Goal: Task Accomplishment & Management: Manage account settings

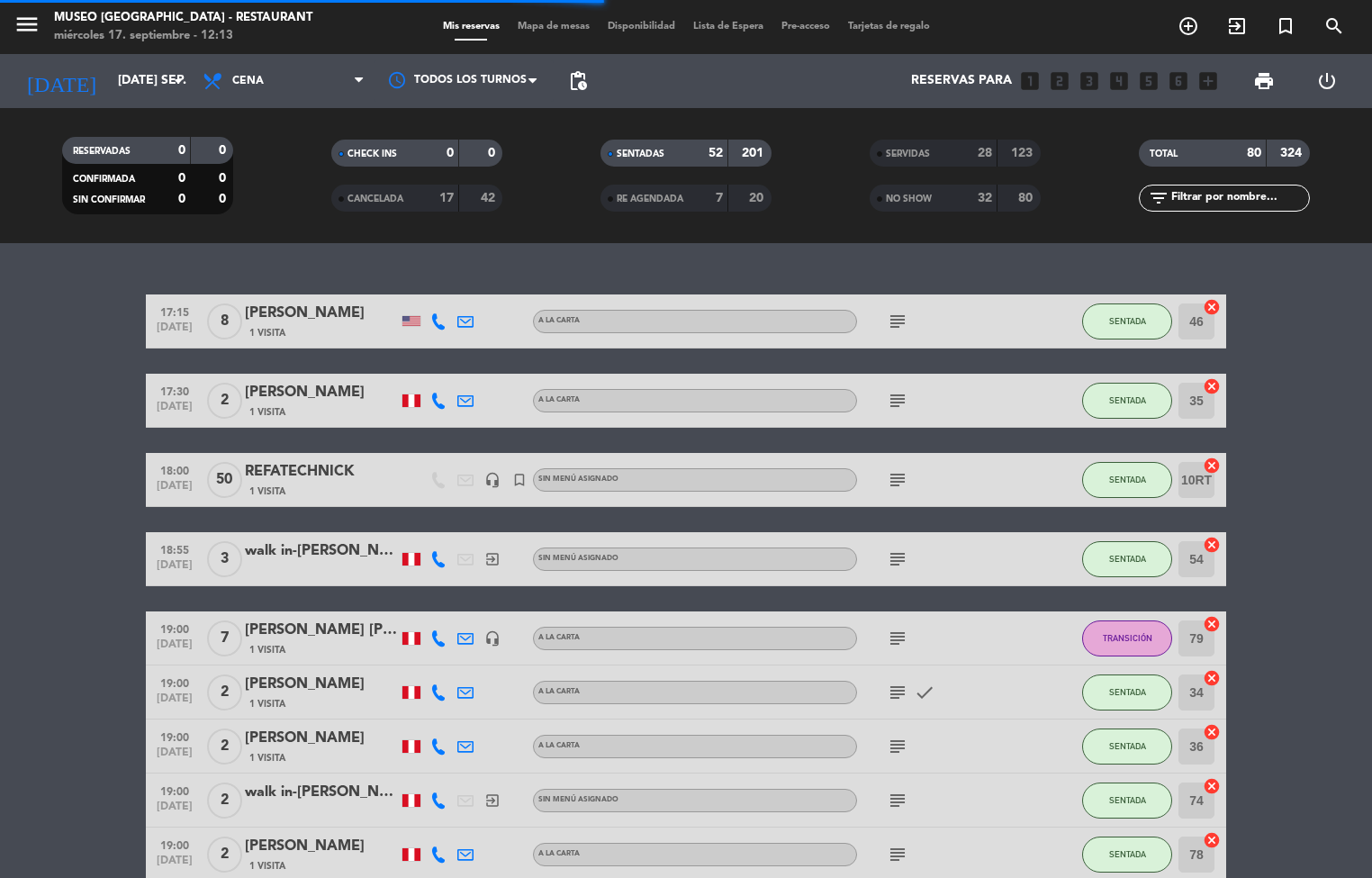
click at [554, 30] on span "Mapa de mesas" at bounding box center [553, 26] width 90 height 10
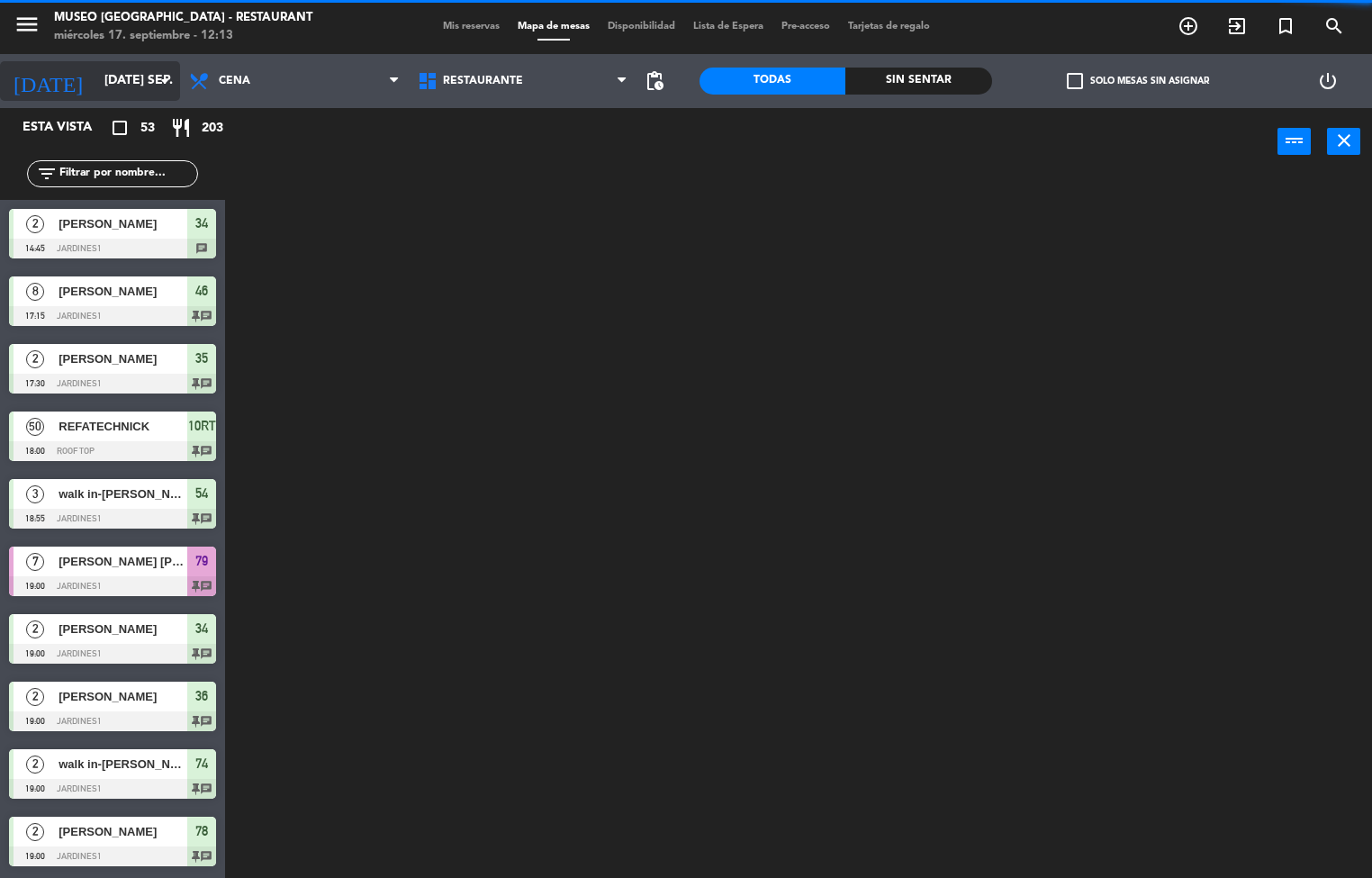
click at [132, 79] on input "[DATE] sep." at bounding box center [181, 81] width 171 height 32
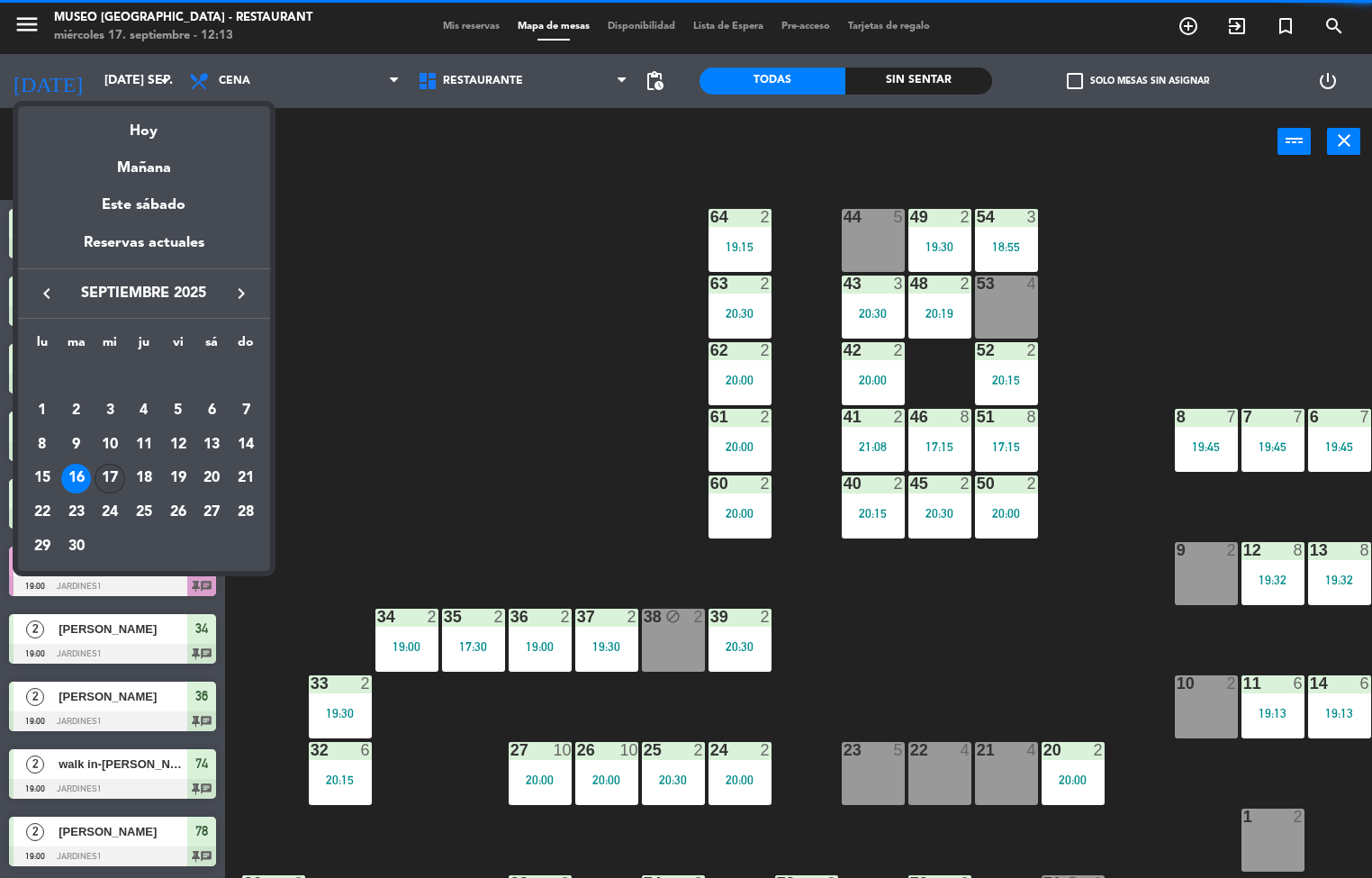
click at [109, 484] on div "17" at bounding box center [109, 478] width 30 height 30
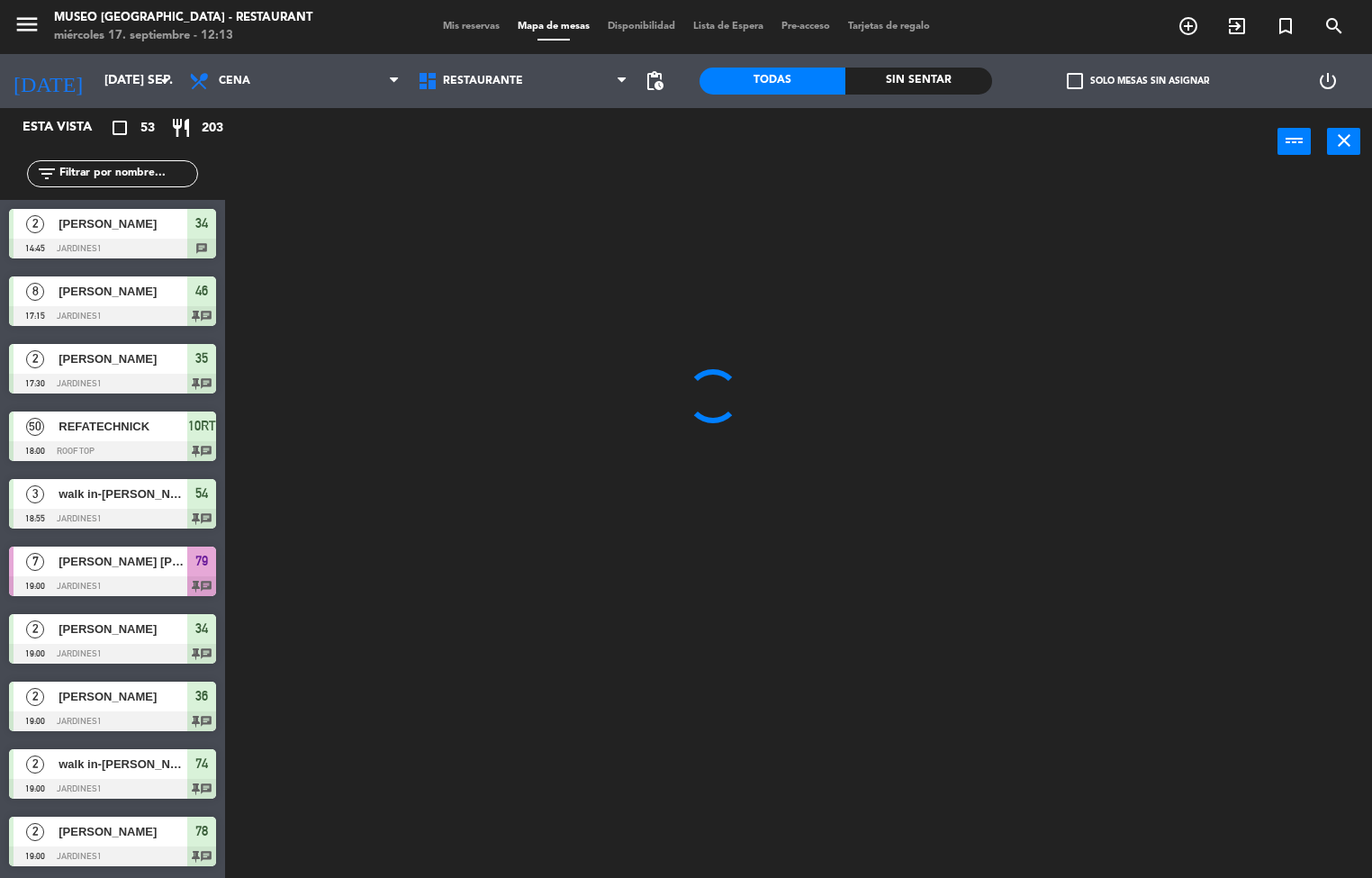
type input "mié. [DATE]"
click at [203, 79] on icon at bounding box center [200, 81] width 26 height 21
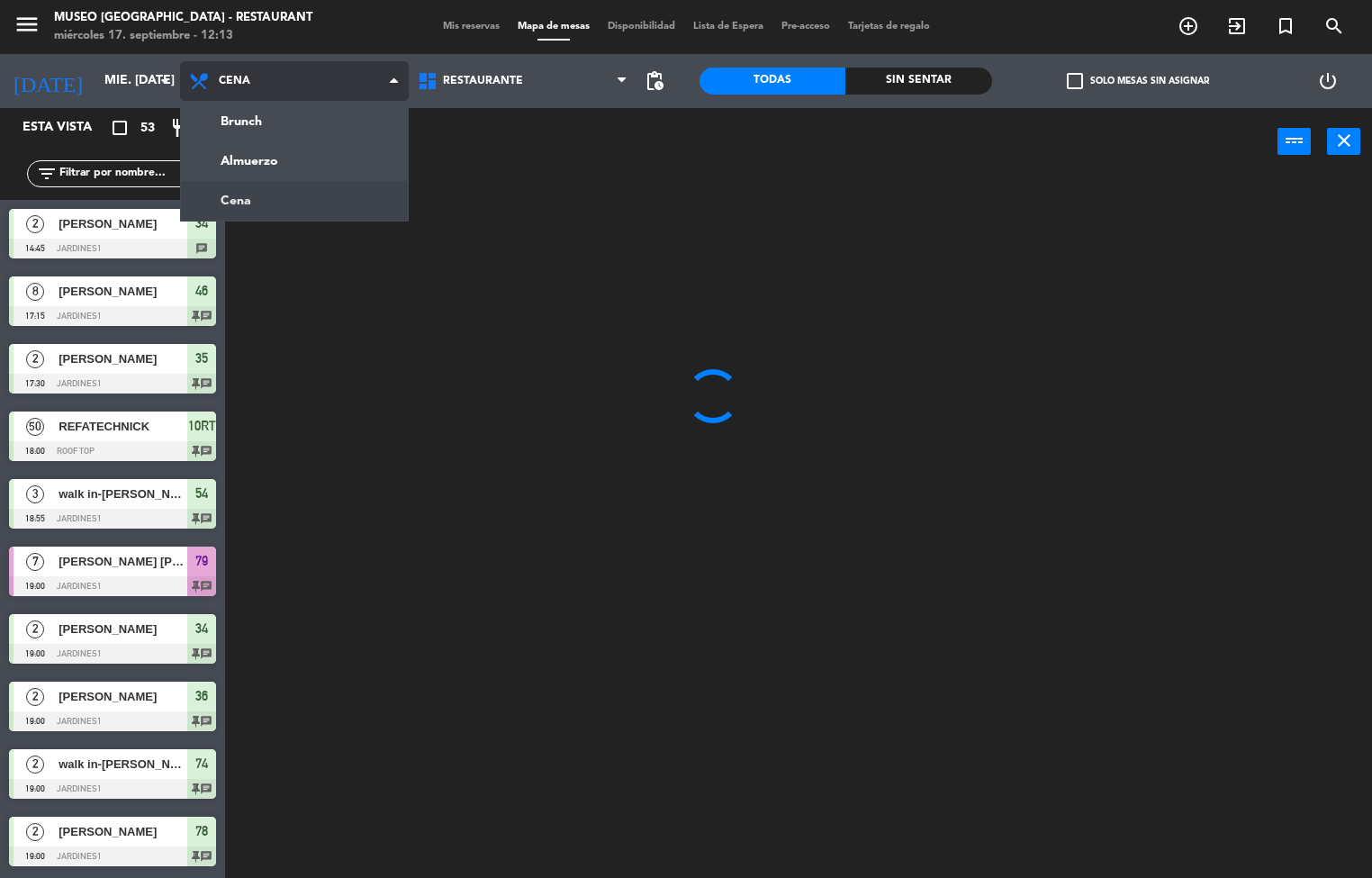
click at [287, 147] on ng-component "menu [GEOGRAPHIC_DATA] - Restaurant miércoles 17. septiembre - 12:13 Mis reserv…" at bounding box center [686, 439] width 1372 height 879
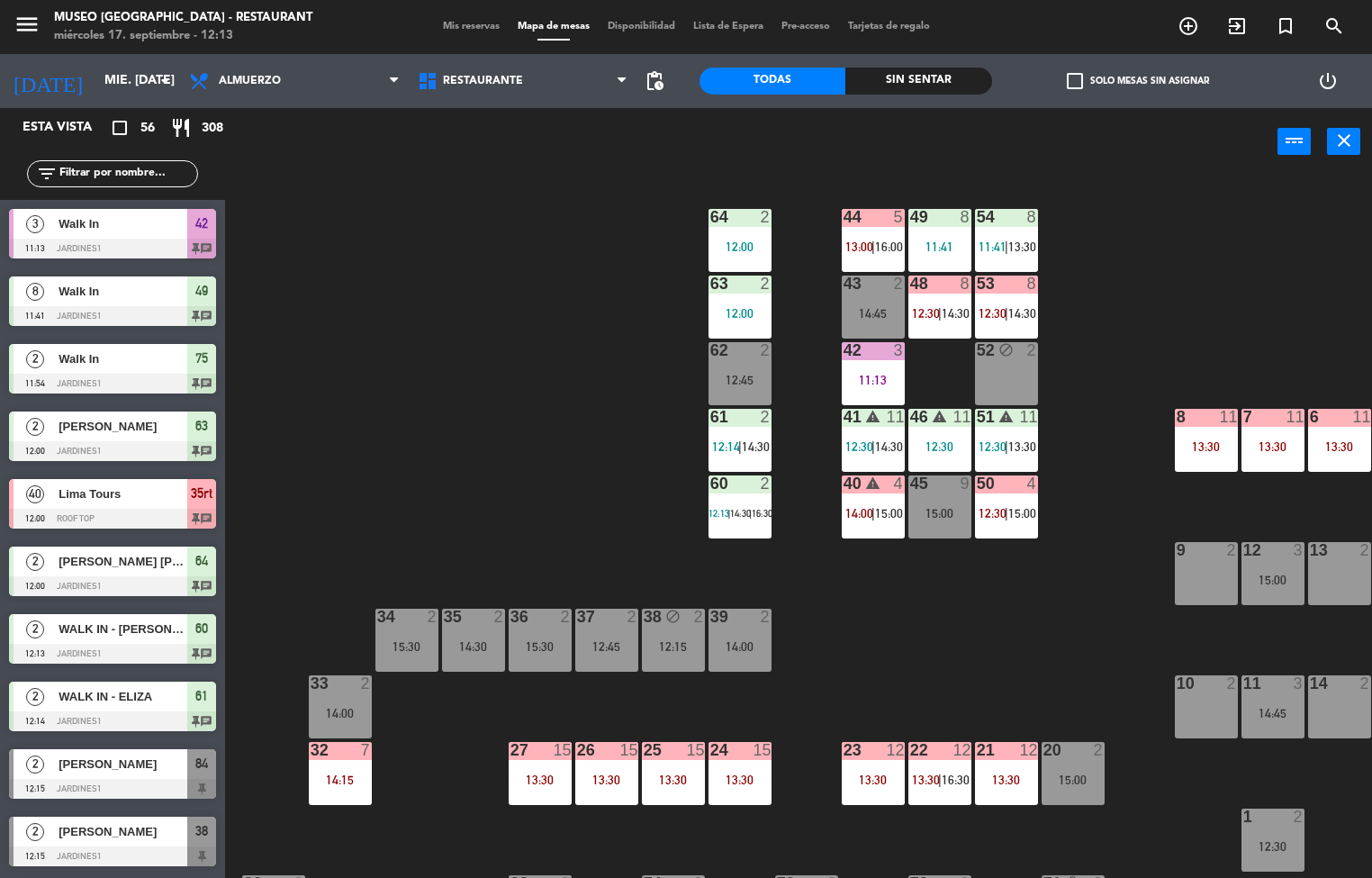
click at [738, 749] on div at bounding box center [739, 750] width 30 height 17
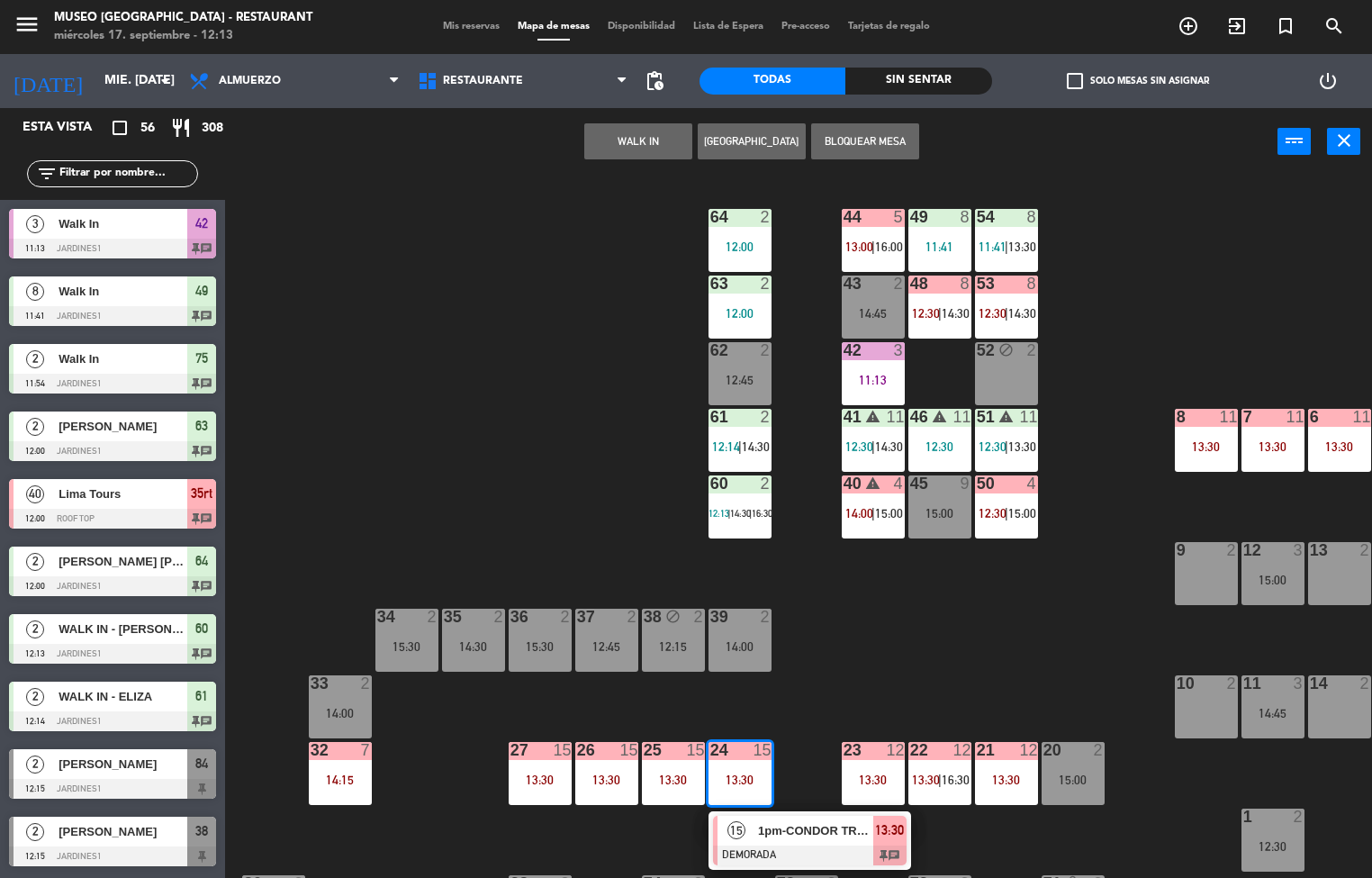
click at [819, 845] on div at bounding box center [809, 855] width 193 height 19
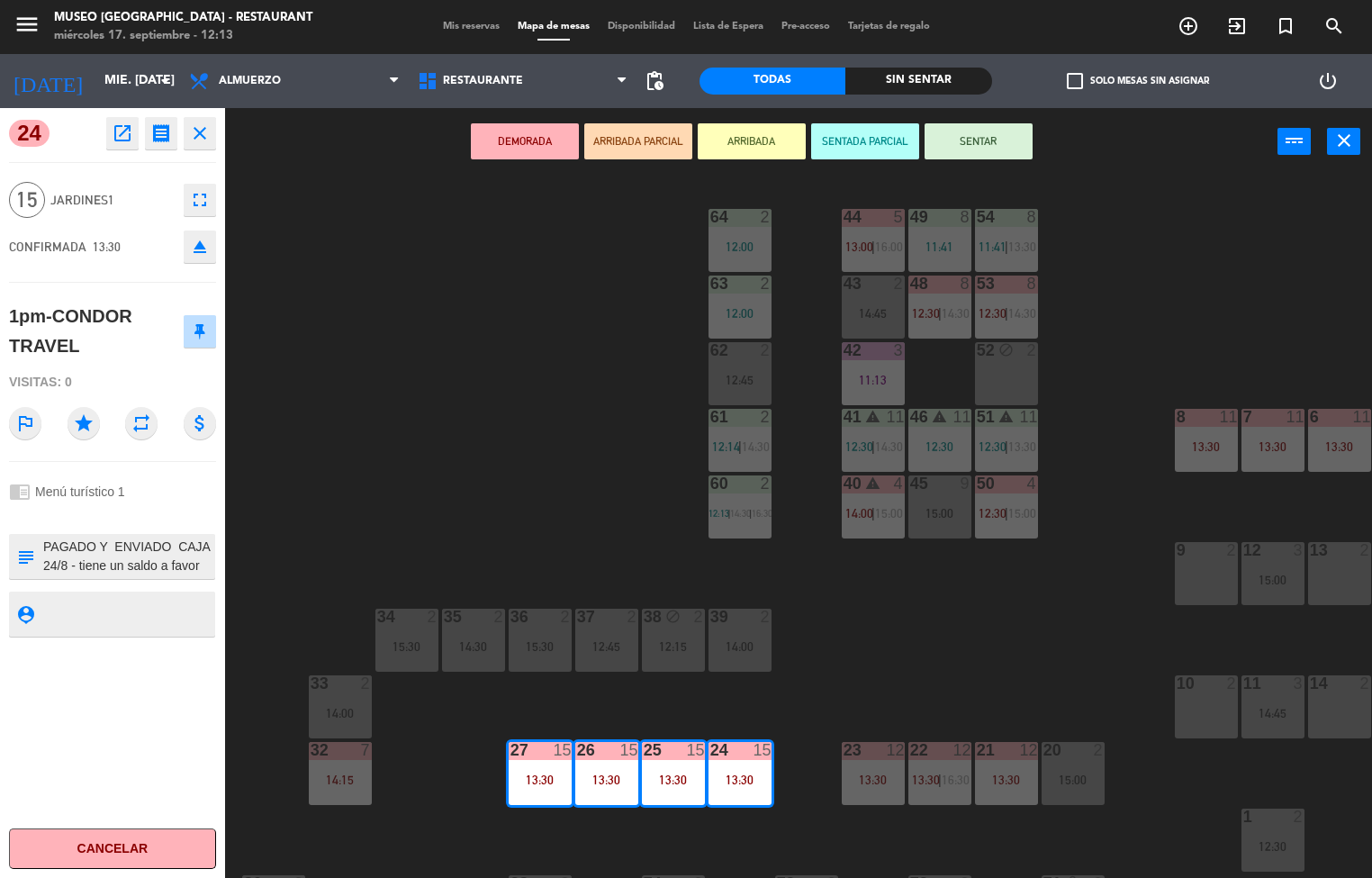
click at [120, 132] on icon "open_in_new" at bounding box center [123, 133] width 21 height 21
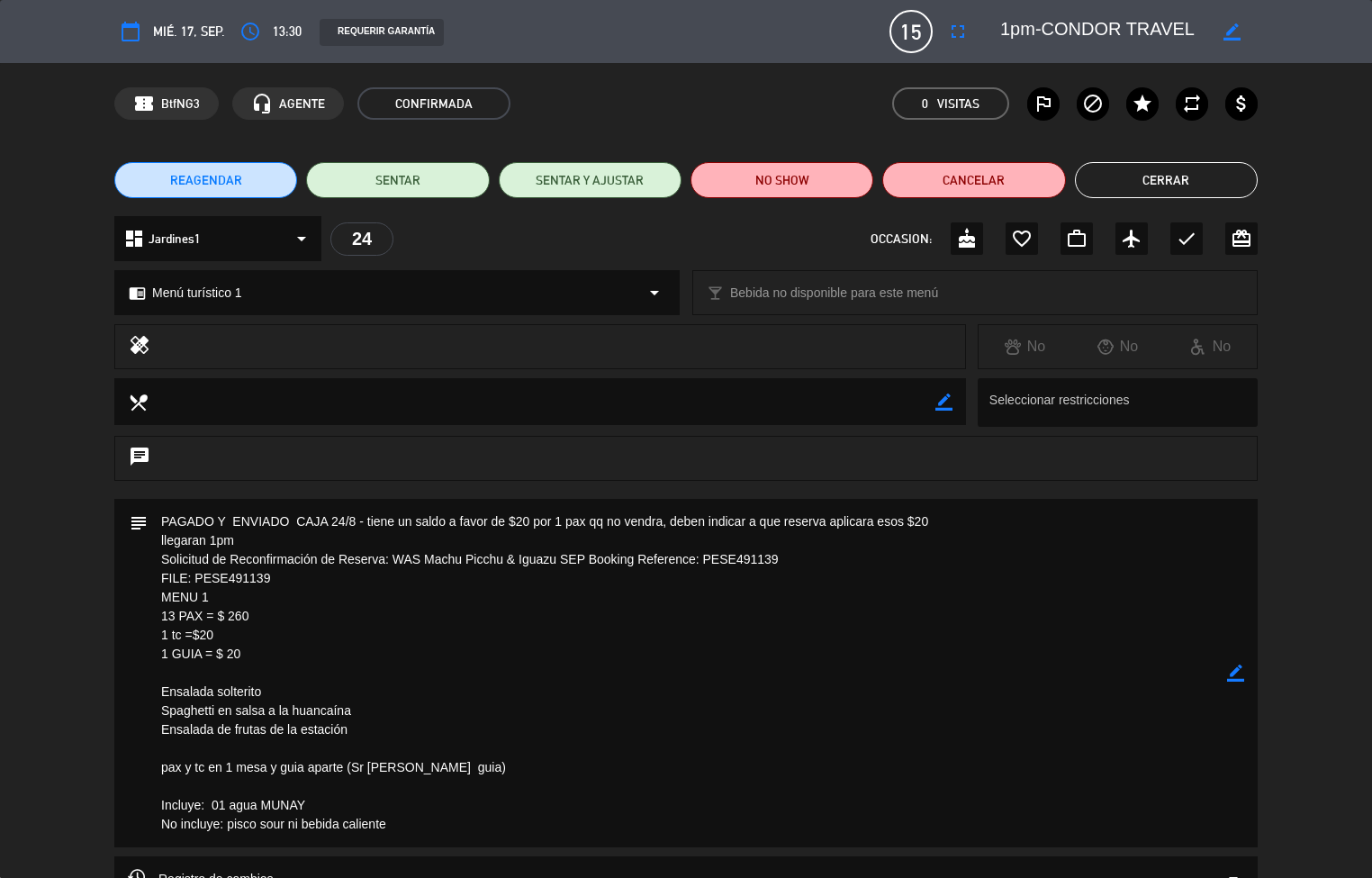
click at [1203, 174] on button "Cerrar" at bounding box center [1166, 180] width 183 height 36
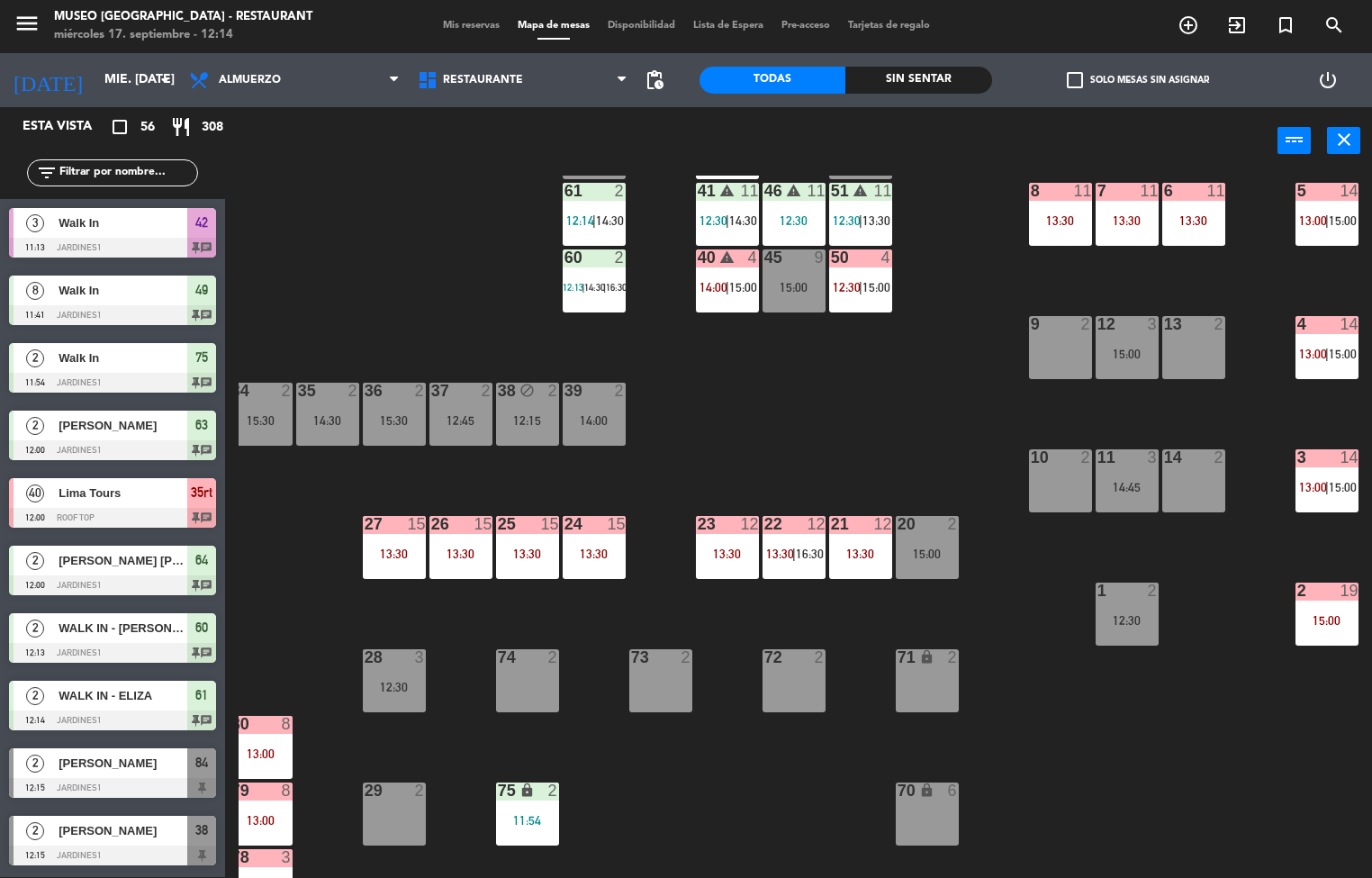
scroll to position [0, 146]
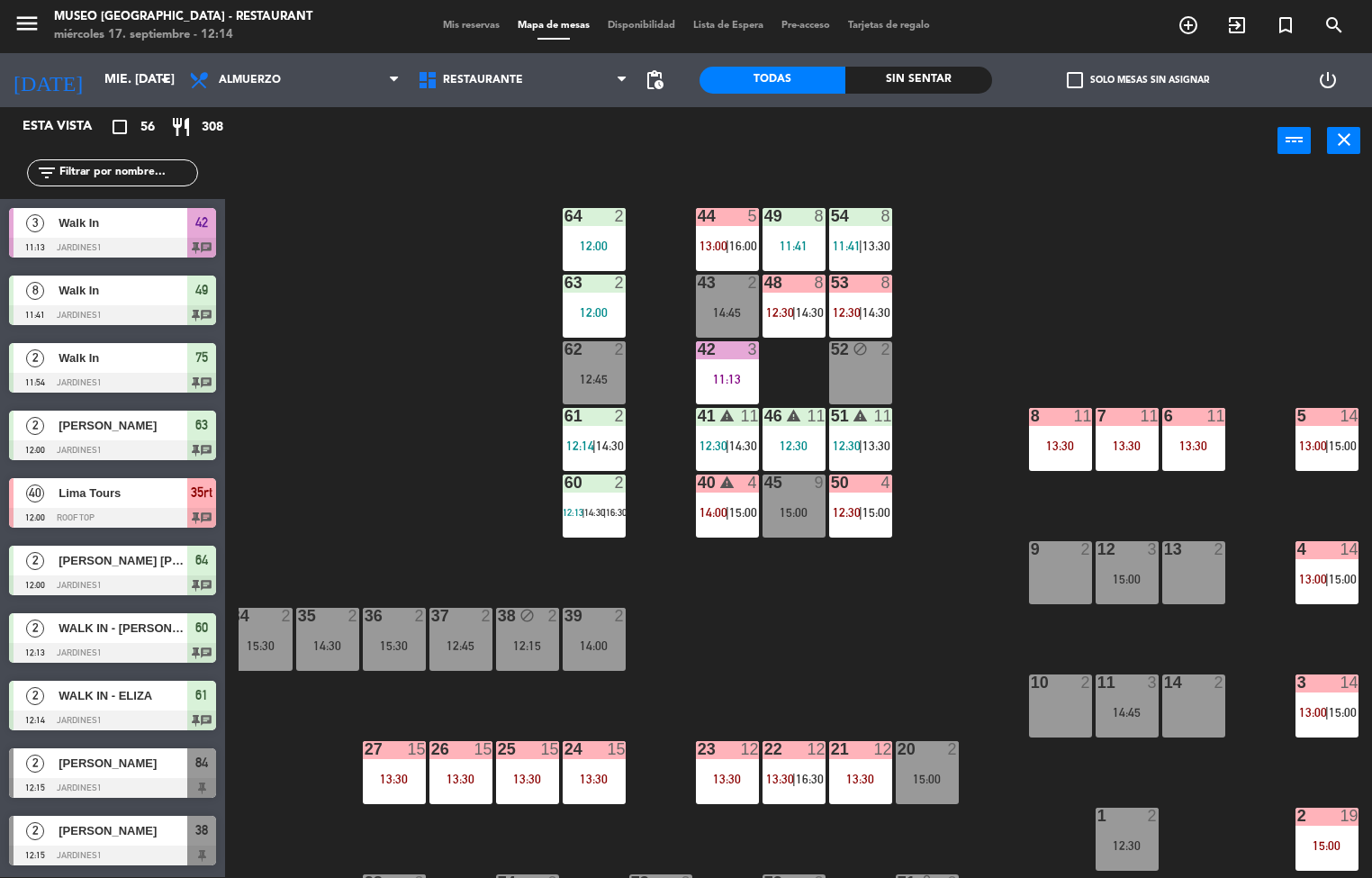
click at [1124, 446] on div "13:30" at bounding box center [1127, 445] width 63 height 13
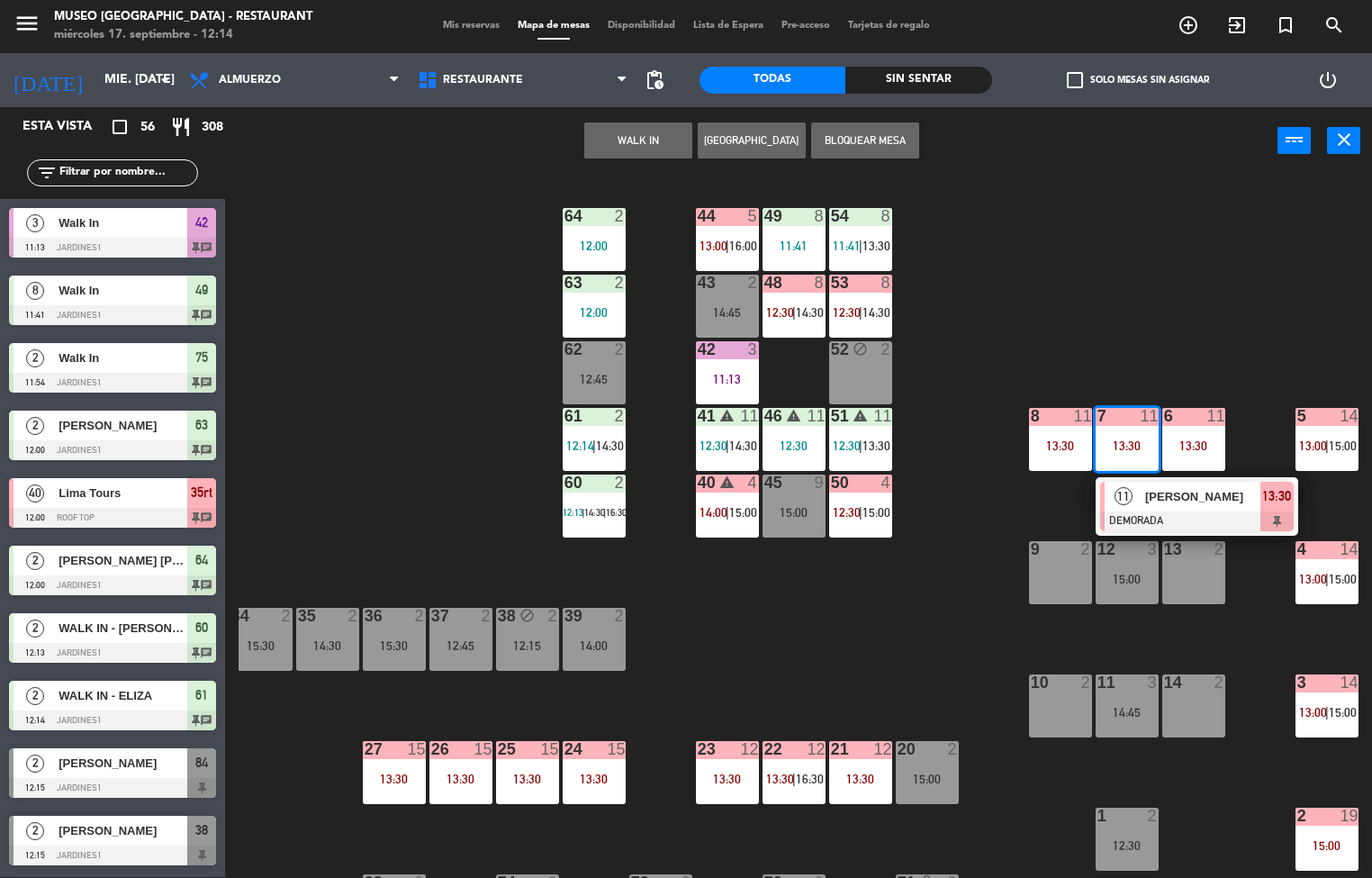
click at [1180, 505] on span "[PERSON_NAME]" at bounding box center [1203, 496] width 115 height 18
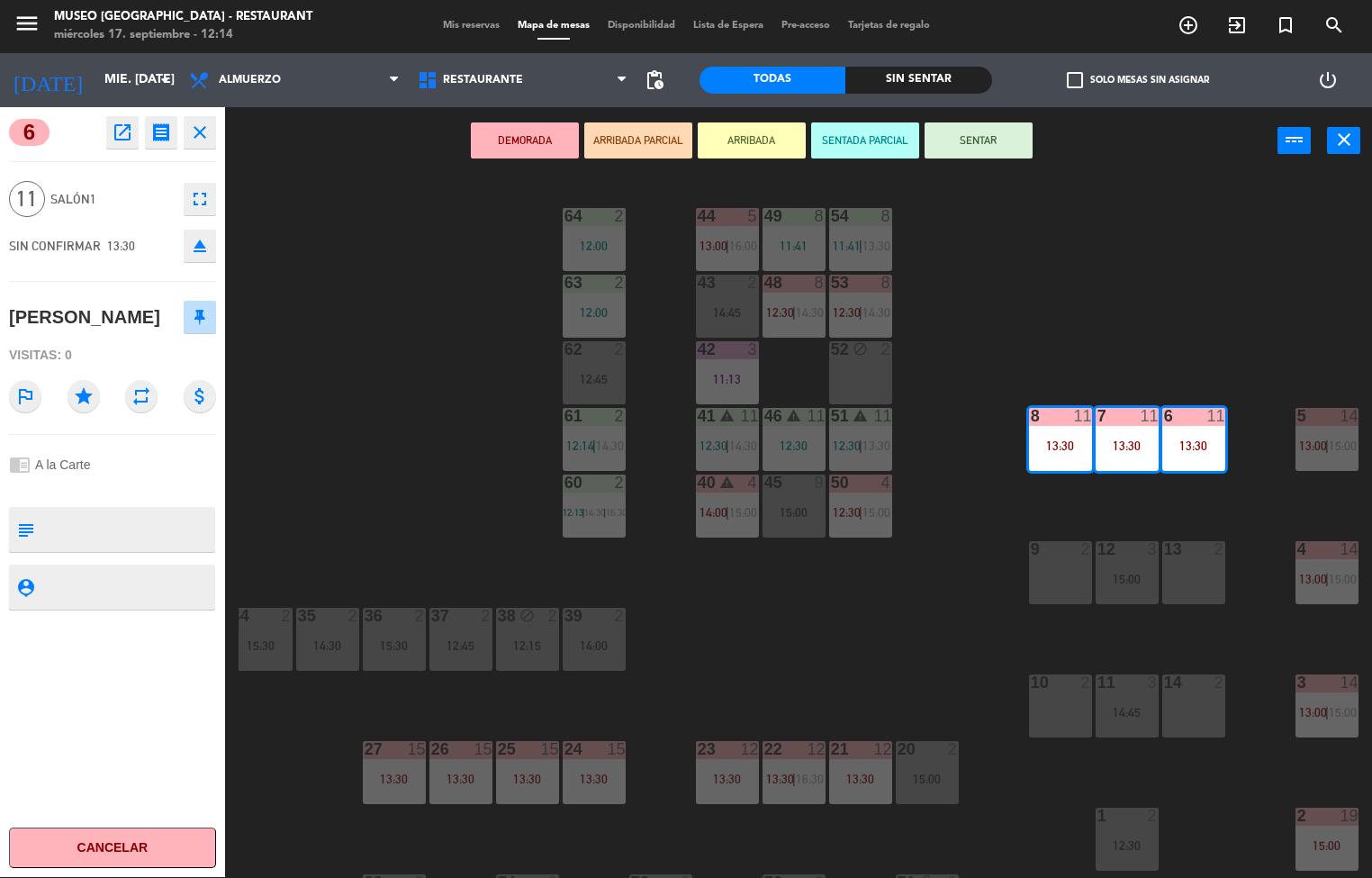
click at [209, 129] on icon "close" at bounding box center [199, 132] width 21 height 21
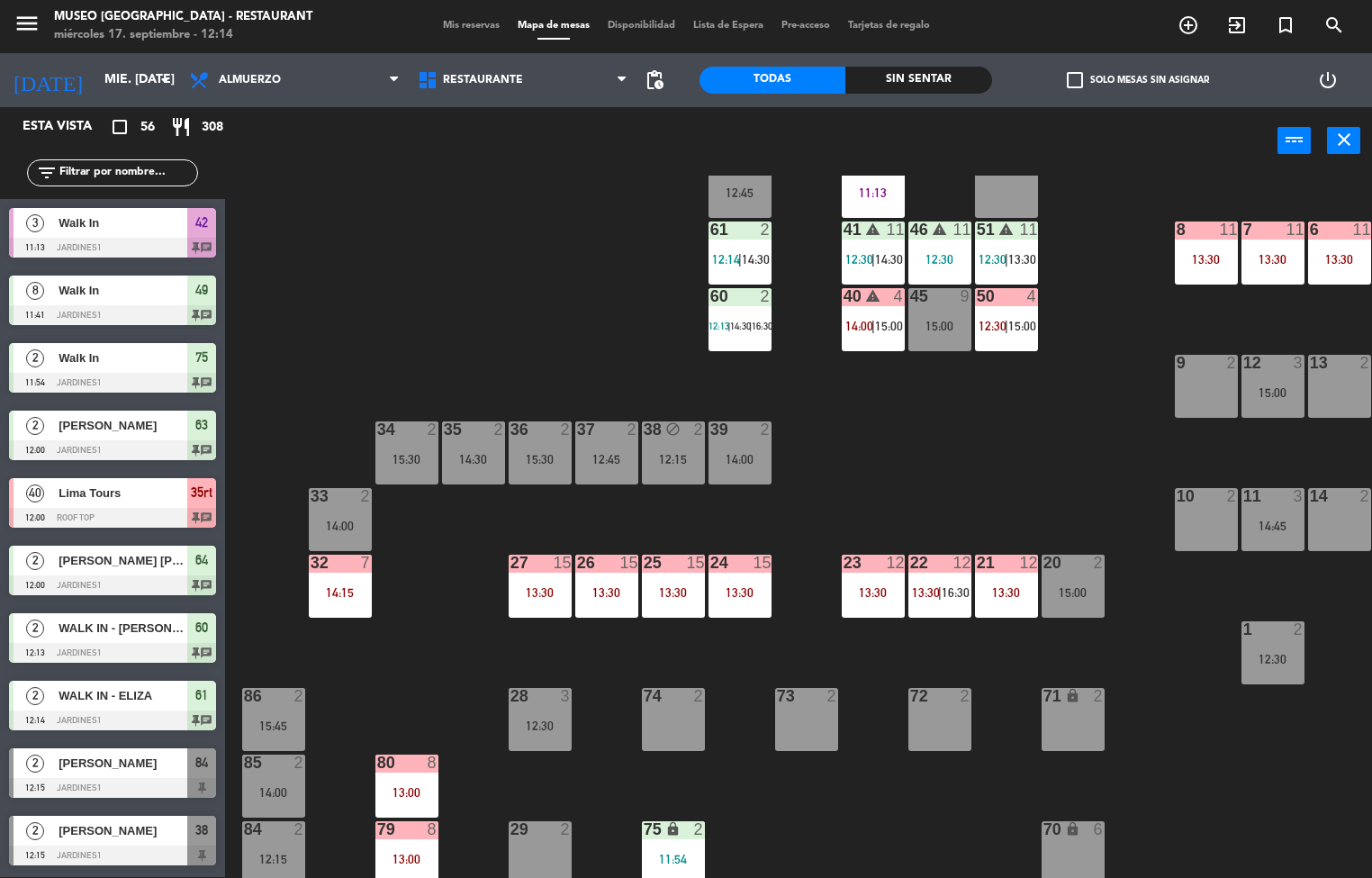
scroll to position [24, 0]
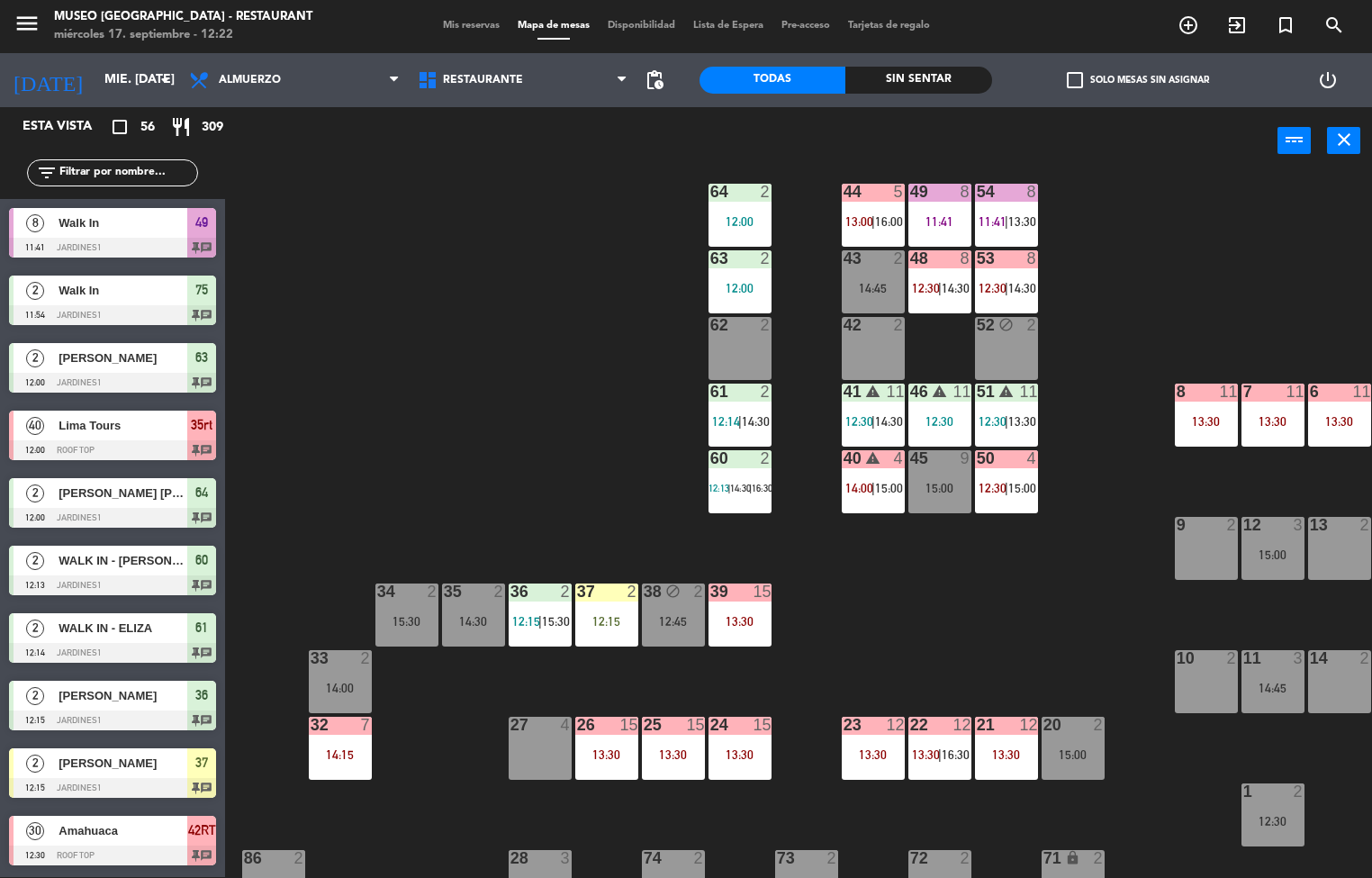
click at [1048, 627] on div "44 5 13:00 | 16:00 49 8 11:41 54 8 11:41 | 13:30 64 2 12:00 48 8 12:30 | 14:30 …" at bounding box center [805, 527] width 1134 height 702
click at [744, 611] on div "39 15 13:30" at bounding box center [740, 615] width 63 height 63
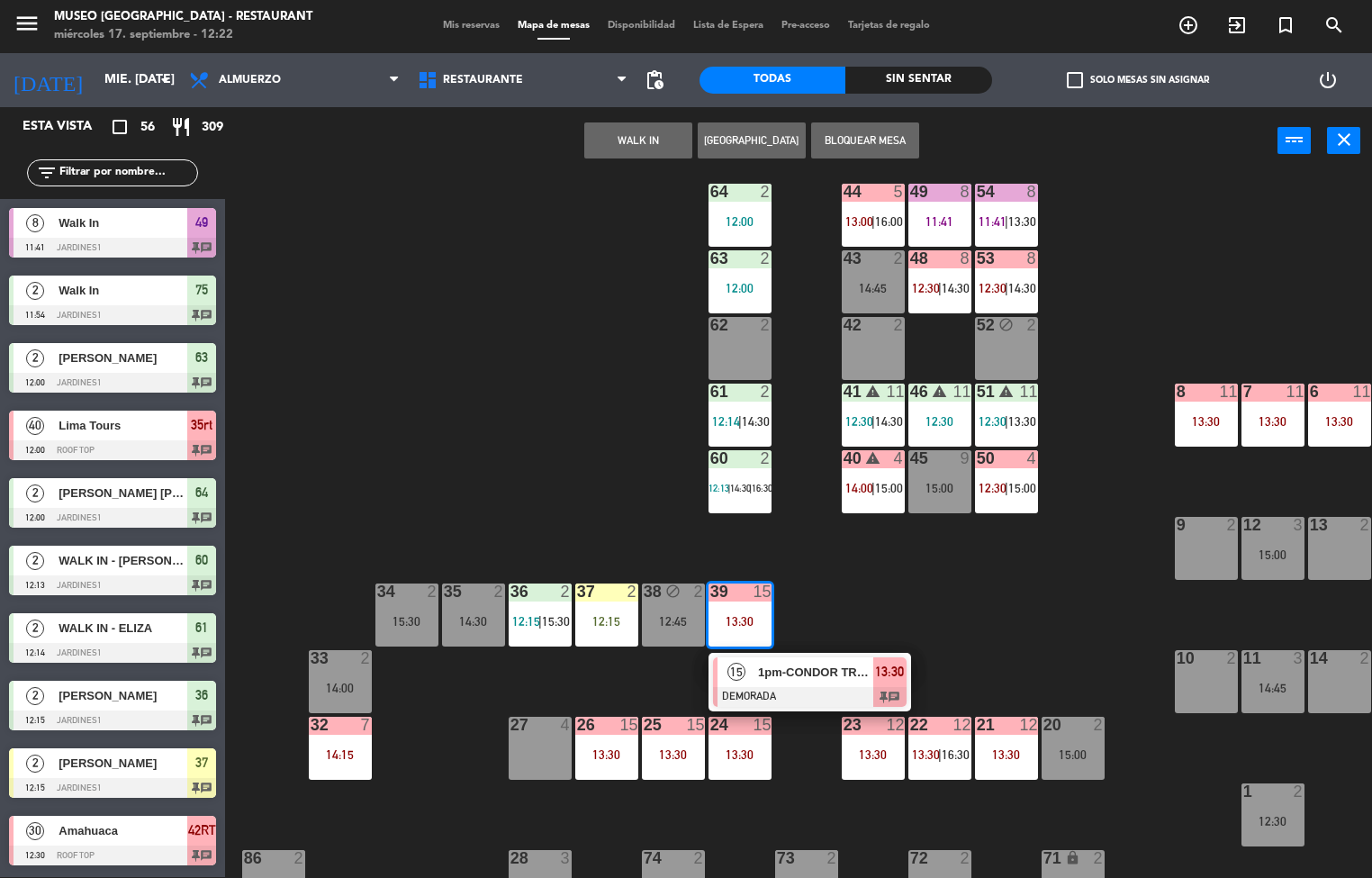
click at [1007, 583] on div "44 5 13:00 | 16:00 49 8 11:41 54 8 11:41 | 13:30 64 2 12:00 48 8 12:30 | 14:30 …" at bounding box center [805, 527] width 1134 height 702
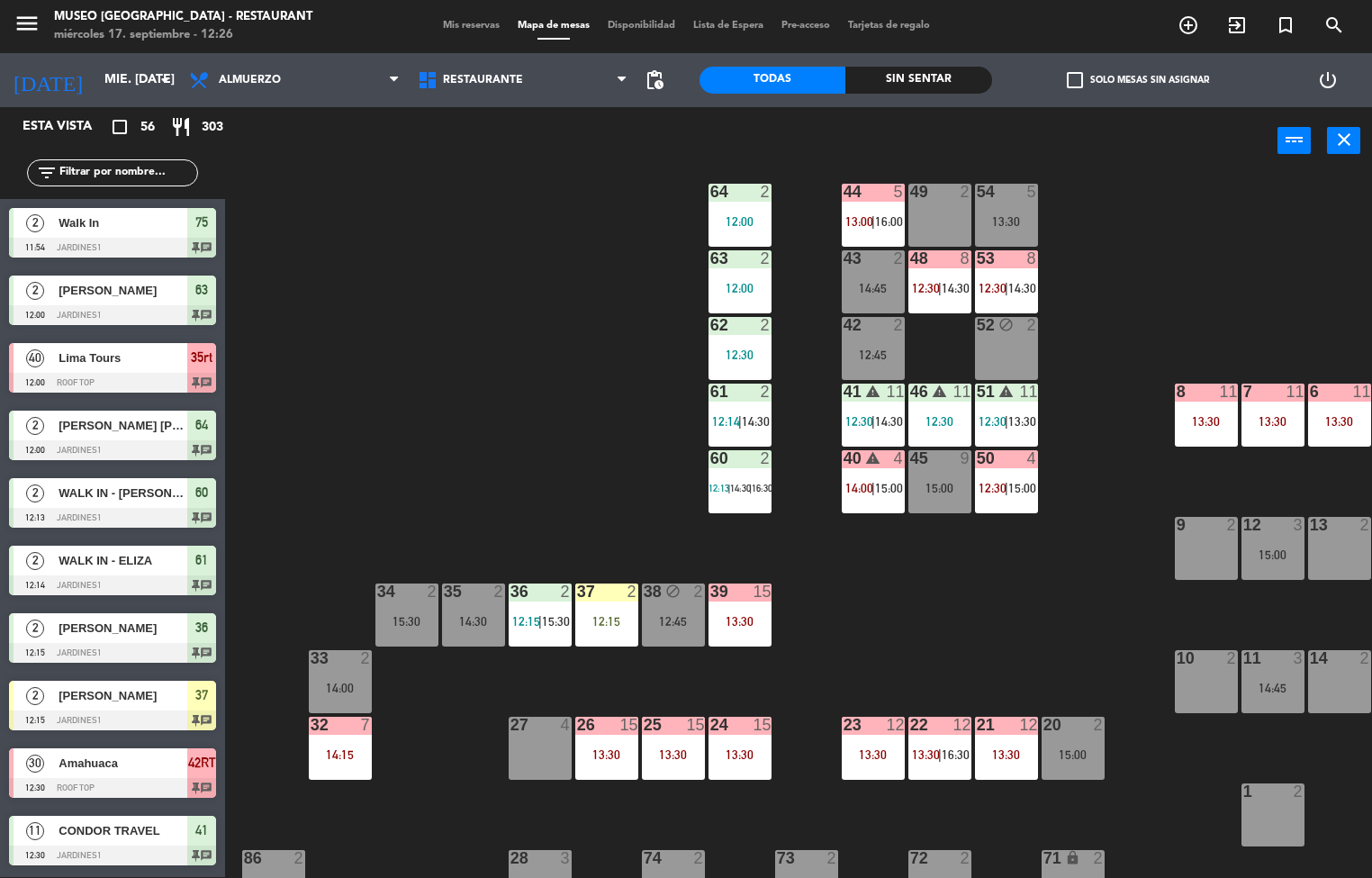
click at [1194, 421] on div "13:30" at bounding box center [1206, 421] width 63 height 13
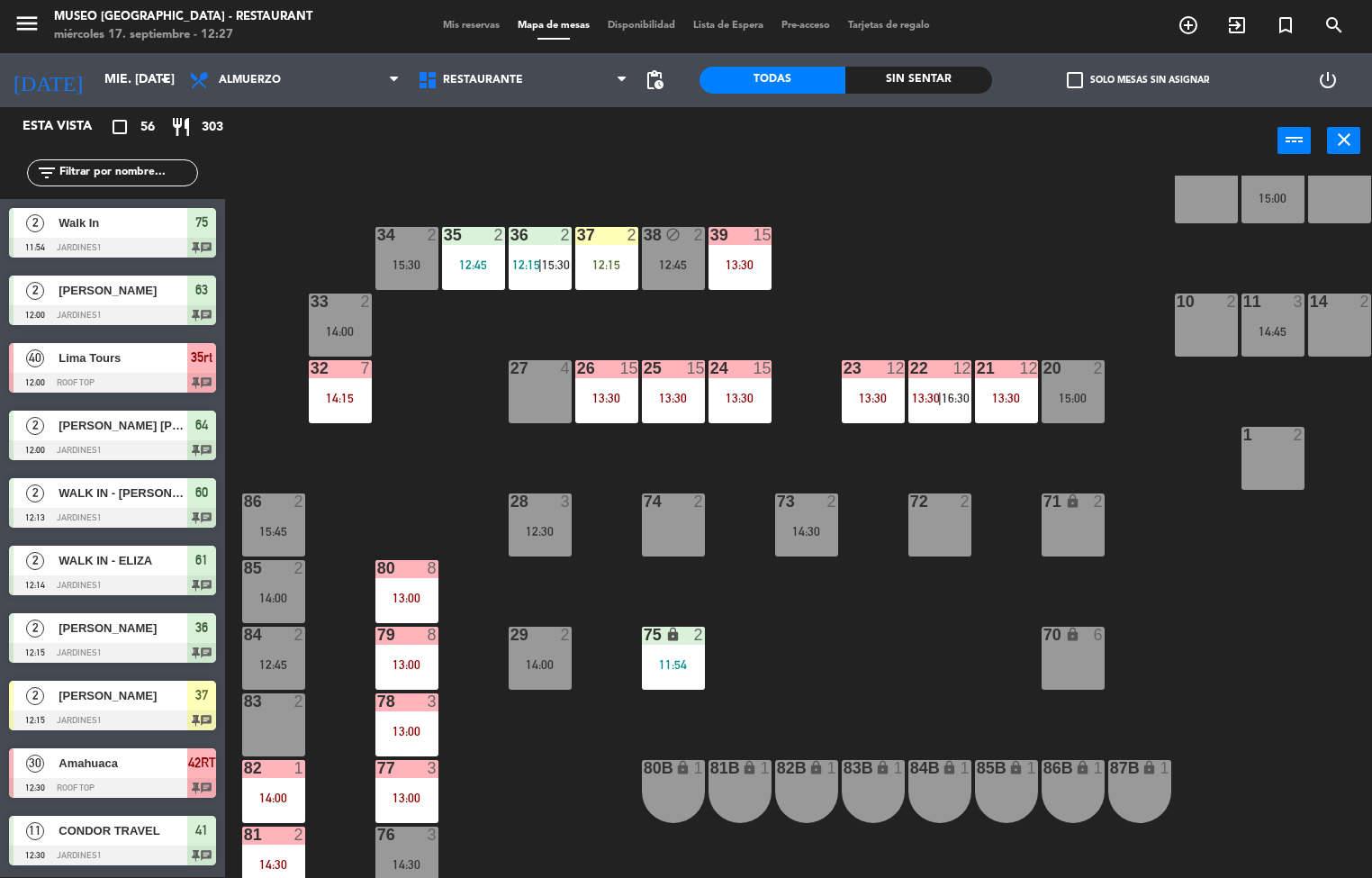
scroll to position [600, 0]
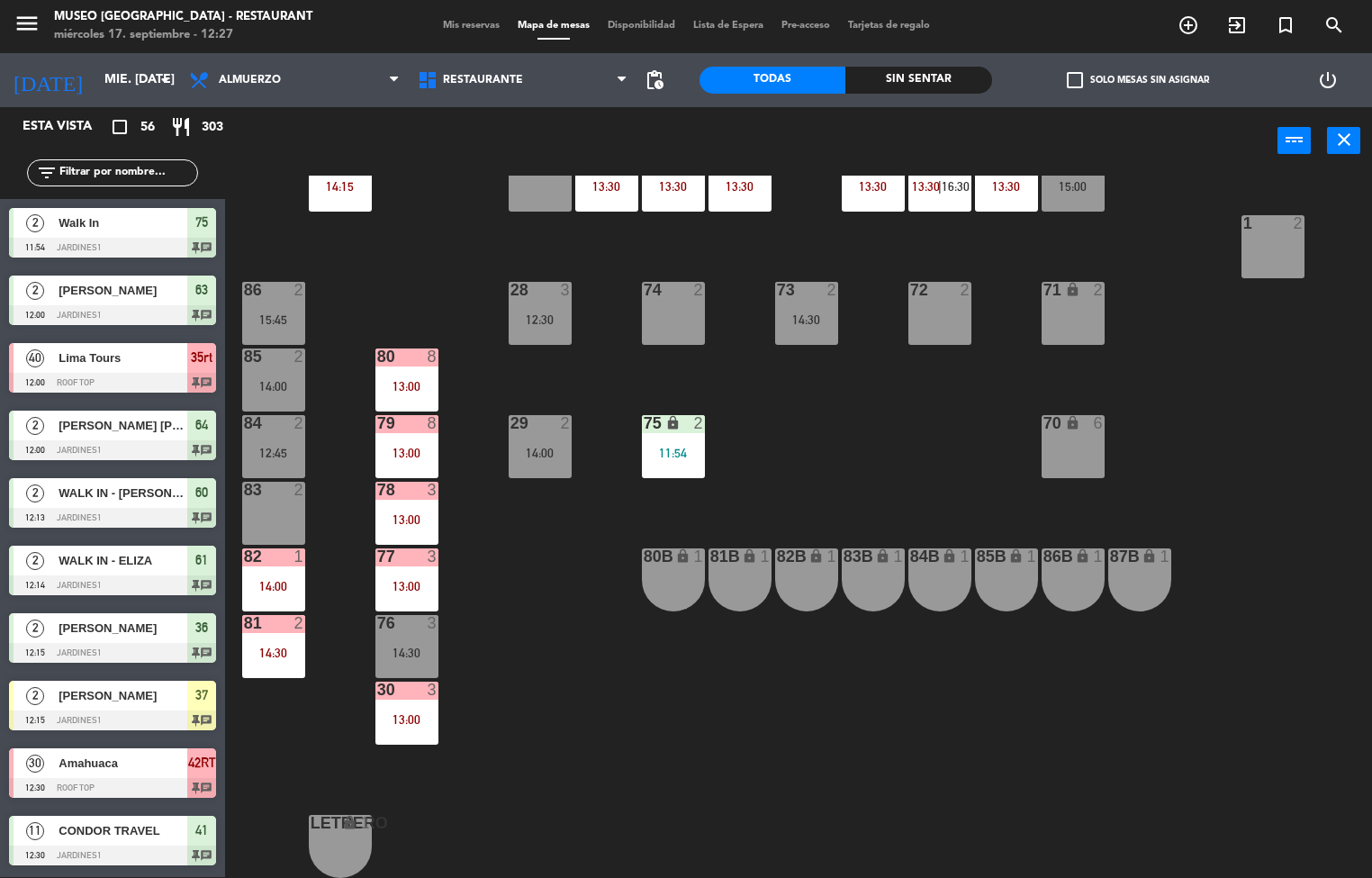
click at [583, 765] on div "44 5 13:00 | 16:00 49 2 54 5 13:30 64 2 12:00 48 8 12:30 | 14:30 53 8 12:30 | 1…" at bounding box center [805, 527] width 1134 height 702
click at [668, 446] on div "11:54" at bounding box center [673, 452] width 63 height 13
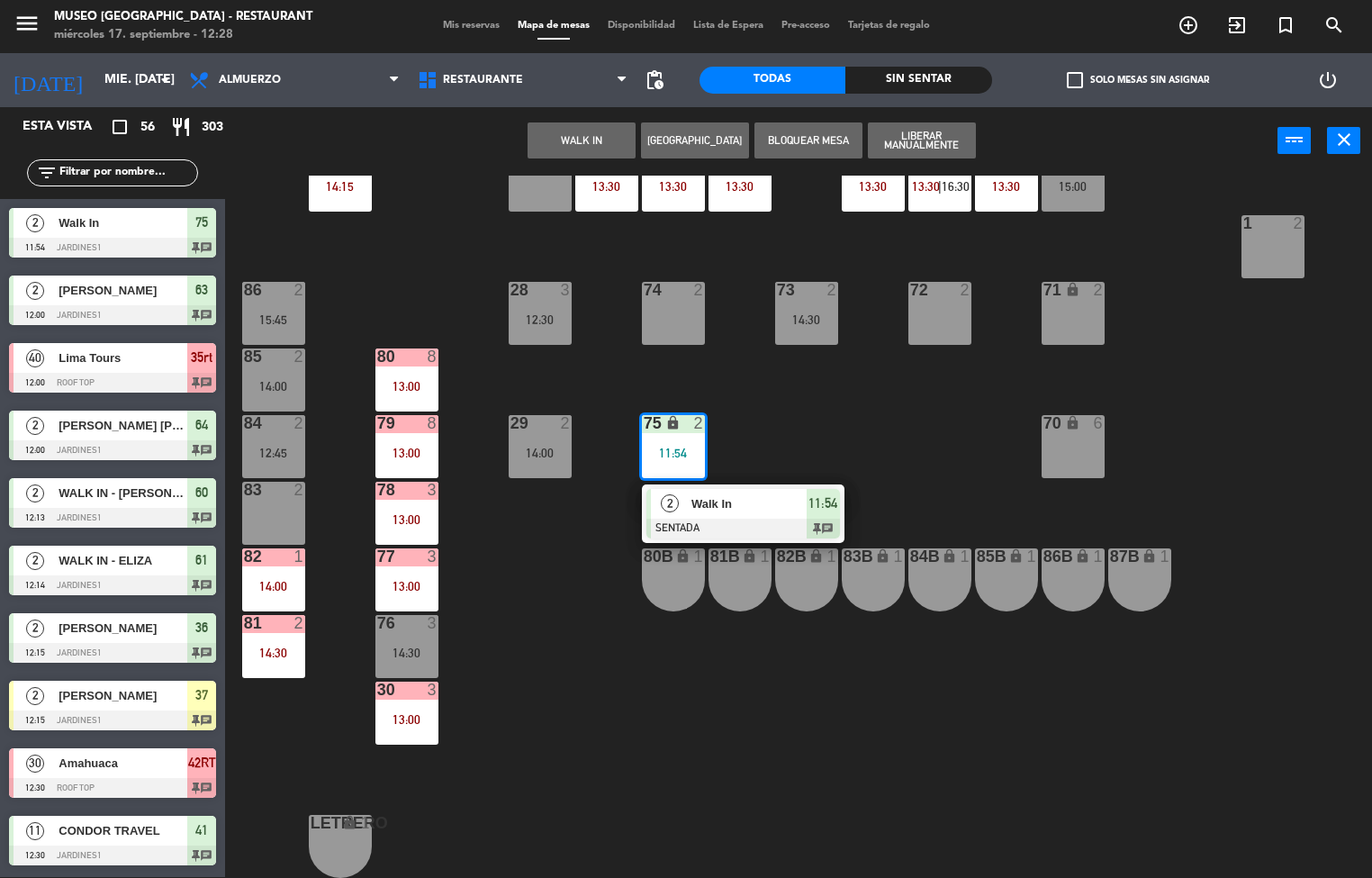
click at [744, 503] on span "Walk In" at bounding box center [749, 503] width 115 height 18
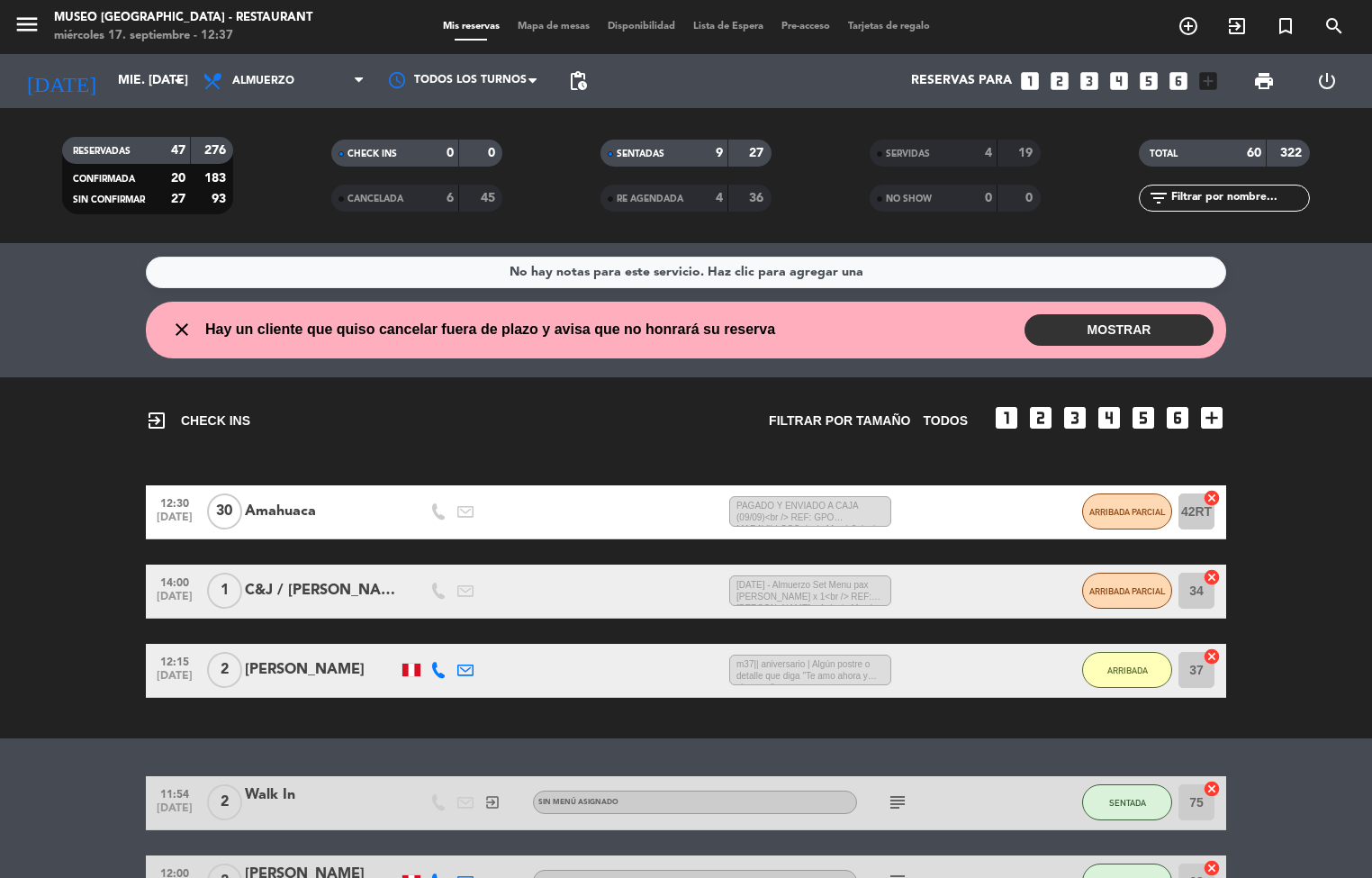
click at [543, 25] on span "Mapa de mesas" at bounding box center [553, 26] width 90 height 10
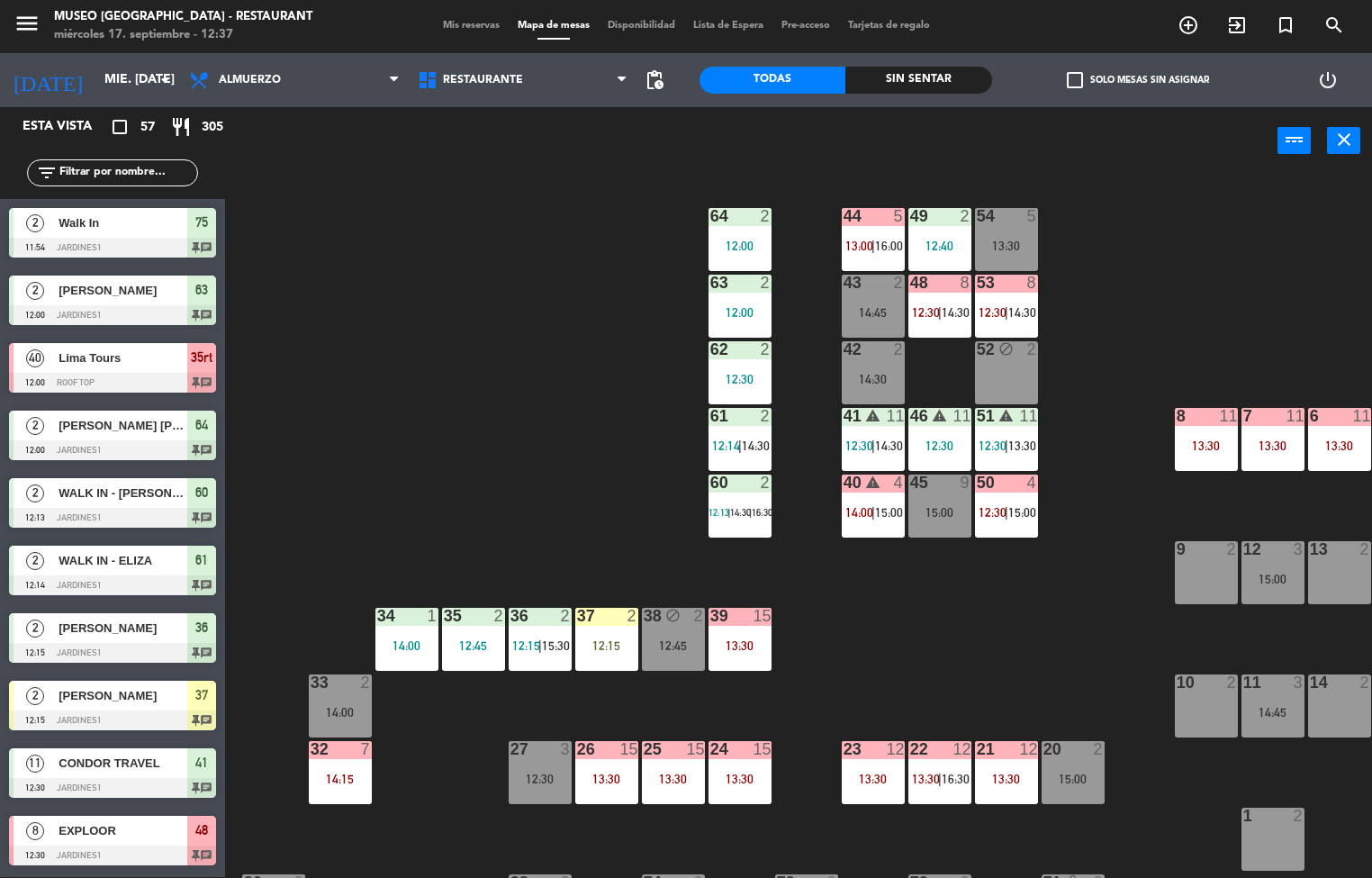
click at [578, 615] on div "37" at bounding box center [577, 615] width 1 height 17
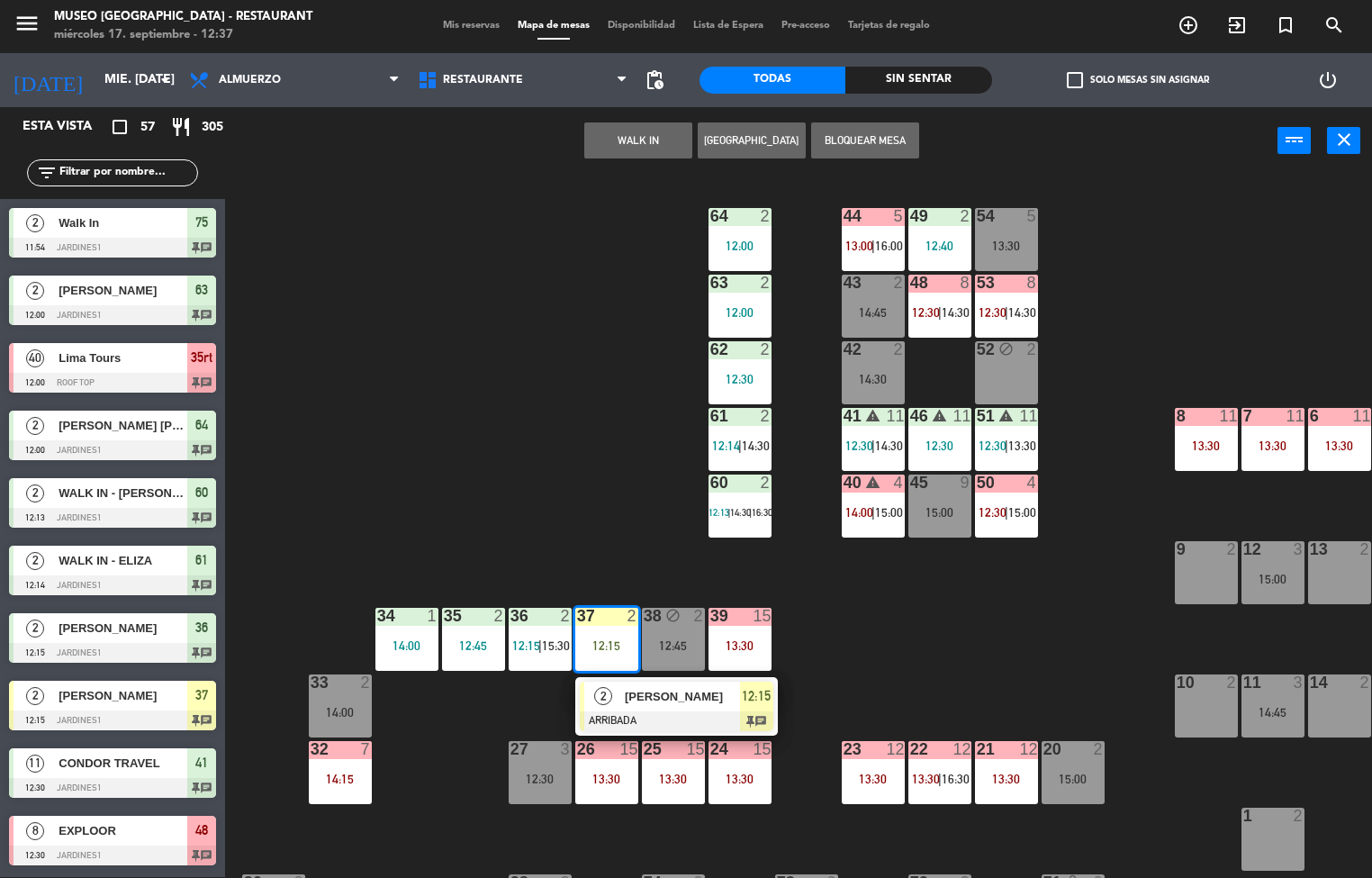
click at [661, 686] on span "[PERSON_NAME]" at bounding box center [682, 695] width 115 height 18
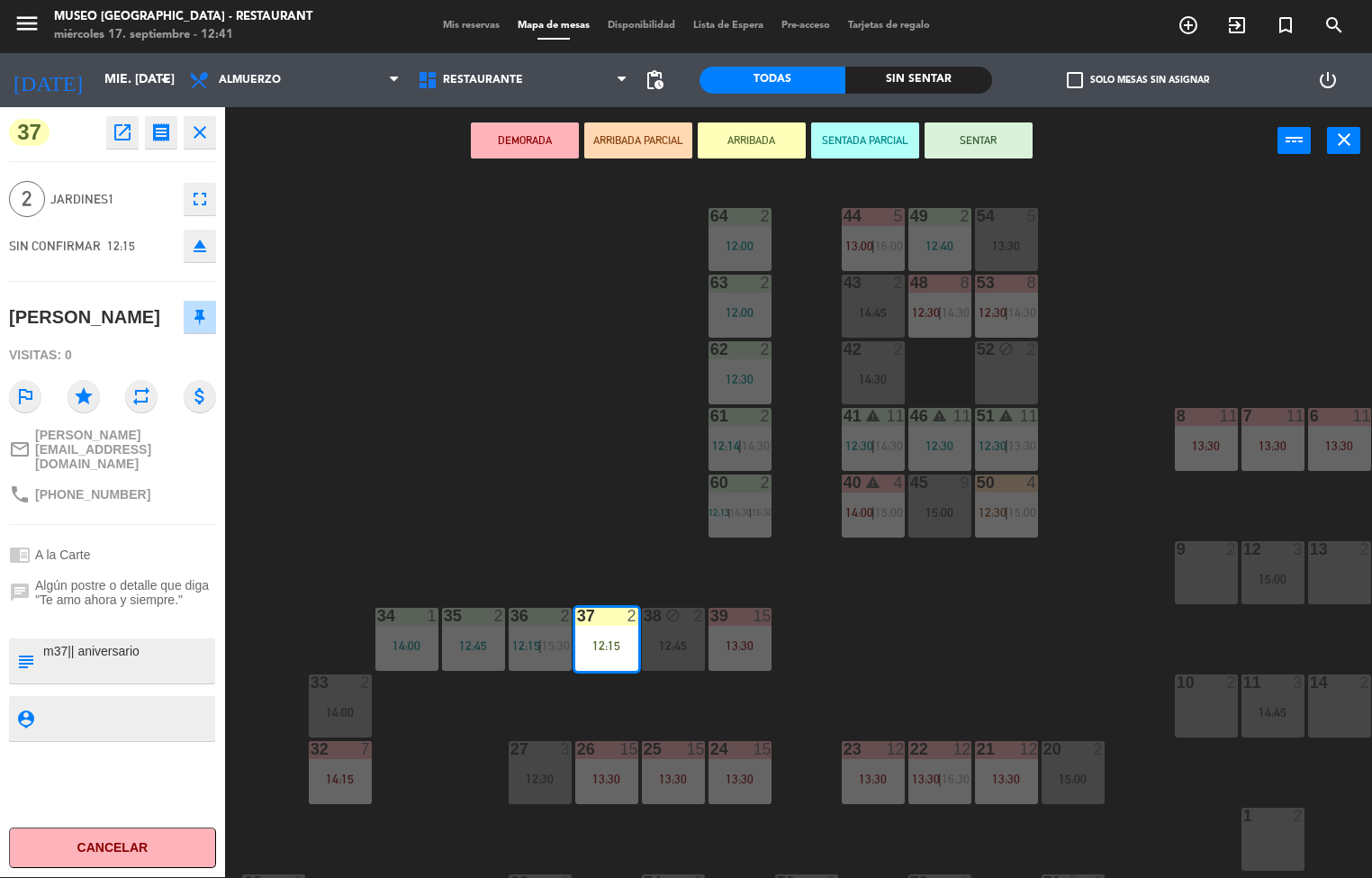
click at [1011, 611] on div "44 5 13:00 | 16:00 49 2 12:40 54 5 13:30 64 2 12:00 48 8 12:30 | 14:30 53 8 12:…" at bounding box center [805, 527] width 1134 height 702
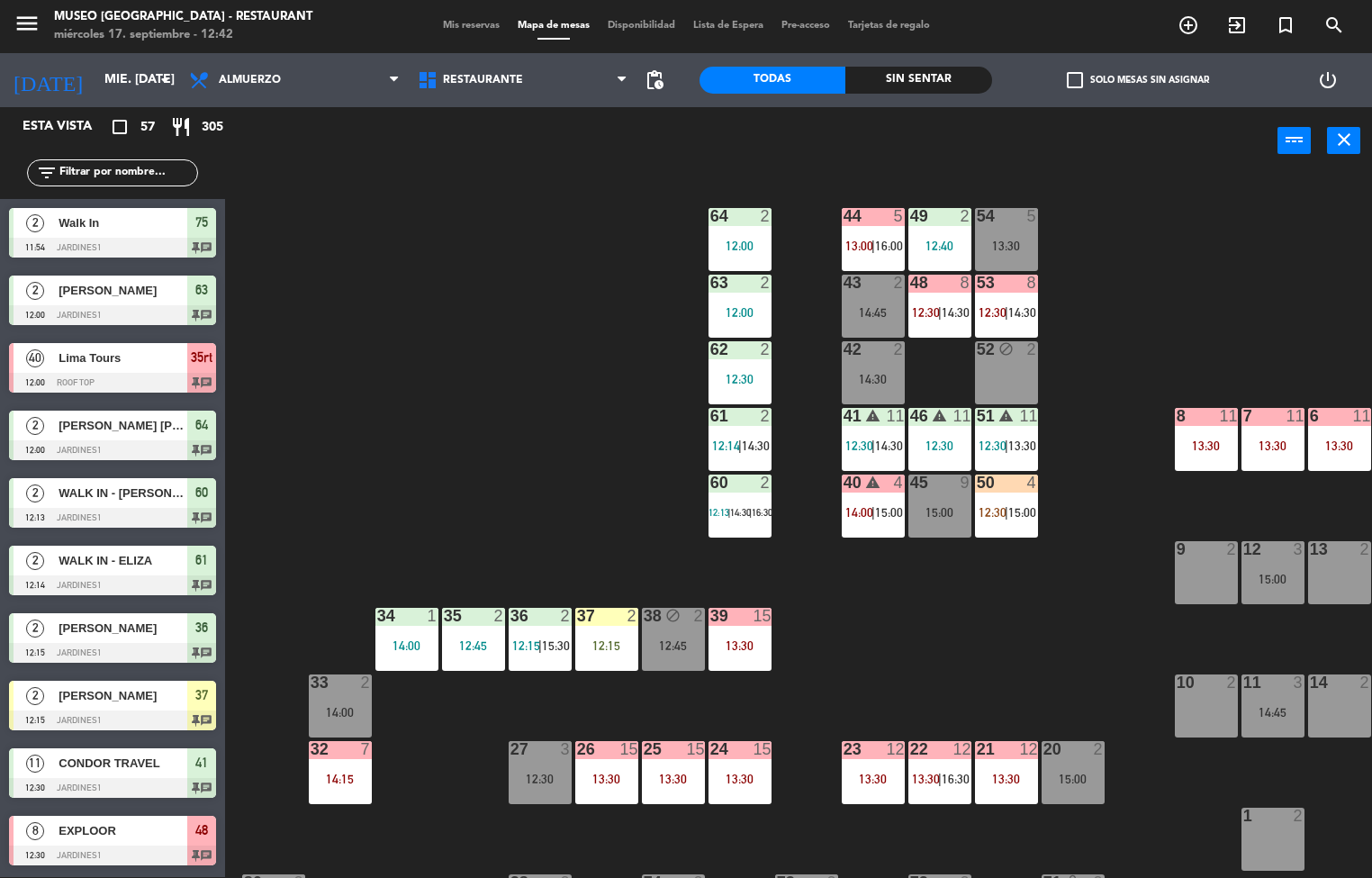
click at [465, 615] on div at bounding box center [473, 615] width 30 height 17
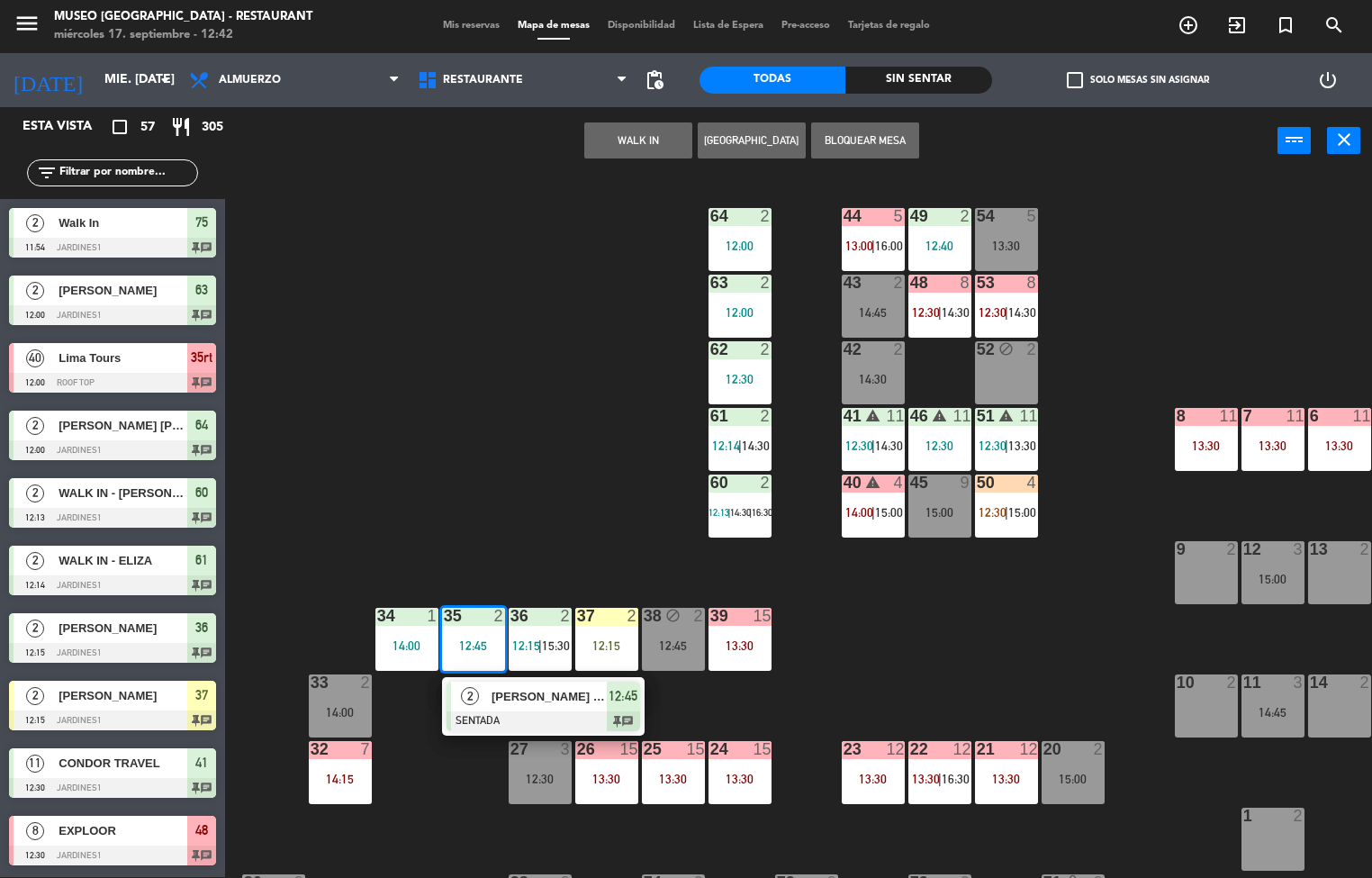
click at [551, 727] on div at bounding box center [543, 720] width 193 height 19
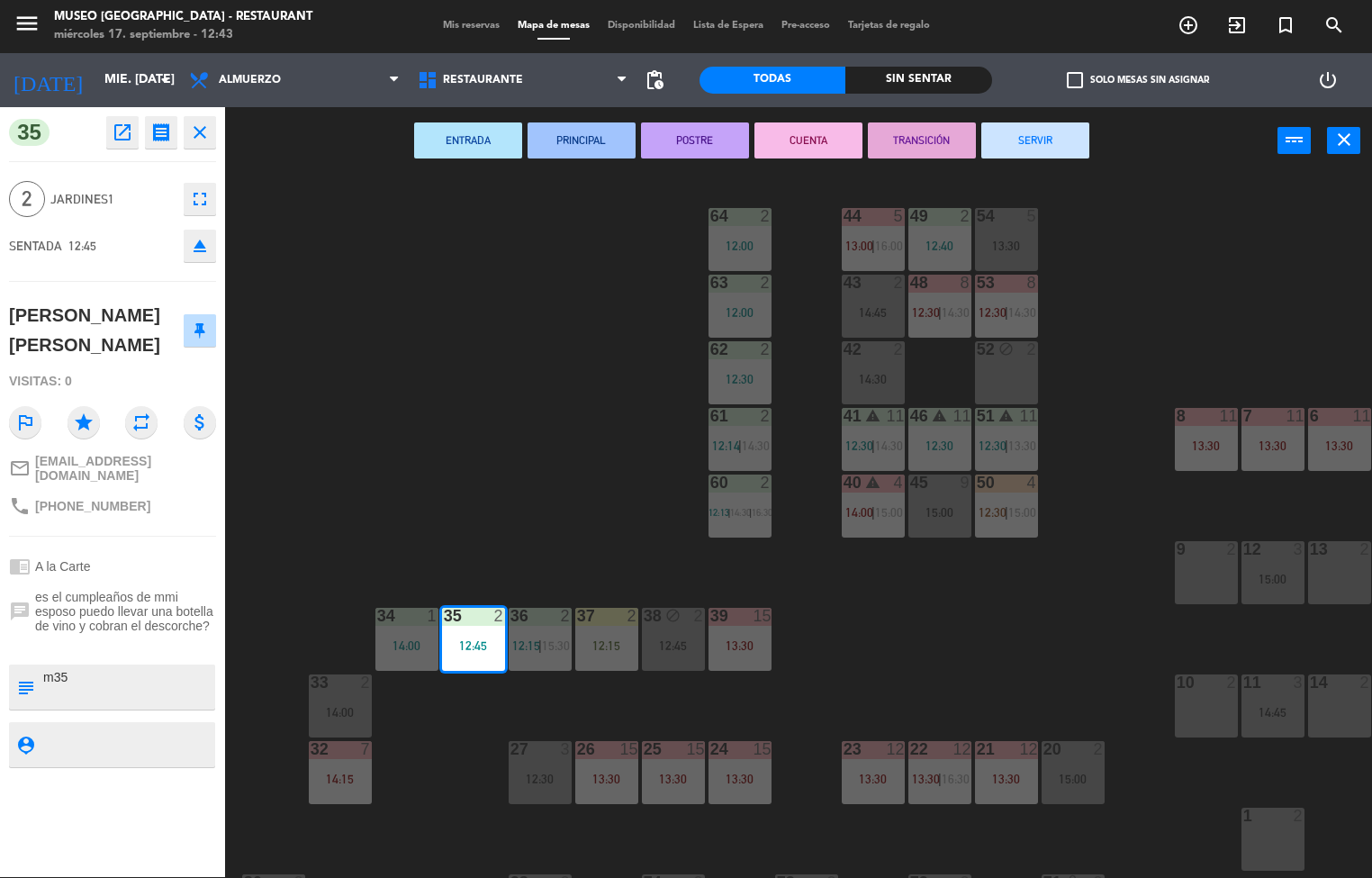
click at [954, 650] on div "44 5 13:00 | 16:00 49 2 12:40 54 5 13:30 64 2 12:00 48 8 12:30 | 14:30 53 8 12:…" at bounding box center [805, 527] width 1134 height 702
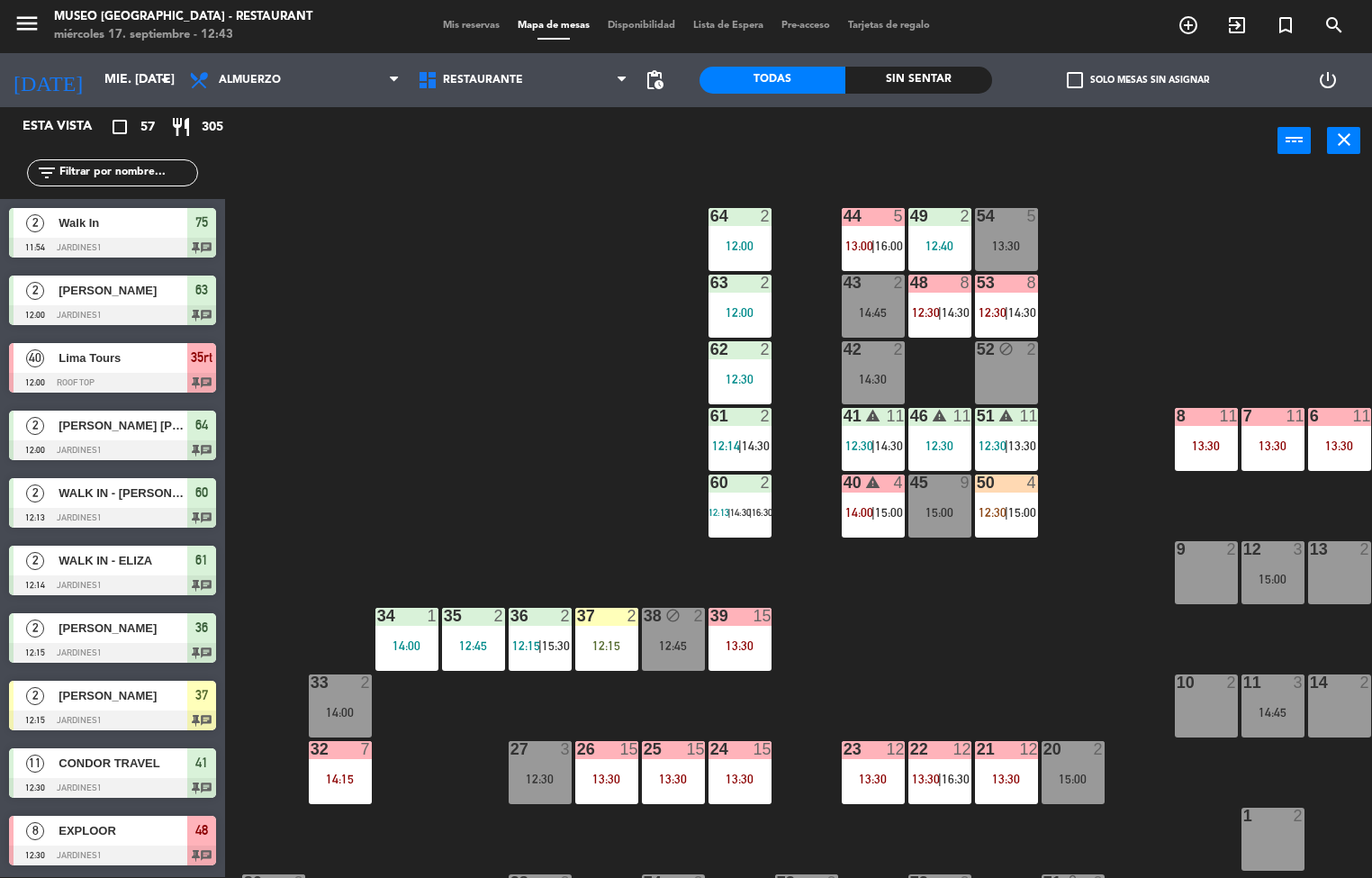
scroll to position [1, 0]
click at [406, 614] on div at bounding box center [406, 615] width 30 height 17
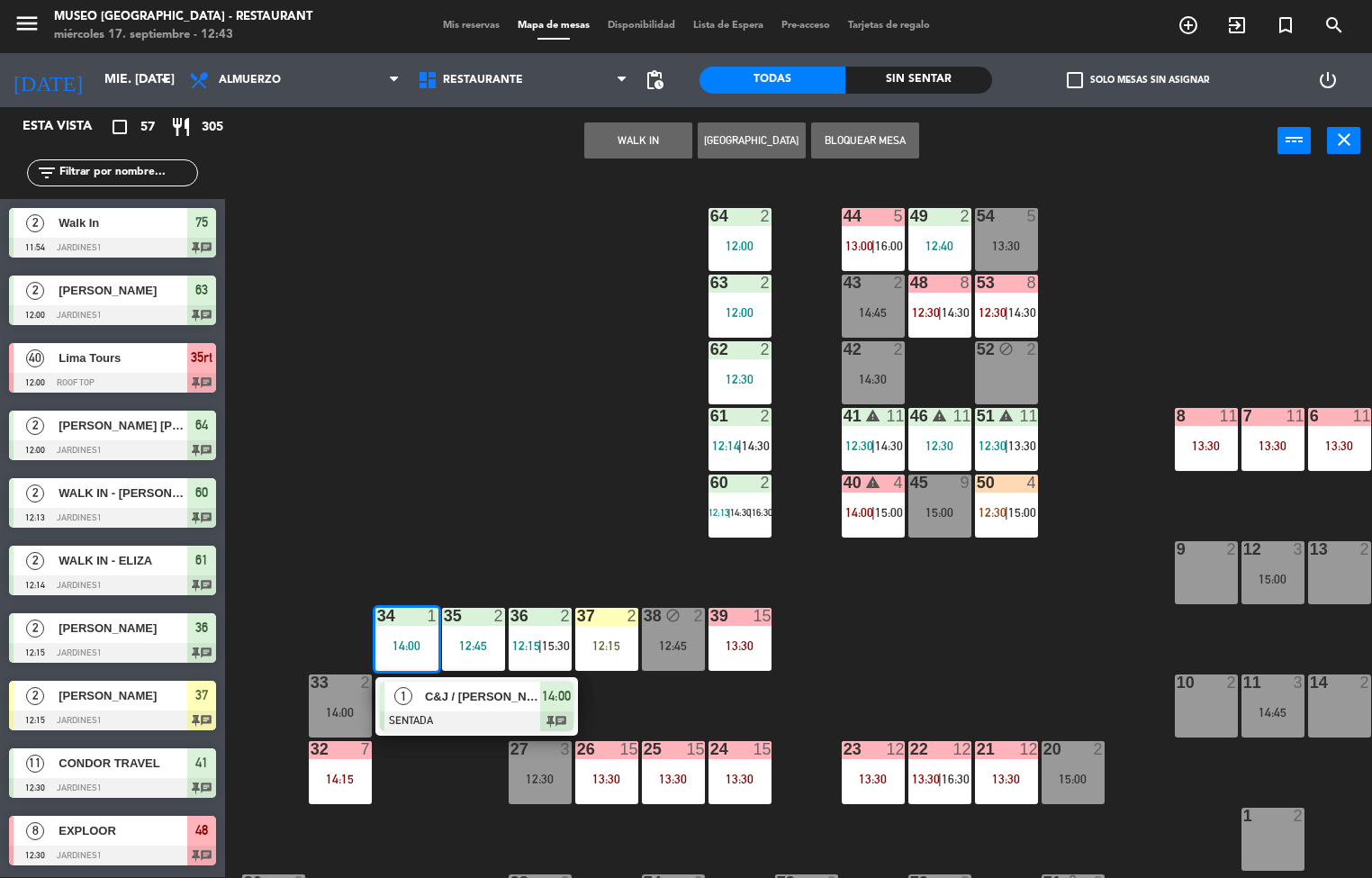
click at [440, 711] on div at bounding box center [476, 720] width 193 height 19
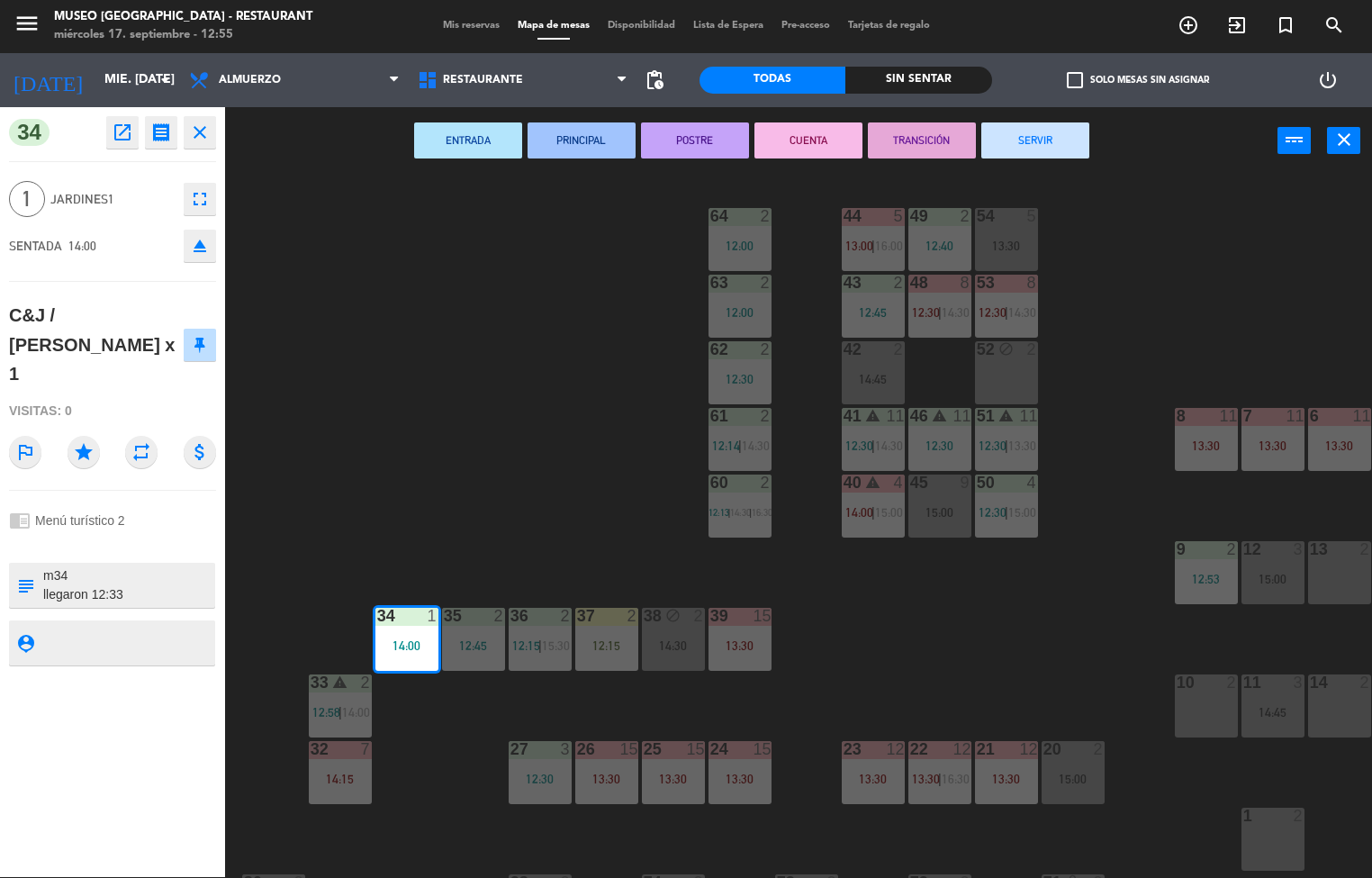
click at [949, 586] on div "44 5 13:00 | 16:00 49 2 12:40 54 5 13:30 64 2 12:00 48 8 12:30 | 14:30 53 8 12:…" at bounding box center [805, 527] width 1134 height 702
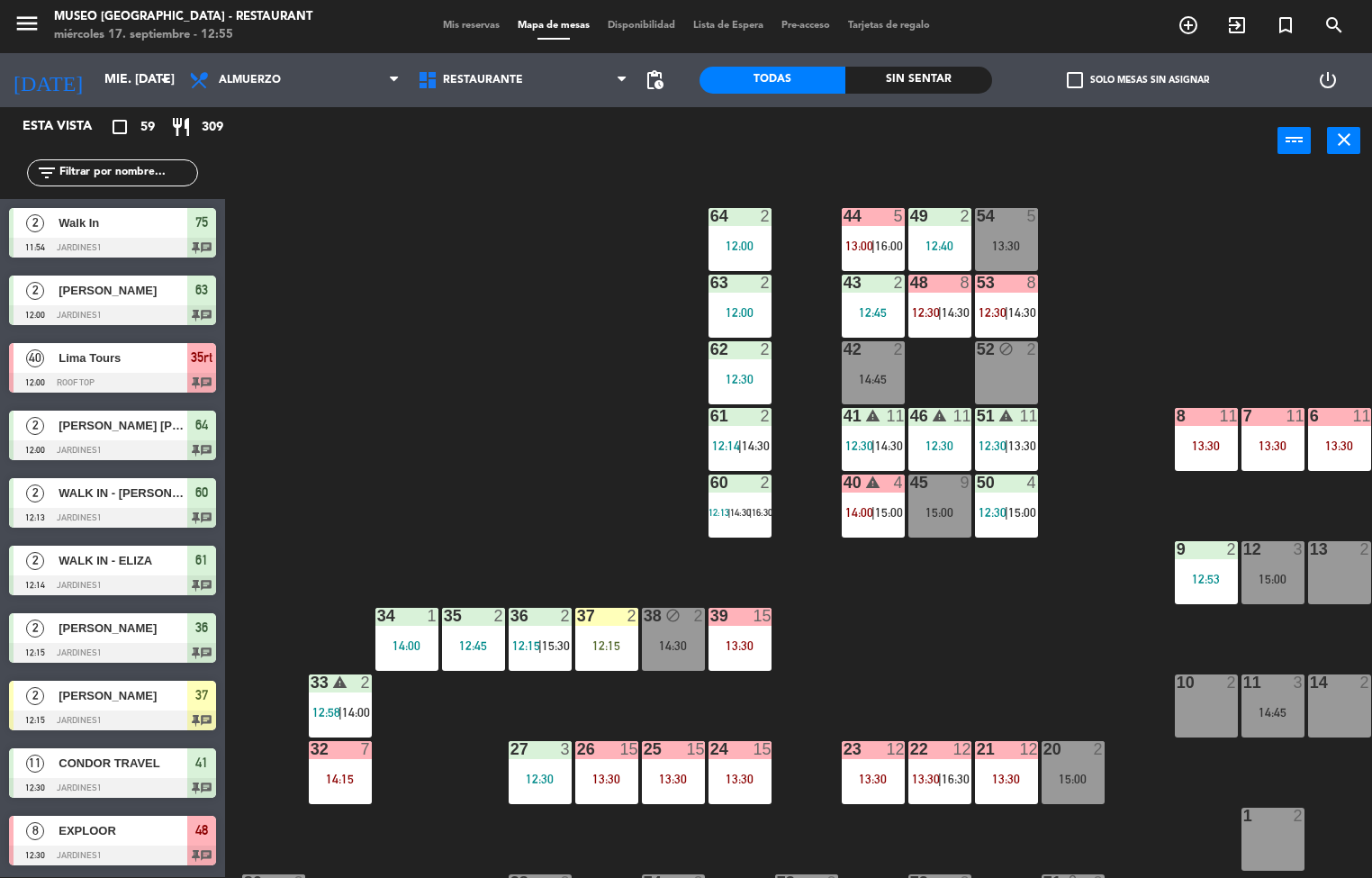
scroll to position [448, 0]
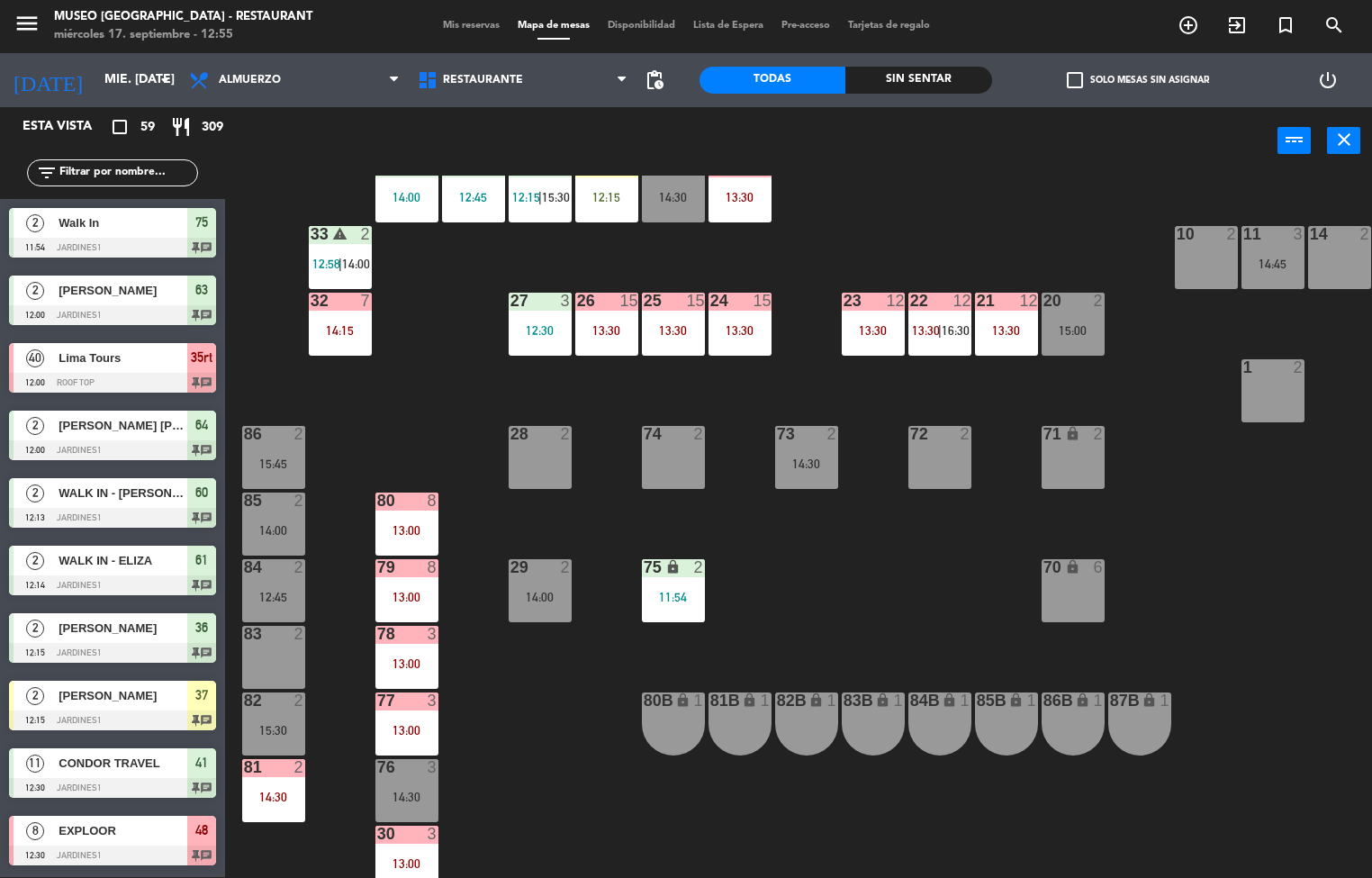
click at [408, 584] on div "79 8 13:00" at bounding box center [406, 590] width 63 height 63
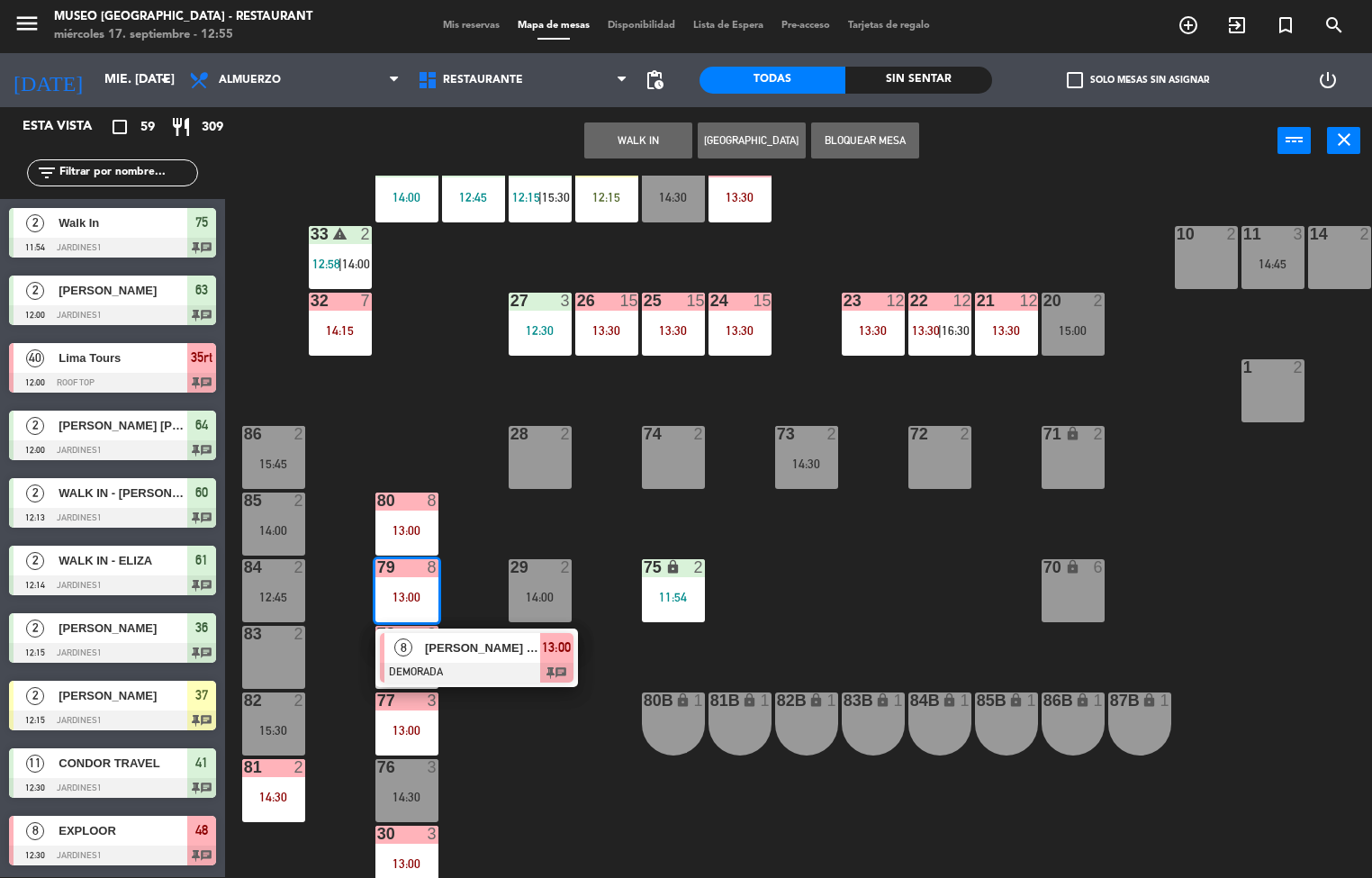
click at [591, 808] on div "44 5 13:00 | 16:00 49 2 12:40 54 5 13:30 64 2 12:00 48 8 12:30 | 14:30 53 8 12:…" at bounding box center [805, 527] width 1134 height 702
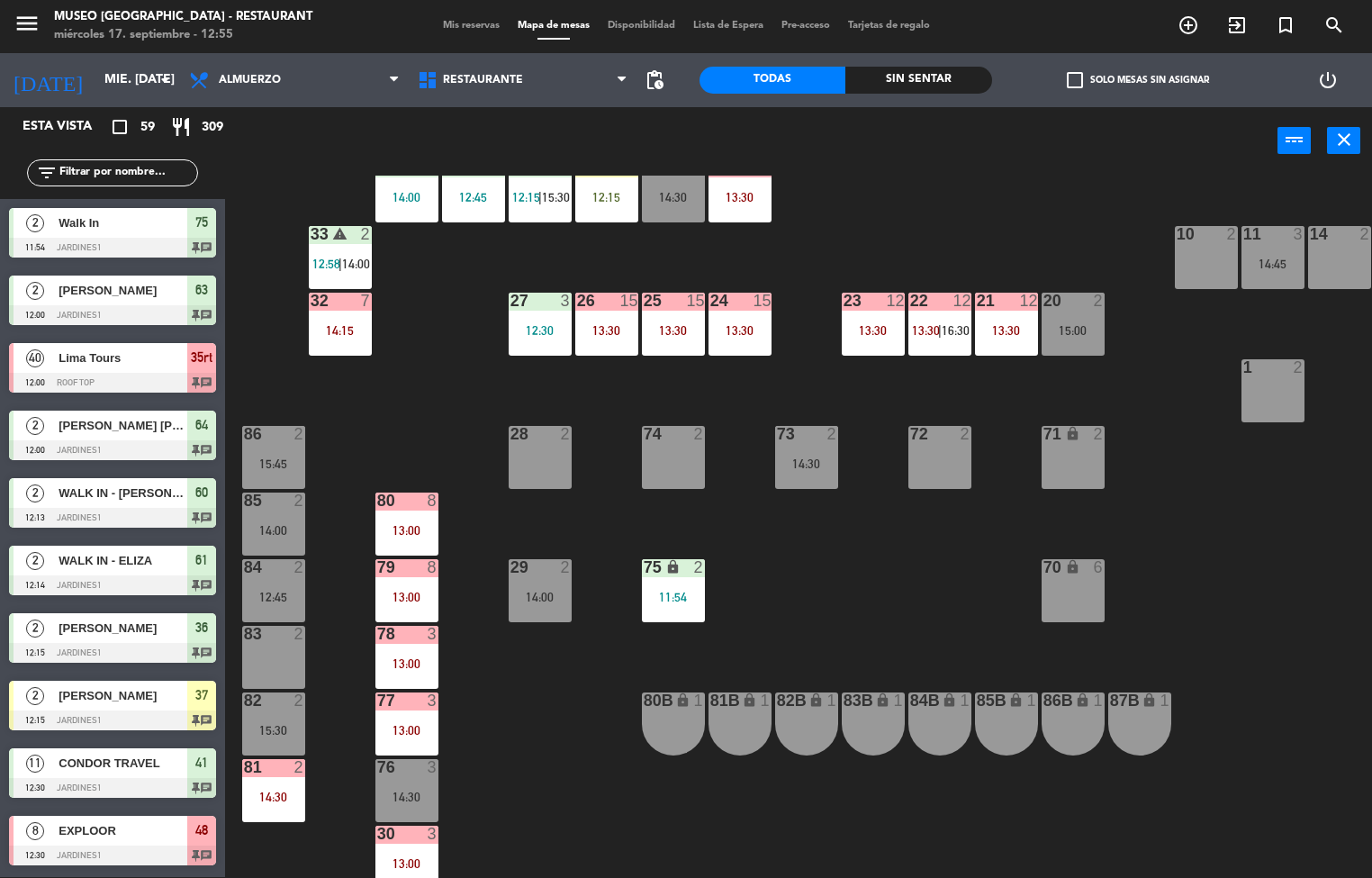
click at [411, 659] on div "13:00" at bounding box center [406, 663] width 63 height 13
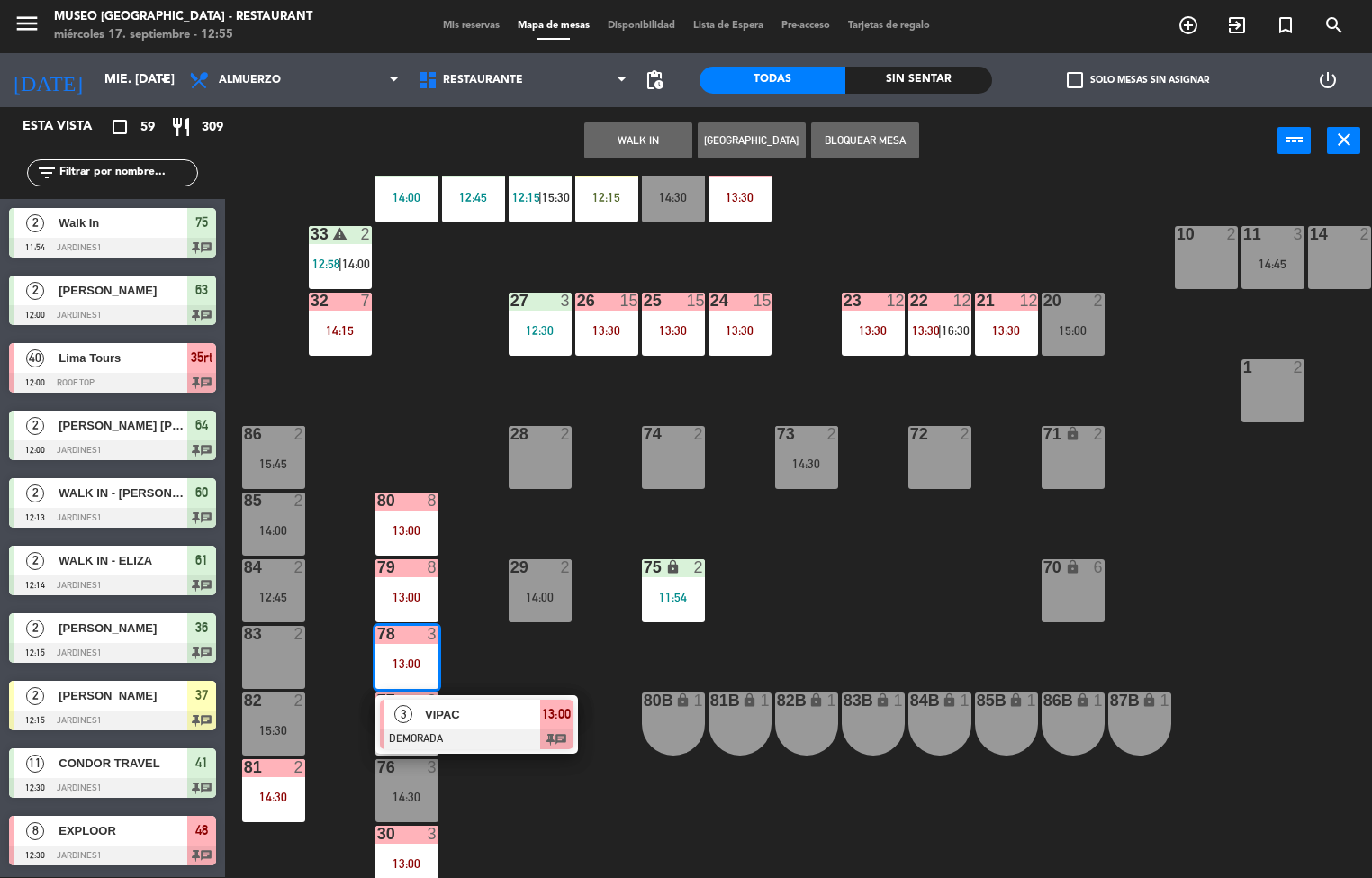
click at [503, 710] on span "VIPAC" at bounding box center [482, 714] width 115 height 18
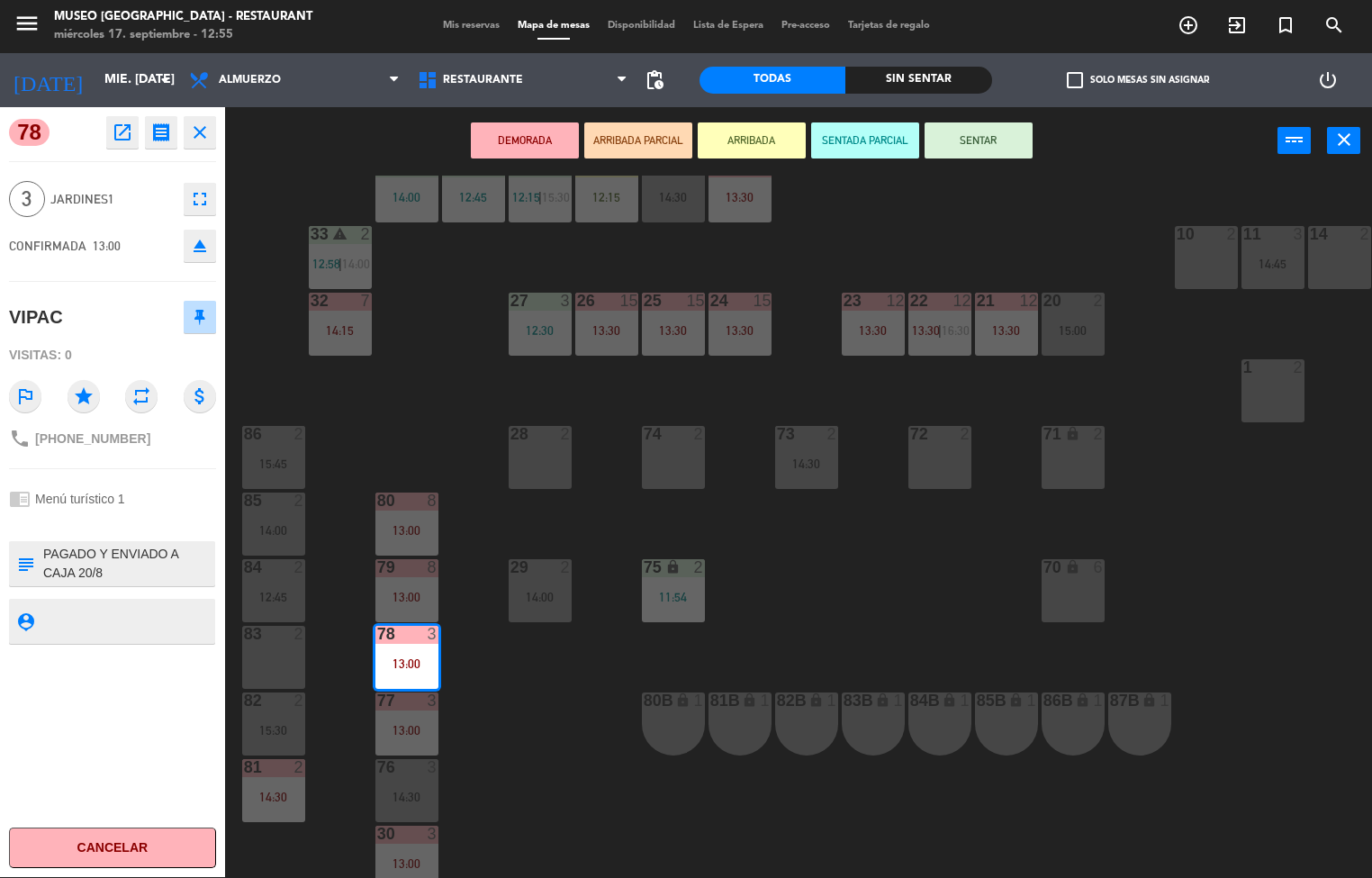
click at [612, 824] on div "44 5 13:00 | 16:00 49 2 12:40 54 5 13:30 64 2 12:00 48 8 12:30 | 14:30 53 8 12:…" at bounding box center [805, 527] width 1134 height 702
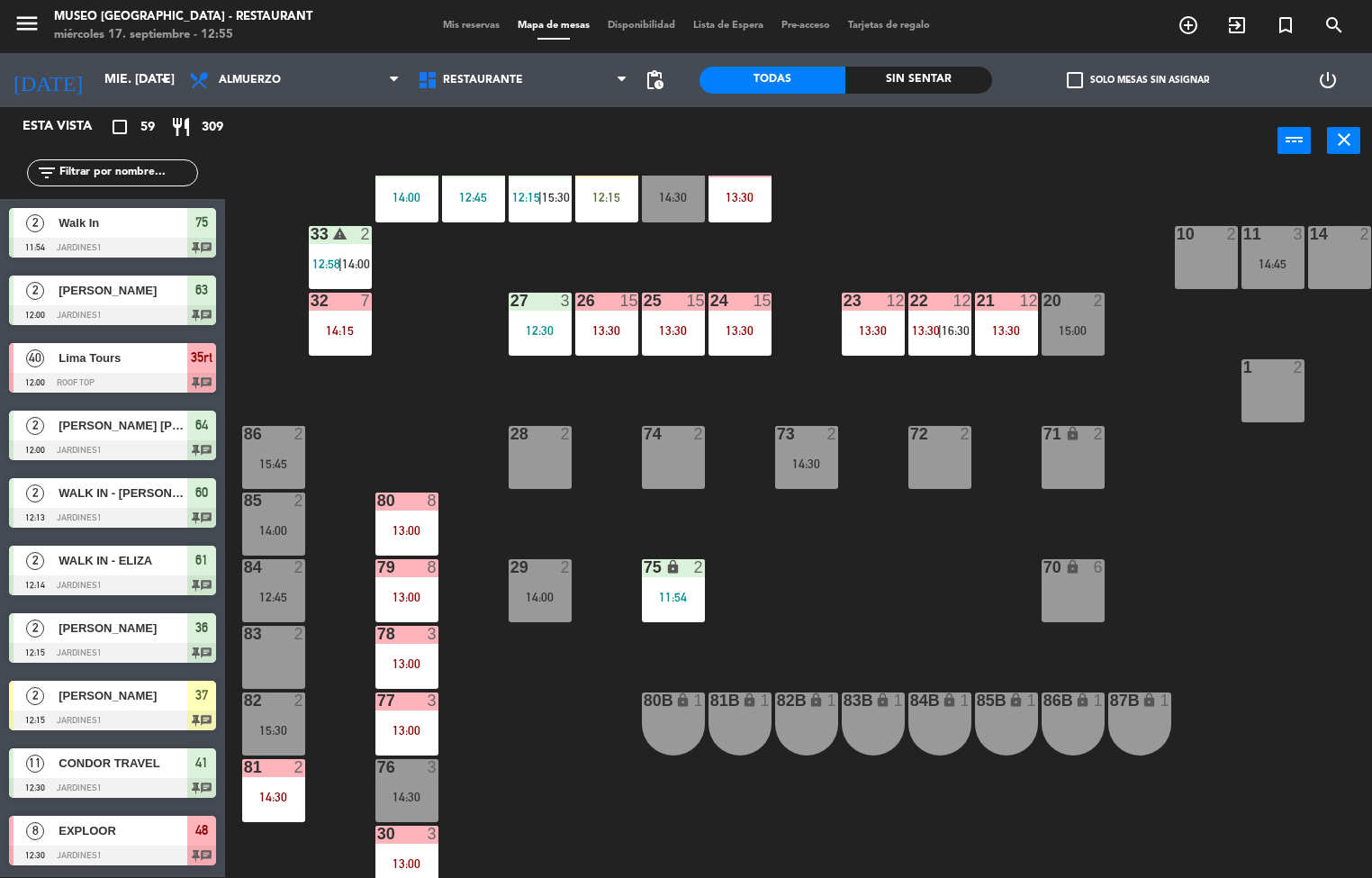
scroll to position [1, 0]
click at [857, 556] on div "44 5 13:00 | 16:00 49 2 12:40 54 5 13:30 64 2 12:00 48 8 12:30 | 14:30 53 8 12:…" at bounding box center [805, 527] width 1134 height 702
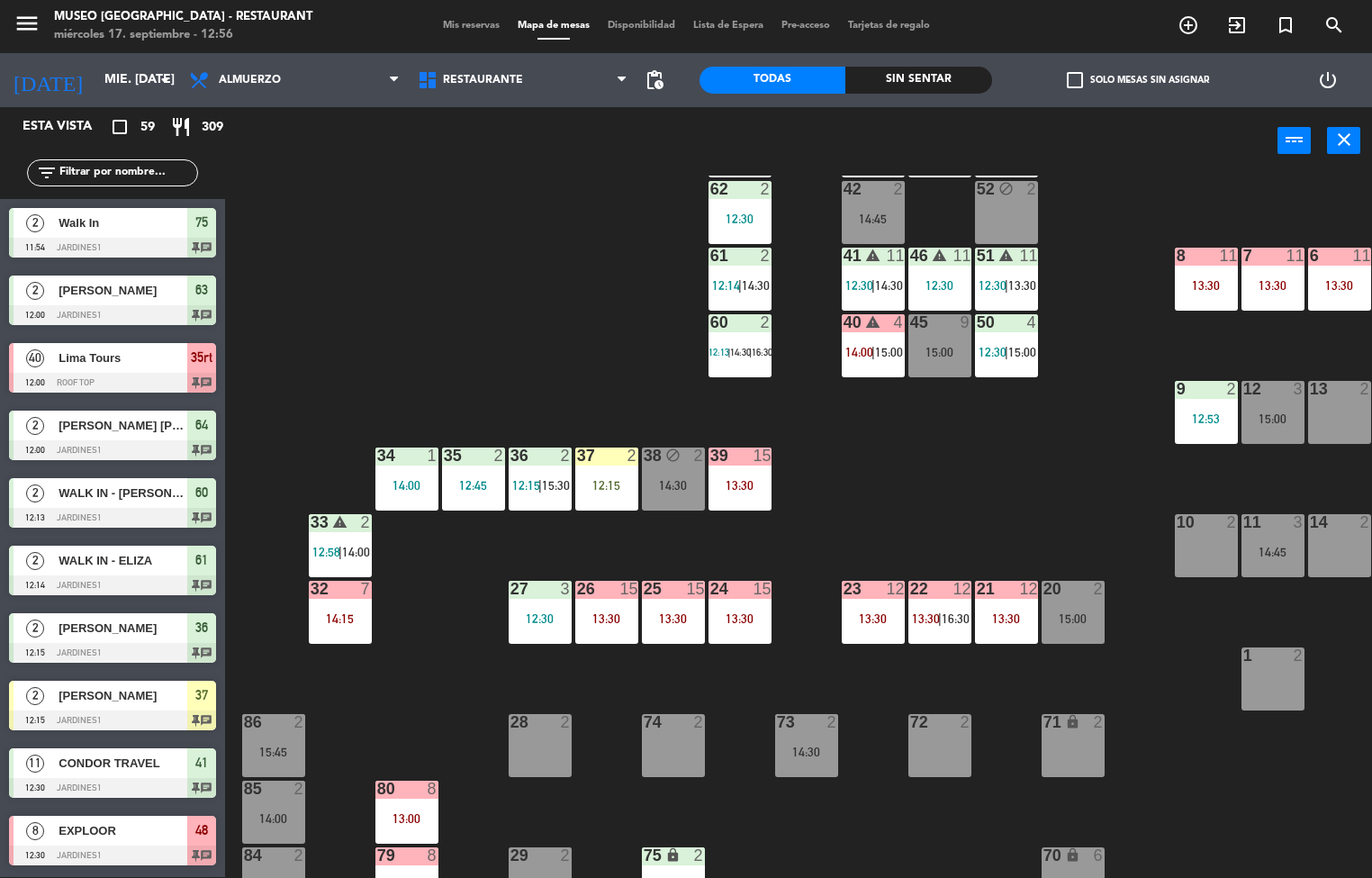
scroll to position [163, 0]
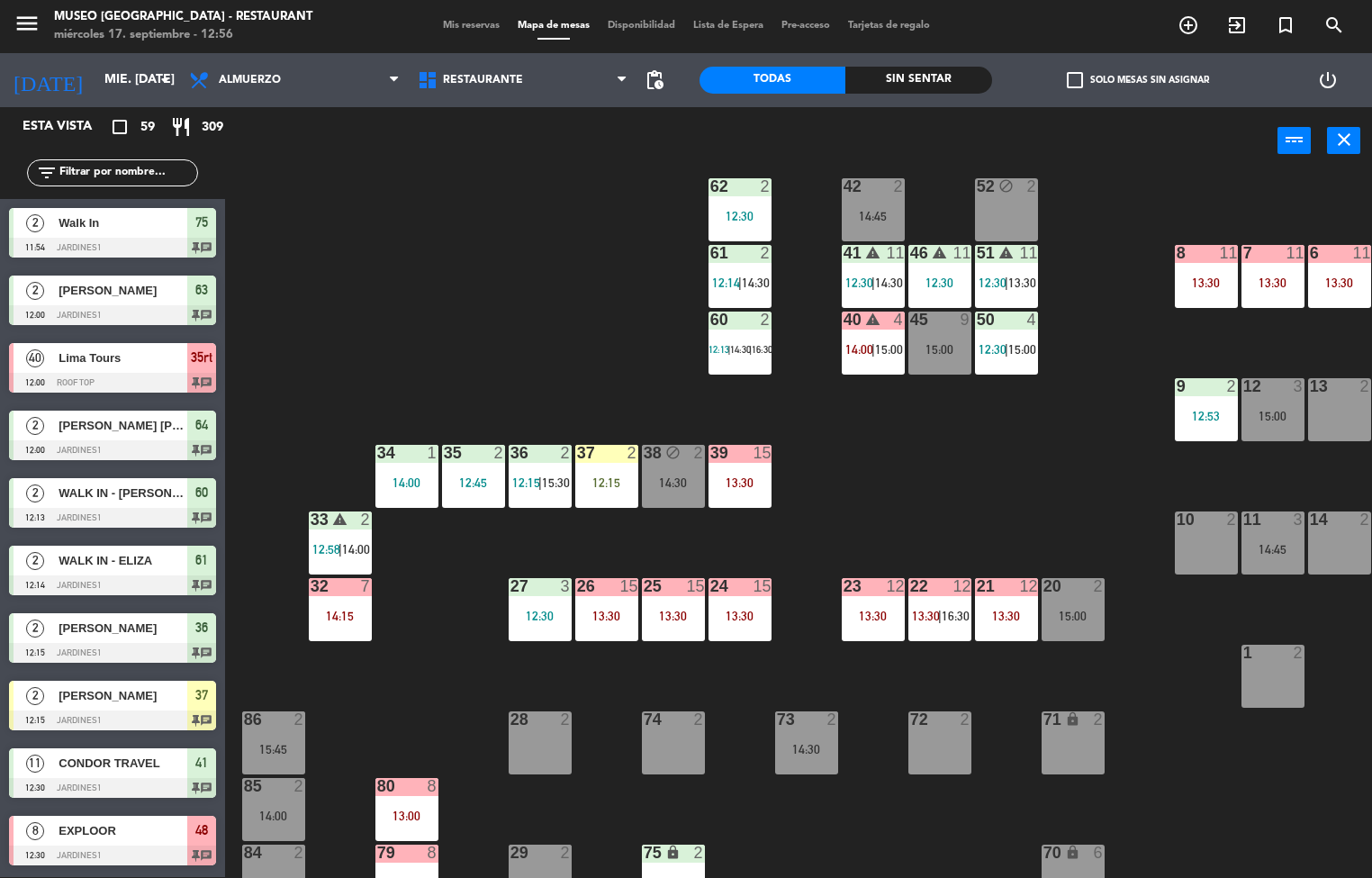
click at [668, 466] on div "38 block 2 14:30" at bounding box center [673, 475] width 63 height 63
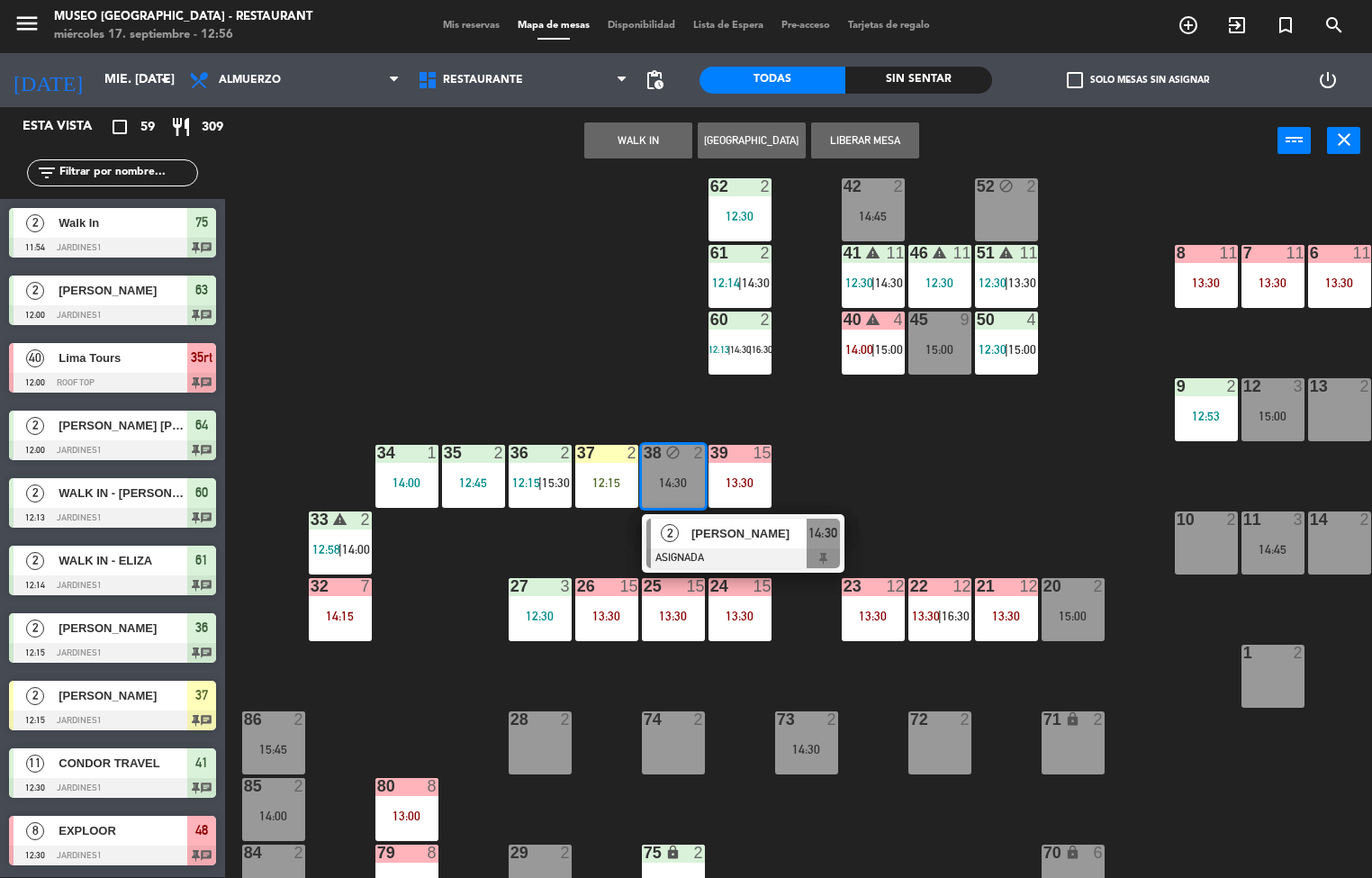
click at [743, 452] on div at bounding box center [739, 452] width 30 height 17
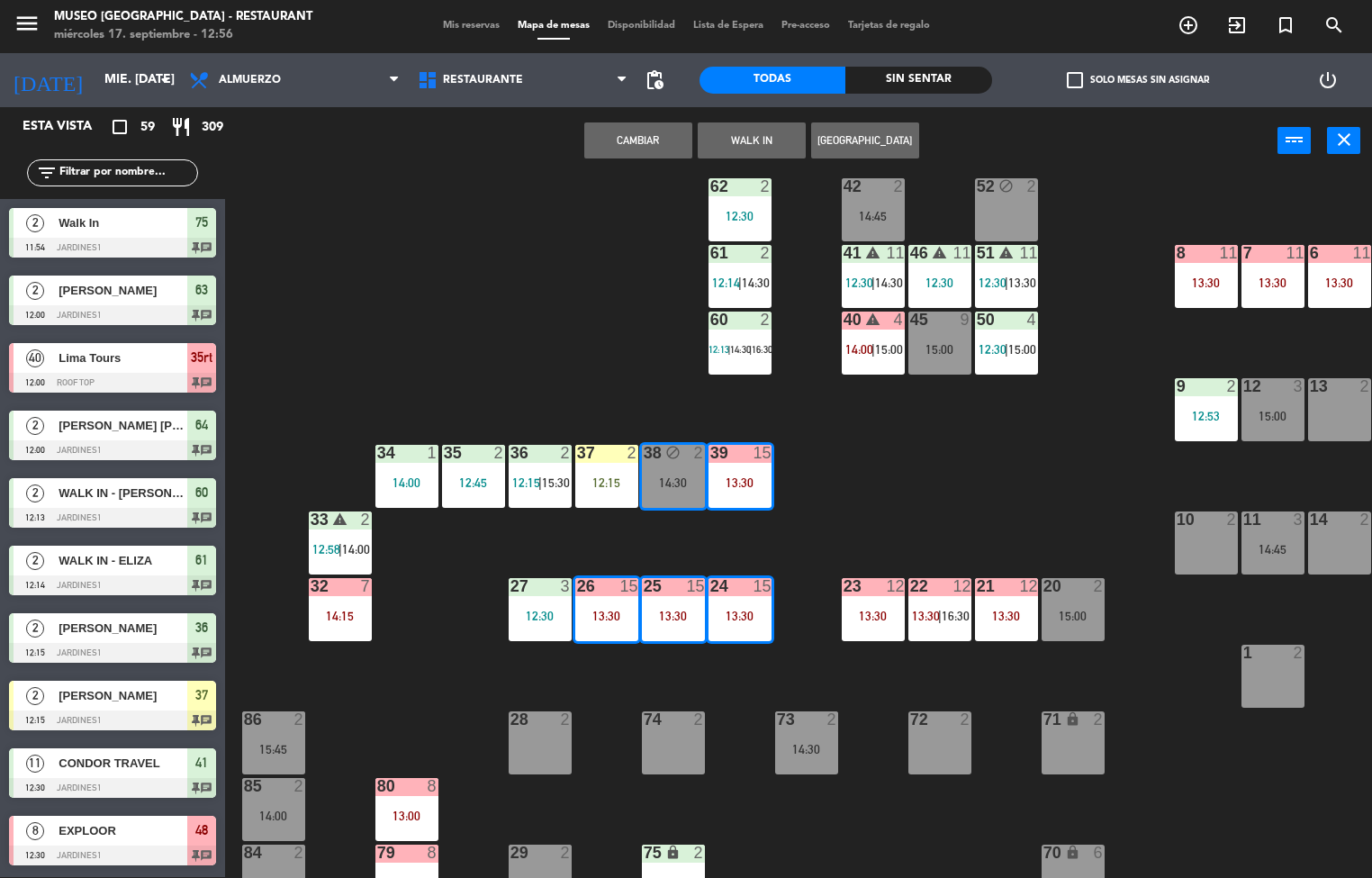
click at [532, 358] on div "44 5 13:00 | 16:00 49 2 12:40 54 5 13:30 64 2 12:00 48 8 12:30 | 14:30 53 8 12:…" at bounding box center [805, 527] width 1134 height 702
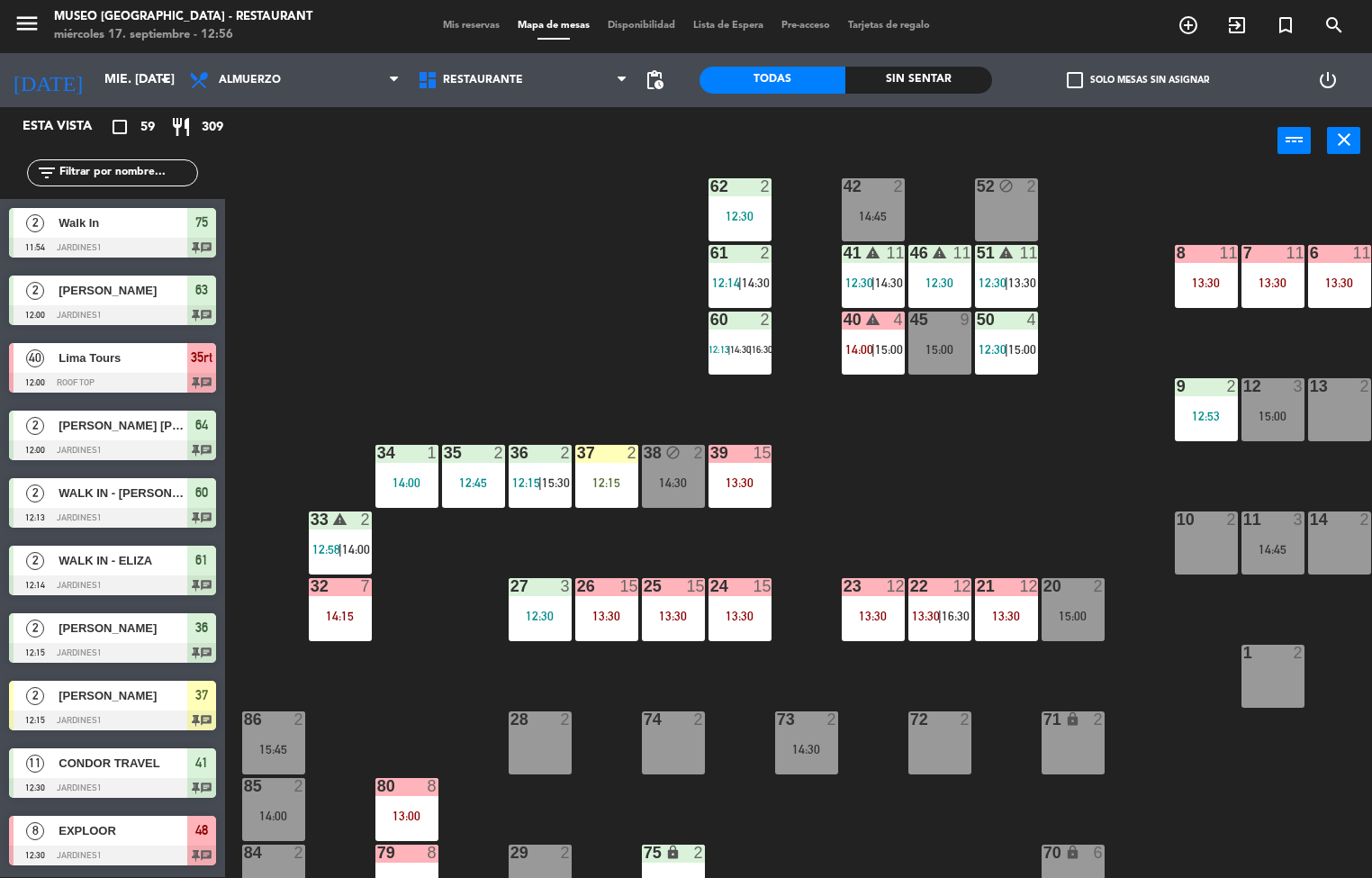
click at [509, 316] on div "44 5 13:00 | 16:00 49 2 12:40 54 5 13:30 64 2 12:00 48 8 12:30 | 14:30 53 8 12:…" at bounding box center [805, 527] width 1134 height 702
click at [738, 452] on div at bounding box center [739, 452] width 30 height 17
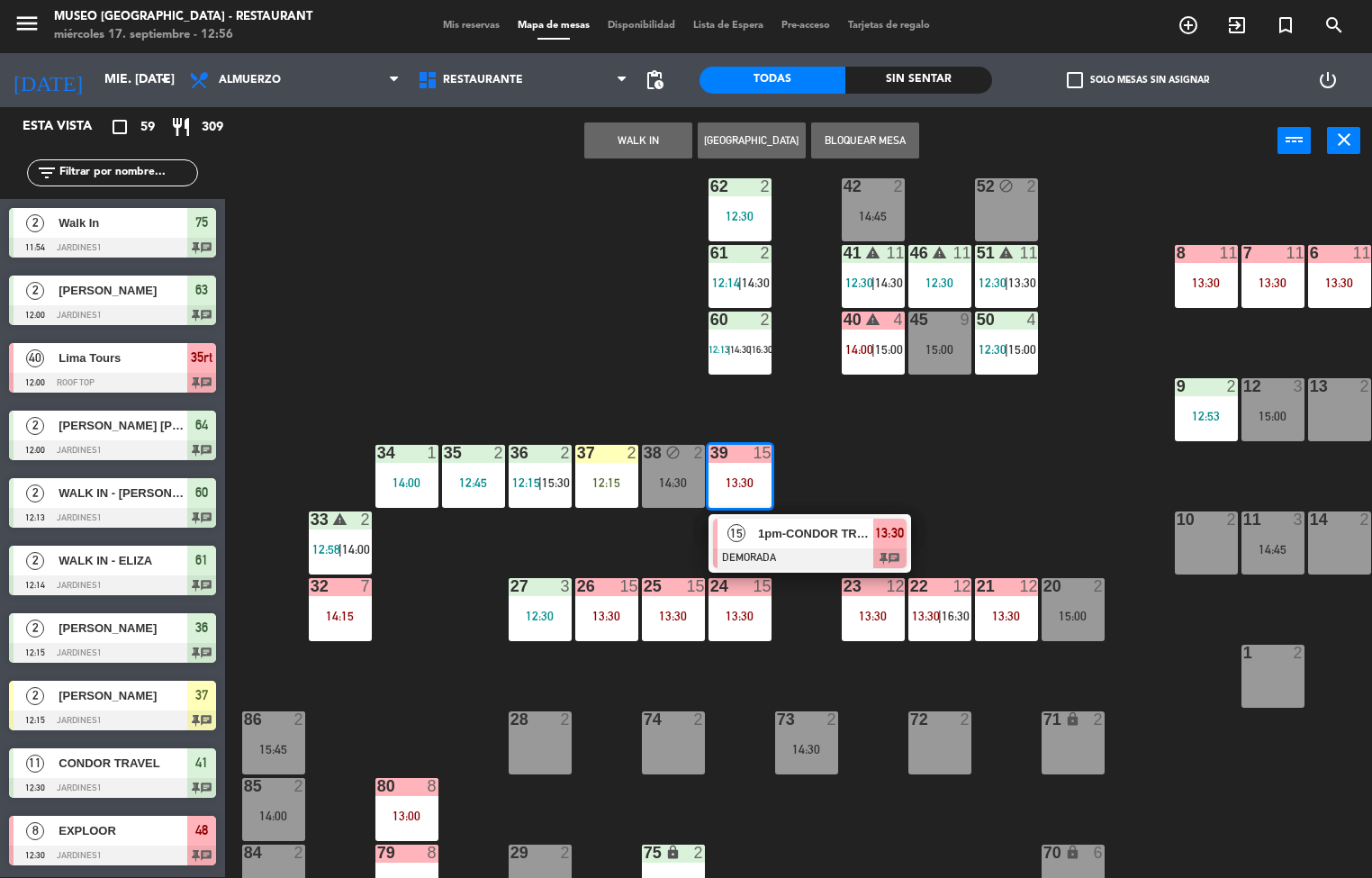
click at [730, 539] on span "15" at bounding box center [736, 533] width 18 height 18
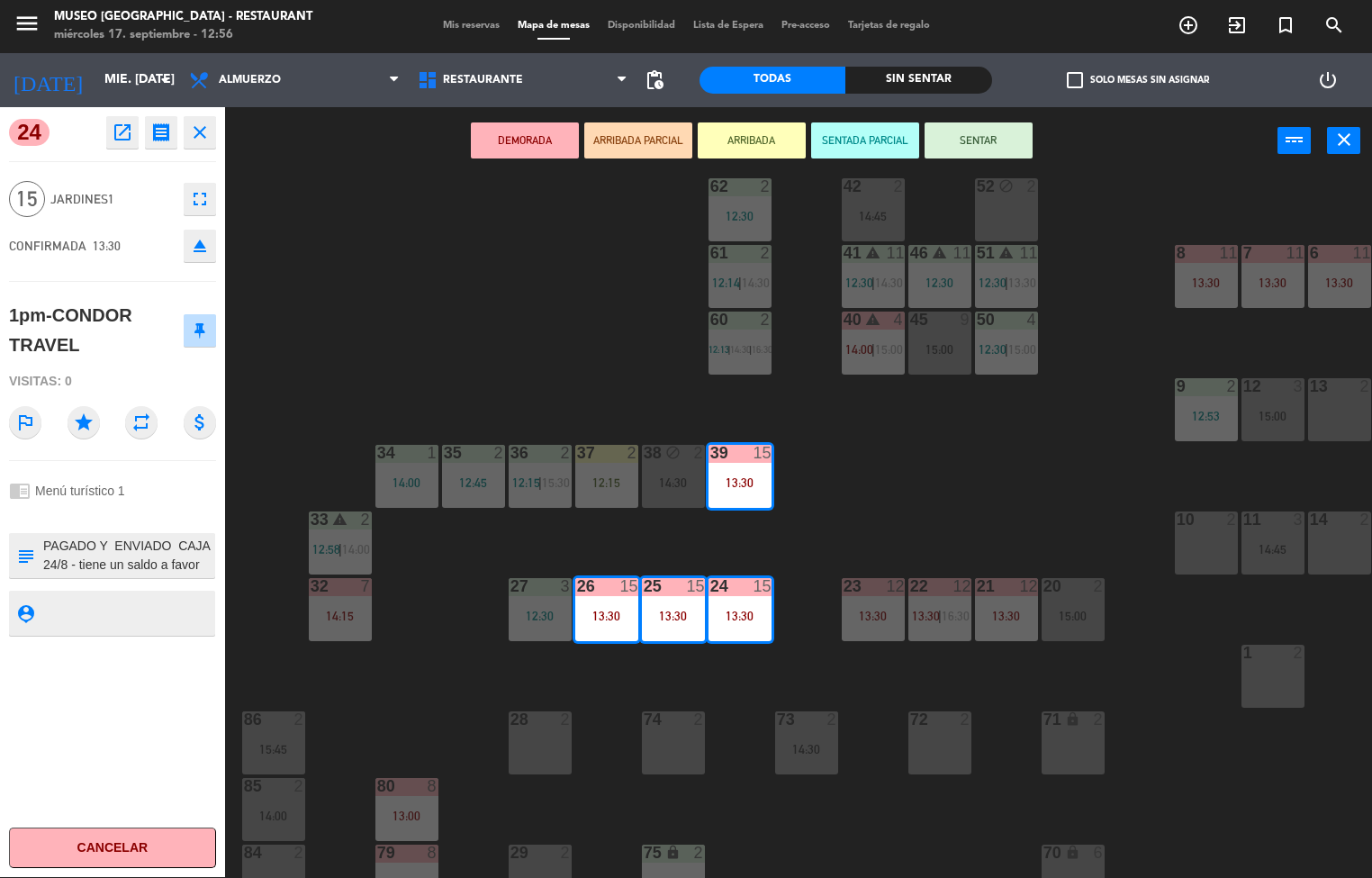
click at [124, 139] on icon "open_in_new" at bounding box center [123, 132] width 21 height 21
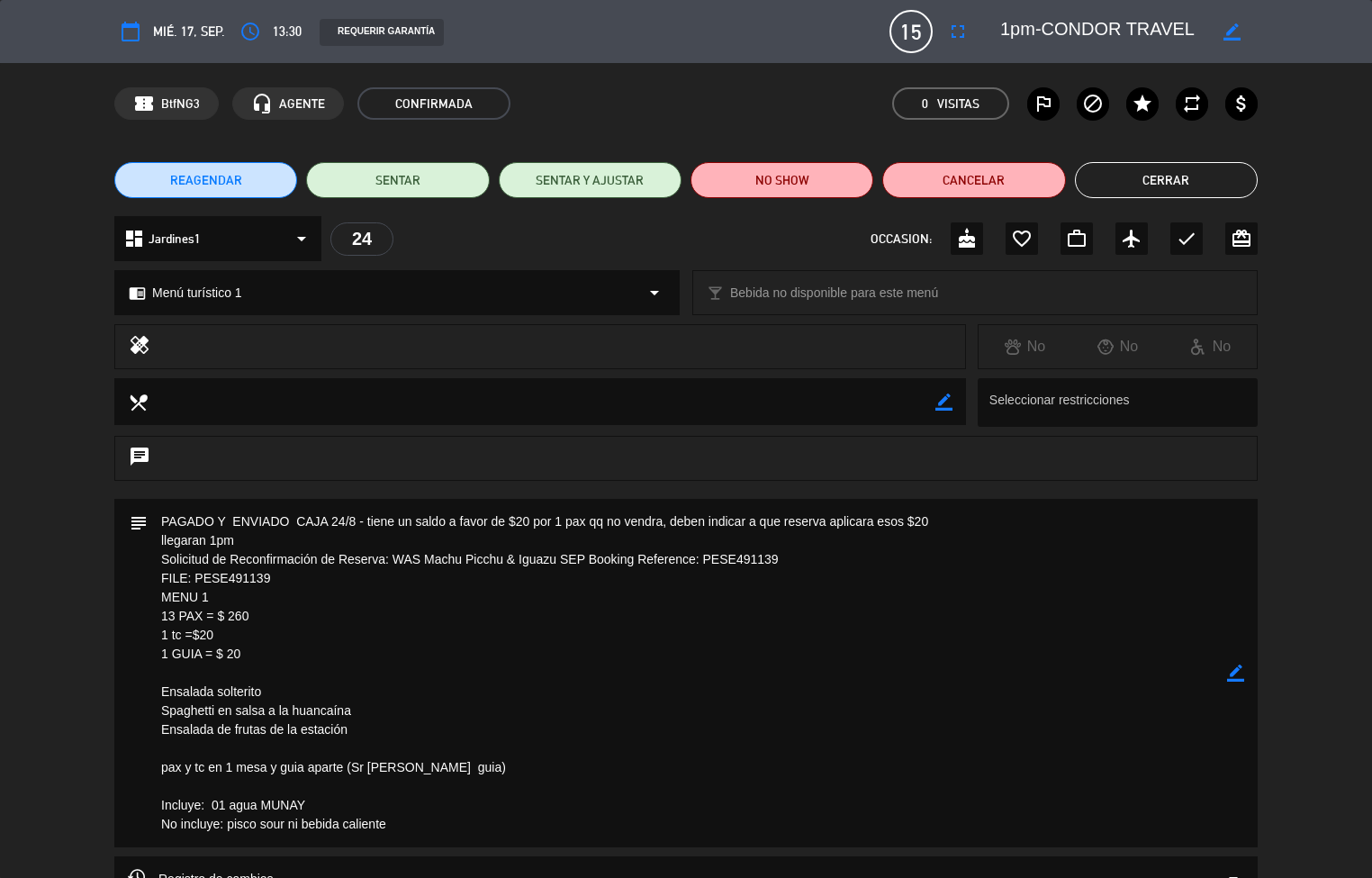
click at [1159, 179] on button "Cerrar" at bounding box center [1166, 180] width 183 height 36
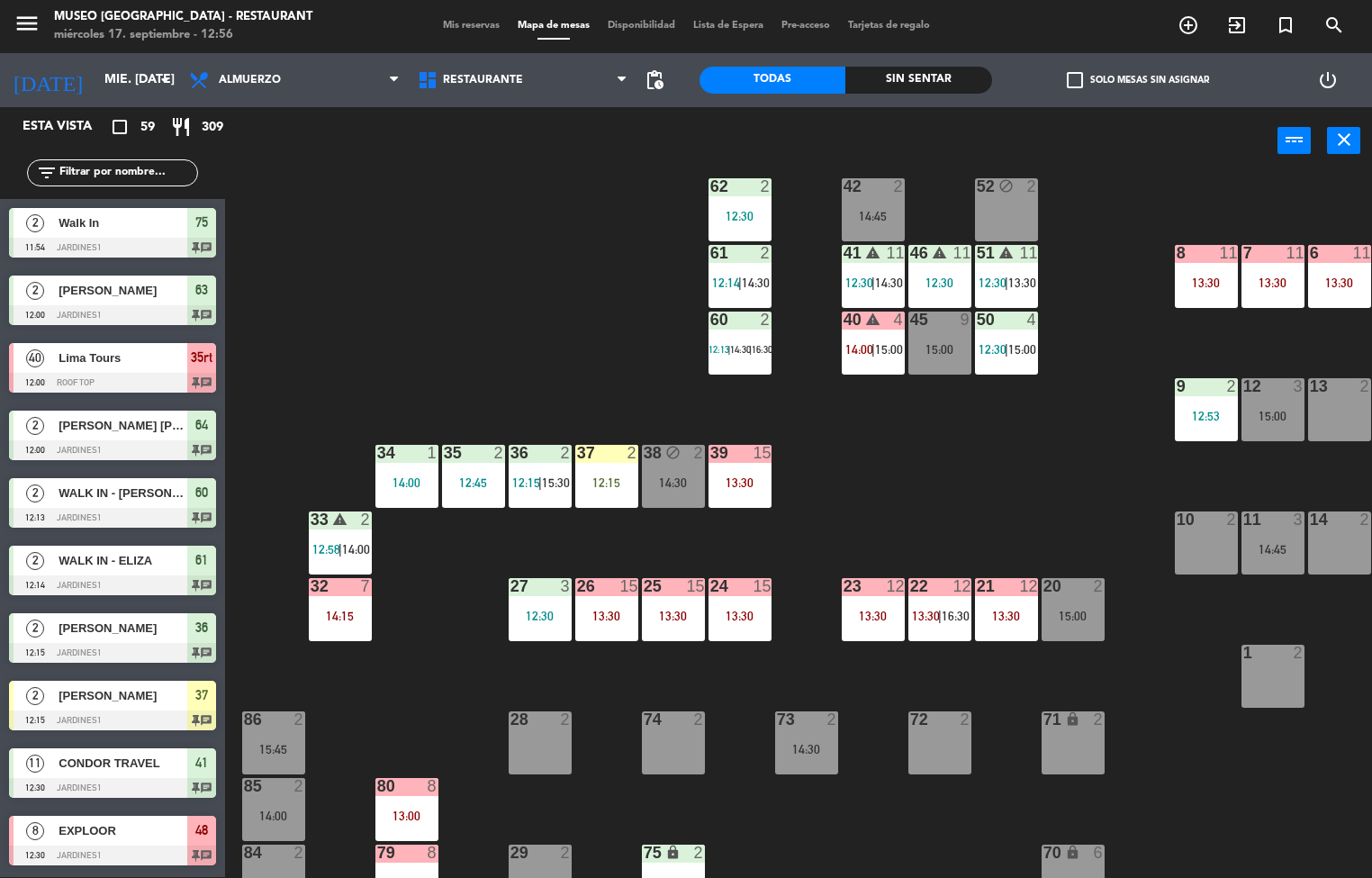
scroll to position [1, 0]
click at [925, 471] on div "44 5 13:00 | 16:00 49 2 12:40 54 5 13:30 64 2 12:00 48 8 12:30 | 14:30 53 8 12:…" at bounding box center [805, 527] width 1134 height 702
click at [738, 476] on div "13:30" at bounding box center [740, 482] width 63 height 13
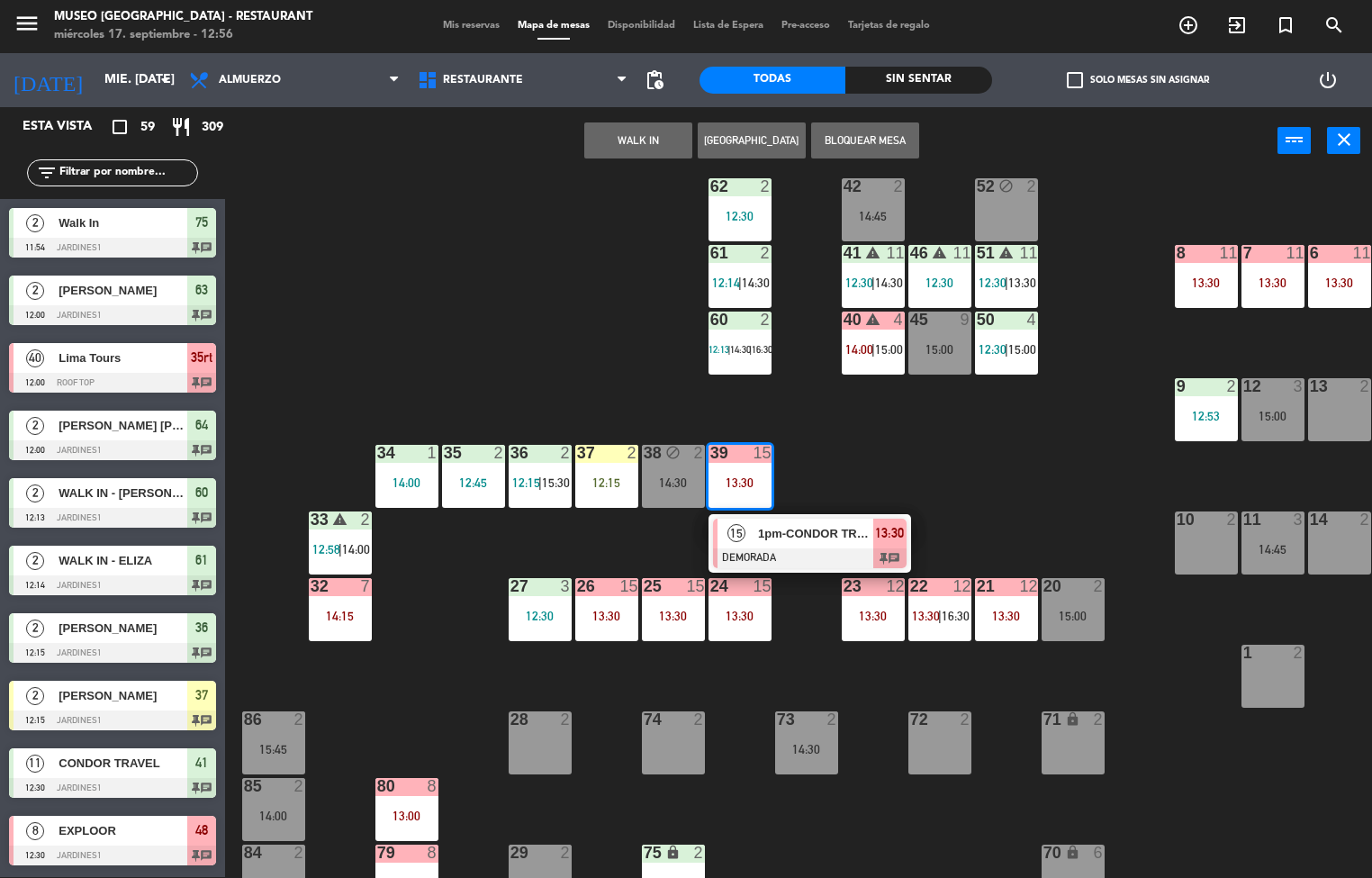
click at [741, 527] on span "15" at bounding box center [736, 533] width 18 height 18
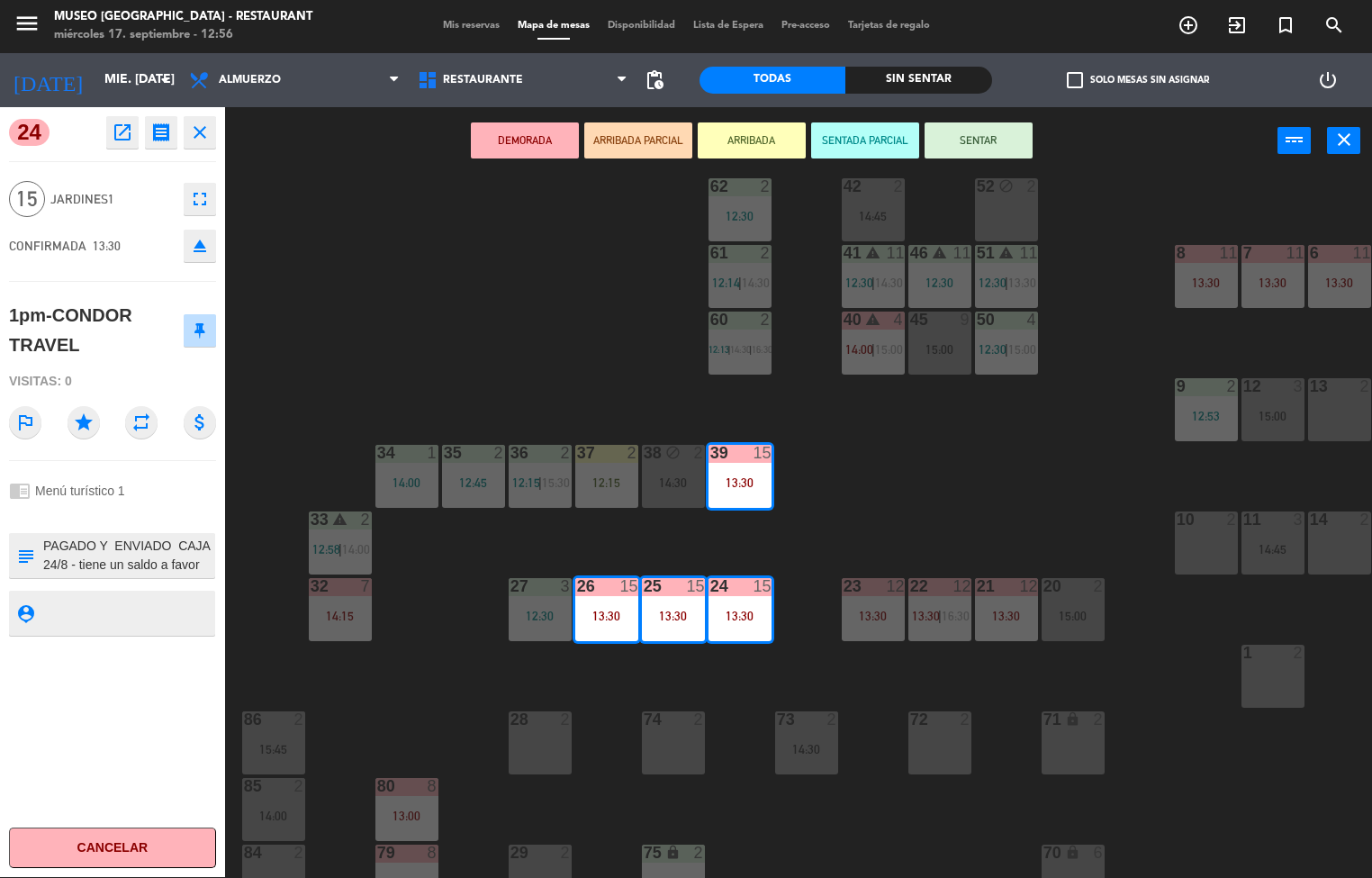
click at [122, 130] on icon "open_in_new" at bounding box center [123, 132] width 21 height 21
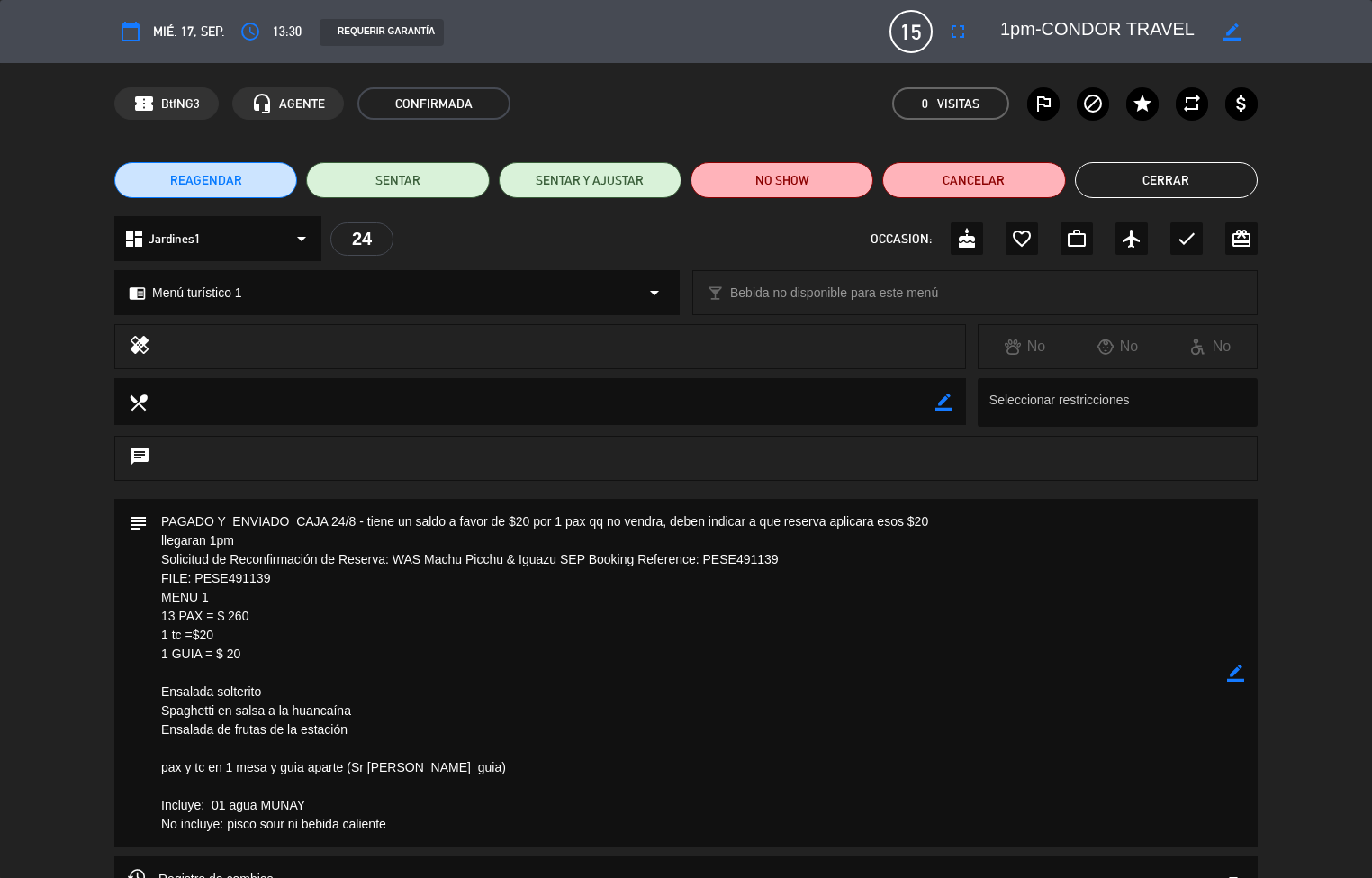
click at [1116, 176] on button "Cerrar" at bounding box center [1166, 180] width 183 height 36
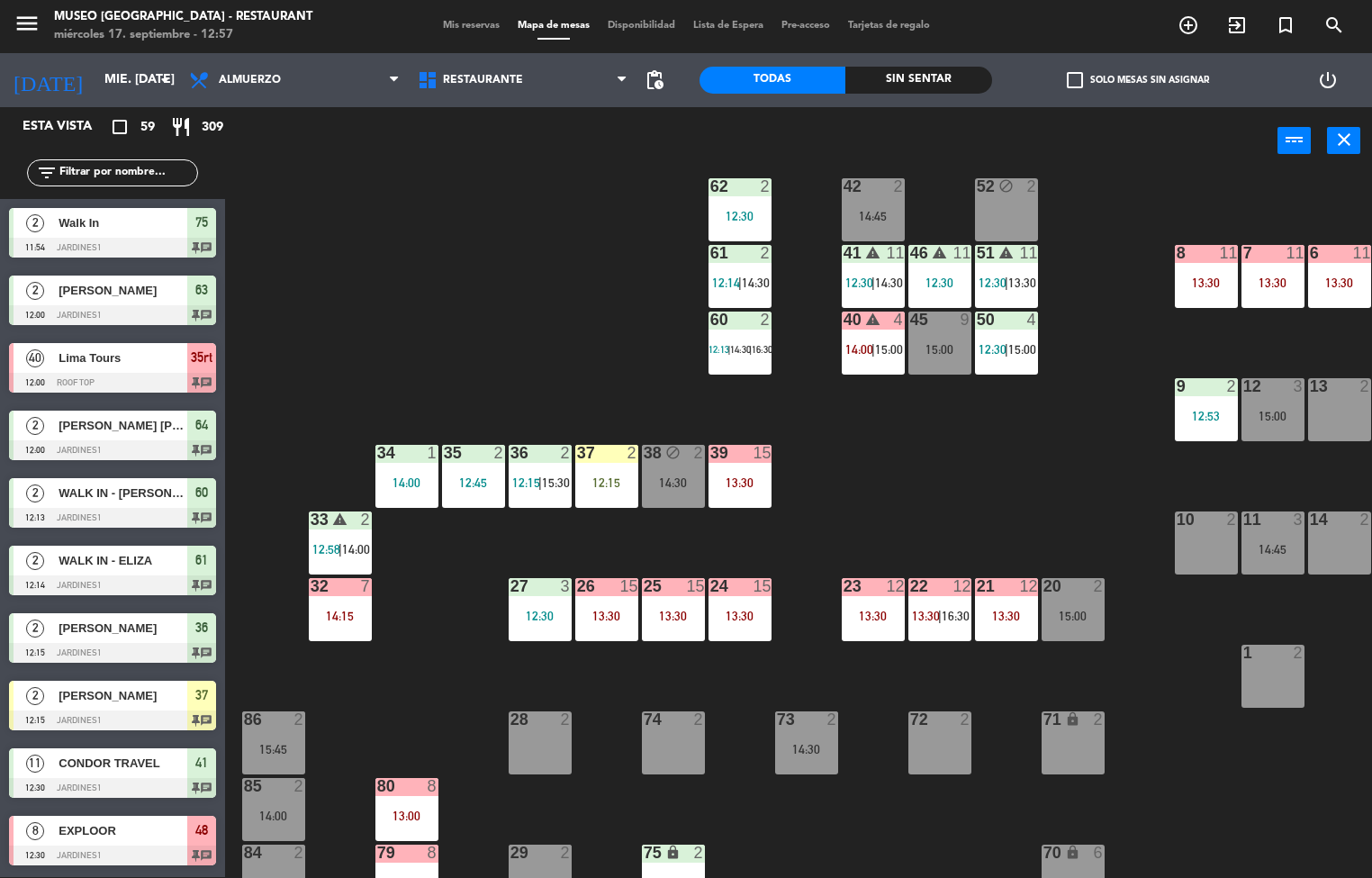
click at [425, 667] on div "44 5 13:00 | 16:00 49 2 12:40 54 5 13:30 64 2 12:00 48 8 12:30 | 14:30 53 8 12:…" at bounding box center [805, 527] width 1134 height 702
click at [740, 468] on div "39 15 13:30" at bounding box center [740, 475] width 63 height 63
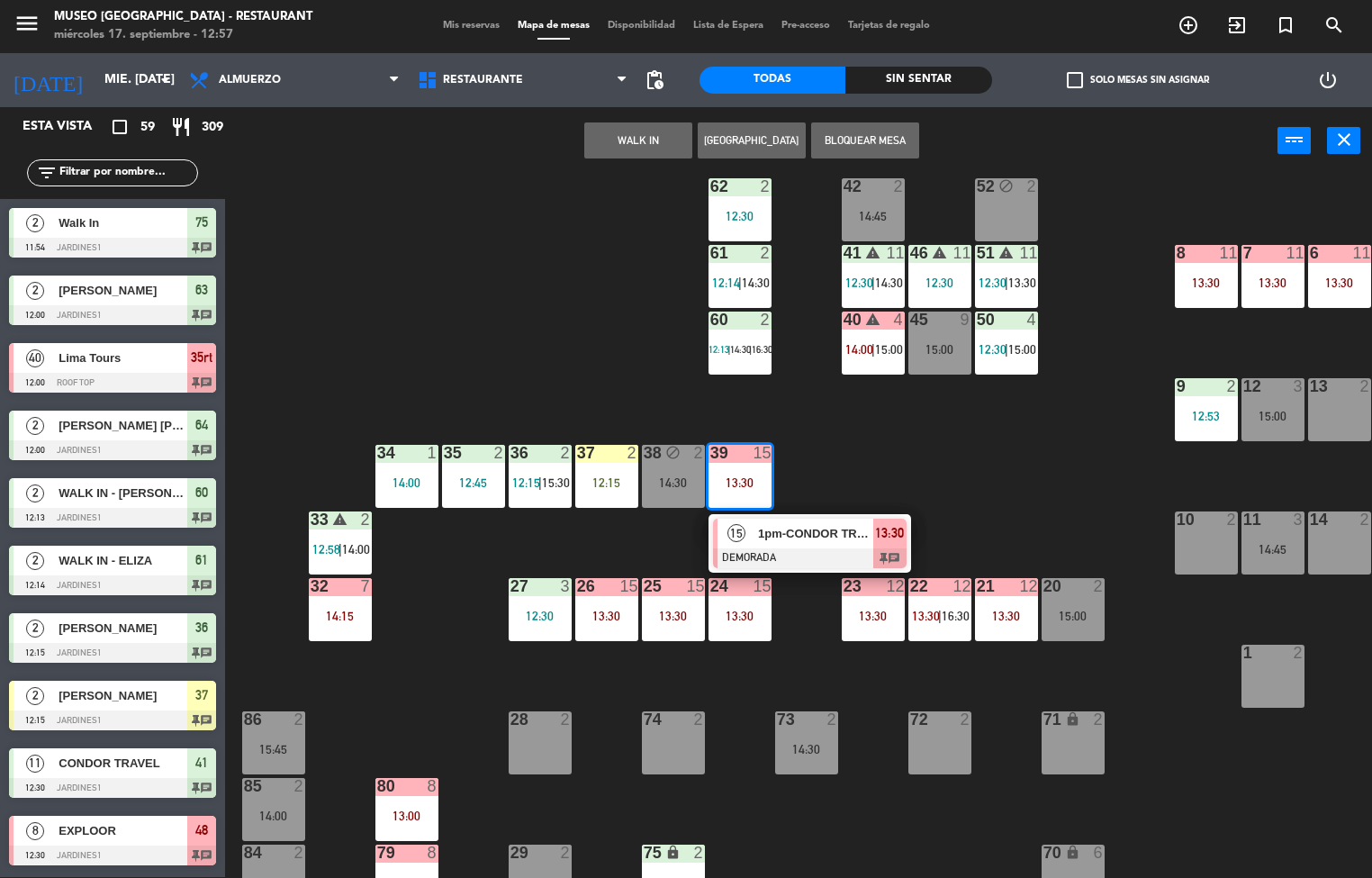
click at [738, 535] on span "15" at bounding box center [736, 533] width 18 height 18
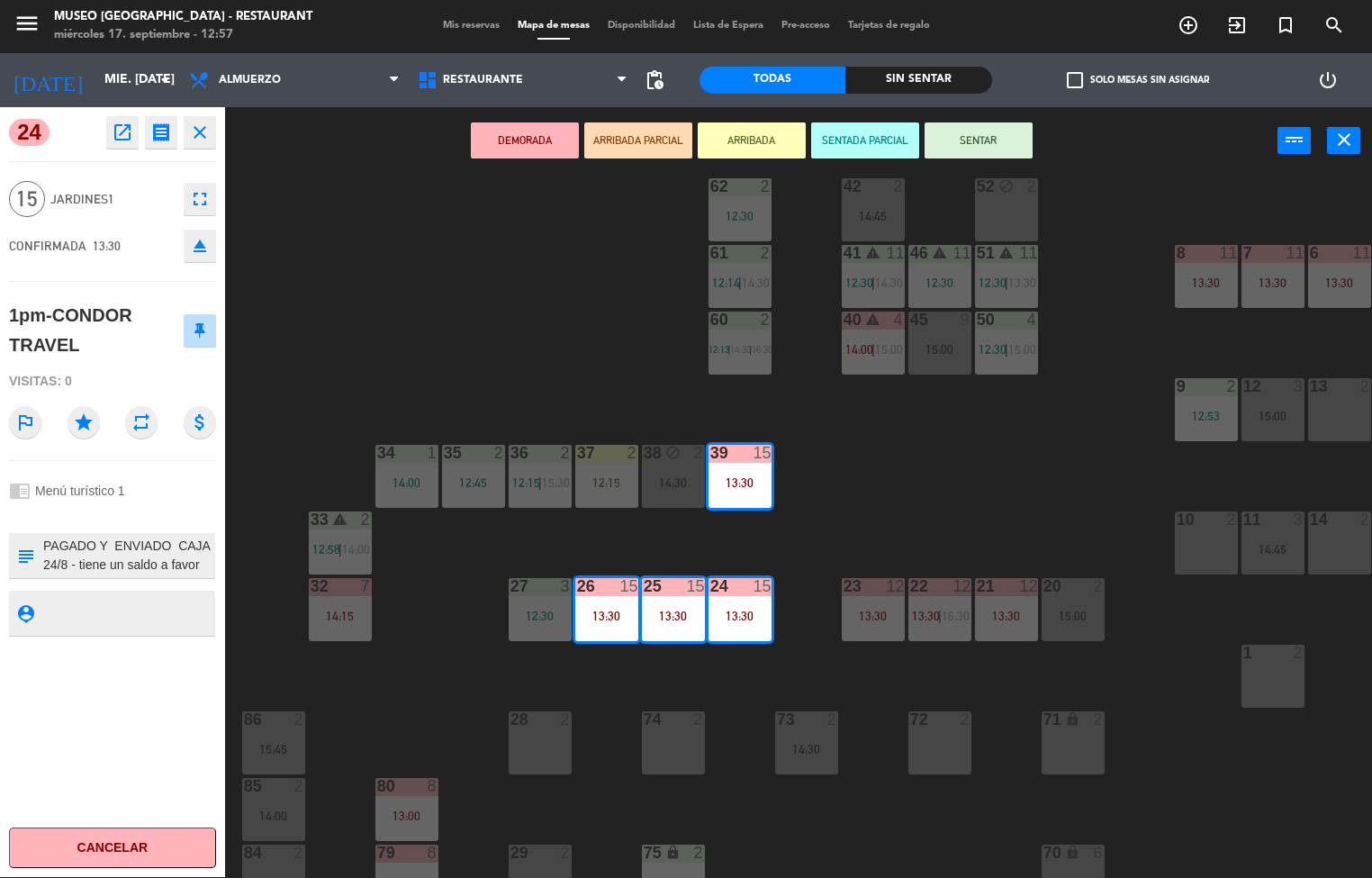
click at [120, 139] on icon "open_in_new" at bounding box center [123, 132] width 21 height 21
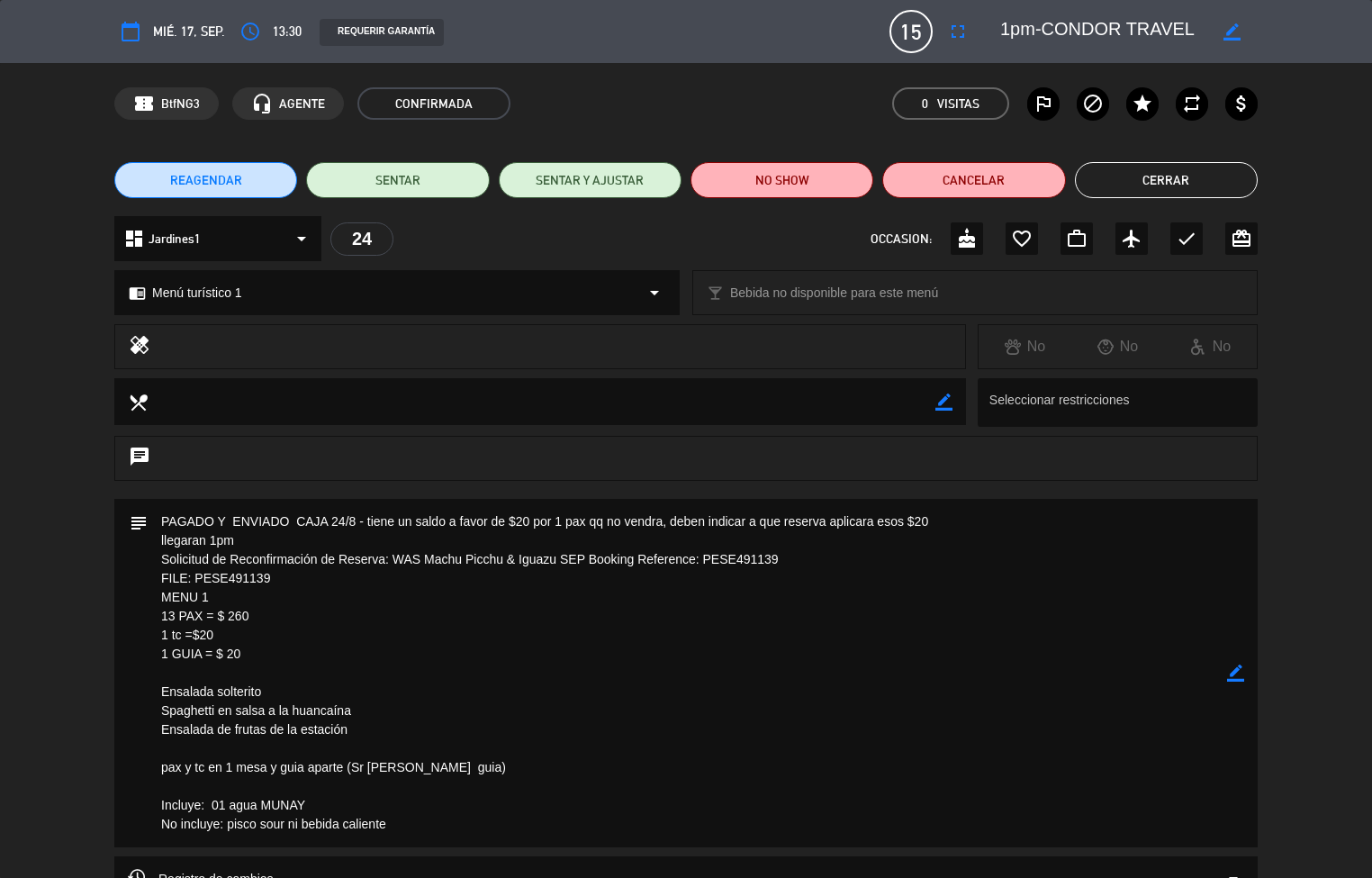
click at [1140, 168] on button "Cerrar" at bounding box center [1166, 180] width 183 height 36
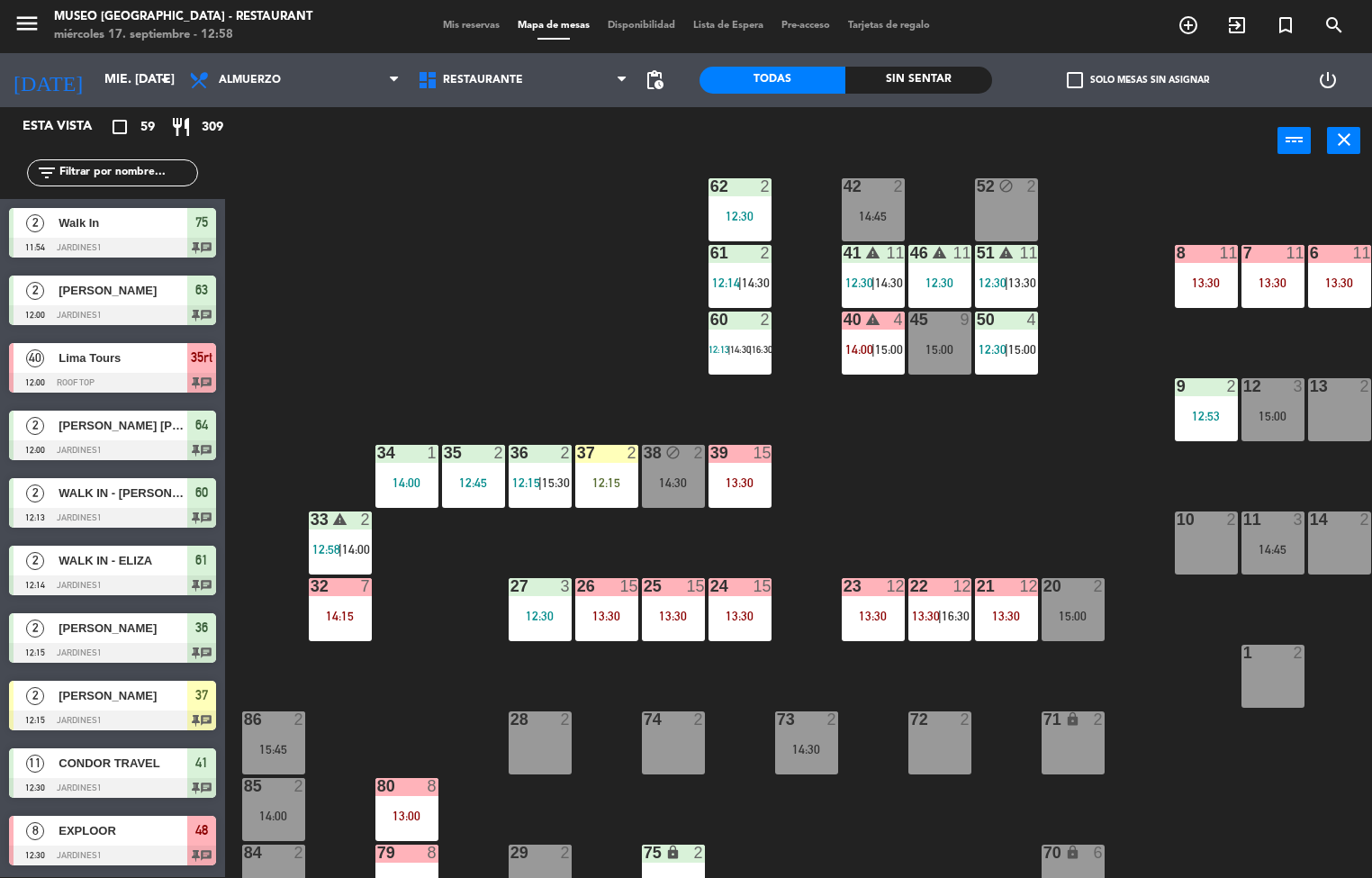
click at [1003, 495] on div "44 5 13:00 | 16:00 49 2 12:40 54 5 13:30 64 2 12:00 48 8 12:30 | 14:30 53 8 12:…" at bounding box center [805, 527] width 1134 height 702
click at [1002, 492] on div "44 5 13:00 | 16:00 49 2 12:40 54 5 13:30 64 2 12:00 48 8 12:30 | 14:30 53 8 12:…" at bounding box center [805, 527] width 1134 height 702
click at [448, 338] on div "44 5 13:00 | 16:00 49 2 12:40 54 5 13:30 64 2 12:00 48 8 12:30 | 14:30 53 8 12:…" at bounding box center [805, 527] width 1134 height 702
click at [432, 337] on div "44 5 13:00 | 16:00 49 2 12:40 54 5 13:30 64 2 12:00 48 8 12:30 | 14:30 53 8 12:…" at bounding box center [805, 527] width 1134 height 702
click at [768, 486] on div "13:30" at bounding box center [740, 482] width 63 height 13
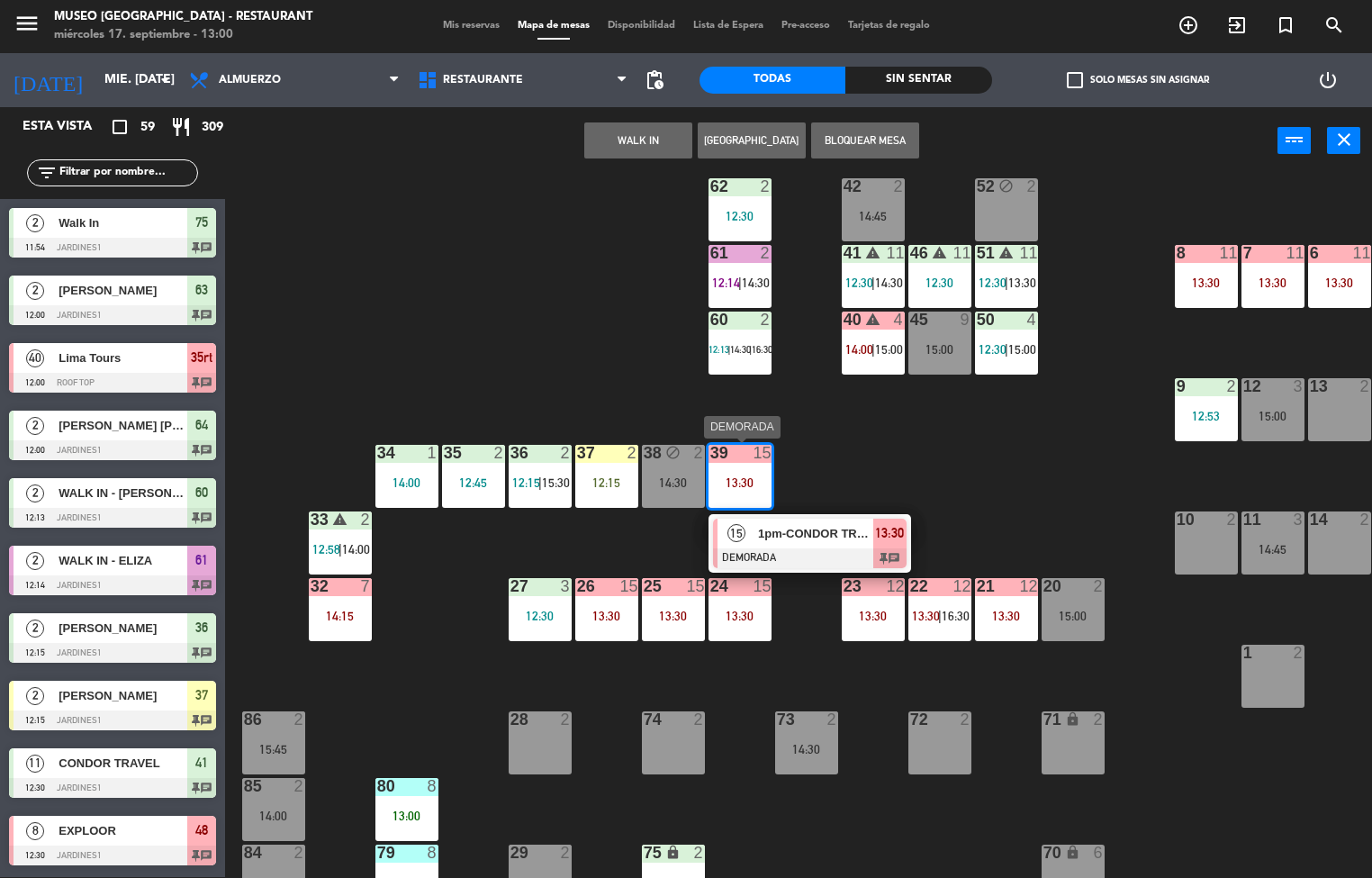
click at [729, 481] on div "13:30" at bounding box center [740, 482] width 63 height 13
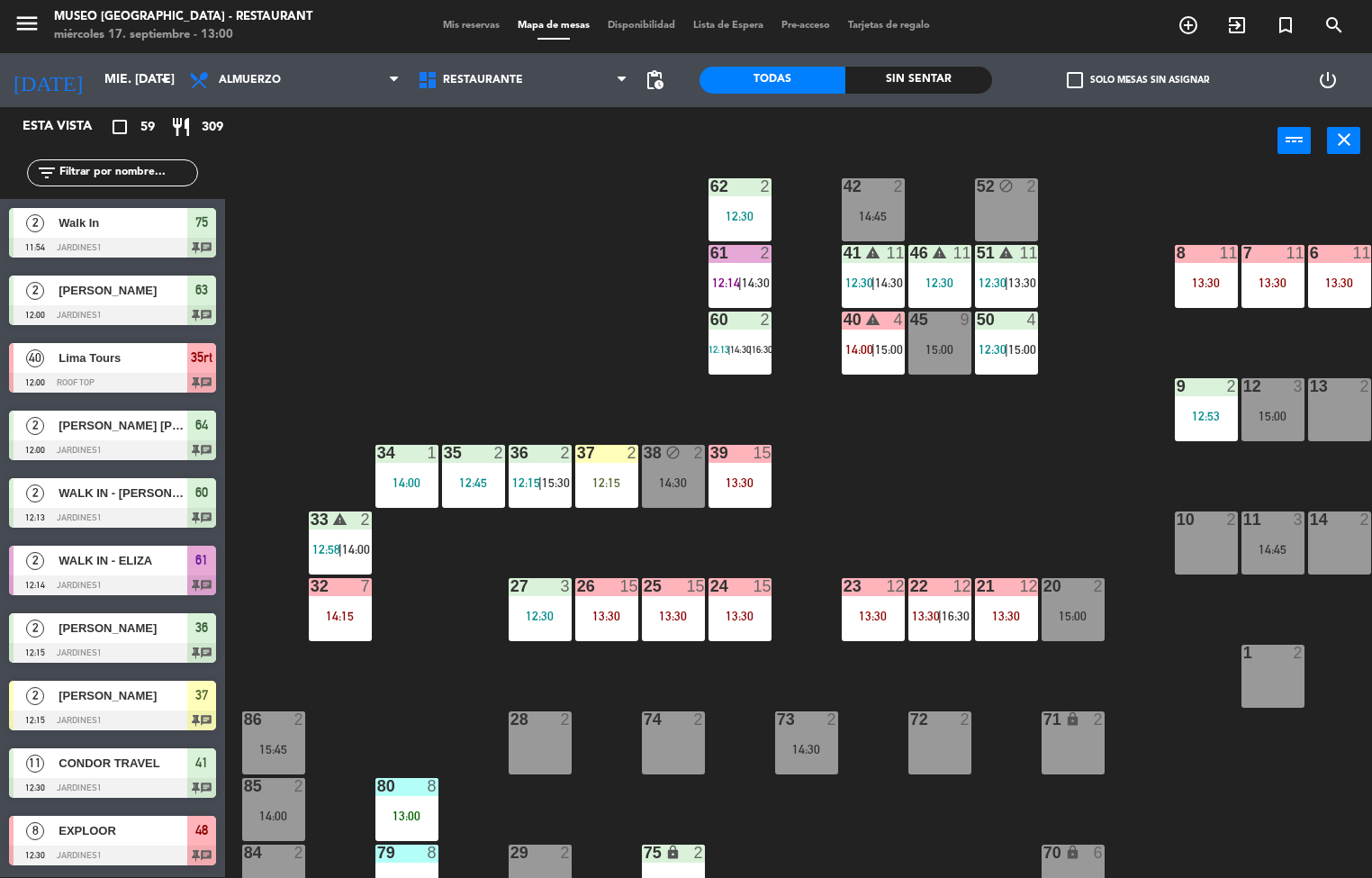
click at [726, 470] on div "39 15 13:30" at bounding box center [740, 475] width 63 height 63
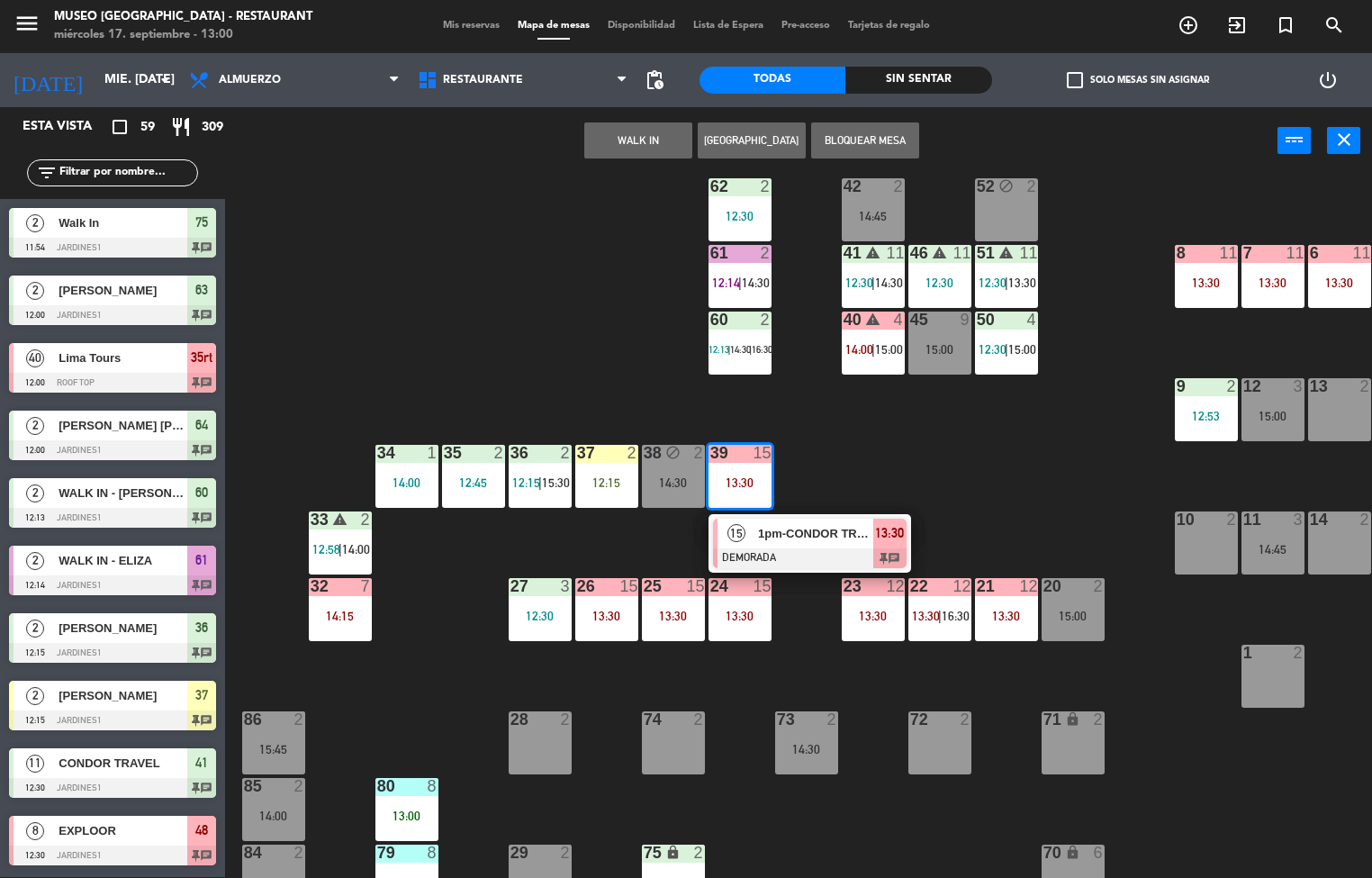
click at [817, 549] on div at bounding box center [809, 558] width 193 height 19
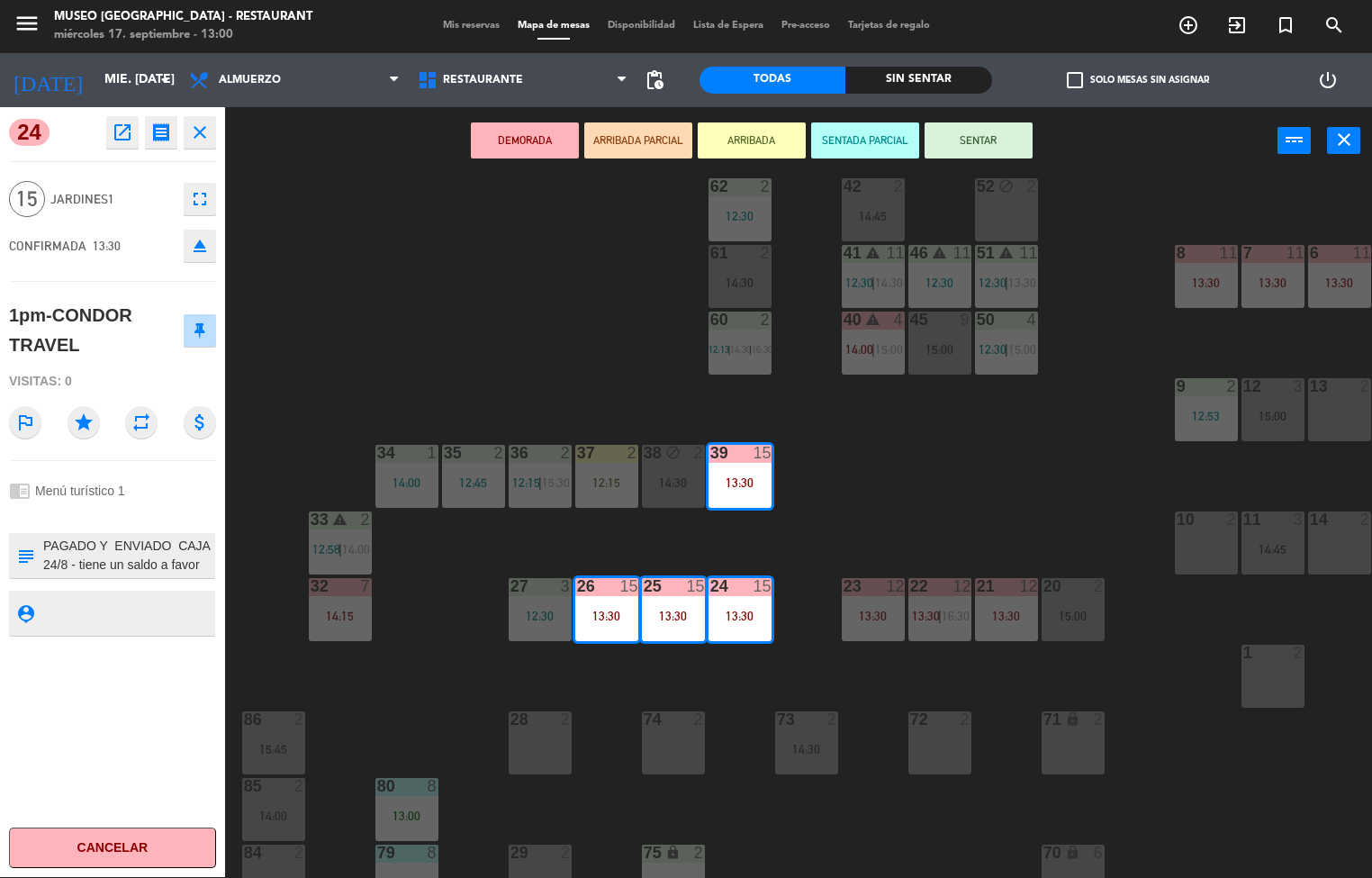
click at [127, 133] on icon "open_in_new" at bounding box center [123, 132] width 21 height 21
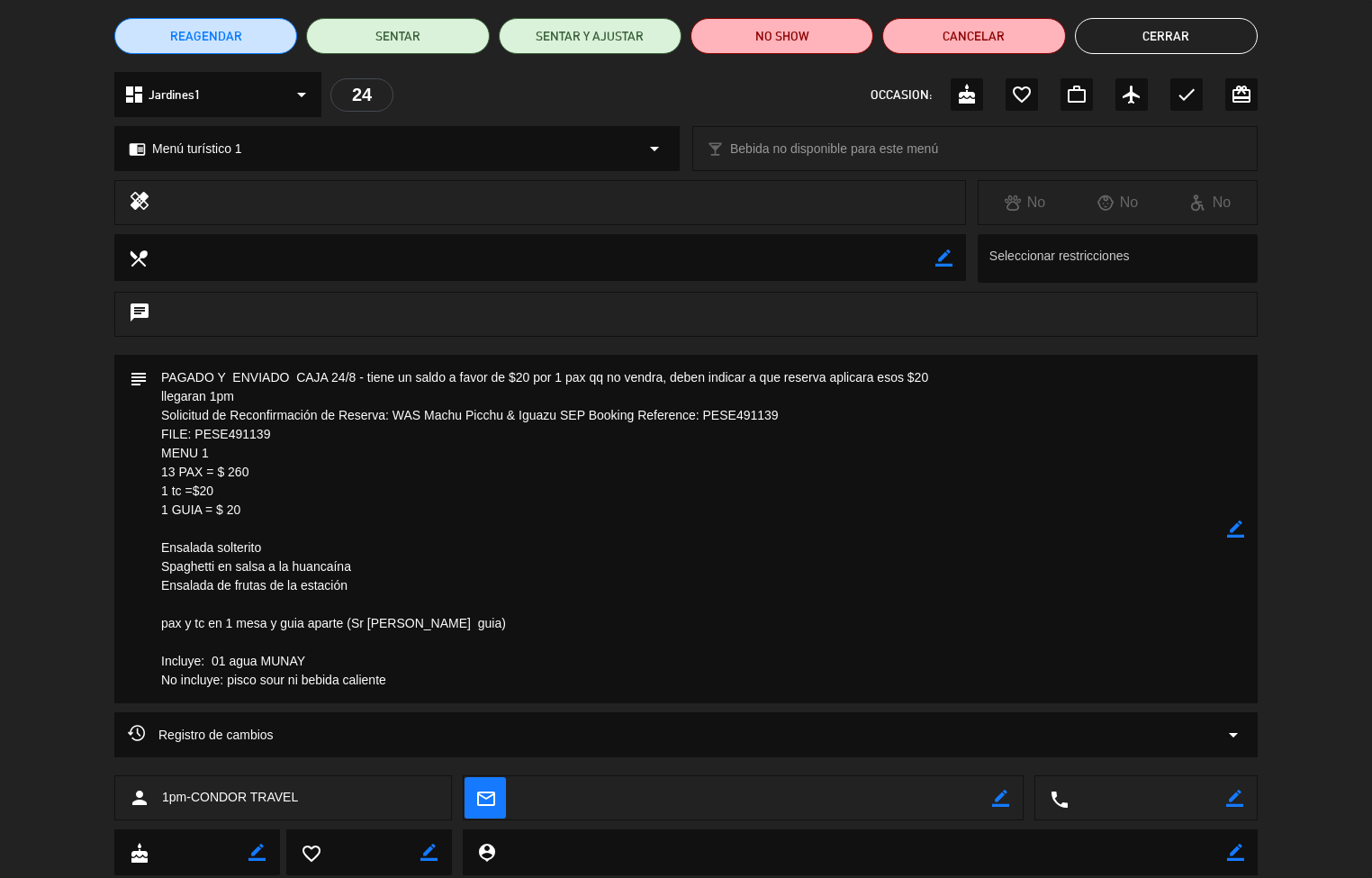
scroll to position [159, 0]
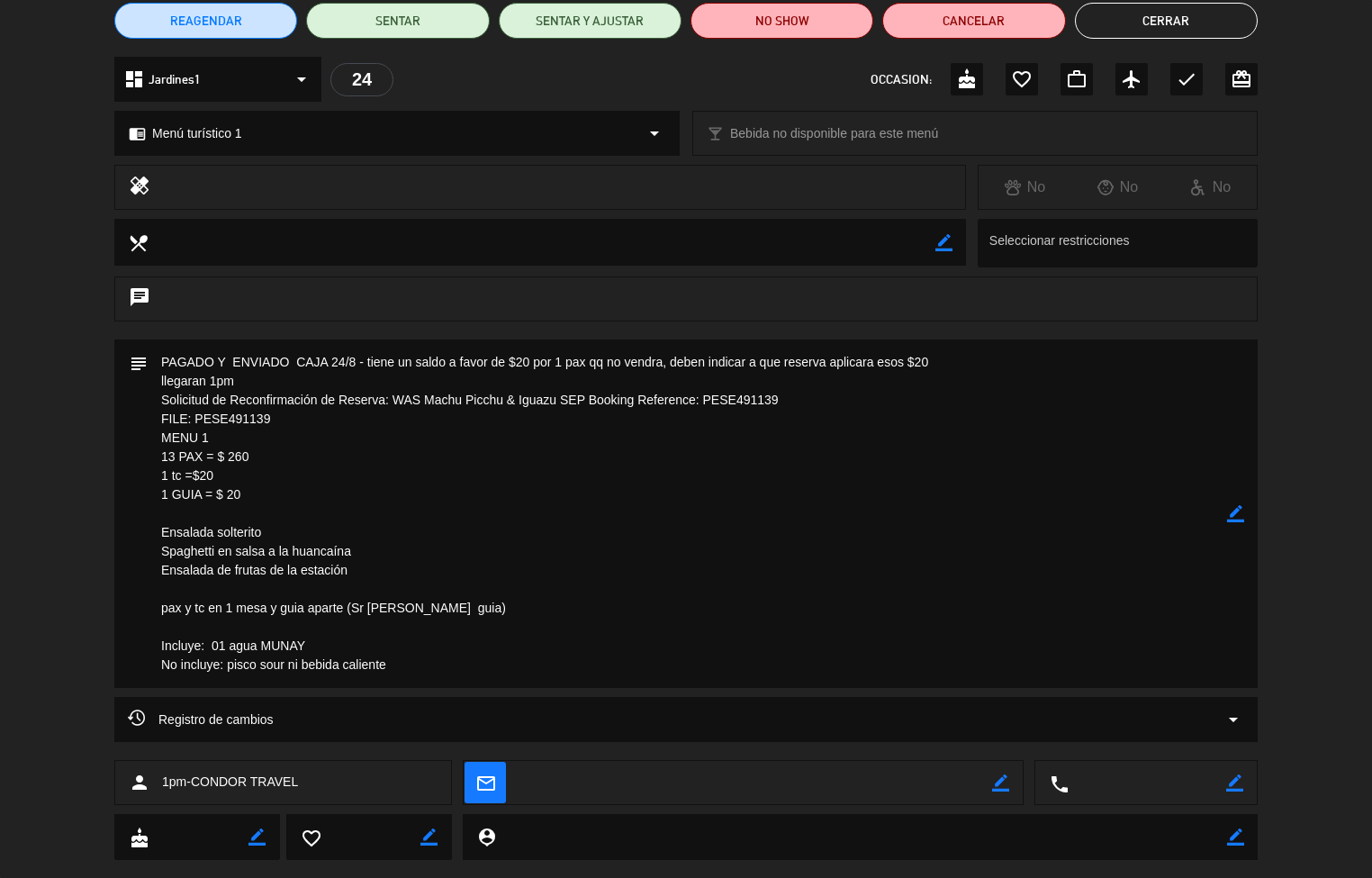
click at [1168, 19] on button "Cerrar" at bounding box center [1166, 20] width 183 height 36
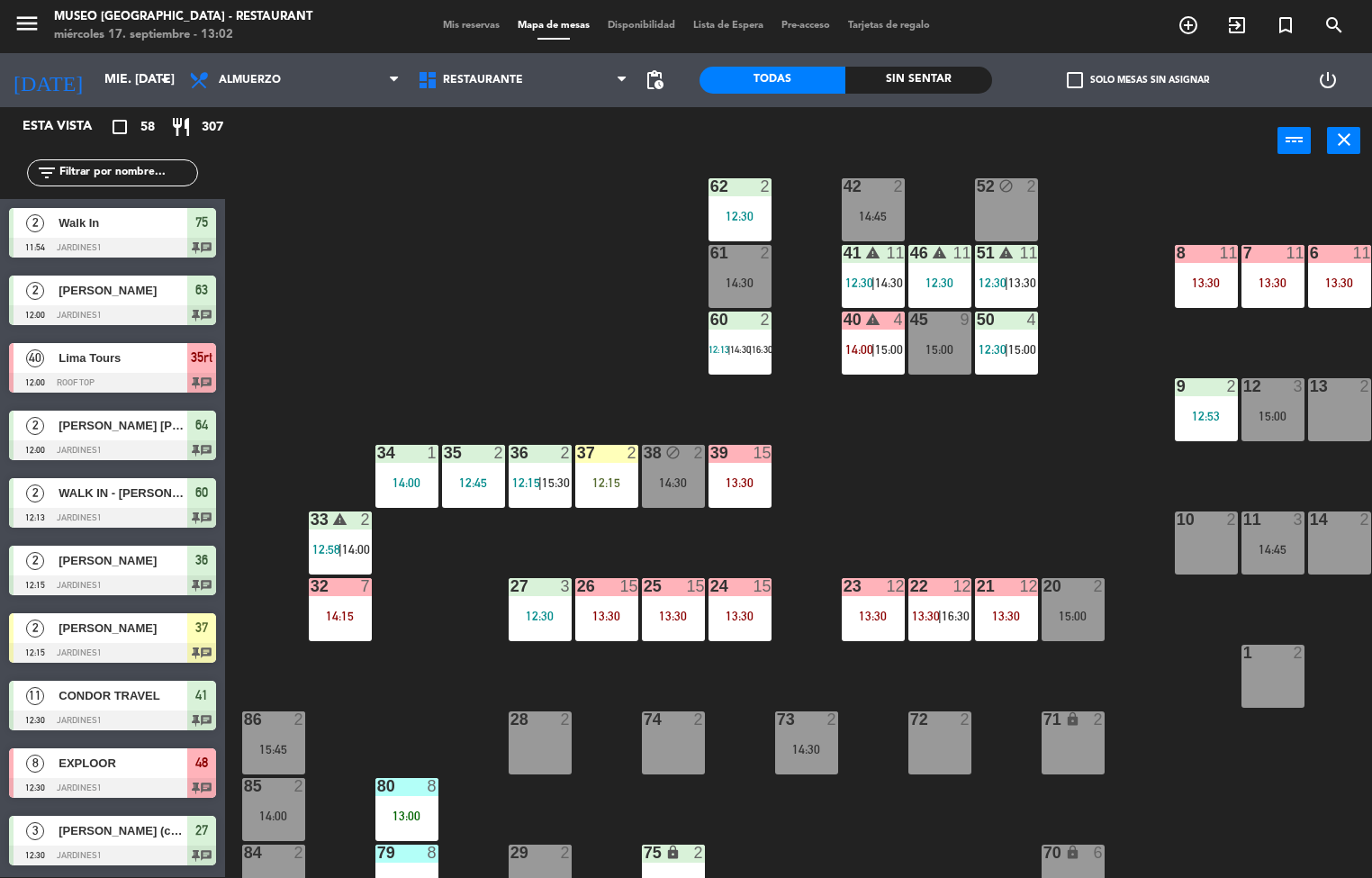
scroll to position [1, 0]
click at [1008, 600] on div "21 12 13:30" at bounding box center [1006, 609] width 63 height 63
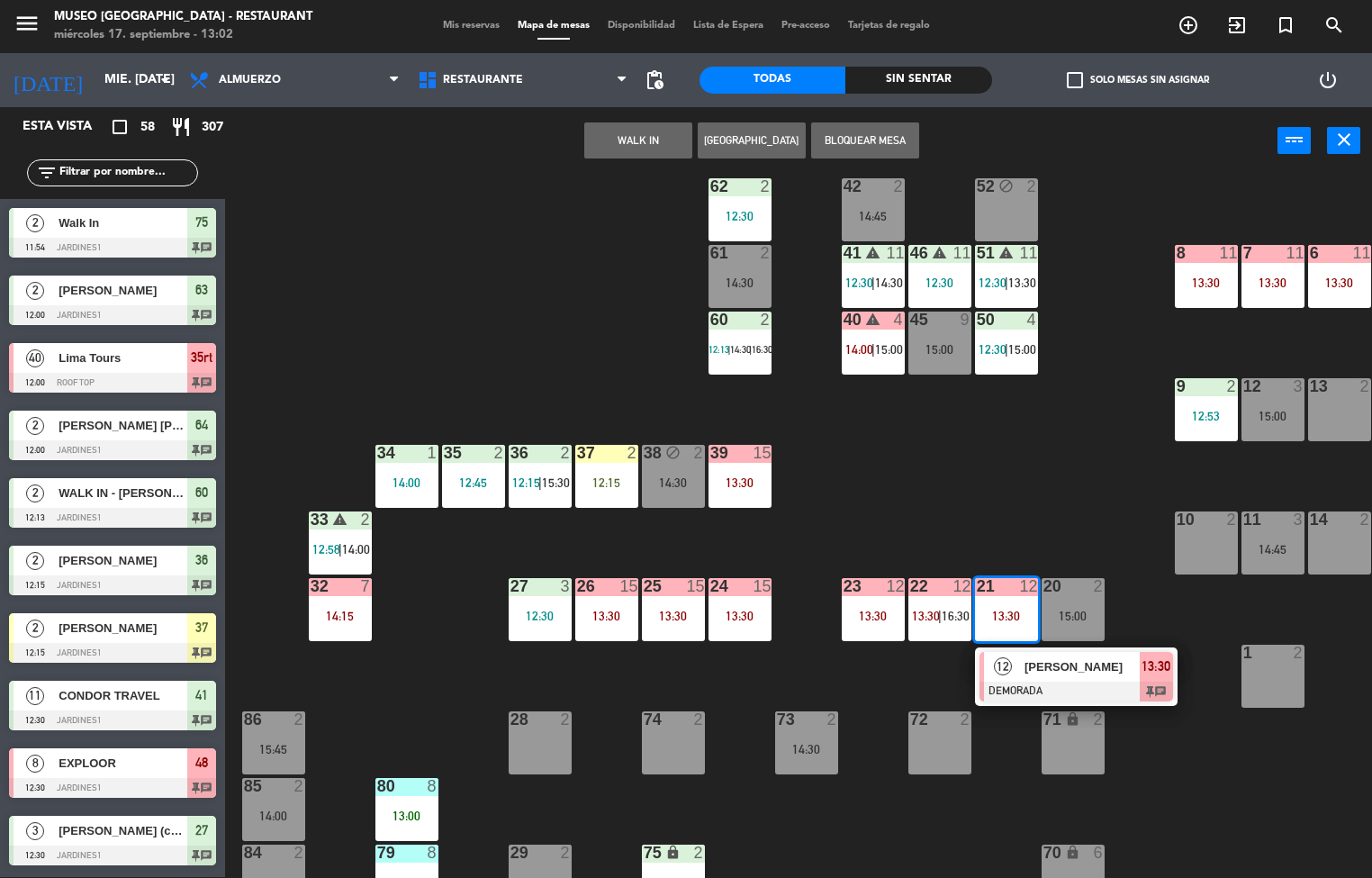
click at [1024, 468] on div "44 5 13:00 | 16:00 49 2 12:40 54 5 13:30 64 2 12:00 48 8 12:30 | 14:30 53 8 12:…" at bounding box center [805, 527] width 1134 height 702
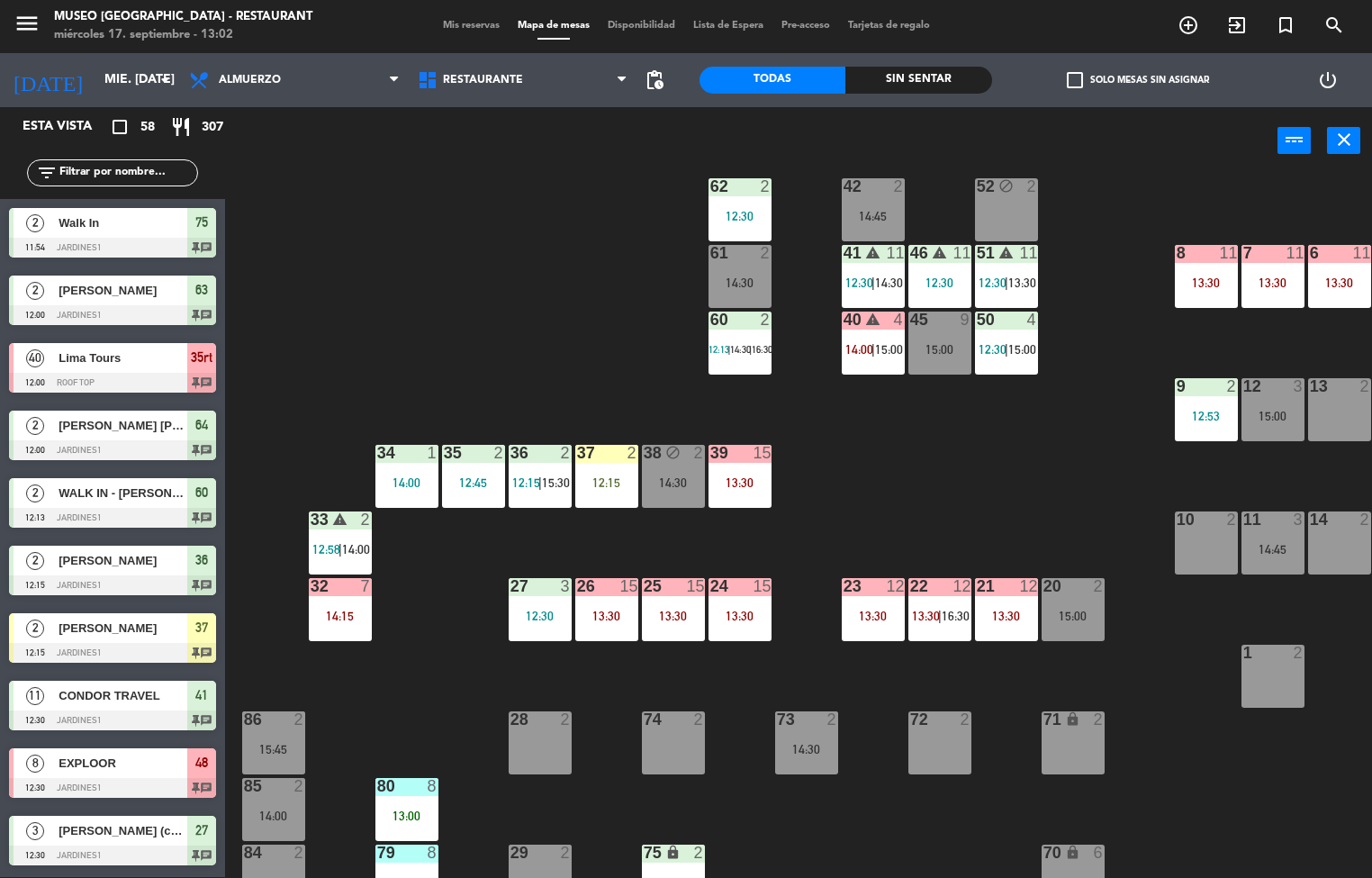
click at [543, 610] on div "12:30" at bounding box center [540, 615] width 63 height 13
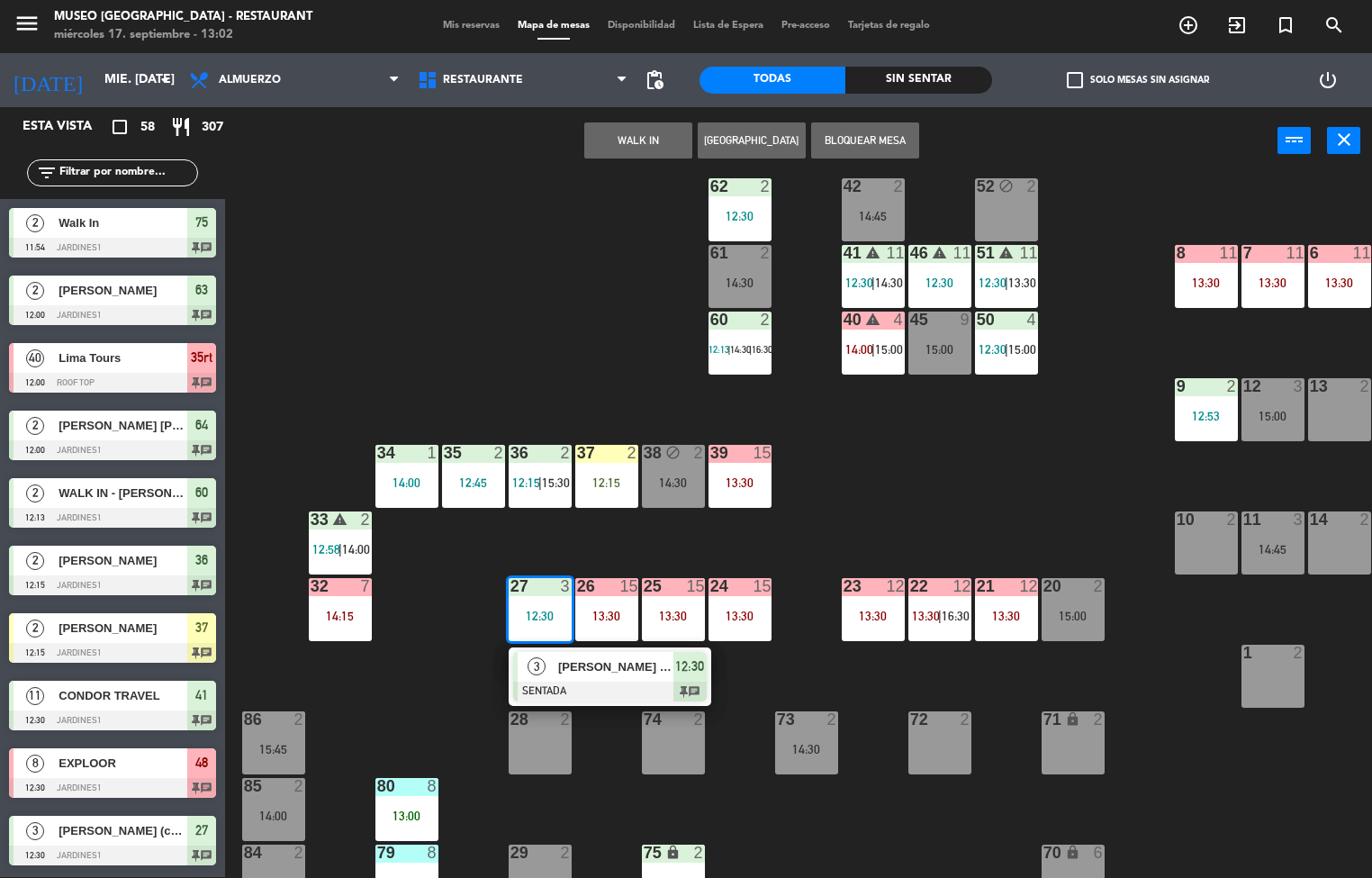
click at [969, 474] on div "44 5 13:00 | 16:00 49 2 12:40 54 5 13:30 64 2 12:00 48 8 12:30 | 14:30 53 8 12:…" at bounding box center [805, 527] width 1134 height 702
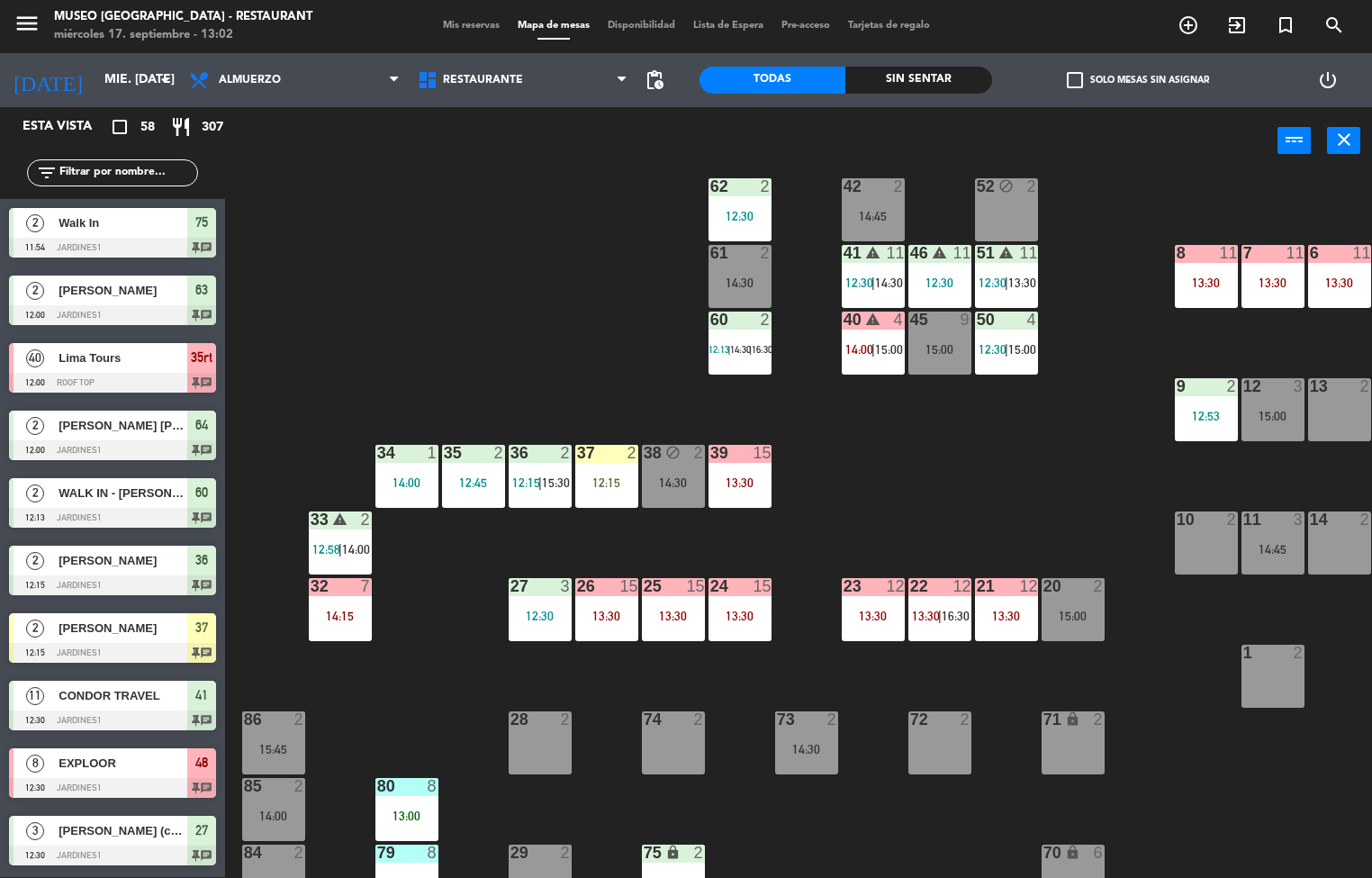
click at [867, 600] on div "23 12 13:30" at bounding box center [873, 609] width 63 height 63
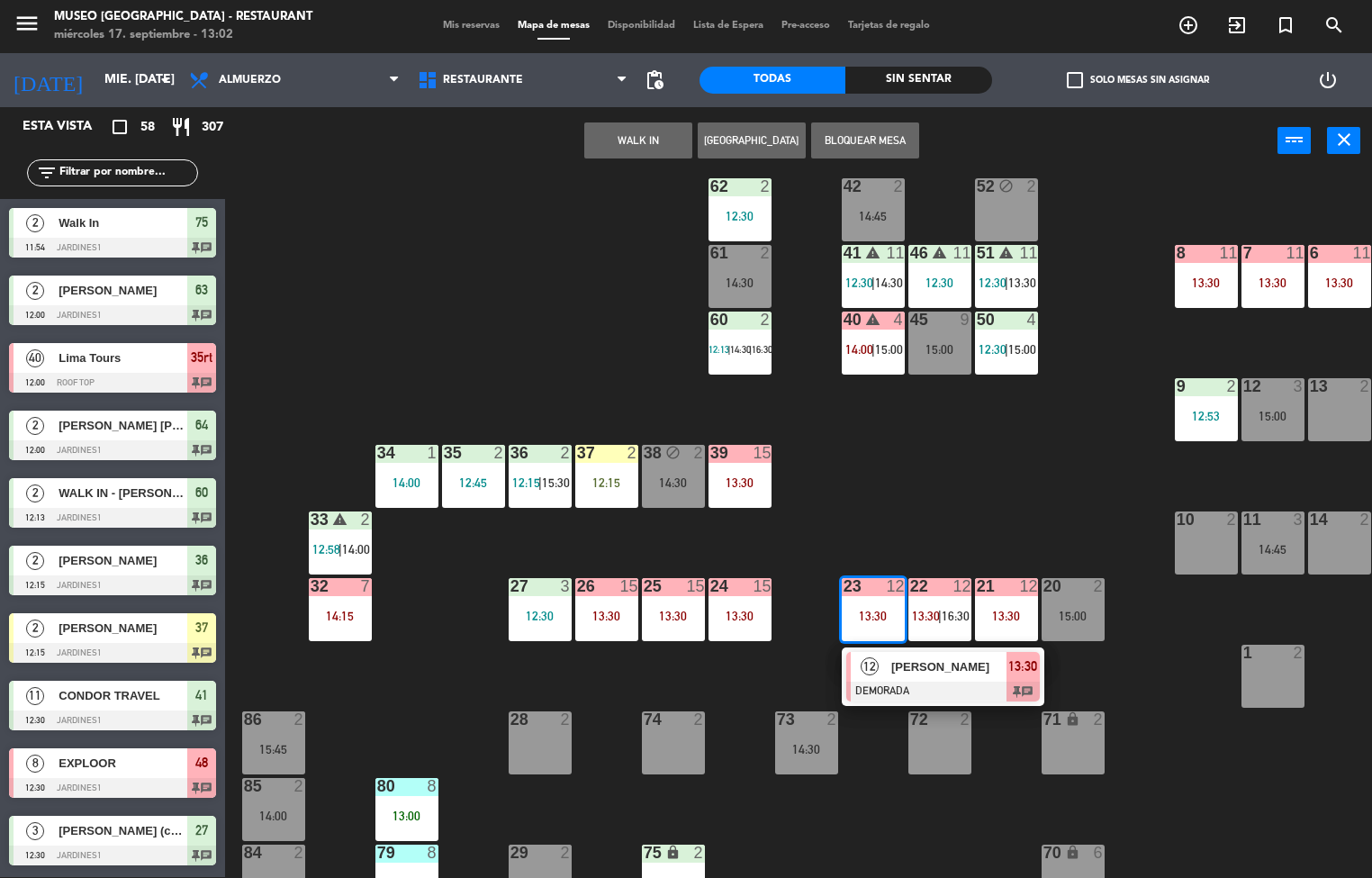
click at [870, 657] on span "12" at bounding box center [869, 666] width 18 height 18
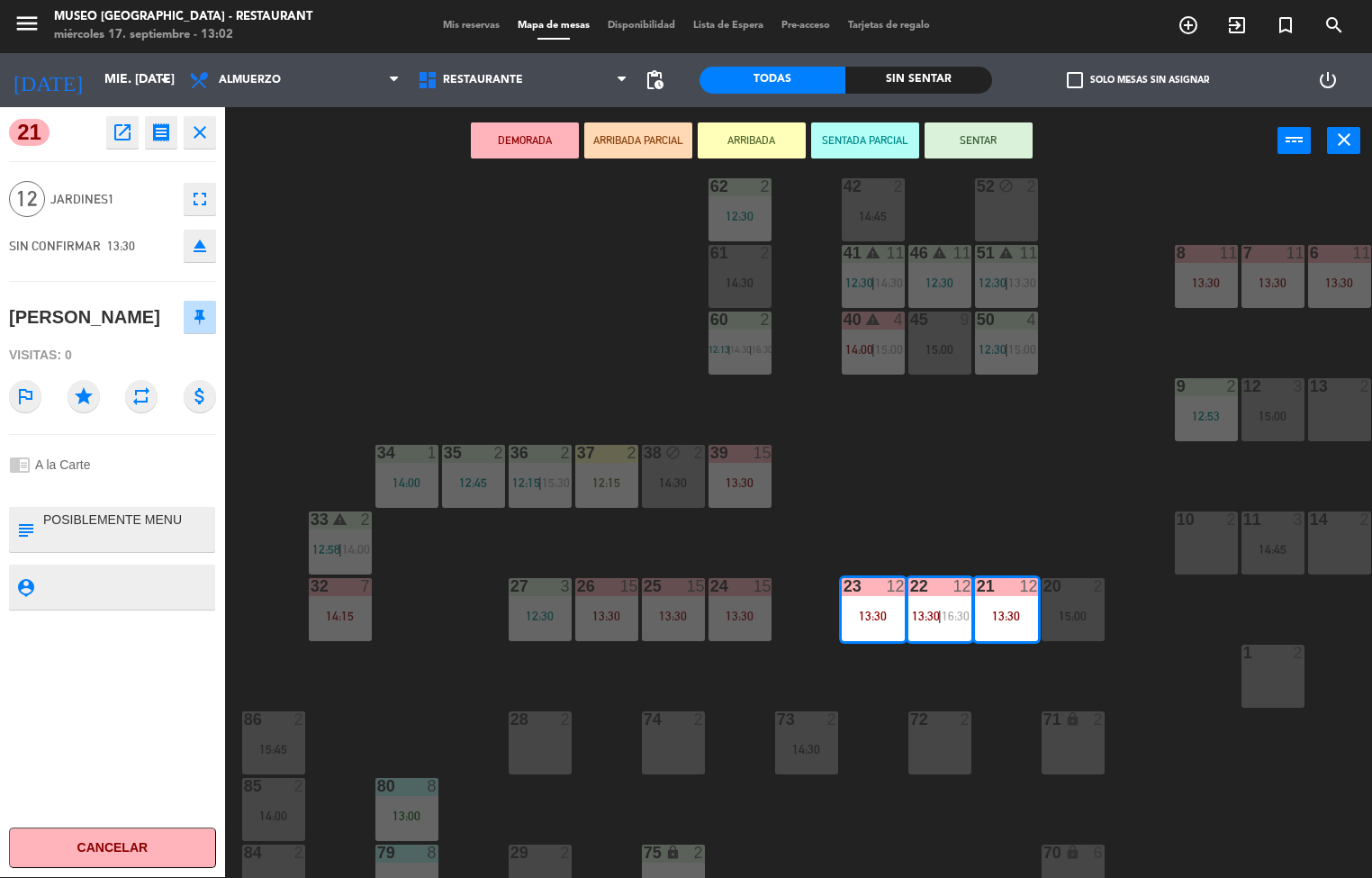
click at [462, 709] on div "menu [GEOGRAPHIC_DATA] - Restaurant miércoles 17. septiembre - 13:02 Mis reserv…" at bounding box center [686, 439] width 1372 height 878
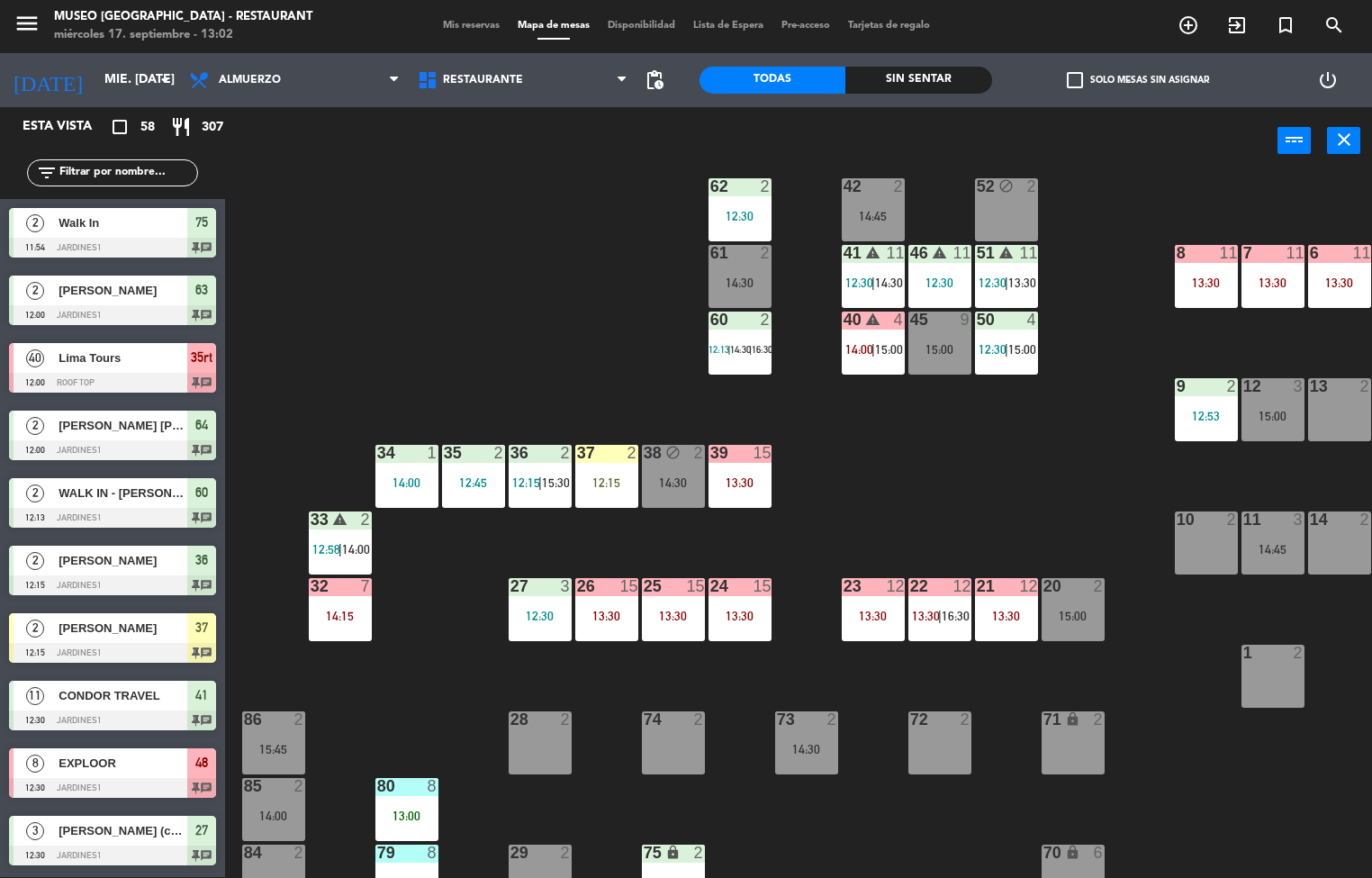
click at [876, 600] on div "23 12 13:30" at bounding box center [873, 609] width 63 height 63
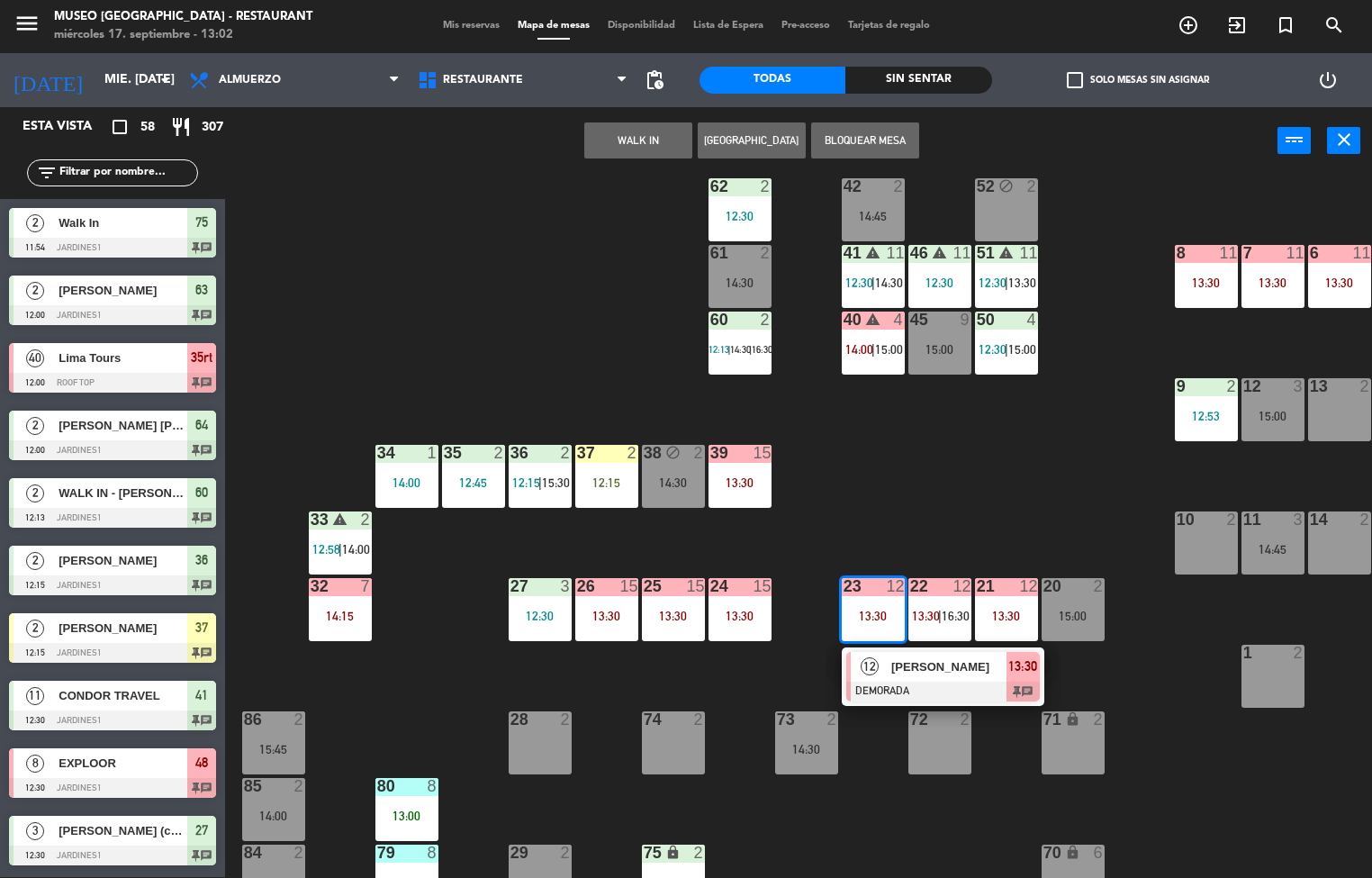
click at [869, 665] on span "12" at bounding box center [869, 666] width 18 height 18
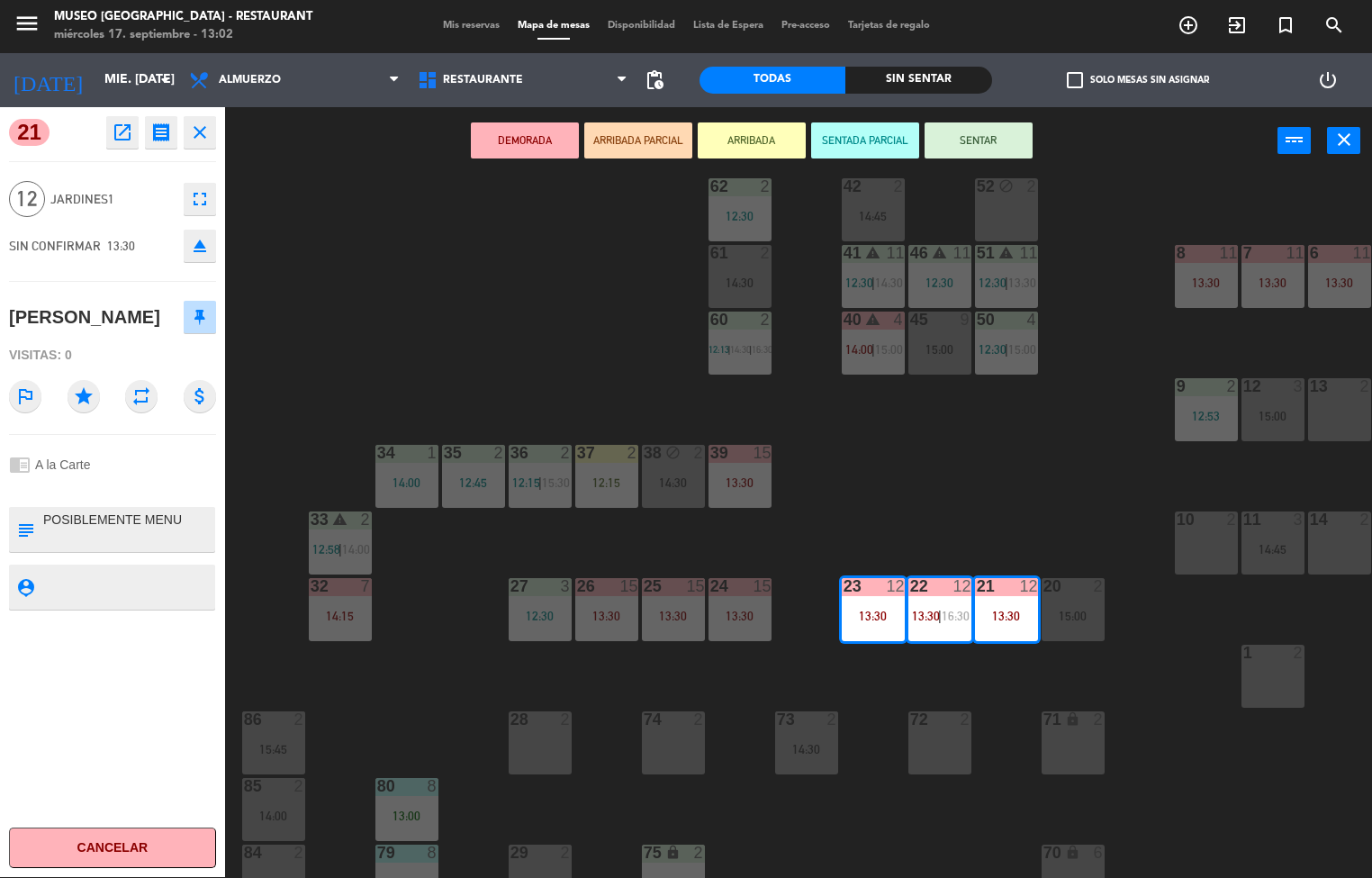
click at [120, 133] on icon "open_in_new" at bounding box center [123, 132] width 21 height 21
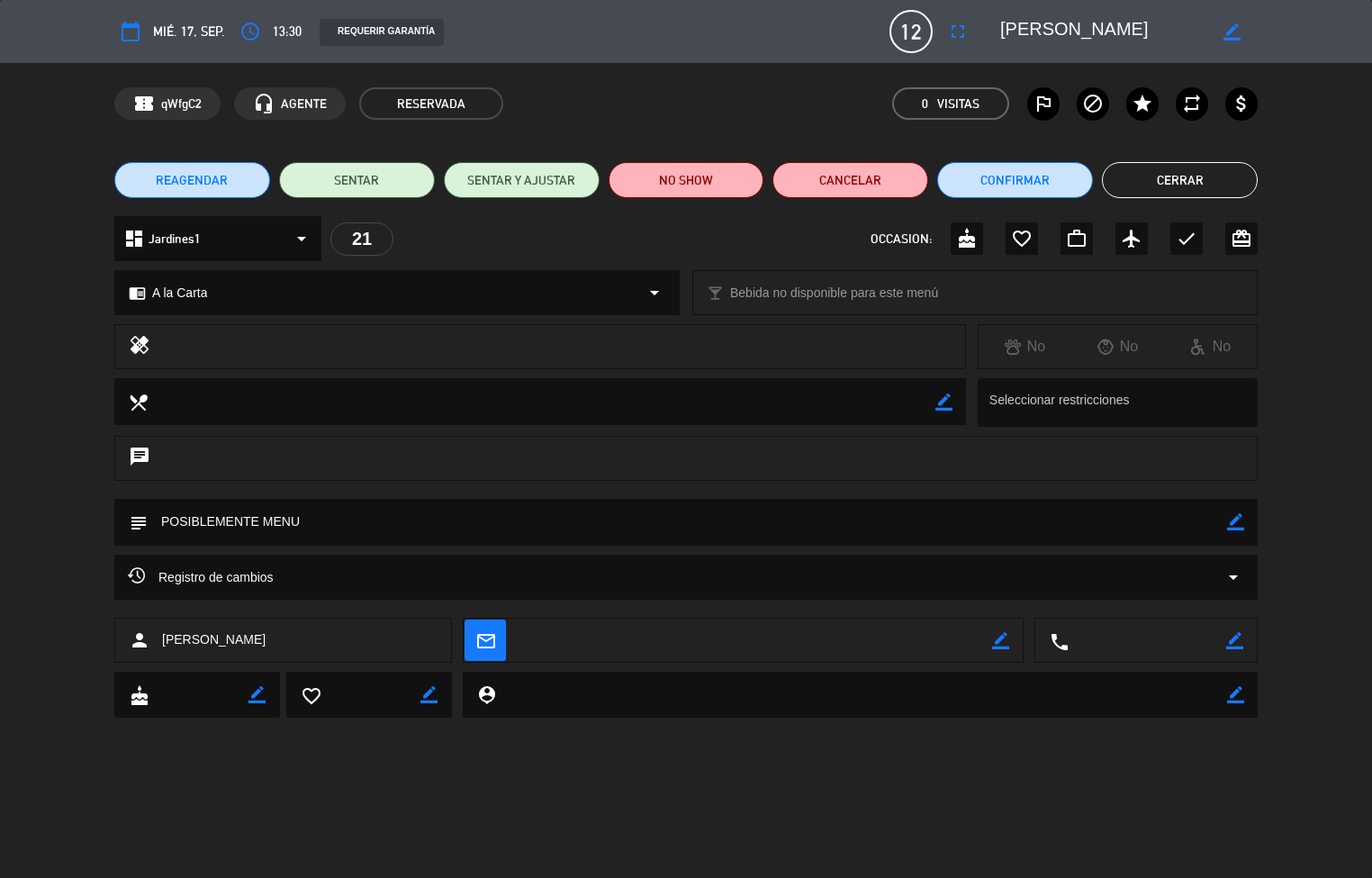
click at [1165, 171] on button "Cerrar" at bounding box center [1179, 180] width 156 height 36
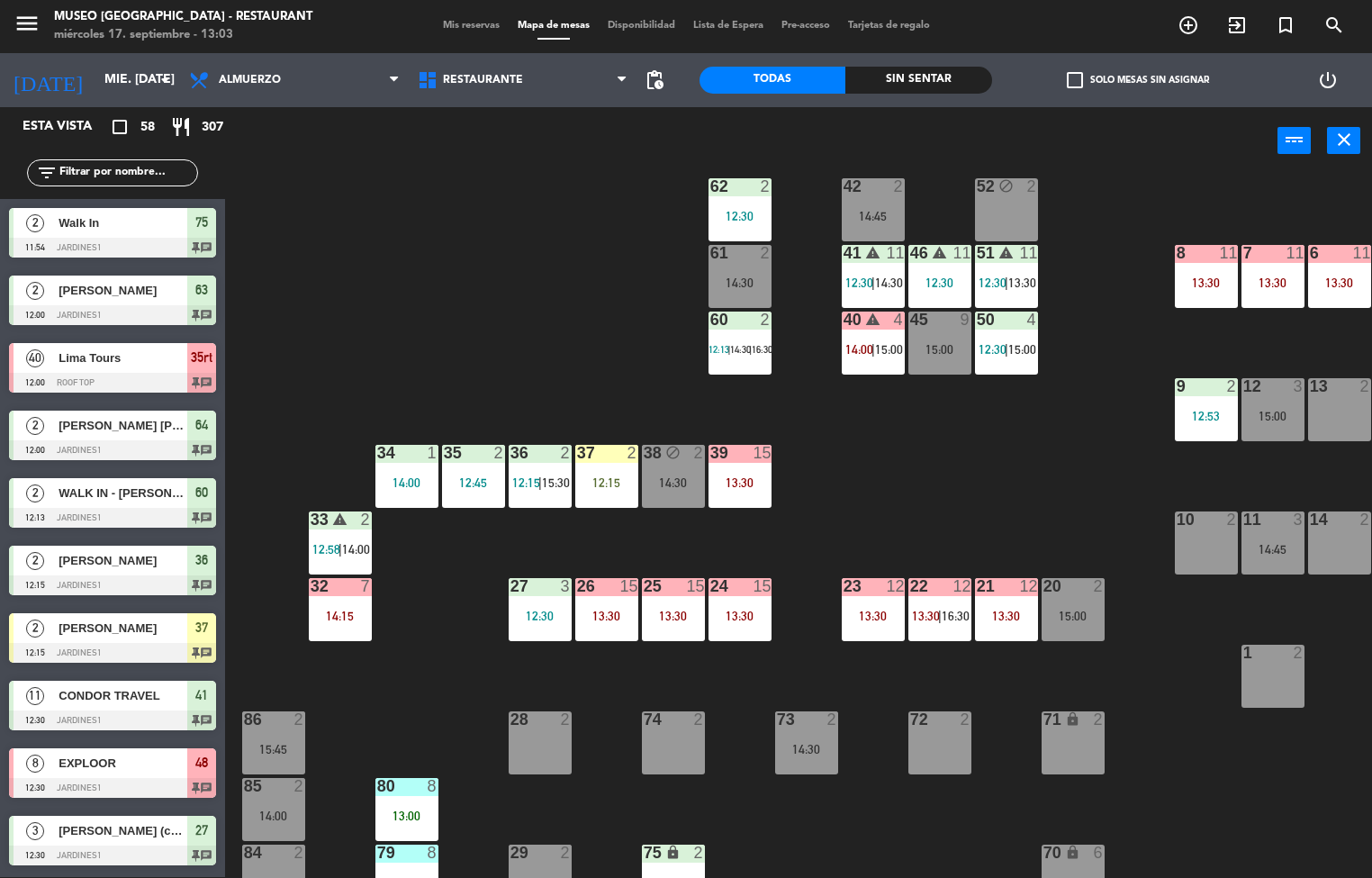
click at [754, 621] on div "13:30" at bounding box center [740, 615] width 63 height 13
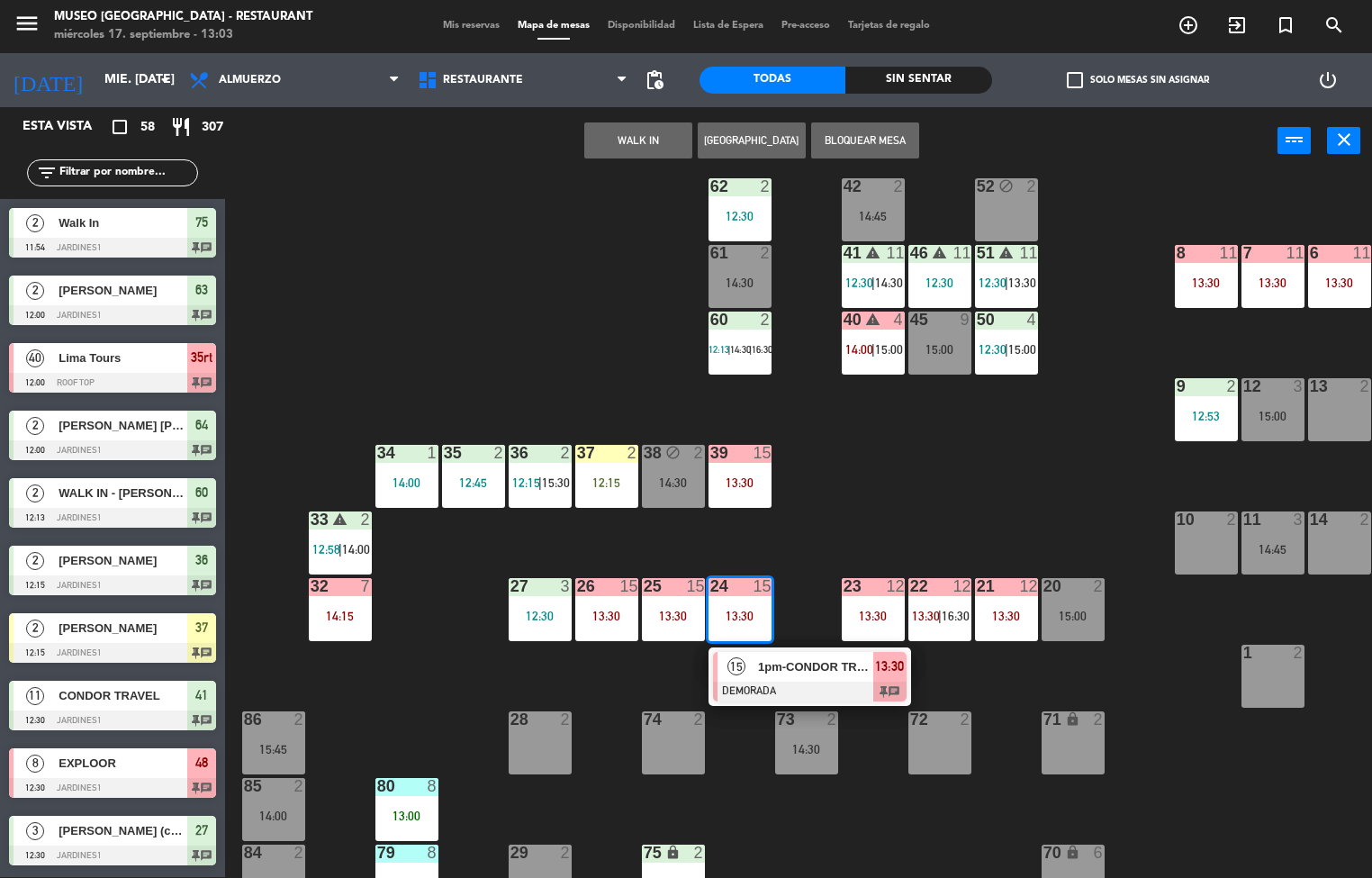
click at [794, 670] on span "1pm-CONDOR TRAVEL" at bounding box center [815, 666] width 115 height 18
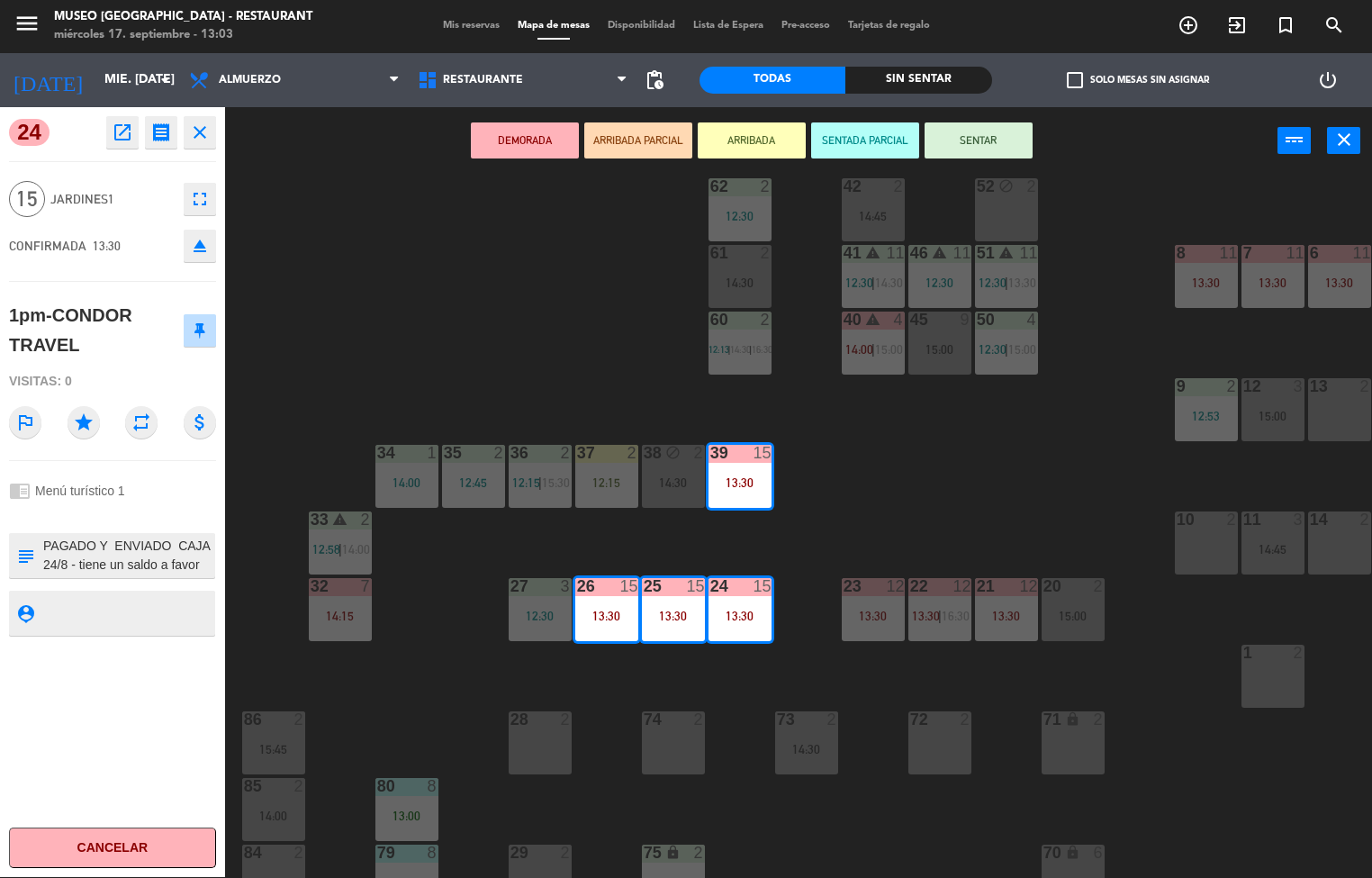
click at [127, 125] on icon "open_in_new" at bounding box center [123, 132] width 21 height 21
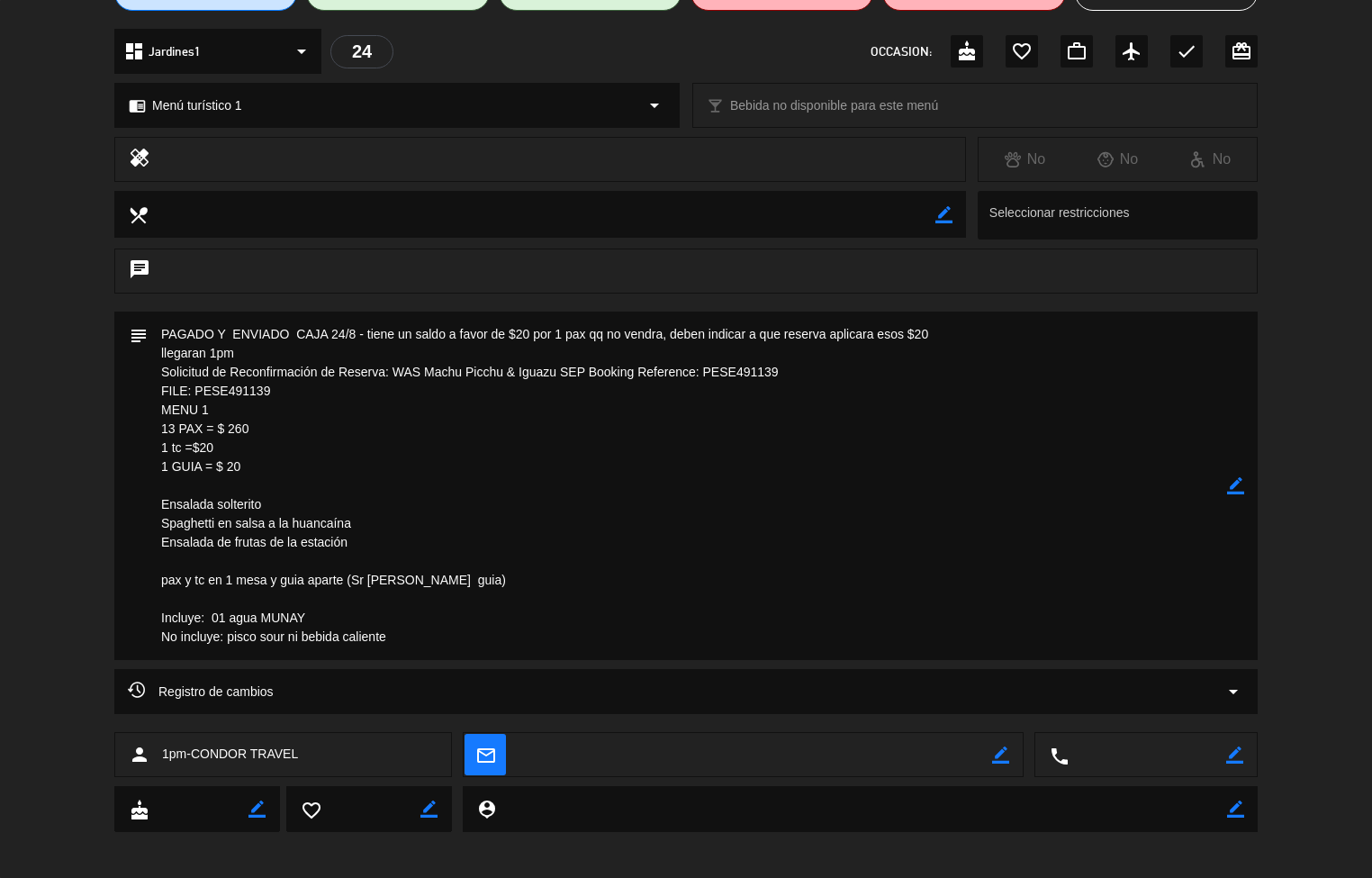
scroll to position [0, 0]
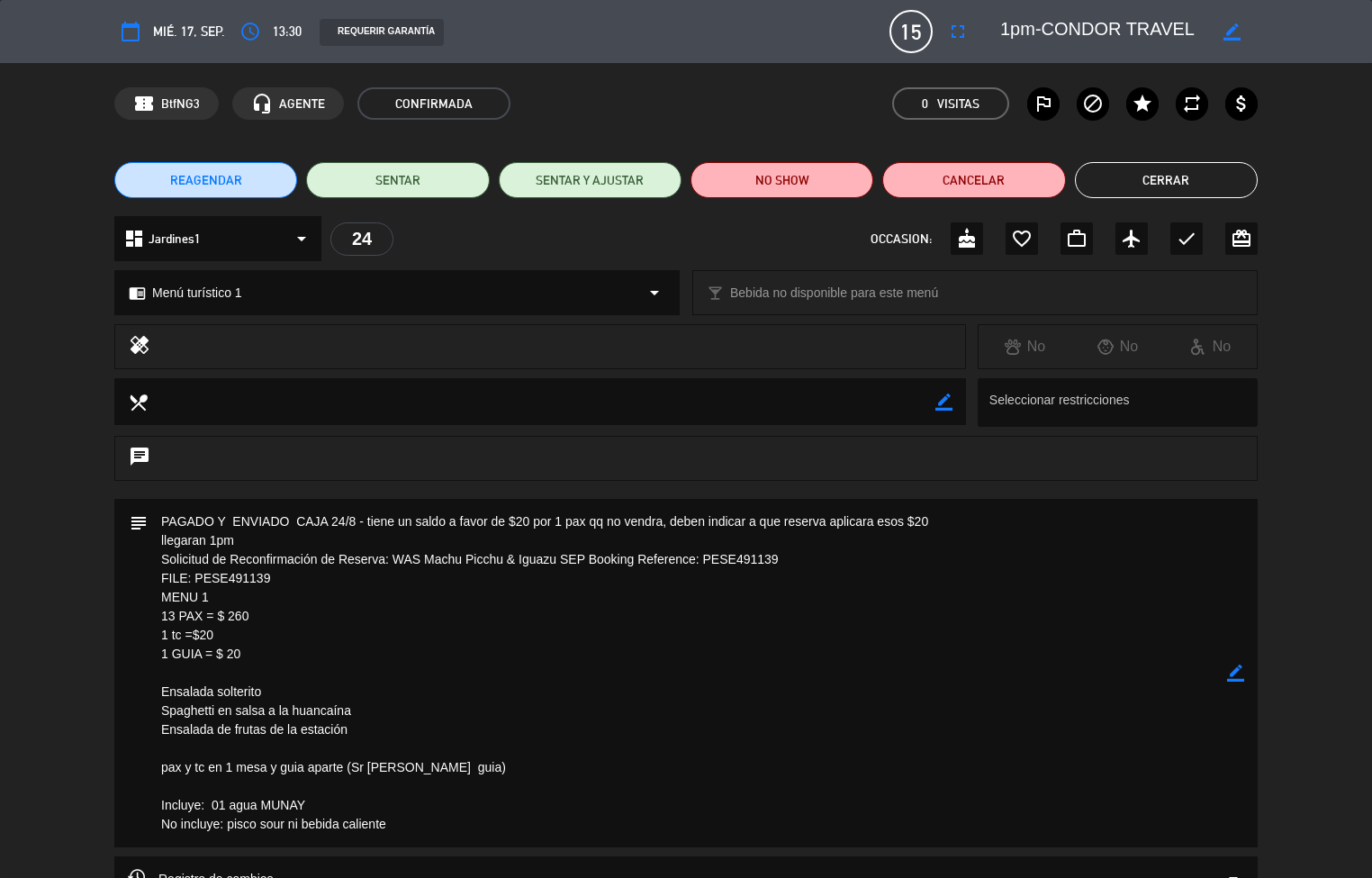
click at [1133, 168] on button "Cerrar" at bounding box center [1166, 180] width 183 height 36
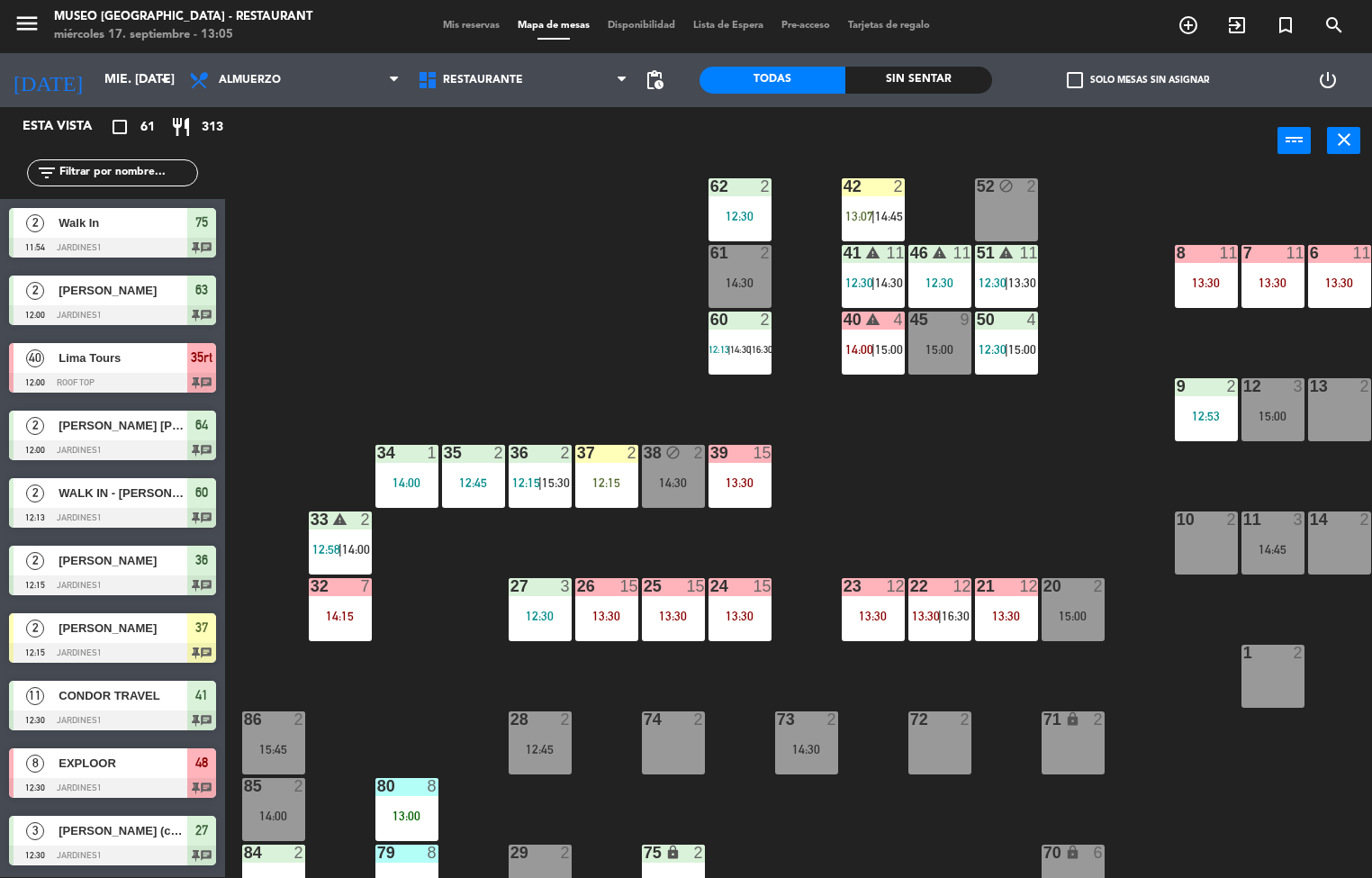
scroll to position [1, 0]
click at [748, 600] on div "24 15 13:30" at bounding box center [740, 609] width 63 height 63
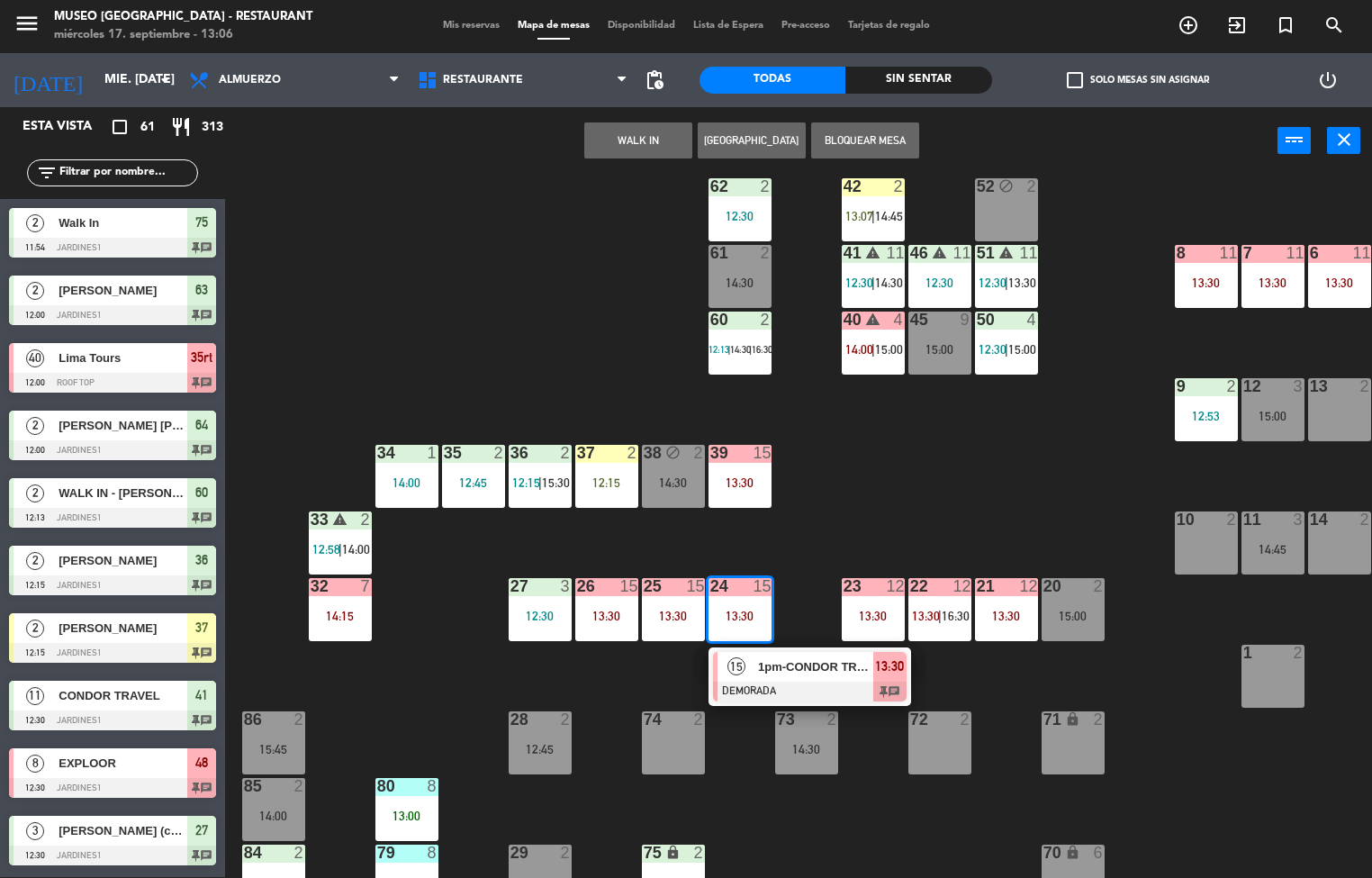
click at [989, 486] on div "44 5 13:00 | 16:00 49 2 12:40 54 5 13:30 64 2 12:00 48 8 12:30 | 14:30 53 8 12:…" at bounding box center [805, 527] width 1134 height 702
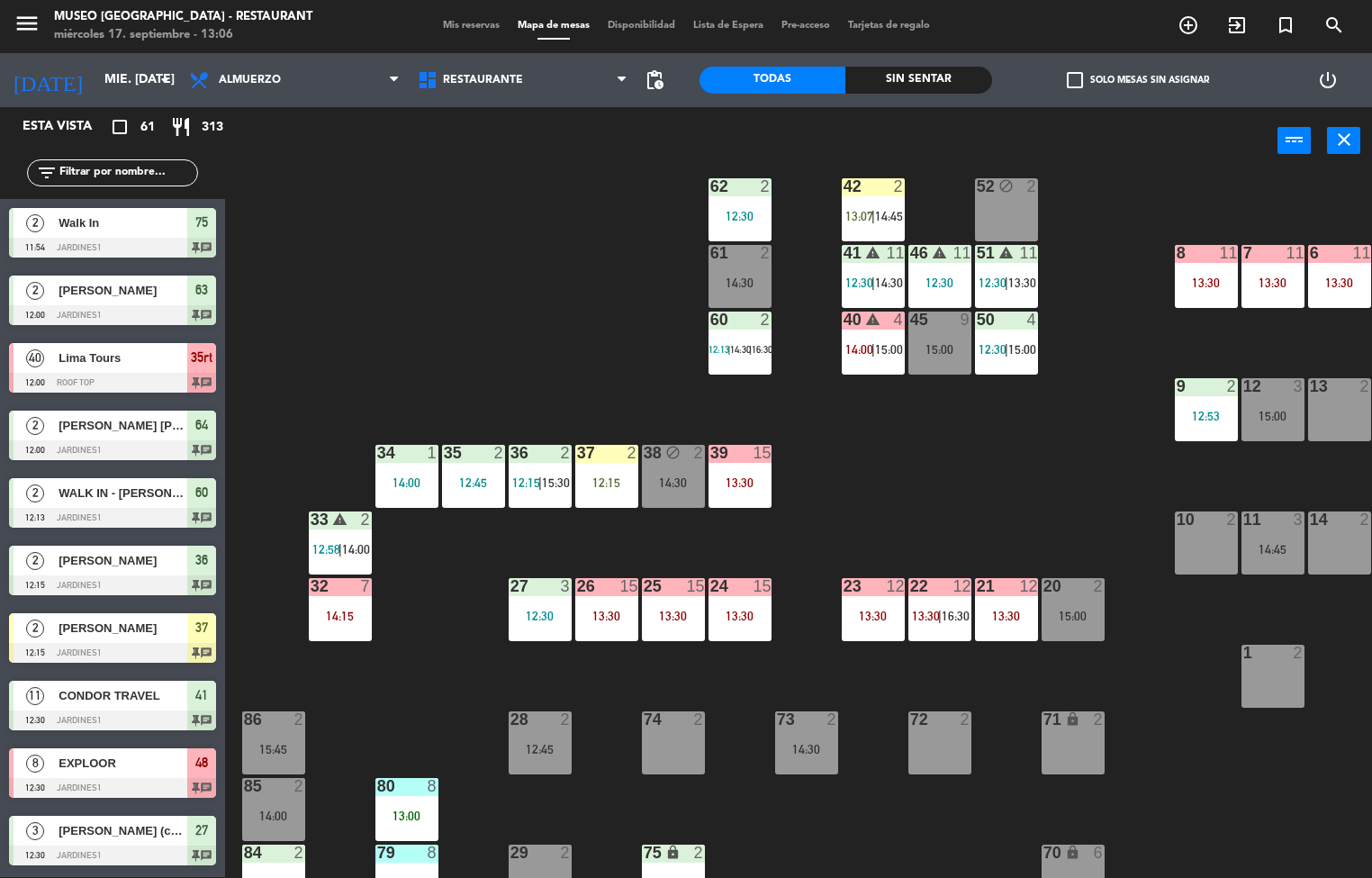
click at [746, 588] on div at bounding box center [739, 585] width 30 height 17
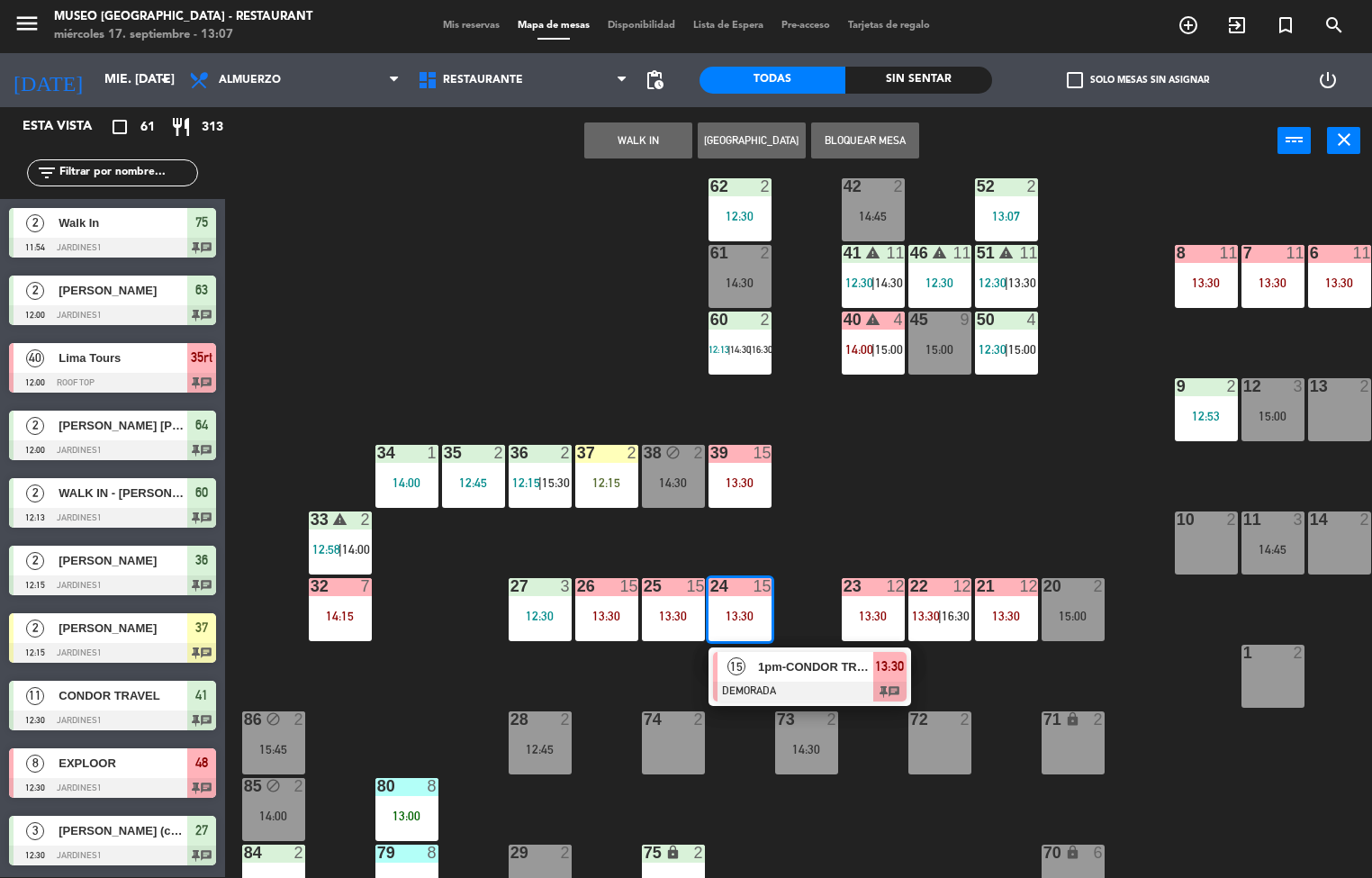
click at [822, 691] on div at bounding box center [809, 691] width 193 height 19
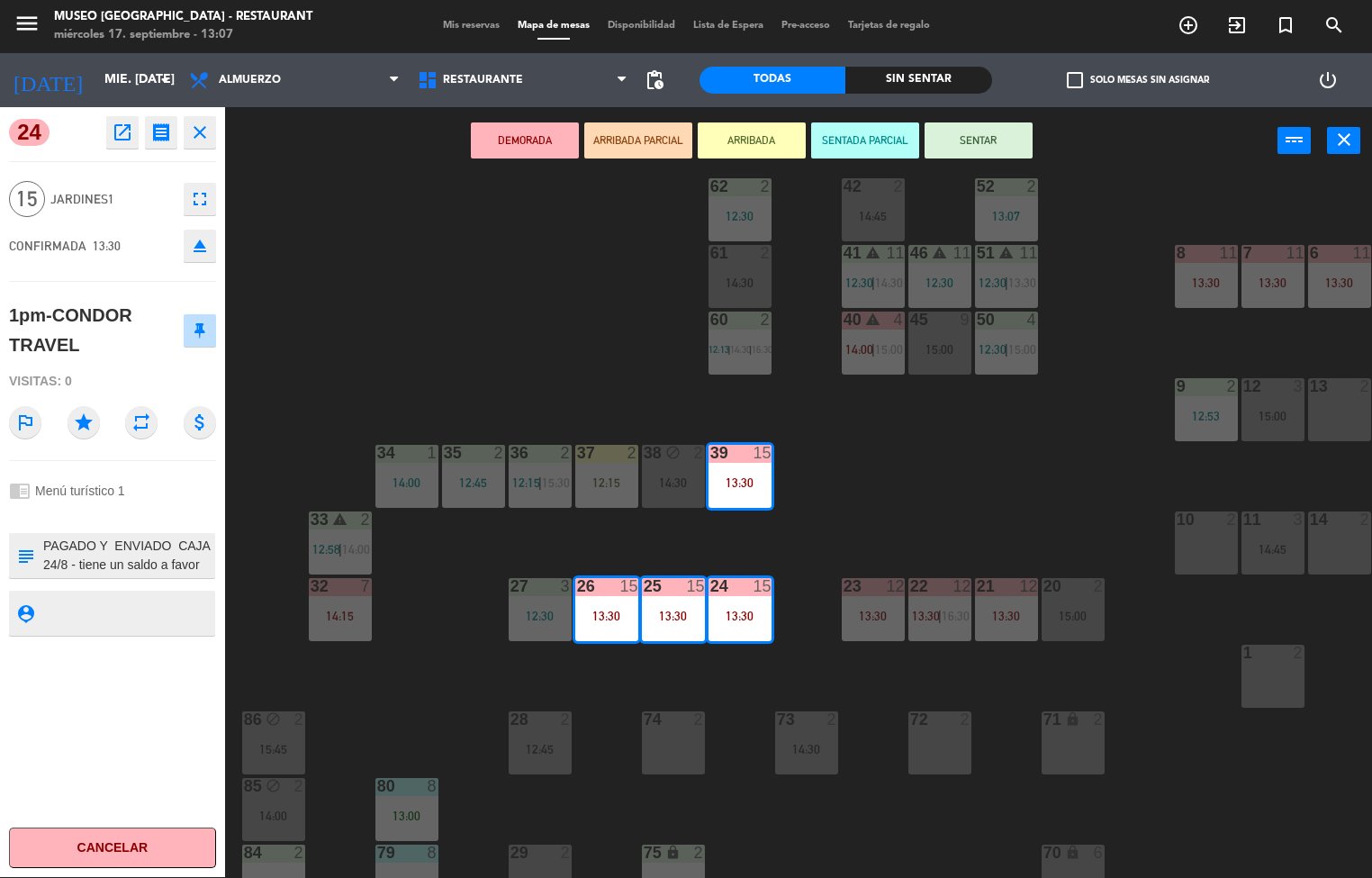
click at [124, 141] on icon "open_in_new" at bounding box center [123, 132] width 21 height 21
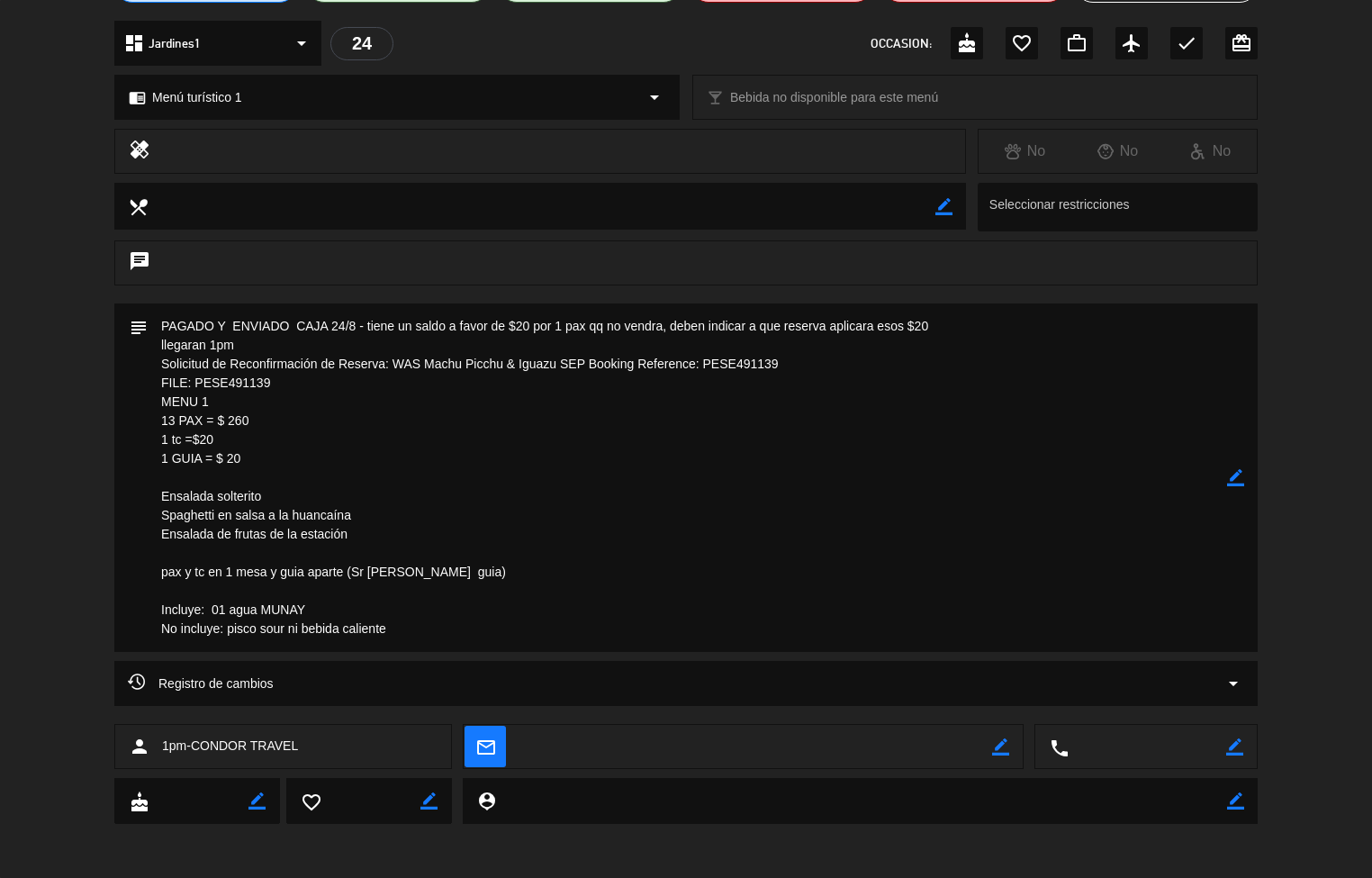
scroll to position [194, 0]
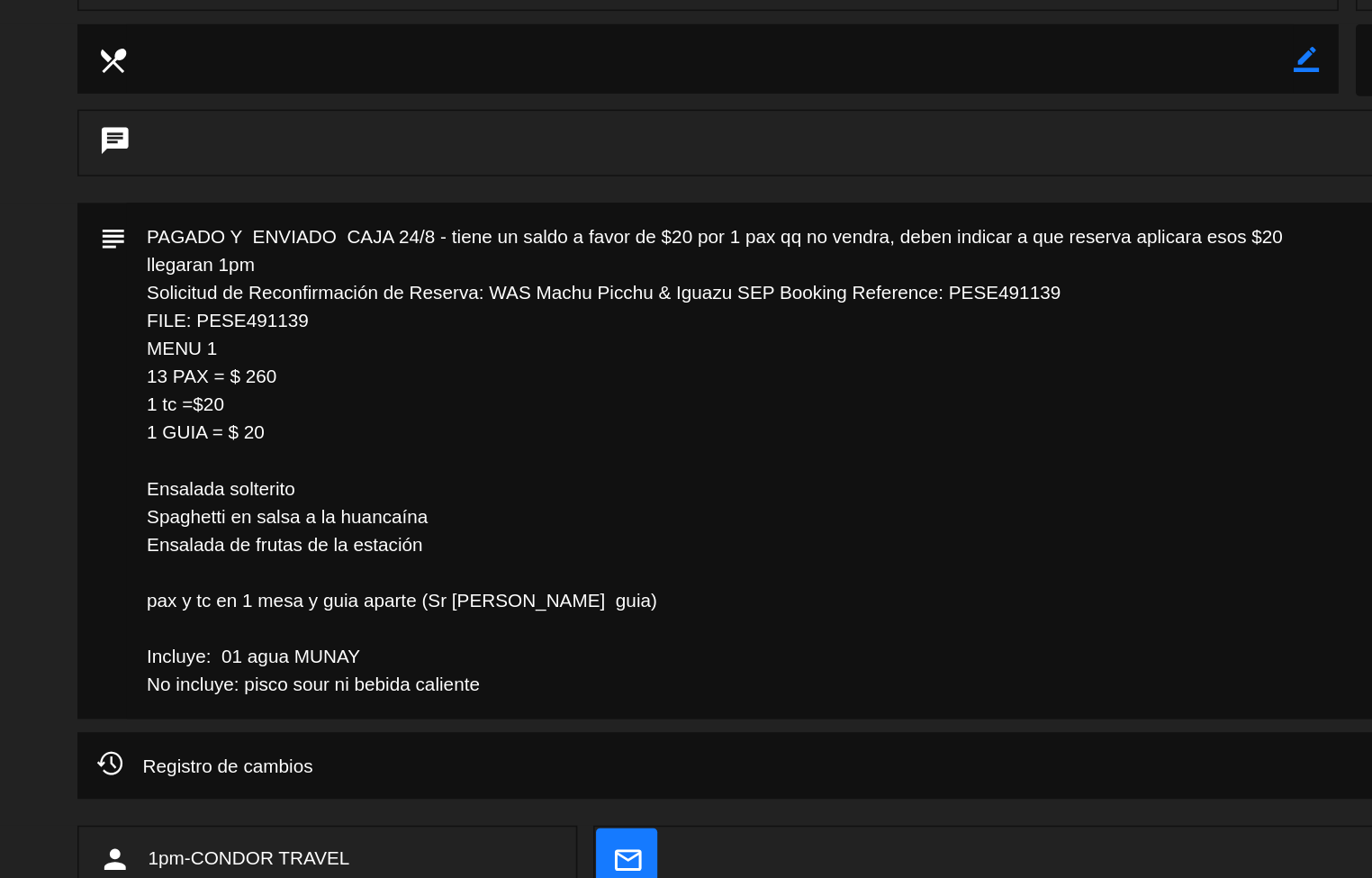
click at [624, 543] on textarea at bounding box center [687, 478] width 1079 height 348
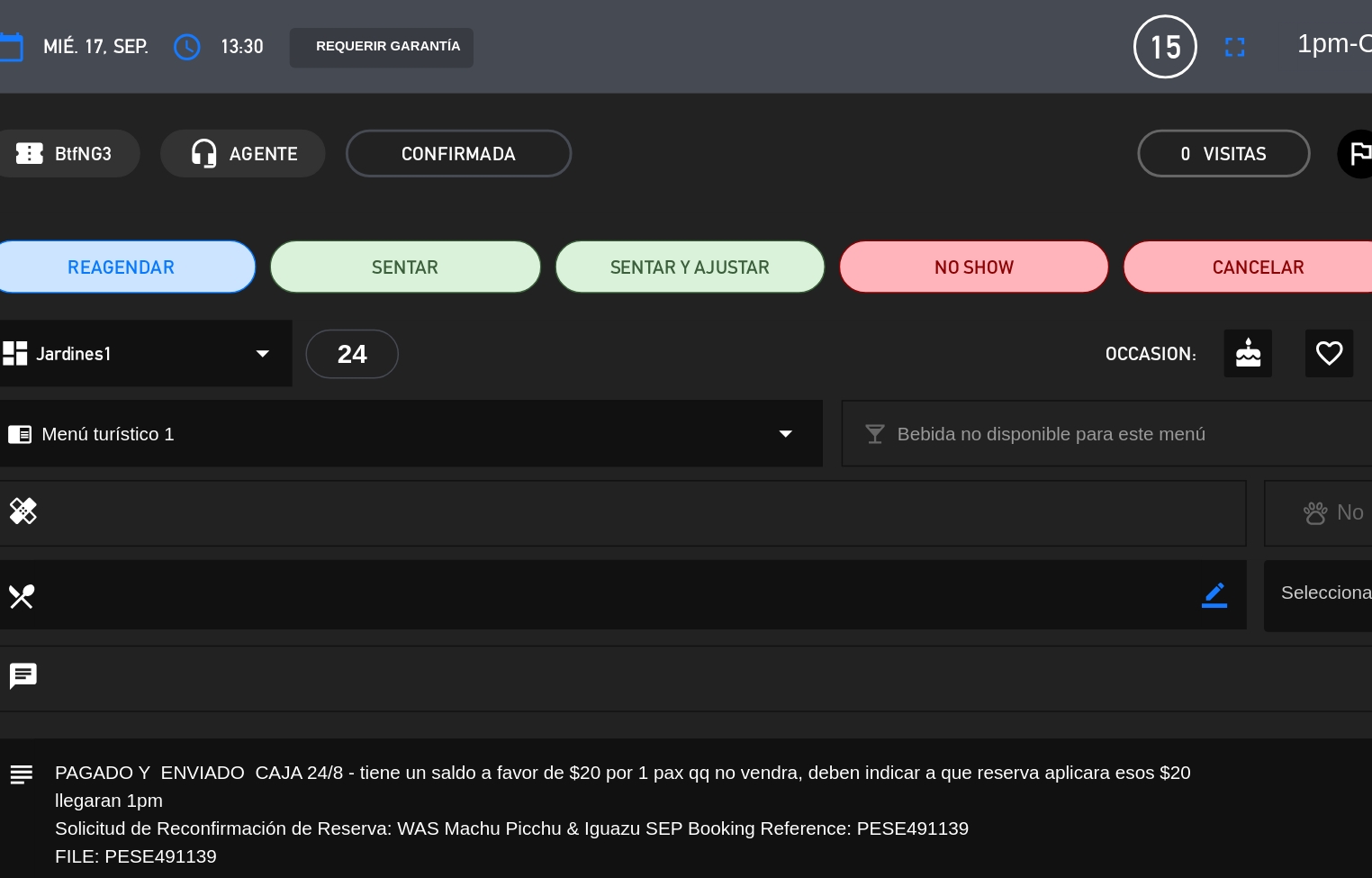
click at [1183, 173] on button "Cerrar" at bounding box center [1166, 180] width 183 height 36
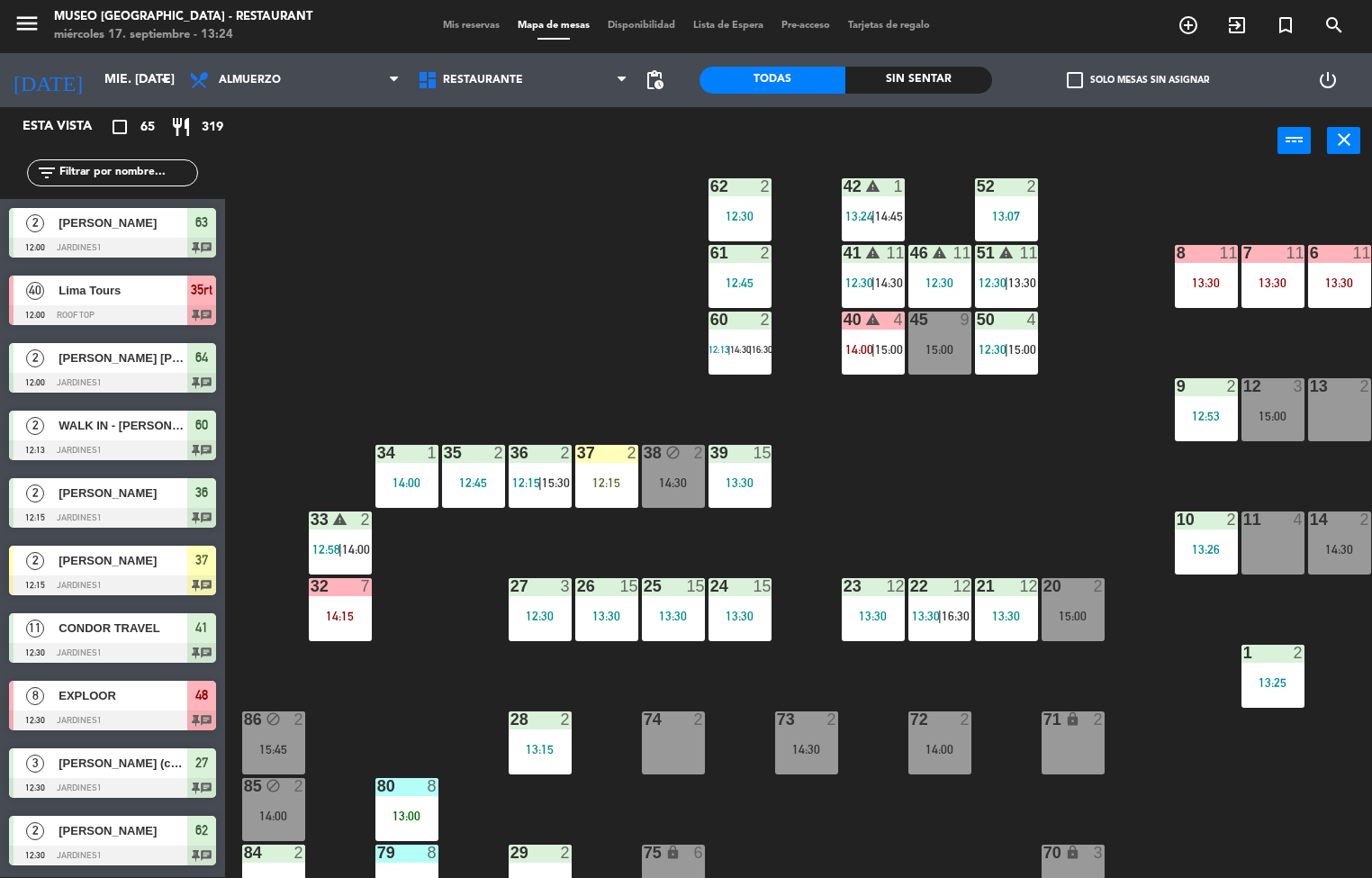
scroll to position [159, 4]
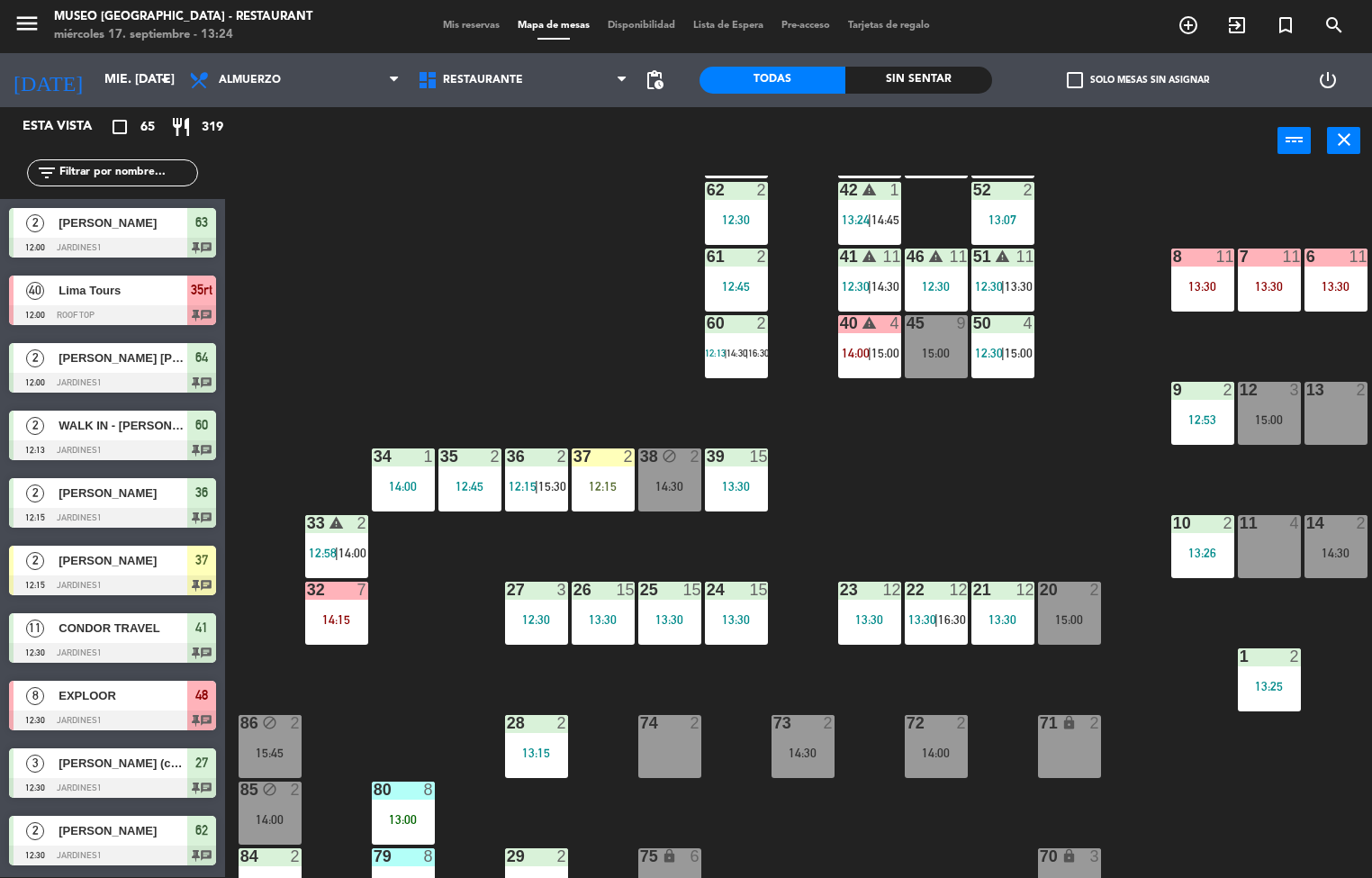
click at [522, 611] on div "27 3 12:30" at bounding box center [536, 613] width 63 height 63
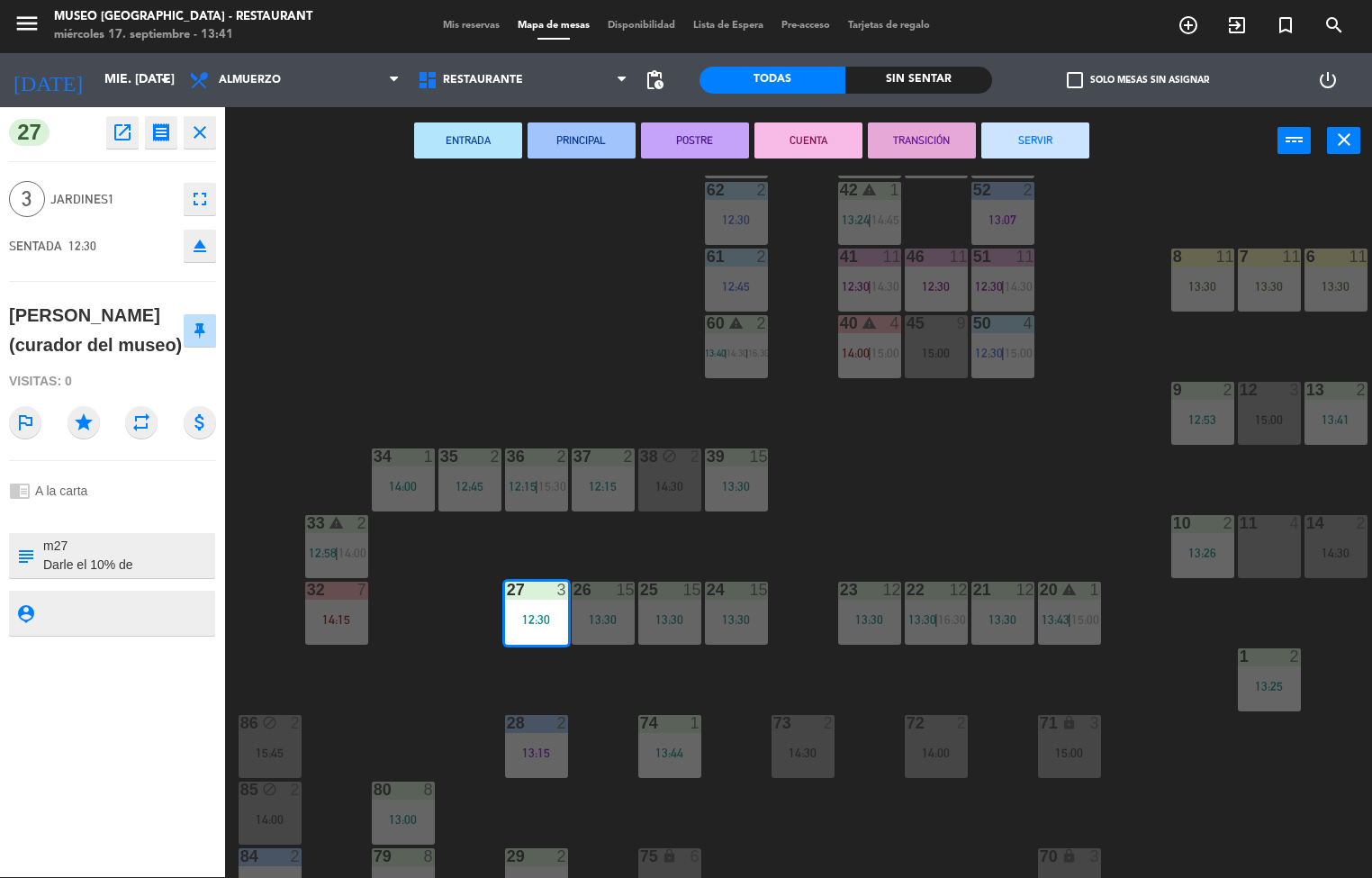
click at [921, 463] on div "44 5 13:00 | 16:00 49 2 12:40 54 5 13:30 64 2 12:00 48 8 12:30 | 14:30 53 8 12:…" at bounding box center [805, 527] width 1134 height 702
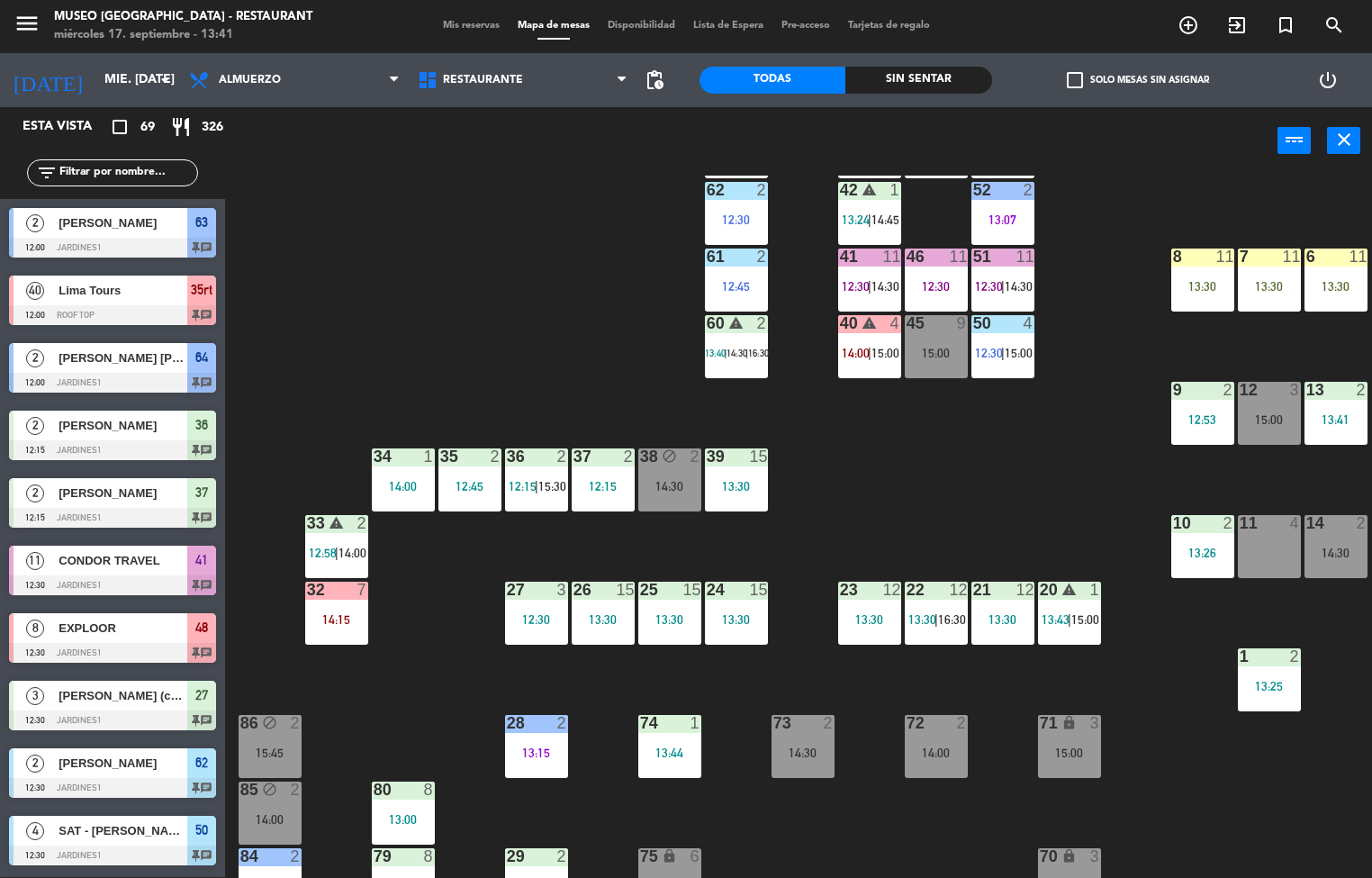
scroll to position [159, 0]
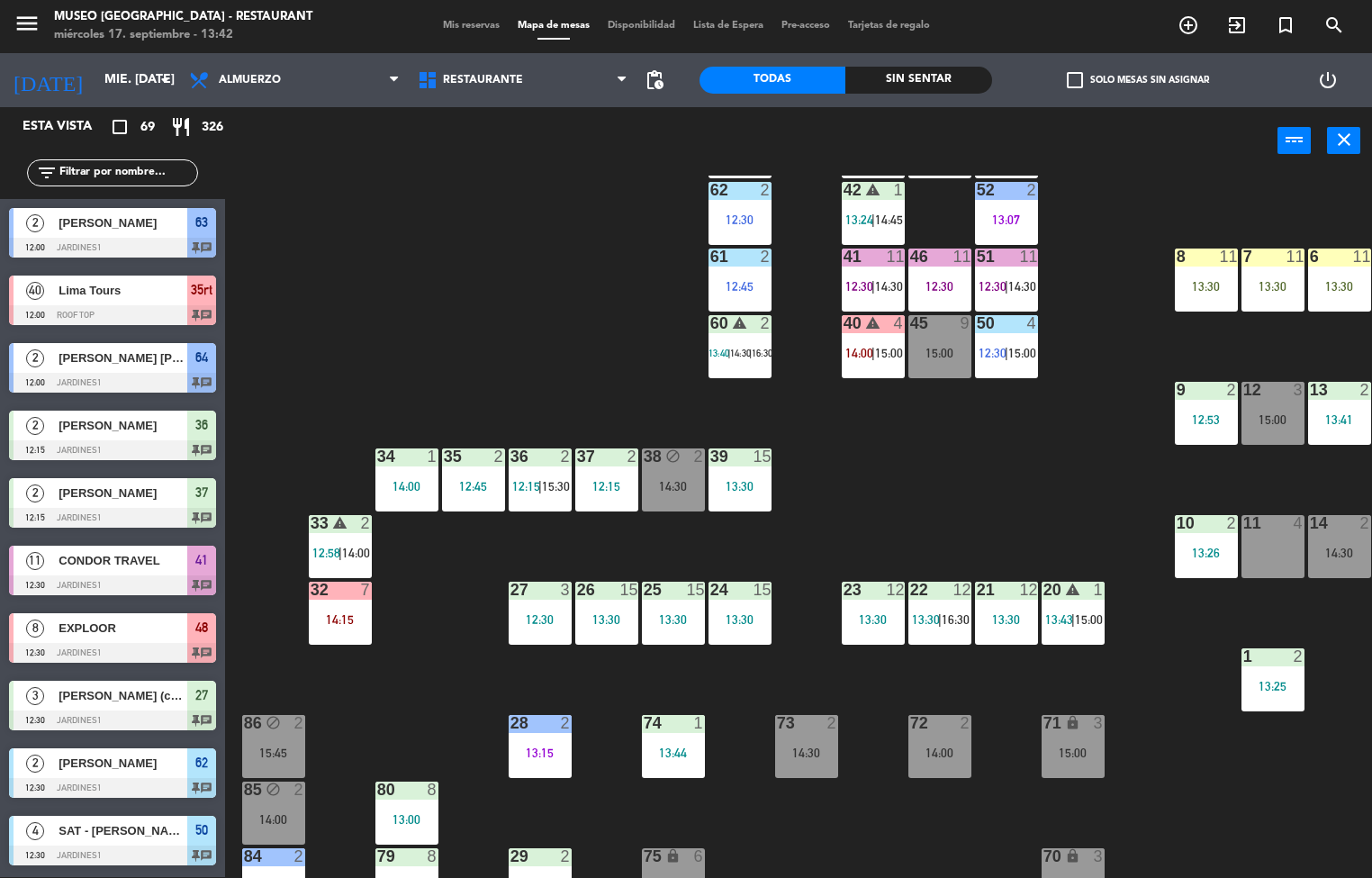
click at [1019, 442] on div "44 5 13:00 | 16:00 49 2 12:40 54 5 13:30 64 2 12:00 48 8 12:30 | 14:30 53 8 12:…" at bounding box center [805, 527] width 1134 height 702
click at [1002, 614] on div "13:30" at bounding box center [1006, 618] width 63 height 13
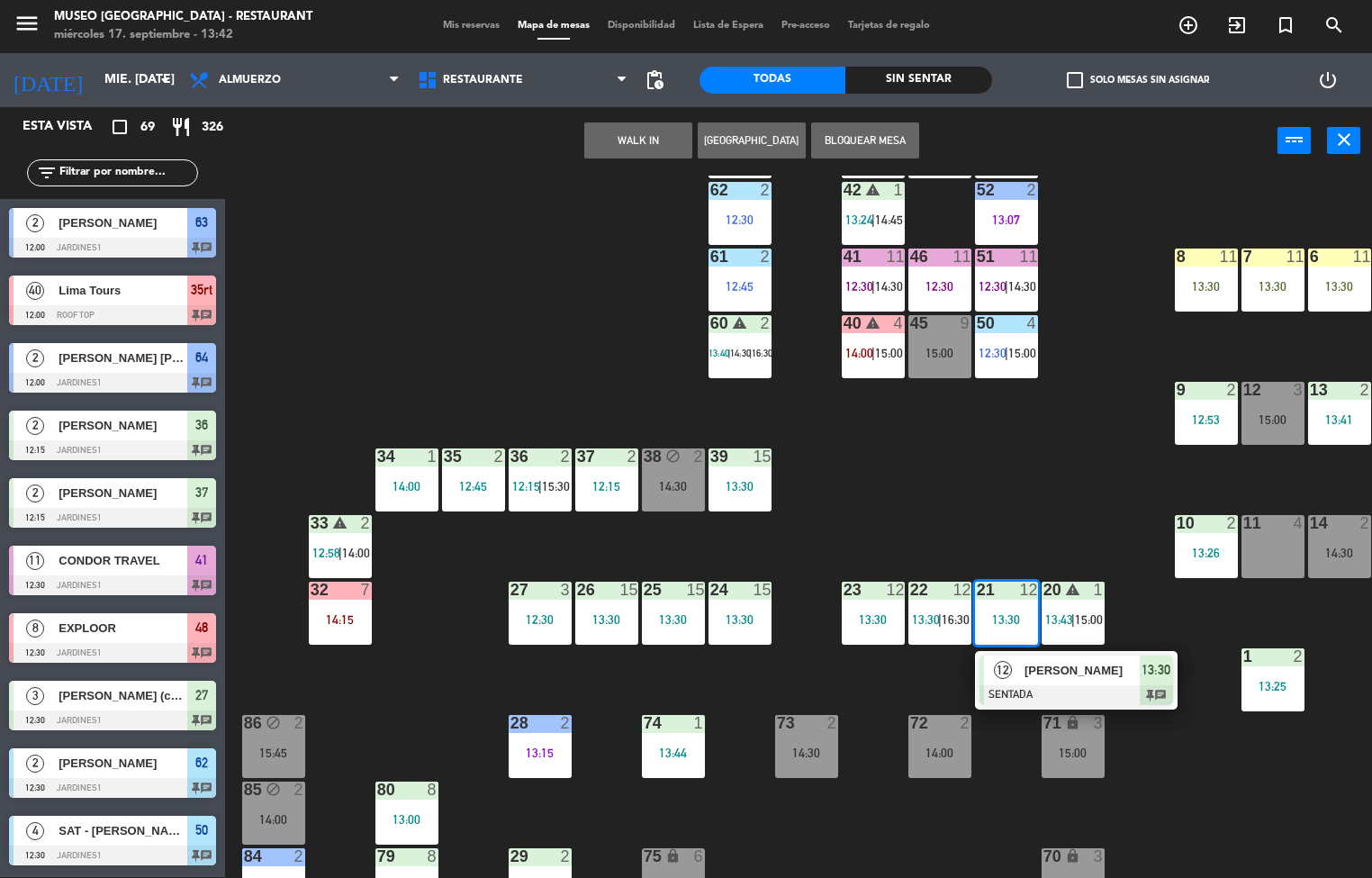
click at [1008, 445] on div "44 5 13:00 | 16:00 49 2 12:40 54 5 13:30 64 2 12:00 48 8 12:30 | 14:30 53 8 12:…" at bounding box center [805, 527] width 1134 height 702
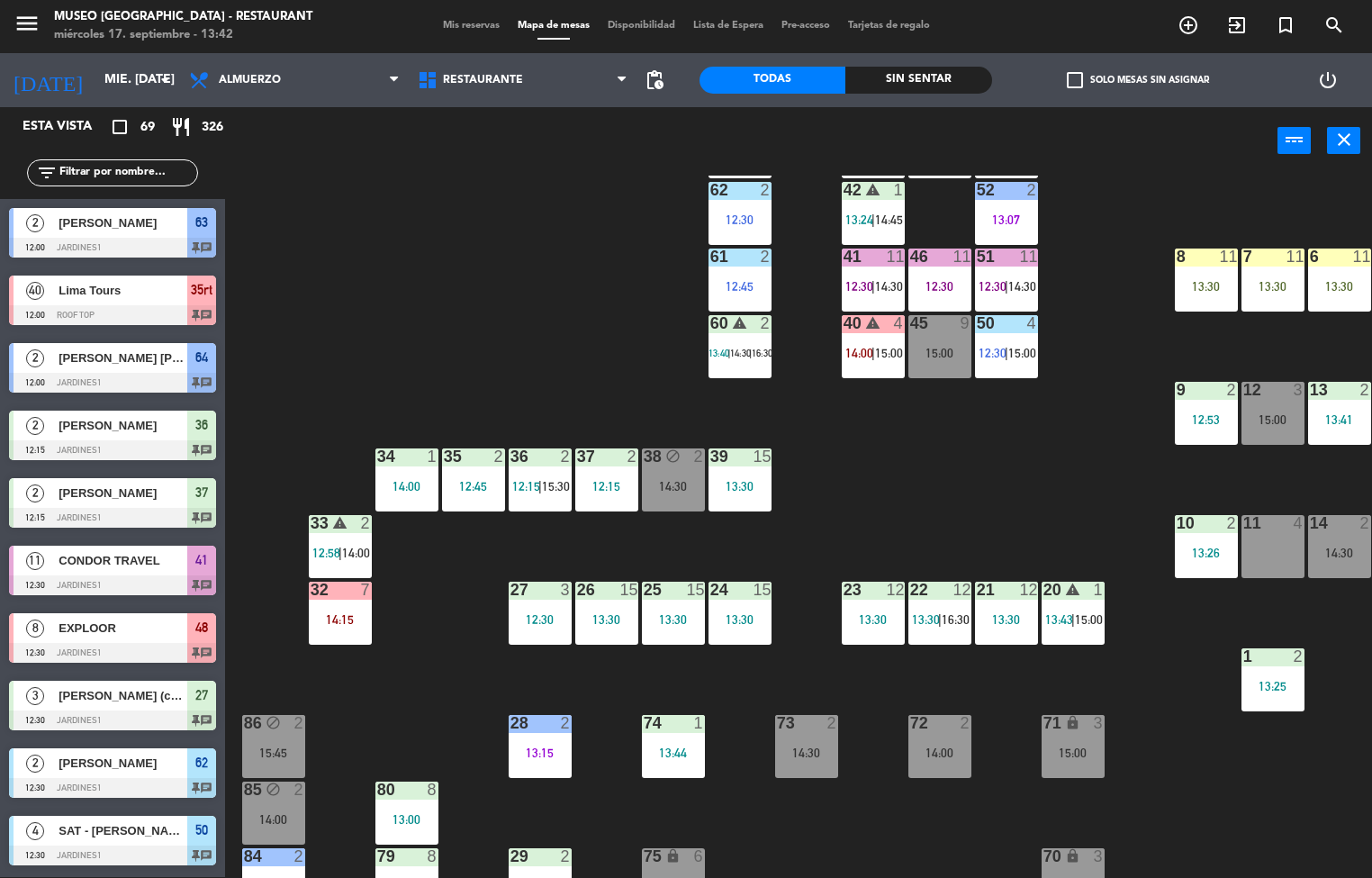
click at [738, 619] on div "13:30" at bounding box center [740, 618] width 63 height 13
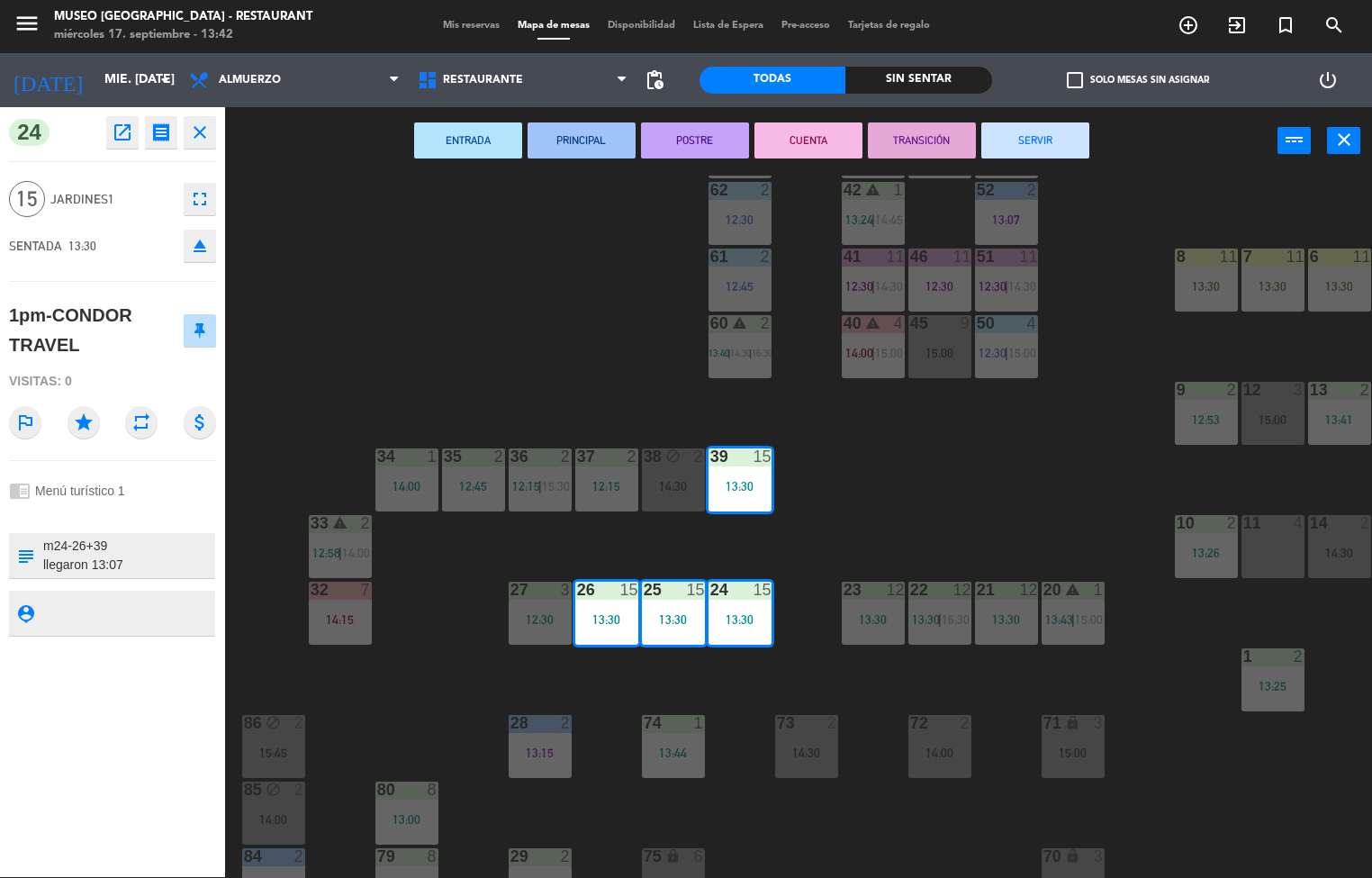
click at [446, 140] on button "ENTRADA" at bounding box center [468, 140] width 108 height 36
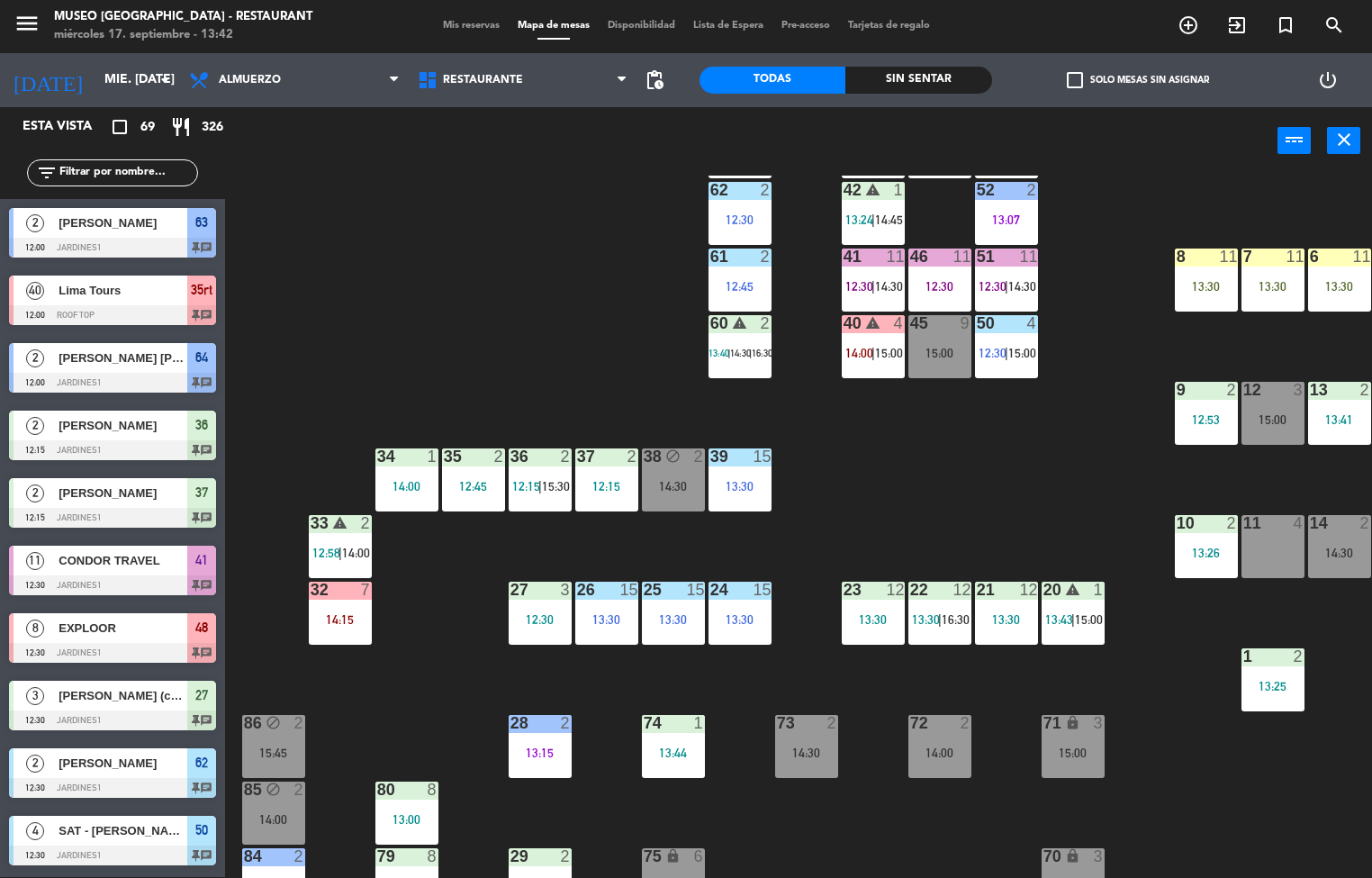
click at [1019, 515] on div "44 5 13:00 | 16:00 49 2 12:40 54 5 13:30 64 2 12:00 48 8 12:30 | 14:30 53 8 12:…" at bounding box center [805, 527] width 1134 height 702
click at [608, 470] on div "37 2 12:15" at bounding box center [607, 479] width 63 height 63
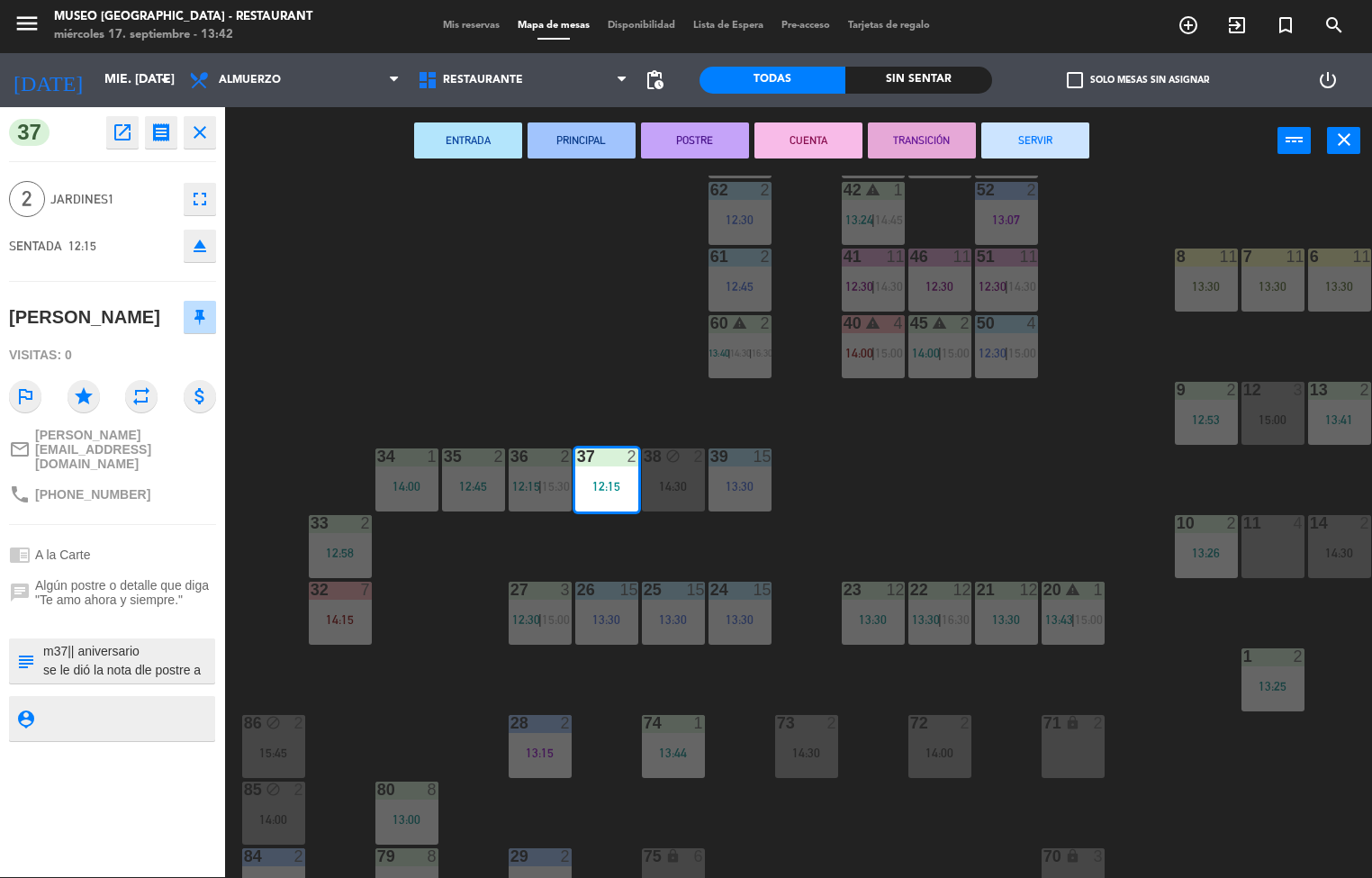
click at [589, 130] on button "PRINCIPAL" at bounding box center [580, 140] width 108 height 36
click at [978, 410] on div "44 5 13:00 | 16:00 49 2 12:40 54 5 13:30 64 2 12:00 48 8 12:30 | 14:30 53 8 12:…" at bounding box center [805, 527] width 1134 height 702
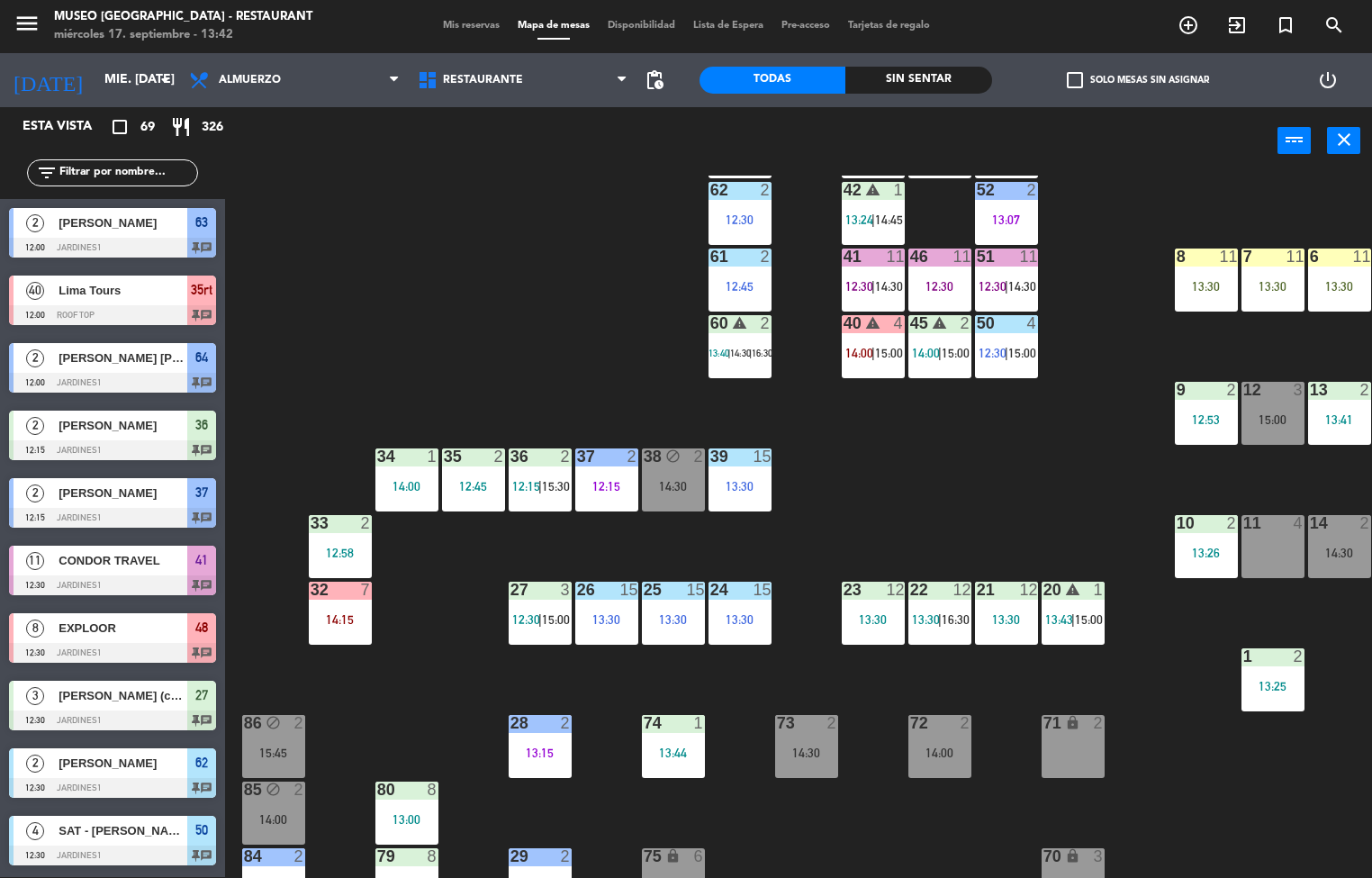
click at [524, 483] on span "12:15" at bounding box center [526, 485] width 28 height 15
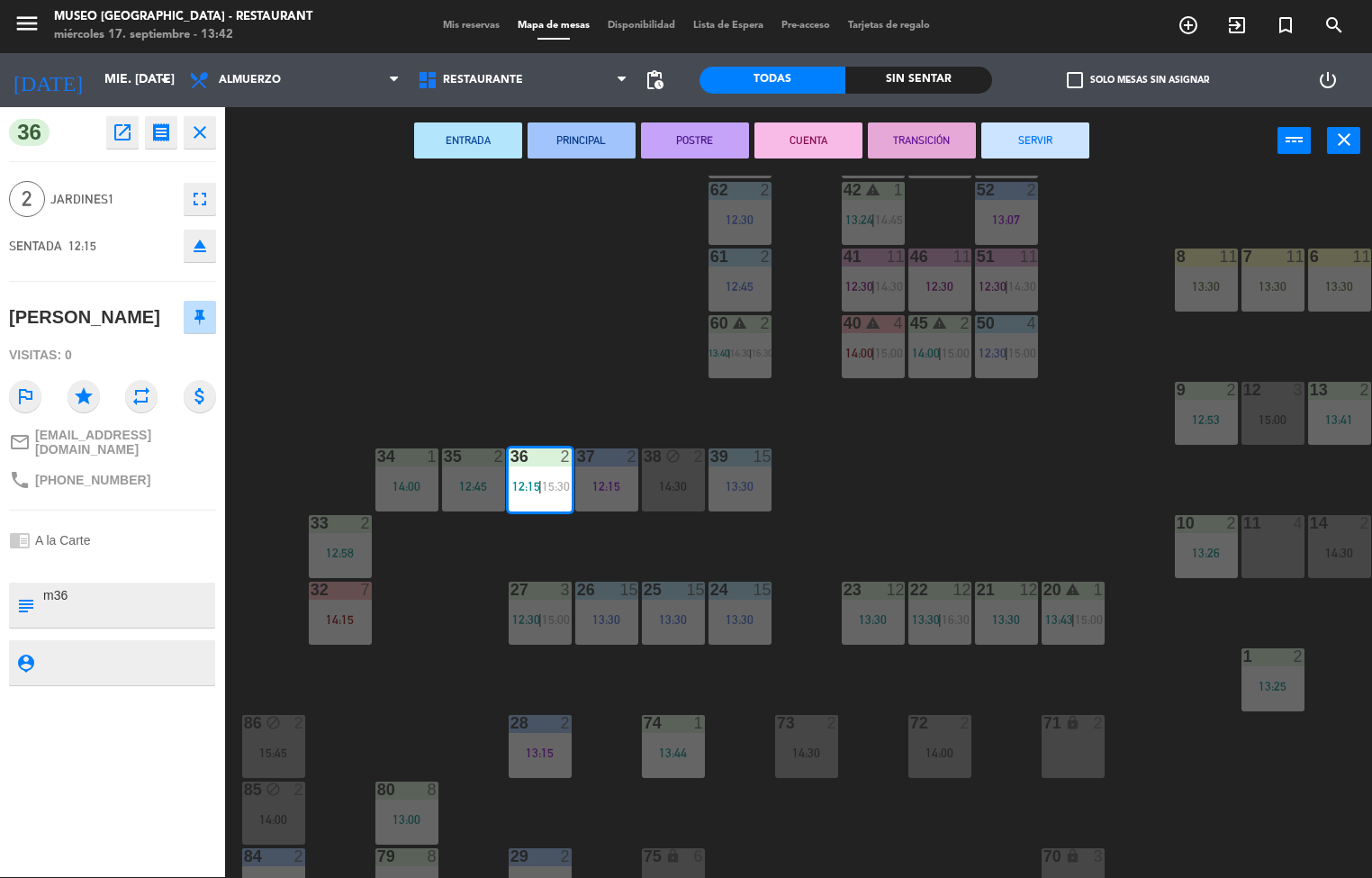
click at [703, 139] on button "POSTRE" at bounding box center [694, 140] width 108 height 36
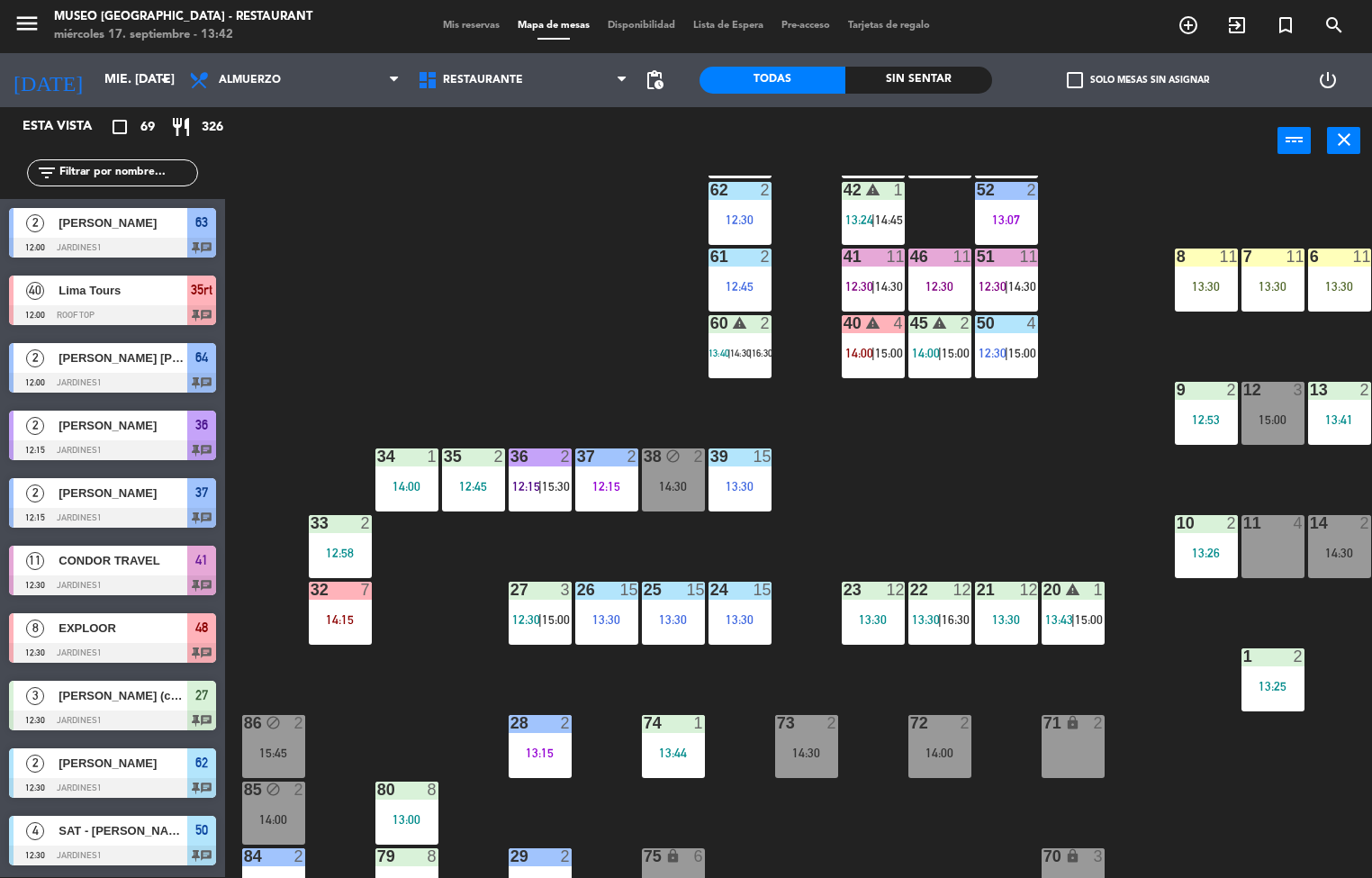
click at [513, 319] on div "44 5 13:00 | 16:00 49 2 12:40 54 5 13:30 64 2 12:00 48 8 12:30 | 14:30 53 8 12:…" at bounding box center [805, 527] width 1134 height 702
click at [862, 436] on div "44 5 13:00 | 16:00 49 2 12:40 54 5 13:30 64 2 12:00 48 8 12:30 | 14:30 53 8 12:…" at bounding box center [805, 527] width 1134 height 702
click at [400, 484] on div "14:00" at bounding box center [406, 485] width 63 height 13
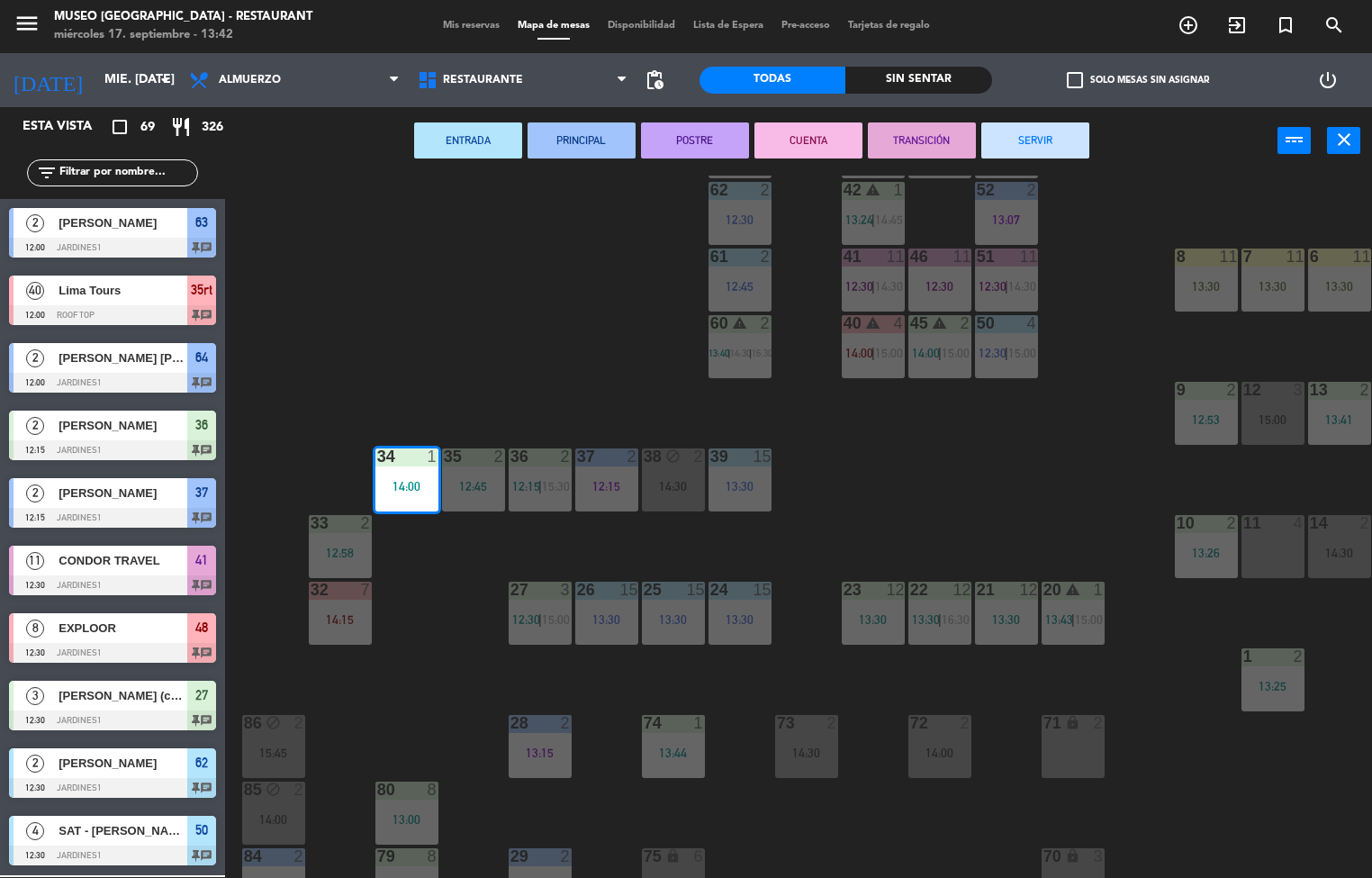
click at [709, 136] on button "POSTRE" at bounding box center [694, 140] width 108 height 36
click at [969, 484] on div "44 5 13:00 | 16:00 49 2 12:40 54 5 13:30 64 2 12:00 48 8 12:30 | 14:30 53 8 12:…" at bounding box center [805, 527] width 1134 height 702
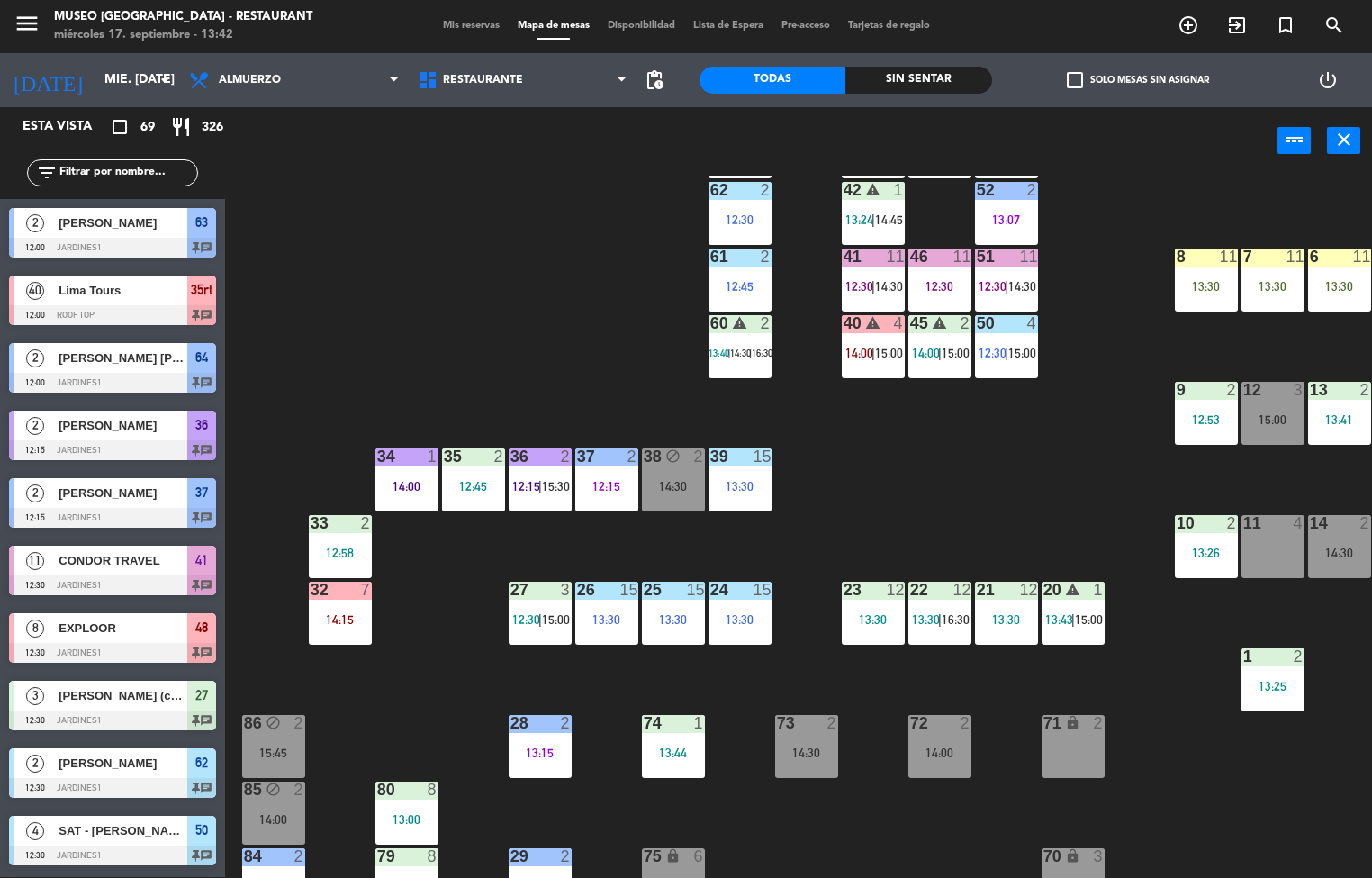
click at [462, 479] on div "12:45" at bounding box center [474, 485] width 63 height 13
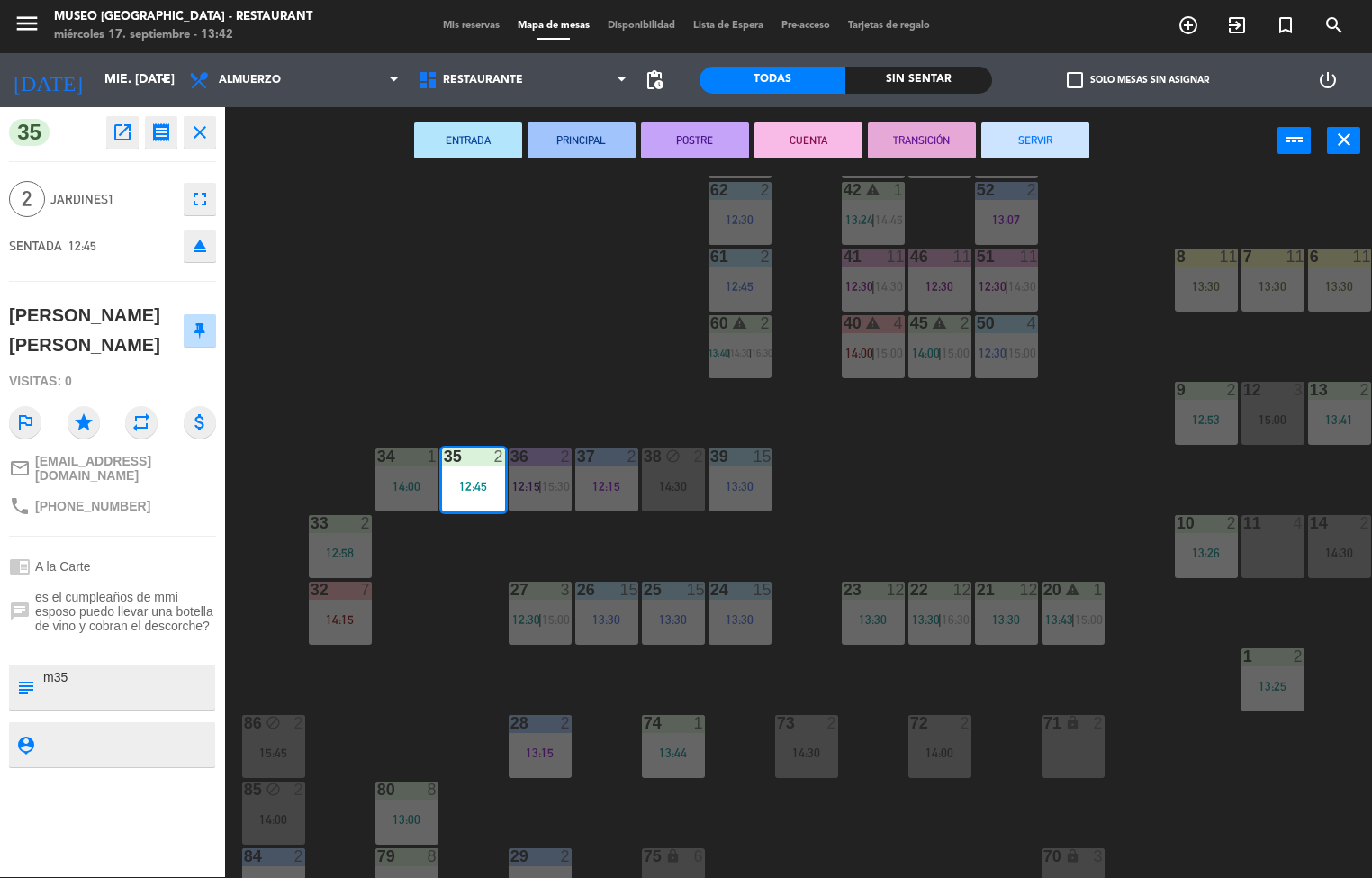
click at [583, 138] on button "PRINCIPAL" at bounding box center [580, 140] width 108 height 36
click at [559, 297] on div "44 5 13:00 | 16:00 49 2 12:40 54 5 13:30 64 2 12:00 48 8 12:30 | 14:30 53 8 12:…" at bounding box center [805, 527] width 1134 height 702
click at [932, 422] on div "44 5 13:00 | 16:00 49 2 12:40 54 5 13:30 64 2 12:00 48 8 12:30 | 14:30 53 8 12:…" at bounding box center [805, 527] width 1134 height 702
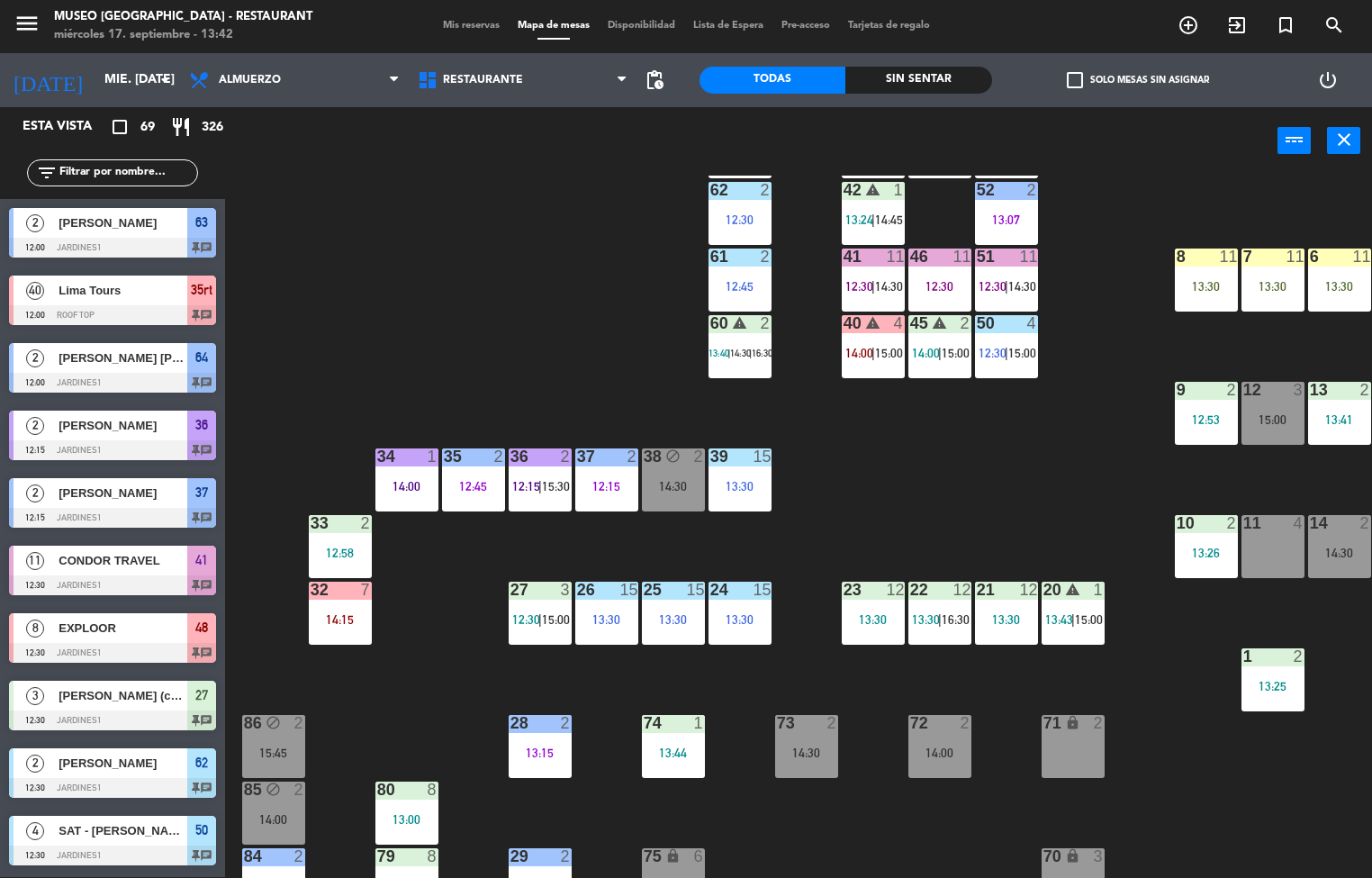
click at [359, 538] on div "33 2 12:58" at bounding box center [340, 546] width 63 height 63
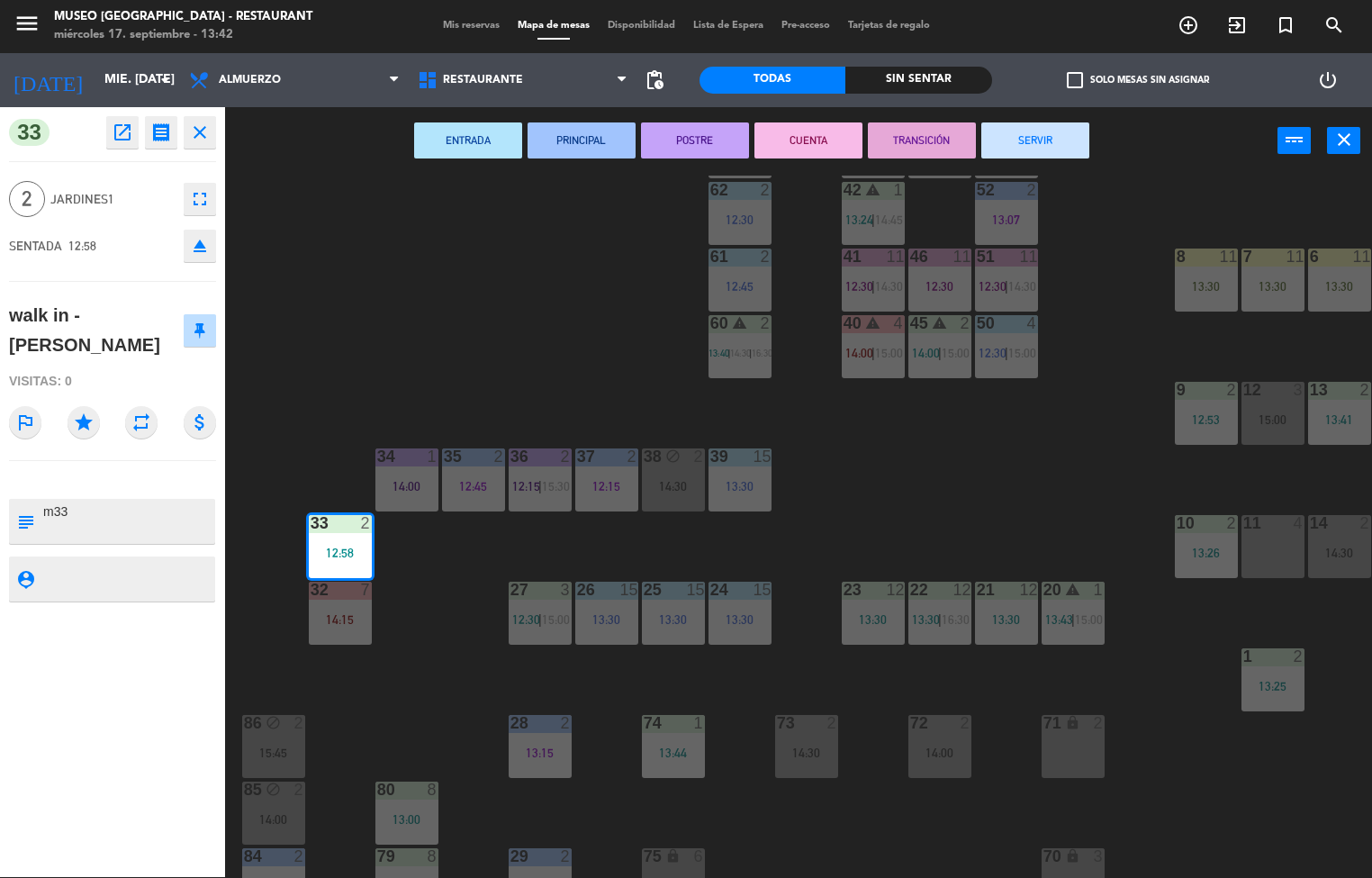
click at [588, 127] on button "PRINCIPAL" at bounding box center [580, 140] width 108 height 36
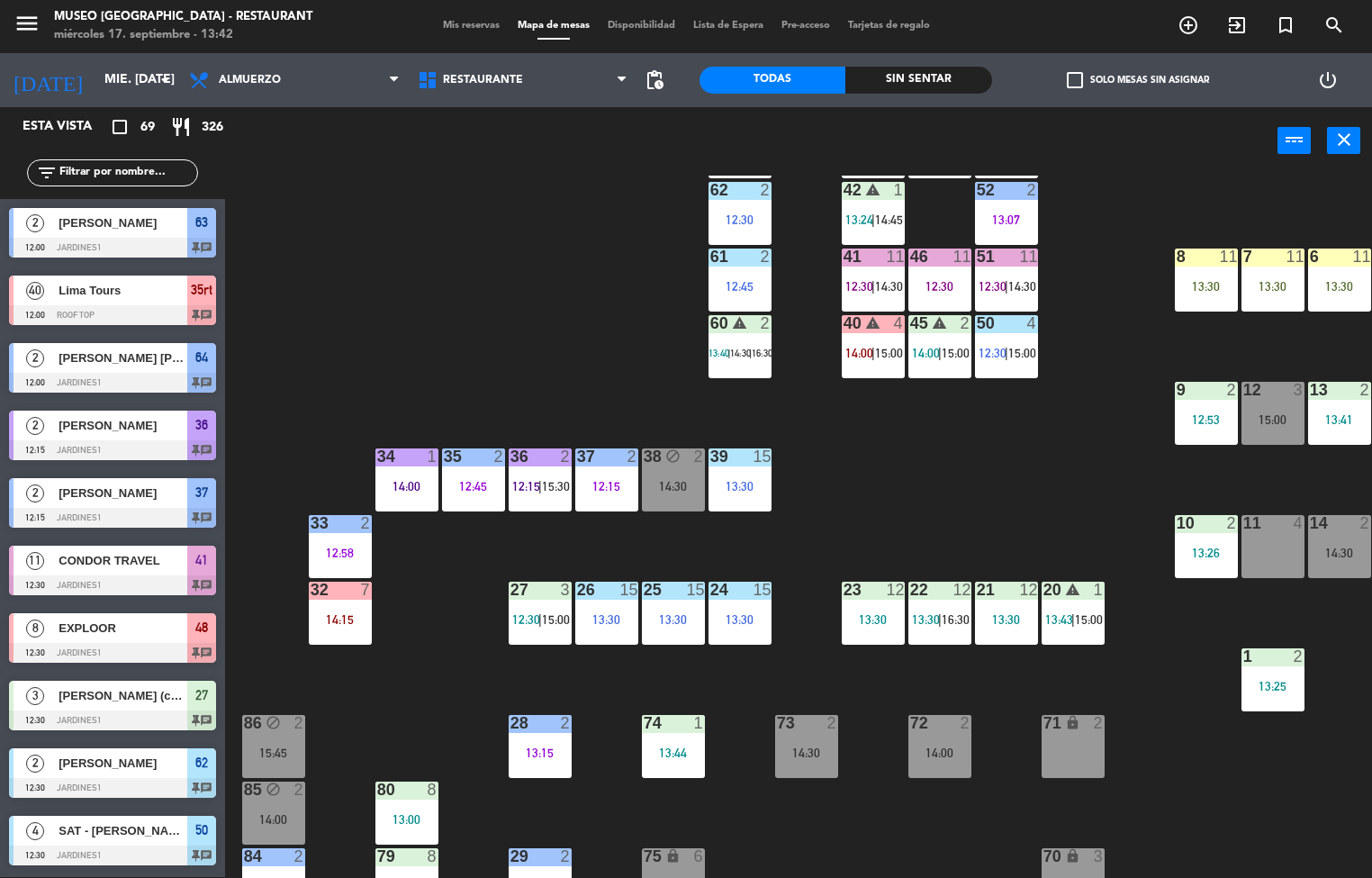
click at [565, 278] on div "44 5 13:00 | 16:00 49 2 12:40 54 5 13:30 64 2 12:00 48 8 12:30 | 14:30 53 8 12:…" at bounding box center [805, 527] width 1134 height 702
click at [889, 373] on div "40 warning 4 14:00 | 15:00" at bounding box center [873, 346] width 63 height 63
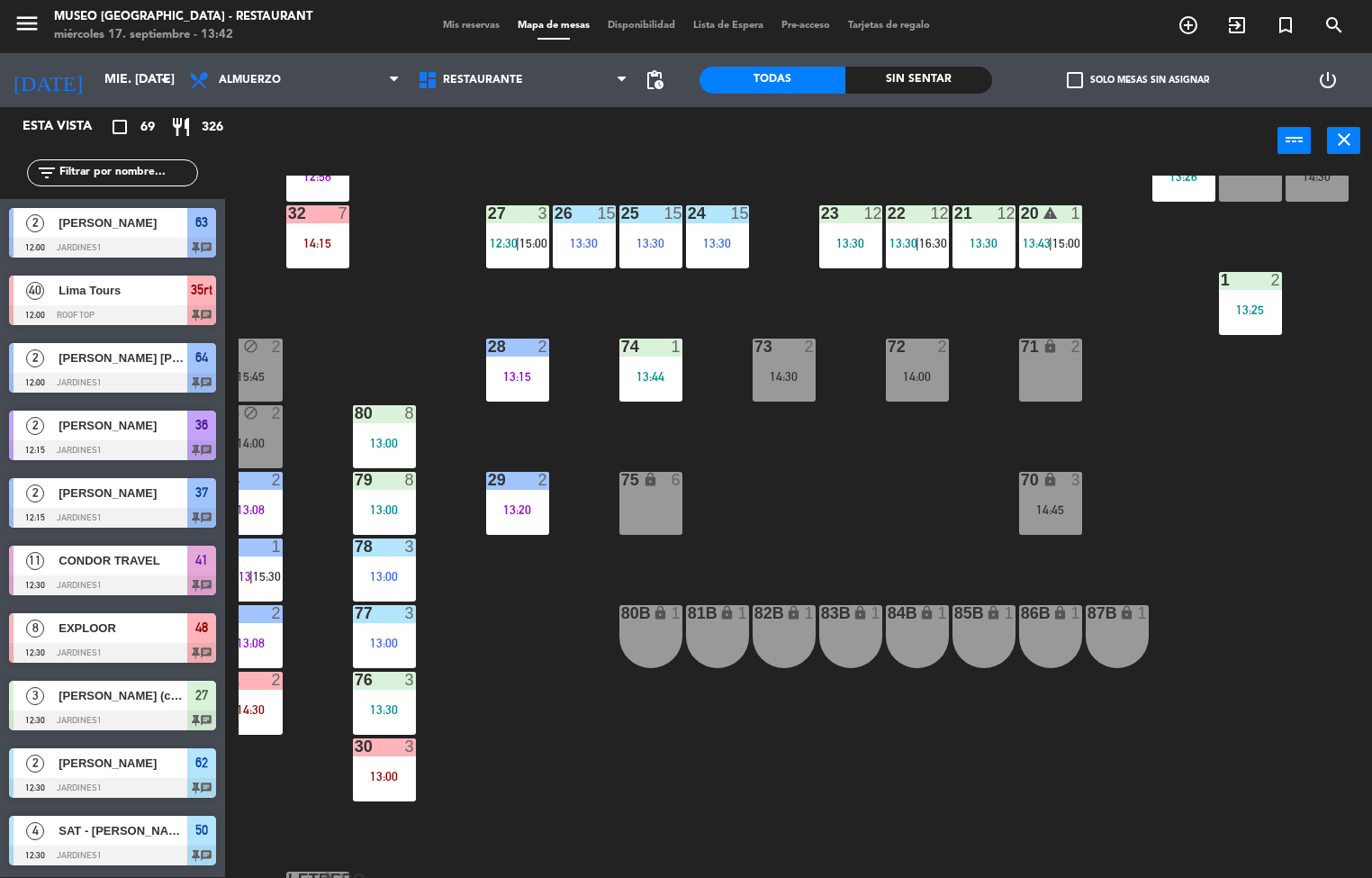
scroll to position [424, 0]
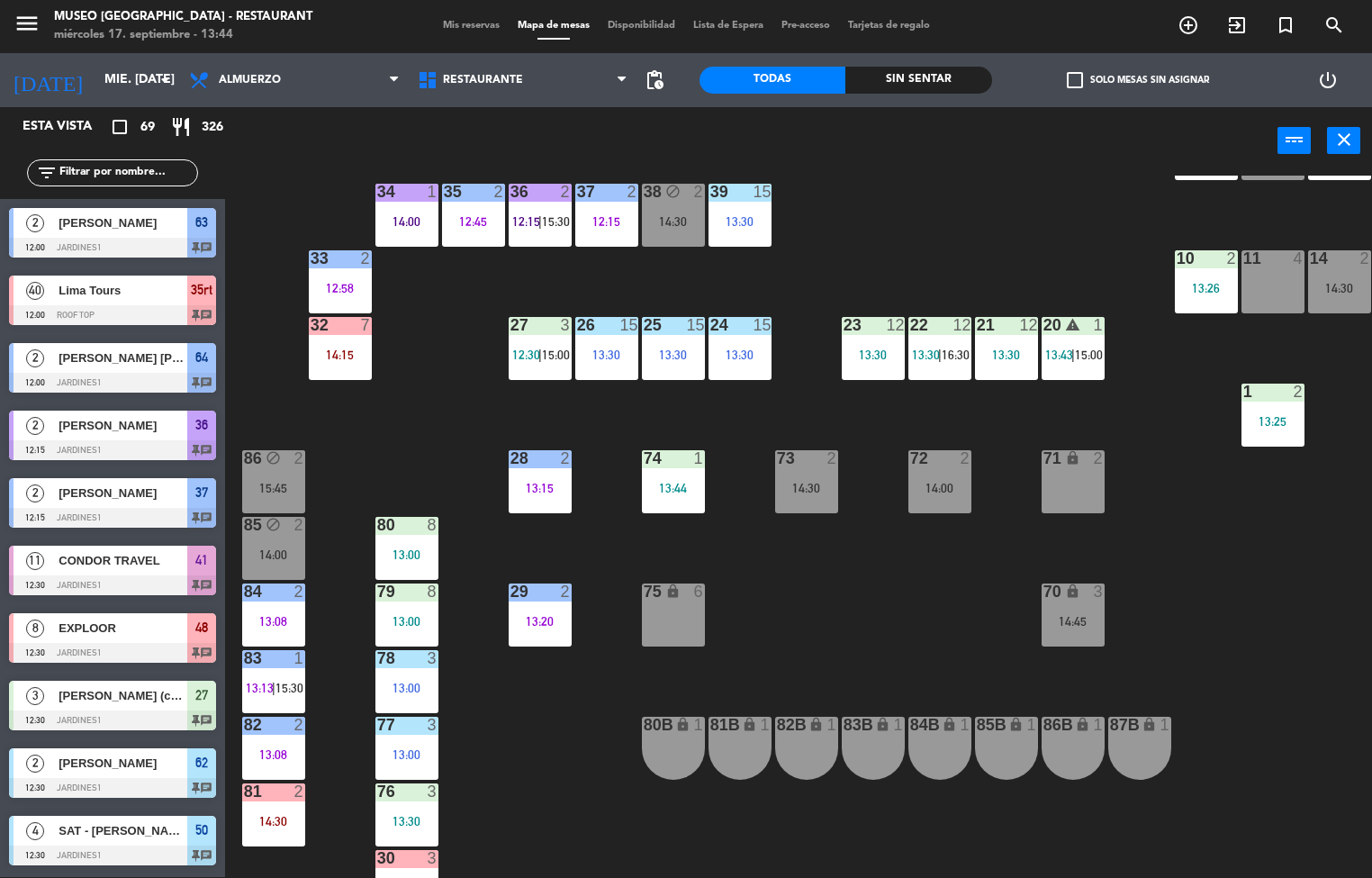
click at [899, 602] on div "44 5 13:00 | 16:00 49 2 12:40 54 5 13:30 64 2 12:00 48 8 12:30 | 14:30 53 8 12:…" at bounding box center [805, 527] width 1134 height 702
click at [939, 255] on div "44 5 13:00 | 16:00 49 2 12:40 54 5 13:30 64 2 12:00 48 8 12:30 | 14:30 53 8 12:…" at bounding box center [805, 527] width 1134 height 702
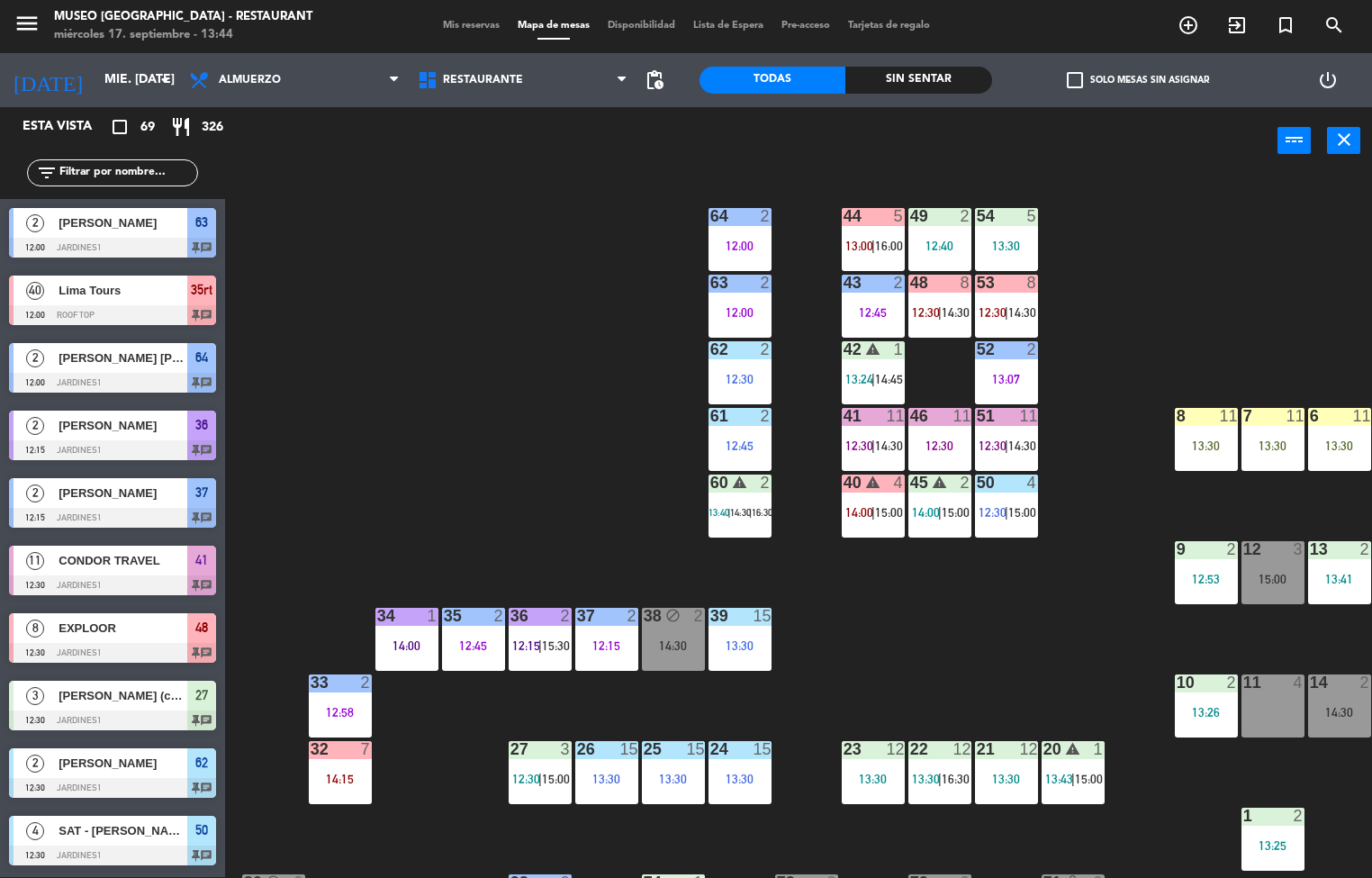
click at [711, 476] on div "60" at bounding box center [710, 482] width 1 height 17
click at [1214, 223] on div "44 5 13:00 | 16:00 49 2 12:40 54 5 13:30 64 2 12:00 48 8 12:30 | 14:30 53 8 12:…" at bounding box center [805, 527] width 1134 height 702
click at [880, 349] on icon "warning" at bounding box center [873, 349] width 16 height 16
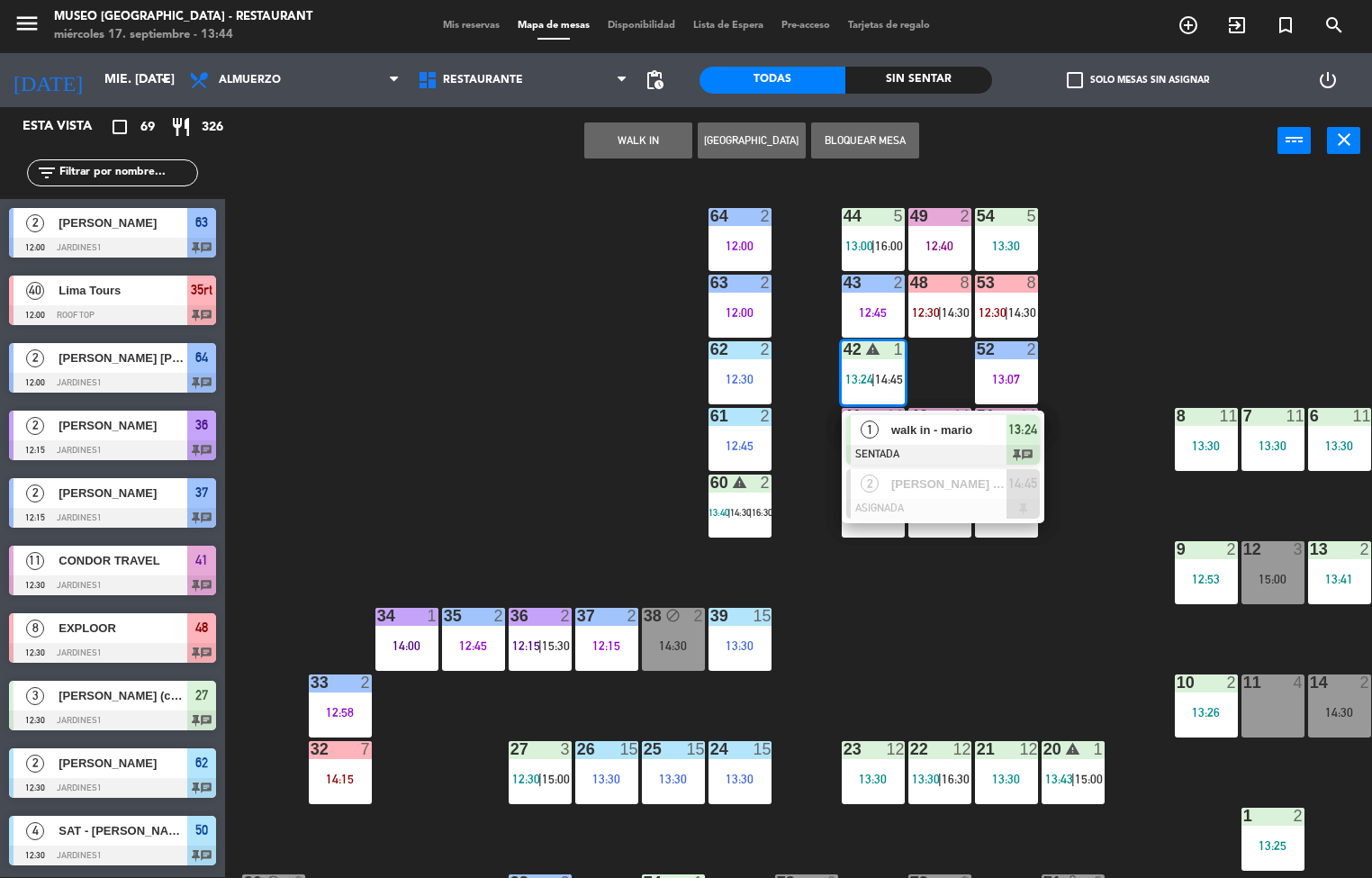
click at [1170, 278] on div "44 5 13:00 | 16:00 49 2 12:40 54 5 13:30 64 2 12:00 48 8 12:30 | 14:30 53 8 12:…" at bounding box center [805, 527] width 1134 height 702
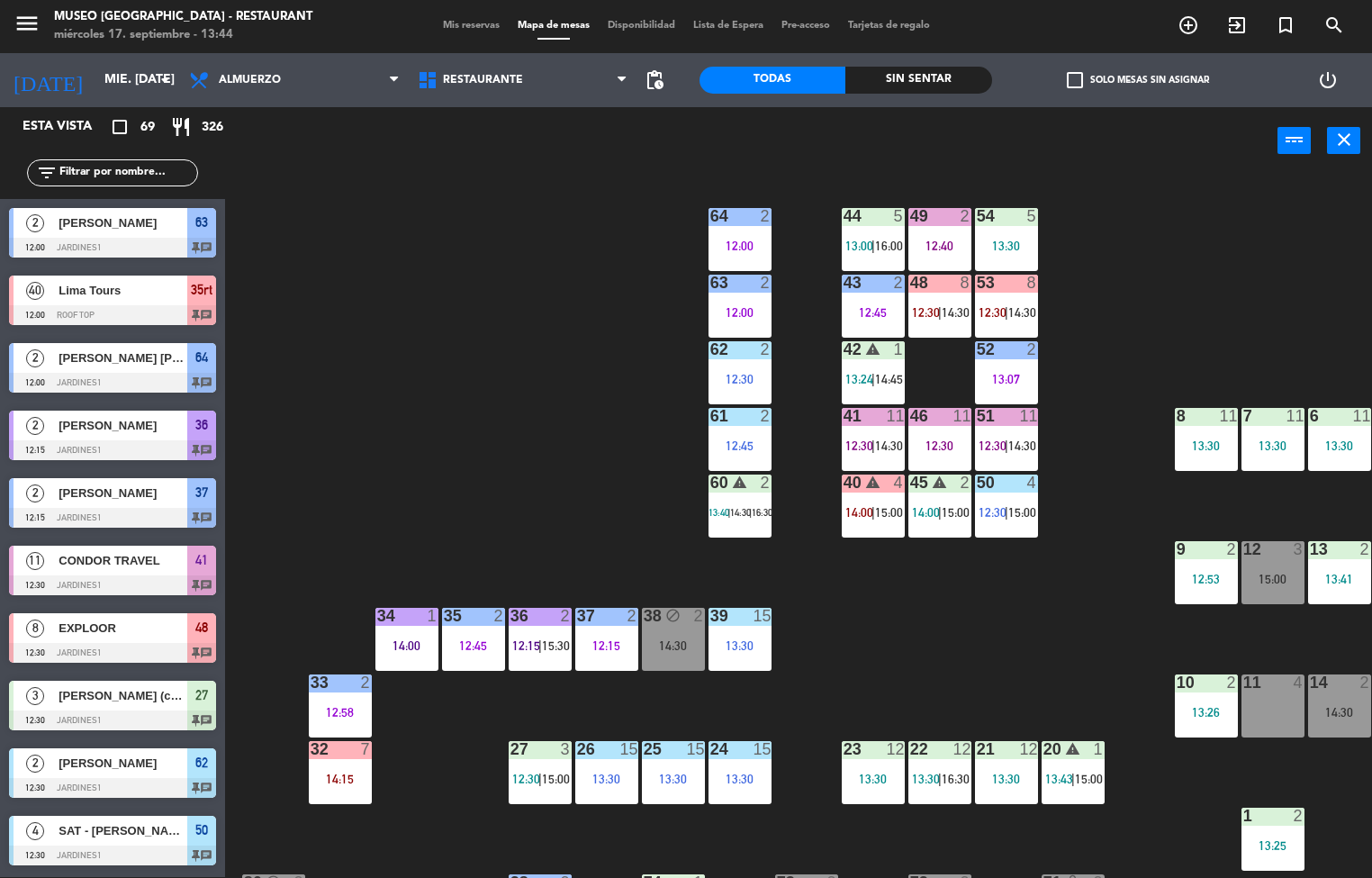
click at [891, 371] on span "14:45" at bounding box center [889, 378] width 28 height 15
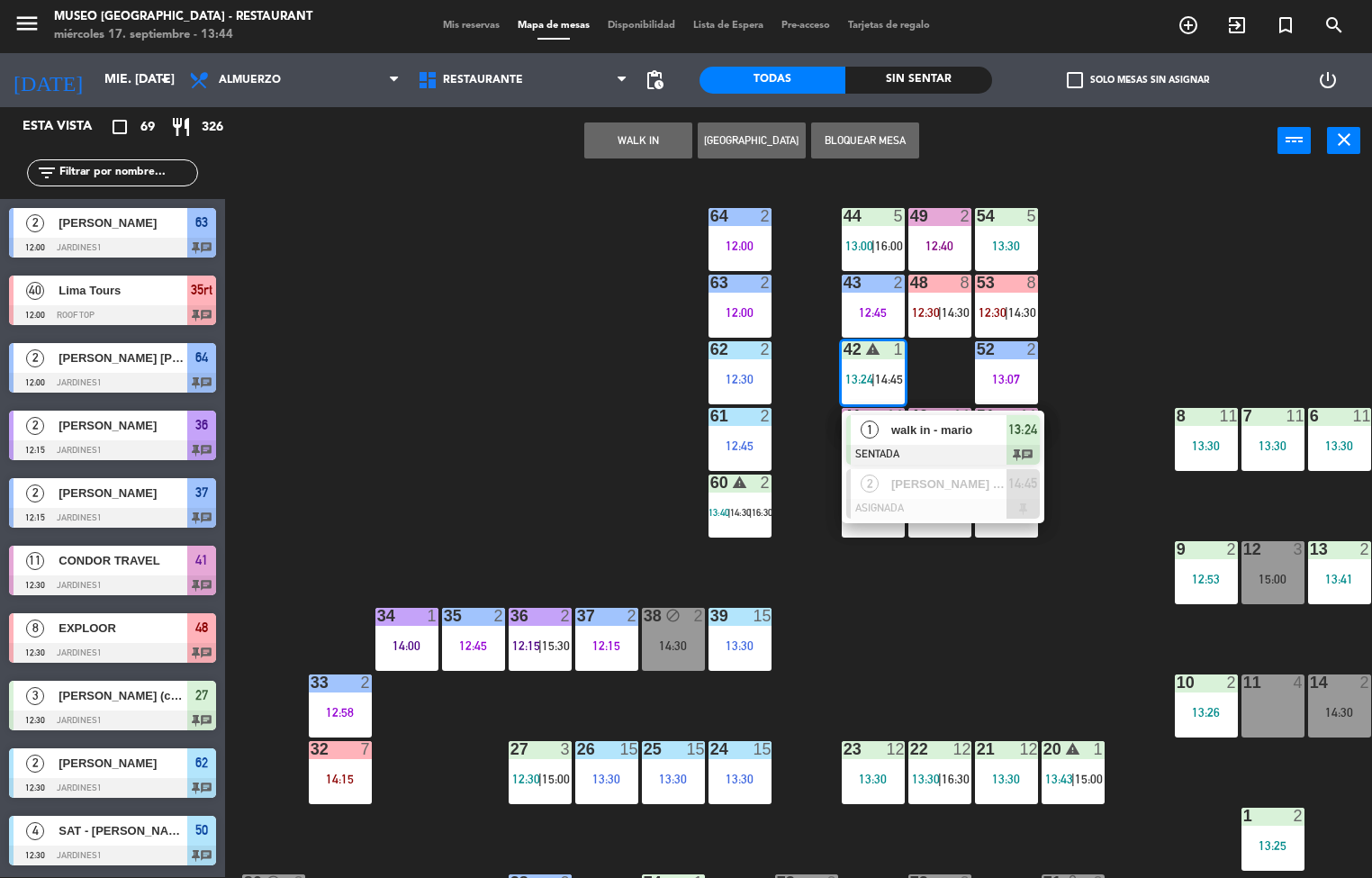
click at [960, 432] on span "walk in - mario" at bounding box center [948, 429] width 115 height 18
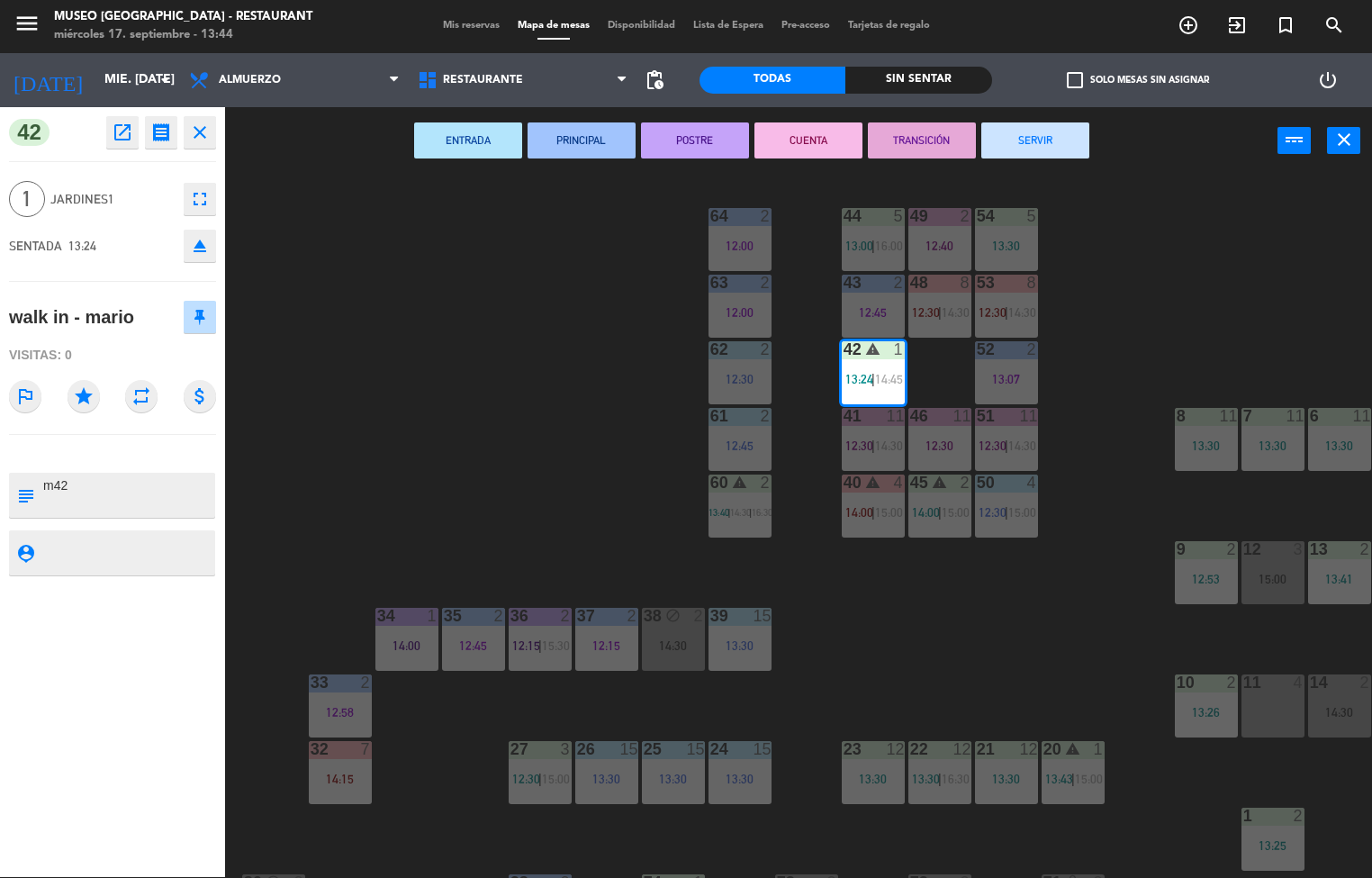
click at [1000, 589] on div "44 5 13:00 | 16:00 49 2 12:40 54 5 13:30 64 2 12:00 48 8 12:30 | 14:30 53 8 12:…" at bounding box center [805, 527] width 1134 height 702
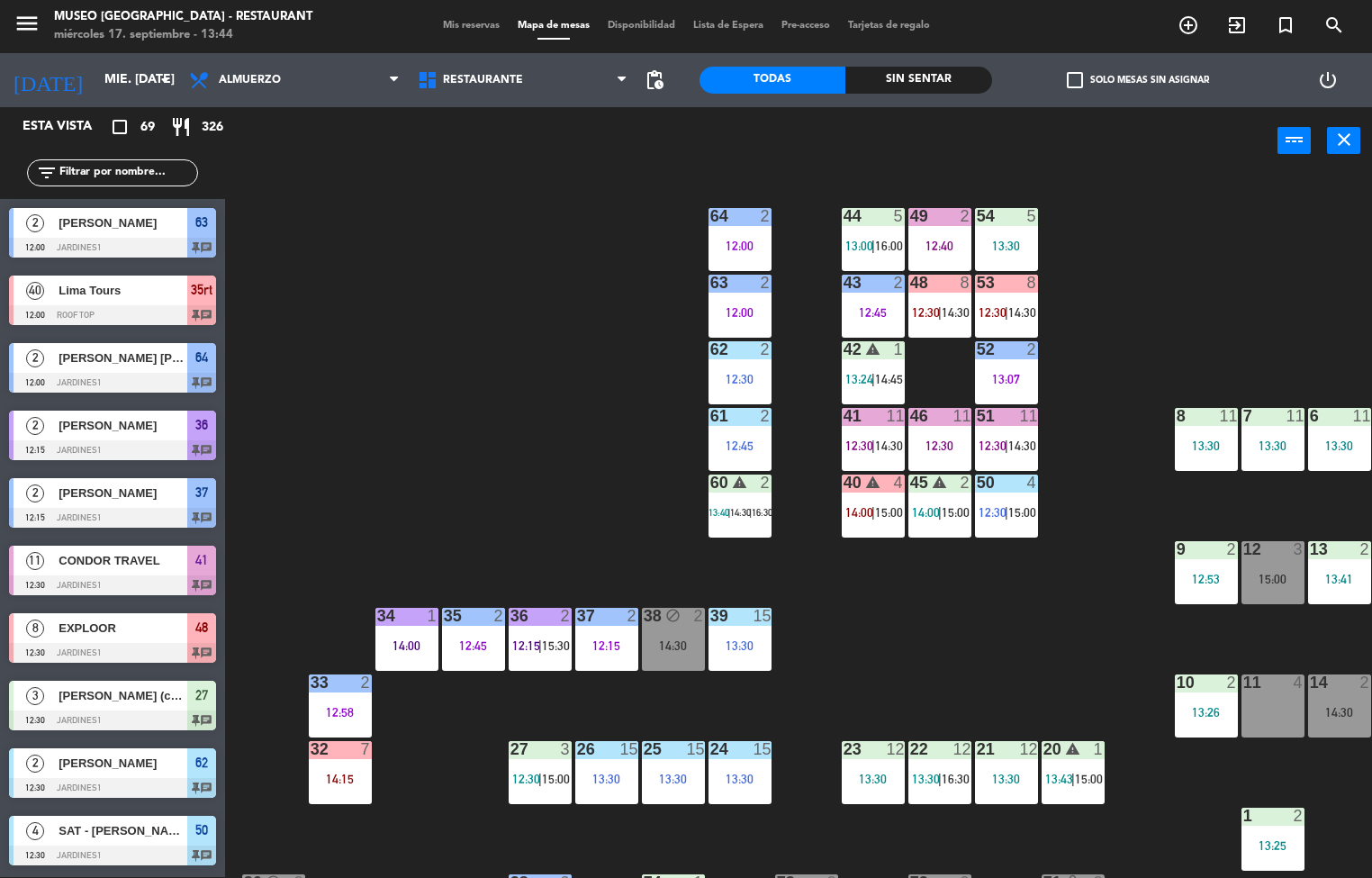
scroll to position [1, 0]
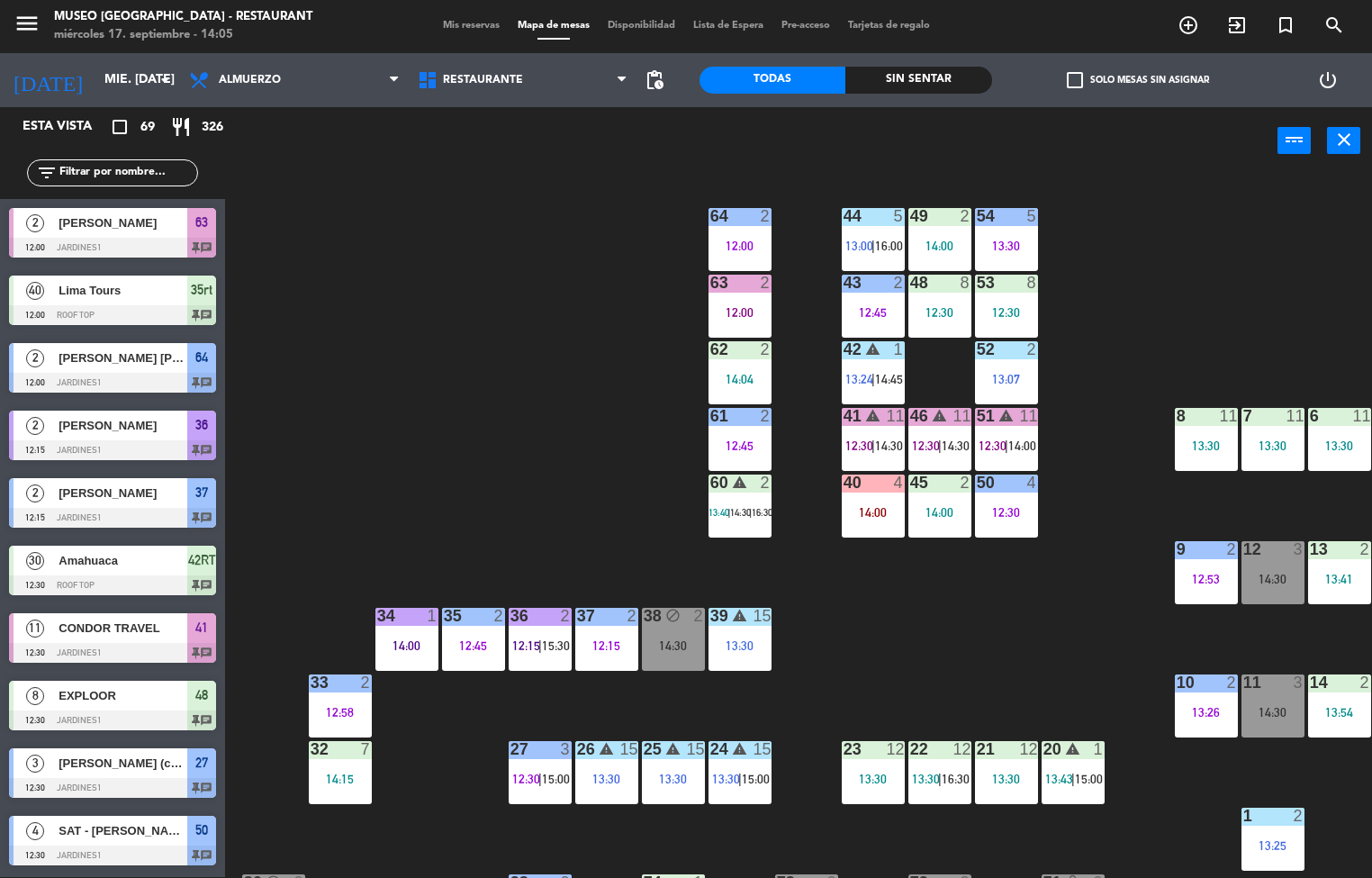
click at [407, 633] on div "34 1 14:00" at bounding box center [406, 639] width 63 height 63
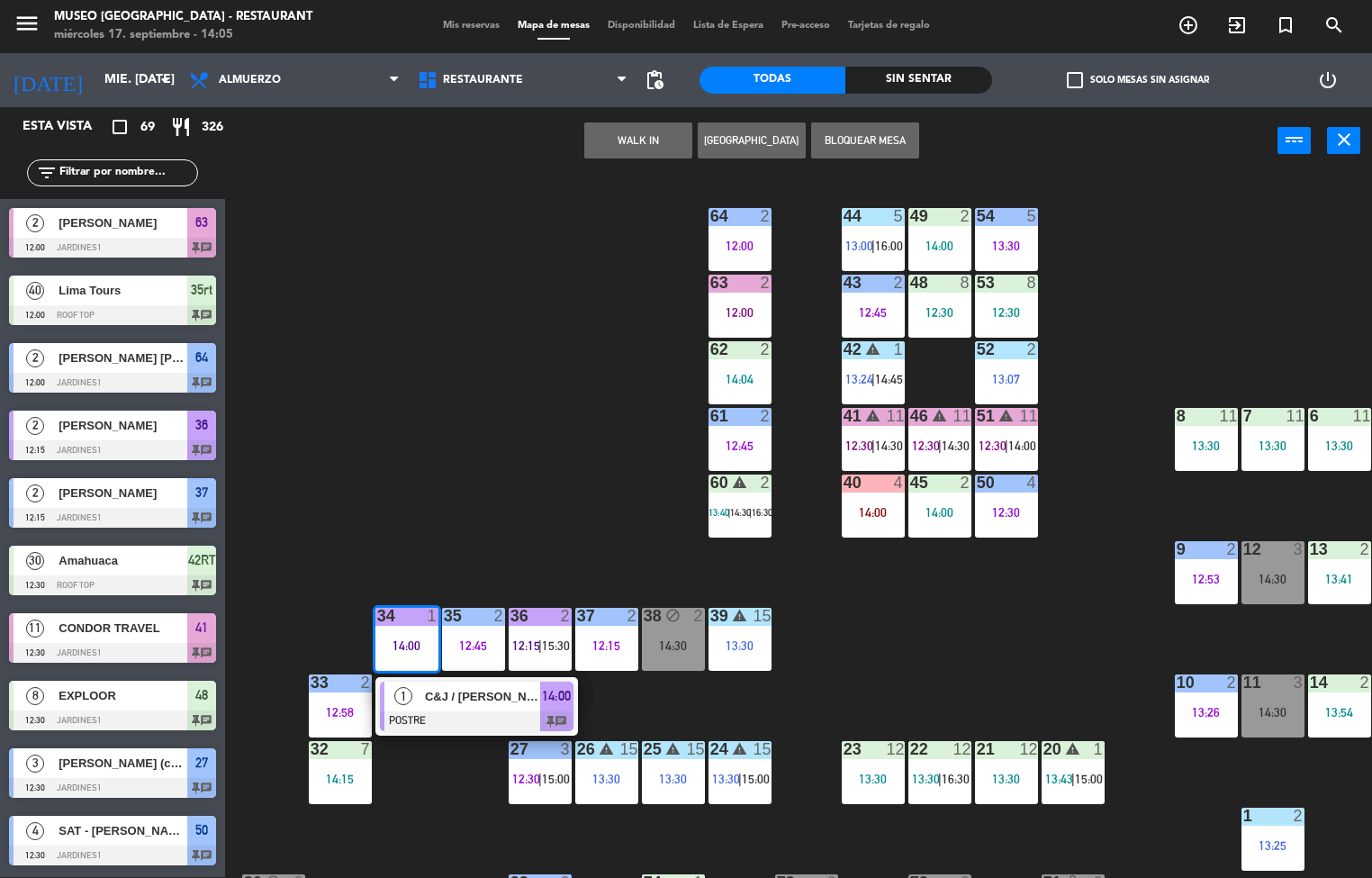
click at [446, 713] on div at bounding box center [476, 720] width 193 height 19
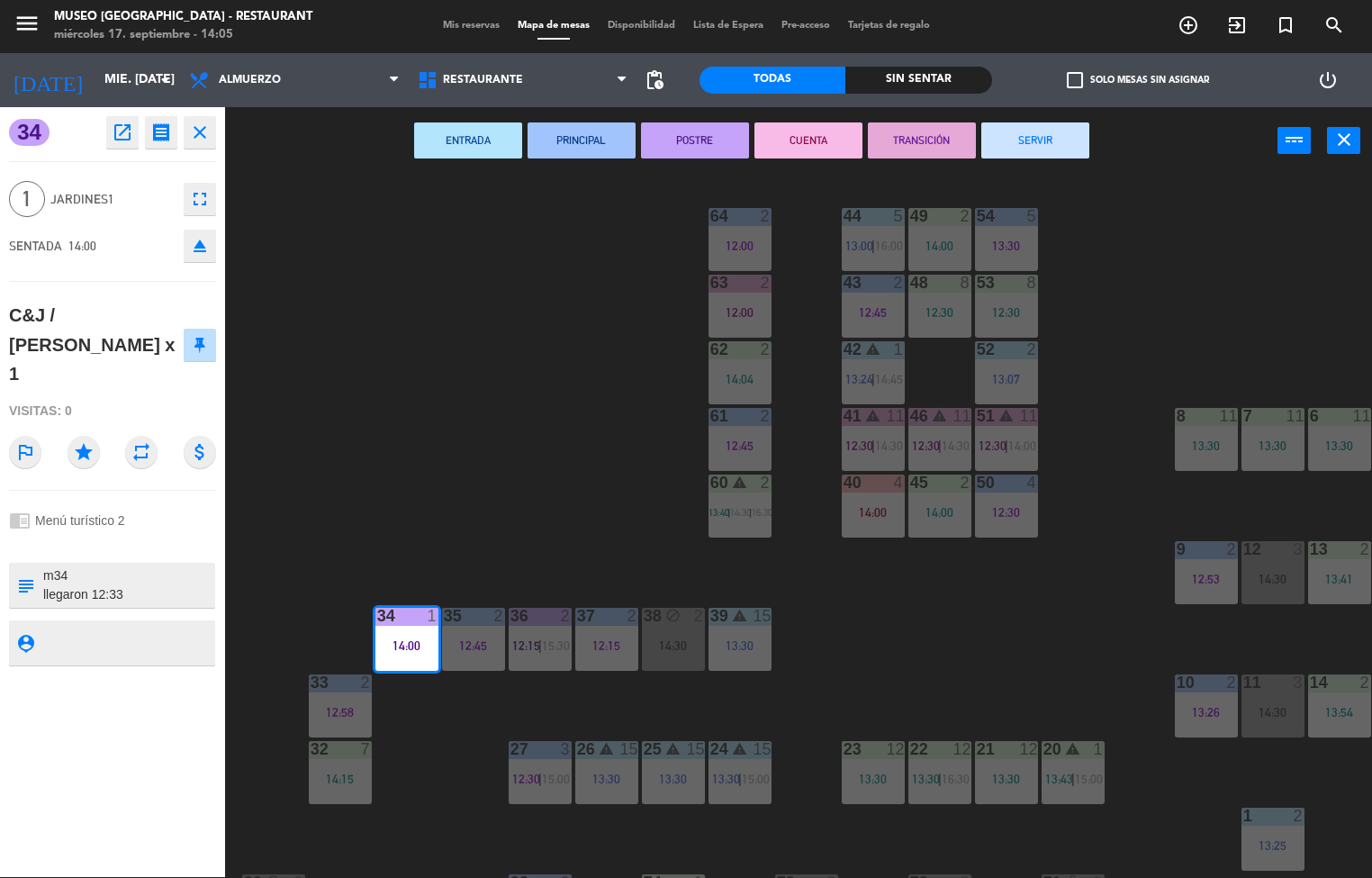
click at [913, 138] on button "TRANSICIÓN" at bounding box center [921, 140] width 108 height 36
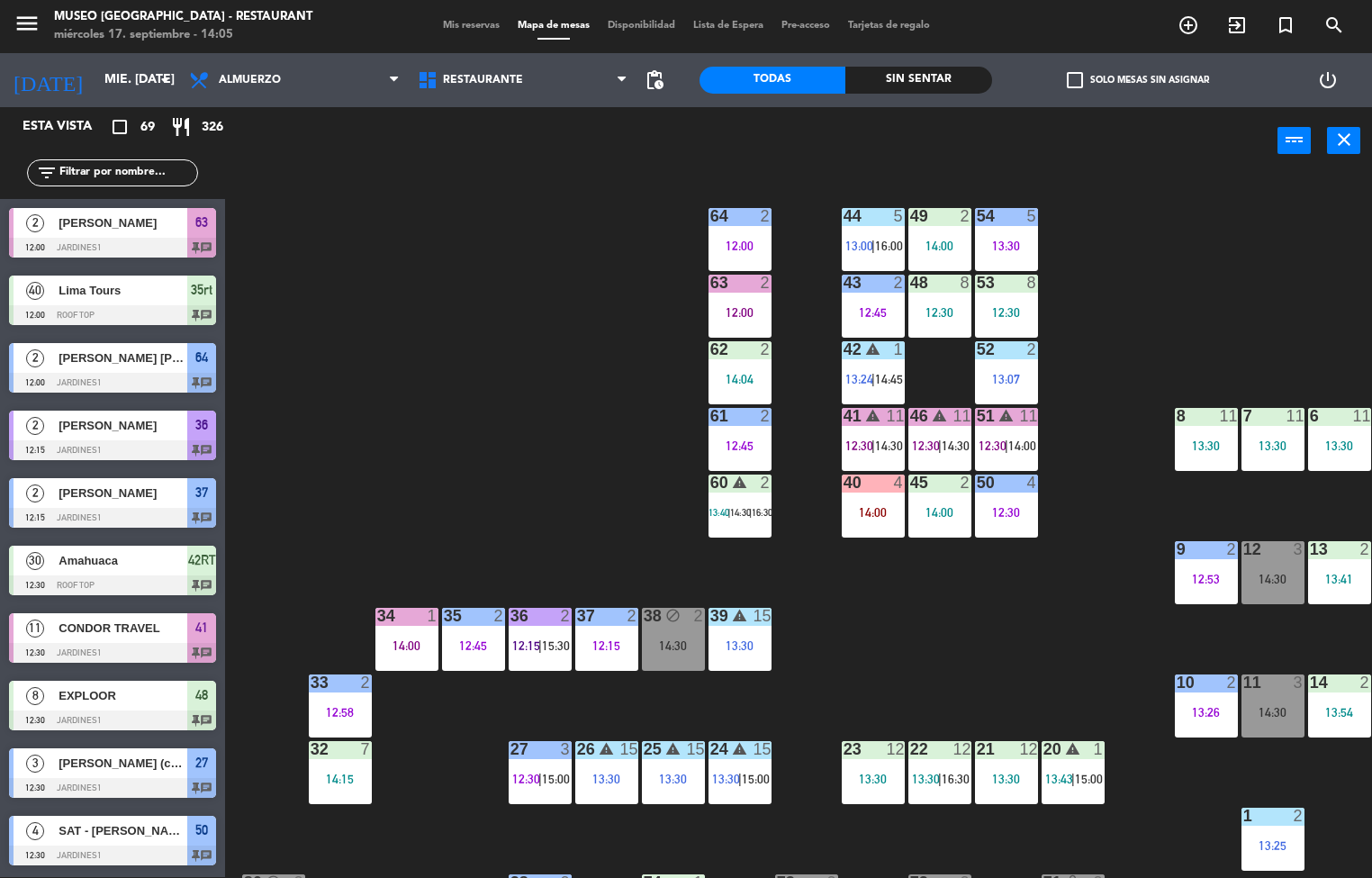
click at [471, 635] on div "35 2 12:45" at bounding box center [474, 639] width 63 height 63
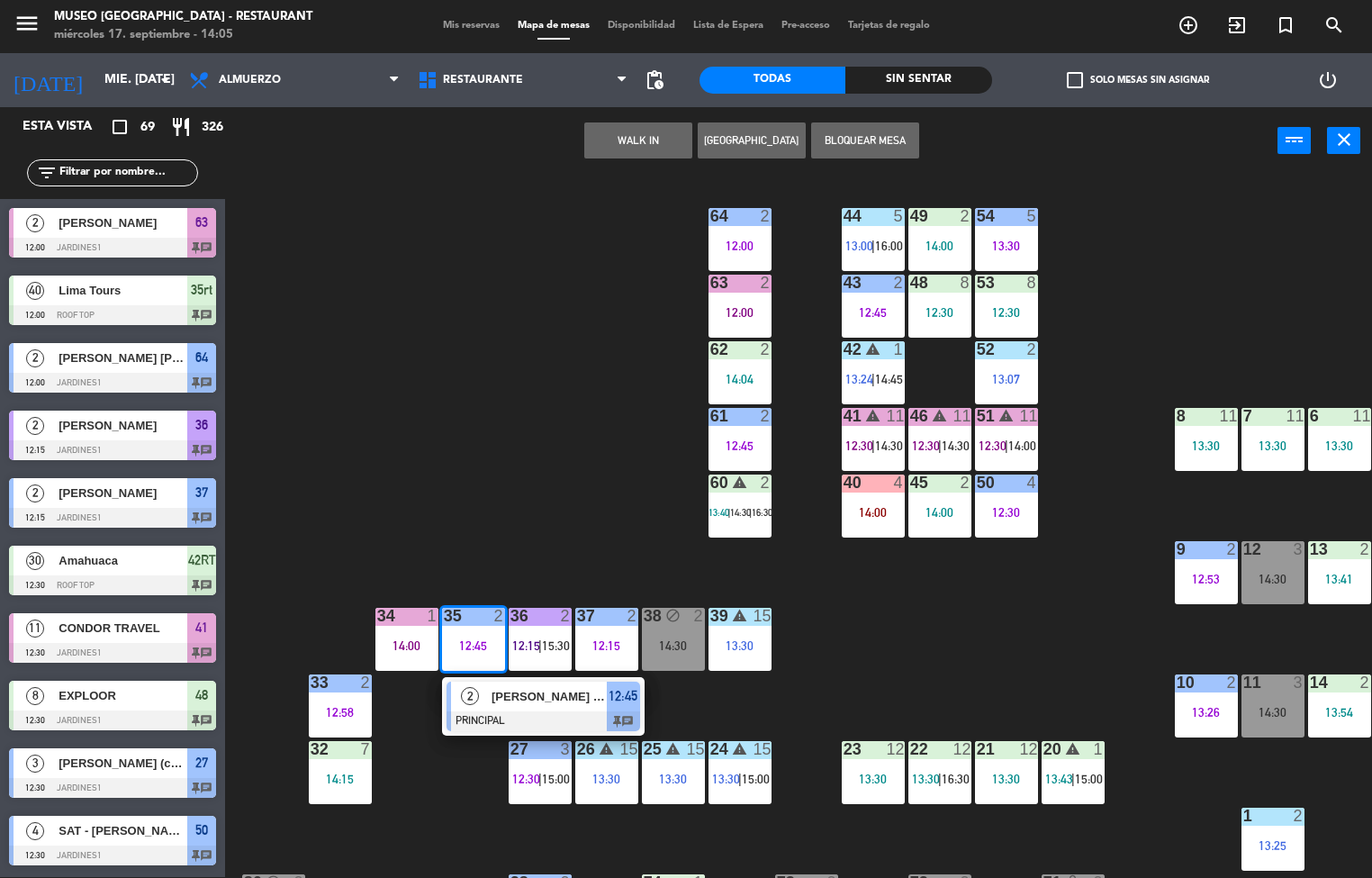
click at [549, 709] on div "[PERSON_NAME] [PERSON_NAME]" at bounding box center [548, 696] width 117 height 30
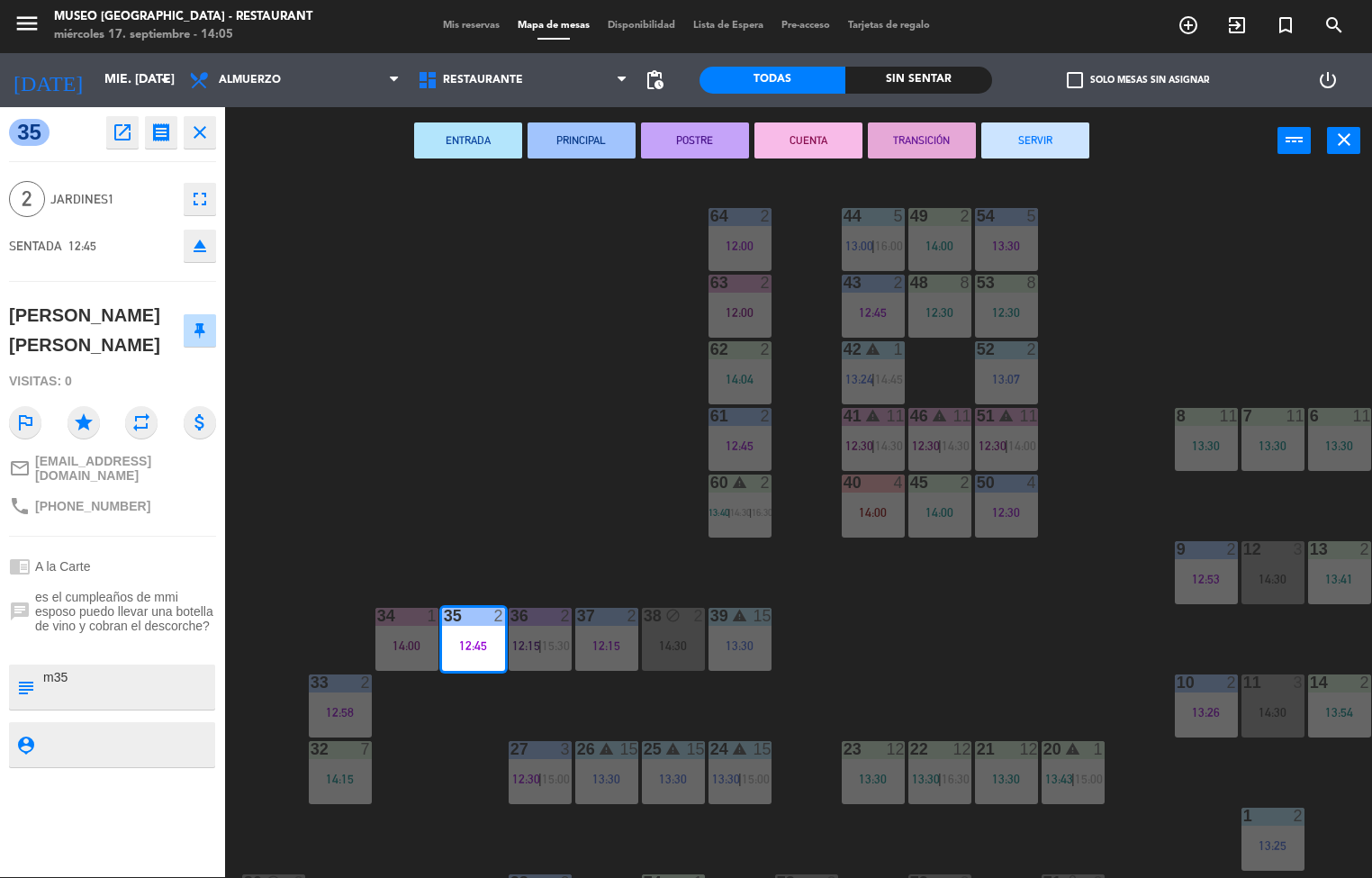
click at [705, 147] on button "POSTRE" at bounding box center [694, 140] width 108 height 36
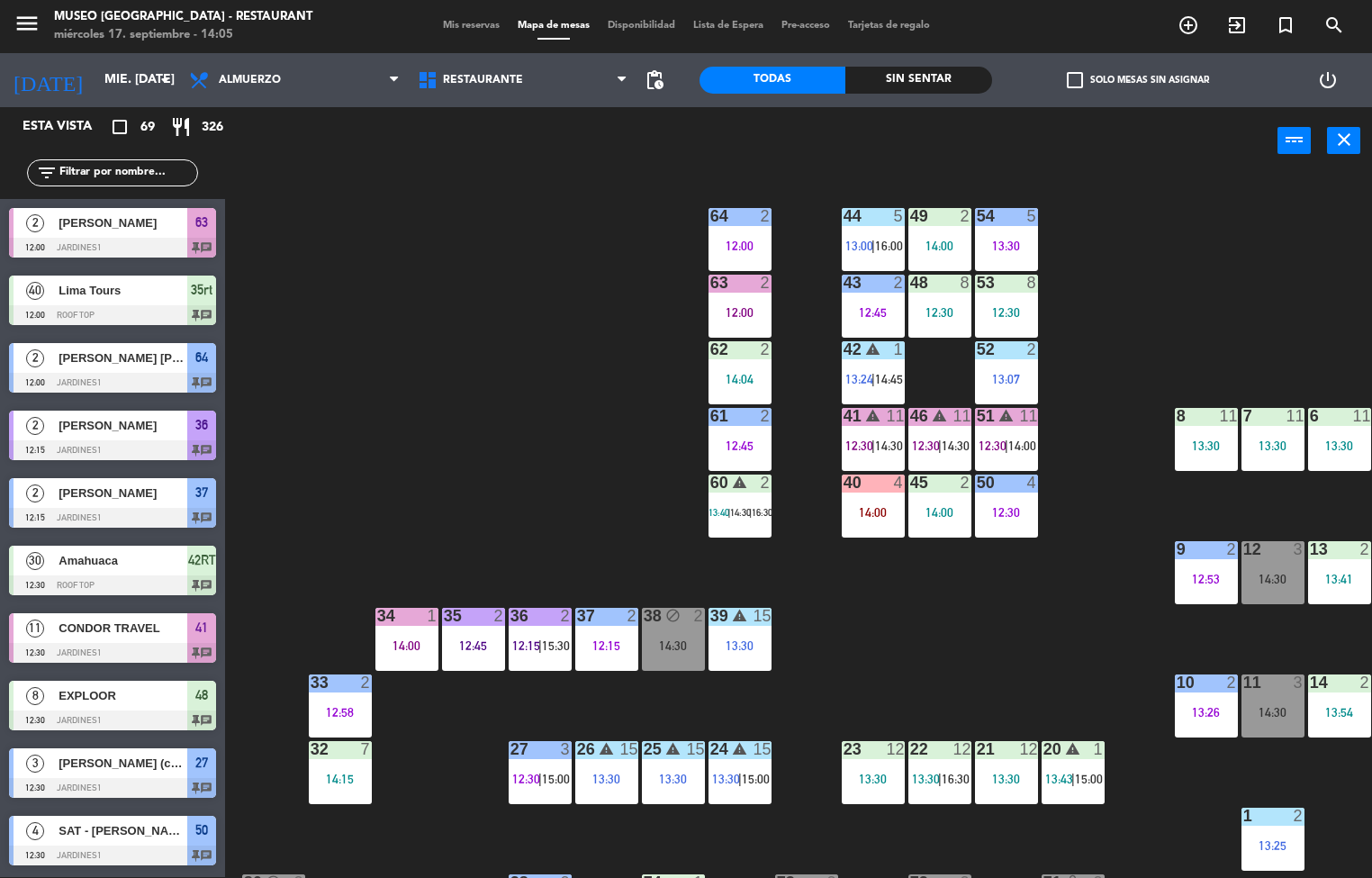
click at [624, 613] on div "2" at bounding box center [636, 615] width 30 height 17
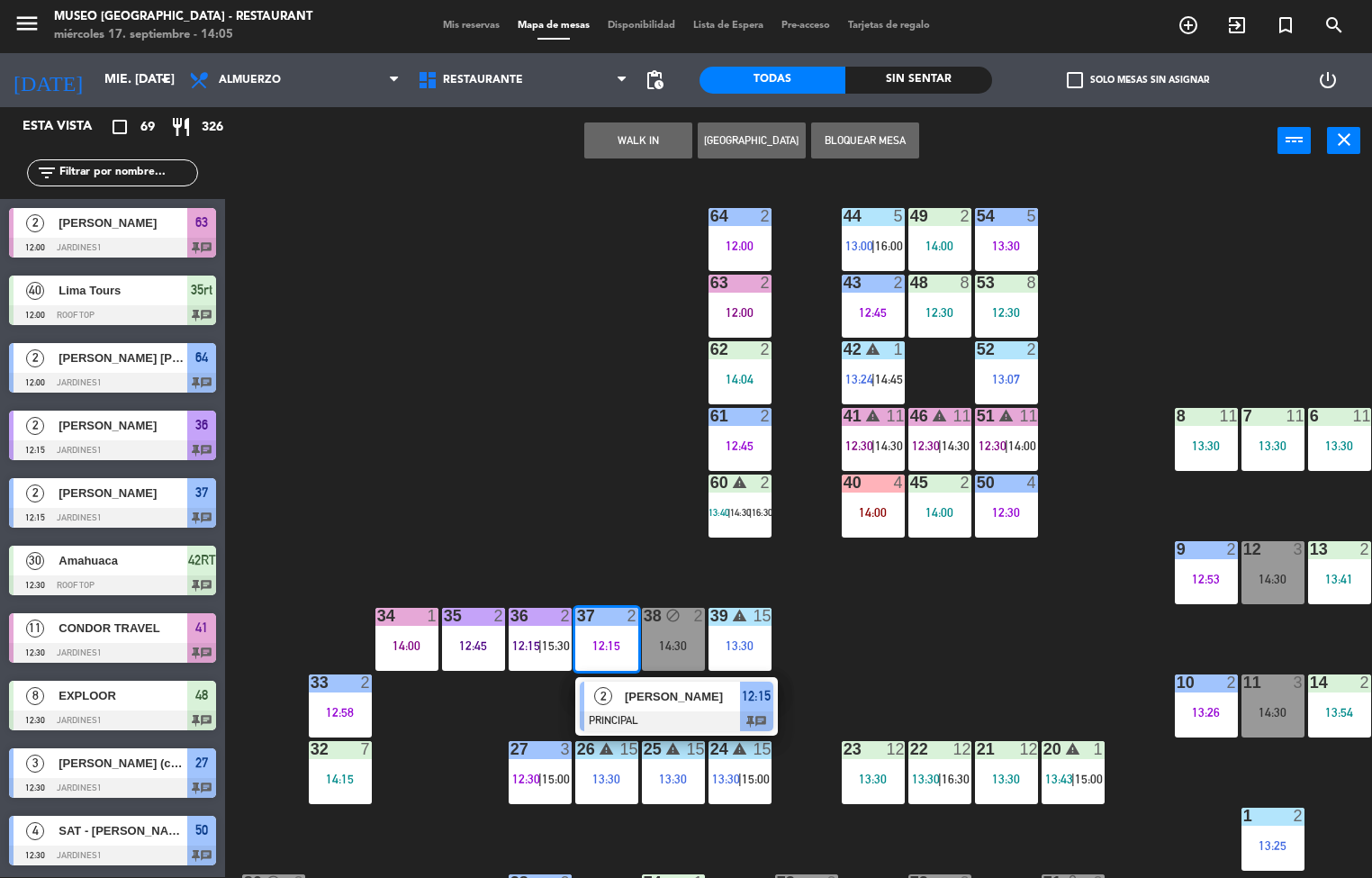
click at [664, 708] on div "[PERSON_NAME]" at bounding box center [682, 696] width 117 height 30
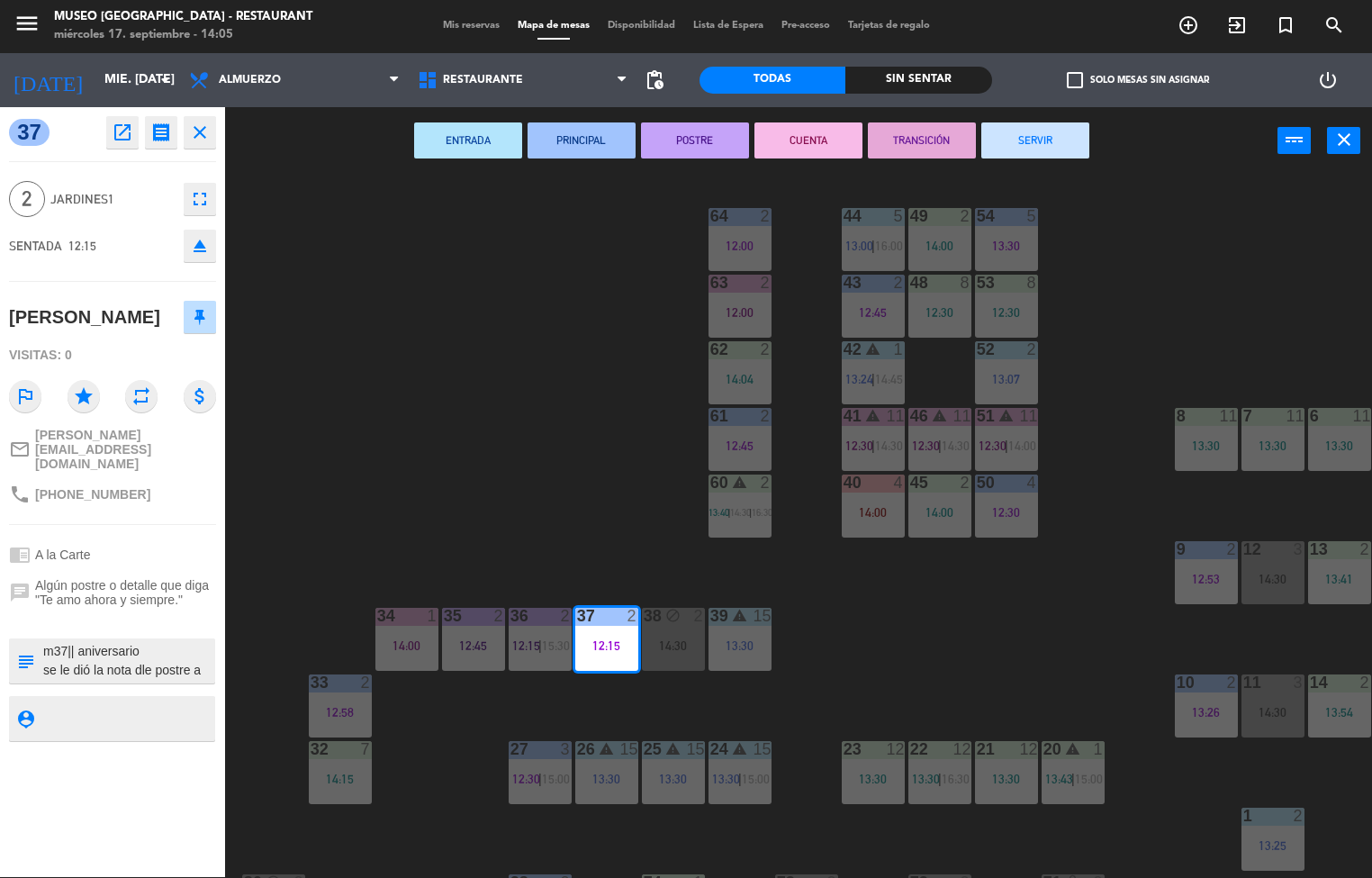
click at [703, 143] on button "POSTRE" at bounding box center [694, 140] width 108 height 36
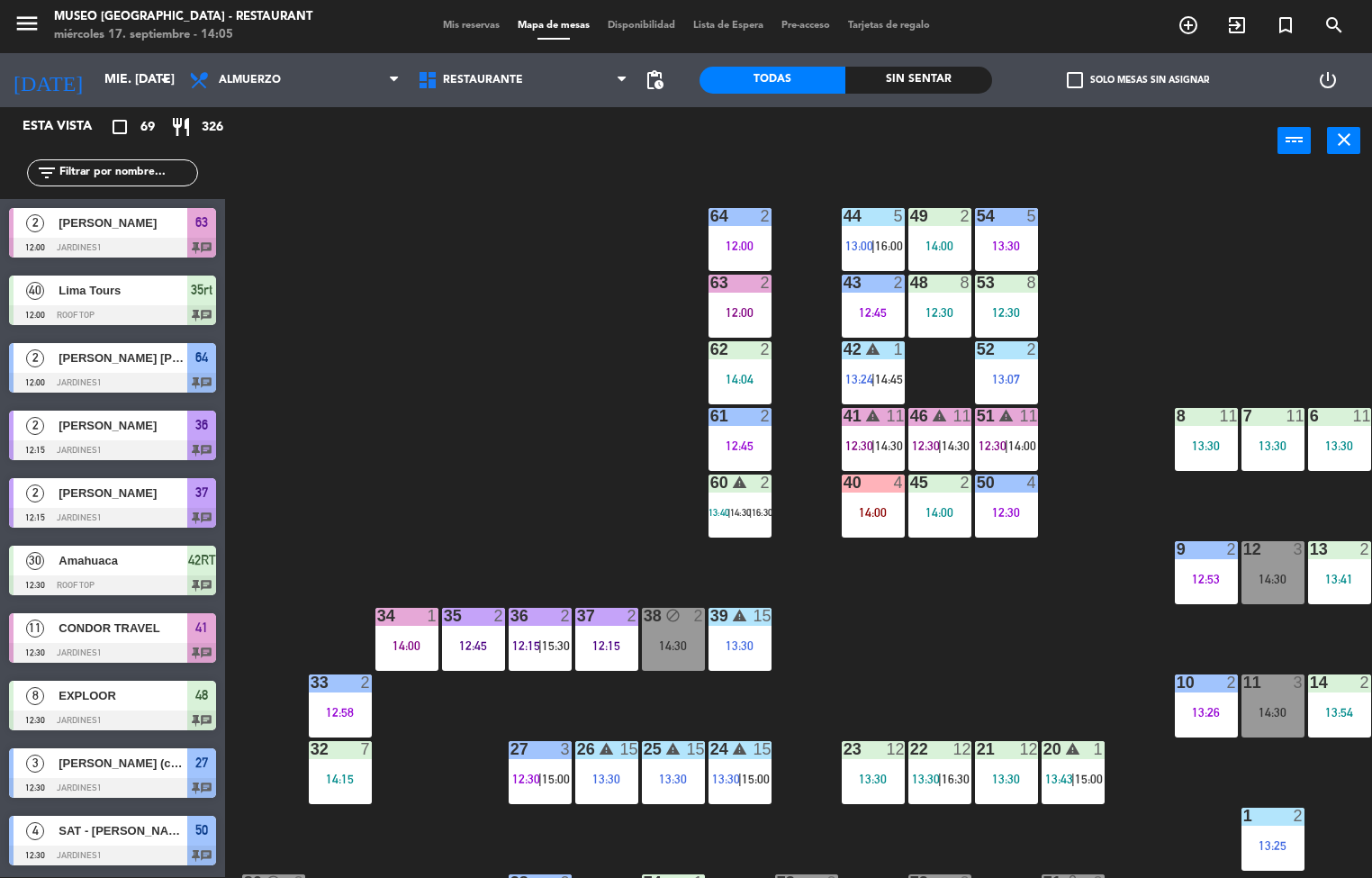
click at [729, 773] on span "13:30" at bounding box center [725, 778] width 28 height 15
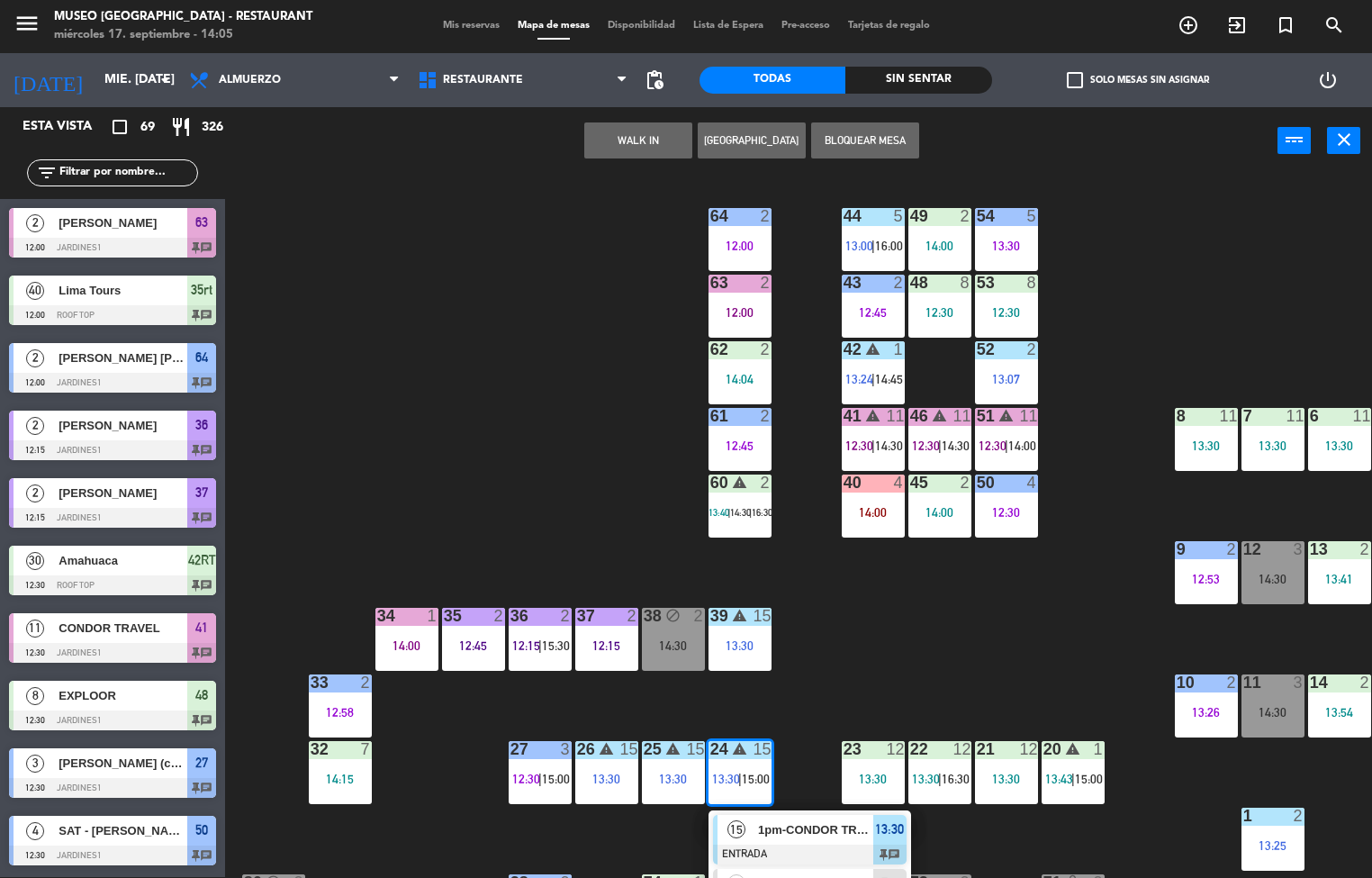
click at [782, 829] on span "1pm-CONDOR TRAVEL" at bounding box center [815, 828] width 115 height 18
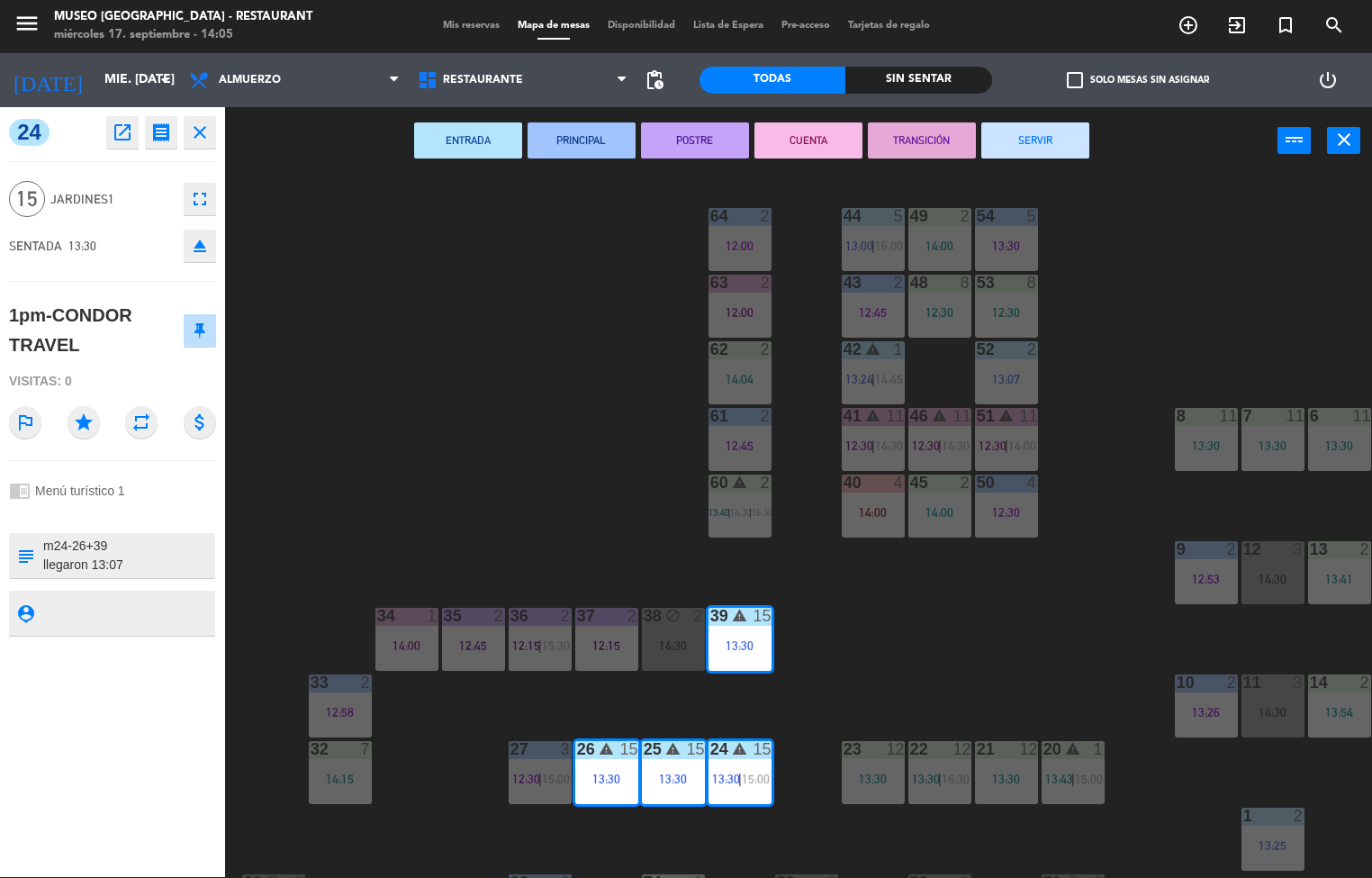
click at [589, 141] on button "PRINCIPAL" at bounding box center [580, 140] width 108 height 36
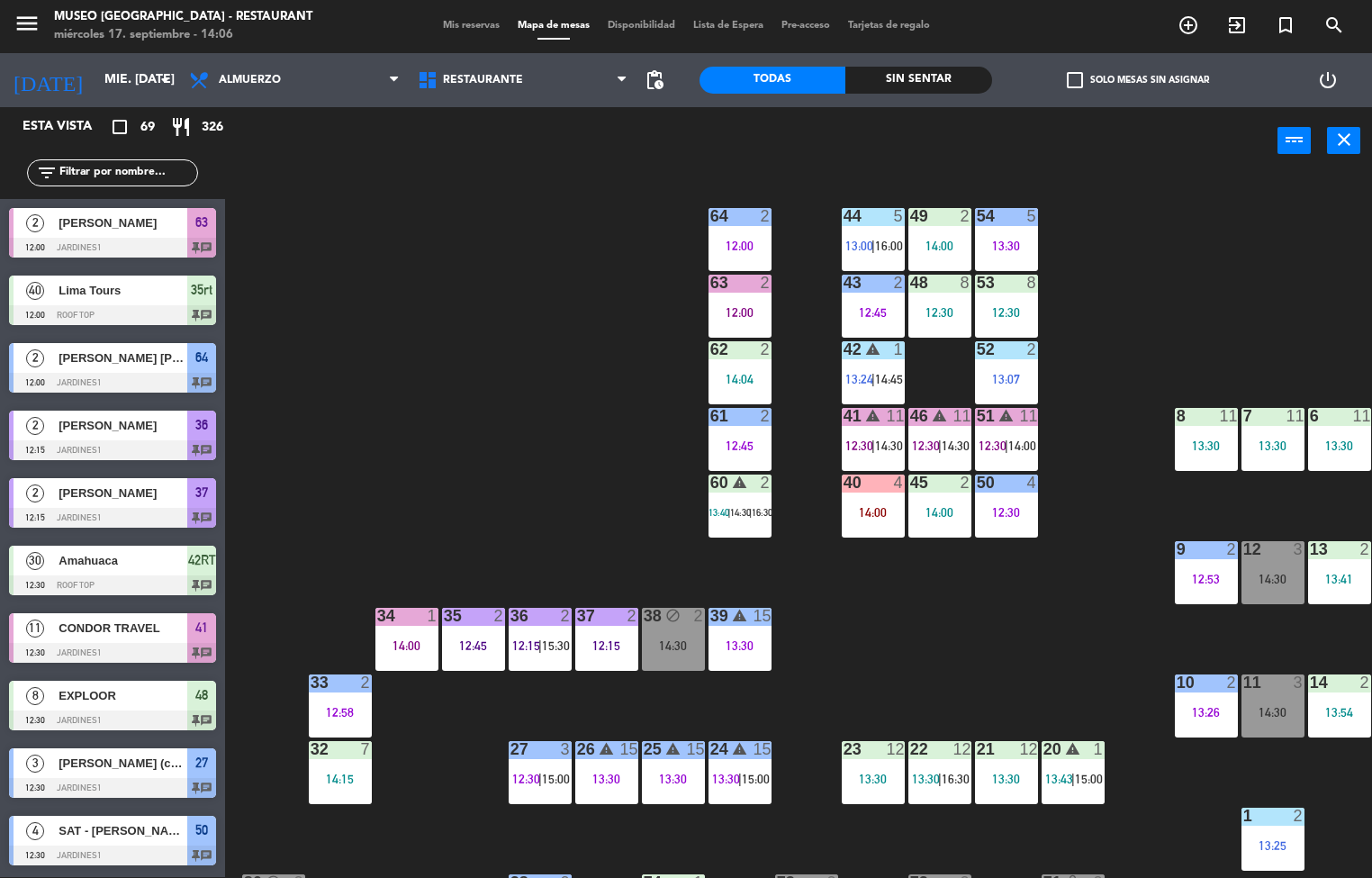
click at [1002, 571] on div "44 5 13:00 | 16:00 49 2 14:00 54 5 13:30 64 2 12:00 48 8 12:30 53 8 12:30 63 2 …" at bounding box center [805, 527] width 1134 height 702
click at [859, 510] on div "14:00" at bounding box center [873, 511] width 63 height 13
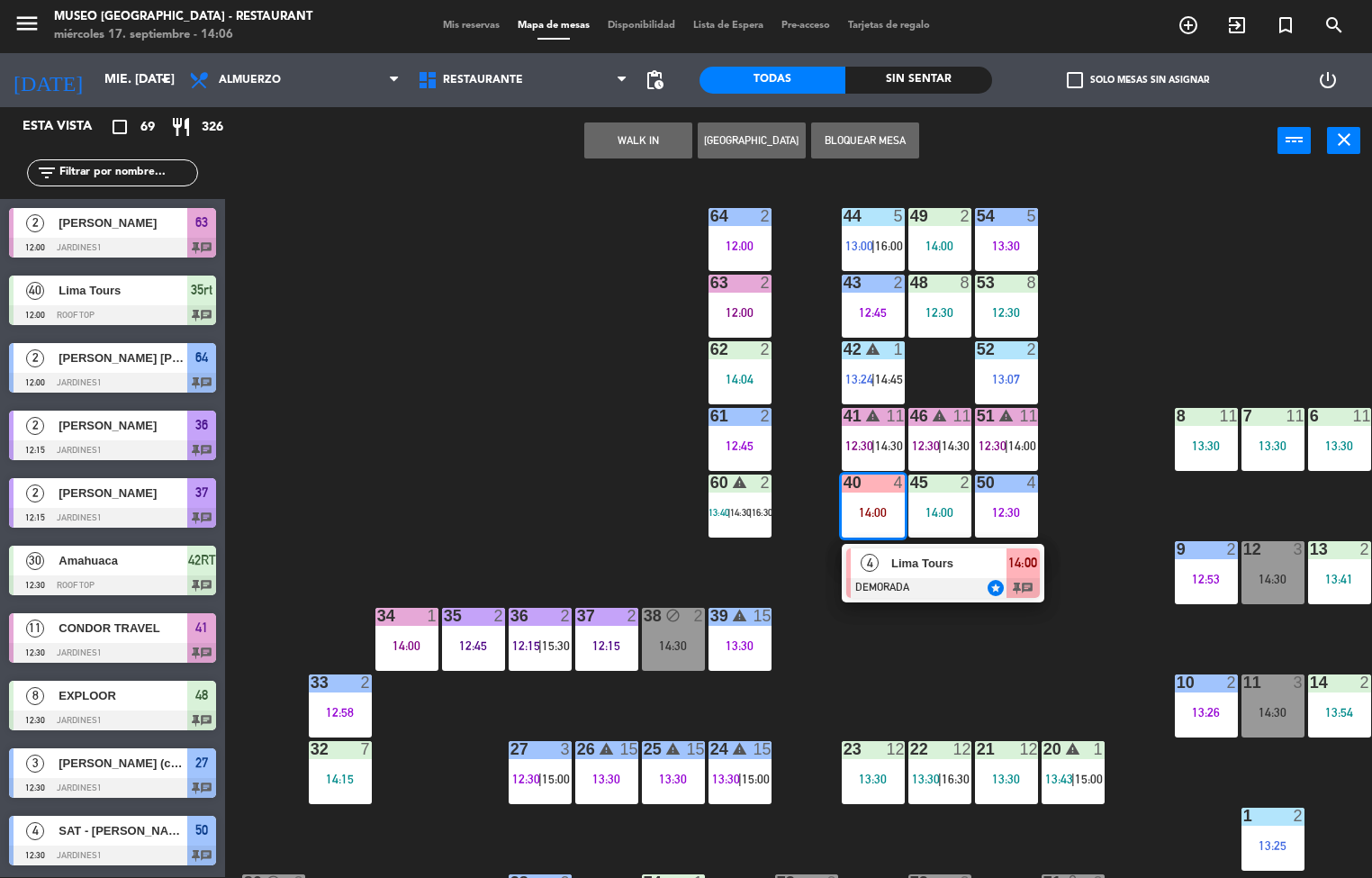
click at [948, 559] on span "Lima Tours" at bounding box center [948, 562] width 115 height 18
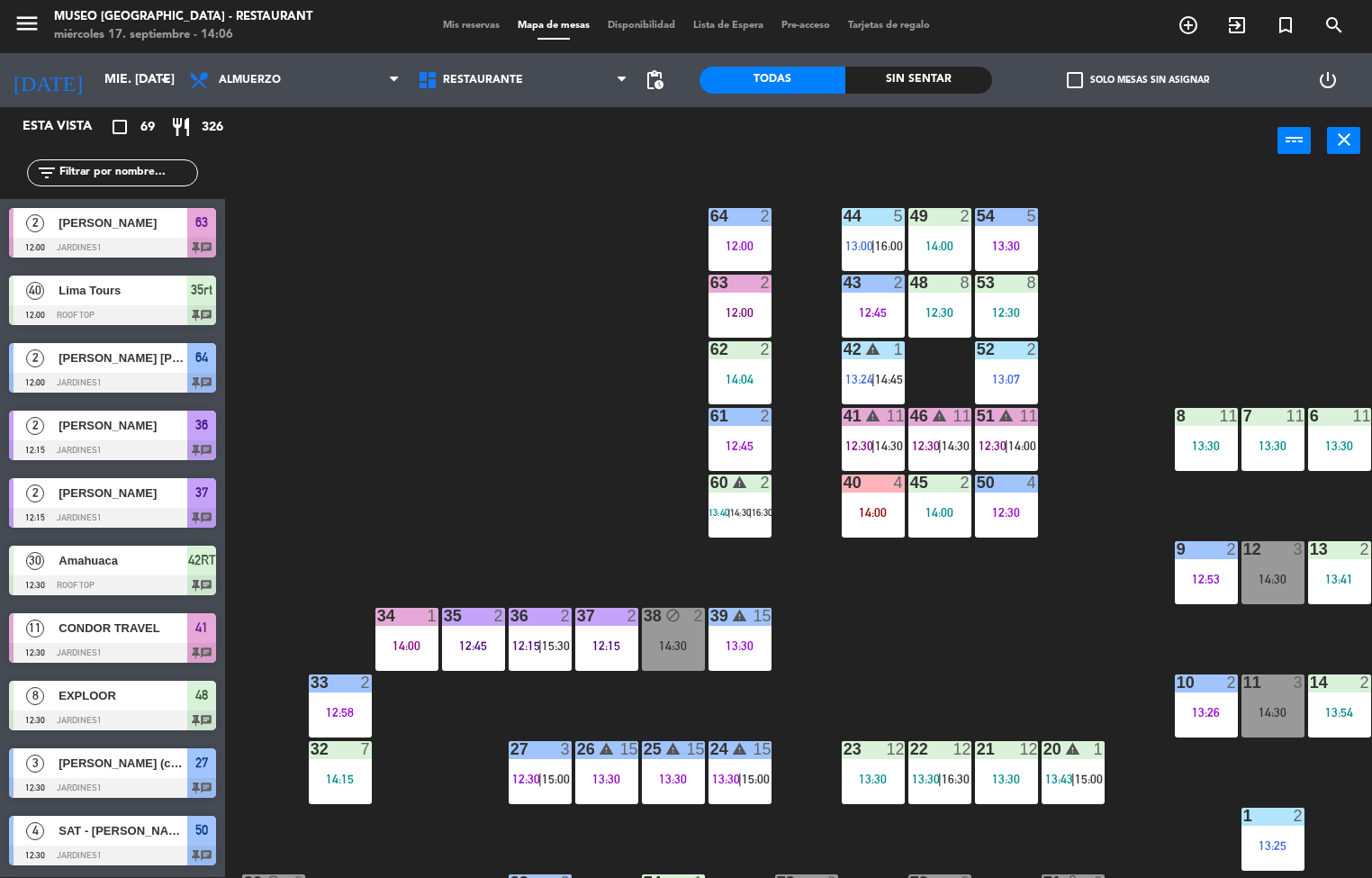
click at [1240, 300] on div "menu [GEOGRAPHIC_DATA] - Restaurant miércoles 17. septiembre - 14:06 Mis reserv…" at bounding box center [686, 439] width 1372 height 878
click at [1021, 452] on div "menu [GEOGRAPHIC_DATA] - Restaurant miércoles 17. septiembre - 14:06 Mis reserv…" at bounding box center [686, 439] width 1372 height 878
click at [999, 411] on icon "warning" at bounding box center [1006, 415] width 16 height 16
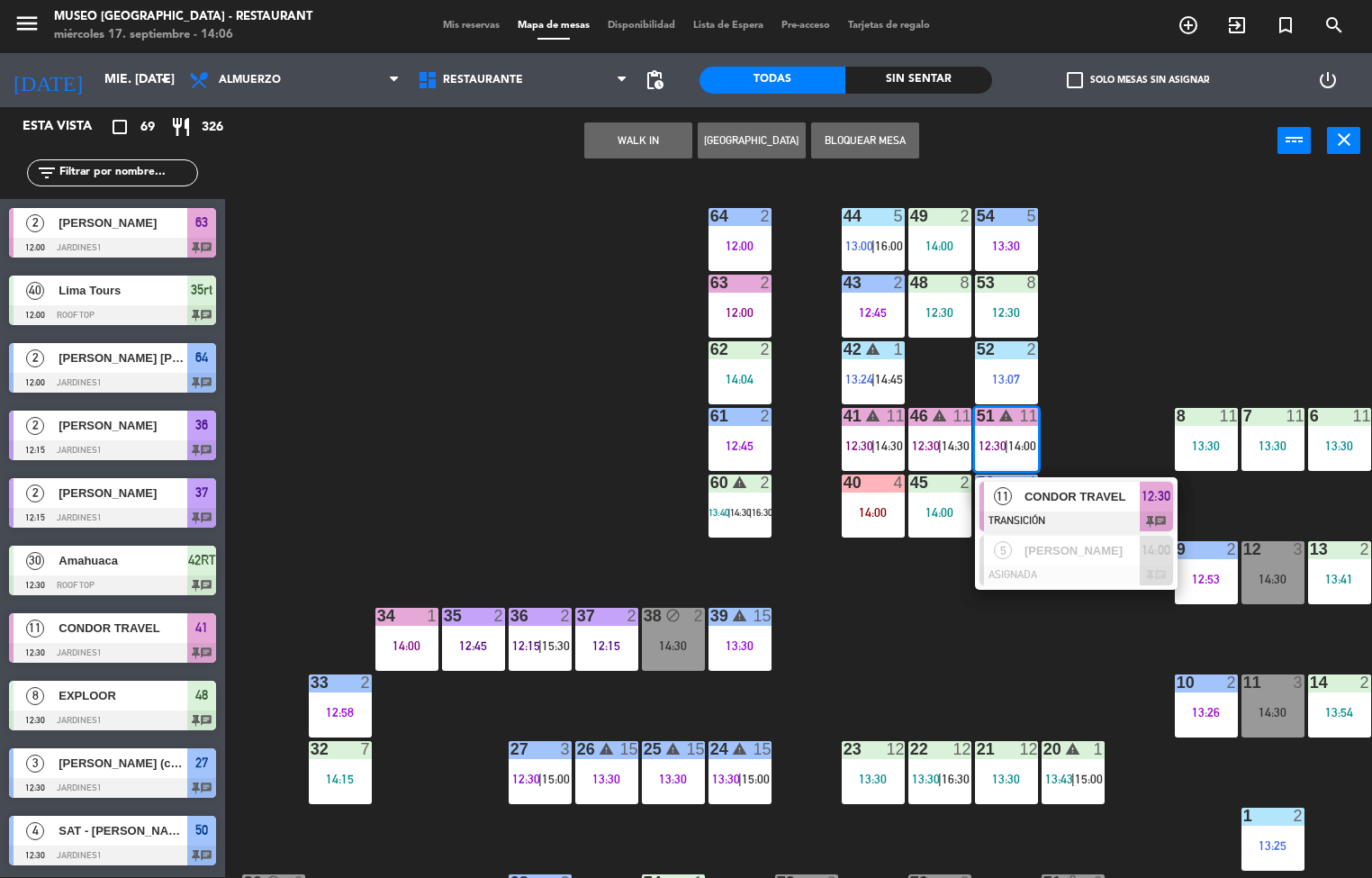
click at [1095, 495] on span "CONDOR TRAVEL" at bounding box center [1081, 496] width 115 height 18
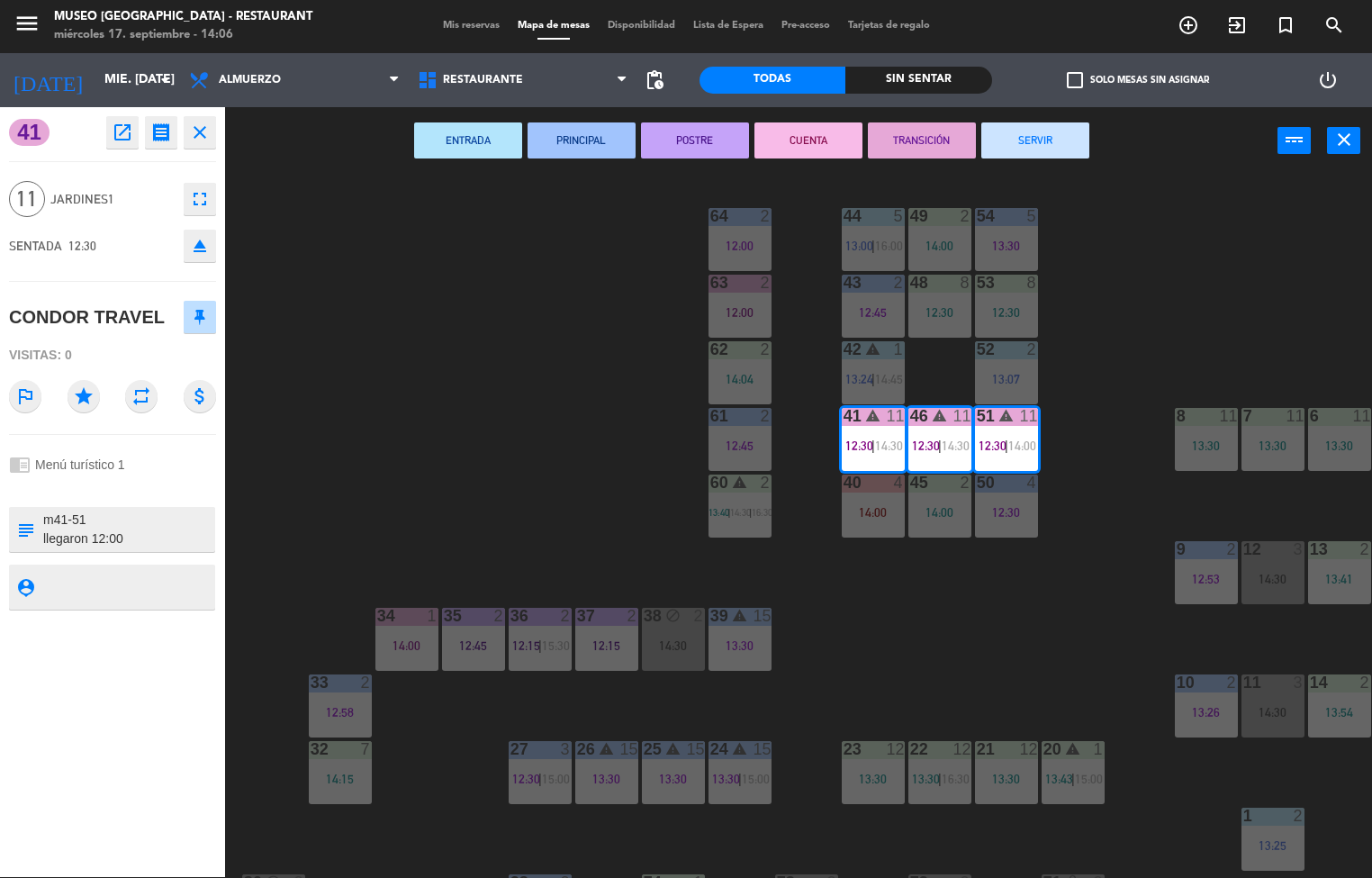
click at [1036, 138] on button "SERVIR" at bounding box center [1035, 140] width 108 height 36
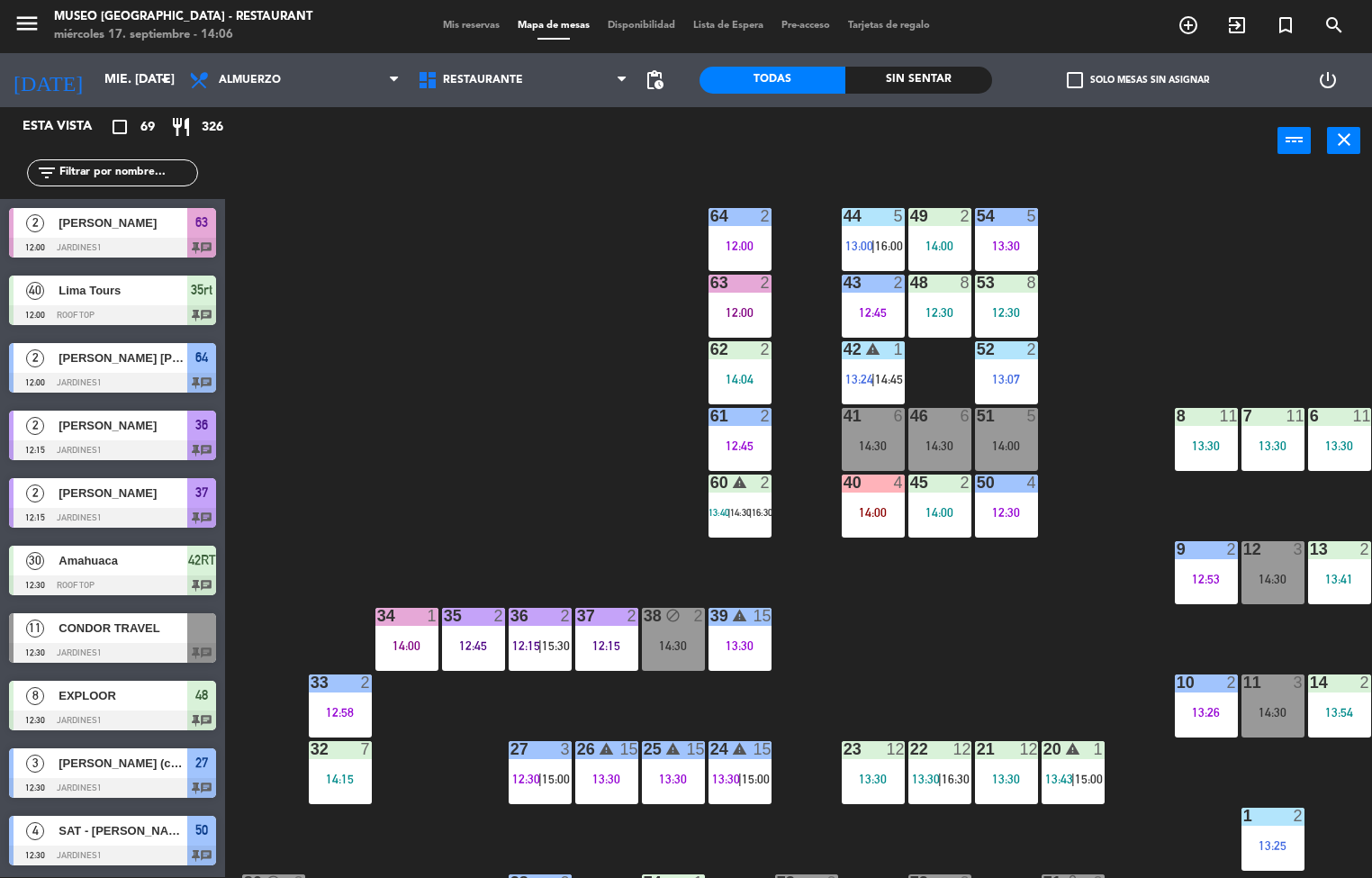
click at [1145, 273] on div "44 5 13:00 | 16:00 49 2 14:00 54 5 13:30 64 2 12:00 48 8 12:30 53 8 12:30 63 2 …" at bounding box center [805, 527] width 1134 height 702
click at [976, 414] on div "51" at bounding box center [976, 415] width 1 height 17
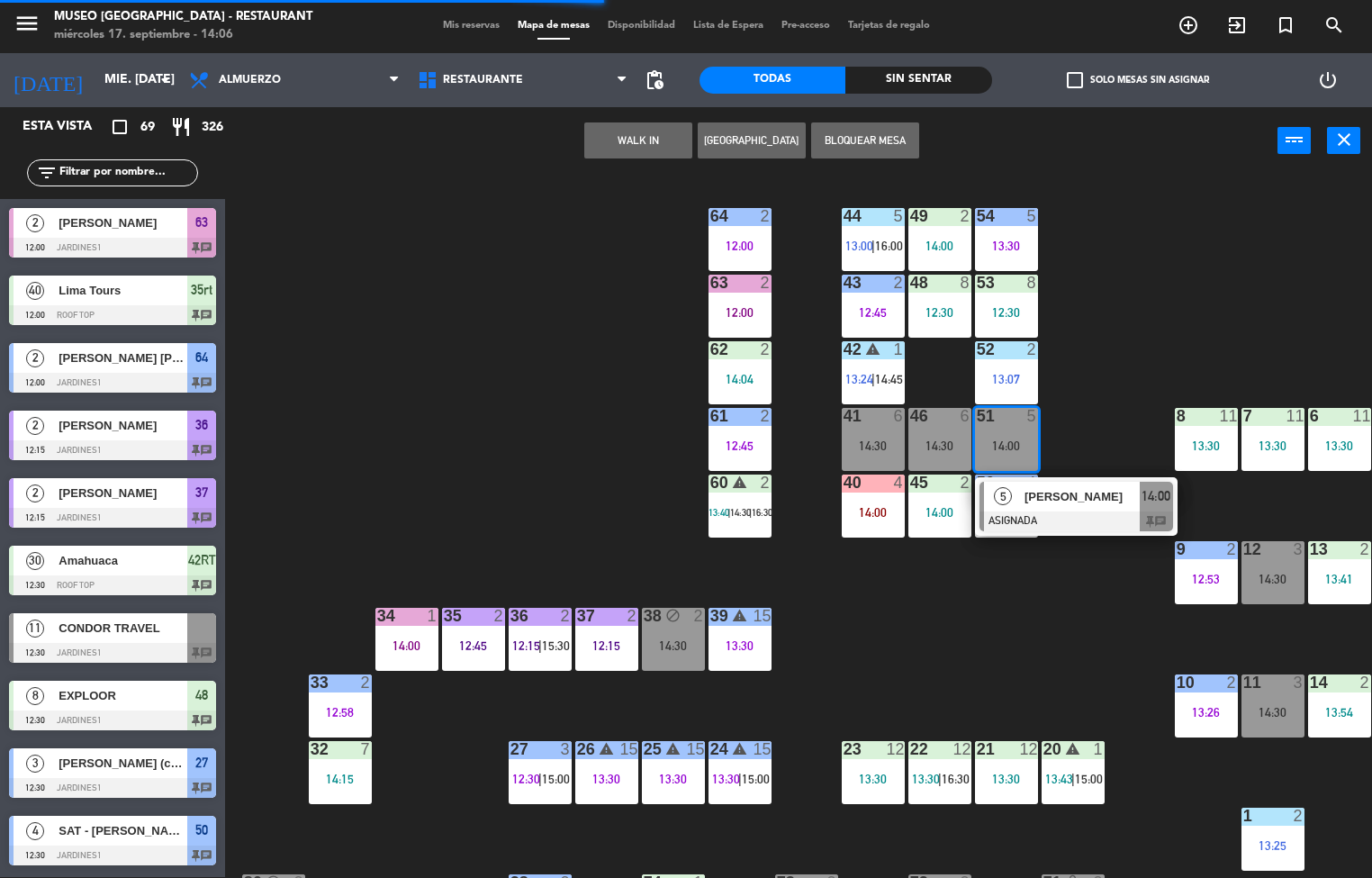
click at [1073, 511] on div at bounding box center [1075, 521] width 193 height 19
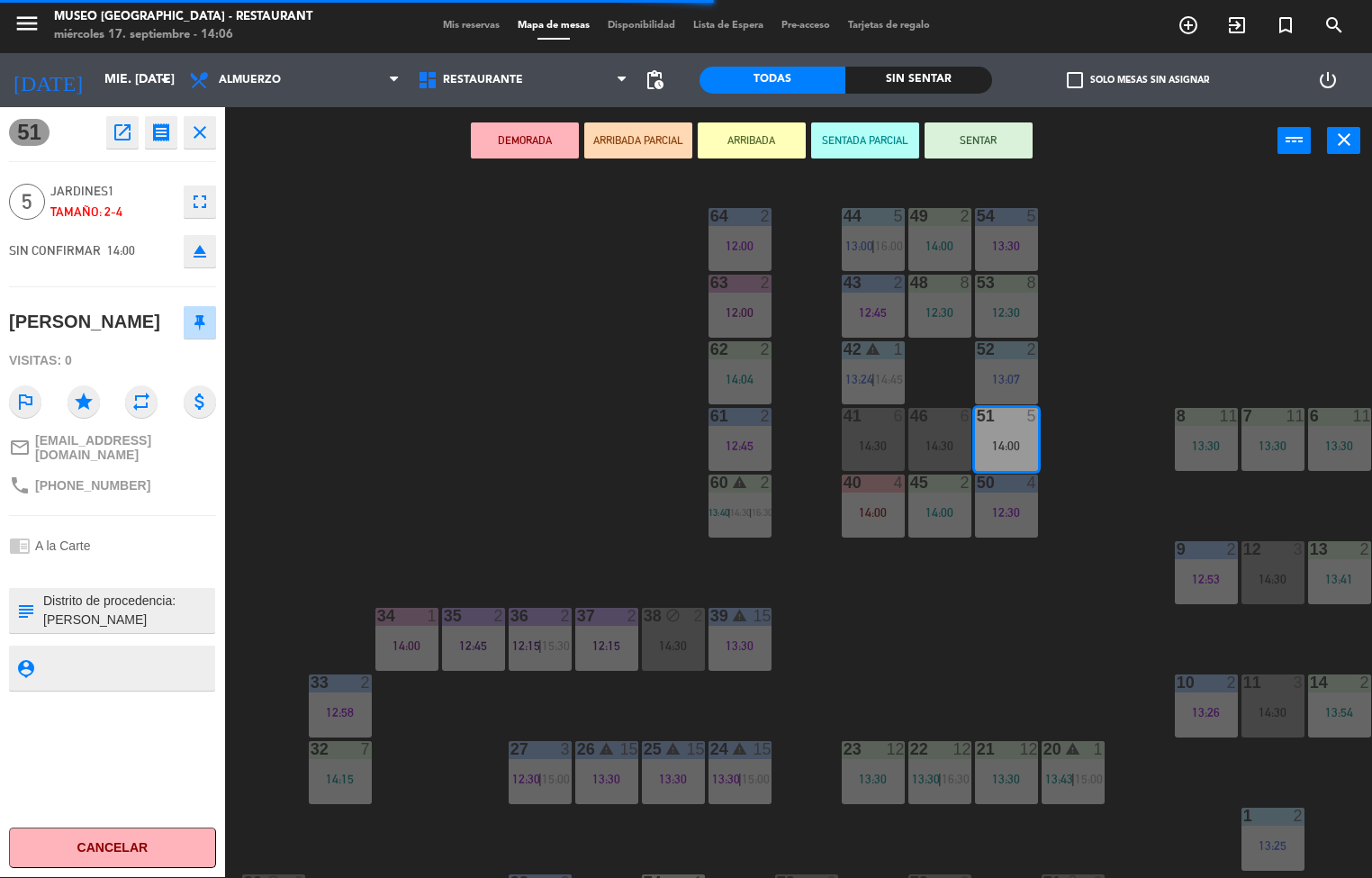
click at [1000, 580] on div "44 5 13:00 | 16:00 49 2 14:00 54 5 13:30 64 2 12:00 48 8 12:30 53 8 12:30 63 2 …" at bounding box center [805, 527] width 1134 height 702
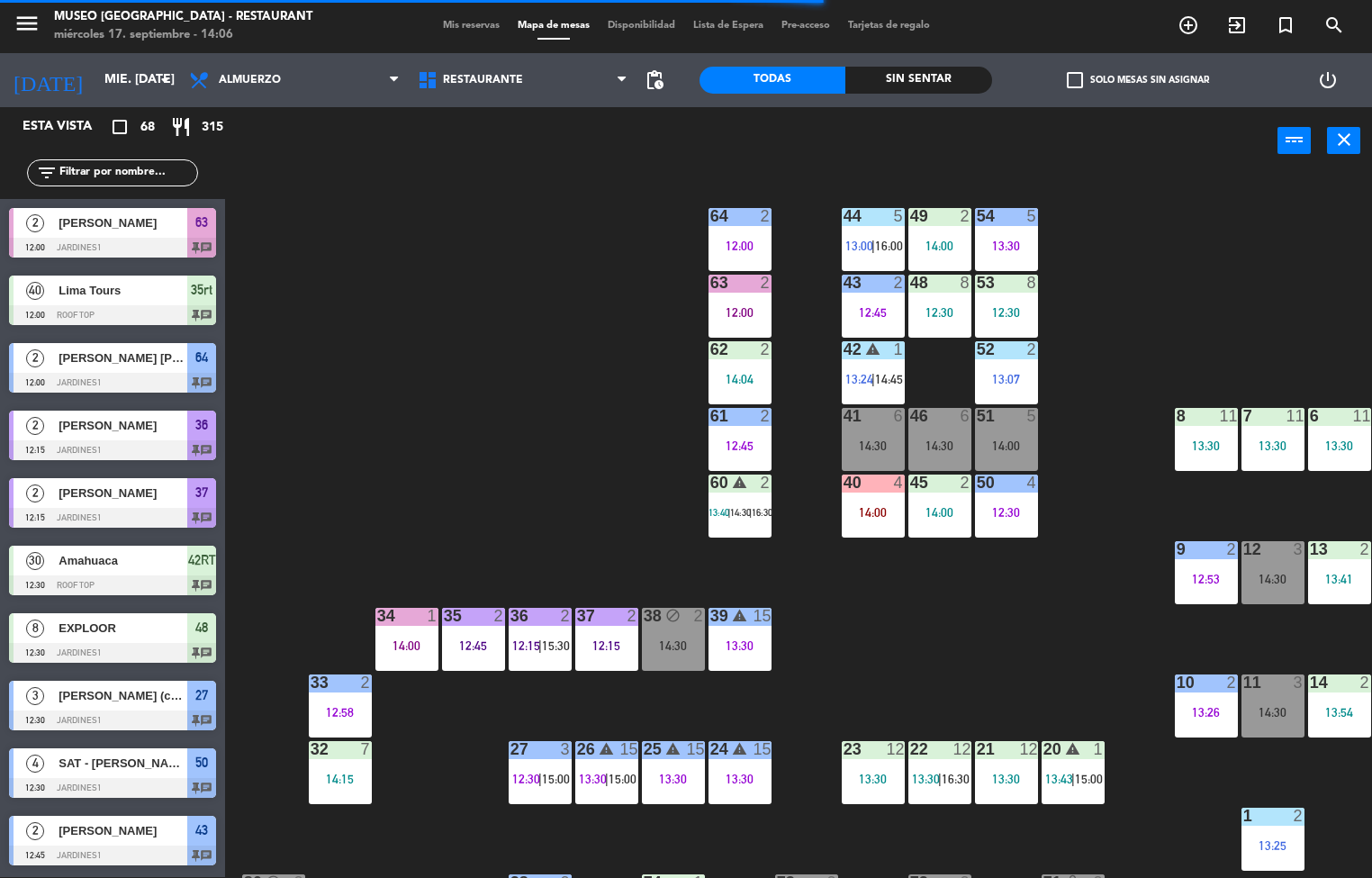
click at [1002, 662] on div "44 5 13:00 | 16:00 49 2 14:00 54 5 13:30 64 2 12:00 48 8 12:30 53 8 12:30 63 2 …" at bounding box center [805, 527] width 1134 height 702
click at [975, 673] on div "44 5 13:00 | 16:00 49 2 14:00 54 5 13:30 64 2 12:00 48 8 12:30 53 8 12:30 63 2 …" at bounding box center [805, 527] width 1134 height 702
click at [1005, 659] on div "44 5 13:00 | 16:00 49 2 14:00 54 5 13:30 64 2 12:00 48 8 12:30 53 8 12:30 63 2 …" at bounding box center [805, 527] width 1134 height 702
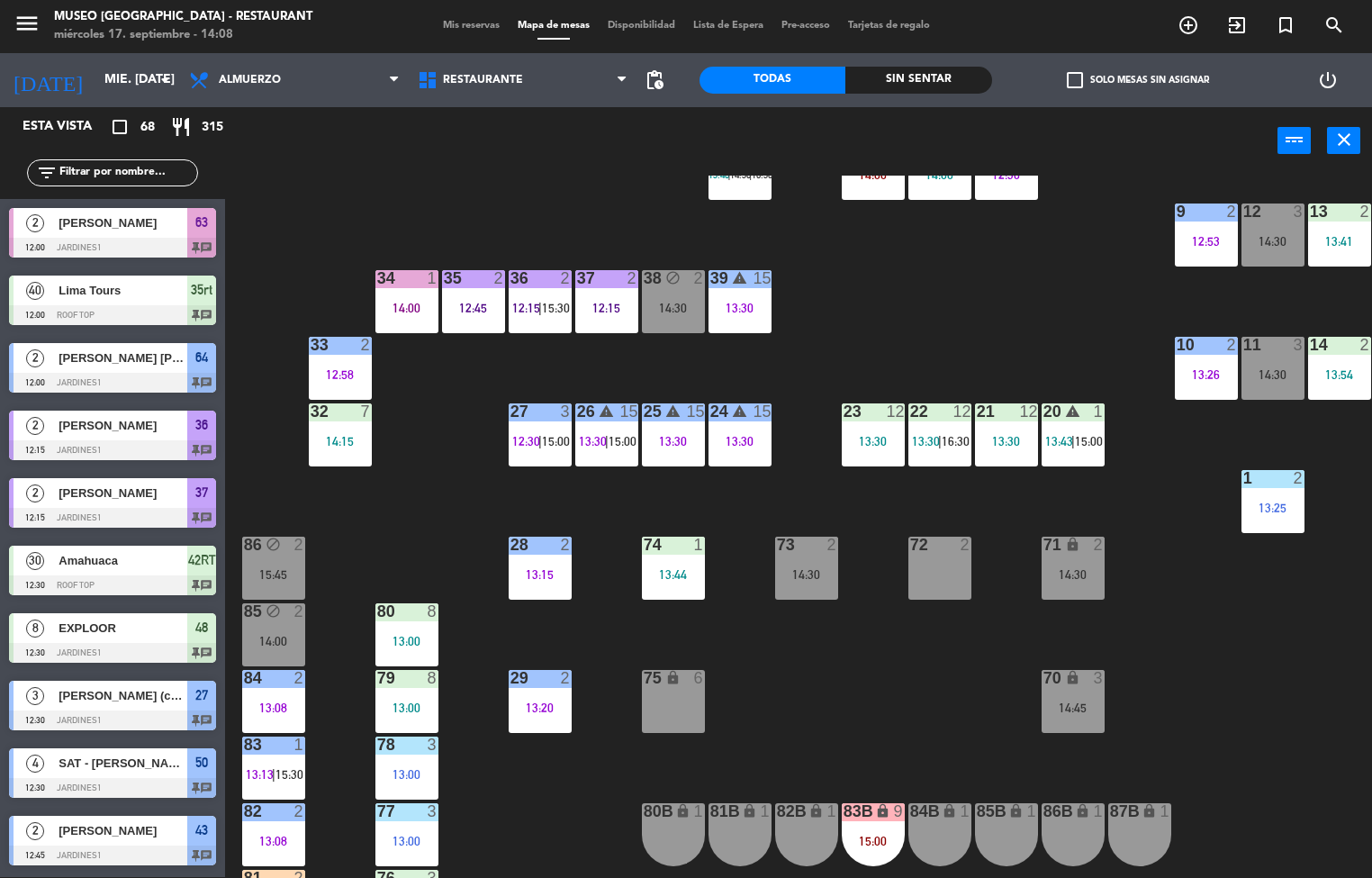
scroll to position [357, 0]
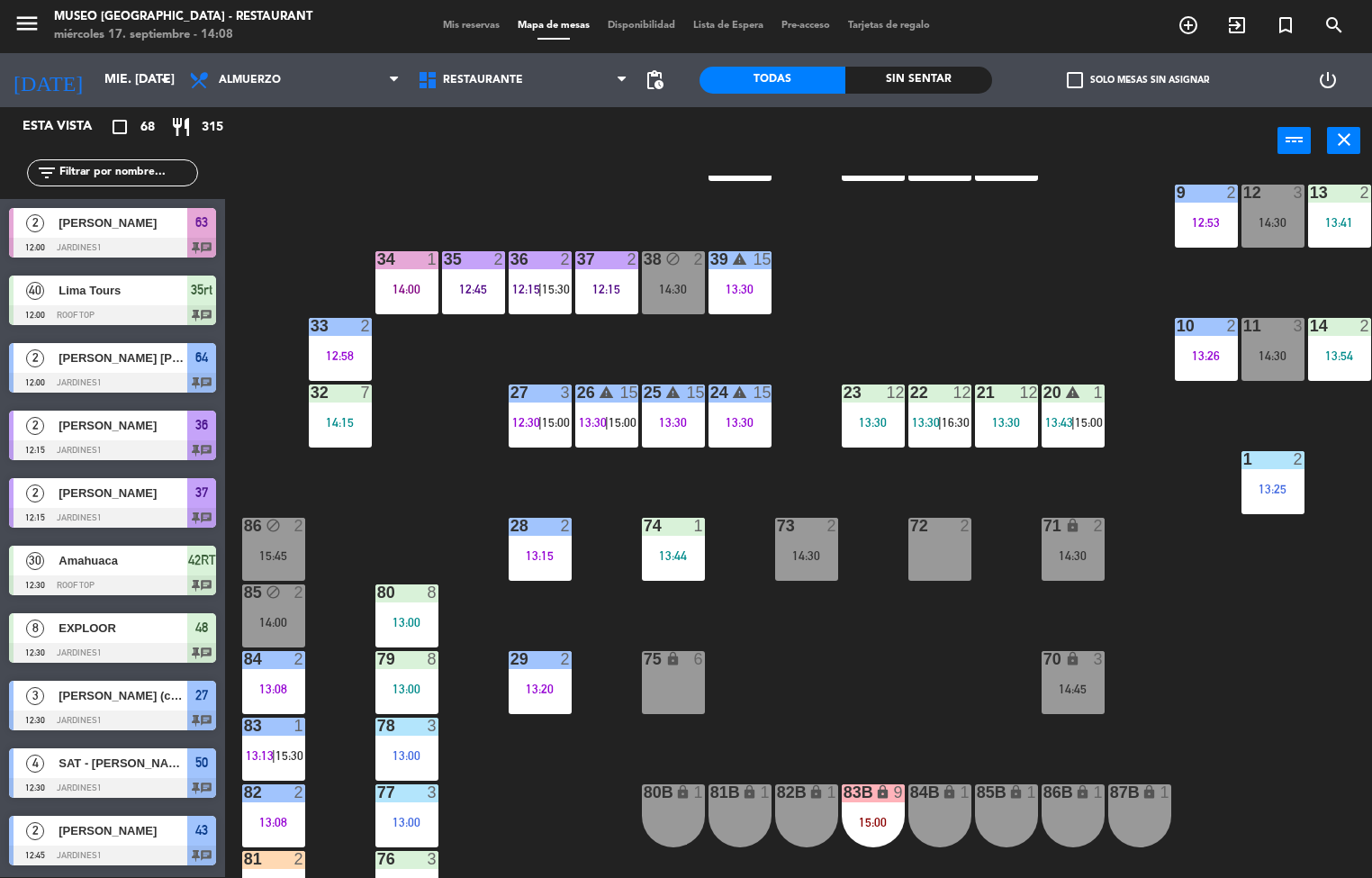
click at [1074, 685] on div "14:45" at bounding box center [1073, 688] width 63 height 13
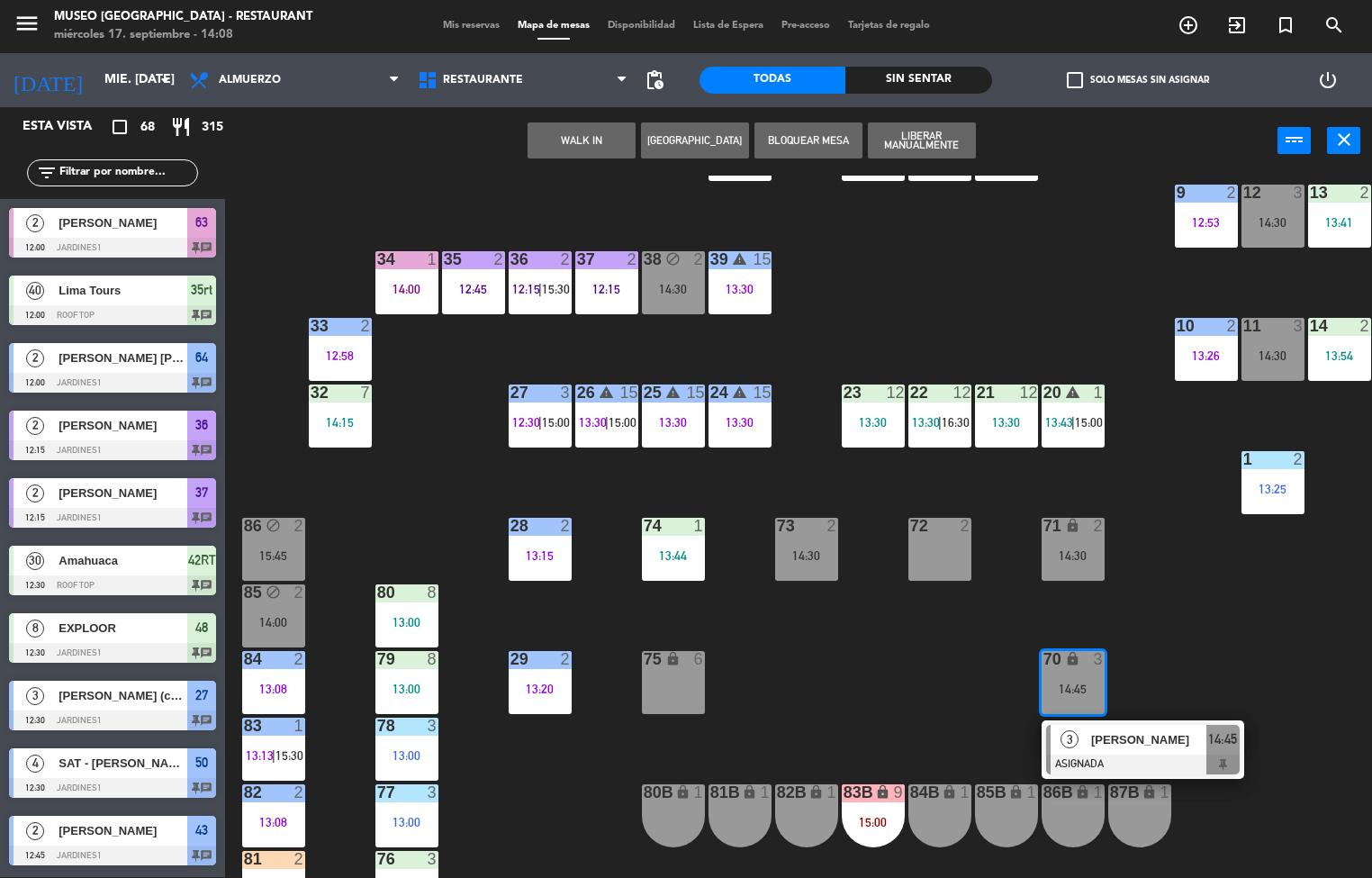
click at [1081, 688] on div "14:45" at bounding box center [1073, 688] width 63 height 13
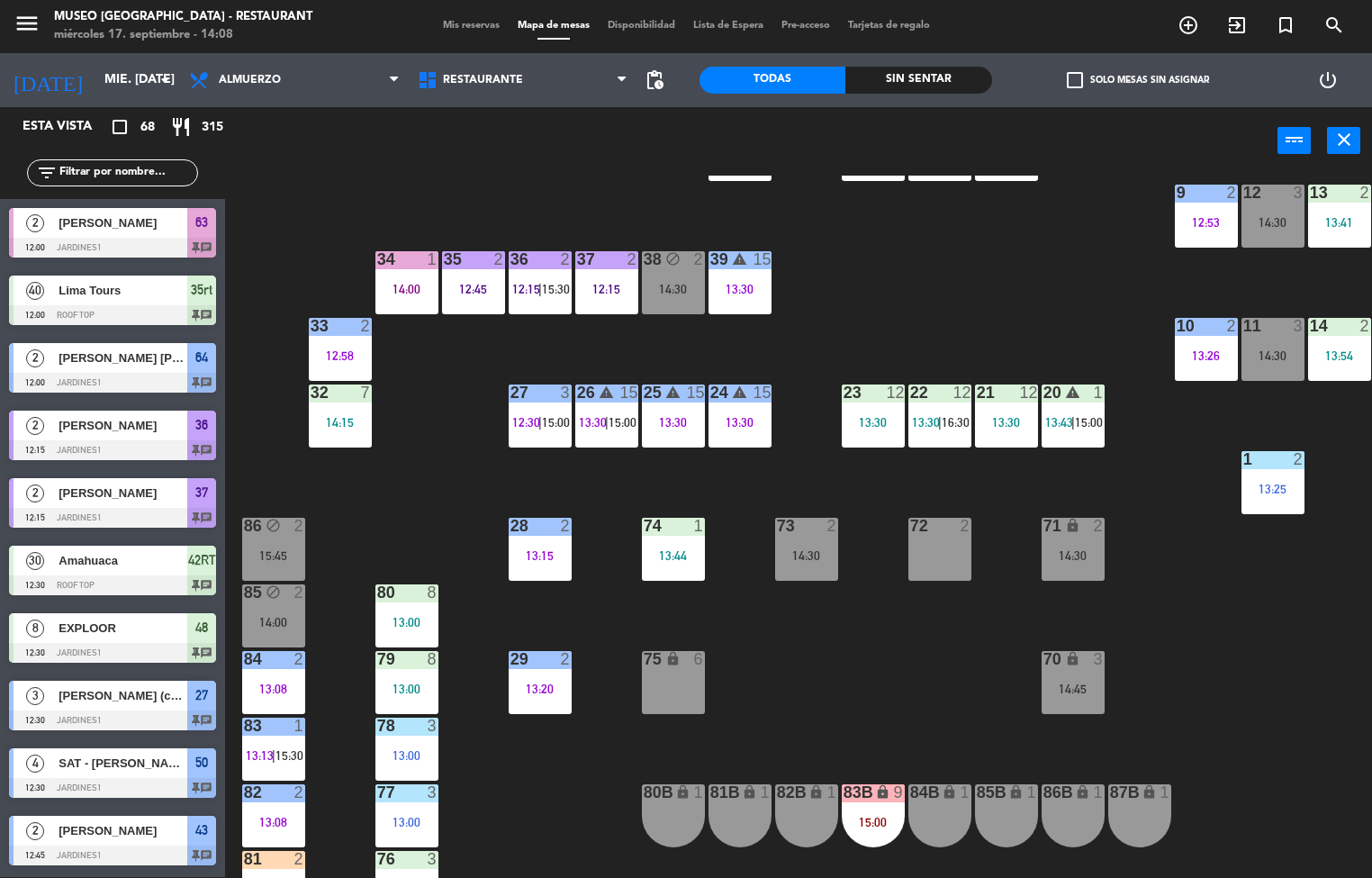
click at [1073, 688] on div "14:45" at bounding box center [1073, 688] width 63 height 13
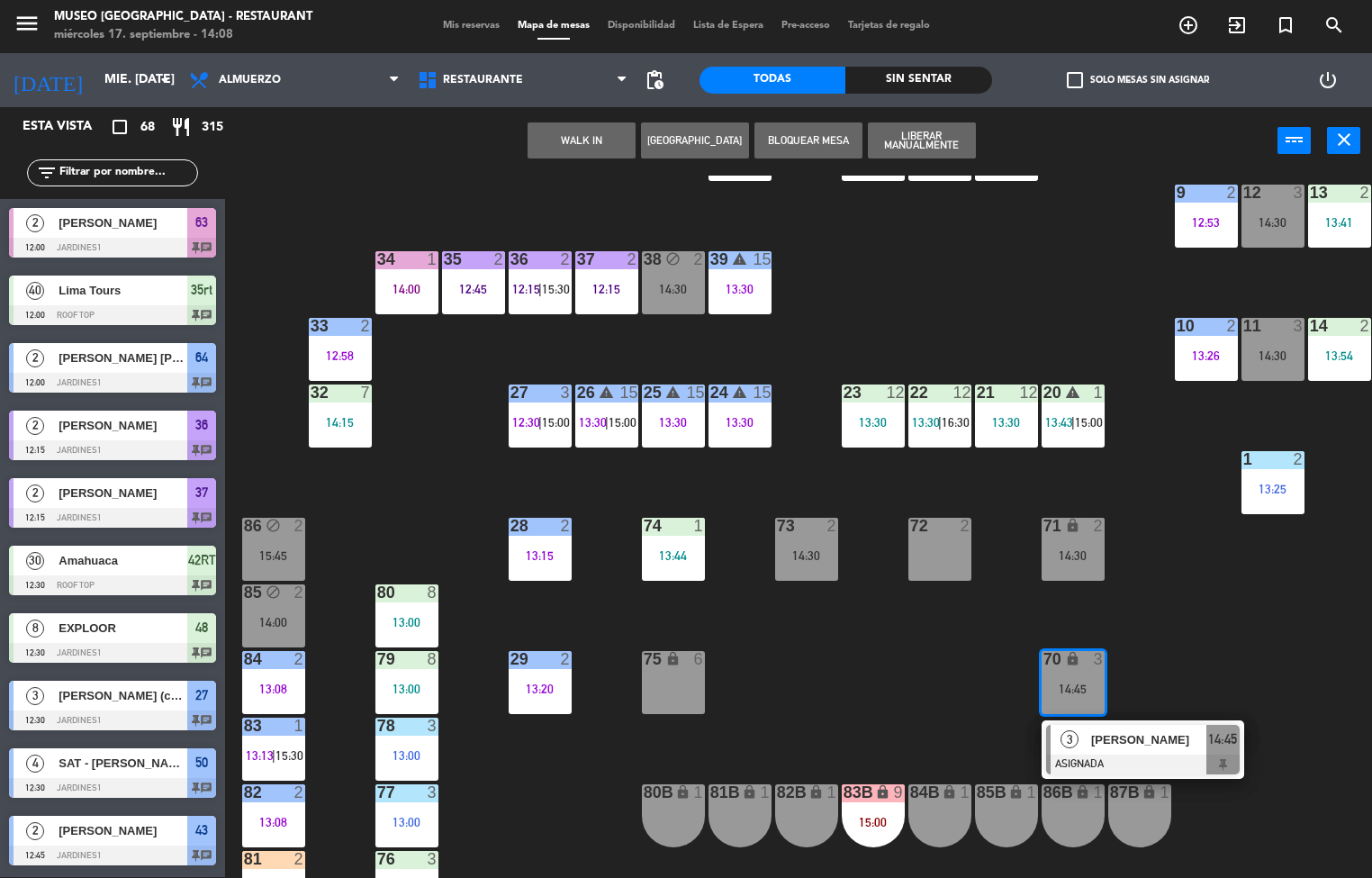
click at [1134, 743] on span "[PERSON_NAME]" at bounding box center [1148, 739] width 115 height 18
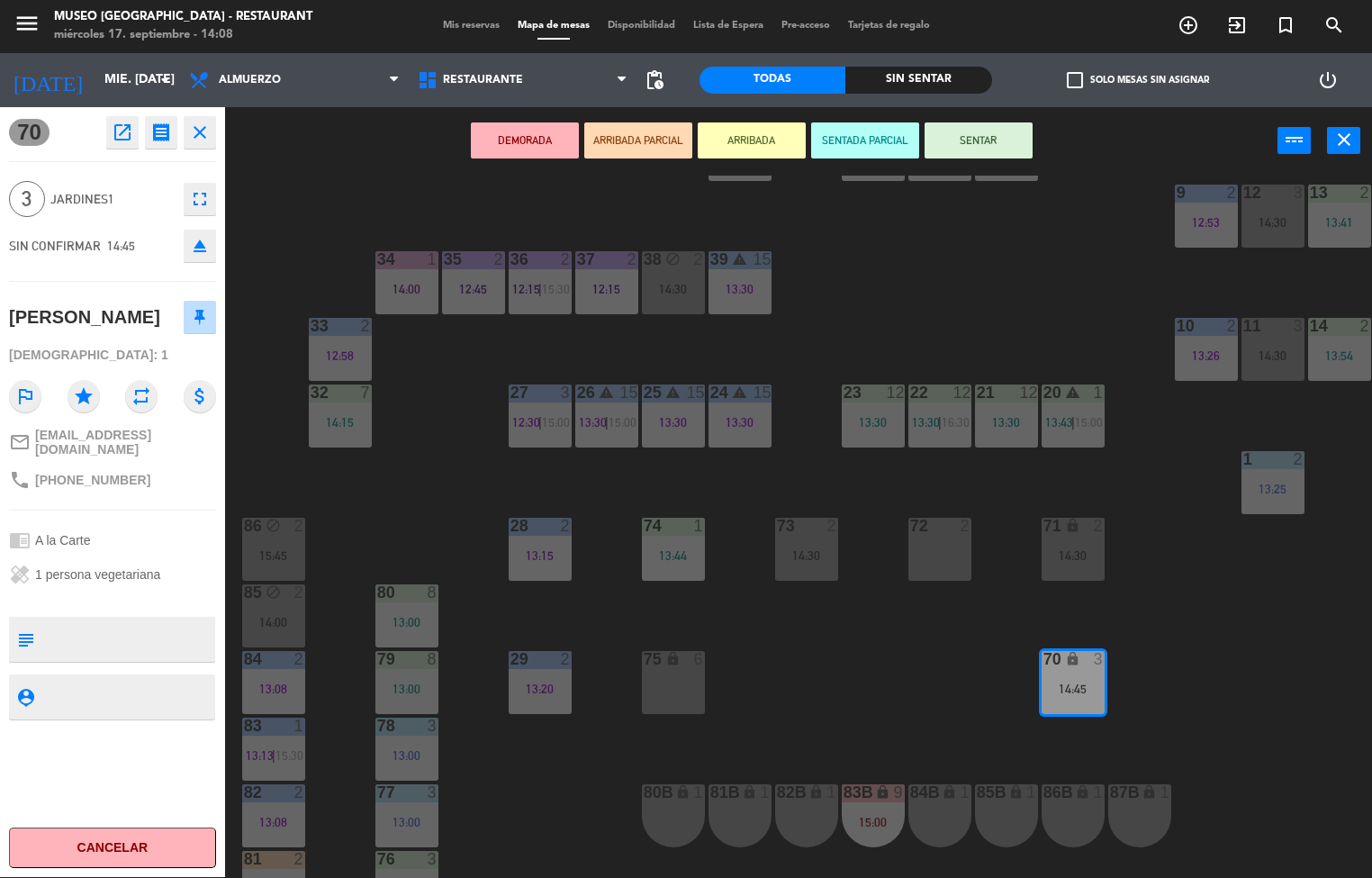
click at [659, 681] on div "75 lock 6" at bounding box center [673, 682] width 63 height 63
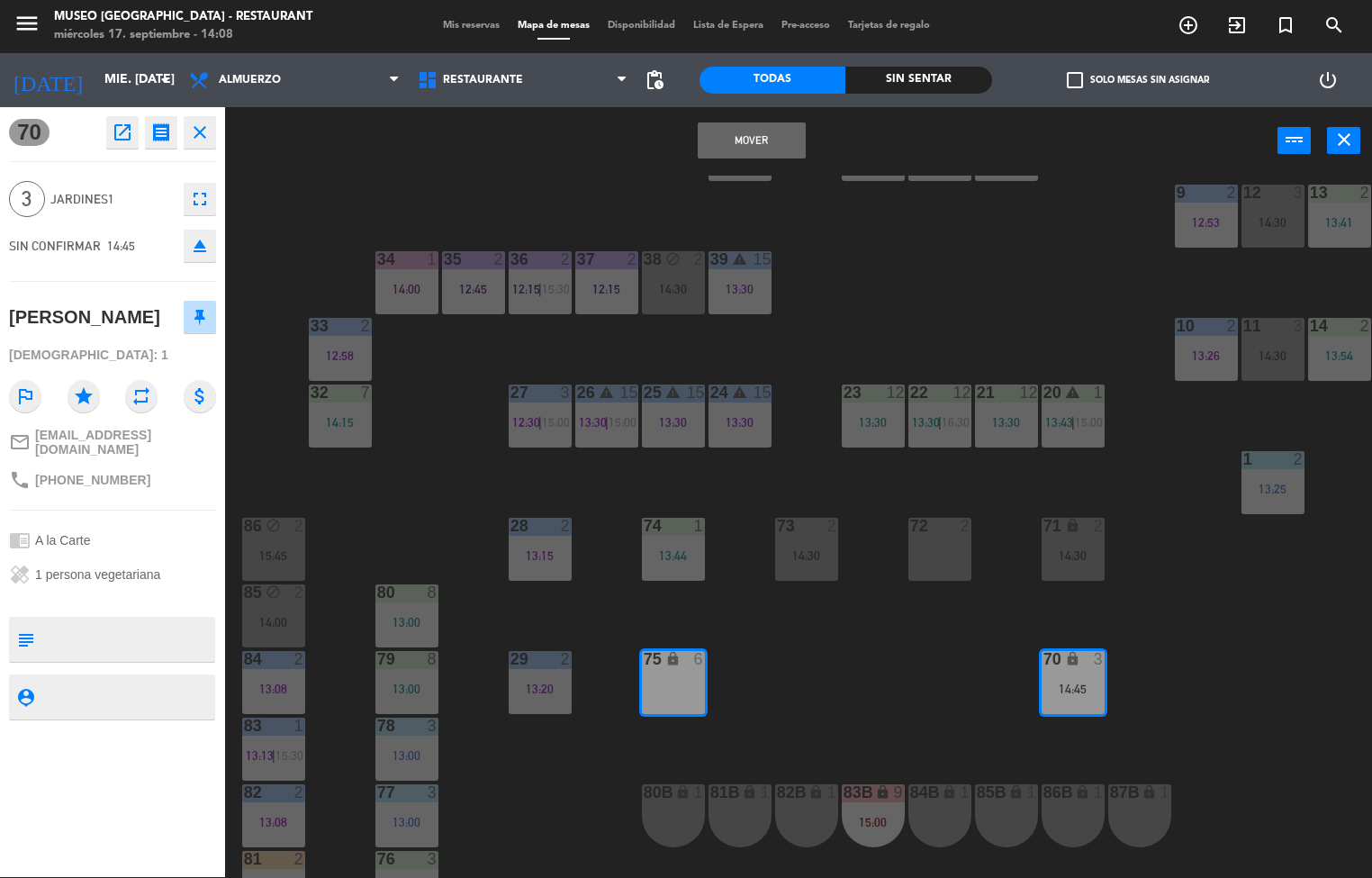
click at [767, 155] on button "Mover" at bounding box center [751, 140] width 108 height 36
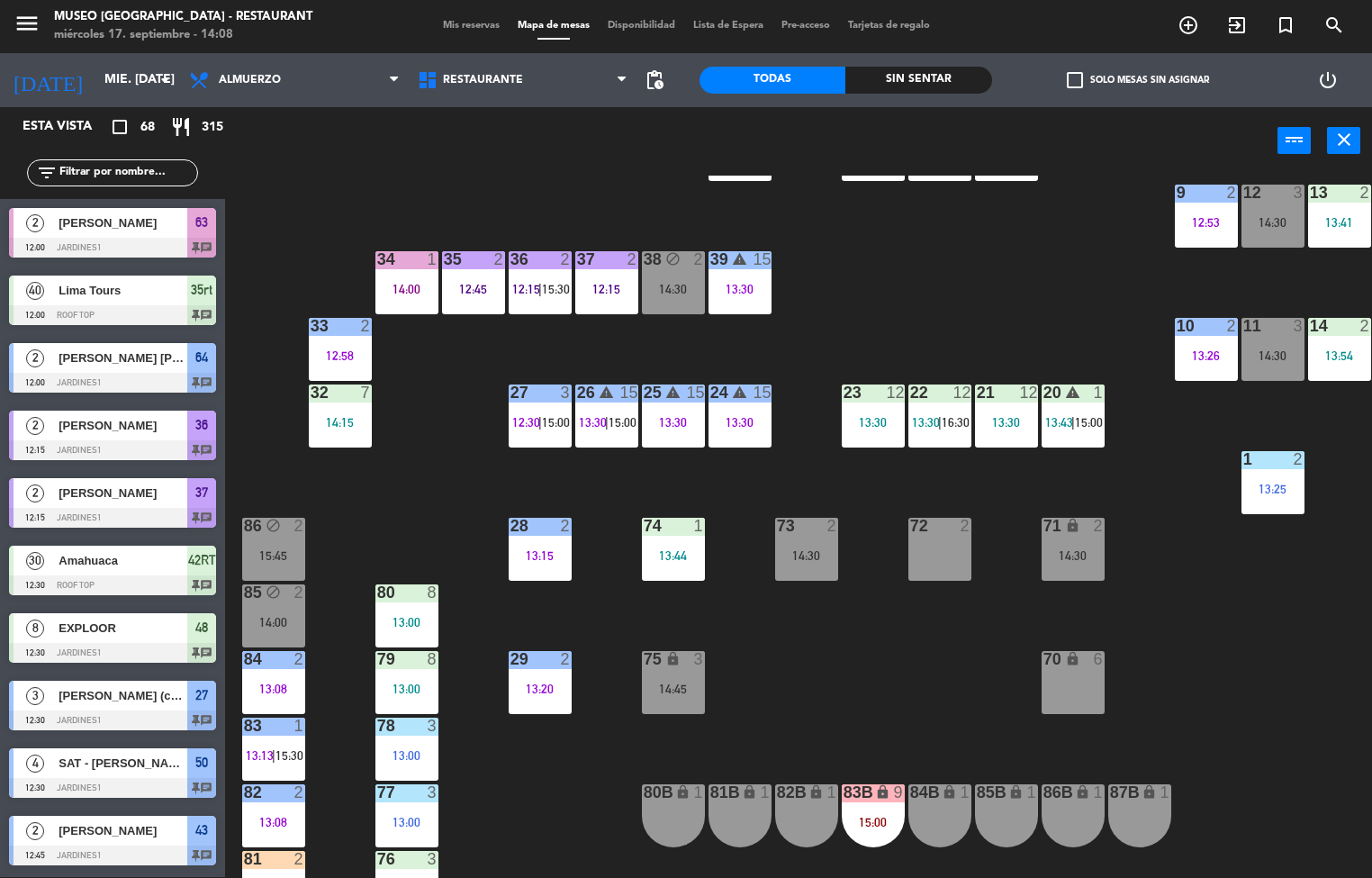
scroll to position [735, 0]
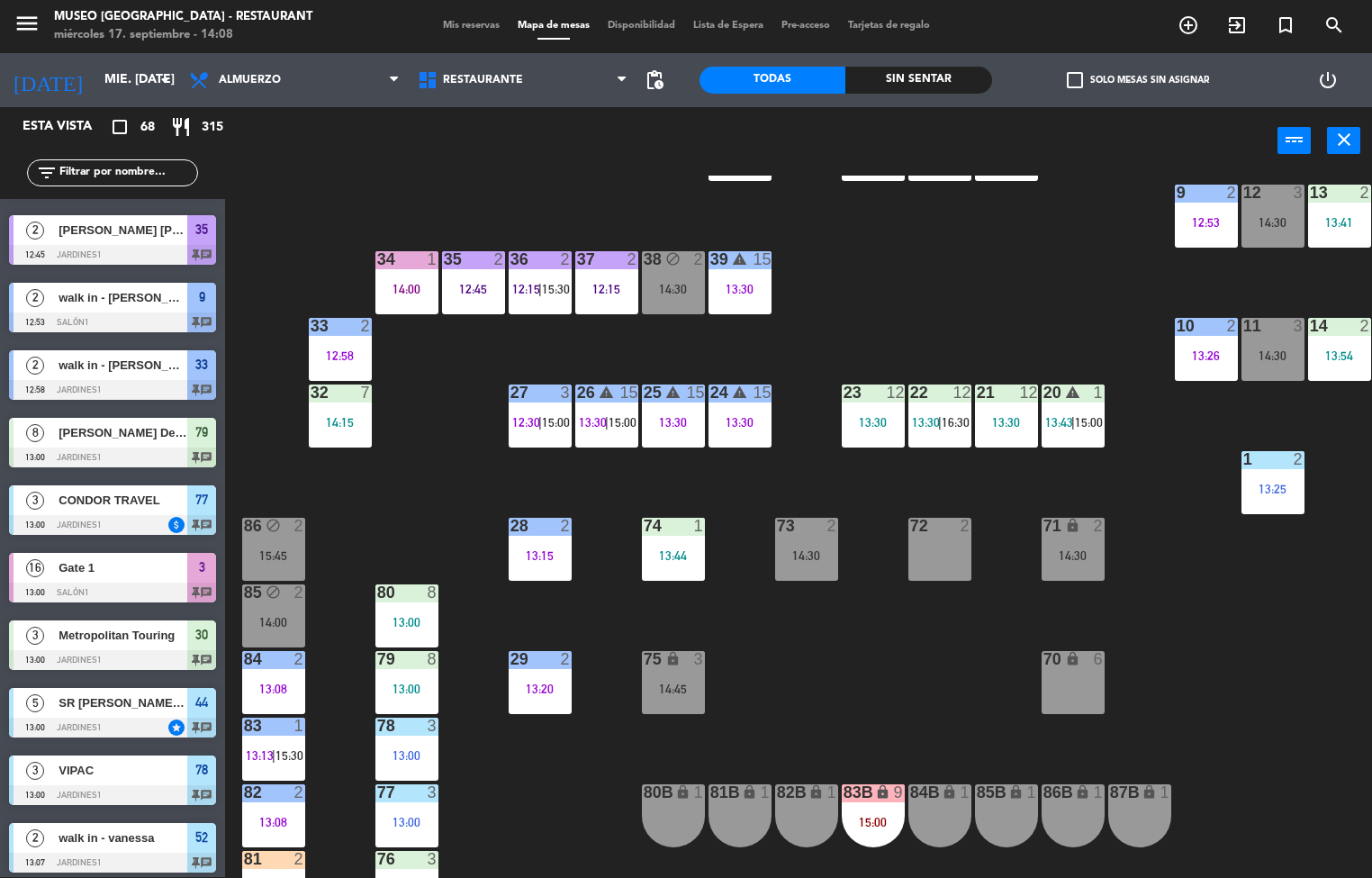
click at [1067, 686] on div "70 lock 6" at bounding box center [1073, 682] width 63 height 63
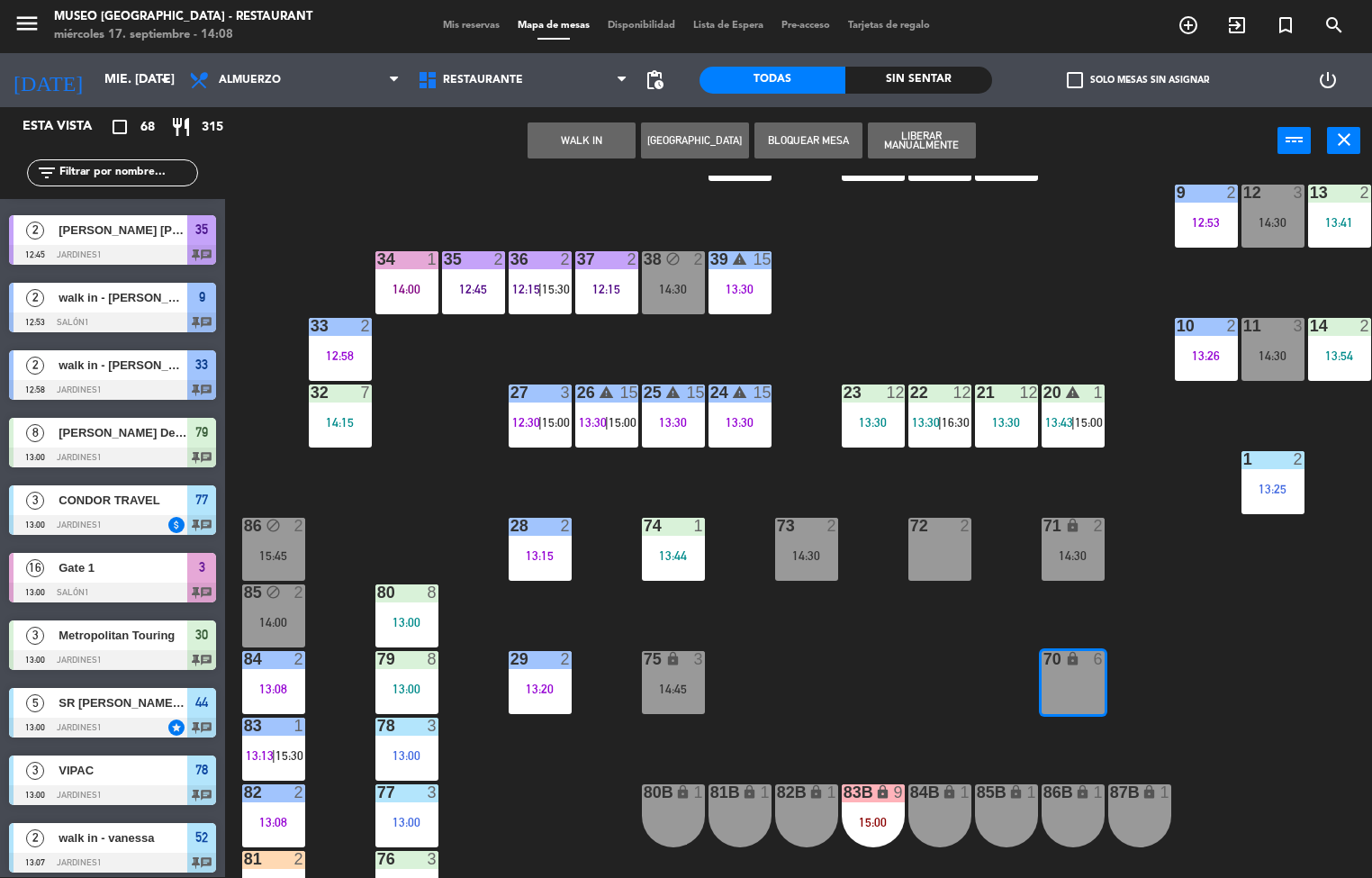
click at [592, 141] on button "WALK IN" at bounding box center [580, 140] width 108 height 36
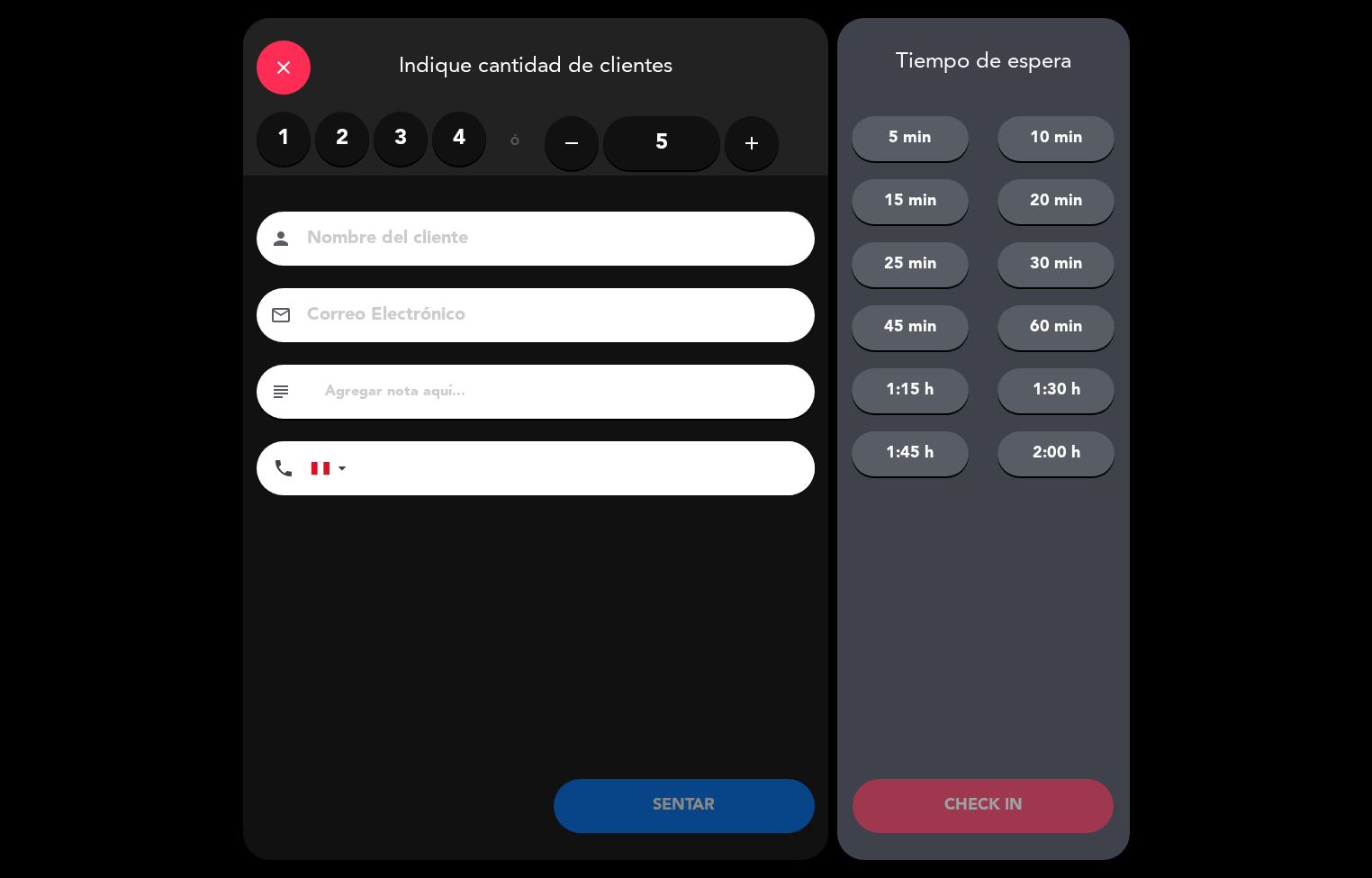
click at [401, 141] on label "3" at bounding box center [401, 139] width 54 height 54
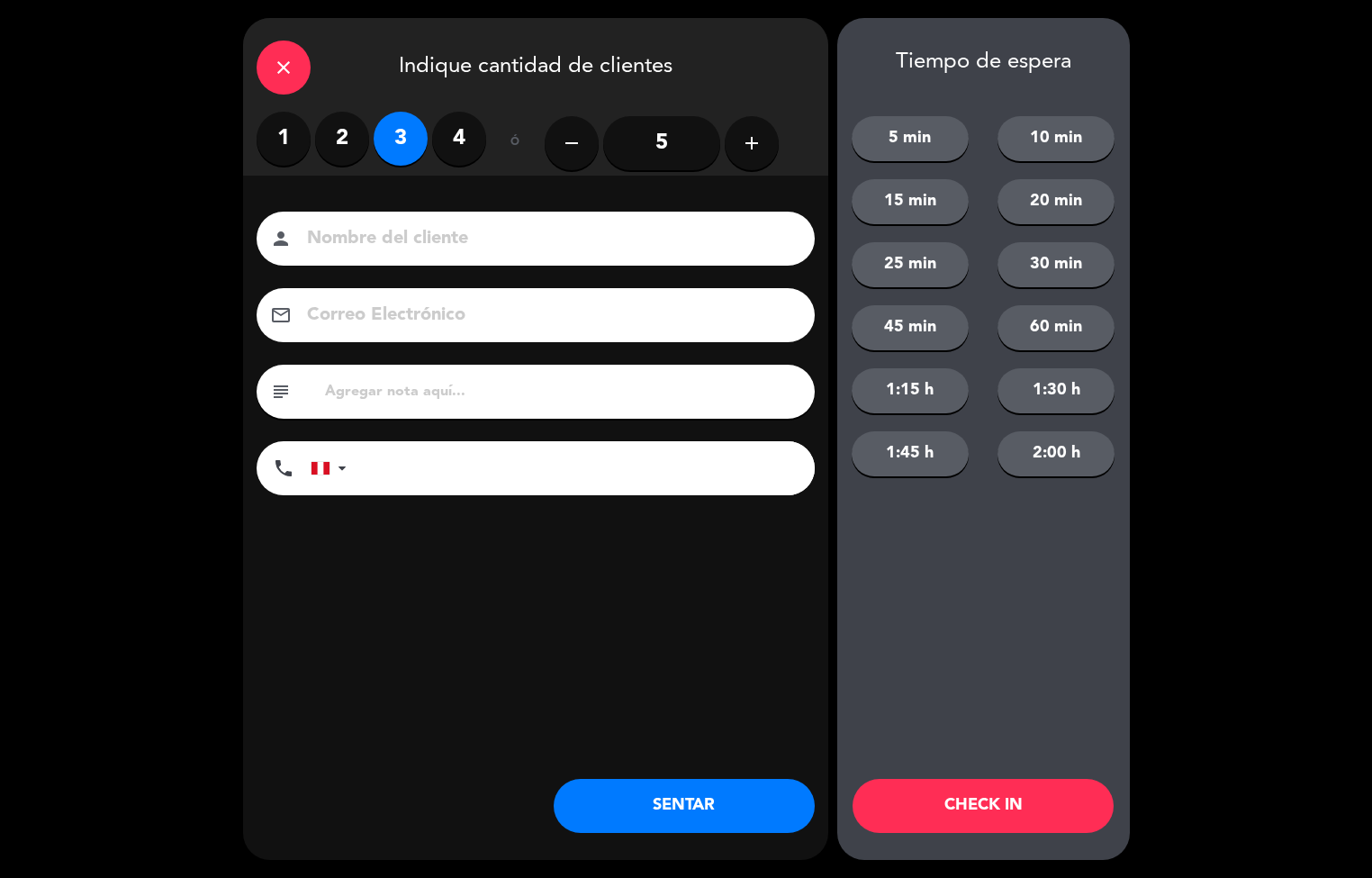
click at [335, 143] on label "2" at bounding box center [342, 139] width 54 height 54
click at [713, 819] on button "SENTAR" at bounding box center [684, 806] width 261 height 54
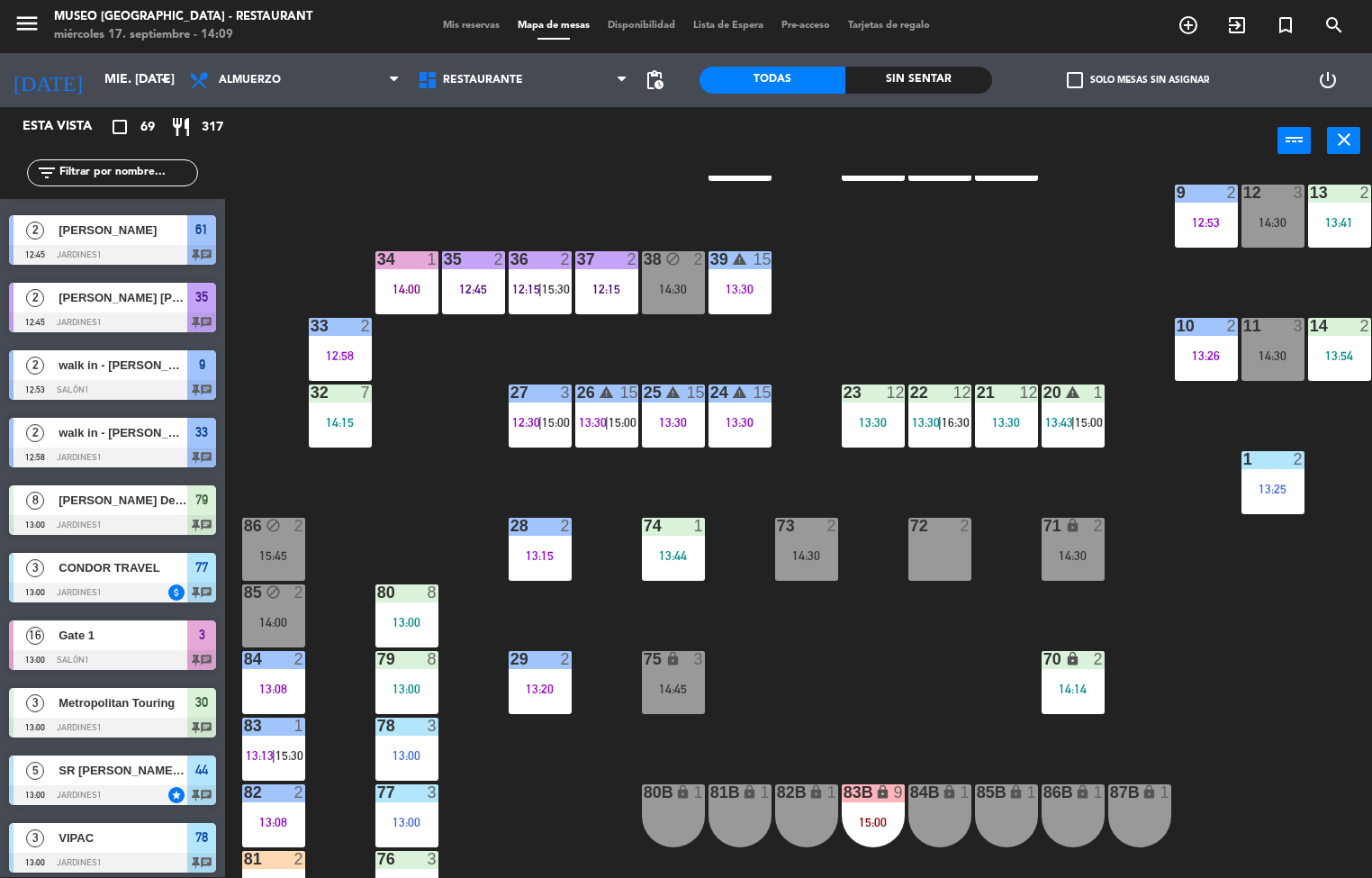
scroll to position [0, 0]
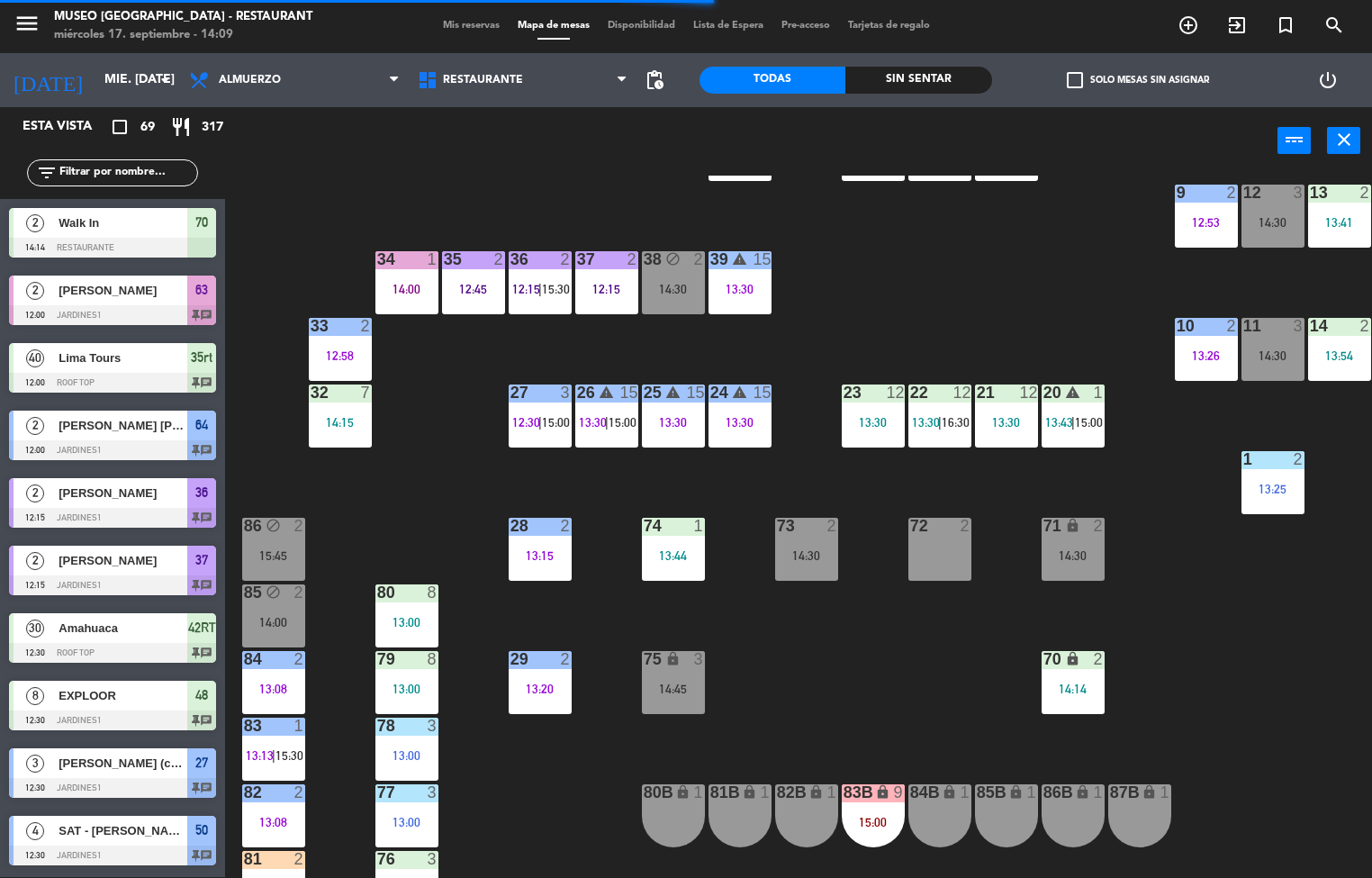
click at [1070, 553] on div "14:30" at bounding box center [1073, 555] width 63 height 13
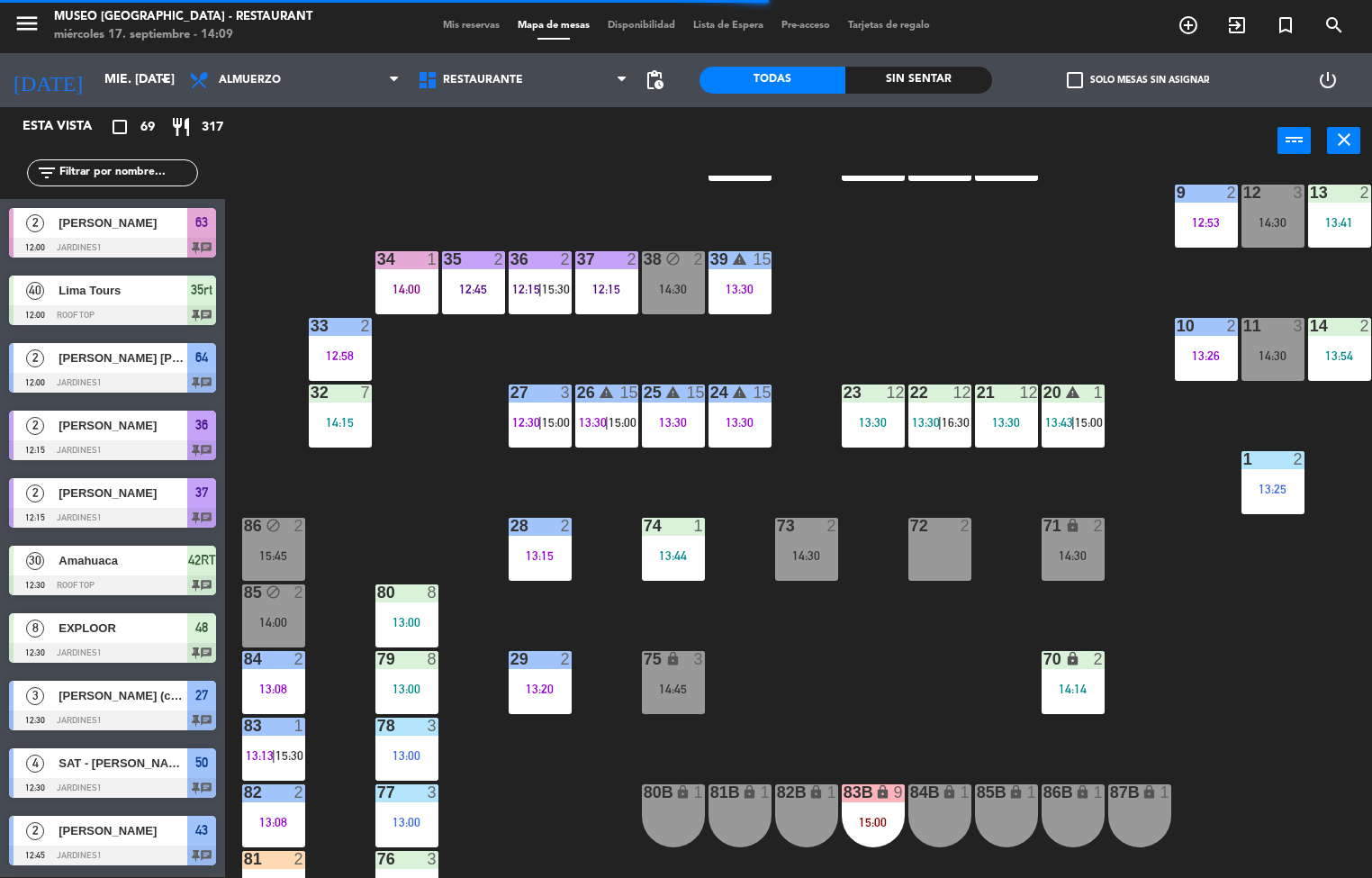
click at [1207, 710] on div "44 5 13:00 | 16:00 49 2 14:00 54 5 13:30 64 2 12:00 48 8 12:30 53 8 12:30 63 2 …" at bounding box center [805, 527] width 1134 height 702
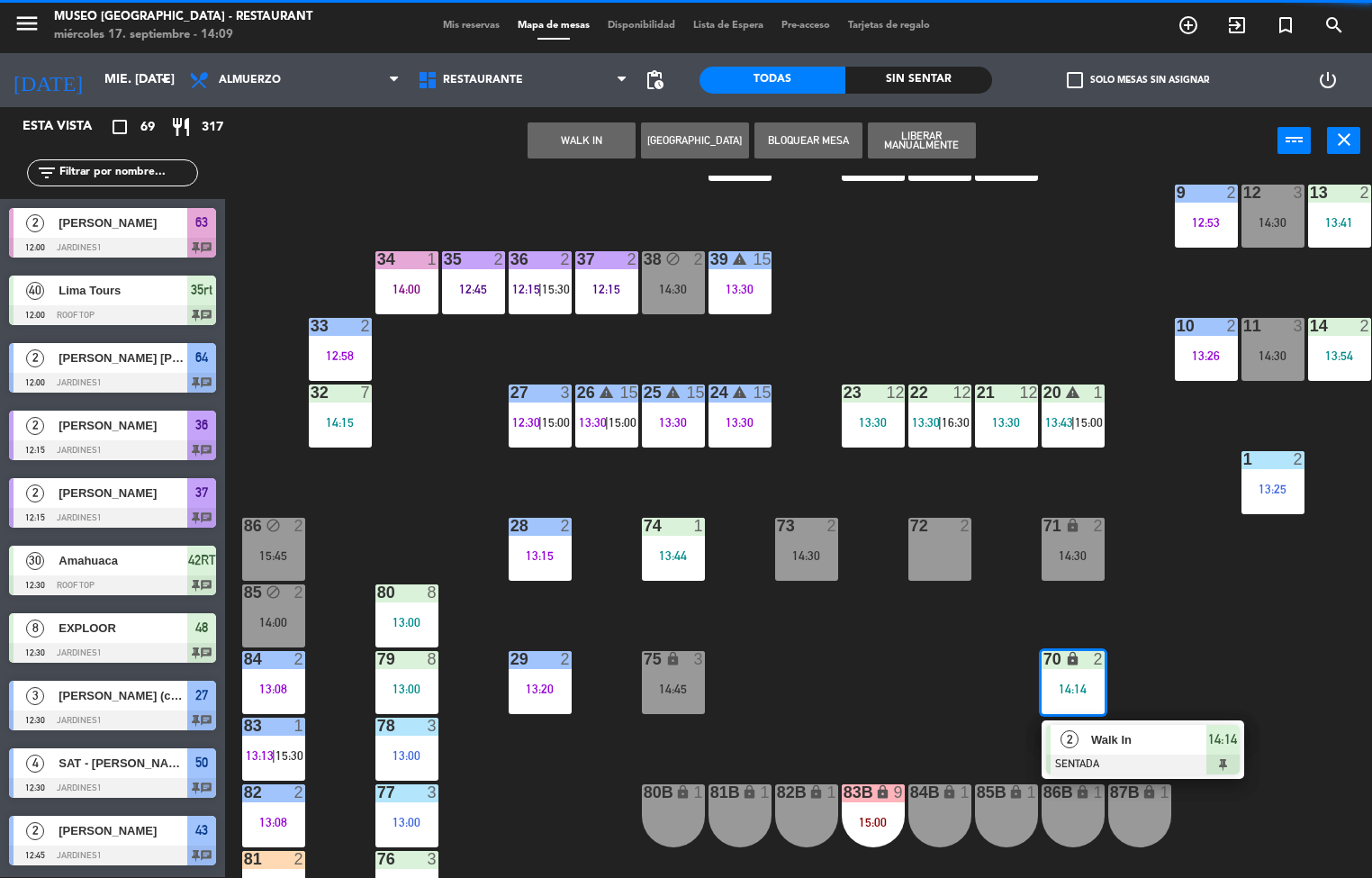
click at [1234, 649] on div "44 5 13:00 | 16:00 49 2 14:00 54 5 13:30 64 2 12:00 48 8 12:30 53 8 12:30 63 2 …" at bounding box center [805, 527] width 1134 height 702
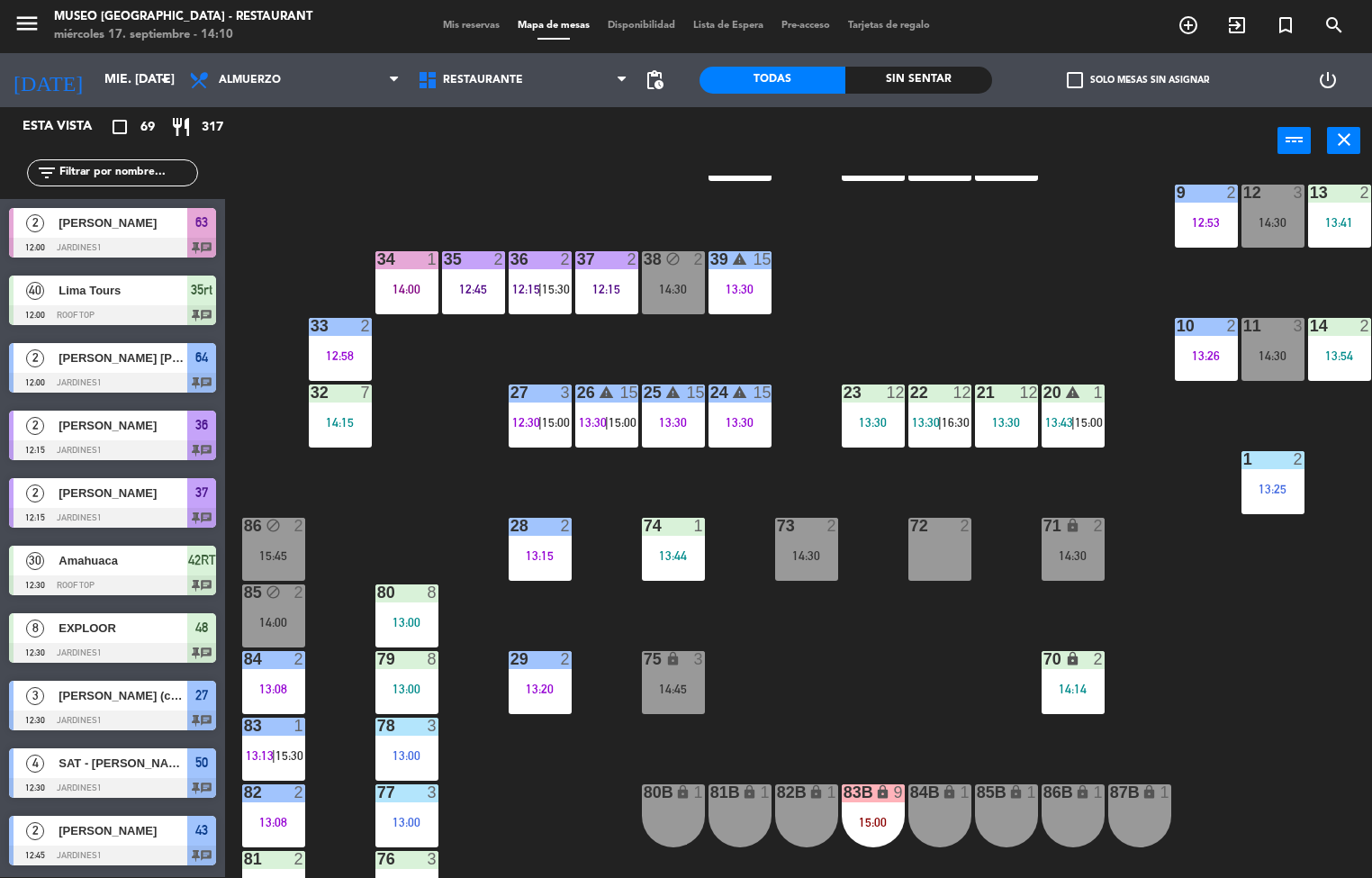
click at [668, 540] on div "74 1 13:44" at bounding box center [673, 548] width 63 height 63
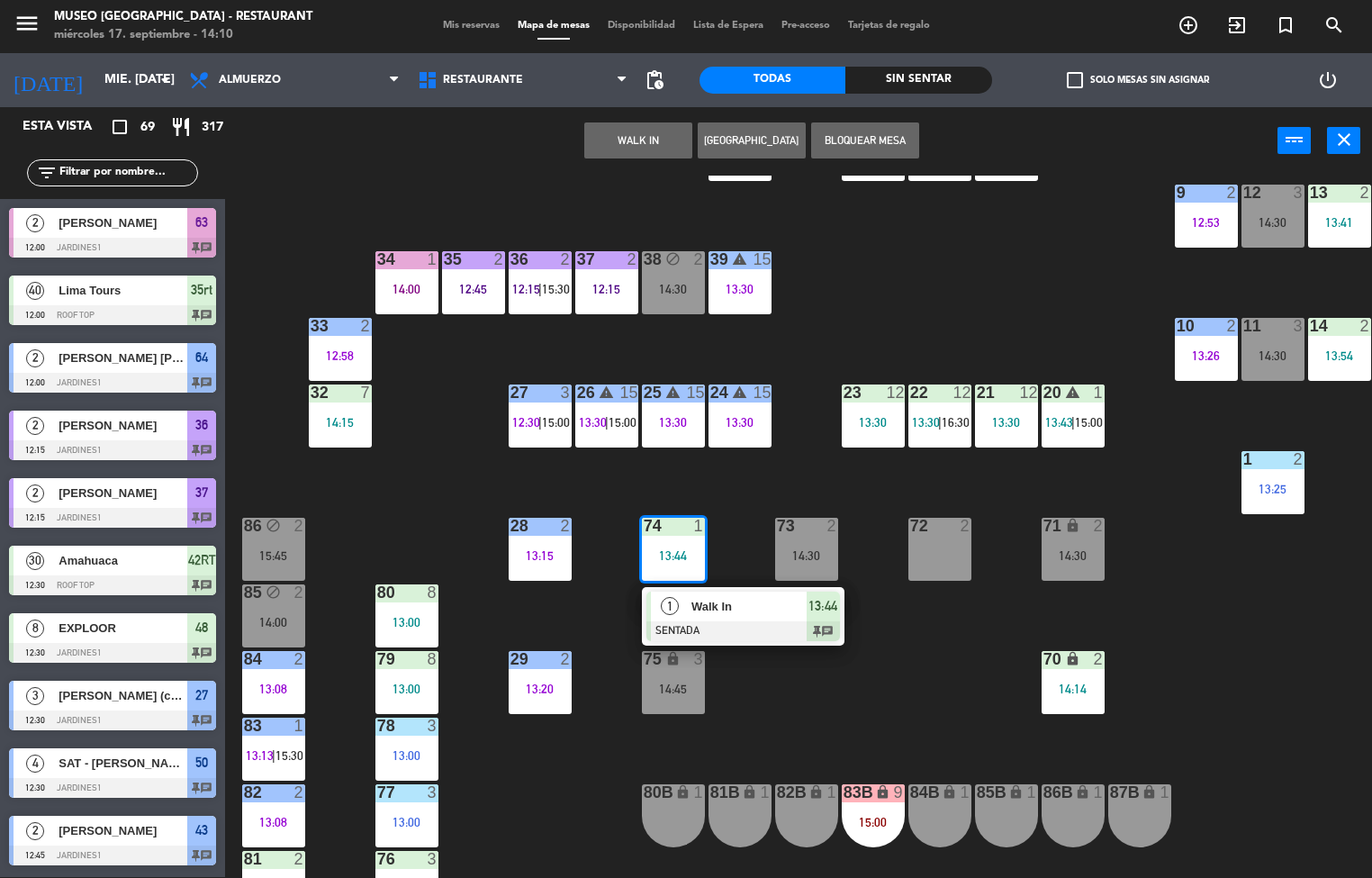
click at [783, 702] on div "44 5 13:00 | 16:00 49 2 14:00 54 5 13:30 64 2 12:00 48 8 12:30 53 8 12:30 63 2 …" at bounding box center [805, 527] width 1134 height 702
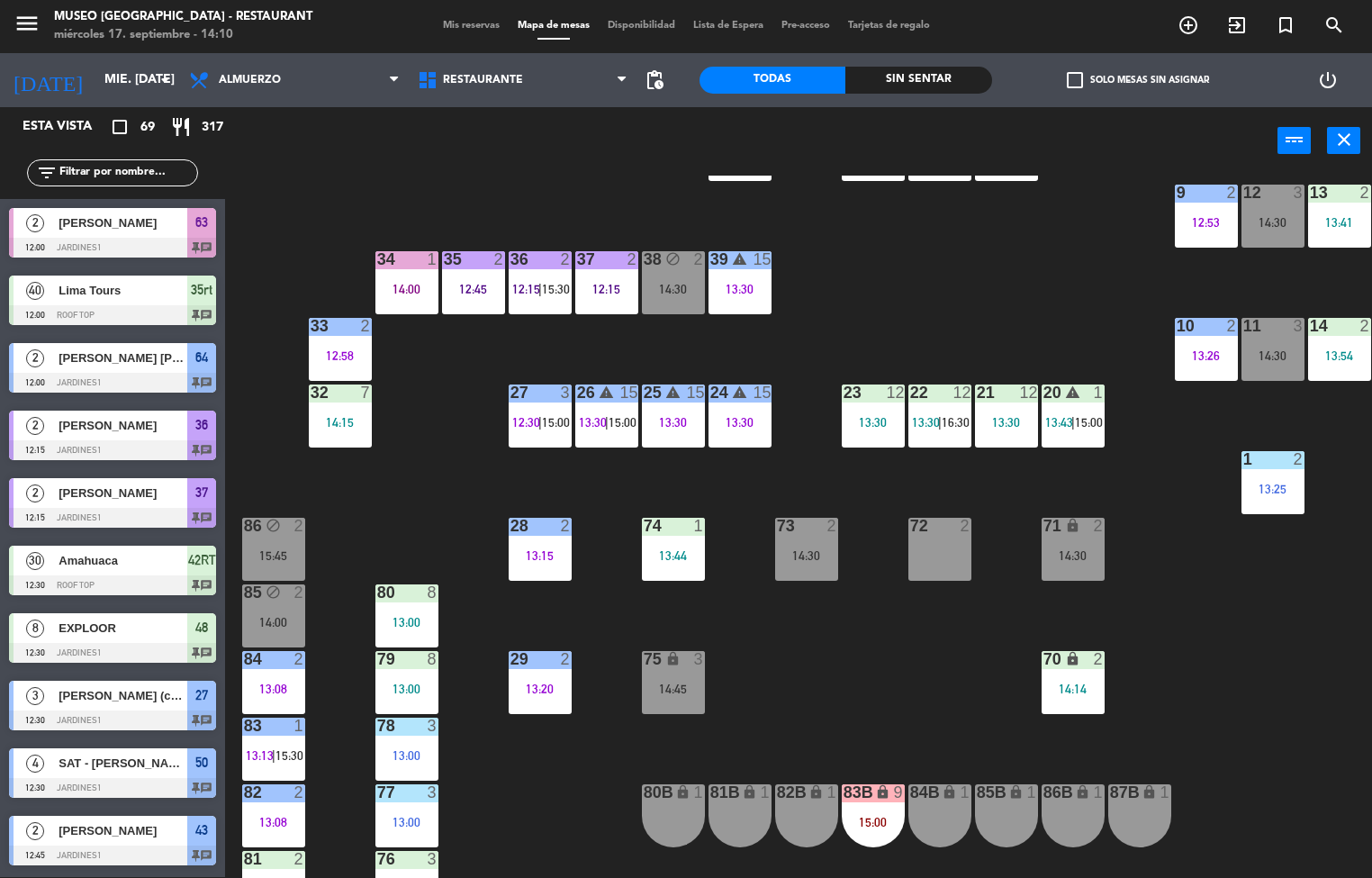
click at [675, 541] on div "74 1 13:44" at bounding box center [673, 548] width 63 height 63
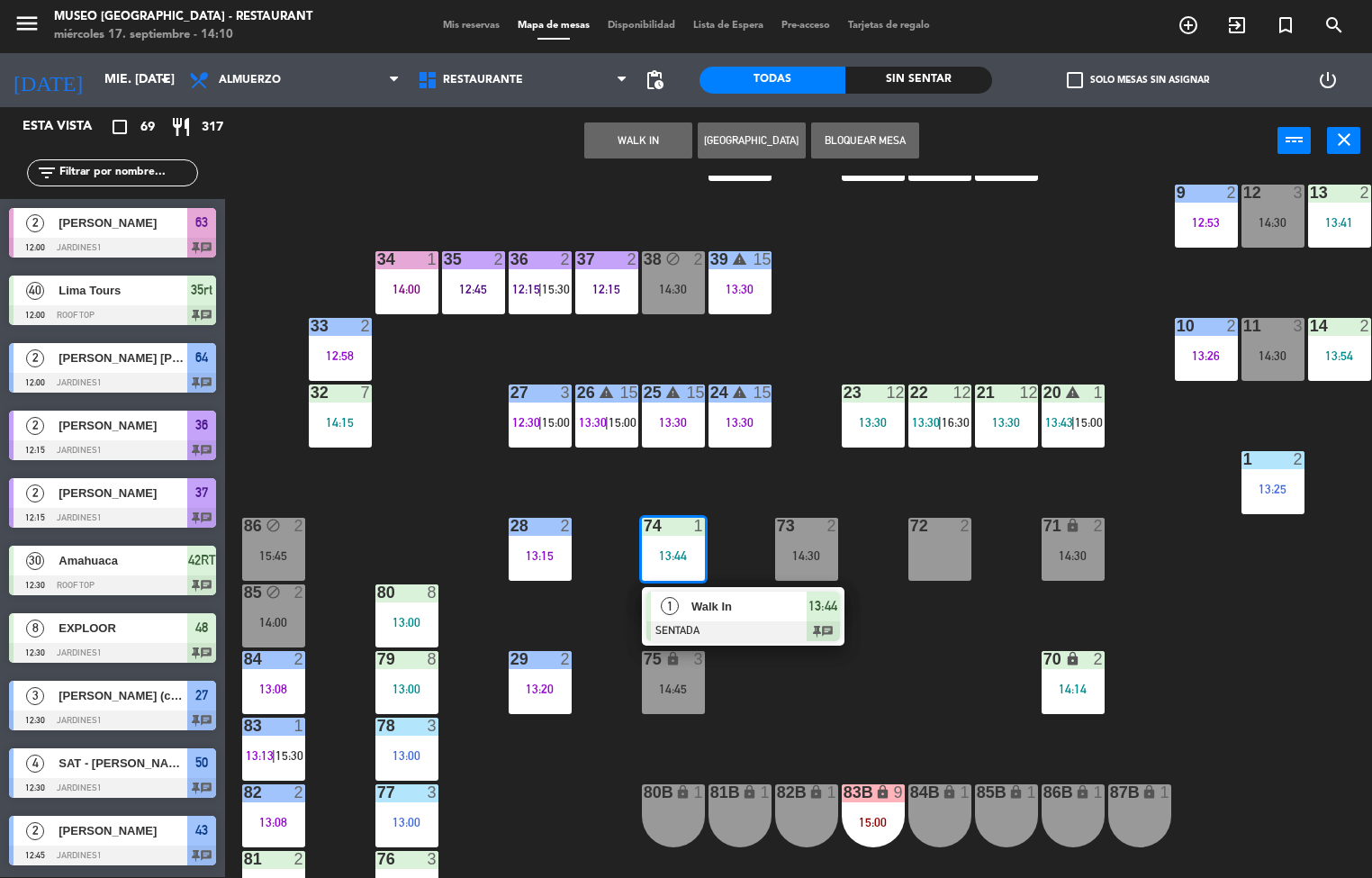
click at [746, 597] on span "Walk In" at bounding box center [749, 606] width 115 height 18
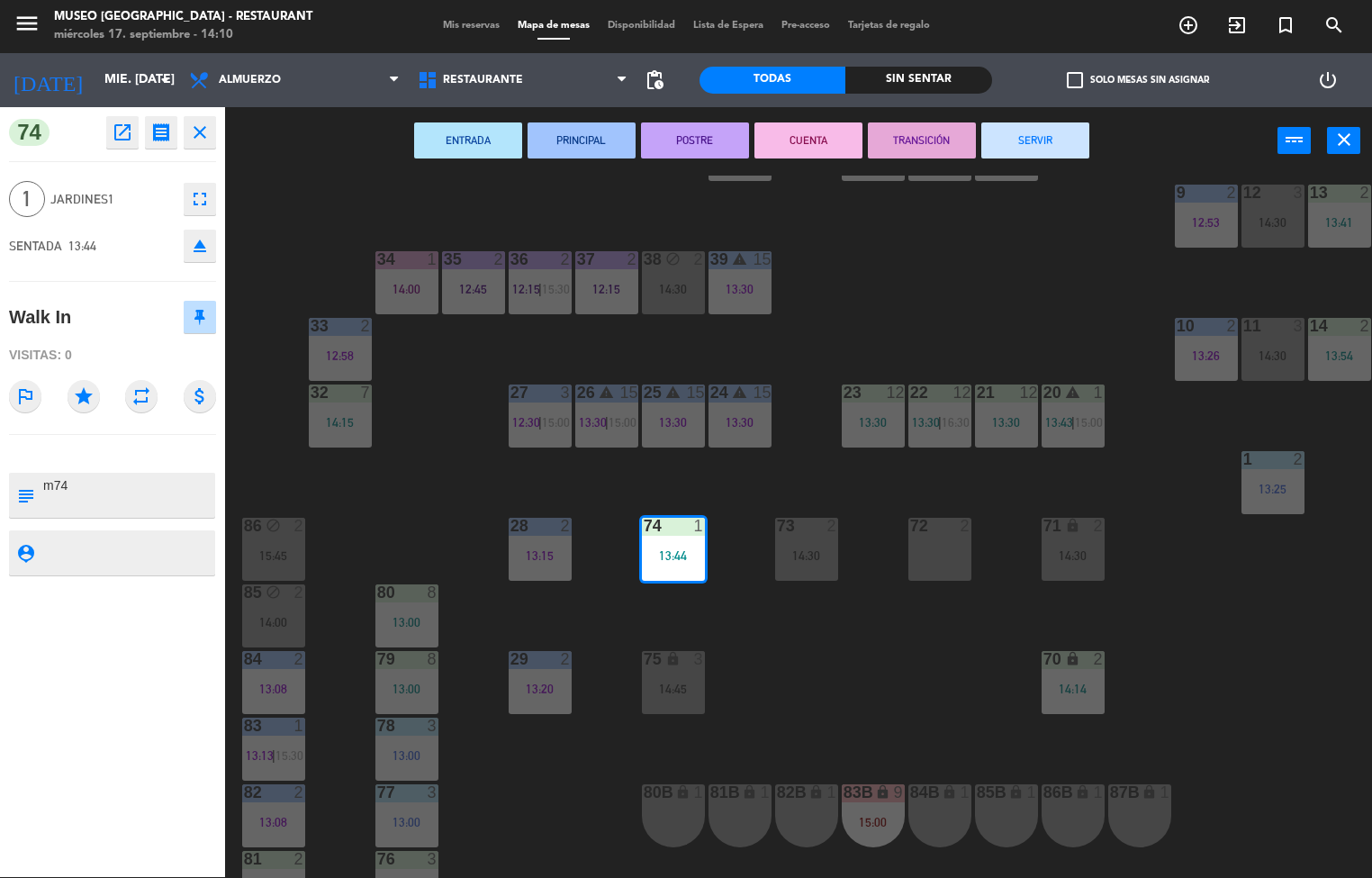
click at [1037, 143] on button "SERVIR" at bounding box center [1035, 140] width 108 height 36
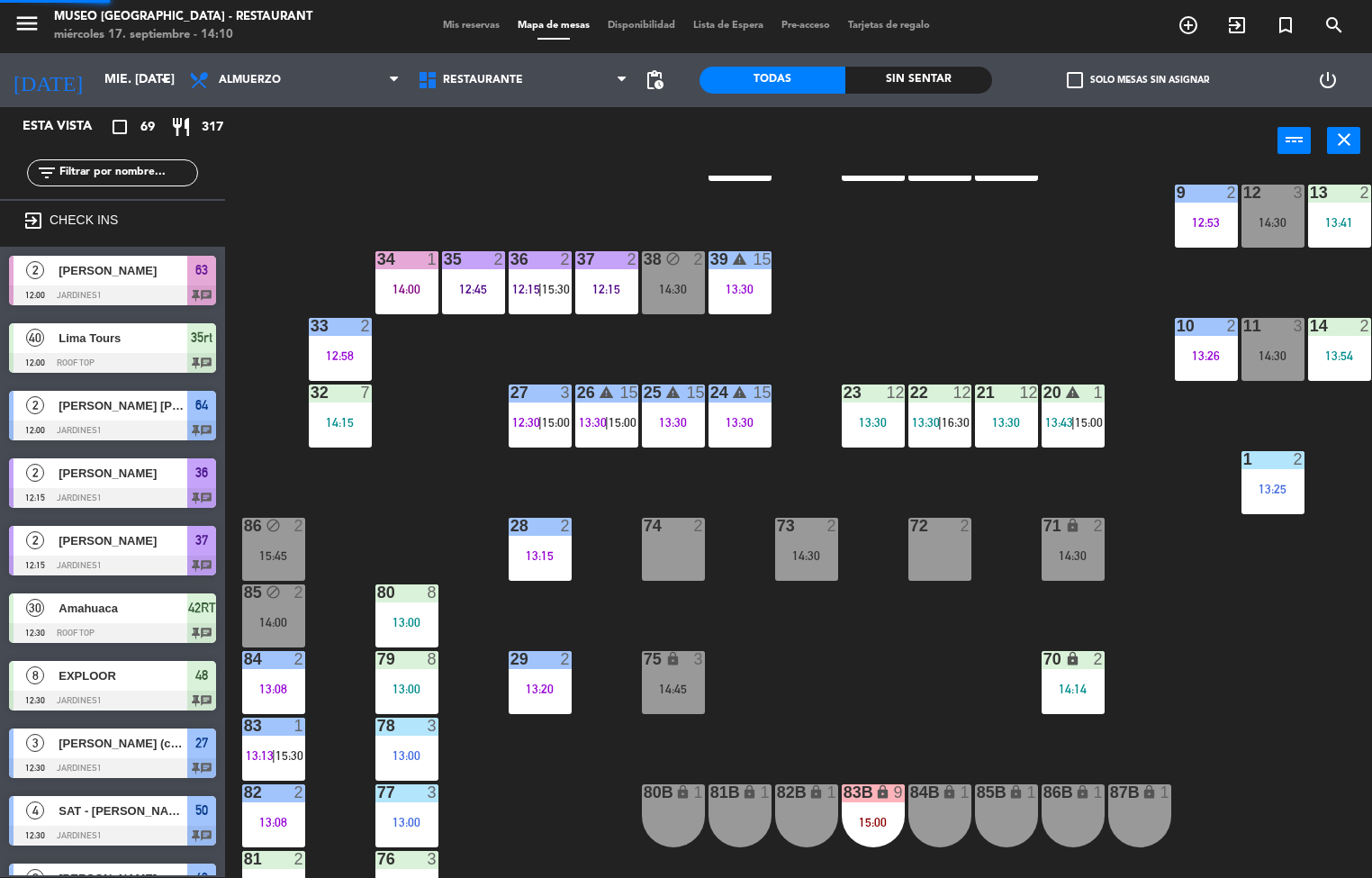
scroll to position [1, 0]
click at [1067, 678] on div "70 lock 2 14:14" at bounding box center [1073, 682] width 63 height 63
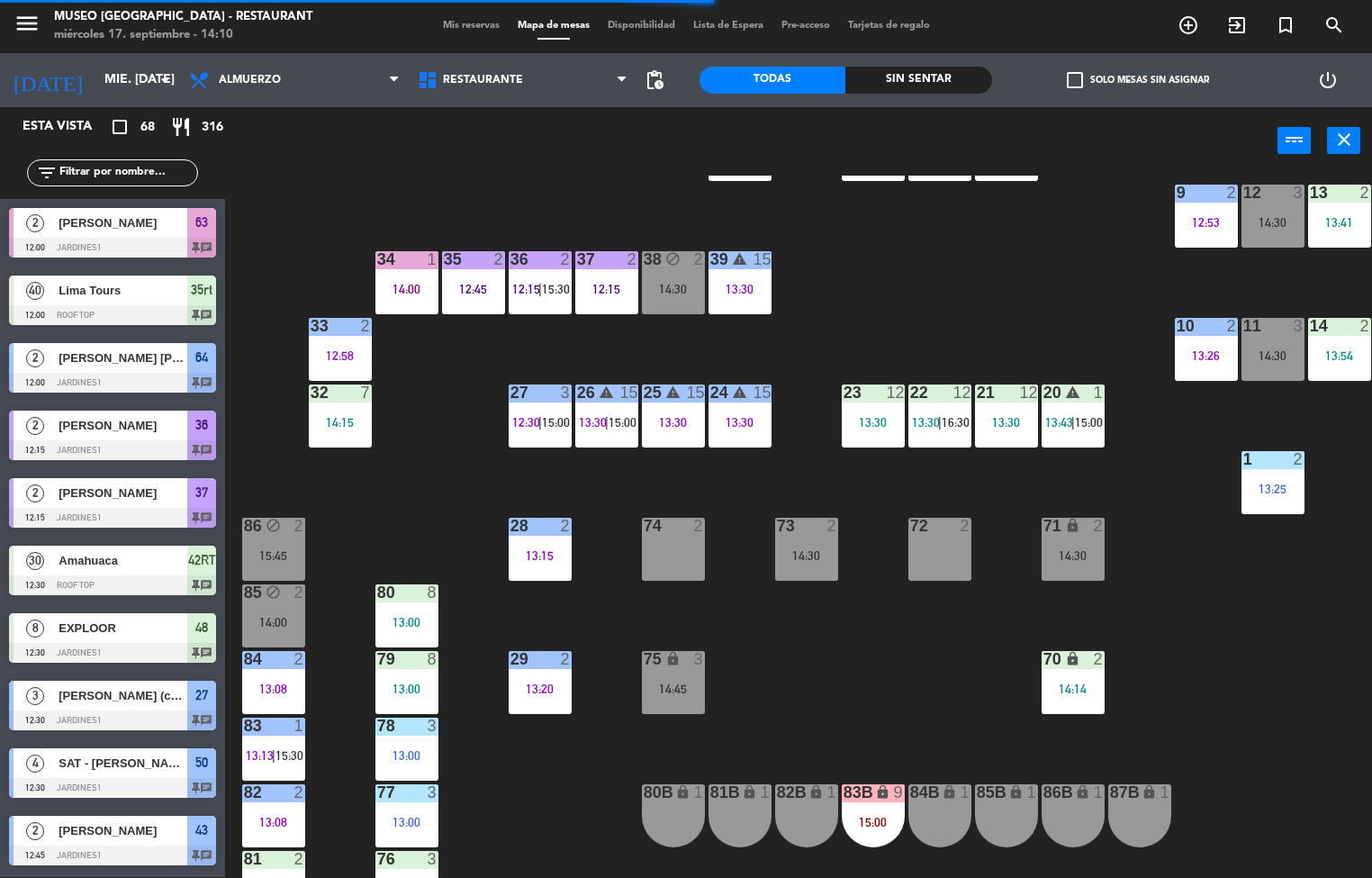
click at [1210, 637] on div "44 5 13:00 | 16:00 49 2 14:00 54 5 13:30 64 2 12:00 48 8 12:30 53 8 12:30 63 2 …" at bounding box center [805, 527] width 1134 height 702
click at [929, 411] on div "22 12 13:30 | 16:30" at bounding box center [939, 415] width 63 height 63
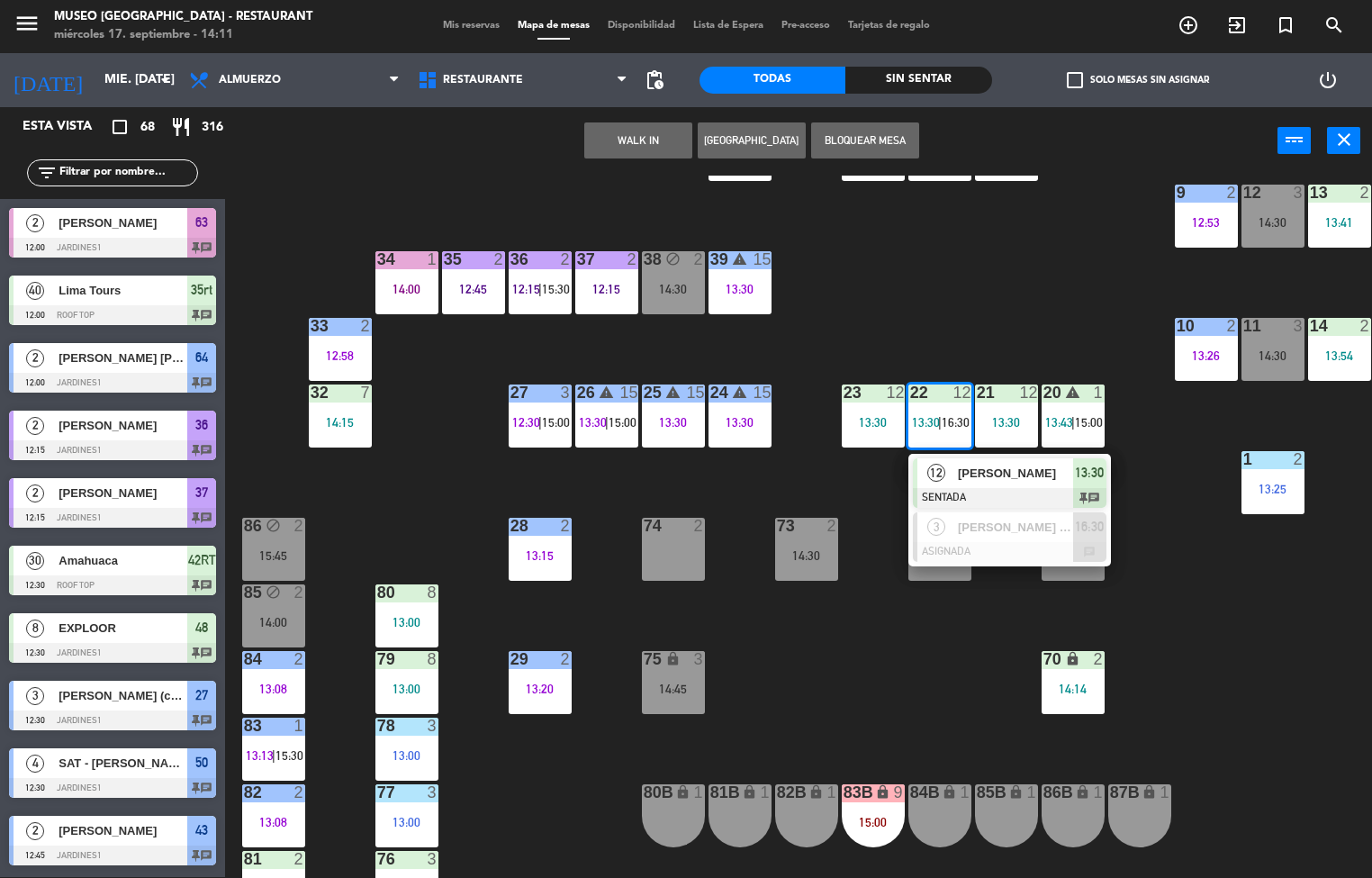
click at [989, 474] on span "[PERSON_NAME]" at bounding box center [1015, 473] width 115 height 18
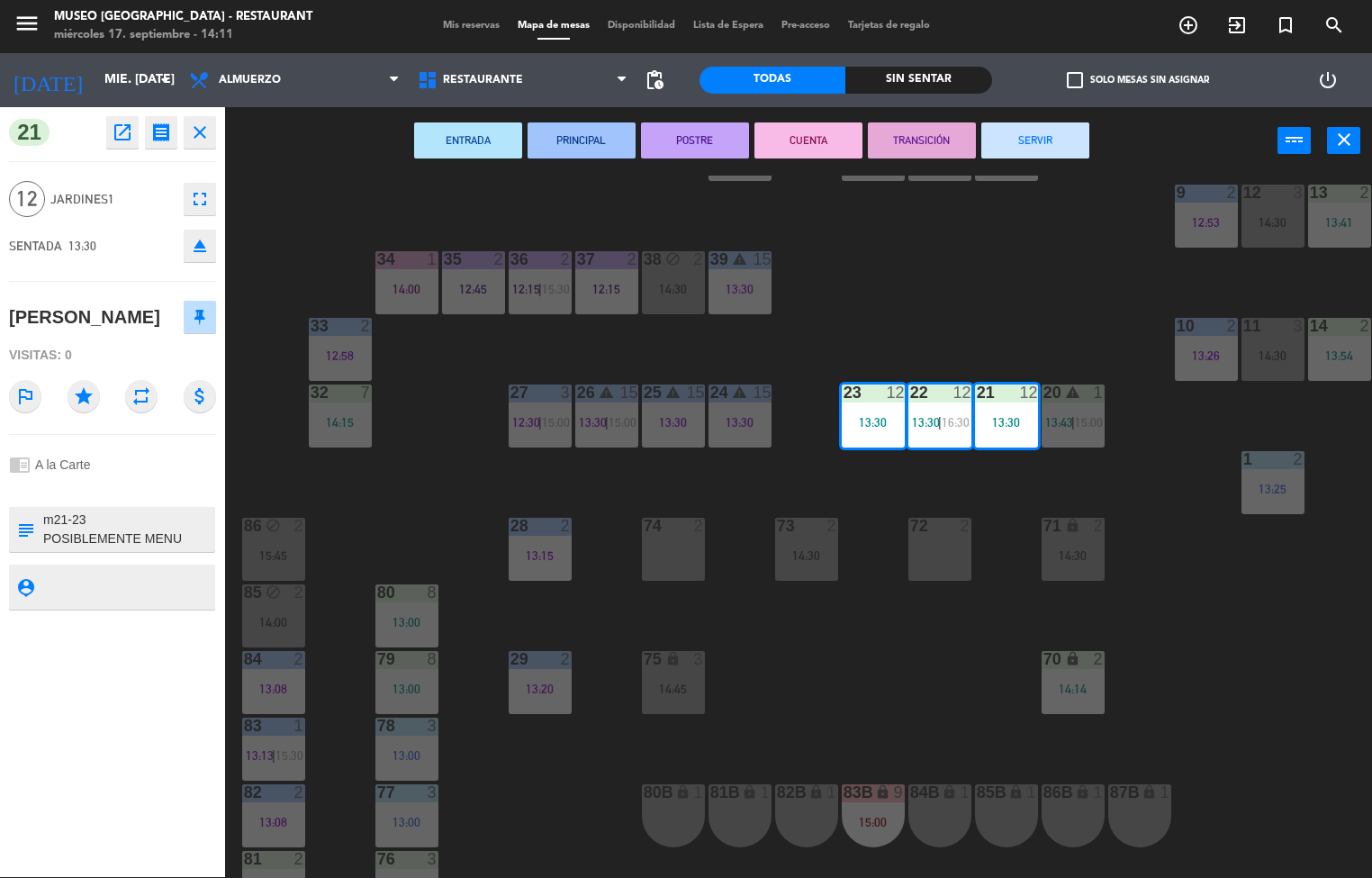
click at [462, 144] on button "ENTRADA" at bounding box center [468, 140] width 108 height 36
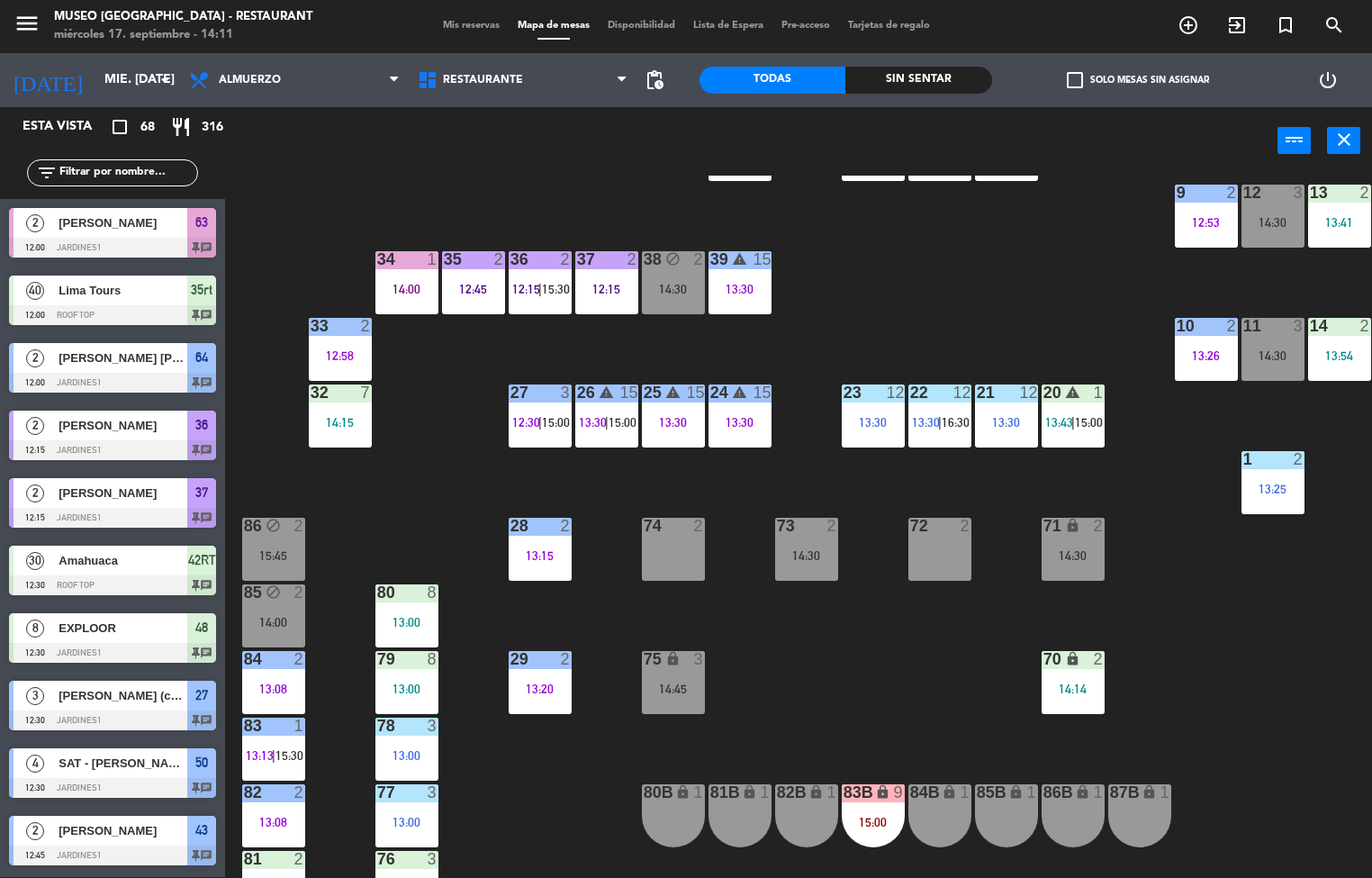
click at [810, 473] on div "44 5 13:00 | 16:00 49 2 14:00 54 5 13:30 64 2 12:00 48 8 12:30 53 8 12:30 63 2 …" at bounding box center [805, 527] width 1134 height 702
click at [734, 422] on div "13:30" at bounding box center [740, 422] width 63 height 13
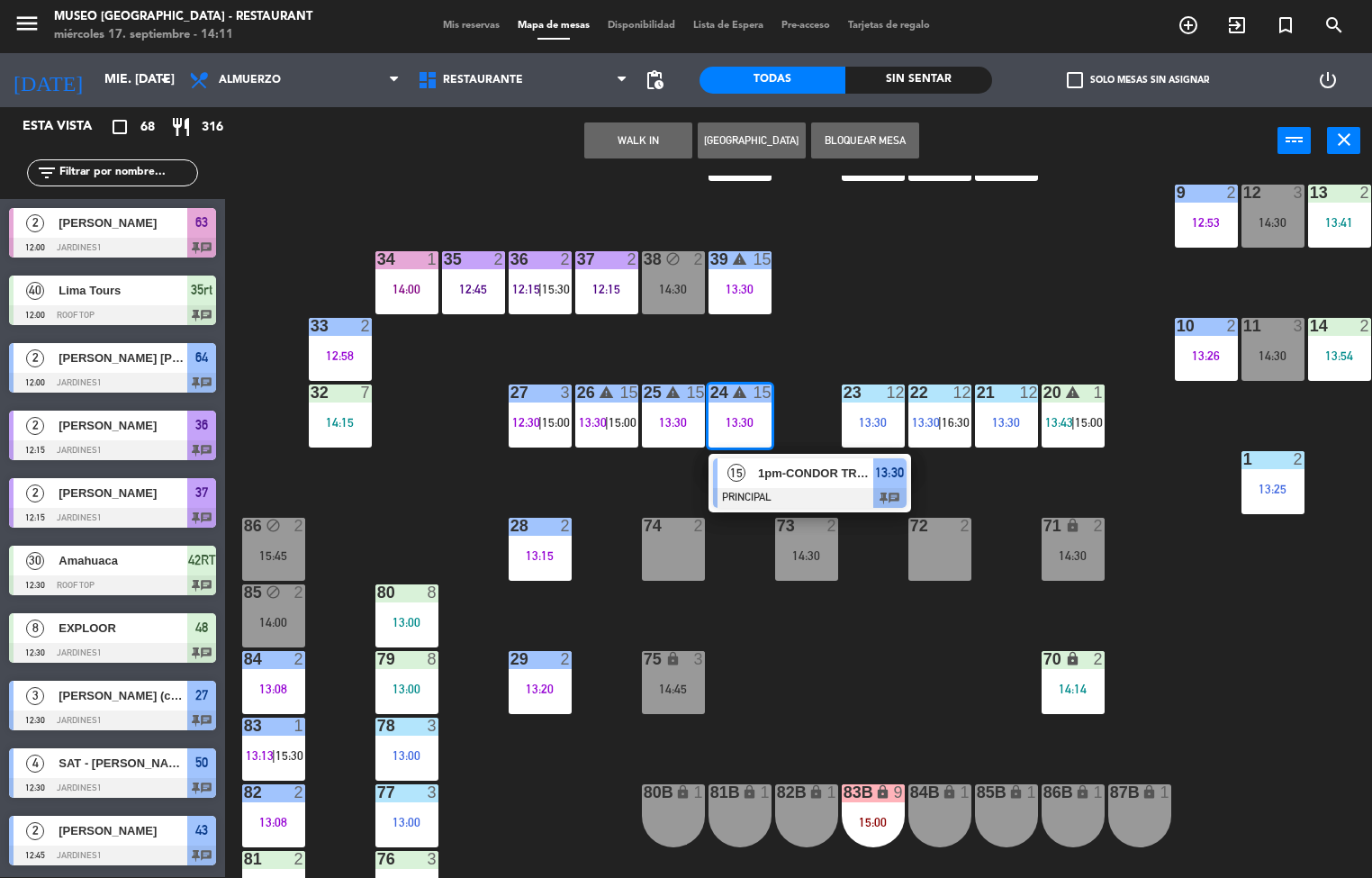
click at [782, 473] on span "1pm-CONDOR TRAVEL" at bounding box center [815, 473] width 115 height 18
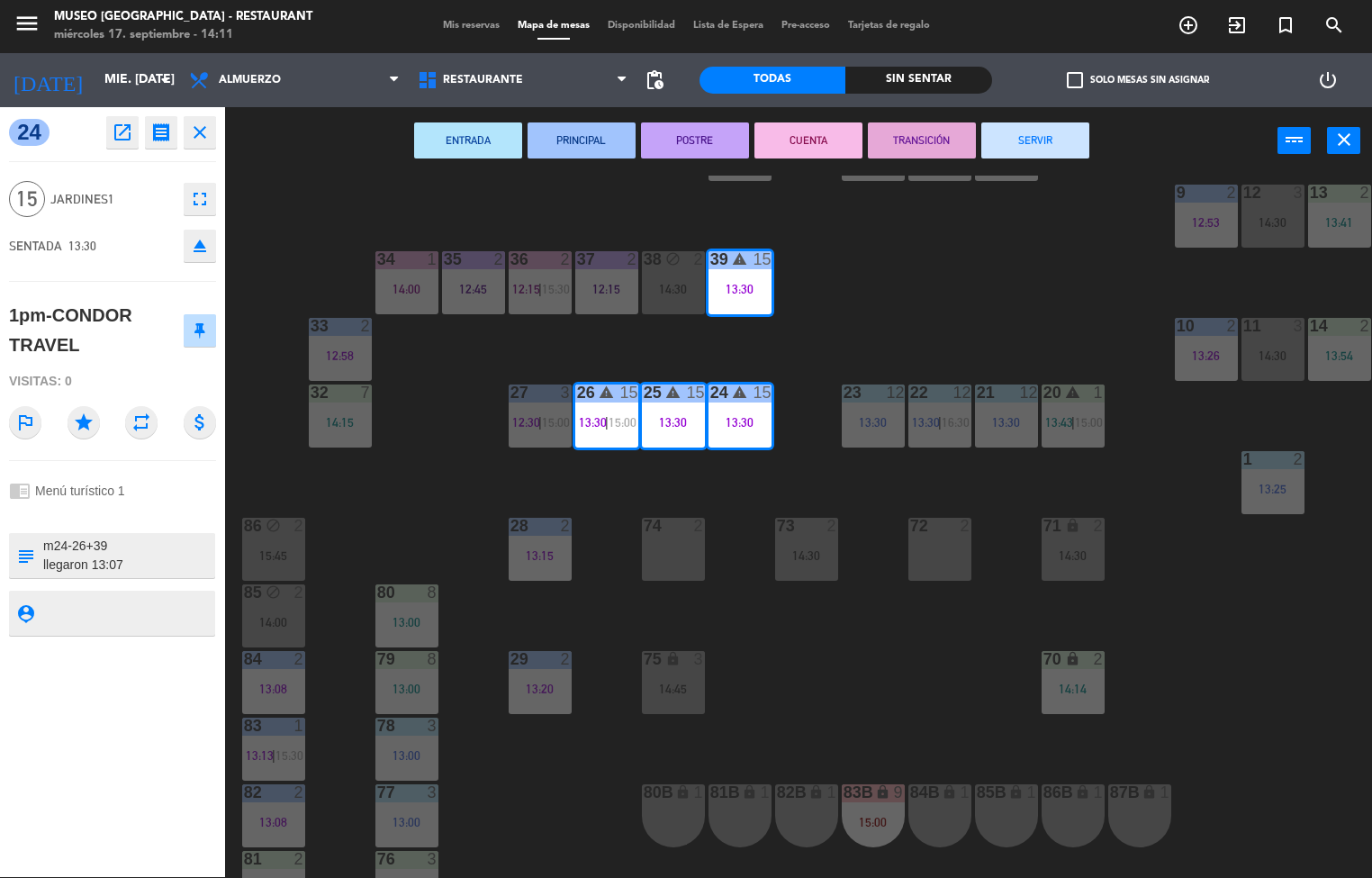
click at [574, 138] on button "PRINCIPAL" at bounding box center [580, 140] width 108 height 36
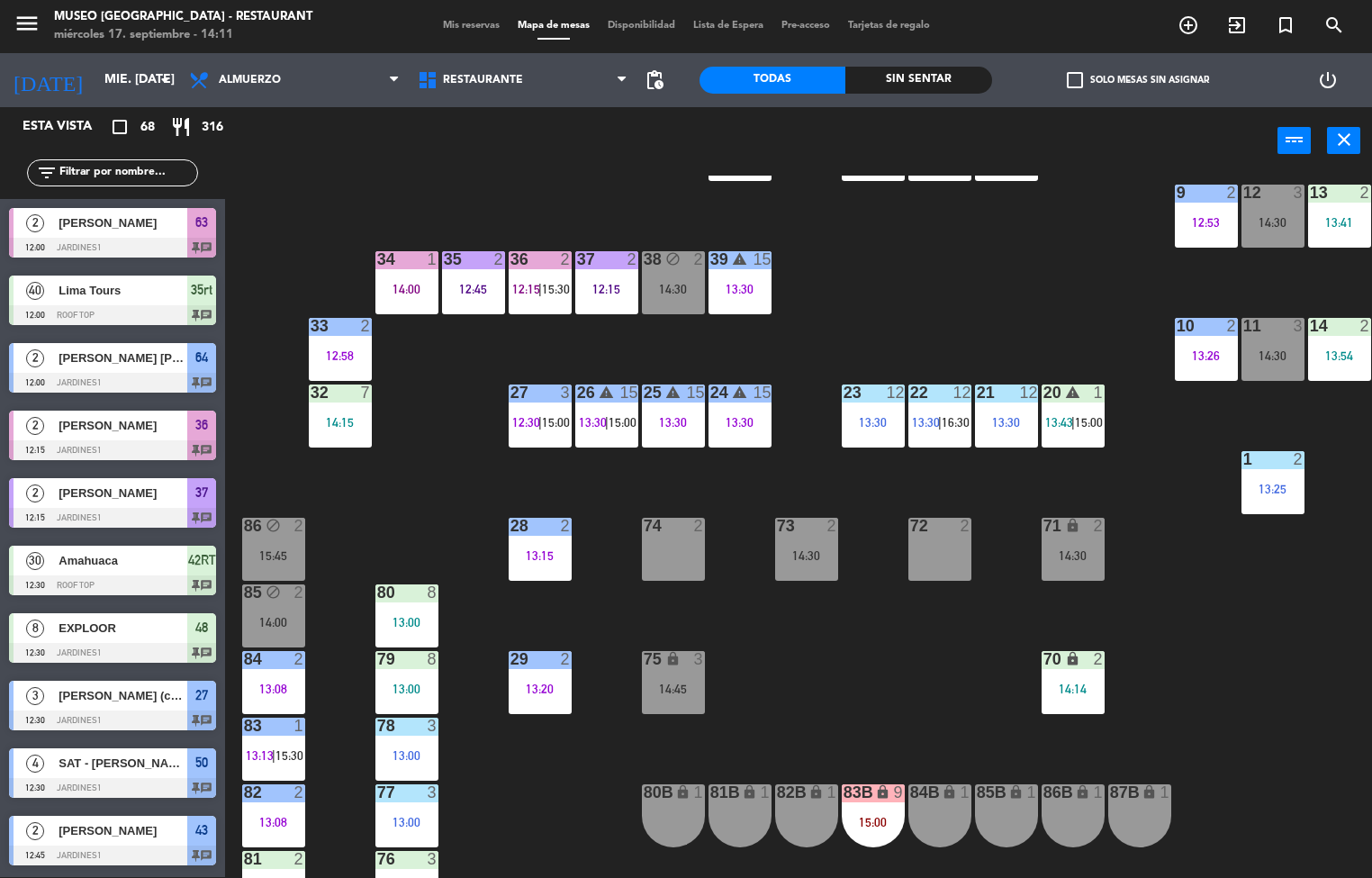
click at [764, 524] on div "73" at bounding box center [776, 525] width 30 height 17
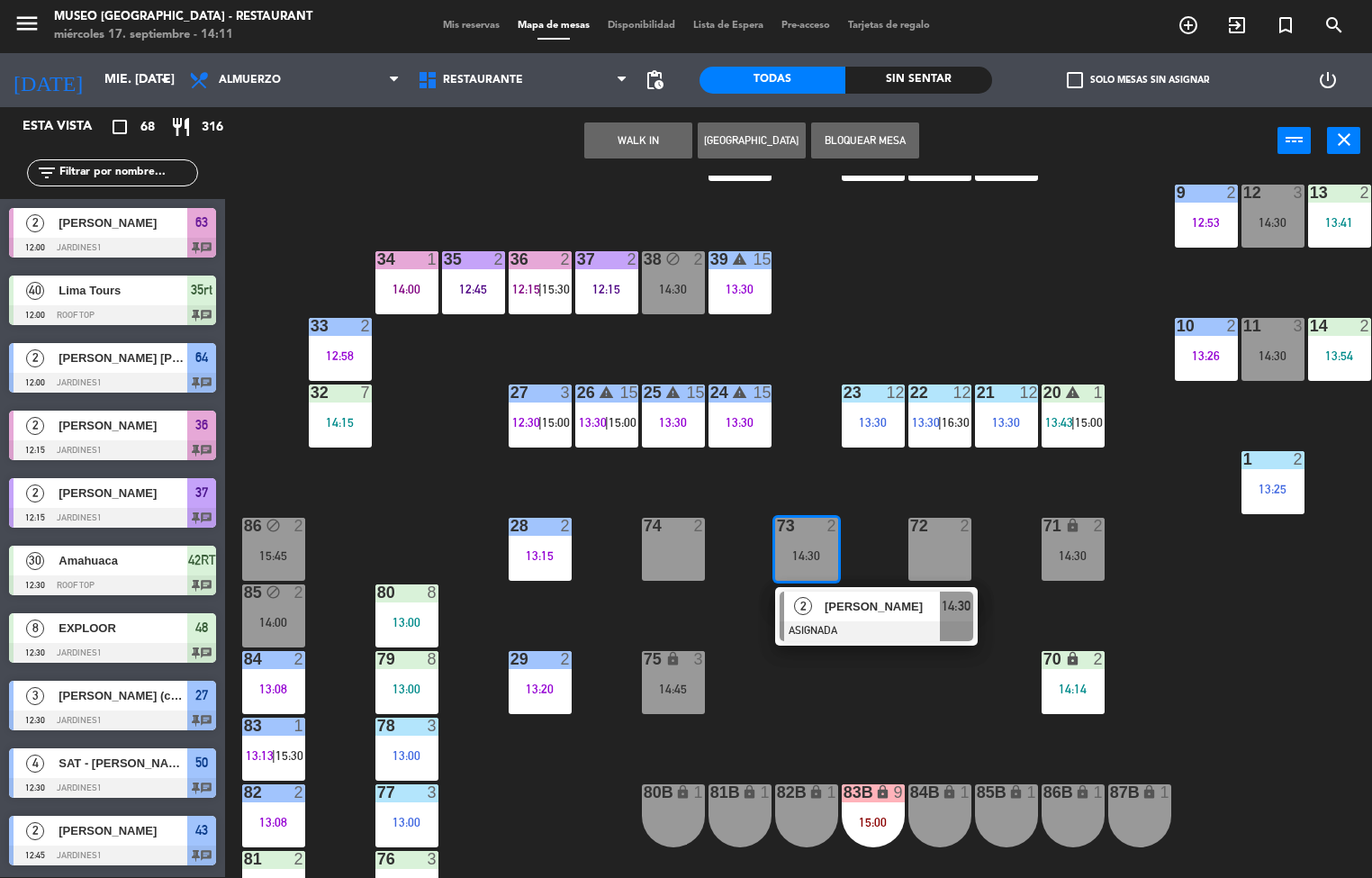
click at [854, 708] on div "44 5 13:00 | 16:00 49 2 14:00 54 5 13:30 64 2 12:00 48 8 12:30 53 8 12:30 63 2 …" at bounding box center [805, 527] width 1134 height 702
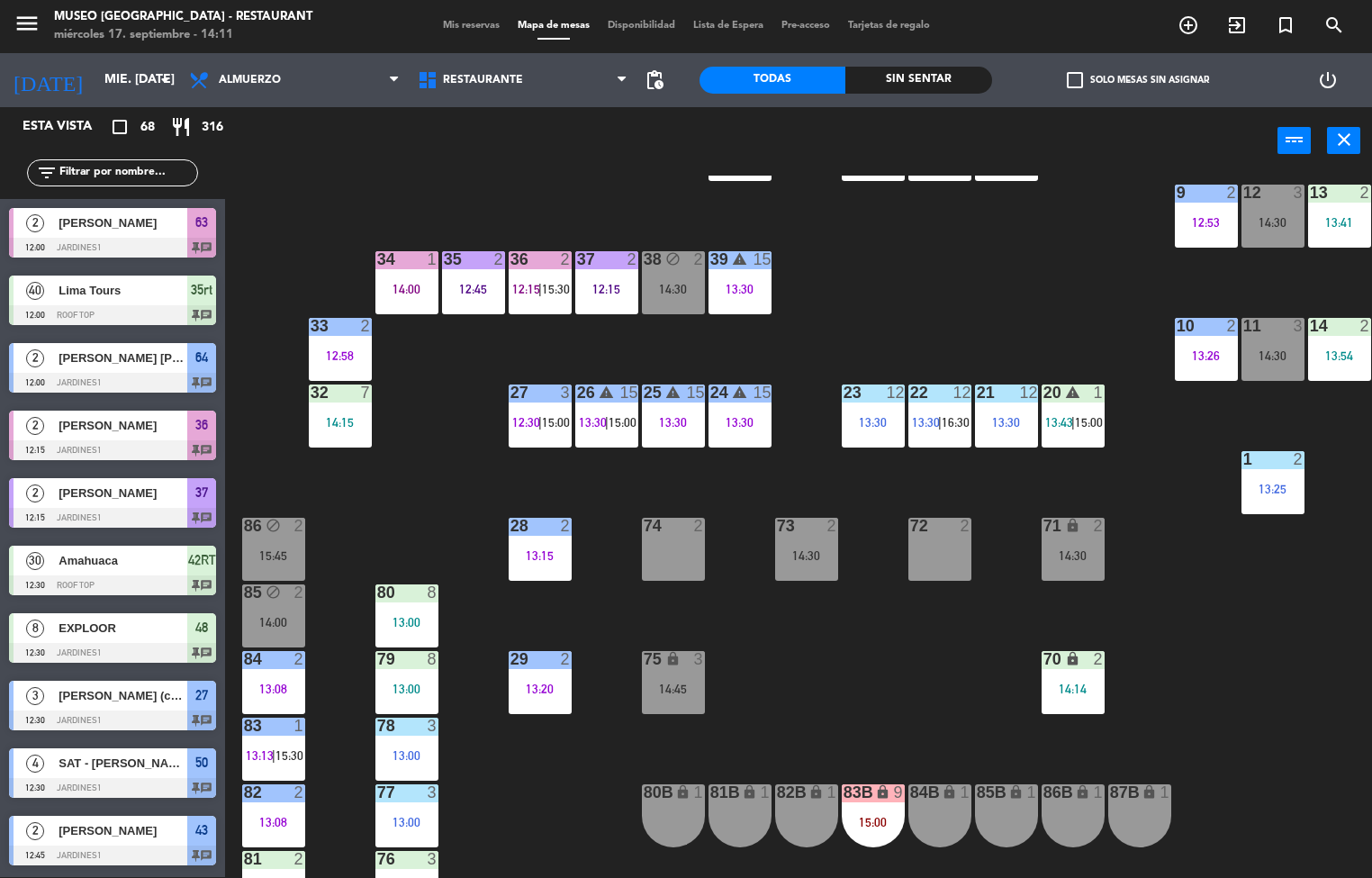
click at [603, 289] on div "12:15" at bounding box center [607, 289] width 63 height 13
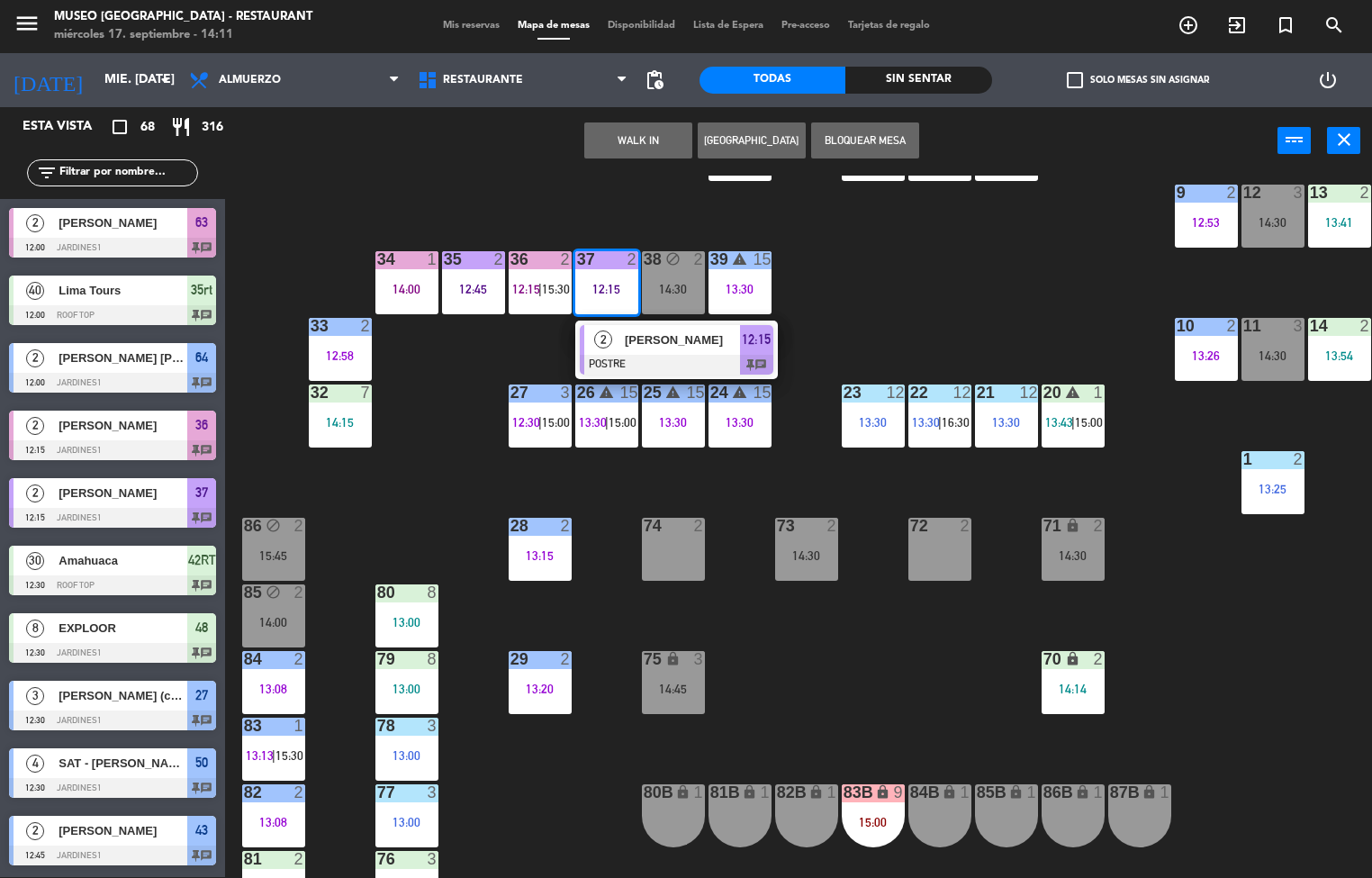
click at [670, 338] on span "[PERSON_NAME]" at bounding box center [682, 339] width 115 height 18
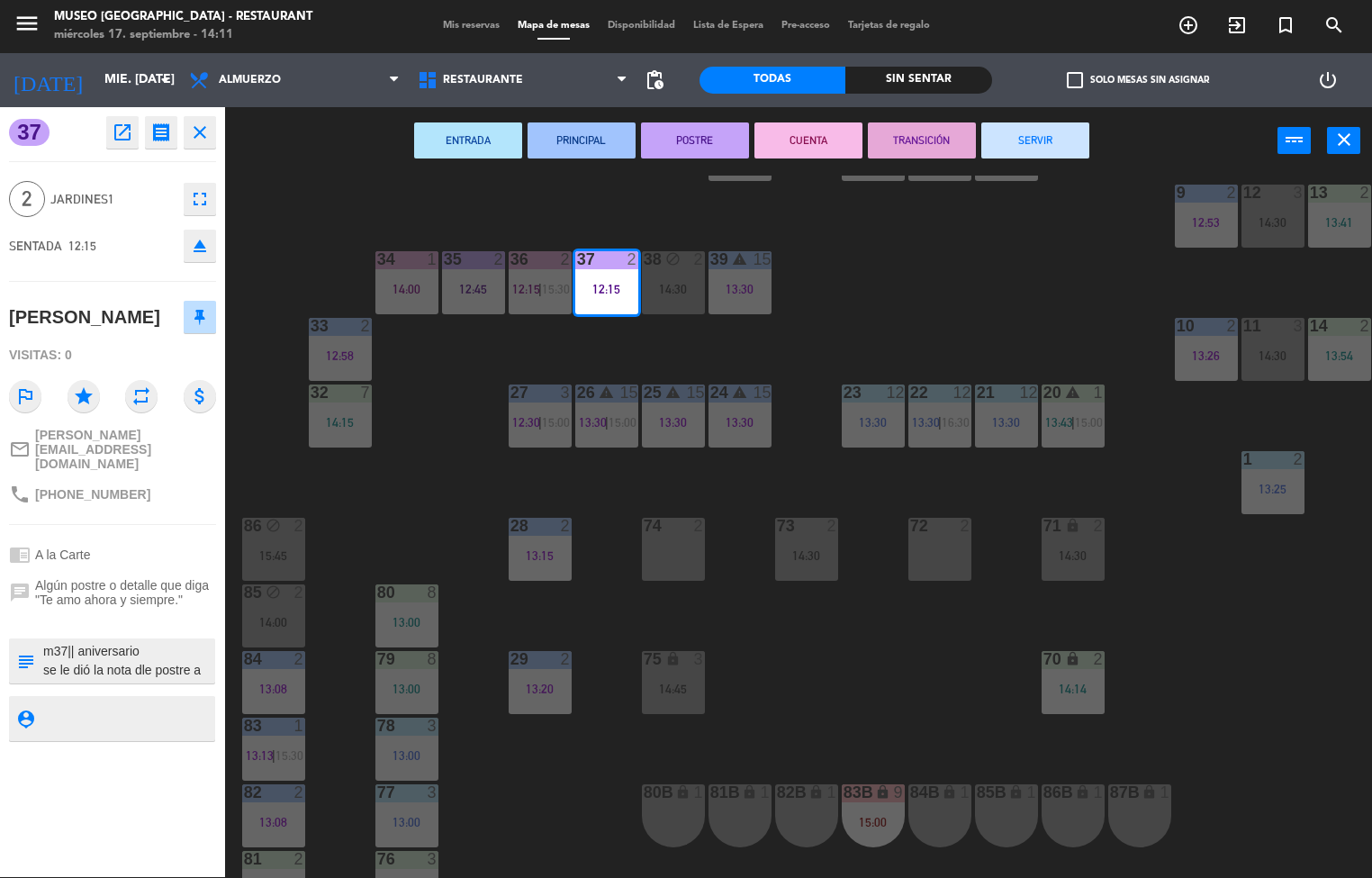
click at [158, 643] on textarea at bounding box center [127, 660] width 172 height 38
click at [697, 138] on button "POSTRE" at bounding box center [694, 140] width 108 height 36
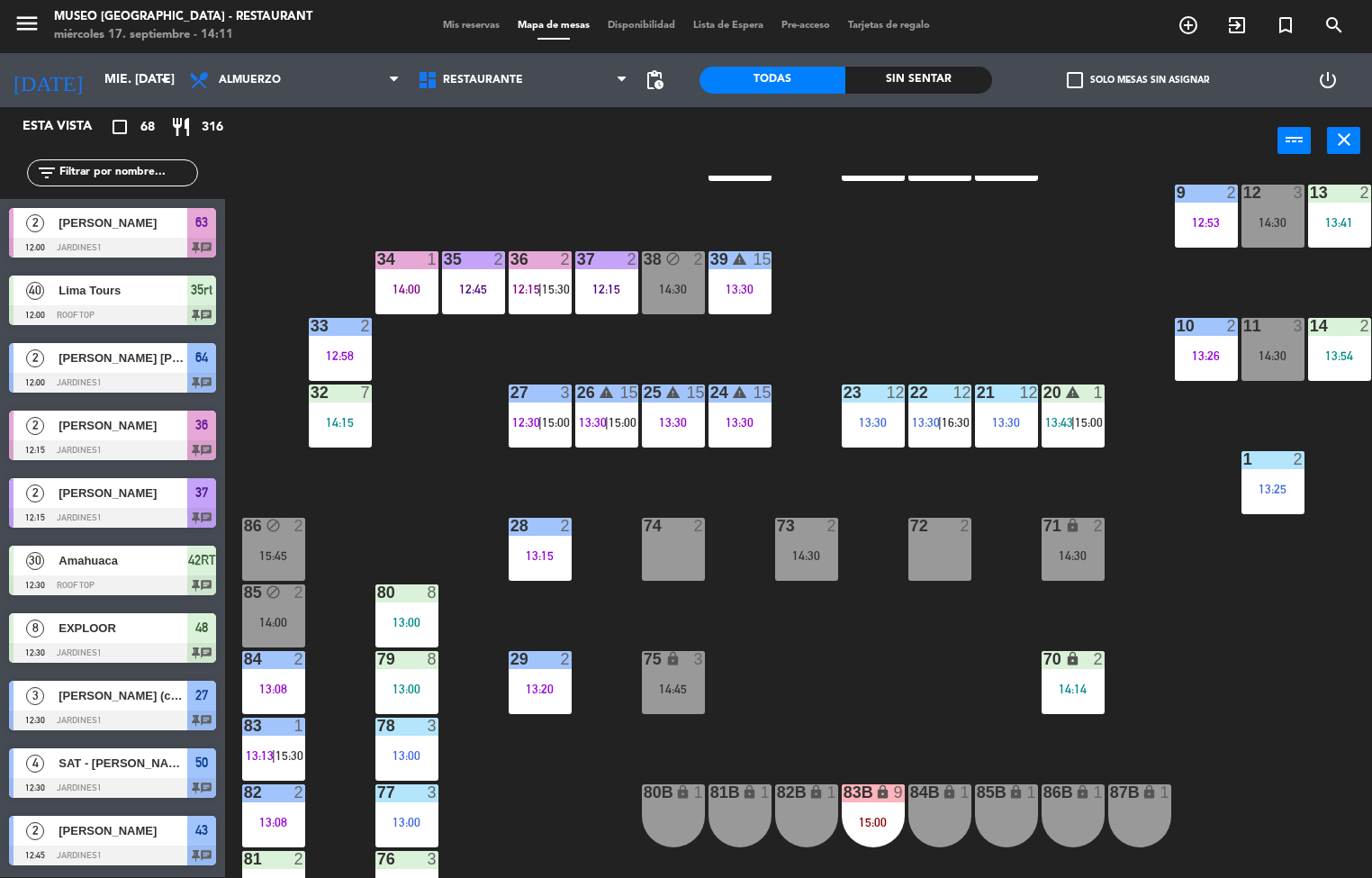
click at [600, 285] on div "12:15" at bounding box center [607, 289] width 63 height 13
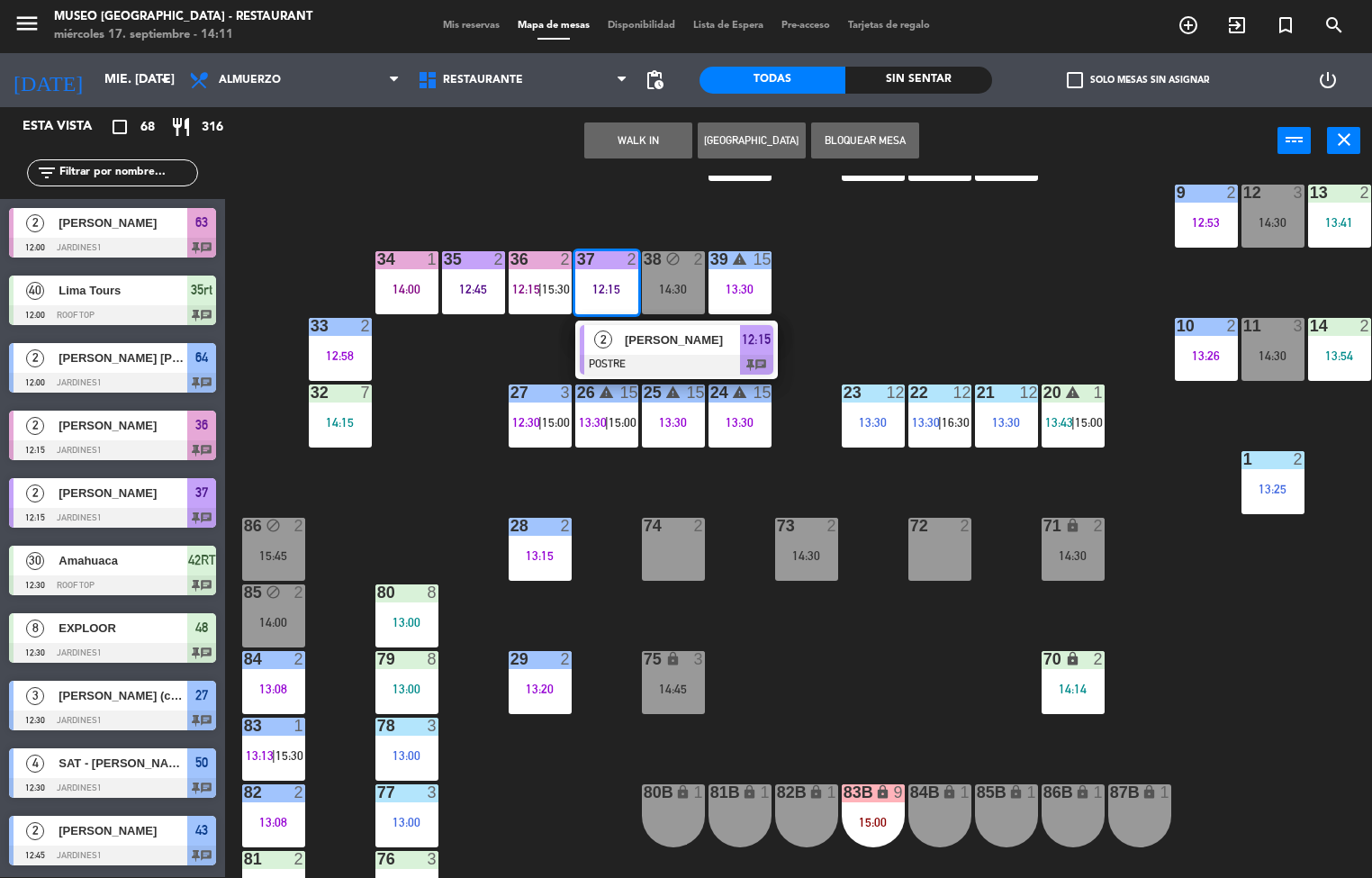
click at [676, 343] on span "[PERSON_NAME]" at bounding box center [682, 339] width 115 height 18
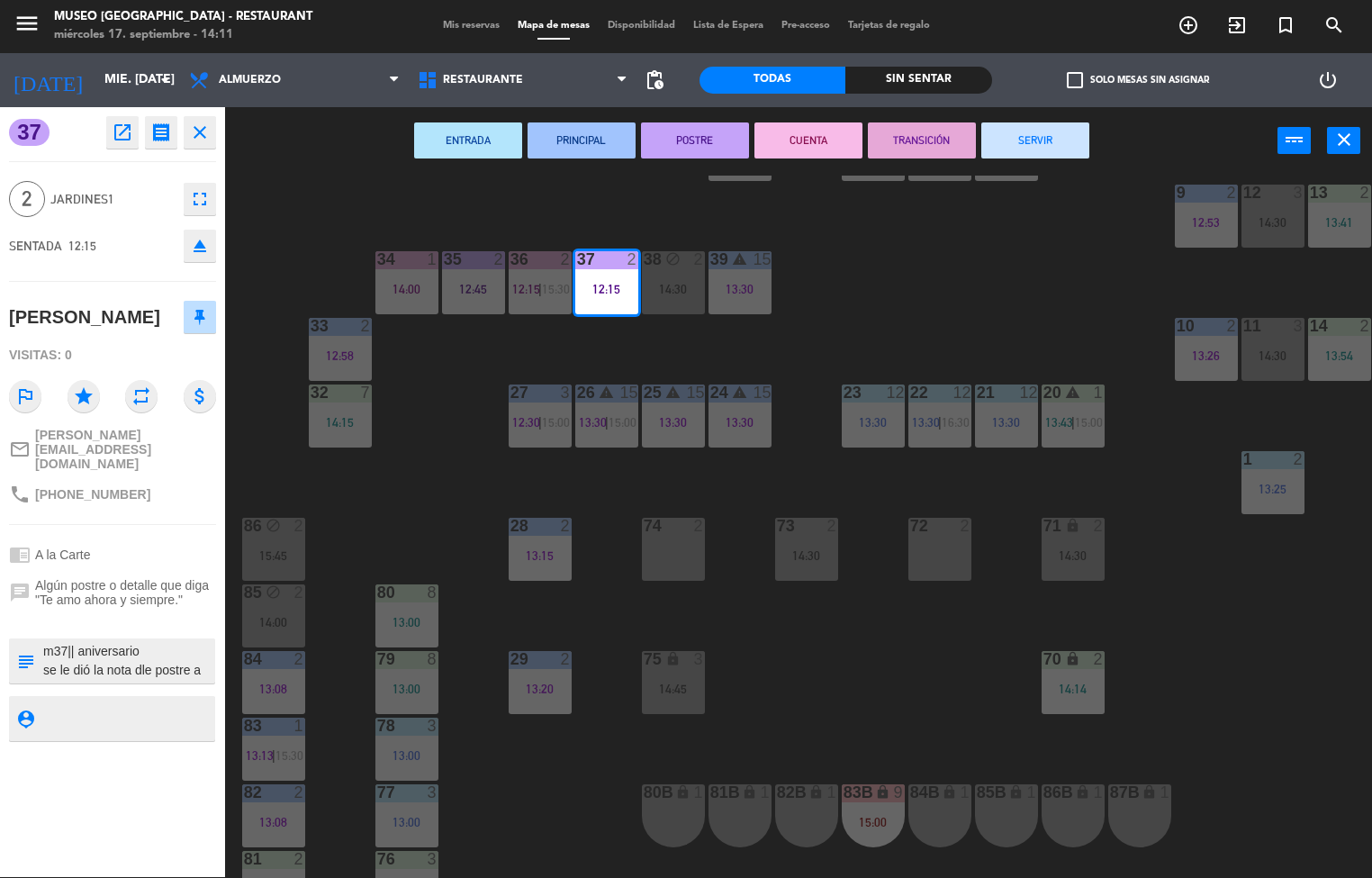
click at [695, 140] on button "POSTRE" at bounding box center [694, 140] width 108 height 36
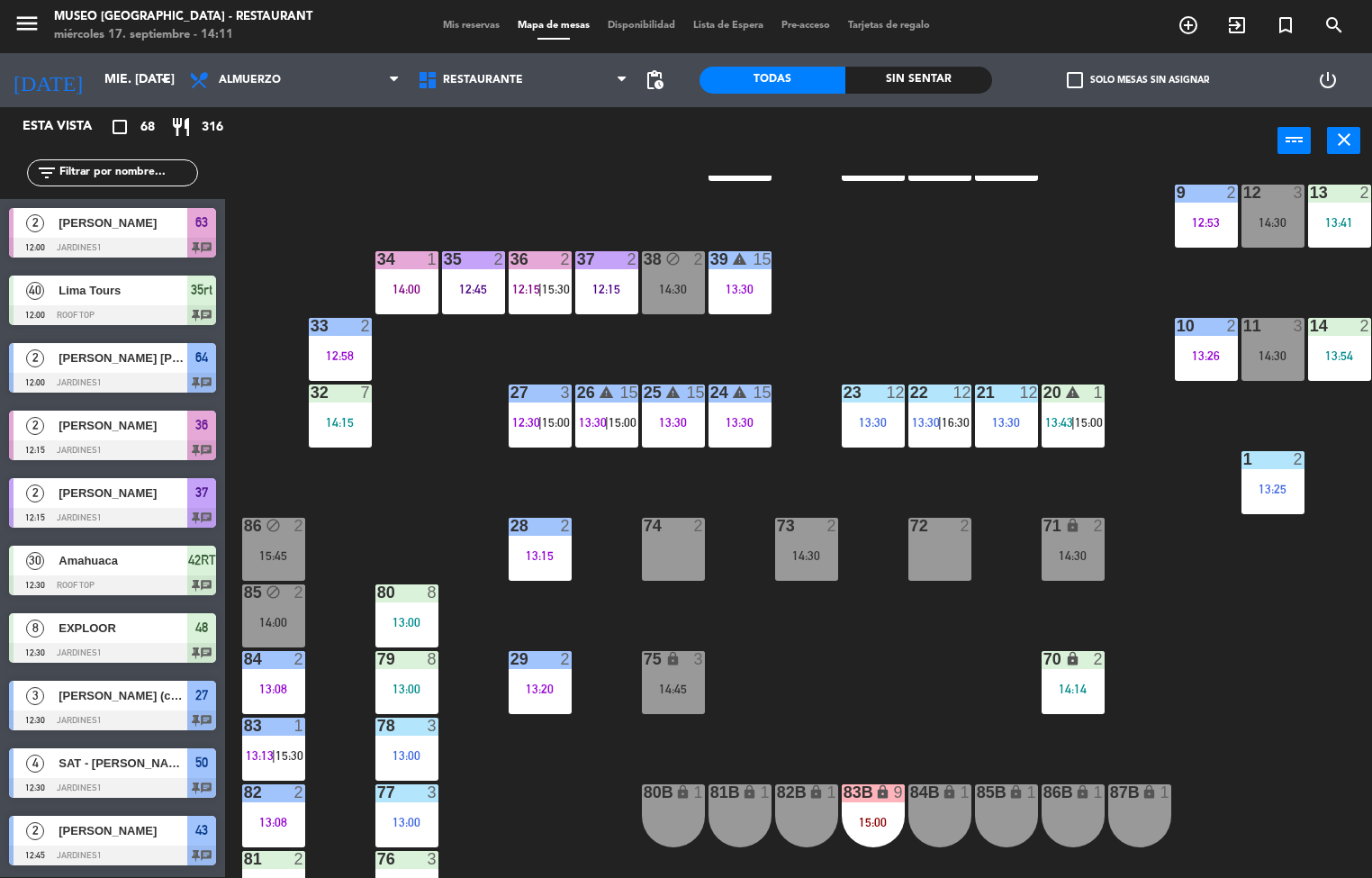
click at [876, 286] on div "44 5 13:00 | 16:00 49 2 14:00 54 5 13:30 64 2 12:00 48 8 12:30 53 8 12:30 63 2 …" at bounding box center [805, 527] width 1134 height 702
click at [541, 289] on span "|" at bounding box center [541, 289] width 4 height 15
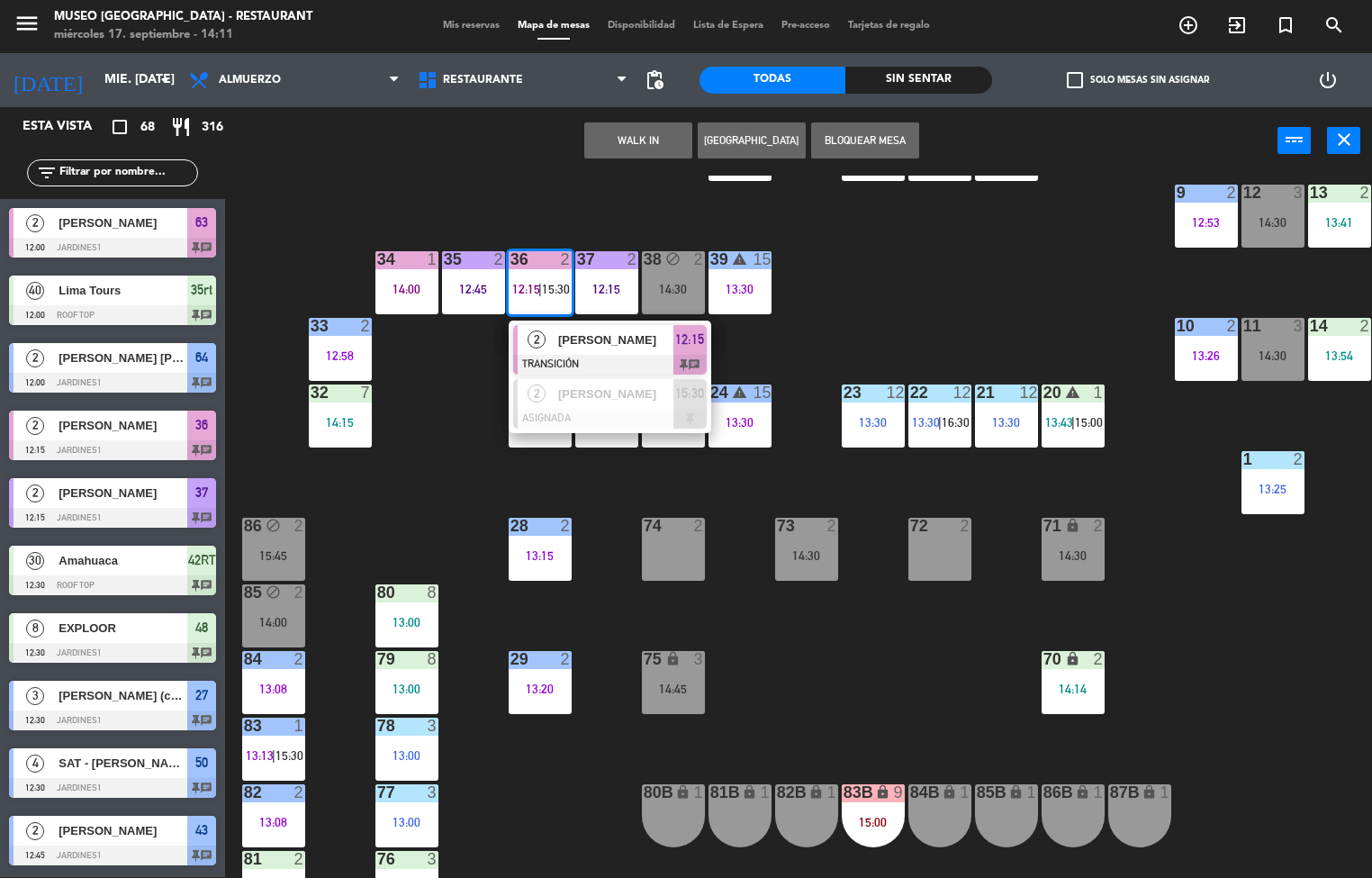
click at [622, 357] on div at bounding box center [610, 365] width 193 height 19
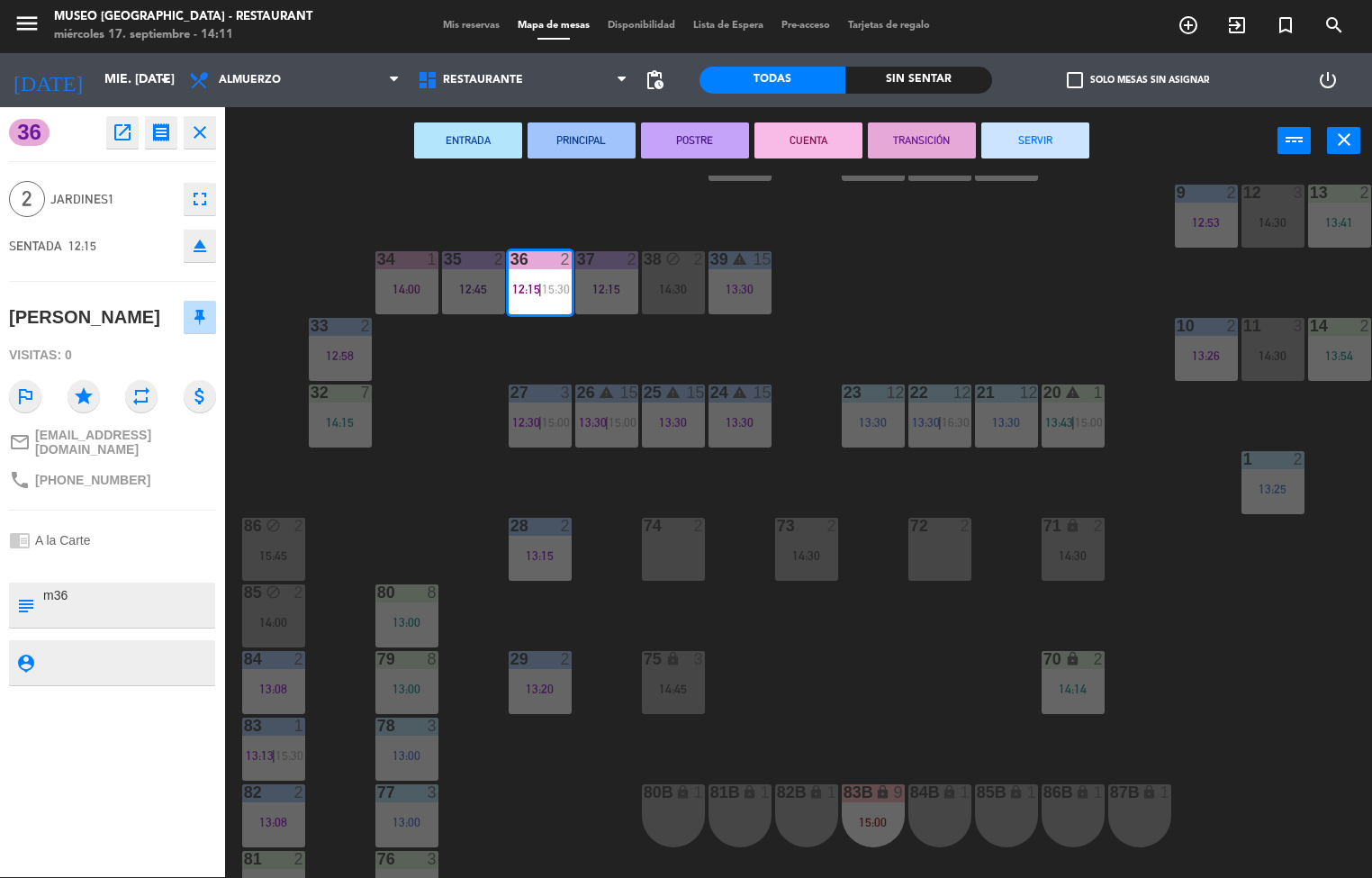
click at [928, 139] on button "TRANSICIÓN" at bounding box center [921, 140] width 108 height 36
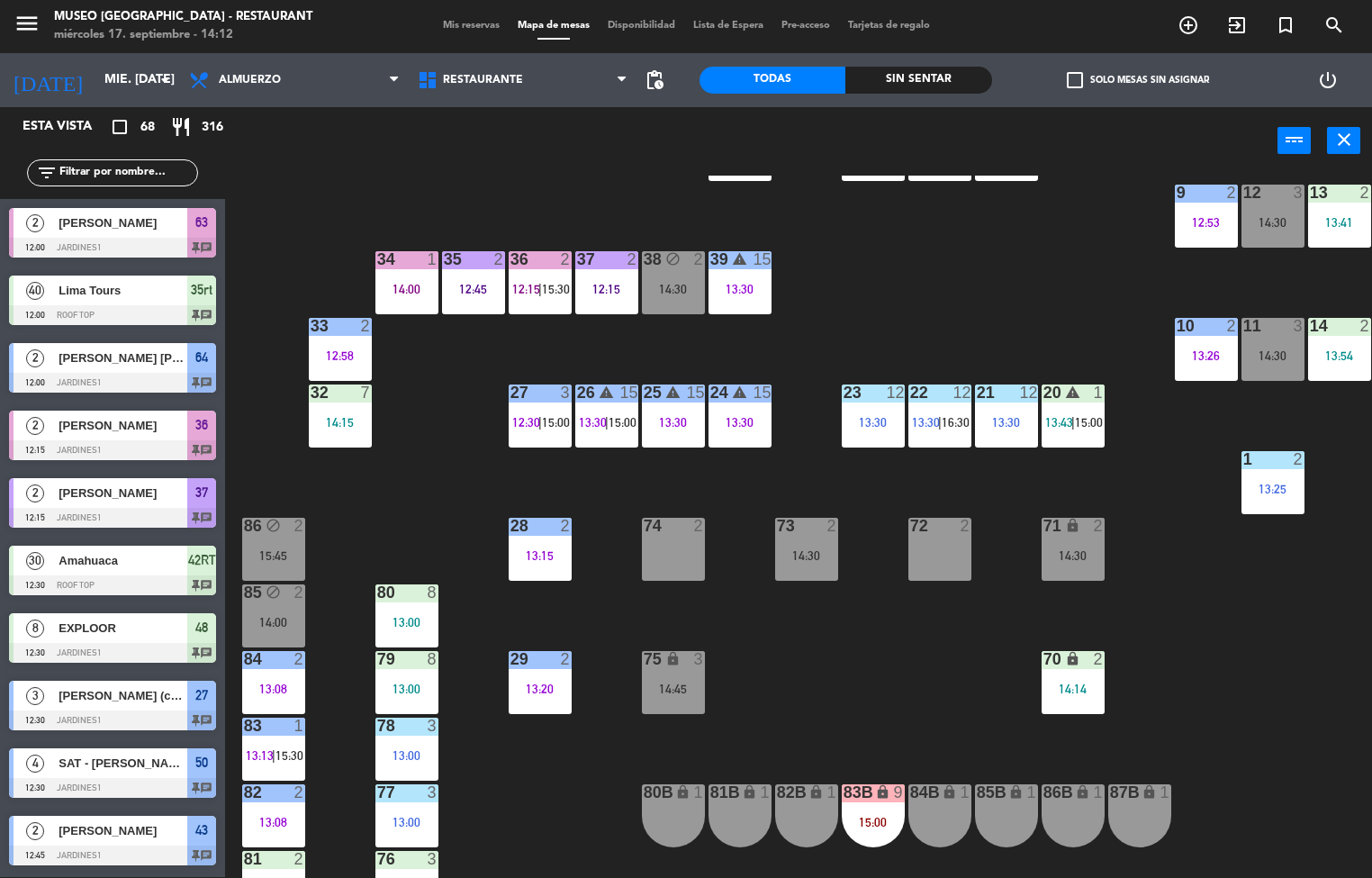
click at [473, 289] on div "12:45" at bounding box center [474, 289] width 63 height 13
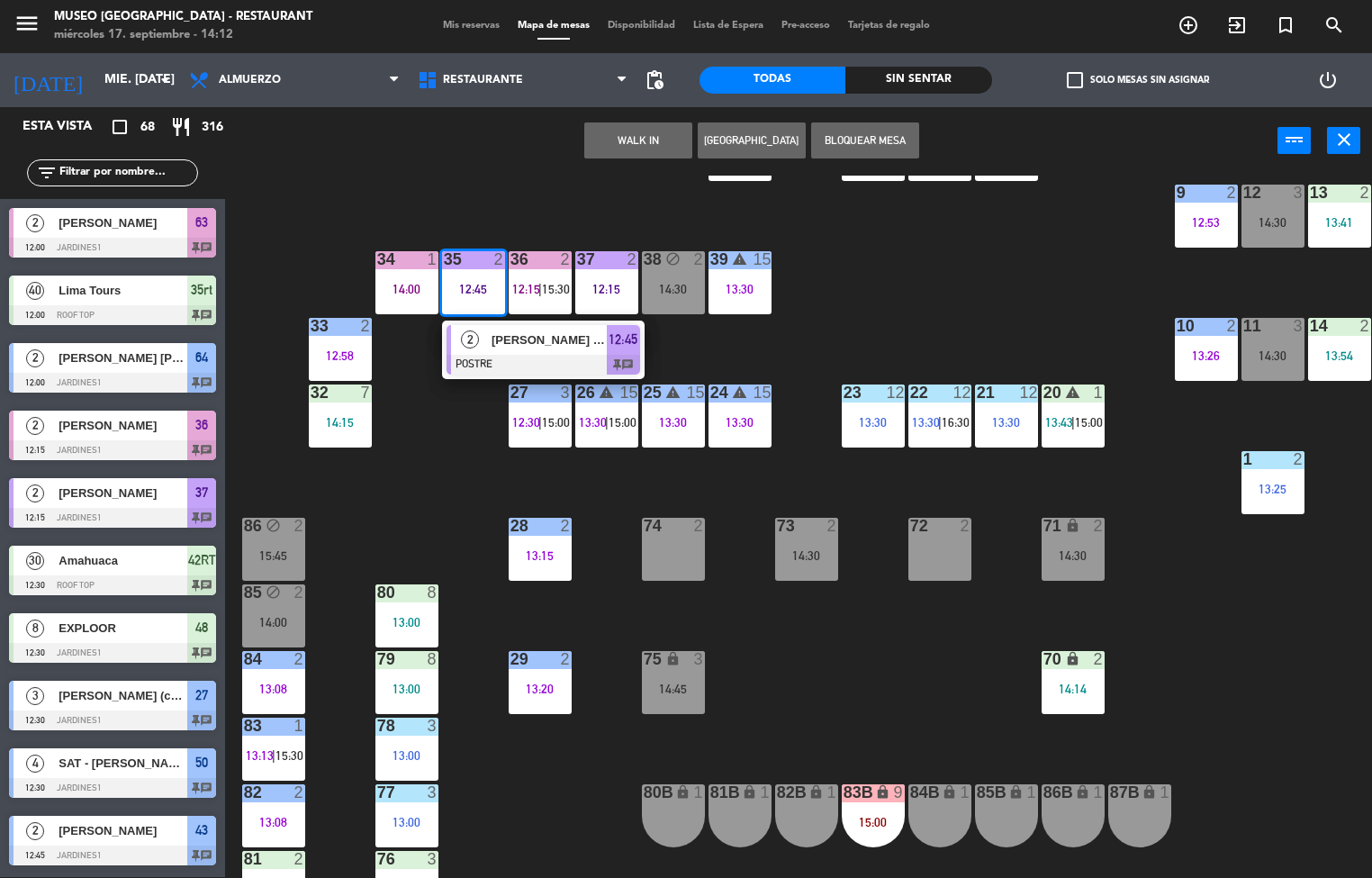
click at [408, 410] on div "44 5 13:00 | 16:00 49 2 14:00 54 5 13:30 64 2 12:00 48 8 12:30 53 8 12:30 63 2 …" at bounding box center [805, 527] width 1134 height 702
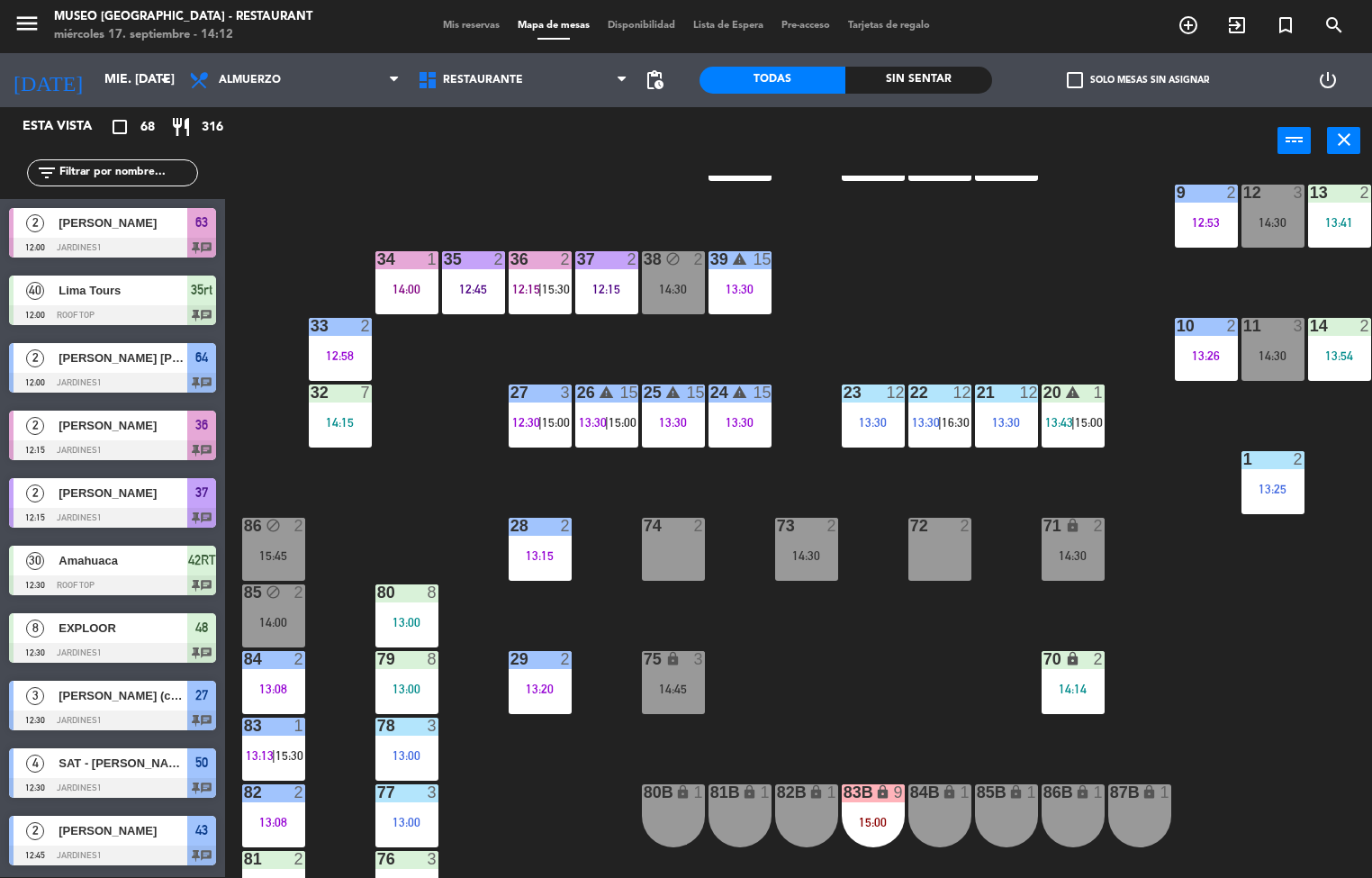
click at [403, 287] on div "14:00" at bounding box center [406, 289] width 63 height 13
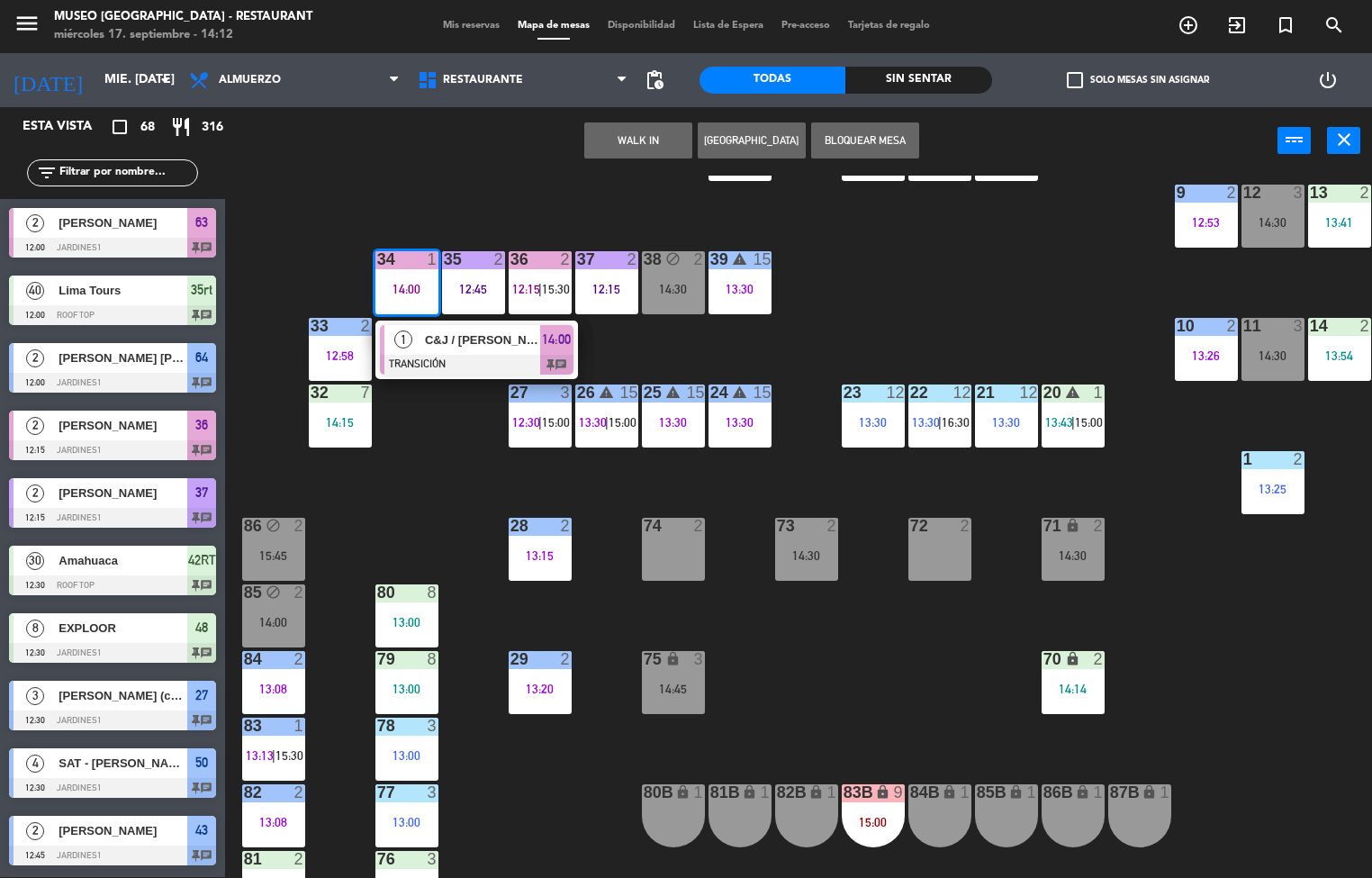
click at [476, 358] on div at bounding box center [476, 365] width 193 height 19
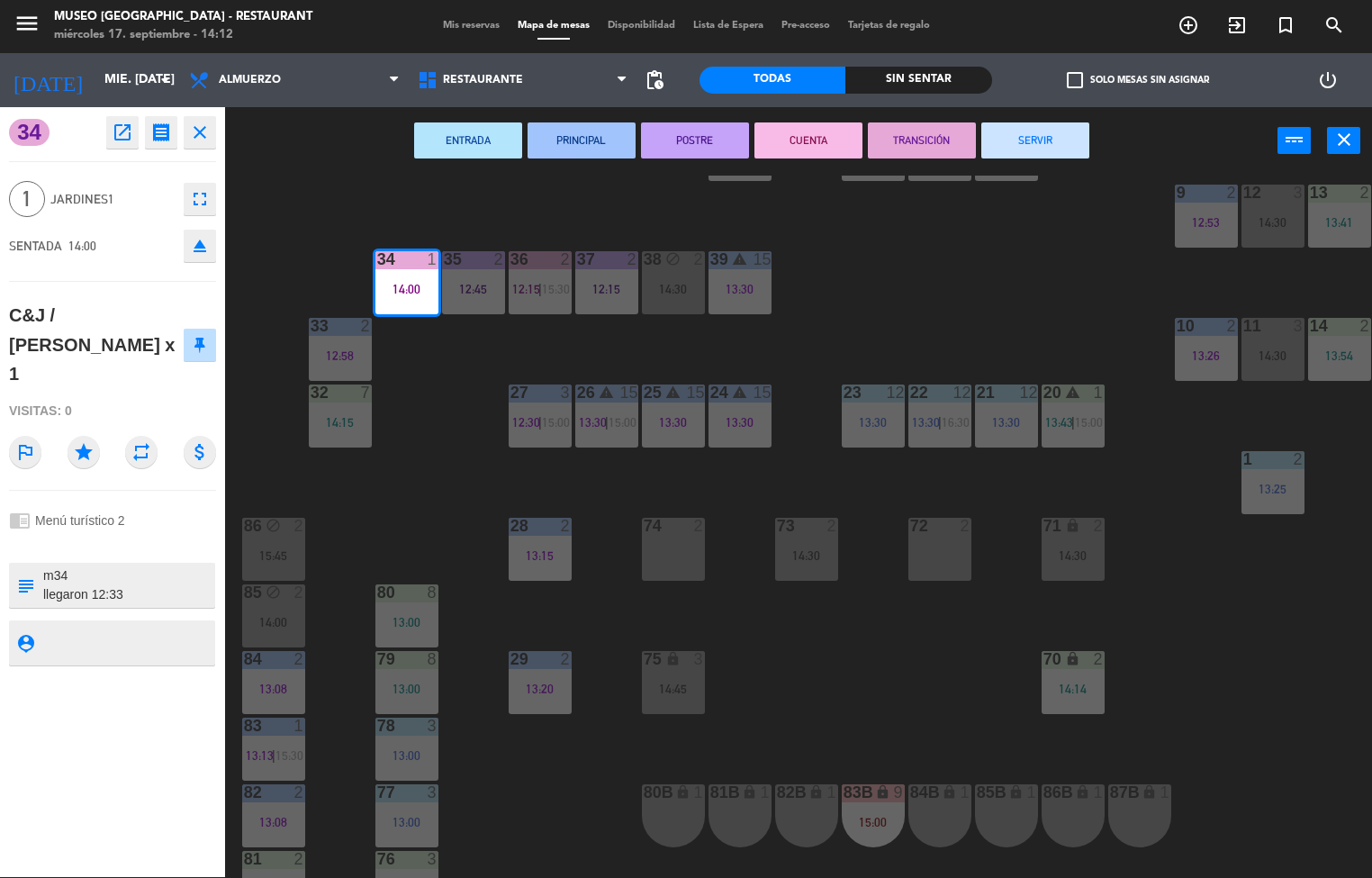
click at [921, 135] on button "TRANSICIÓN" at bounding box center [921, 140] width 108 height 36
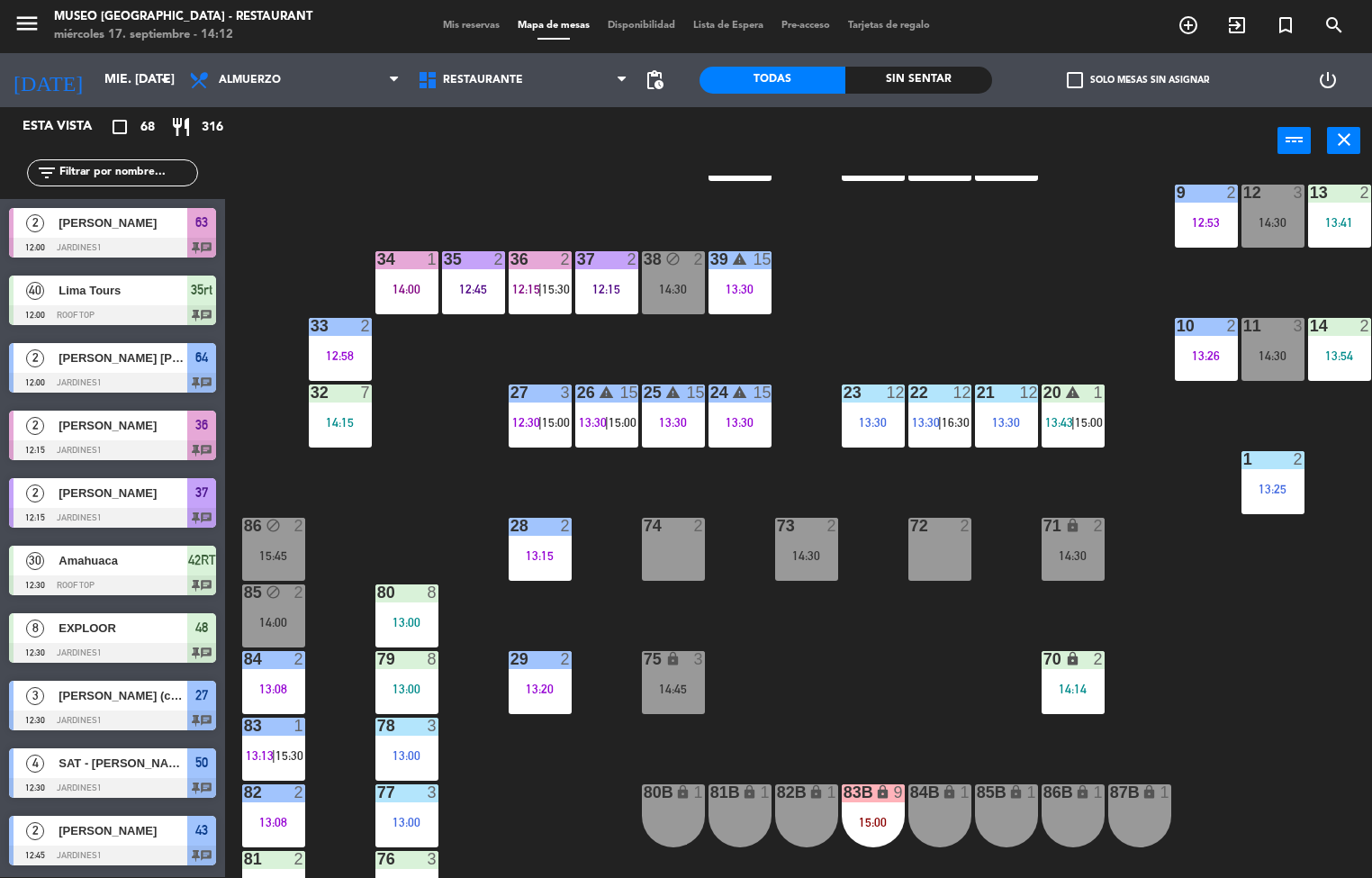
scroll to position [1, 0]
click at [969, 281] on div "44 5 13:00 | 16:00 49 2 14:00 54 5 13:30 64 2 12:00 48 8 12:30 53 8 12:30 63 2 …" at bounding box center [805, 527] width 1134 height 702
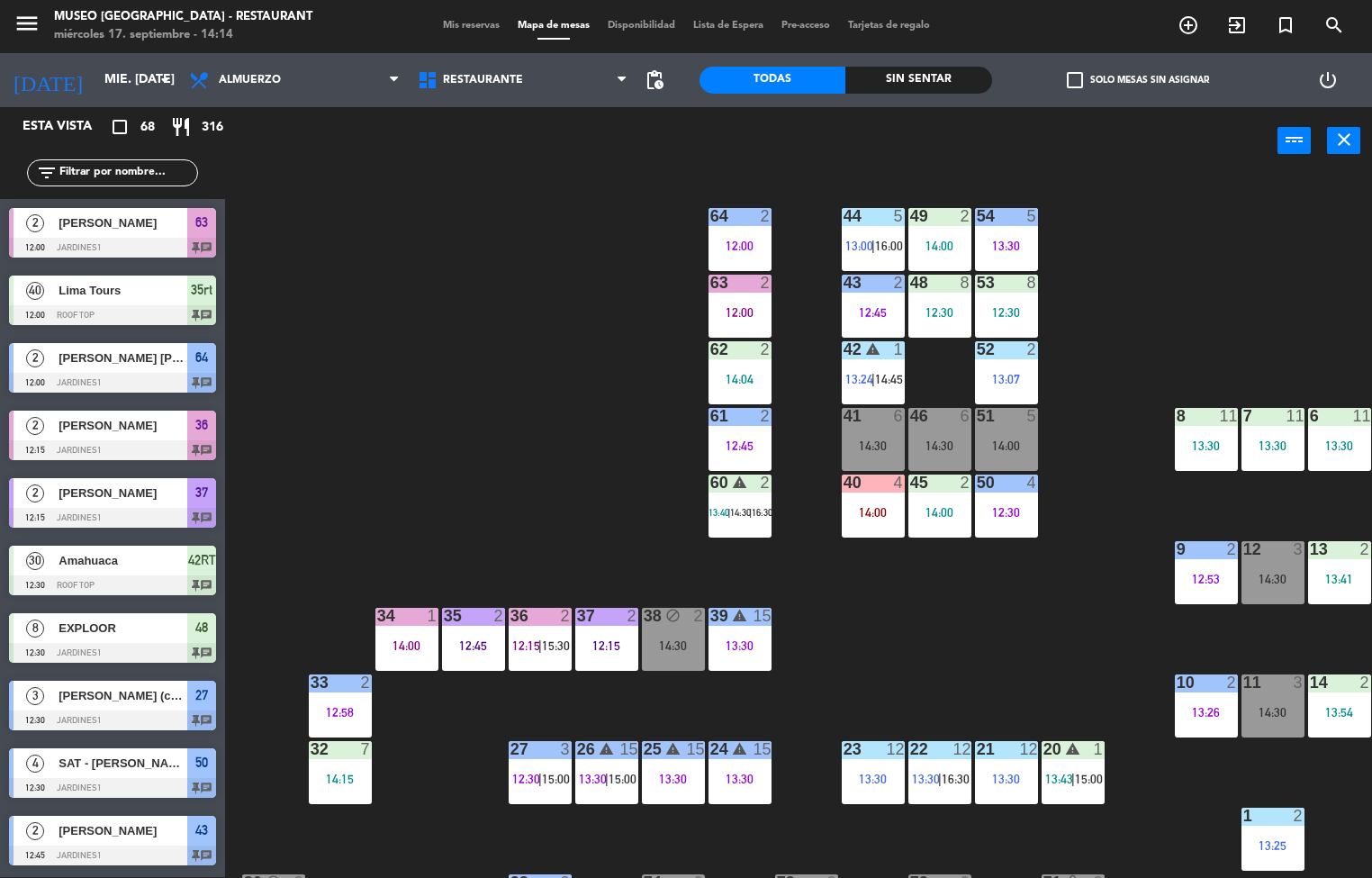
click at [857, 514] on div "14:00" at bounding box center [873, 511] width 63 height 13
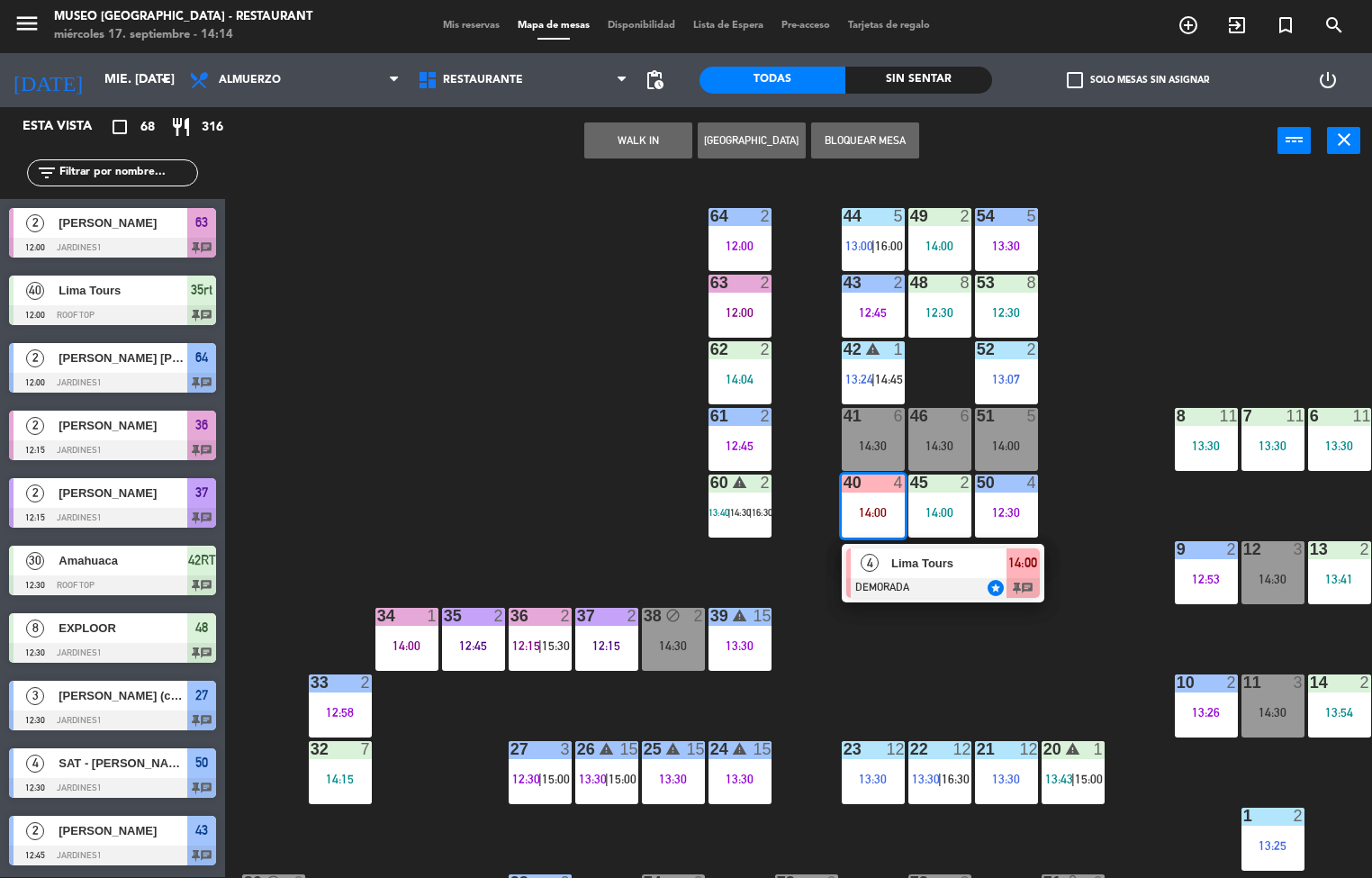
click at [960, 587] on div at bounding box center [942, 587] width 193 height 19
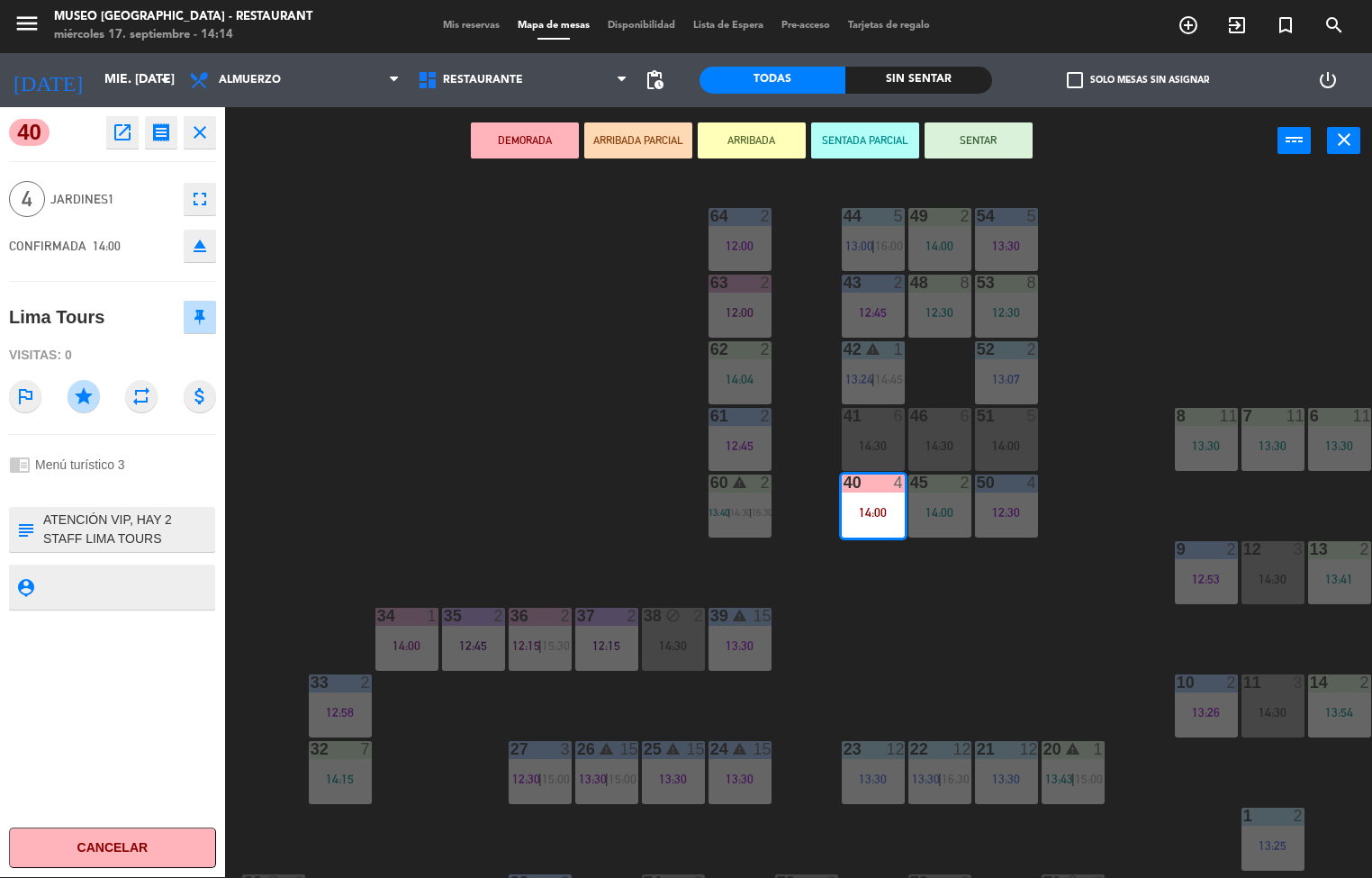
click at [117, 127] on icon "open_in_new" at bounding box center [123, 132] width 21 height 21
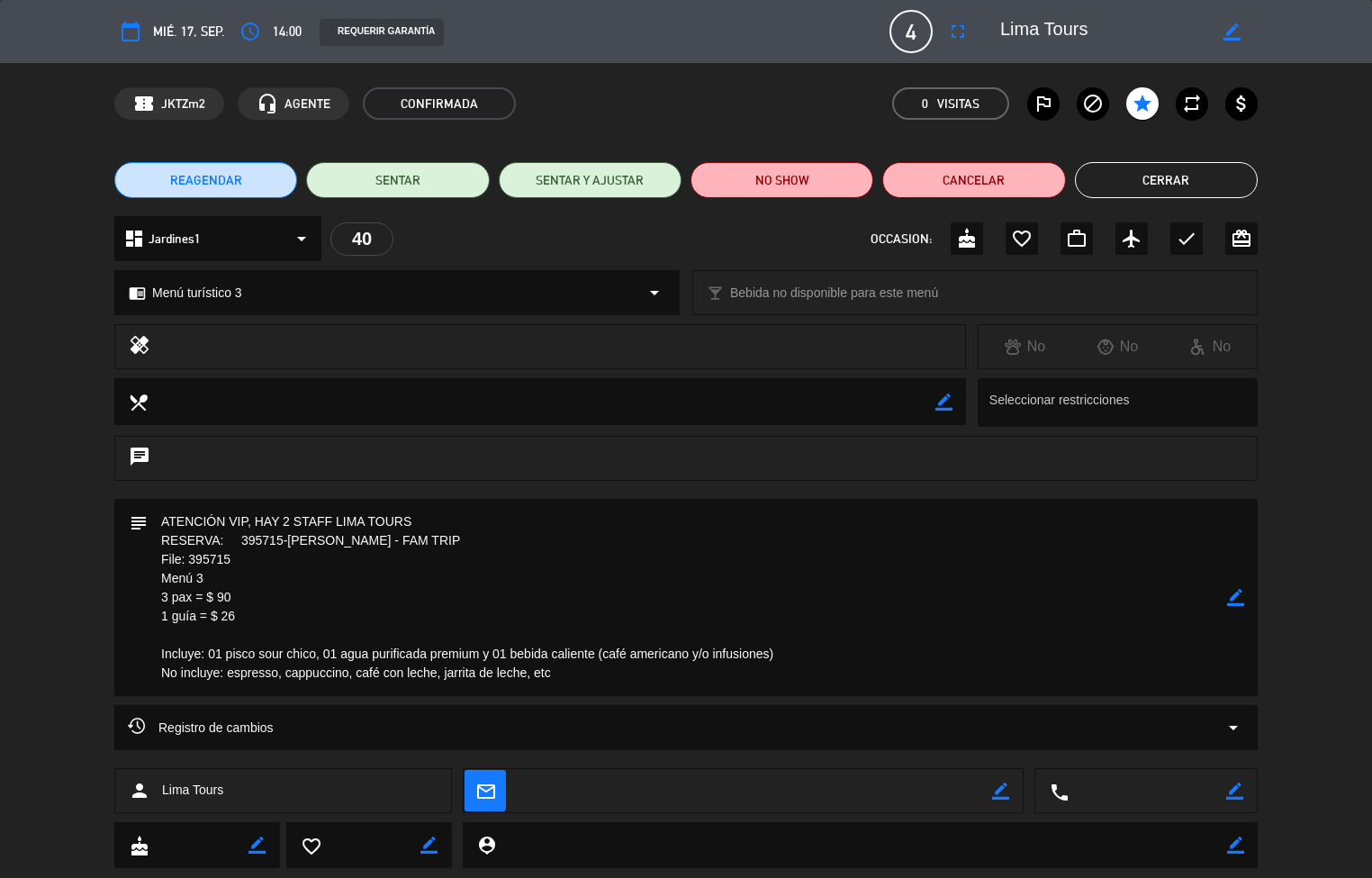
click at [1164, 170] on button "Cerrar" at bounding box center [1166, 180] width 183 height 36
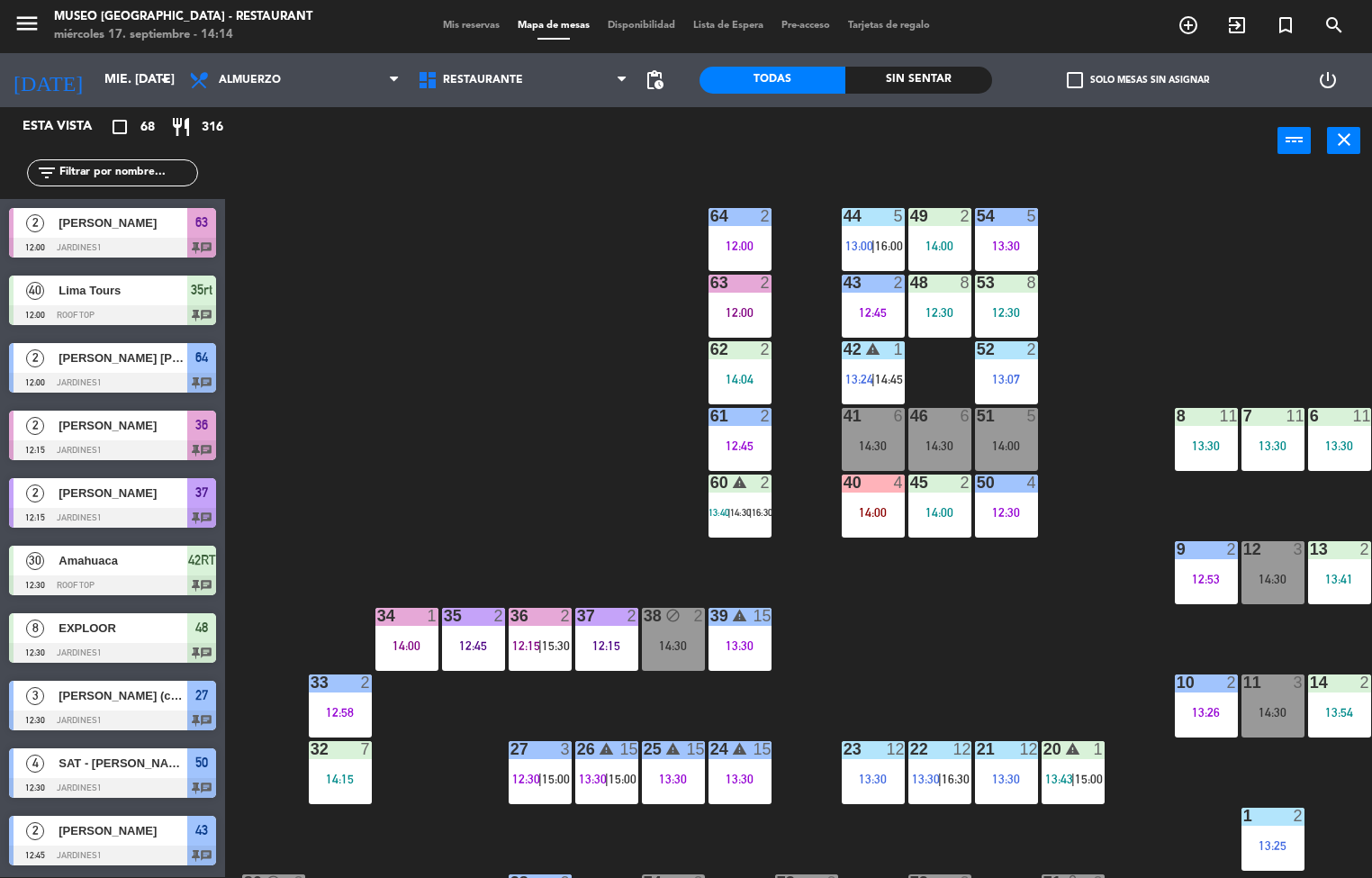
scroll to position [1, 0]
click at [935, 638] on div "44 5 13:00 | 16:00 49 2 14:00 54 5 13:30 | 16:30 64 2 12:00 48 8 12:30 53 8 12:…" at bounding box center [805, 527] width 1134 height 702
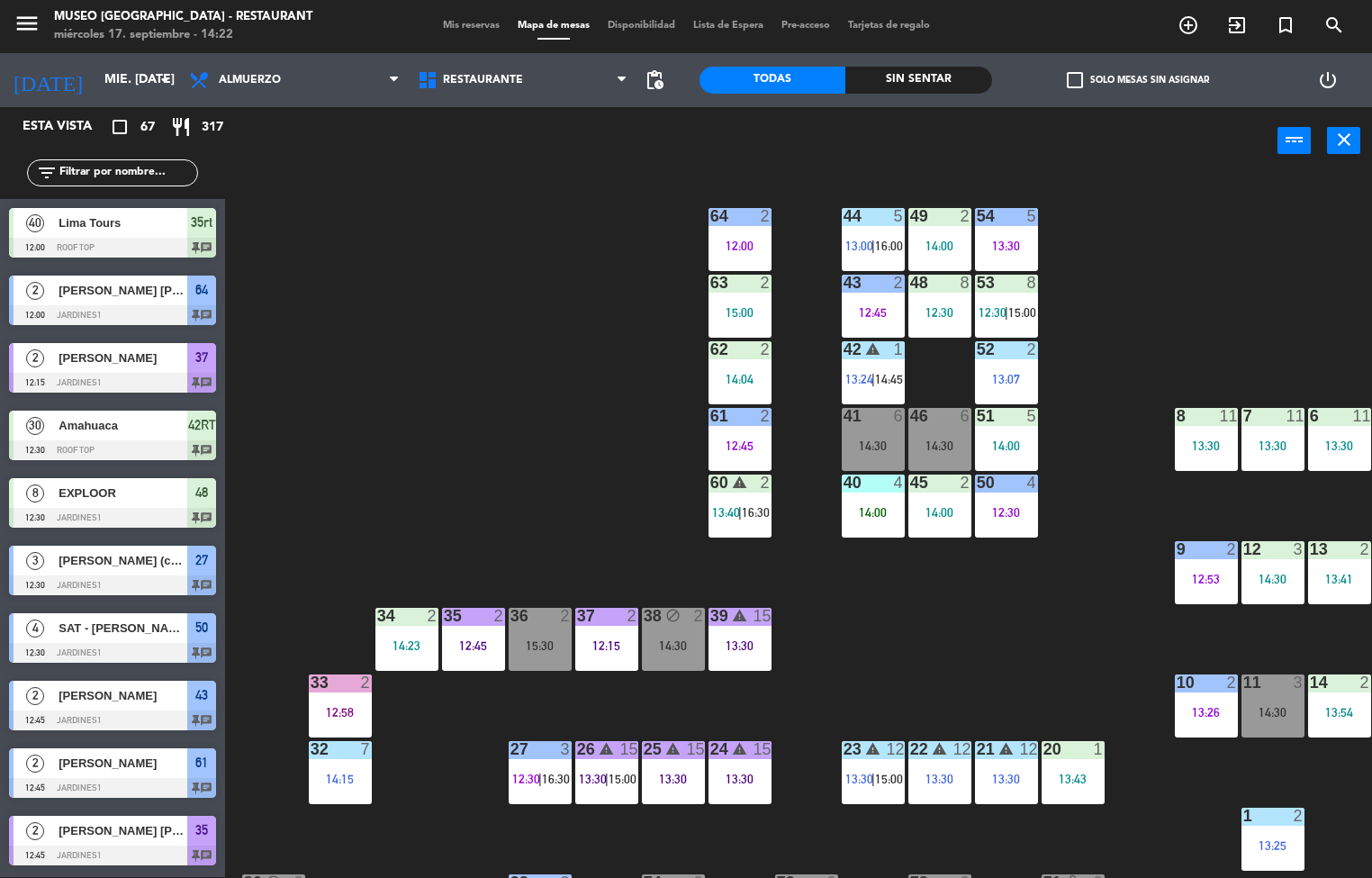
click at [1004, 611] on div "44 5 13:00 | 16:00 49 2 14:00 54 5 13:30 64 2 12:00 48 8 12:30 53 8 12:30 | 15:…" at bounding box center [805, 527] width 1134 height 702
click at [943, 641] on div "44 5 13:00 | 16:00 49 2 14:00 54 5 13:30 64 2 12:00 48 8 12:30 53 8 12:30 | 15:…" at bounding box center [805, 527] width 1134 height 702
click at [355, 705] on div "12:58" at bounding box center [340, 712] width 63 height 14
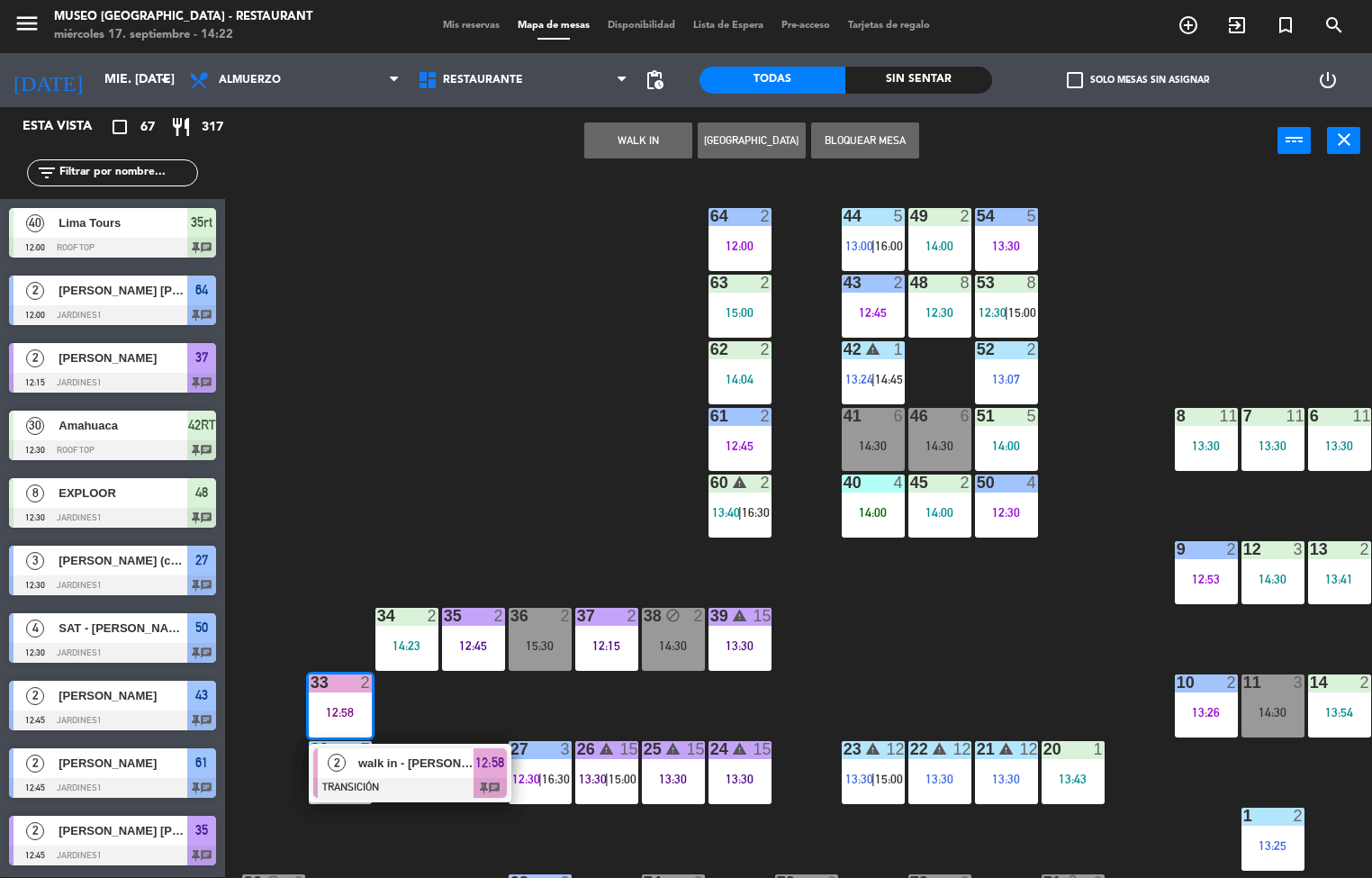
click at [872, 668] on div "44 5 13:00 | 16:00 49 2 14:00 54 5 13:30 64 2 12:00 48 8 12:30 53 8 12:30 | 15:…" at bounding box center [805, 527] width 1134 height 702
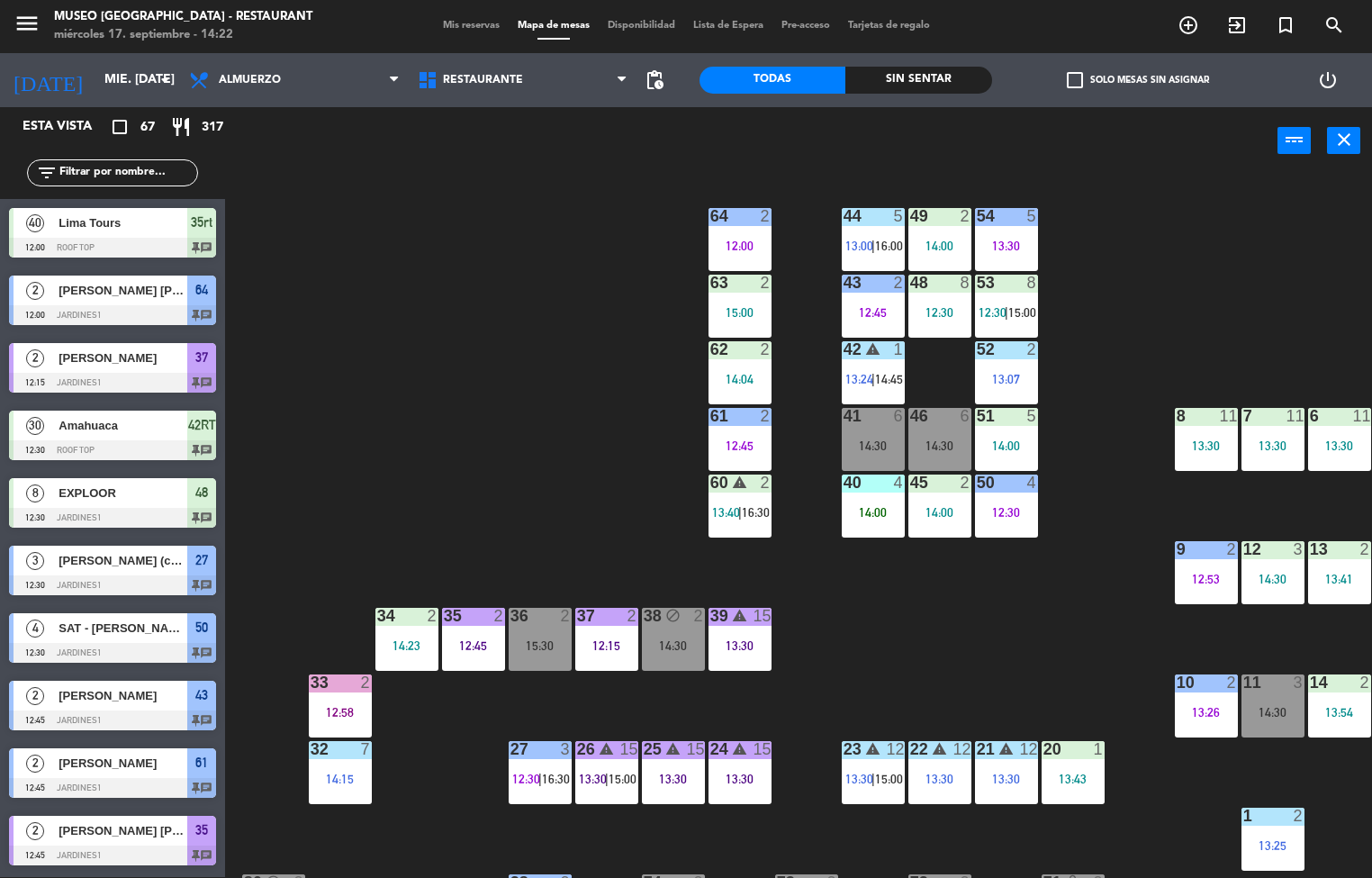
click at [1067, 543] on div "44 5 13:00 | 16:00 49 2 14:00 54 5 13:30 64 2 12:00 48 8 12:30 53 8 12:30 | 15:…" at bounding box center [805, 527] width 1134 height 702
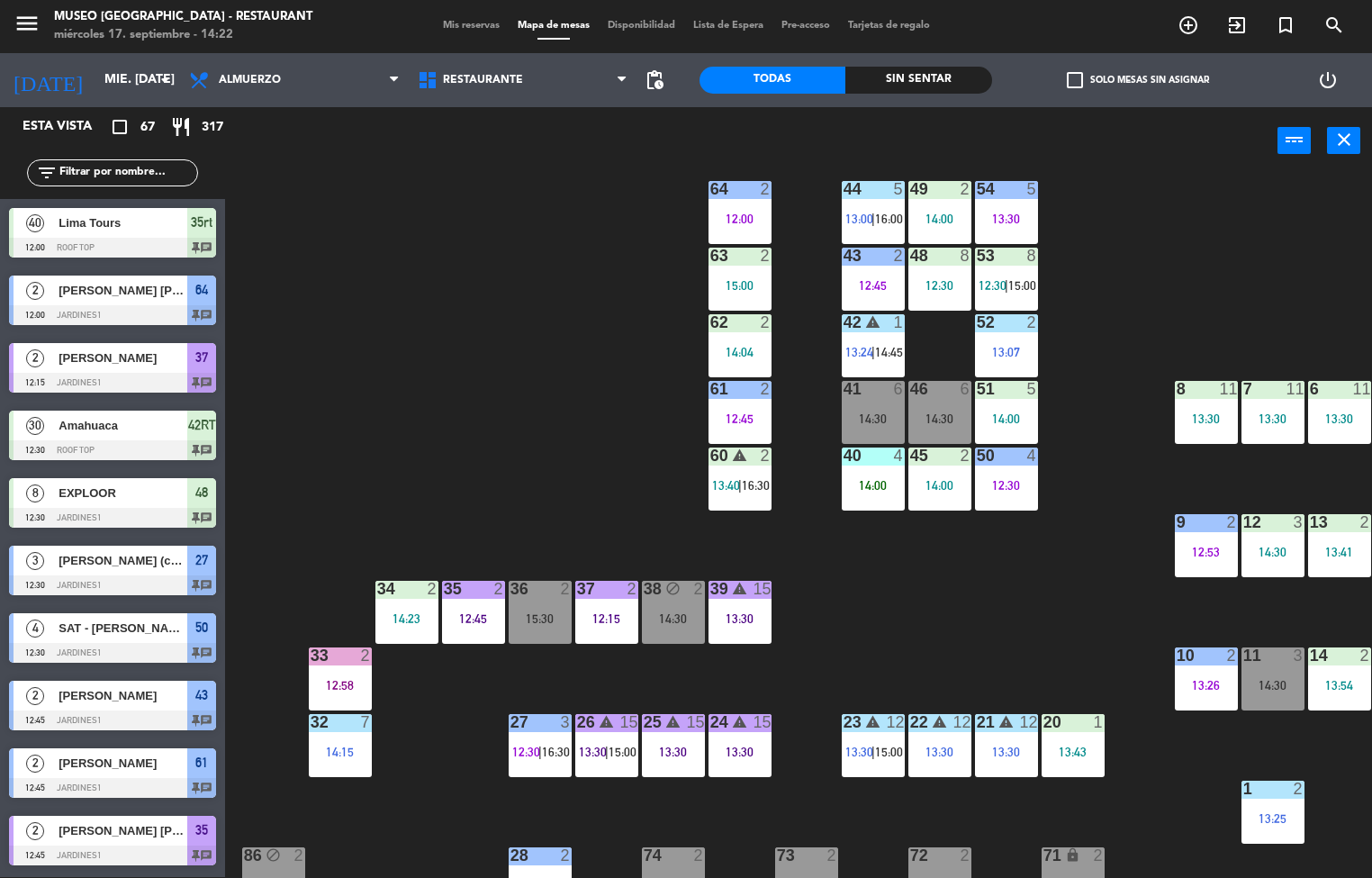
scroll to position [3, 0]
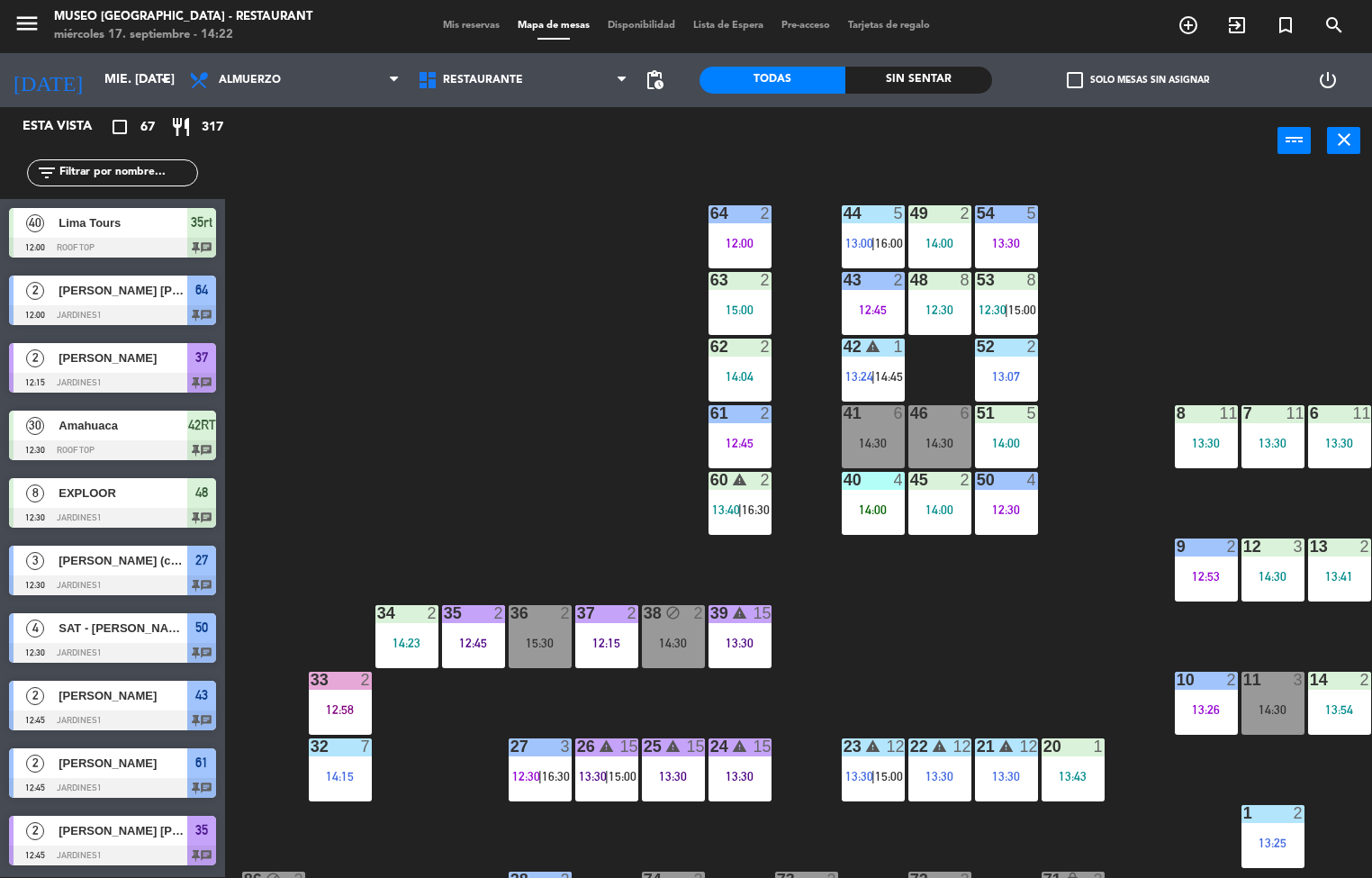
click at [963, 432] on div "46 6 14:30" at bounding box center [939, 437] width 63 height 63
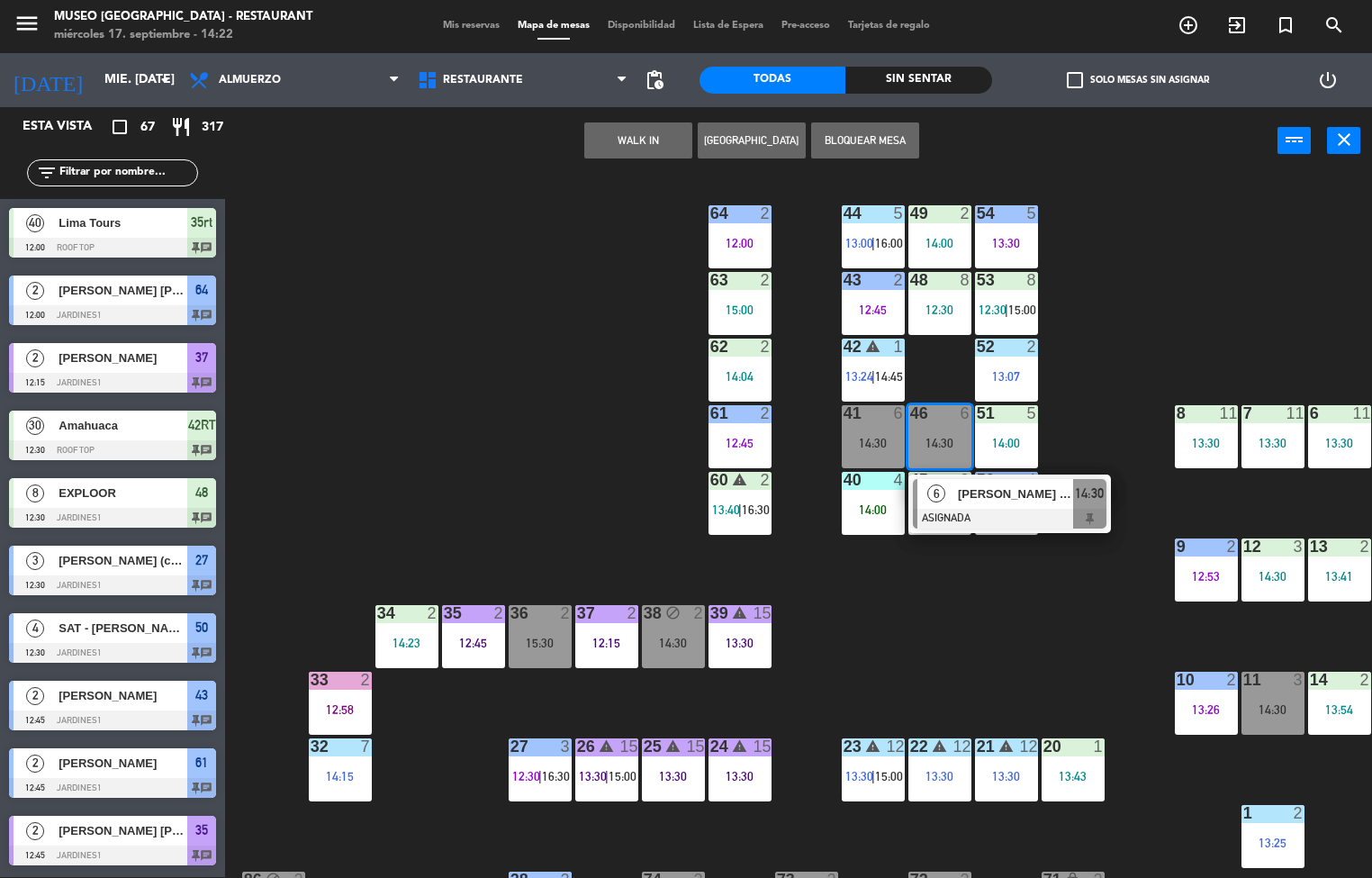
click at [1026, 522] on div at bounding box center [1009, 518] width 193 height 19
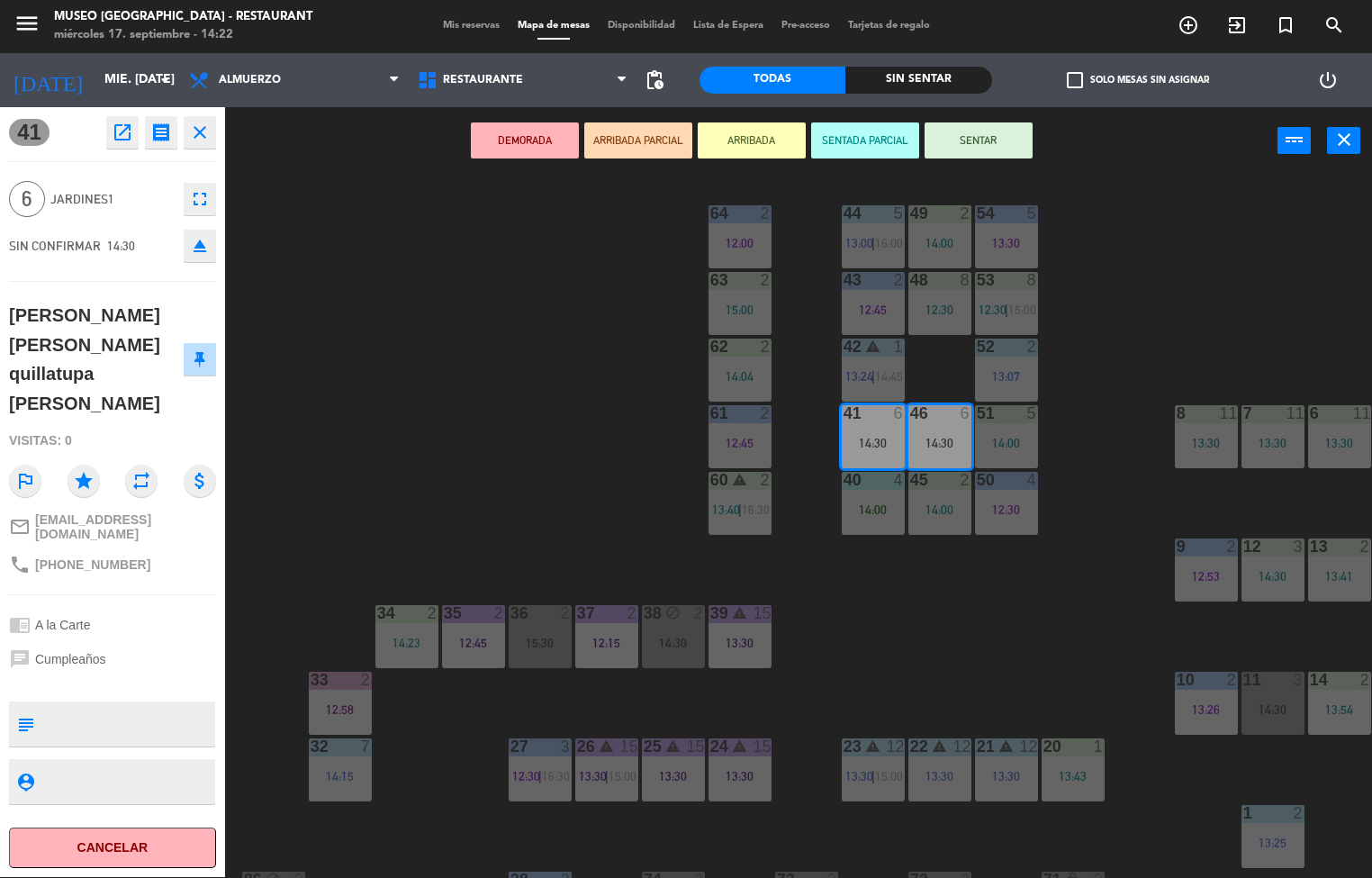
click at [478, 135] on button "DEMORADA" at bounding box center [524, 140] width 108 height 36
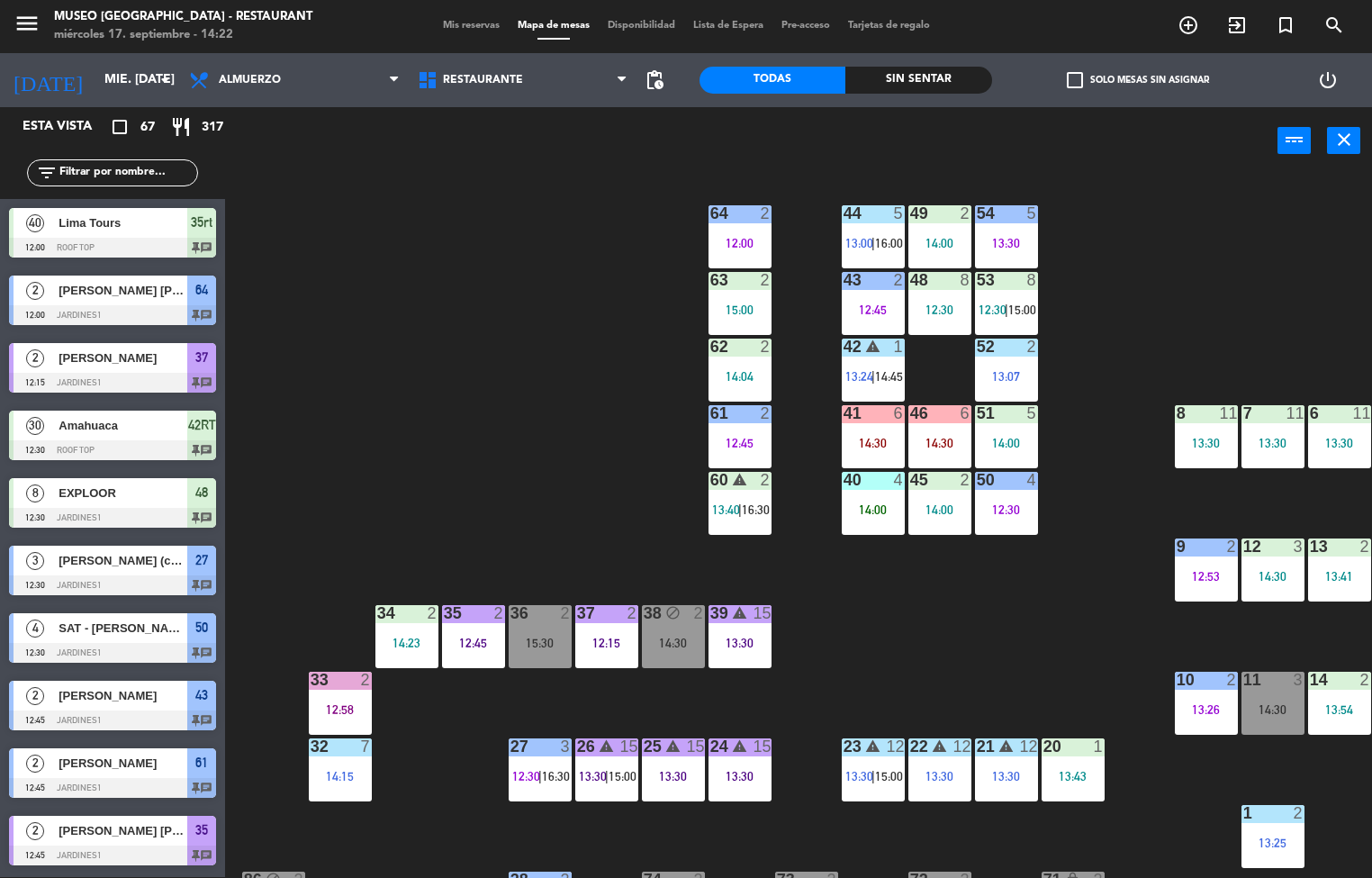
click at [419, 337] on div "44 5 13:00 | 16:00 49 2 14:00 54 5 13:30 64 2 12:00 48 8 12:30 53 8 12:30 | 15:…" at bounding box center [805, 527] width 1134 height 702
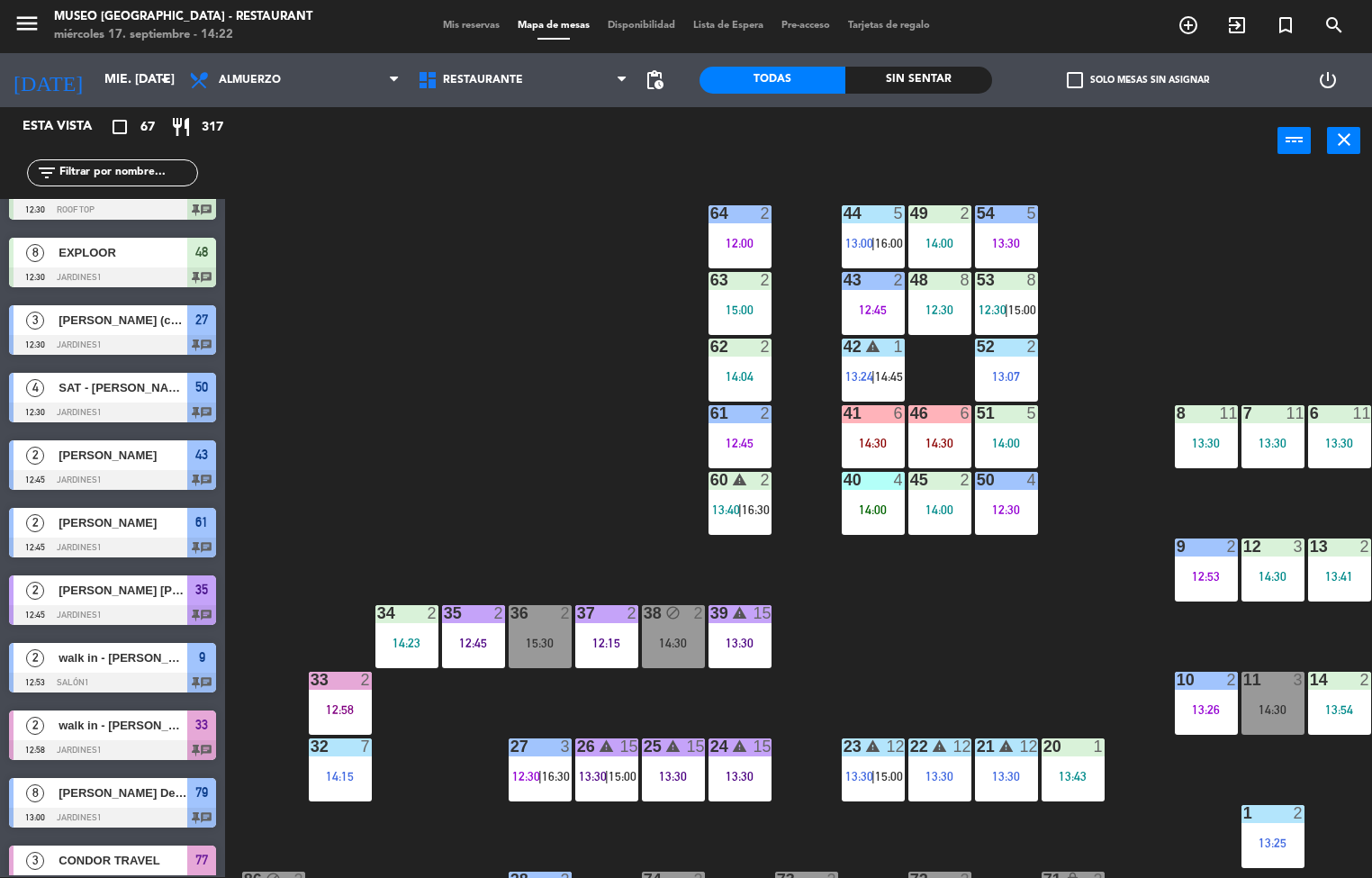
scroll to position [240, 0]
click at [992, 430] on div "51 5 14:00" at bounding box center [1006, 437] width 63 height 63
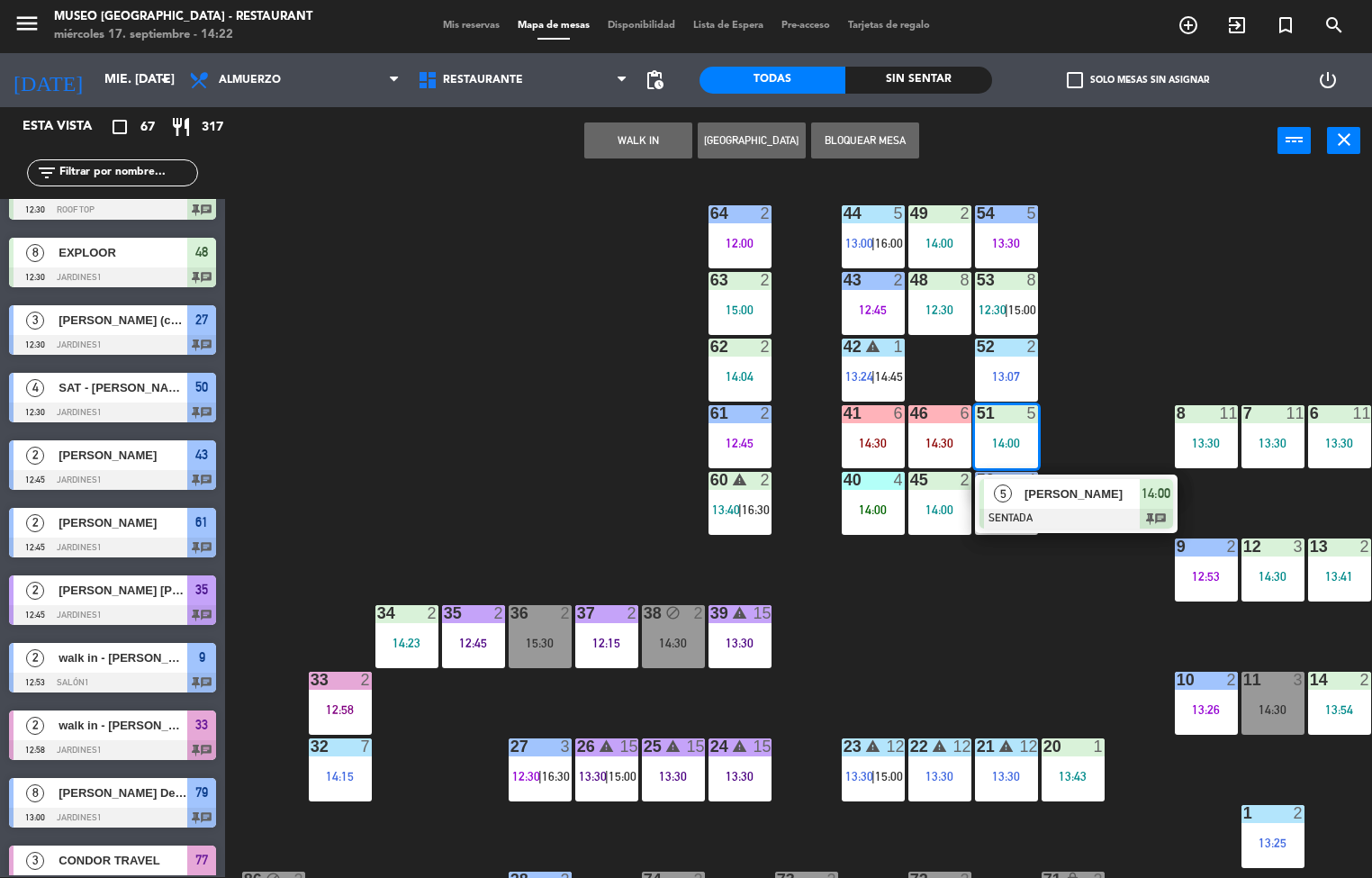
click at [942, 657] on div "44 5 13:00 | 16:00 49 2 14:00 54 5 13:30 64 2 12:00 48 8 12:30 53 8 12:30 | 15:…" at bounding box center [805, 527] width 1134 height 702
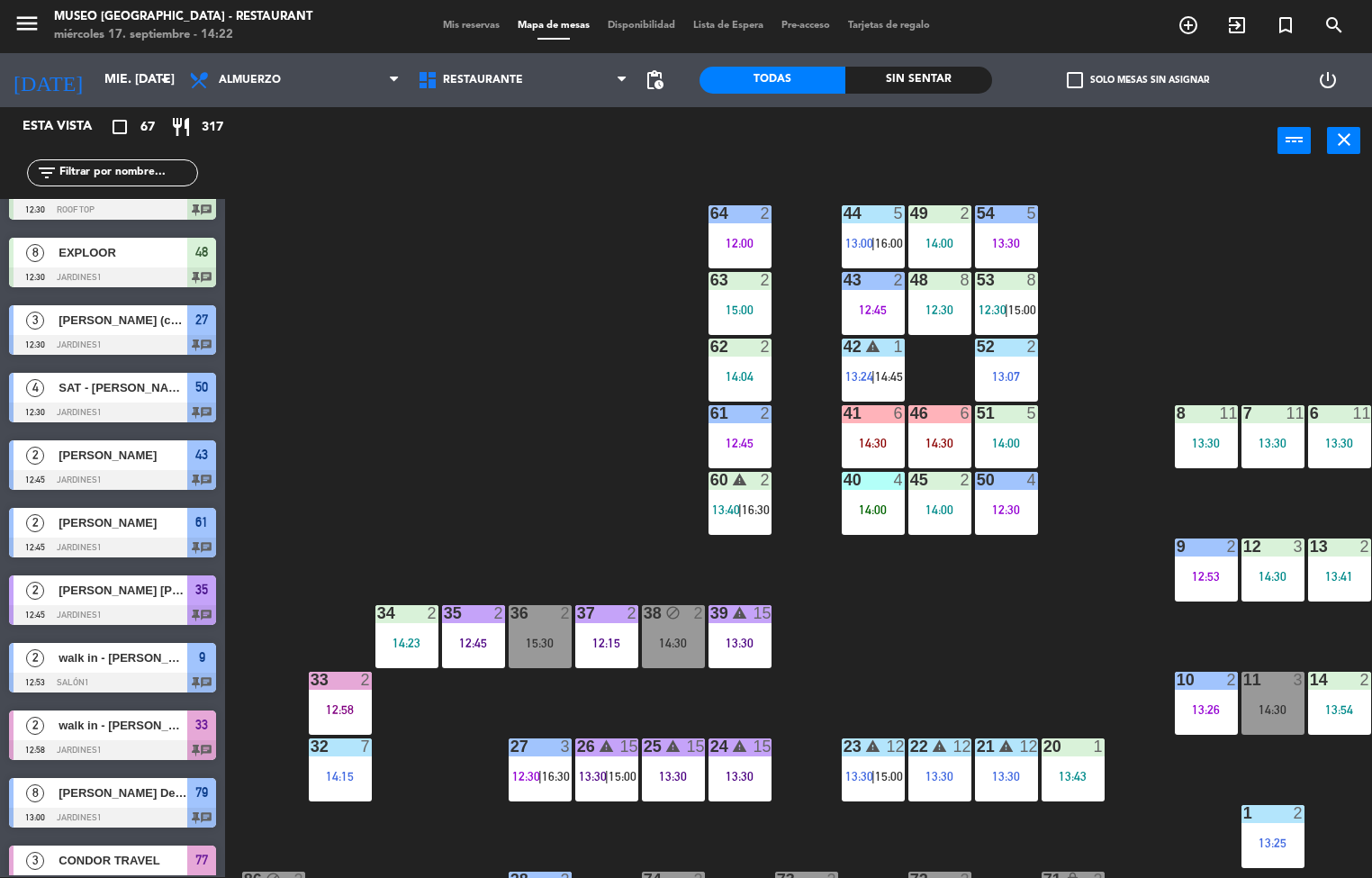
click at [895, 442] on div "14:30" at bounding box center [873, 442] width 63 height 13
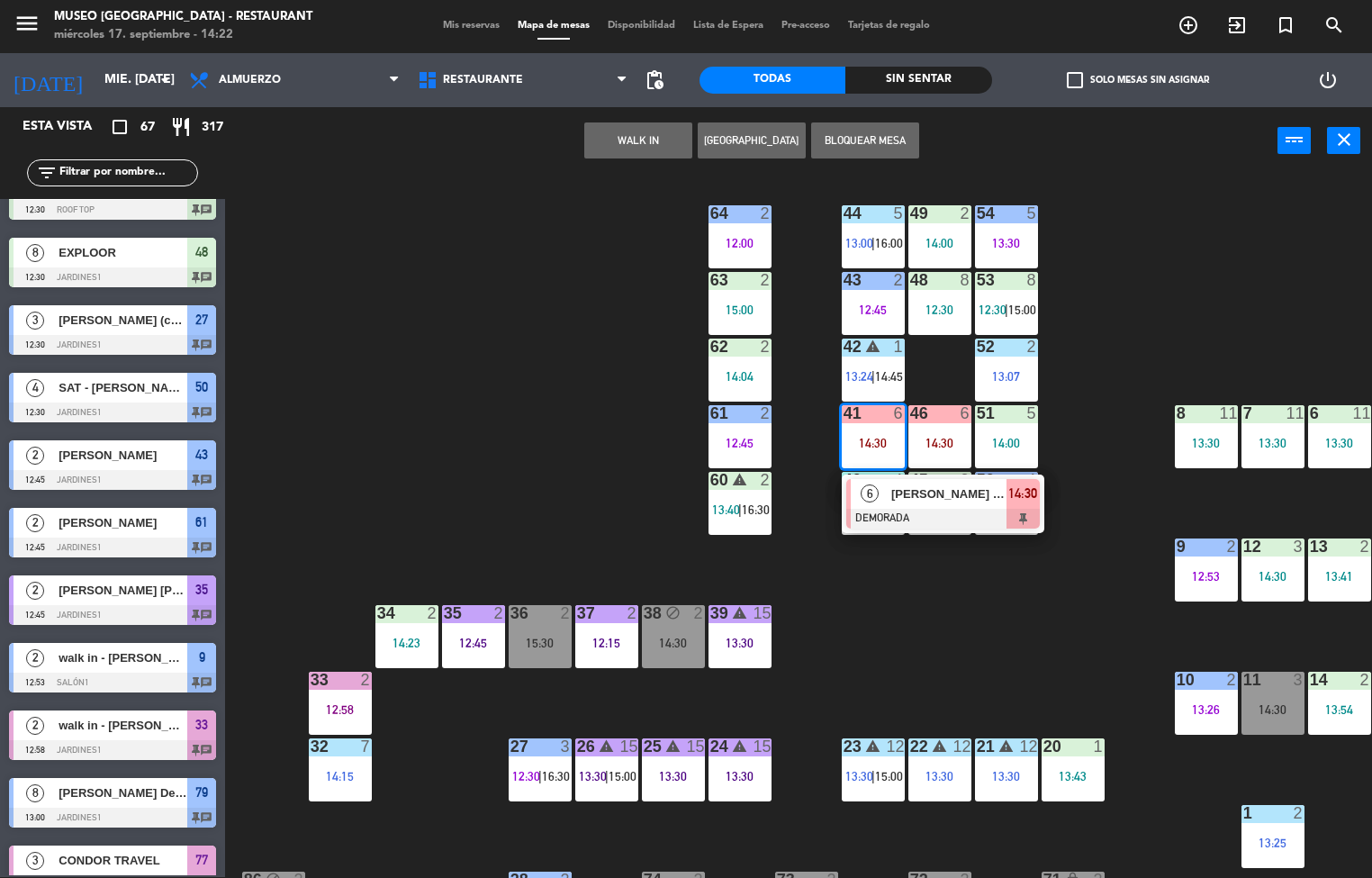
click at [938, 492] on span "[PERSON_NAME] [PERSON_NAME] quillatupa [PERSON_NAME]" at bounding box center [948, 493] width 115 height 18
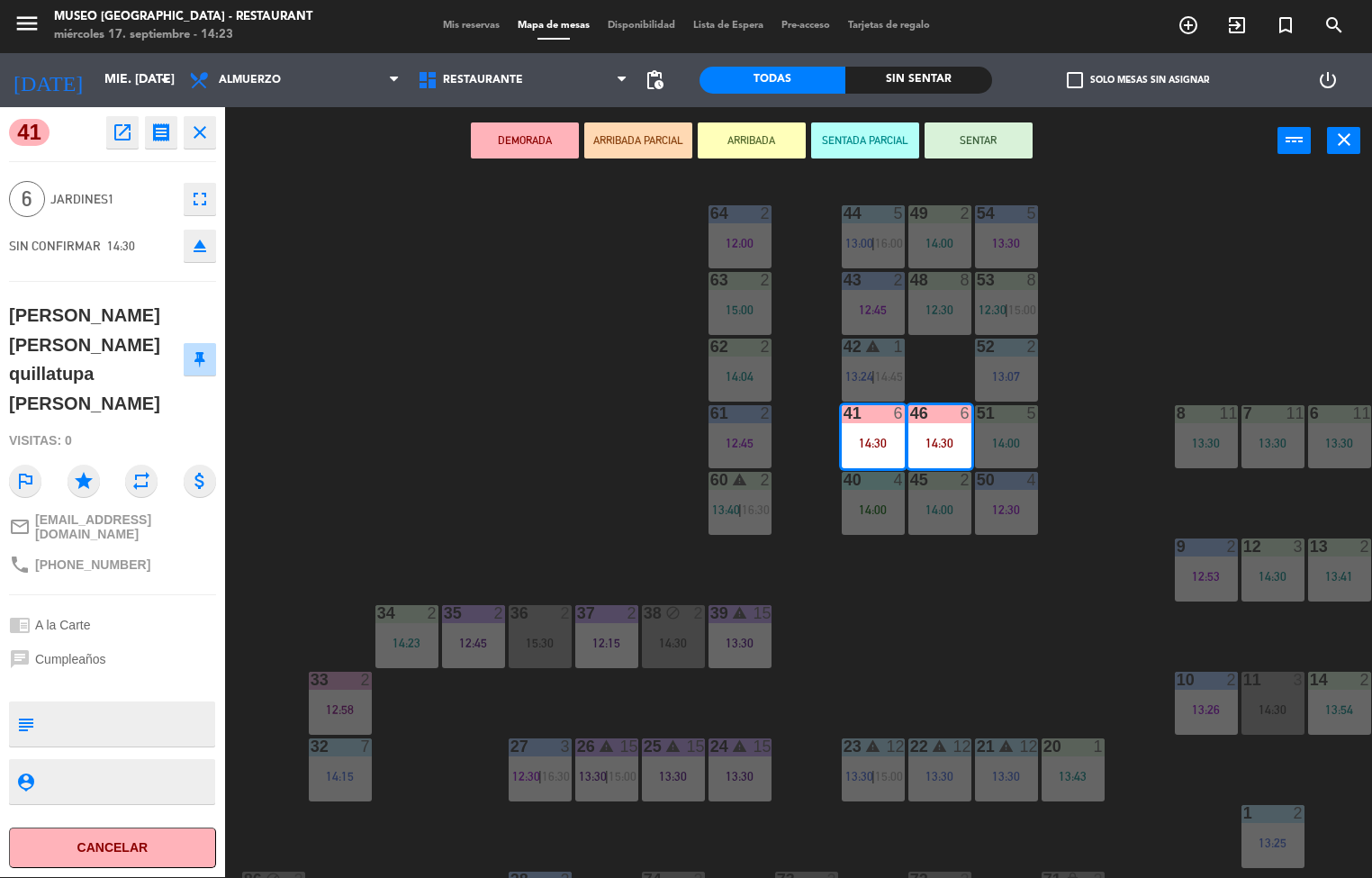
click at [511, 446] on div "44 5 13:00 | 16:00 49 2 14:00 54 5 13:30 64 2 12:00 48 8 12:30 53 8 12:30 | 15:…" at bounding box center [805, 527] width 1134 height 702
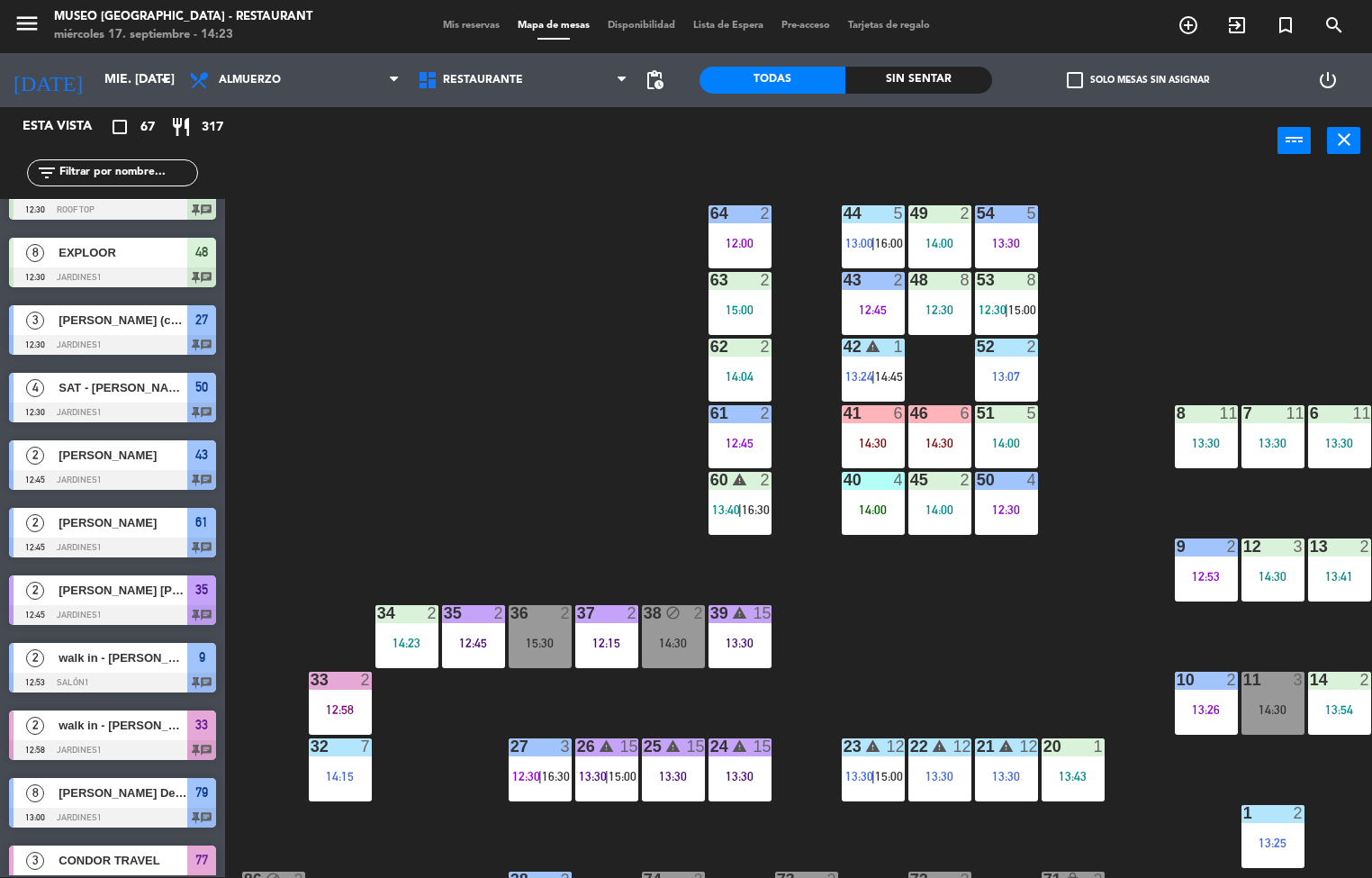
click at [357, 694] on div "33 2 12:58" at bounding box center [340, 703] width 63 height 63
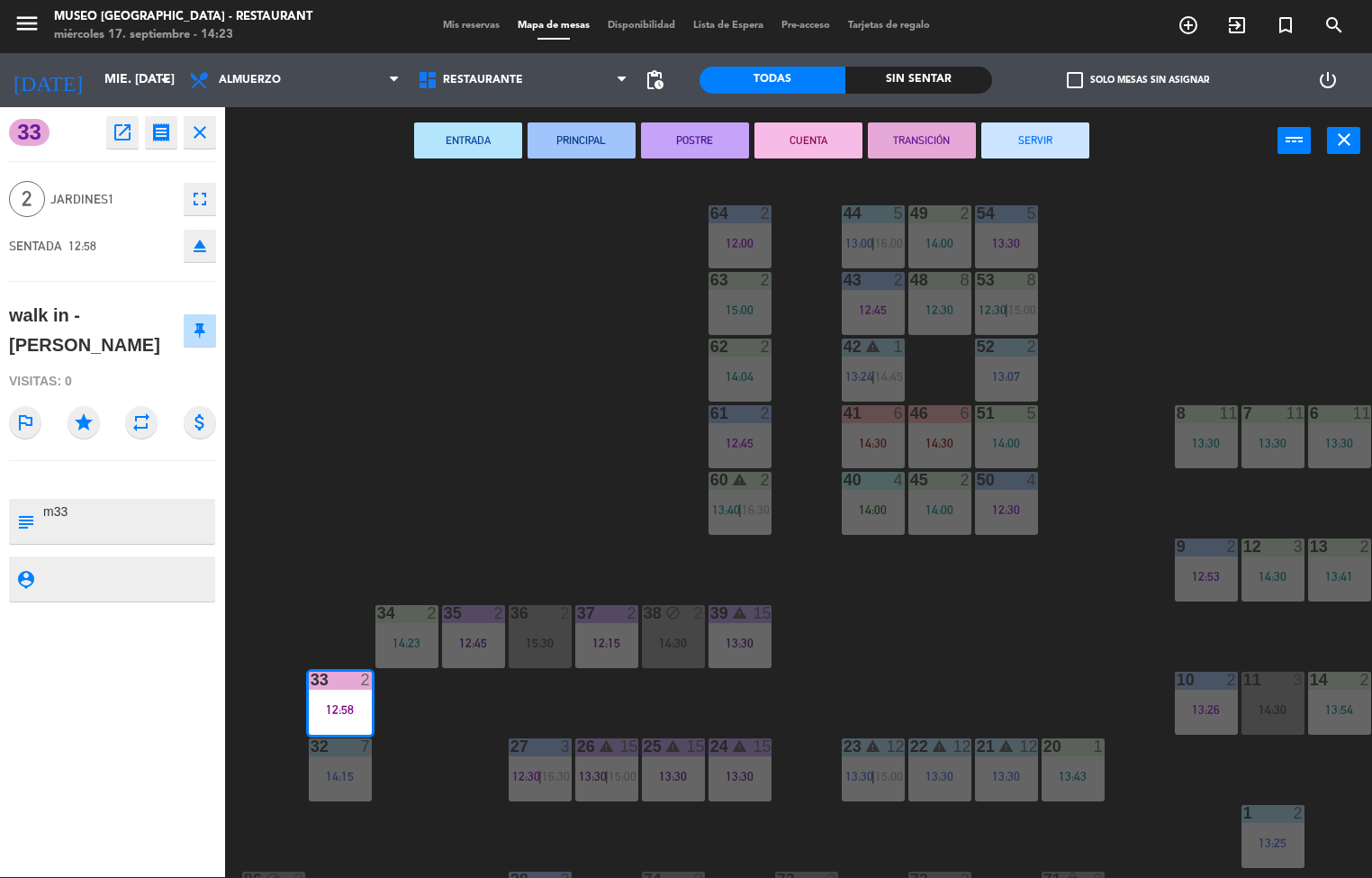
click at [1059, 127] on button "SERVIR" at bounding box center [1035, 140] width 108 height 36
click at [1145, 285] on div "44 5 13:00 | 16:00 49 2 14:00 54 5 13:30 64 2 12:00 48 8 12:30 53 8 12:30 | 15:…" at bounding box center [805, 527] width 1134 height 702
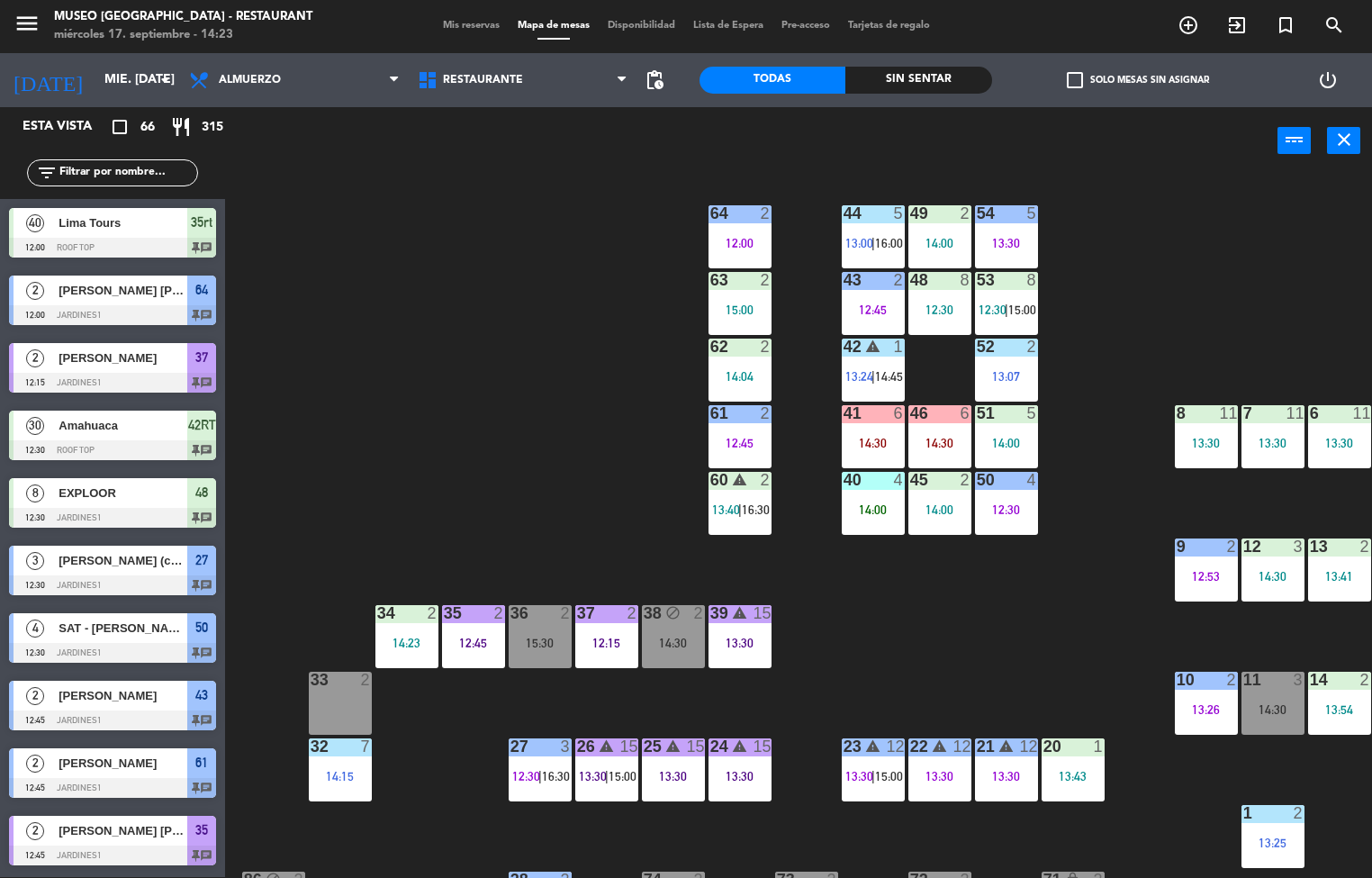
scroll to position [3, 146]
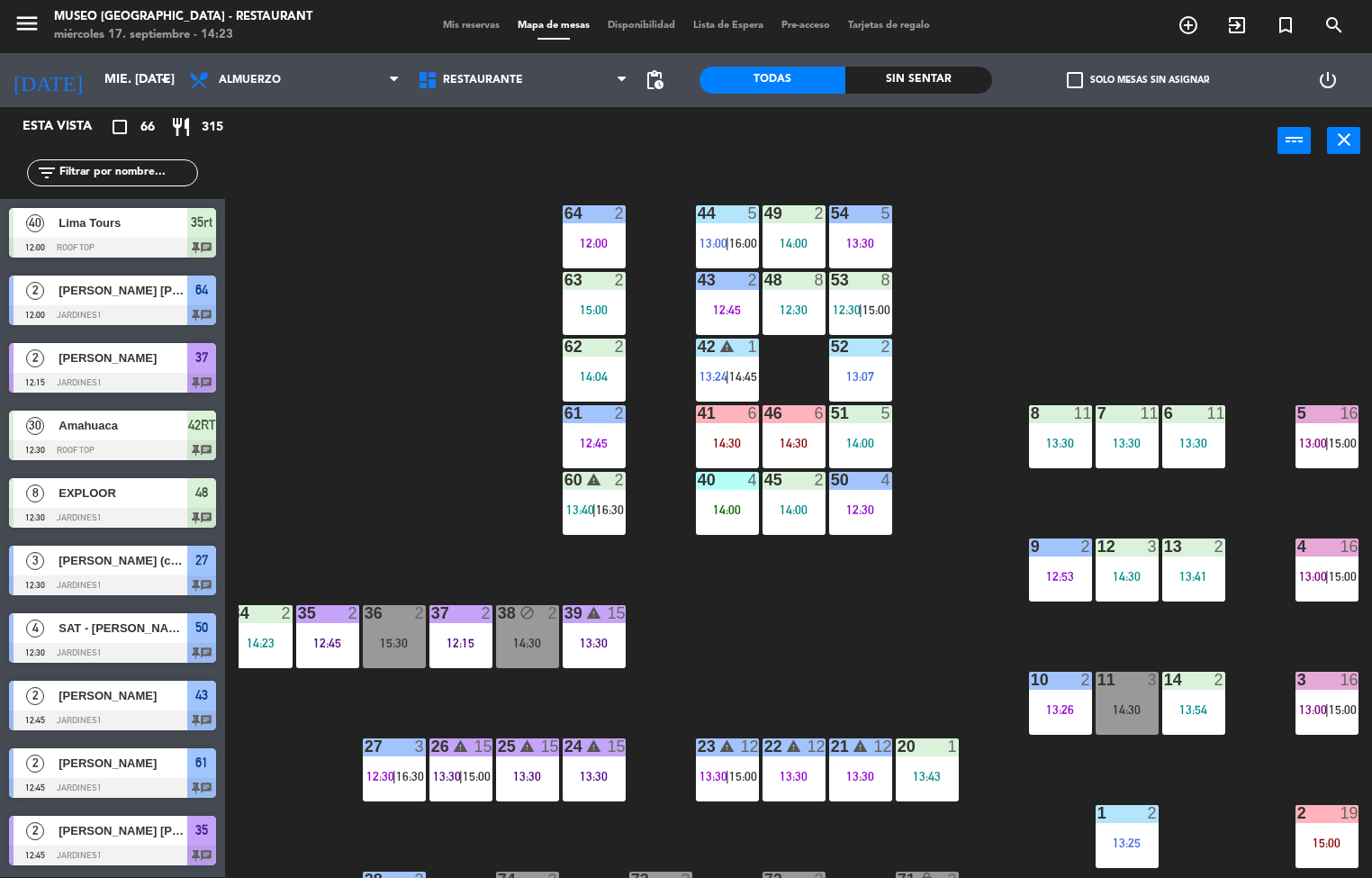
click at [1349, 545] on div "16" at bounding box center [1349, 546] width 18 height 17
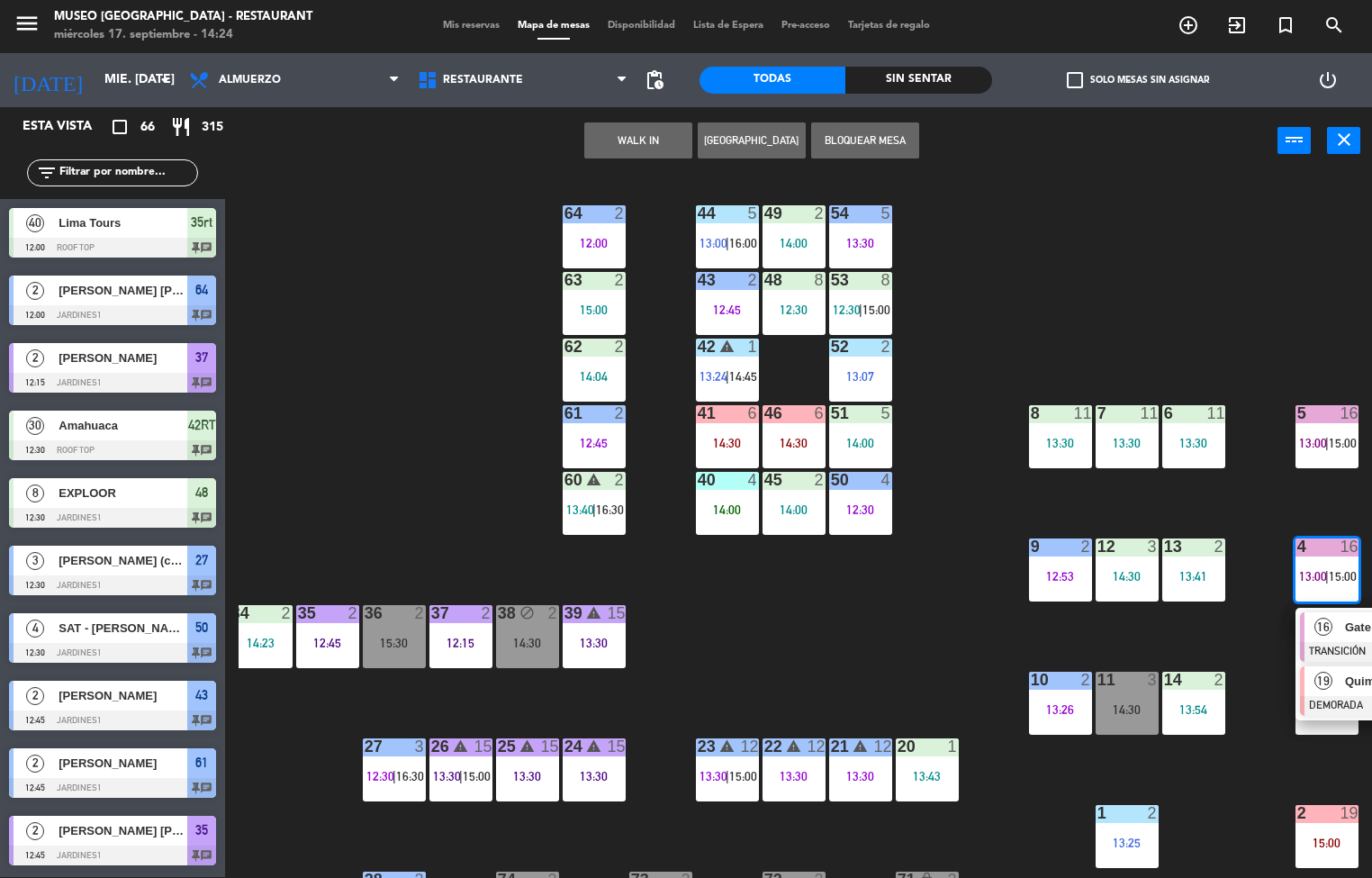
click at [1323, 709] on div at bounding box center [1396, 706] width 193 height 19
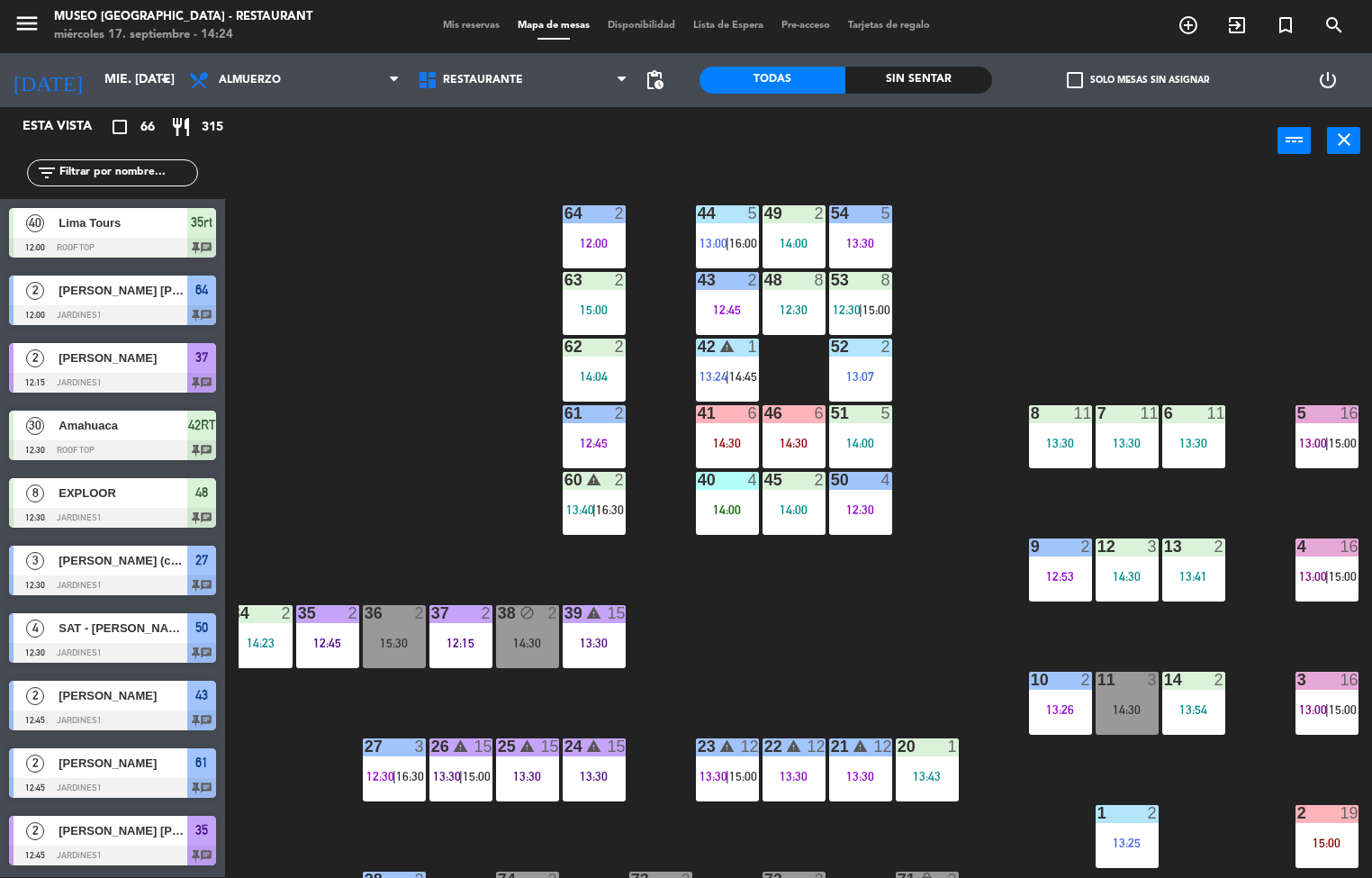
click at [884, 650] on div "44 5 13:00 | 16:00 49 2 14:00 54 5 13:30 64 2 12:00 48 8 12:30 53 8 12:30 | 15:…" at bounding box center [805, 527] width 1134 height 702
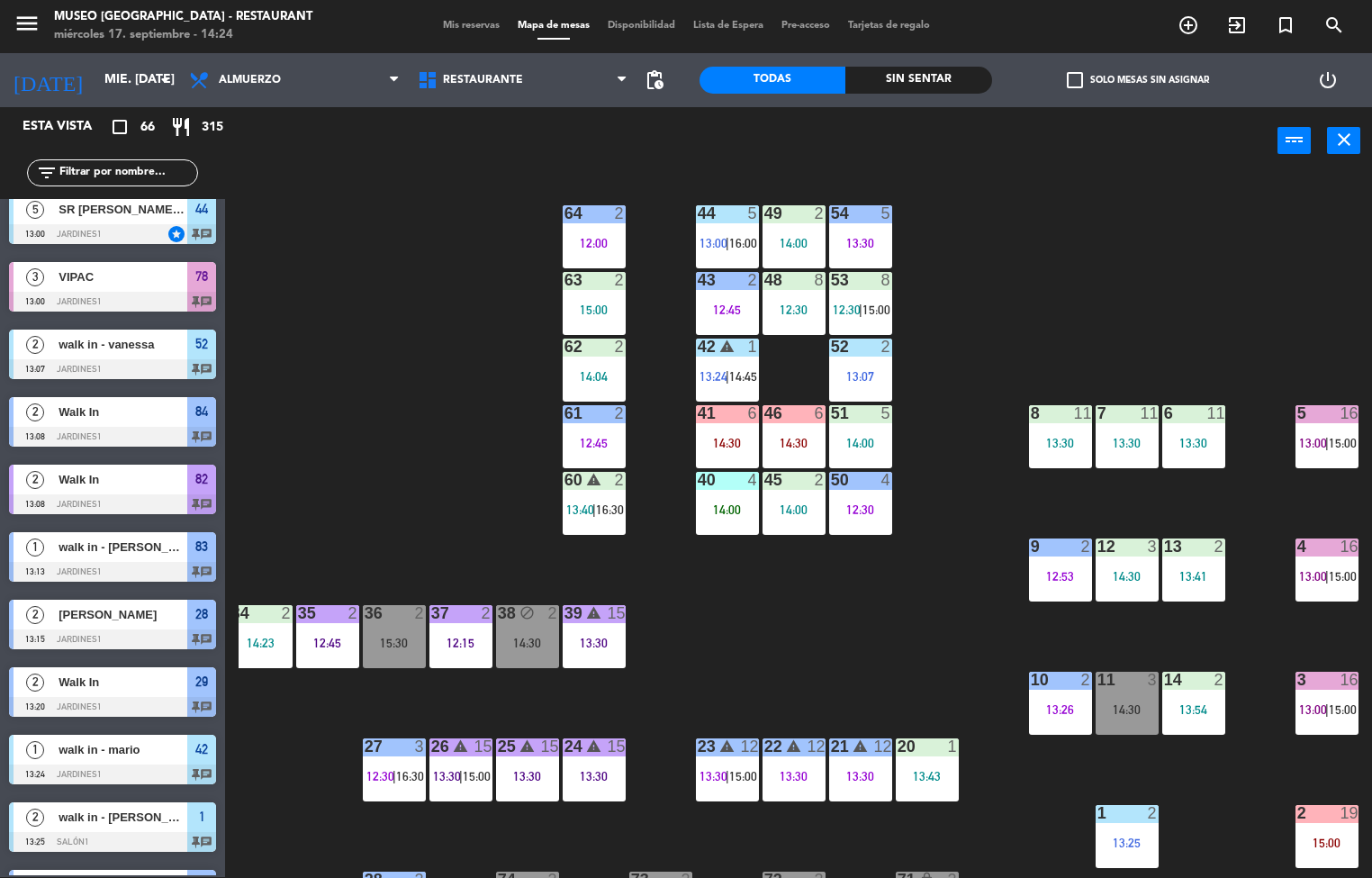
click at [1308, 580] on span "13:00" at bounding box center [1313, 576] width 28 height 15
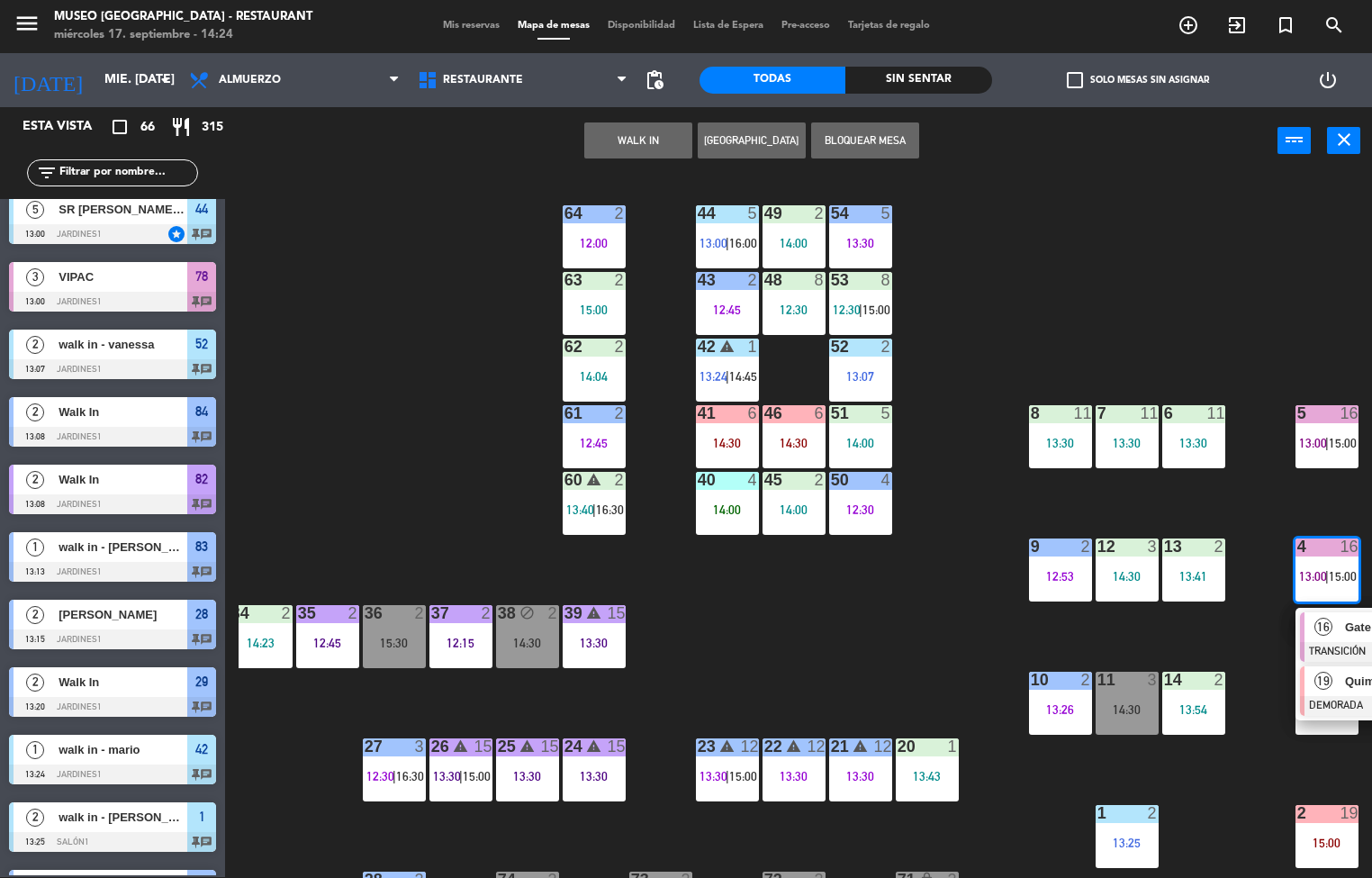
click at [1323, 696] on div at bounding box center [1396, 706] width 193 height 19
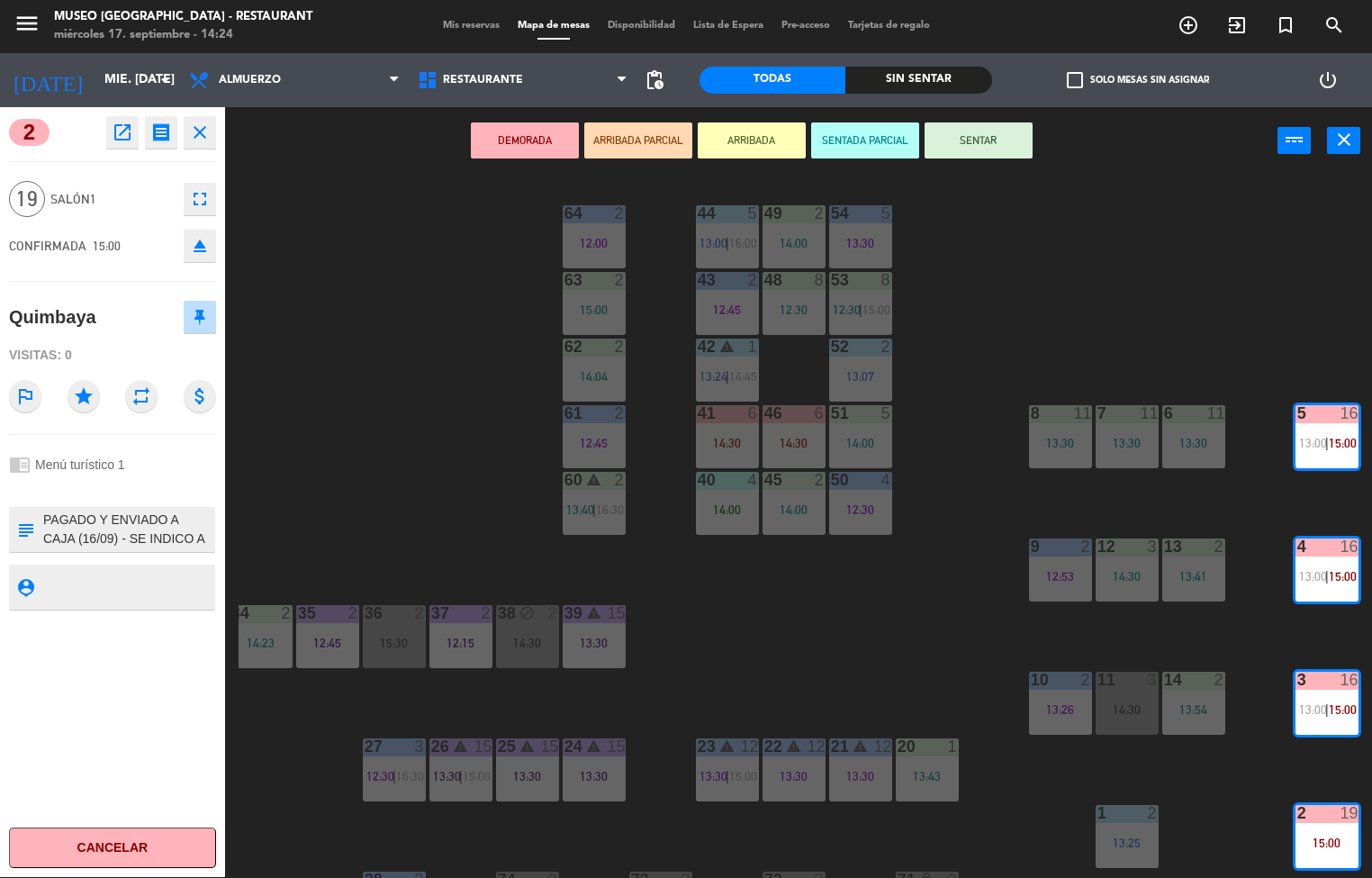
click at [824, 636] on div "44 5 13:00 | 16:00 49 2 14:00 54 5 13:30 64 2 12:00 48 8 12:30 53 8 12:30 | 15:…" at bounding box center [805, 527] width 1134 height 702
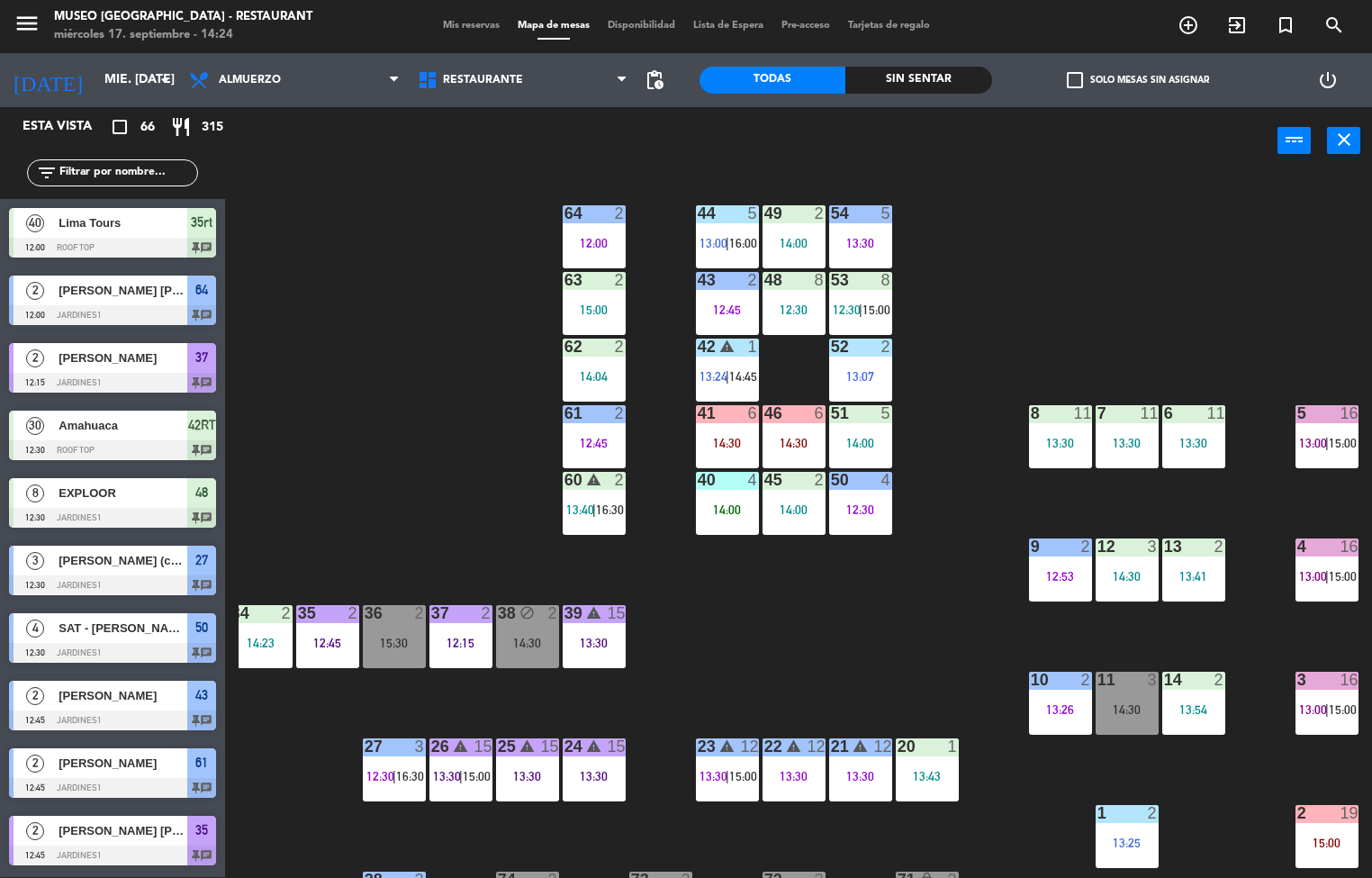
scroll to position [1026, 0]
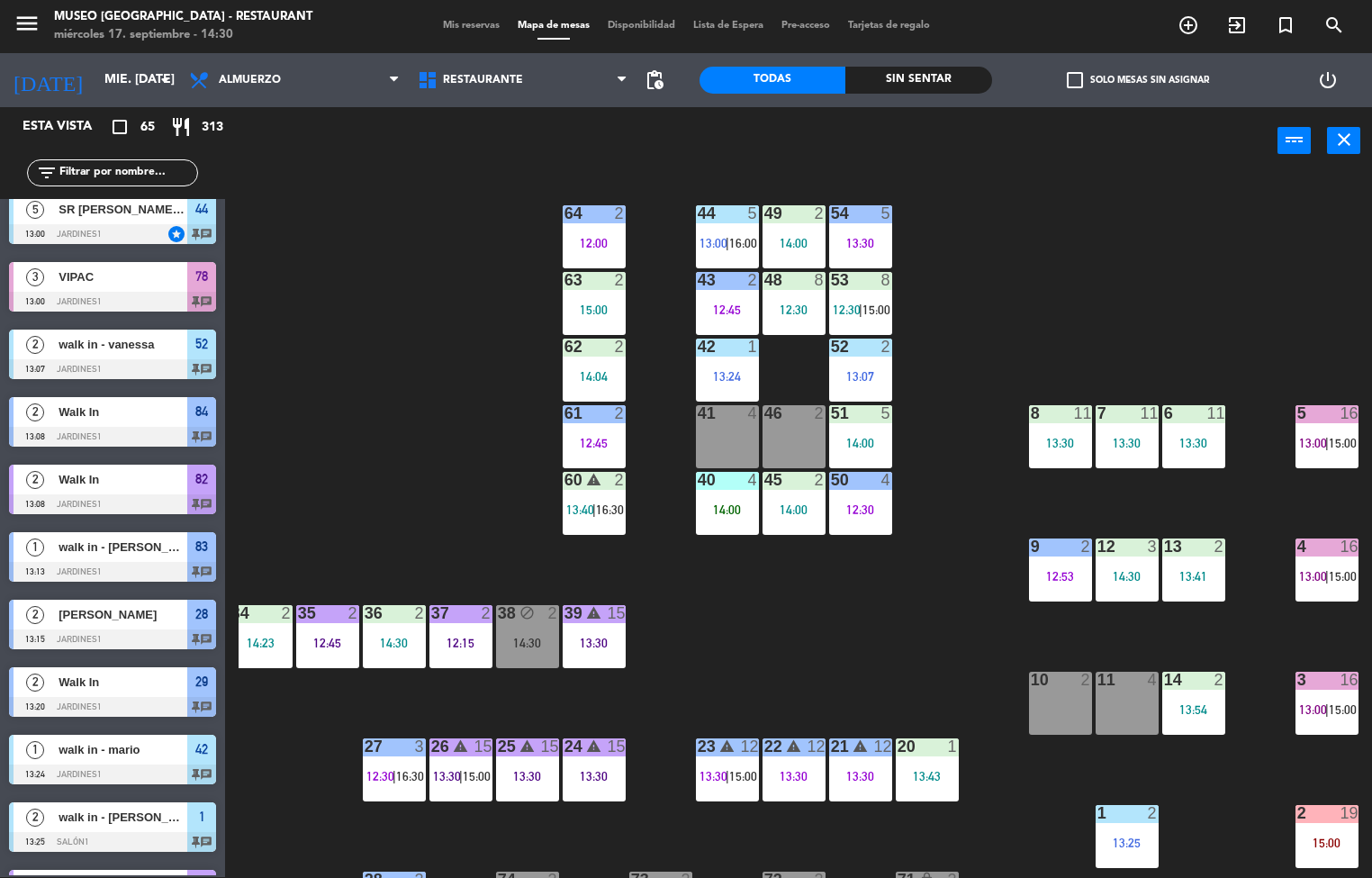
click at [726, 509] on div "14:00" at bounding box center [727, 509] width 63 height 13
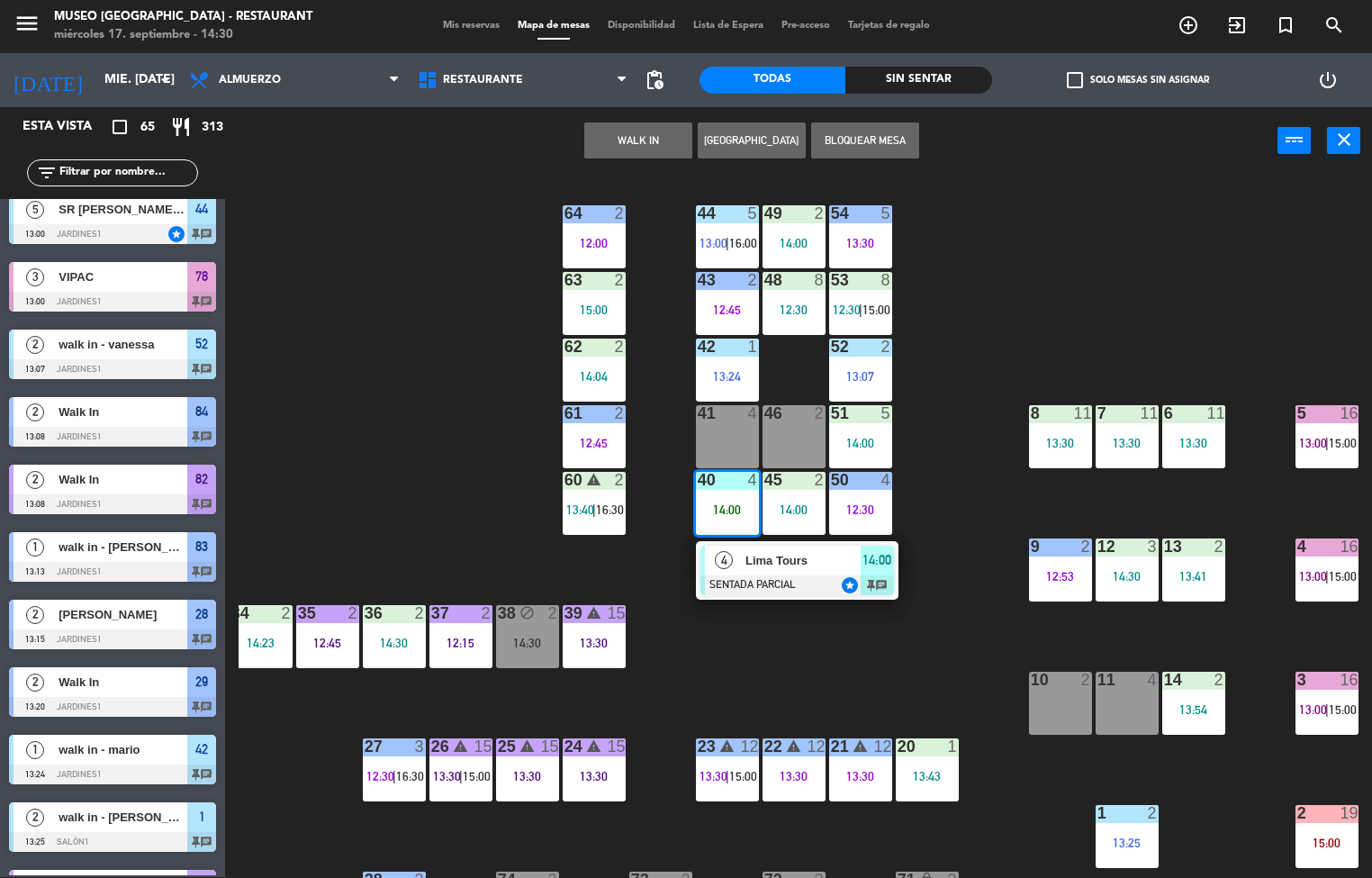
click at [776, 586] on div at bounding box center [796, 585] width 193 height 19
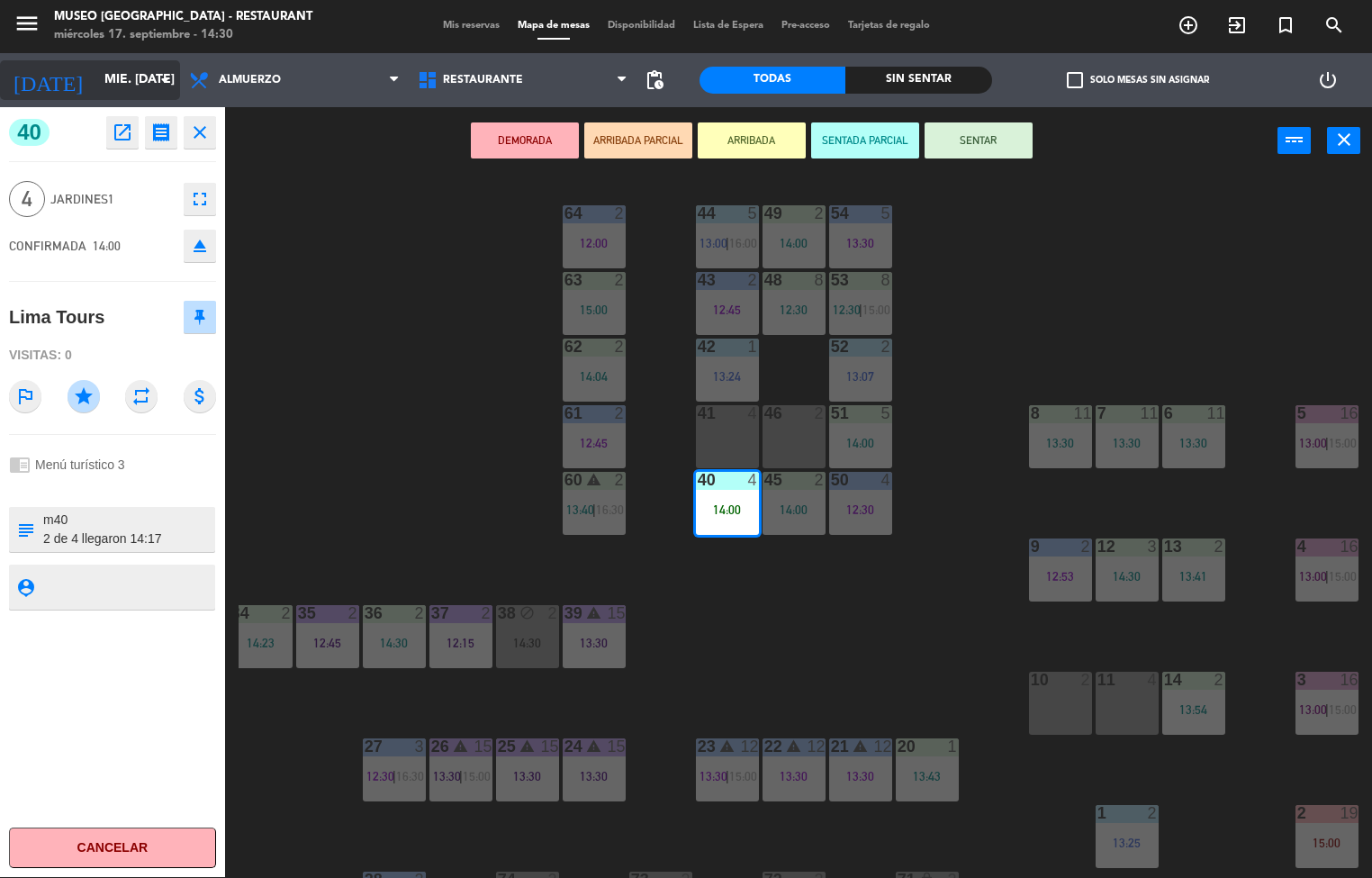
click at [120, 89] on input "mié. [DATE]" at bounding box center [181, 80] width 171 height 32
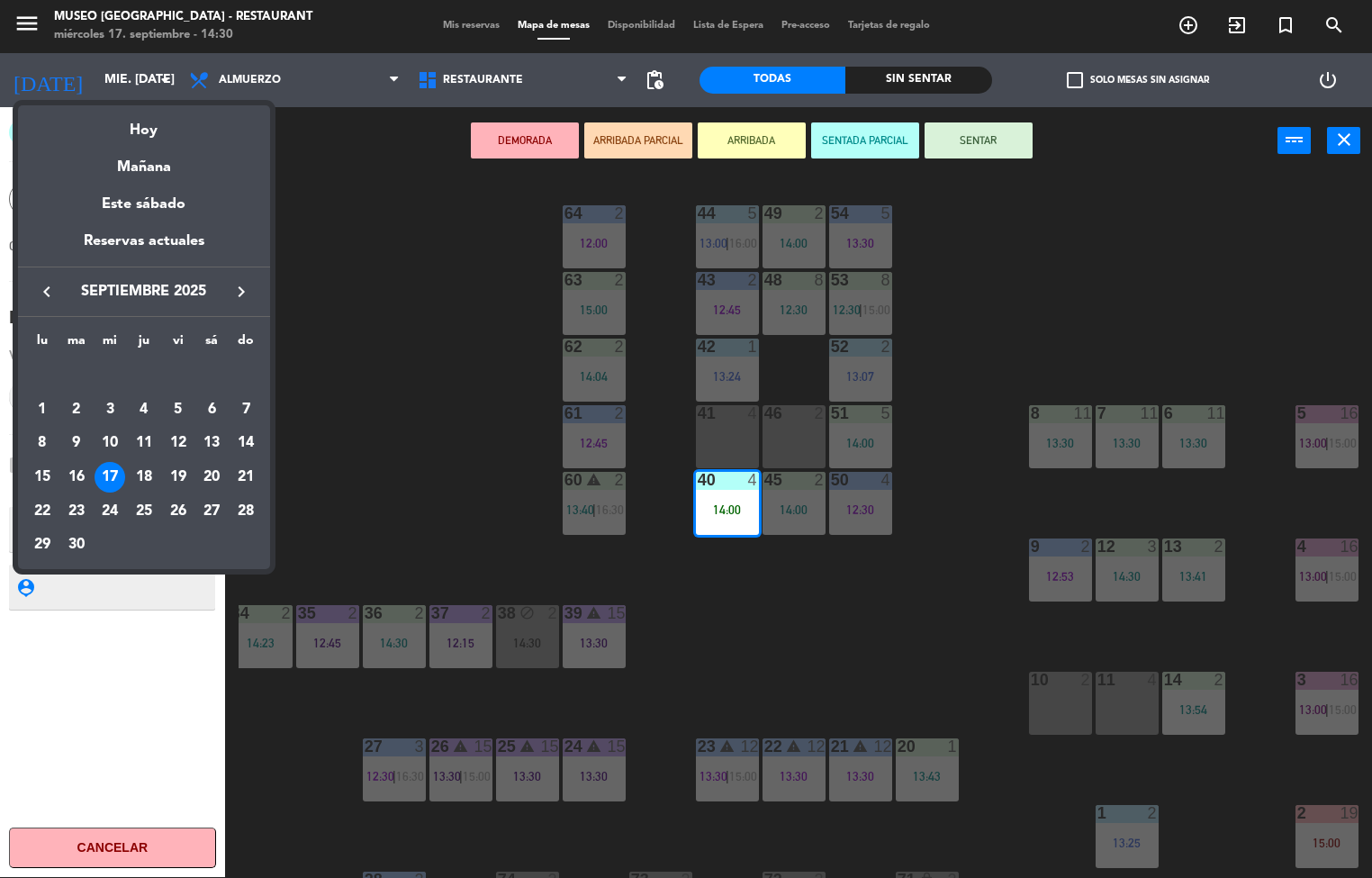
click at [404, 435] on div at bounding box center [686, 439] width 1372 height 878
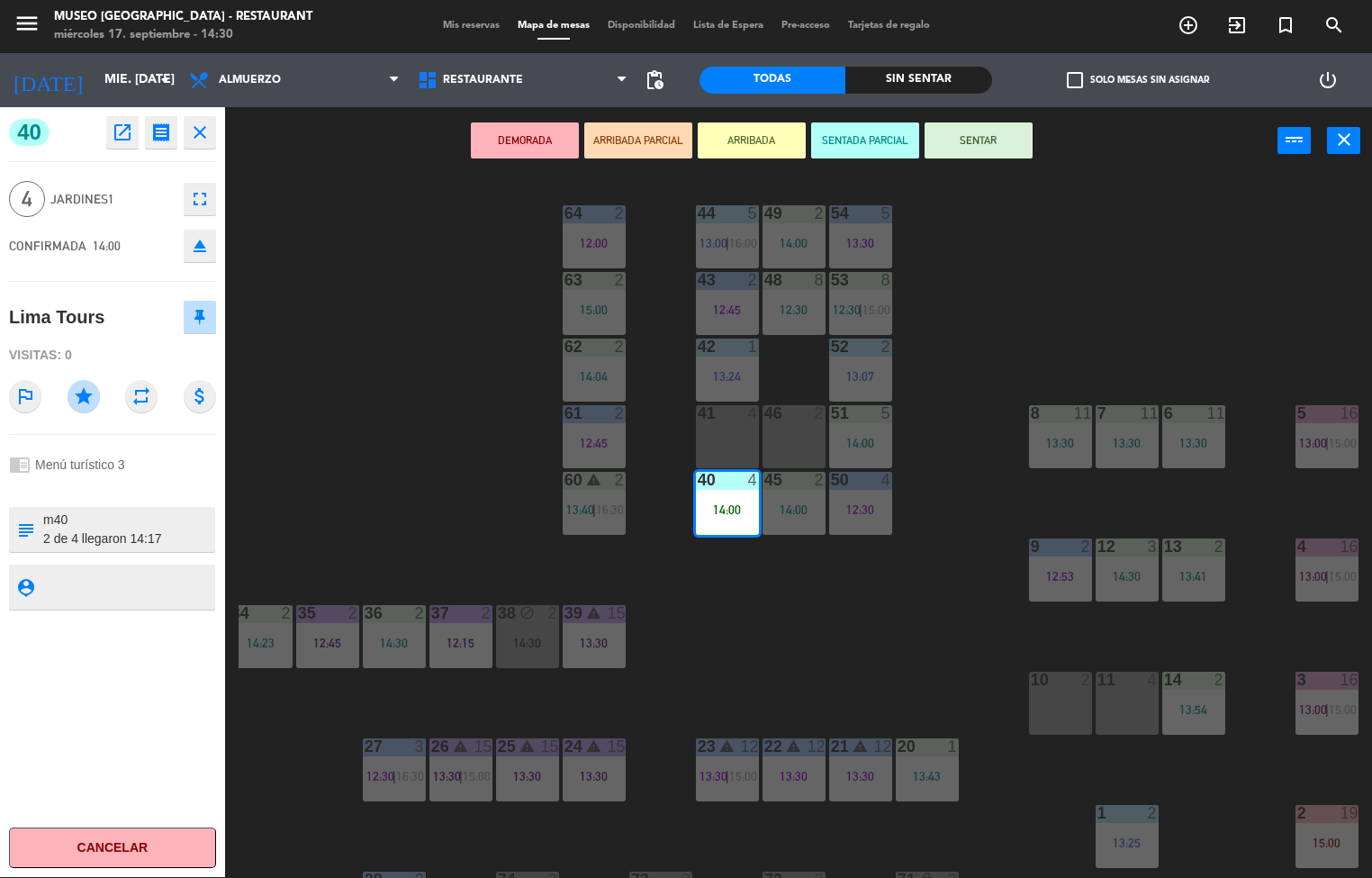
click at [711, 503] on div "14:00" at bounding box center [727, 509] width 63 height 14
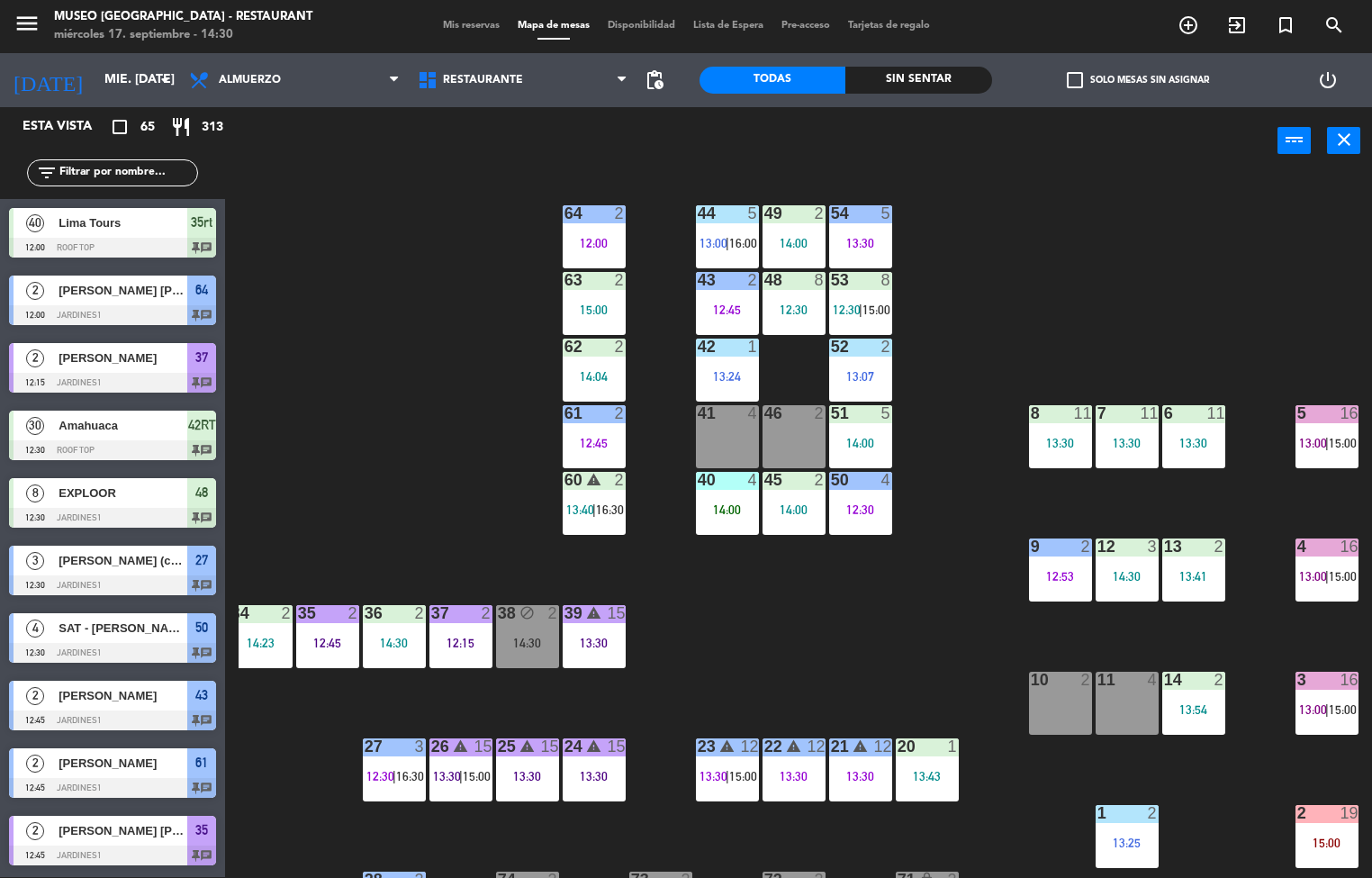
click at [697, 473] on div "40" at bounding box center [697, 479] width 1 height 17
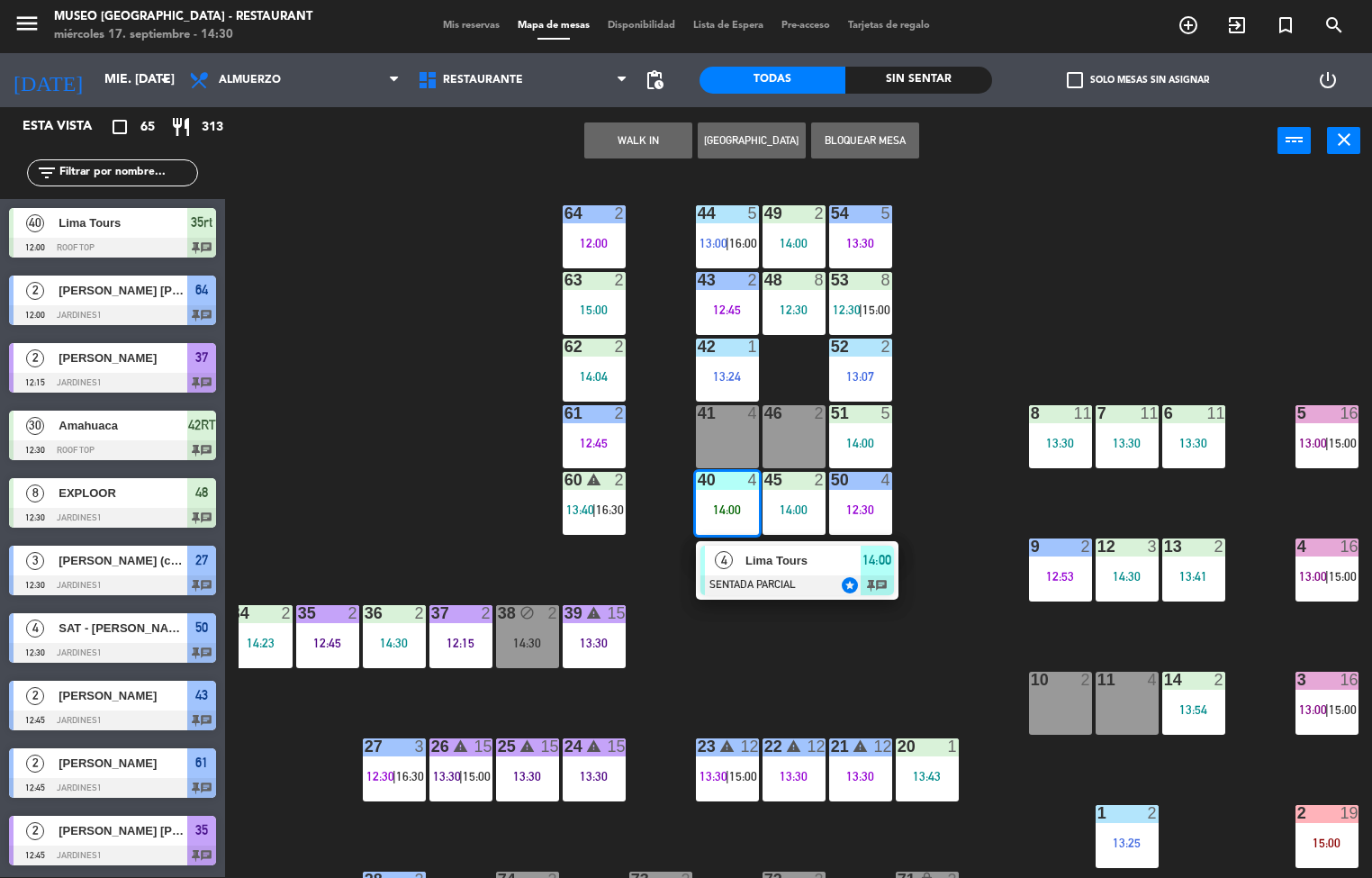
click at [714, 511] on div "14:00" at bounding box center [727, 509] width 63 height 13
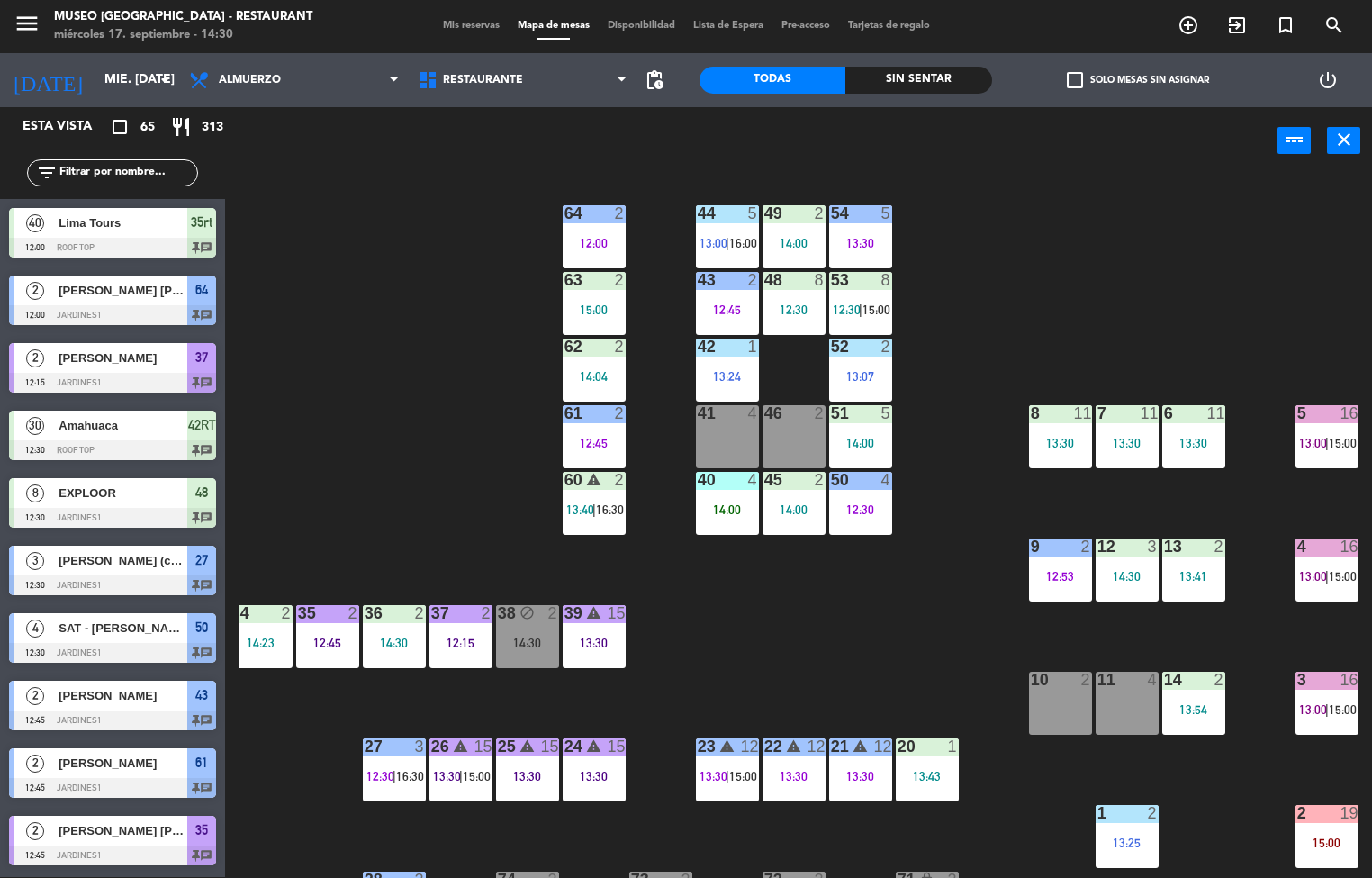
click at [721, 491] on div "40 4 14:00" at bounding box center [727, 503] width 63 height 63
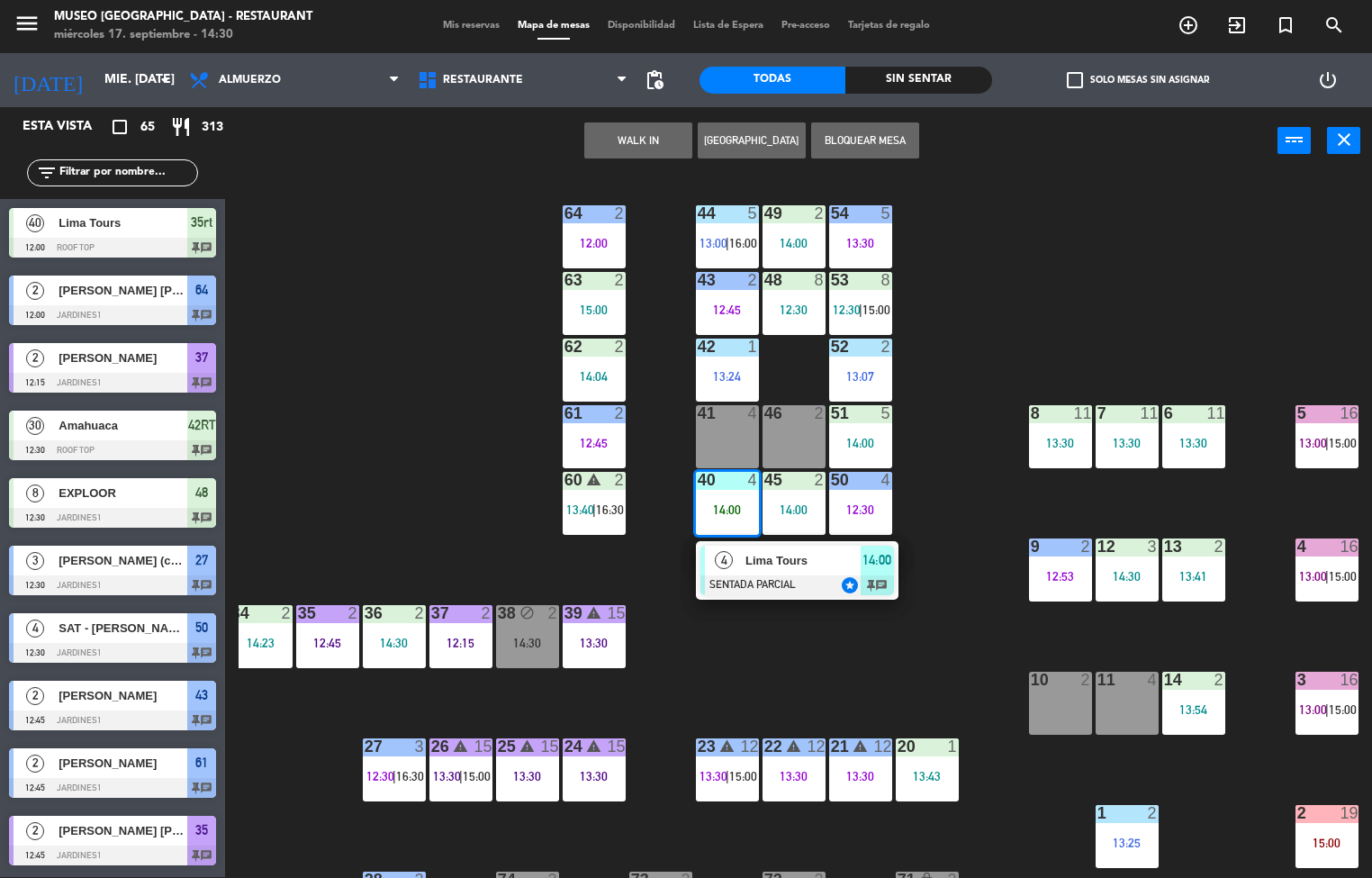
click at [740, 557] on div "4" at bounding box center [724, 560] width 39 height 30
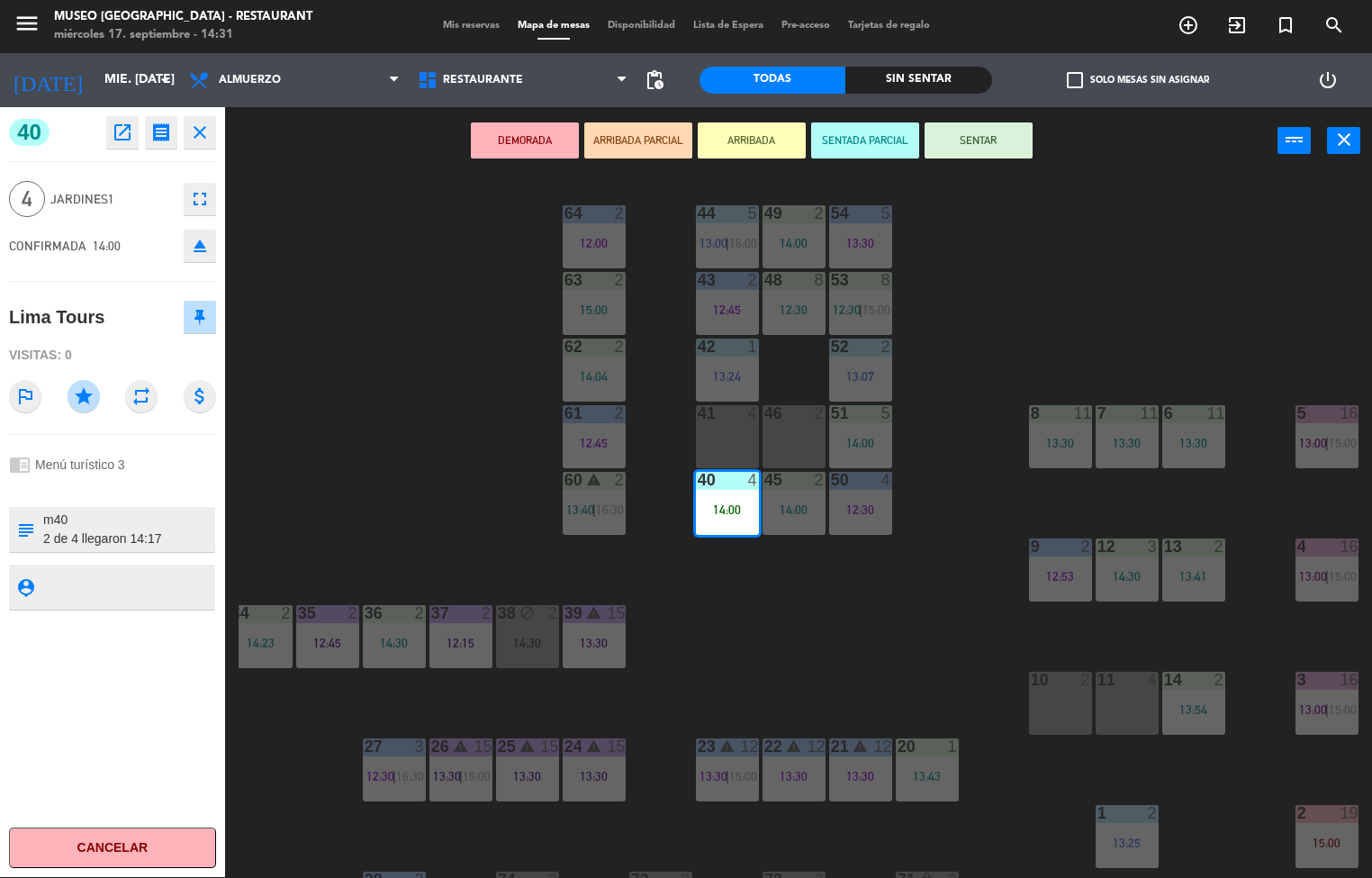
click at [900, 579] on div "44 5 13:00 | 16:00 49 2 14:00 54 5 13:30 64 2 12:00 48 8 12:30 53 8 12:30 | 15:…" at bounding box center [805, 527] width 1134 height 702
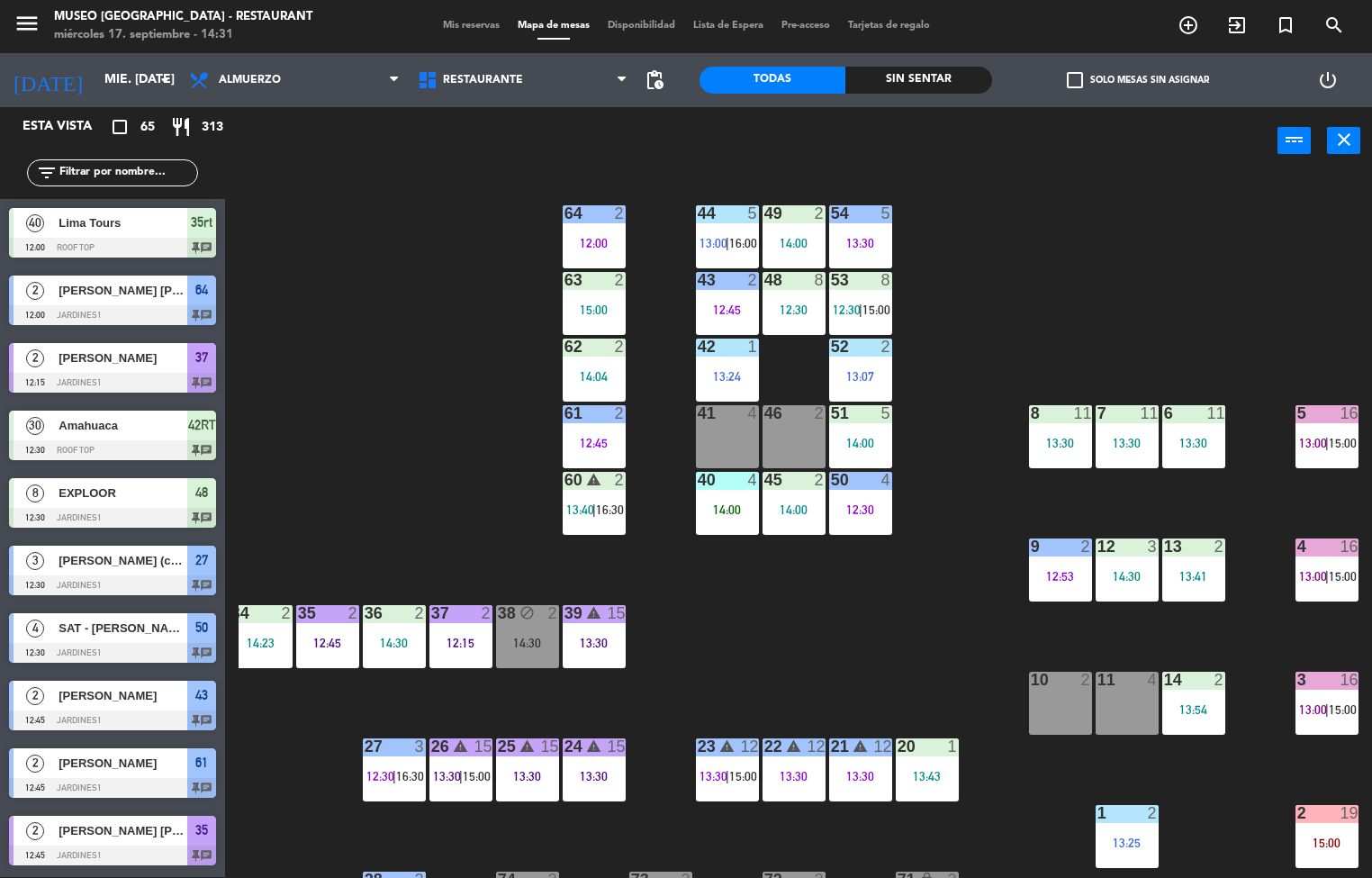
scroll to position [1, 0]
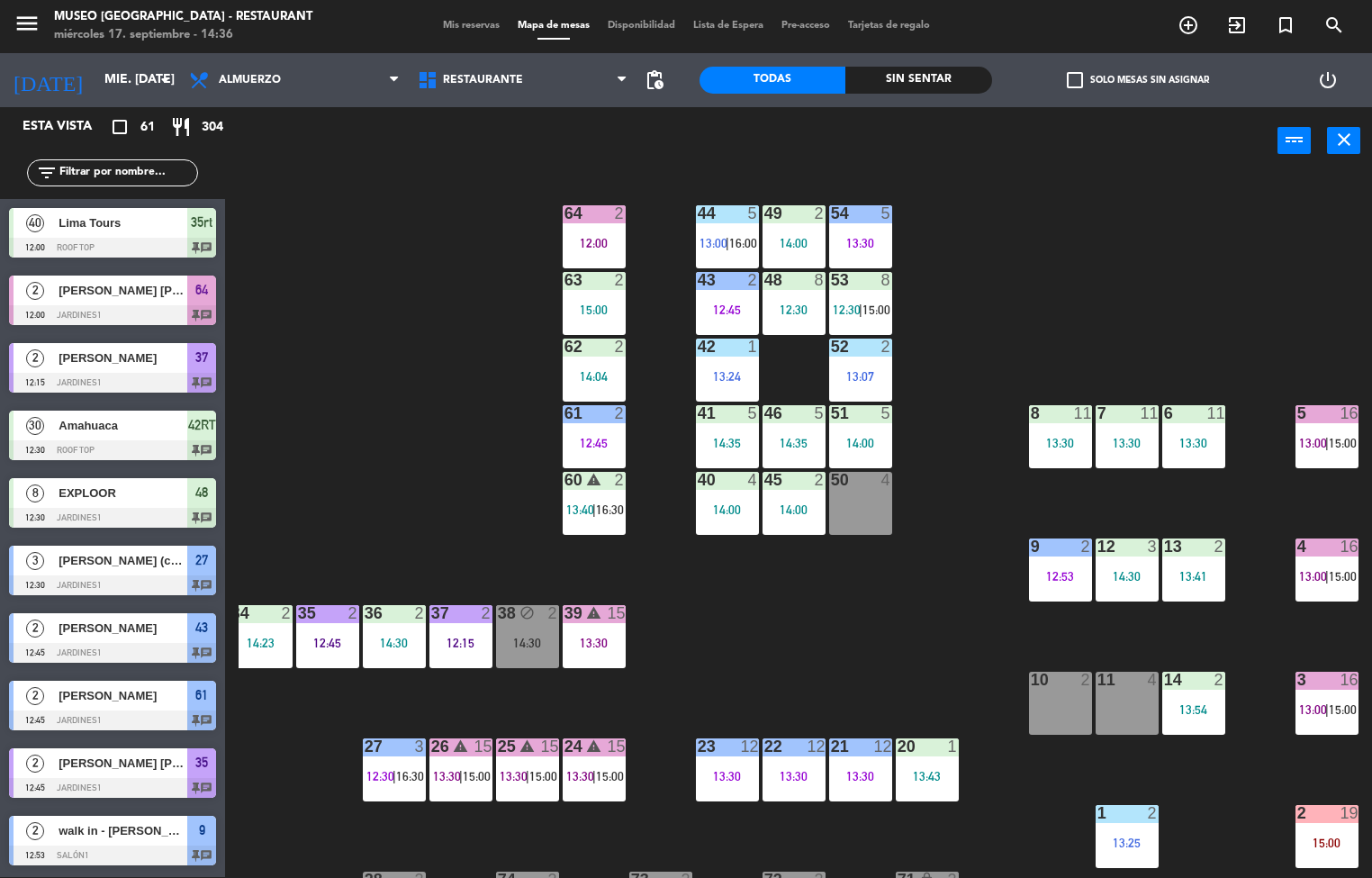
scroll to position [3, 0]
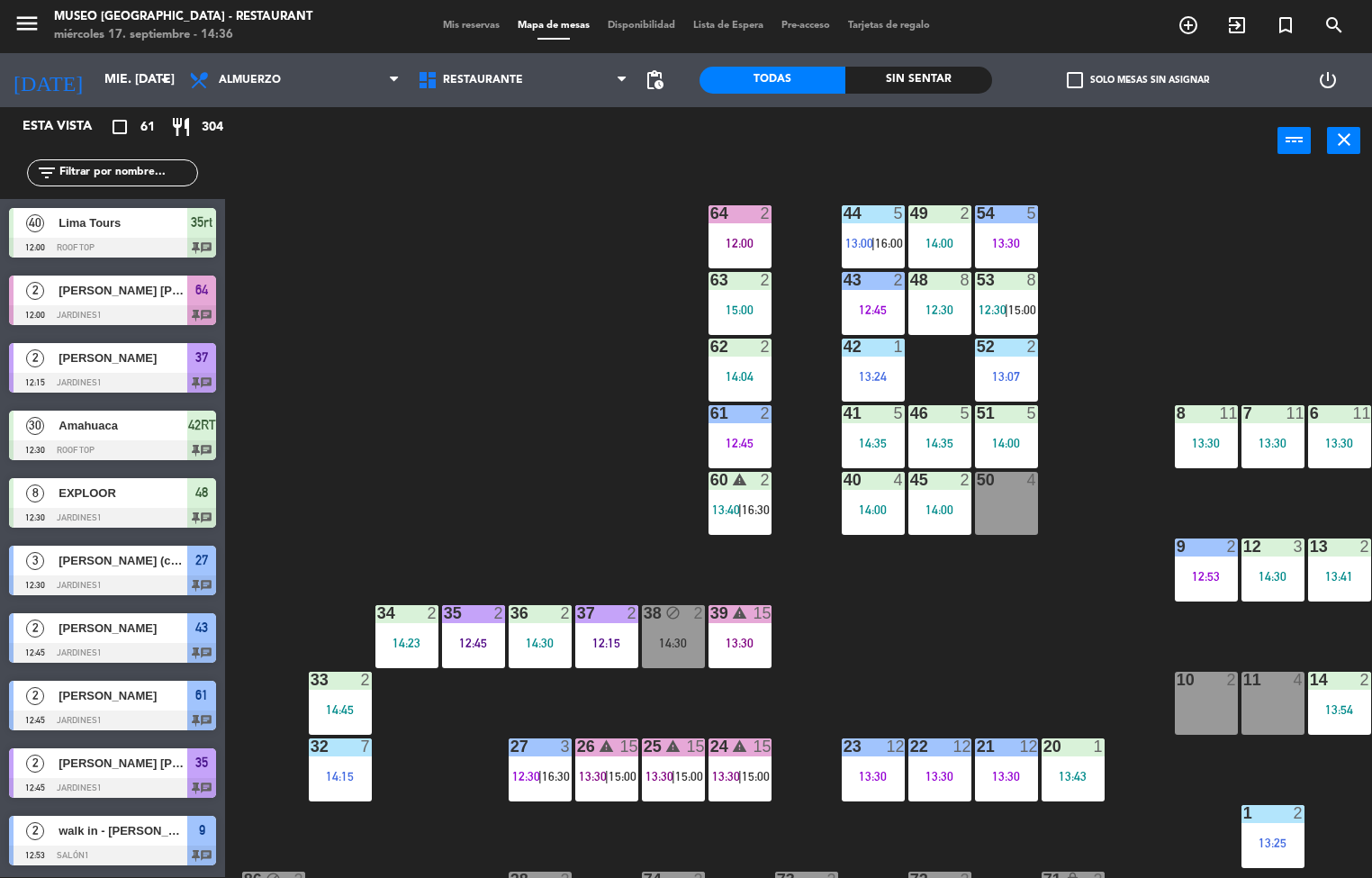
click at [726, 638] on div "13:30" at bounding box center [740, 643] width 63 height 13
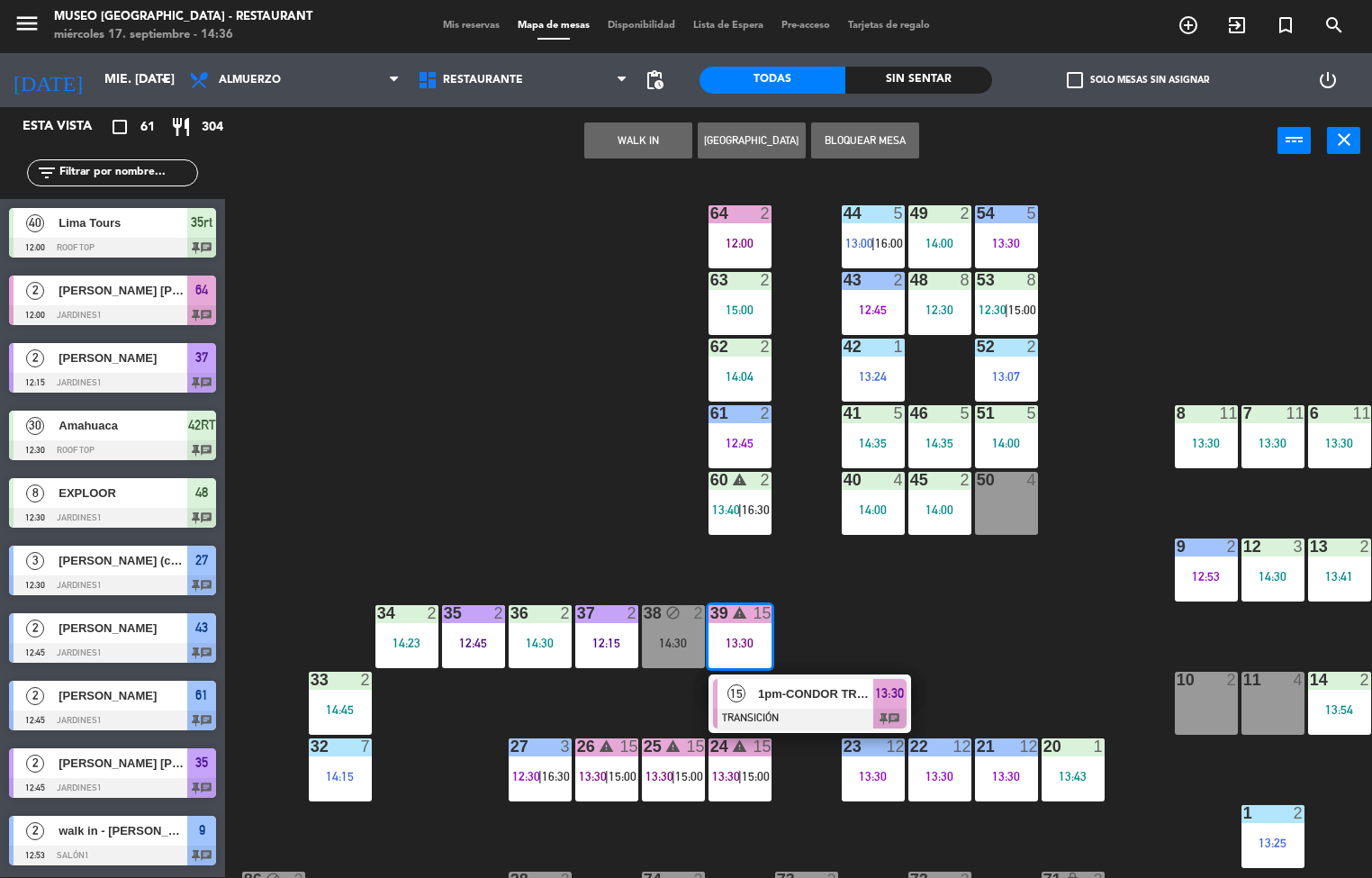
click at [738, 643] on div "13:30" at bounding box center [740, 643] width 63 height 13
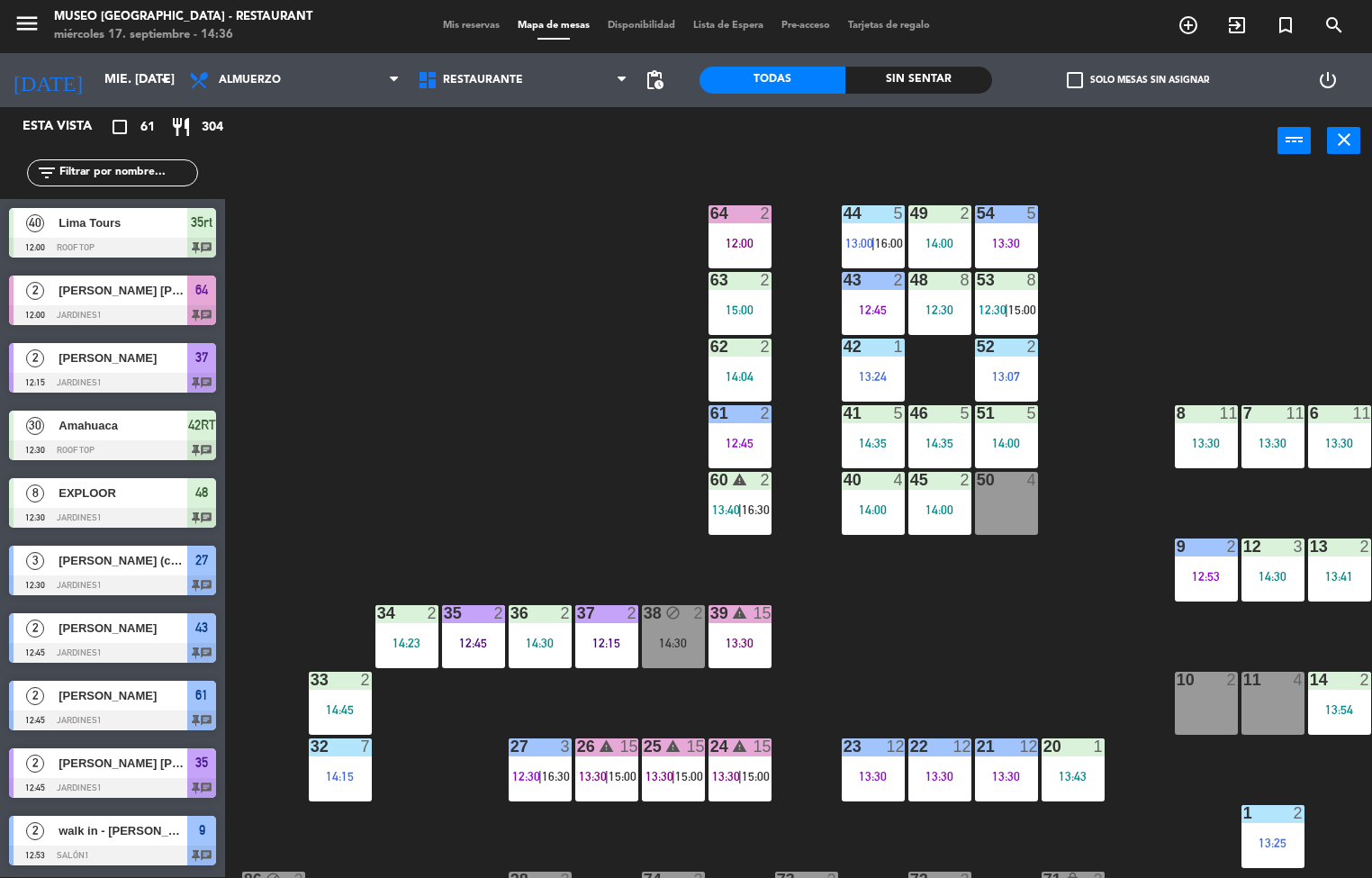
click at [744, 640] on div "13:30" at bounding box center [740, 643] width 63 height 13
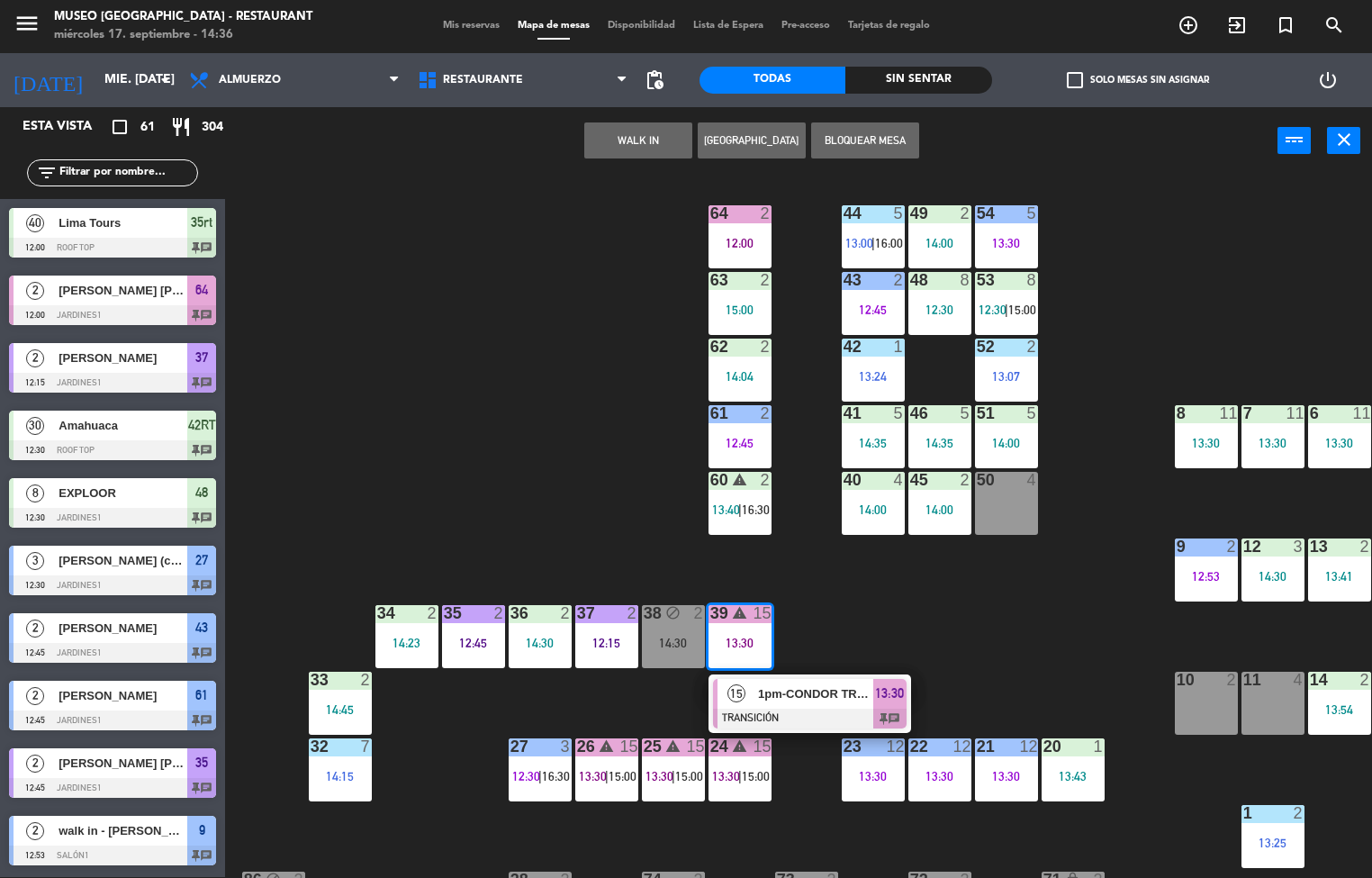
click at [794, 706] on div "1pm-CONDOR TRAVEL" at bounding box center [815, 693] width 117 height 30
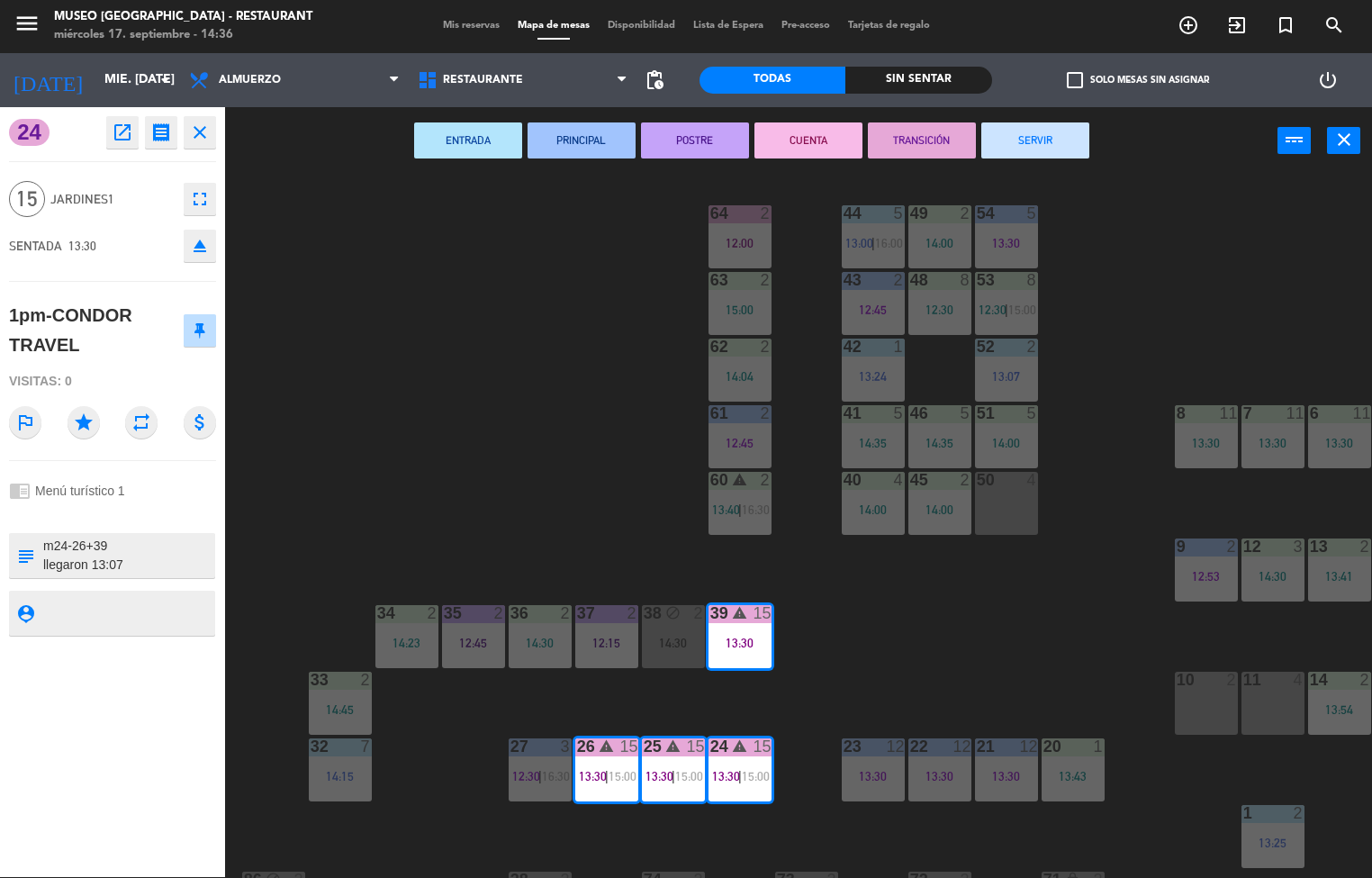
click at [934, 147] on button "TRANSICIÓN" at bounding box center [921, 140] width 108 height 36
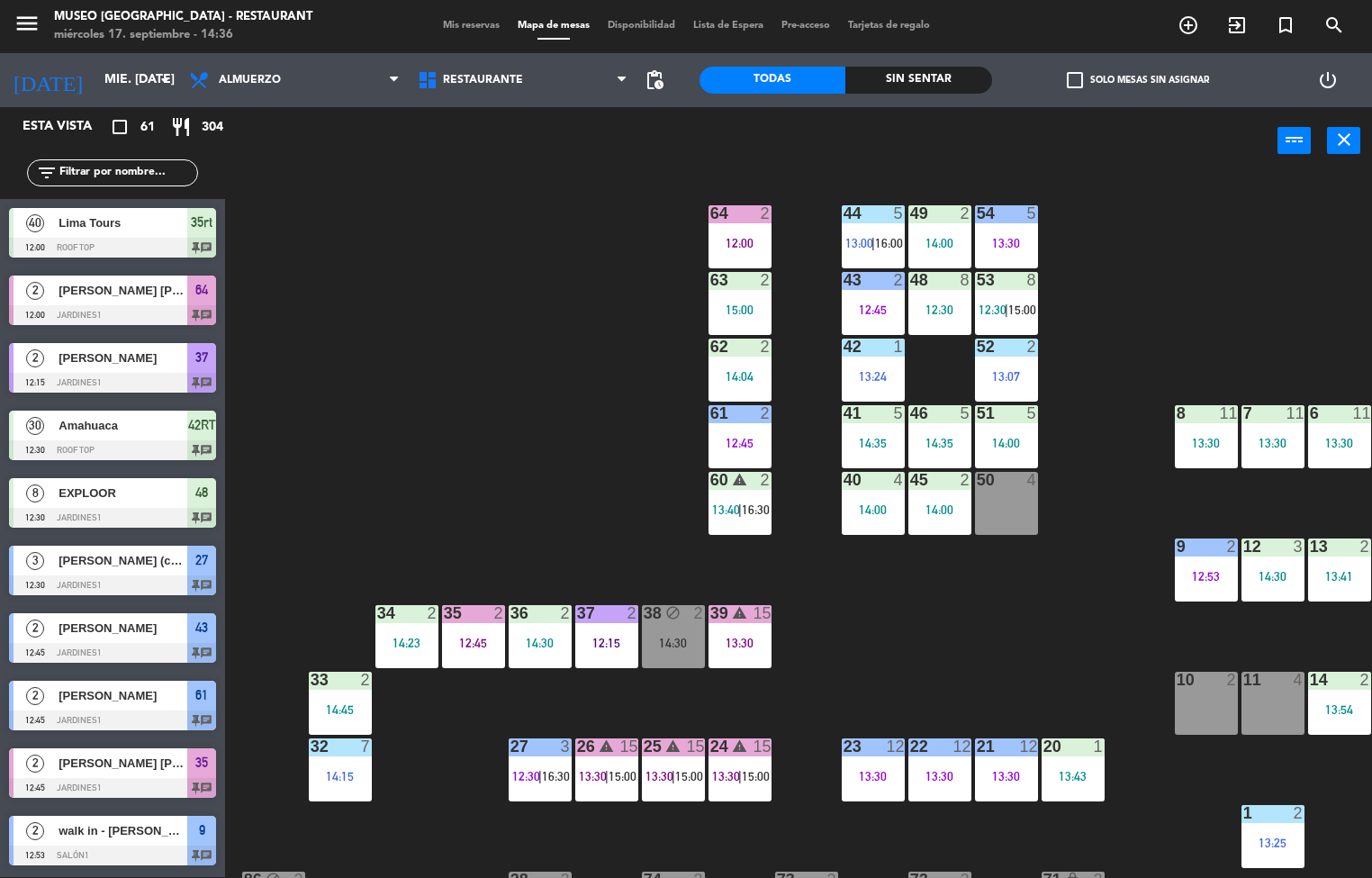
scroll to position [1, 0]
click at [1013, 637] on div "44 5 13:00 | 16:00 49 2 14:00 54 5 13:30 64 2 12:00 48 8 12:30 53 8 12:30 | 15:…" at bounding box center [805, 527] width 1134 height 702
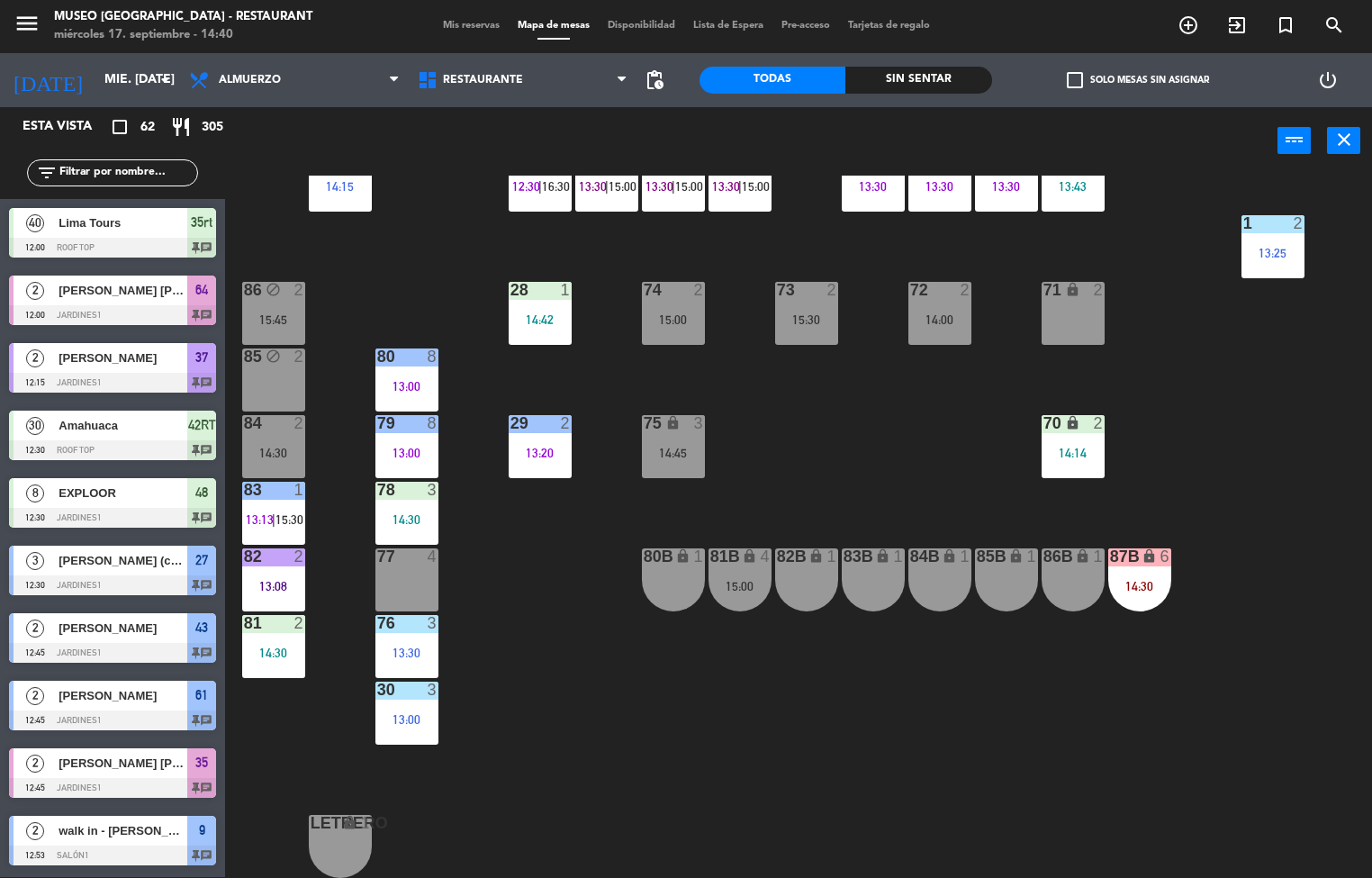
click at [286, 512] on span "15:30" at bounding box center [289, 519] width 28 height 15
click at [519, 627] on div "44 5 13:00 | 16:00 49 2 14:00 54 5 13:30 64 2 12:00 48 8 12:30 53 8 12:30 | 15:…" at bounding box center [805, 527] width 1134 height 702
click at [281, 446] on div "14:30" at bounding box center [273, 452] width 63 height 13
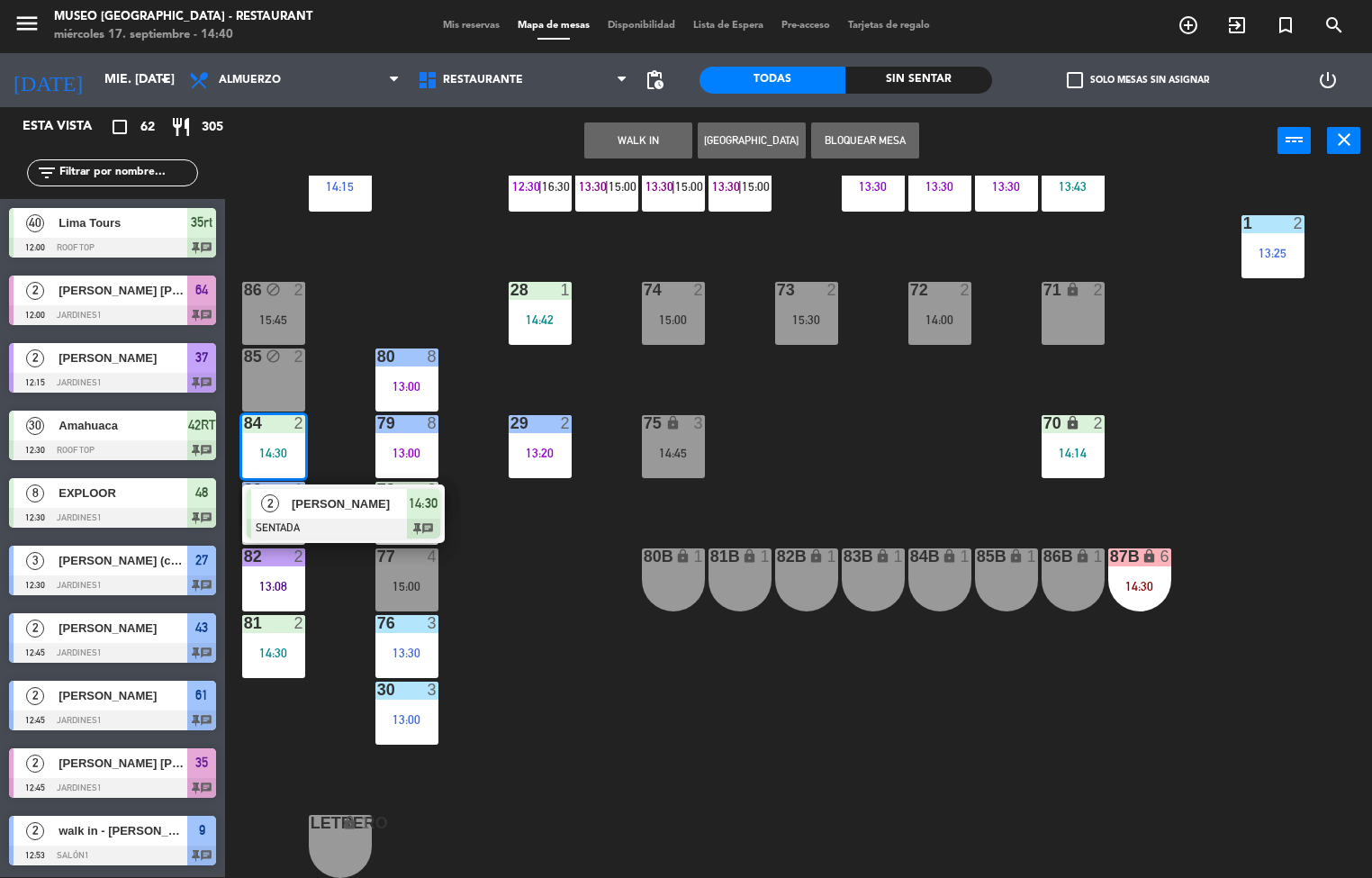
click at [354, 500] on span "[PERSON_NAME]" at bounding box center [349, 503] width 115 height 18
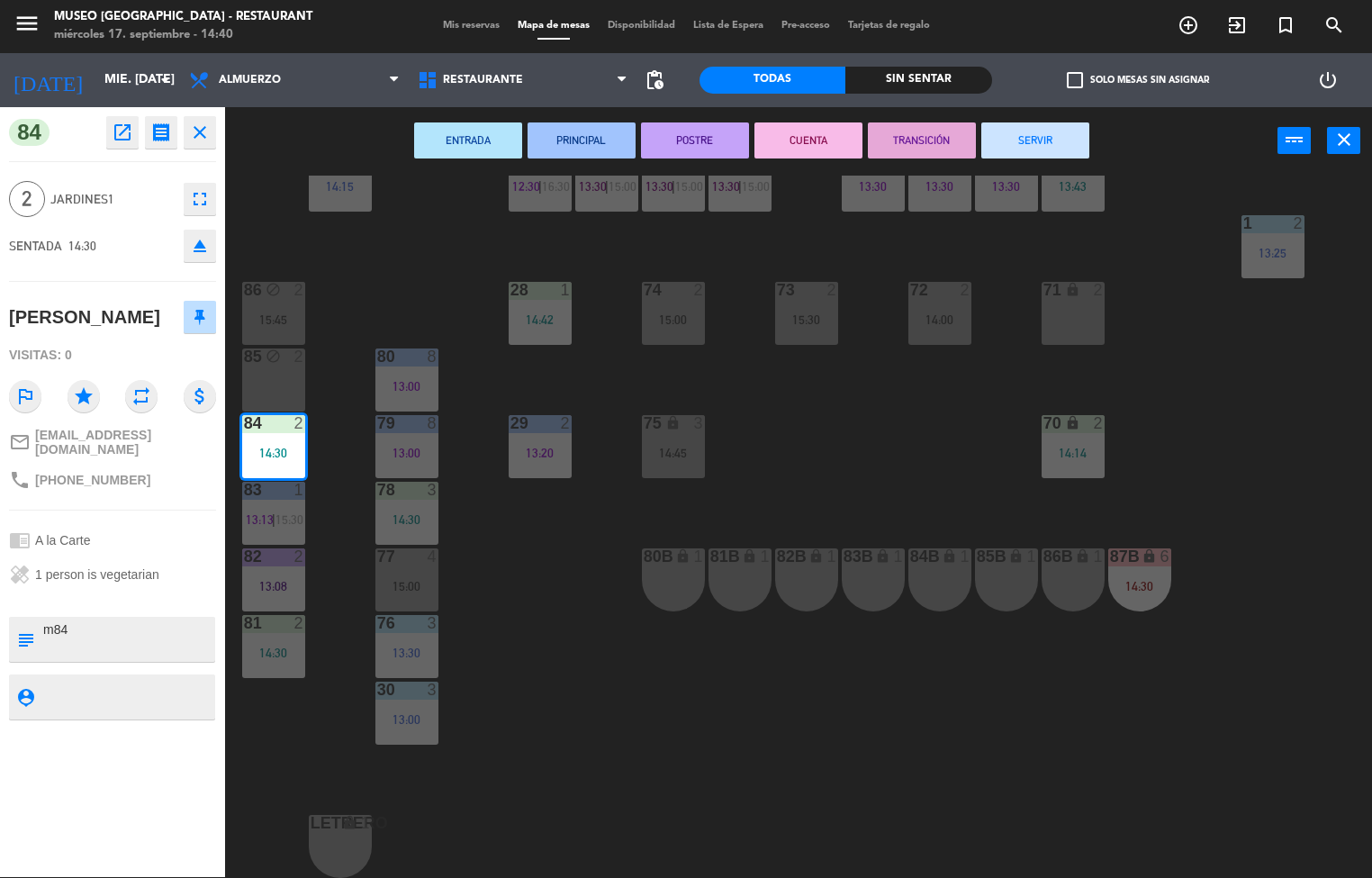
click at [548, 637] on div "44 5 13:00 | 16:00 49 2 14:00 54 5 13:30 64 2 12:00 48 8 12:30 53 8 12:30 | 15:…" at bounding box center [805, 527] width 1134 height 702
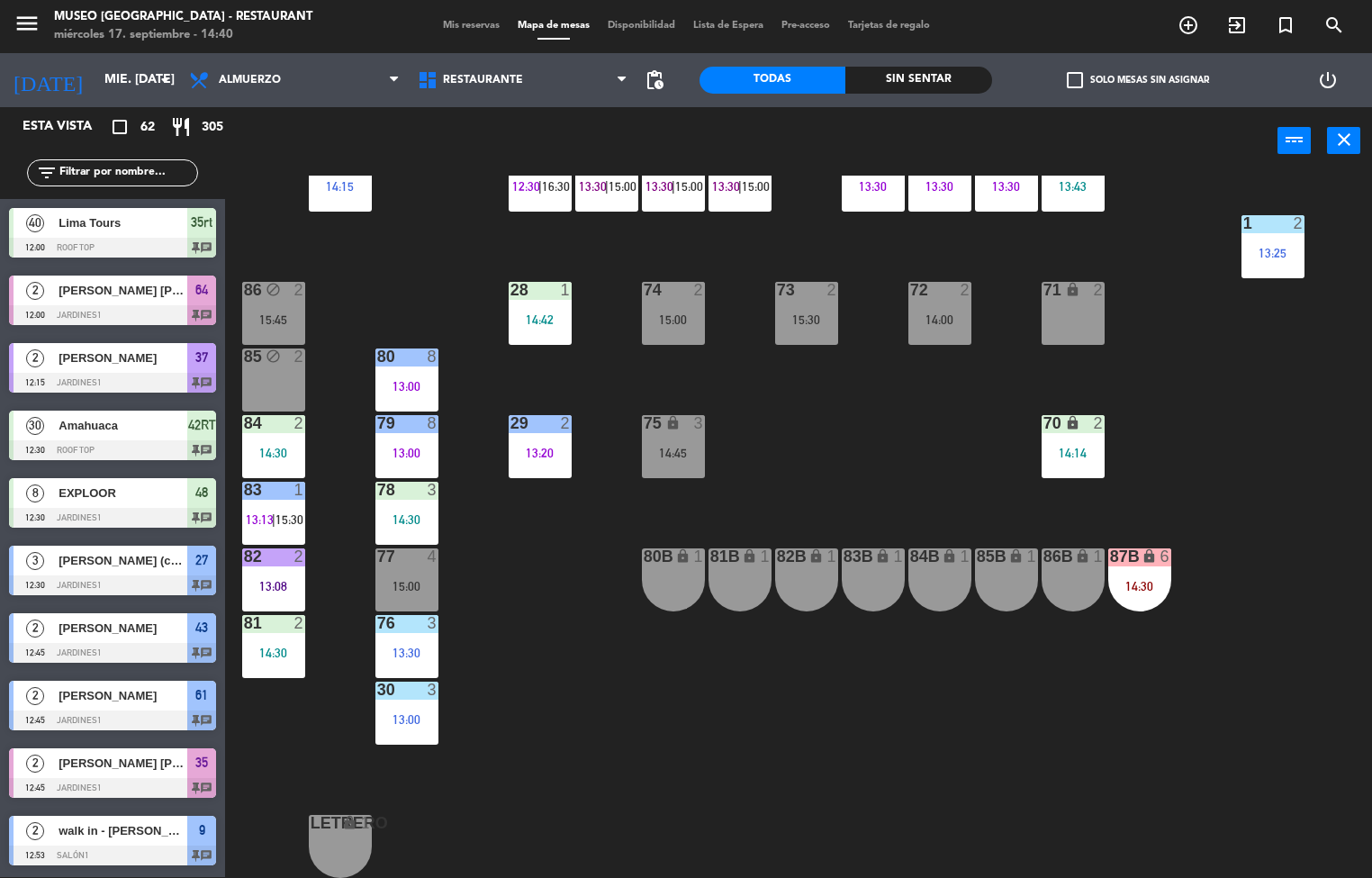
scroll to position [258, 0]
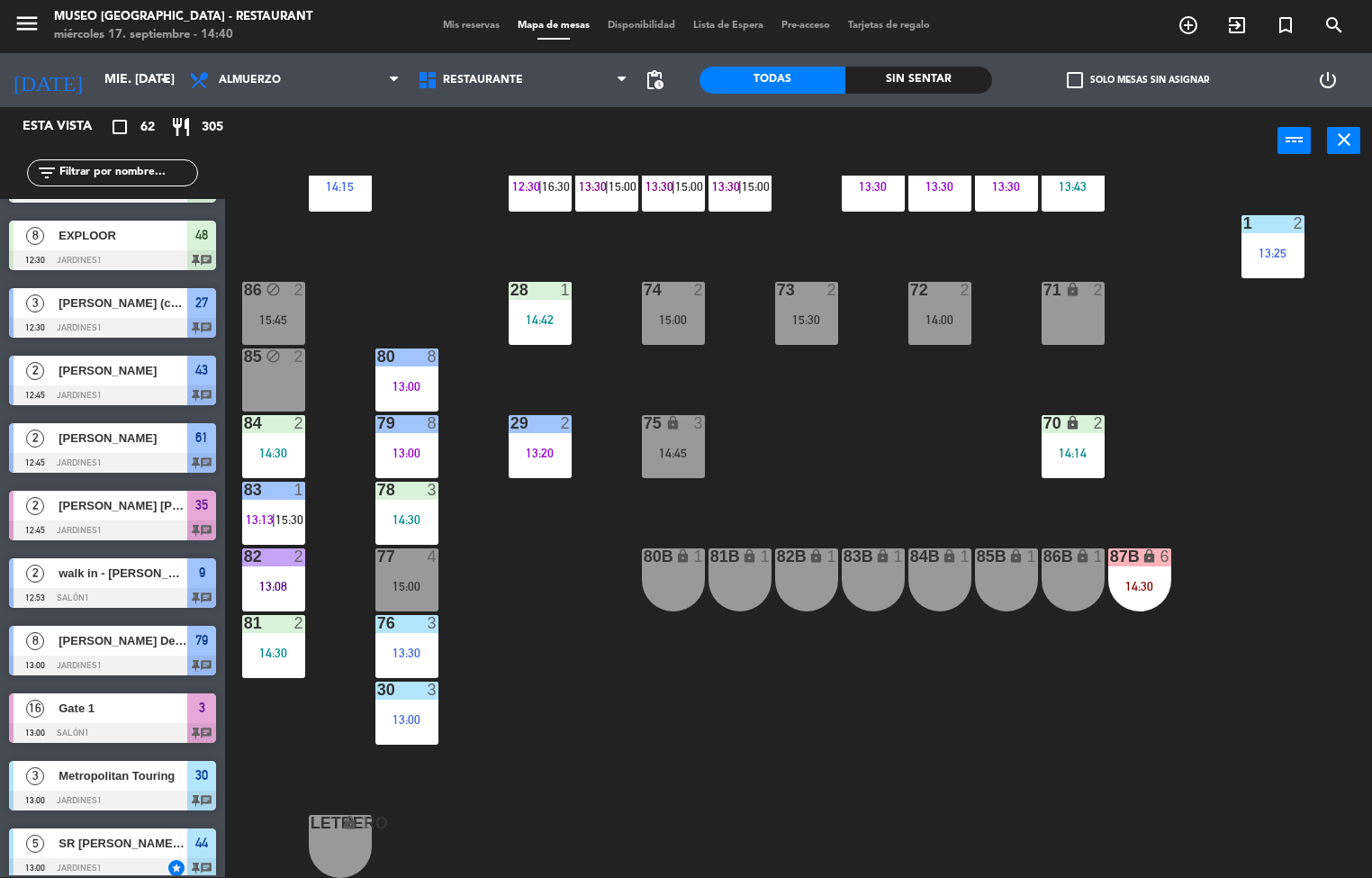
click at [279, 512] on span "15:30" at bounding box center [289, 519] width 28 height 15
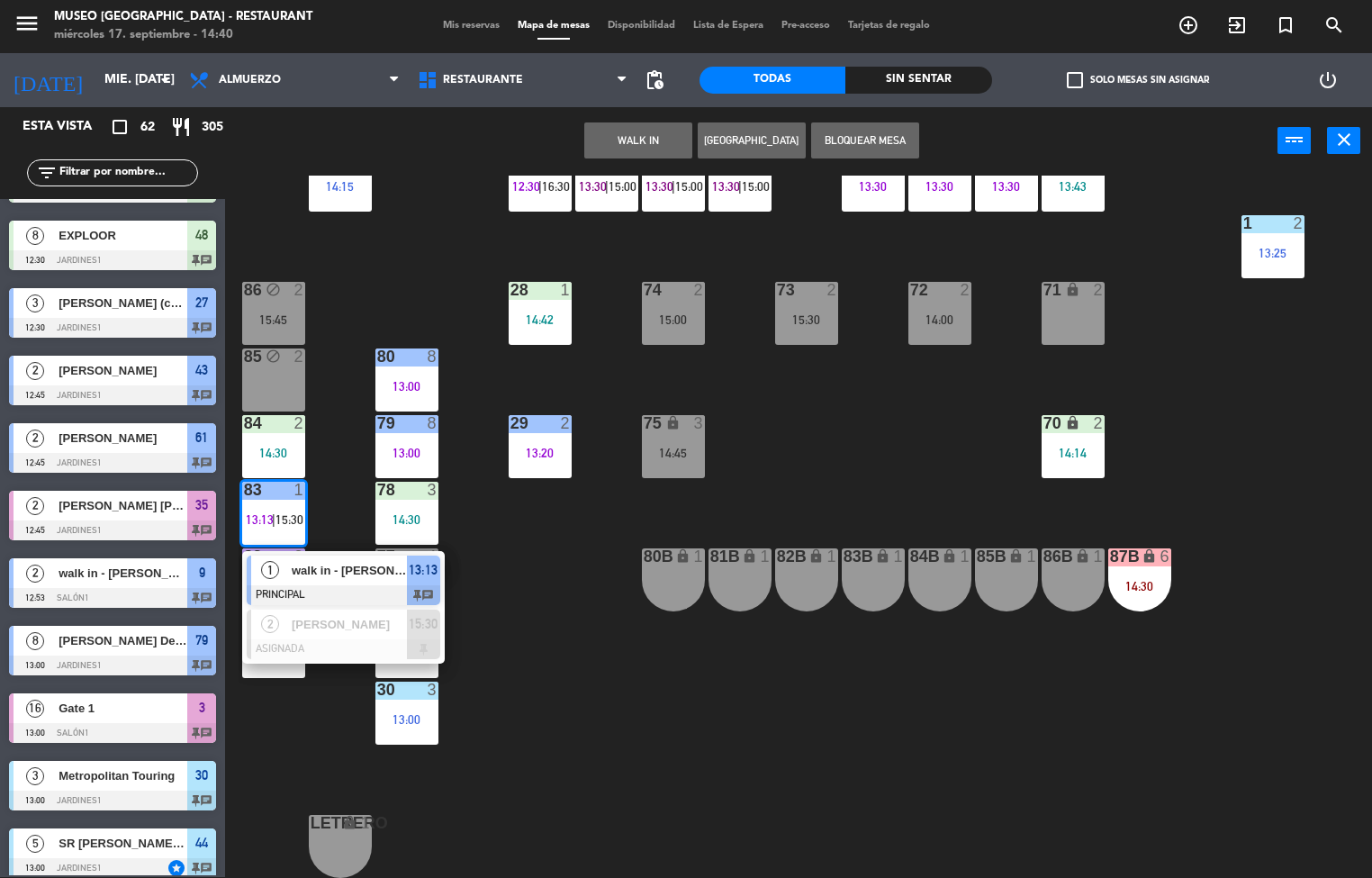
click at [340, 585] on div at bounding box center [343, 595] width 193 height 19
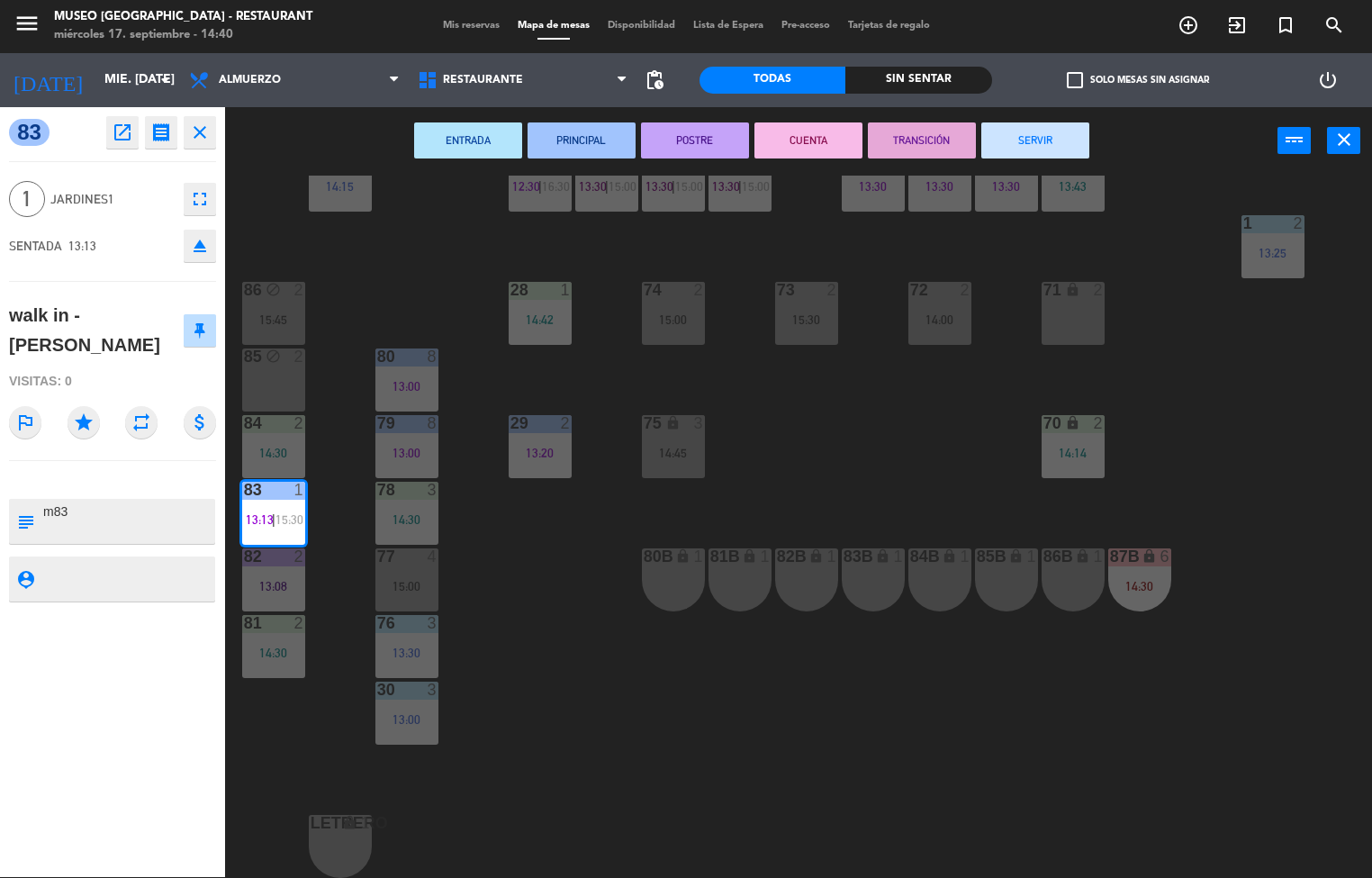
click at [1048, 135] on button "SERVIR" at bounding box center [1035, 140] width 108 height 36
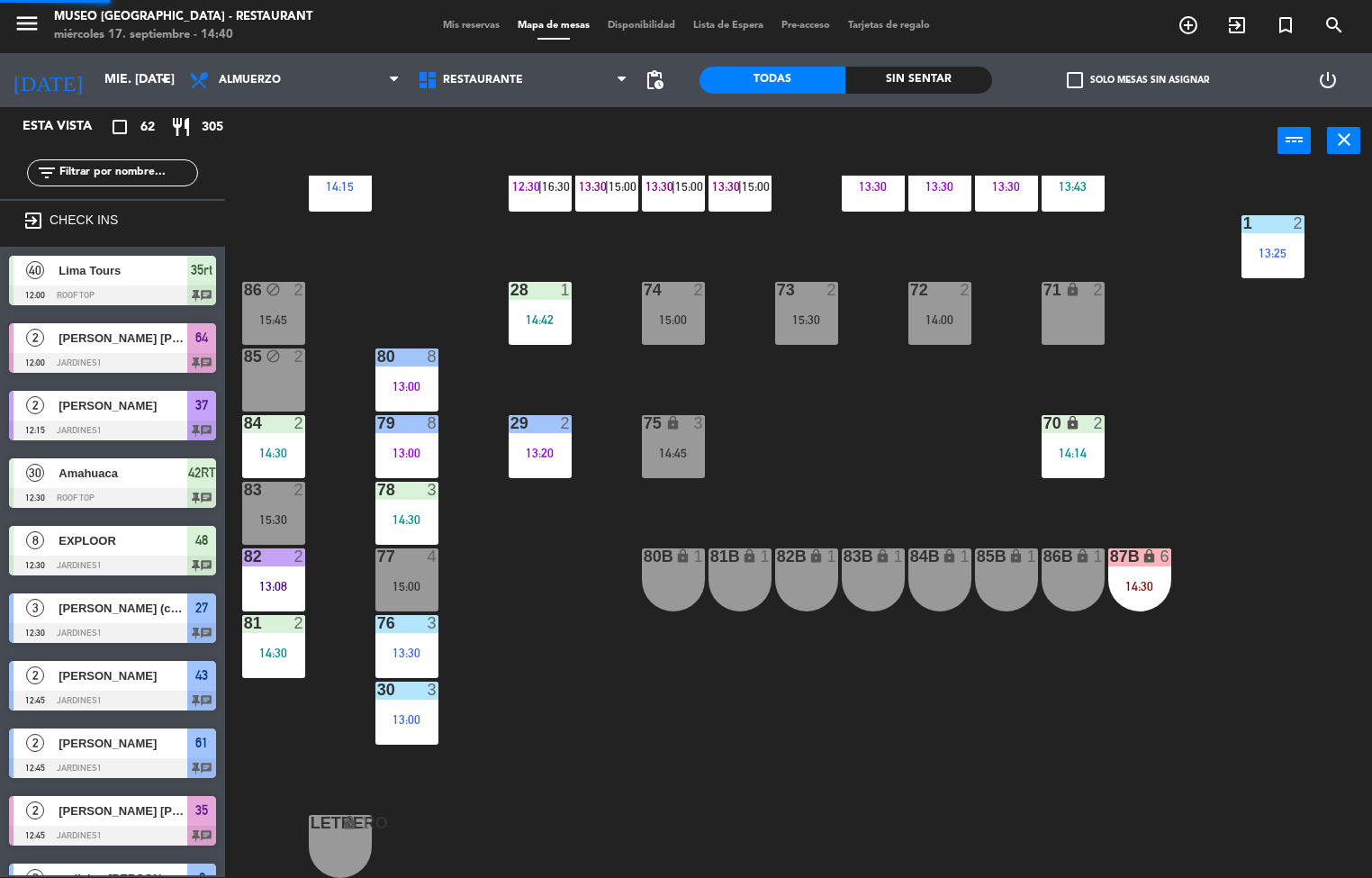
scroll to position [1, 0]
click at [284, 435] on div "84 2 14:30" at bounding box center [273, 446] width 63 height 63
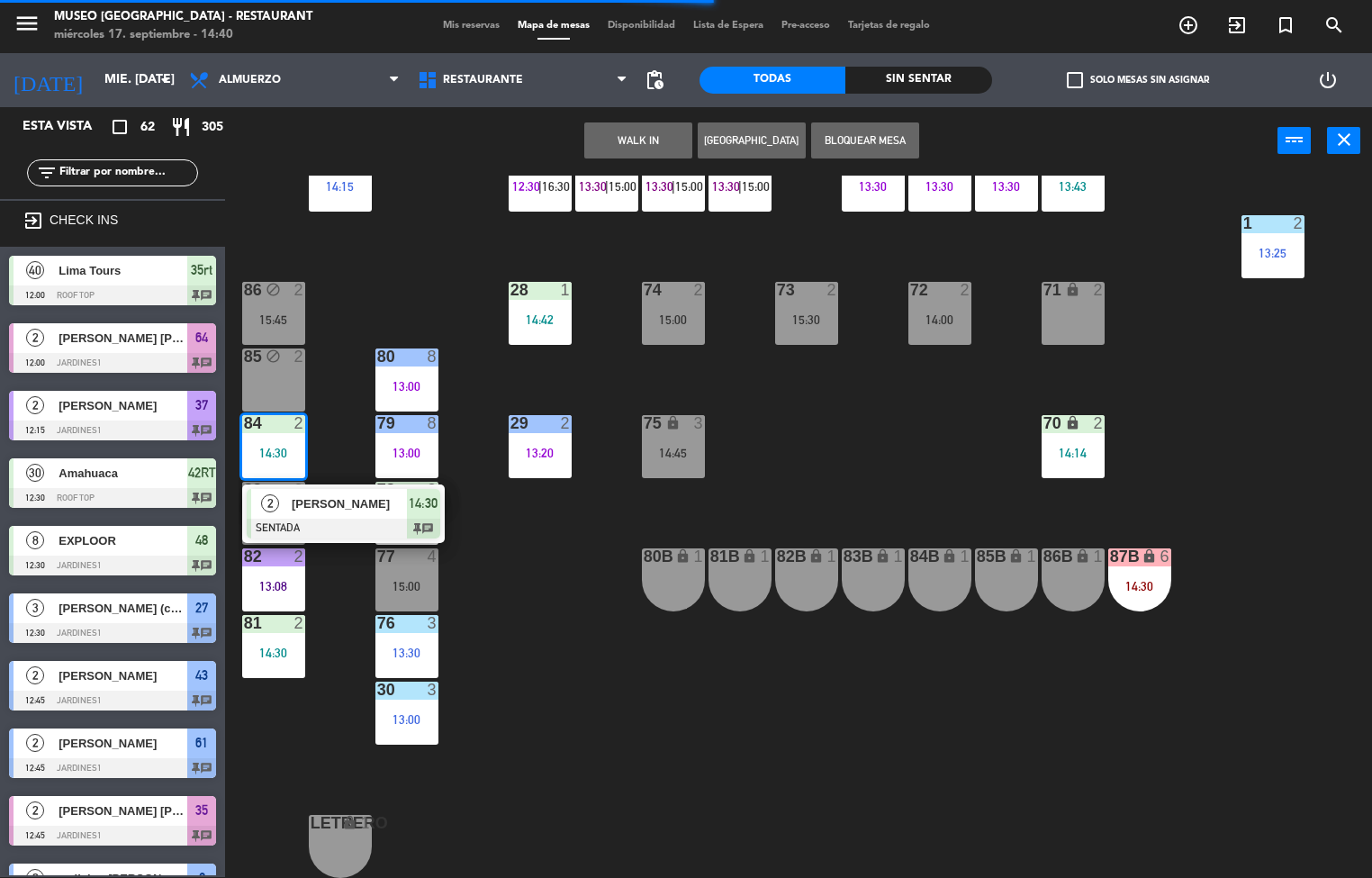
click at [351, 518] on div at bounding box center [343, 528] width 193 height 19
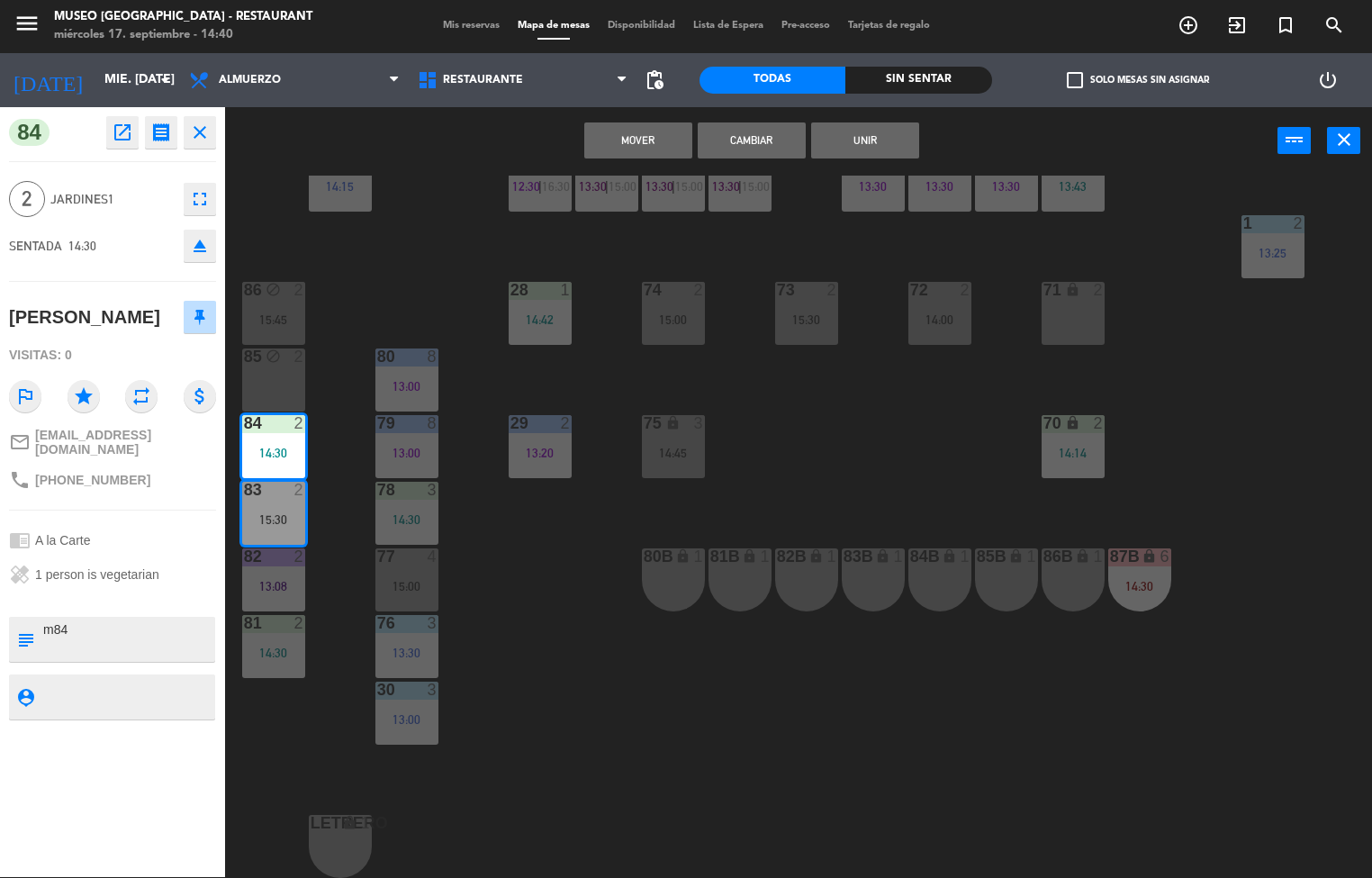
click at [783, 138] on button "Cambiar" at bounding box center [751, 140] width 108 height 36
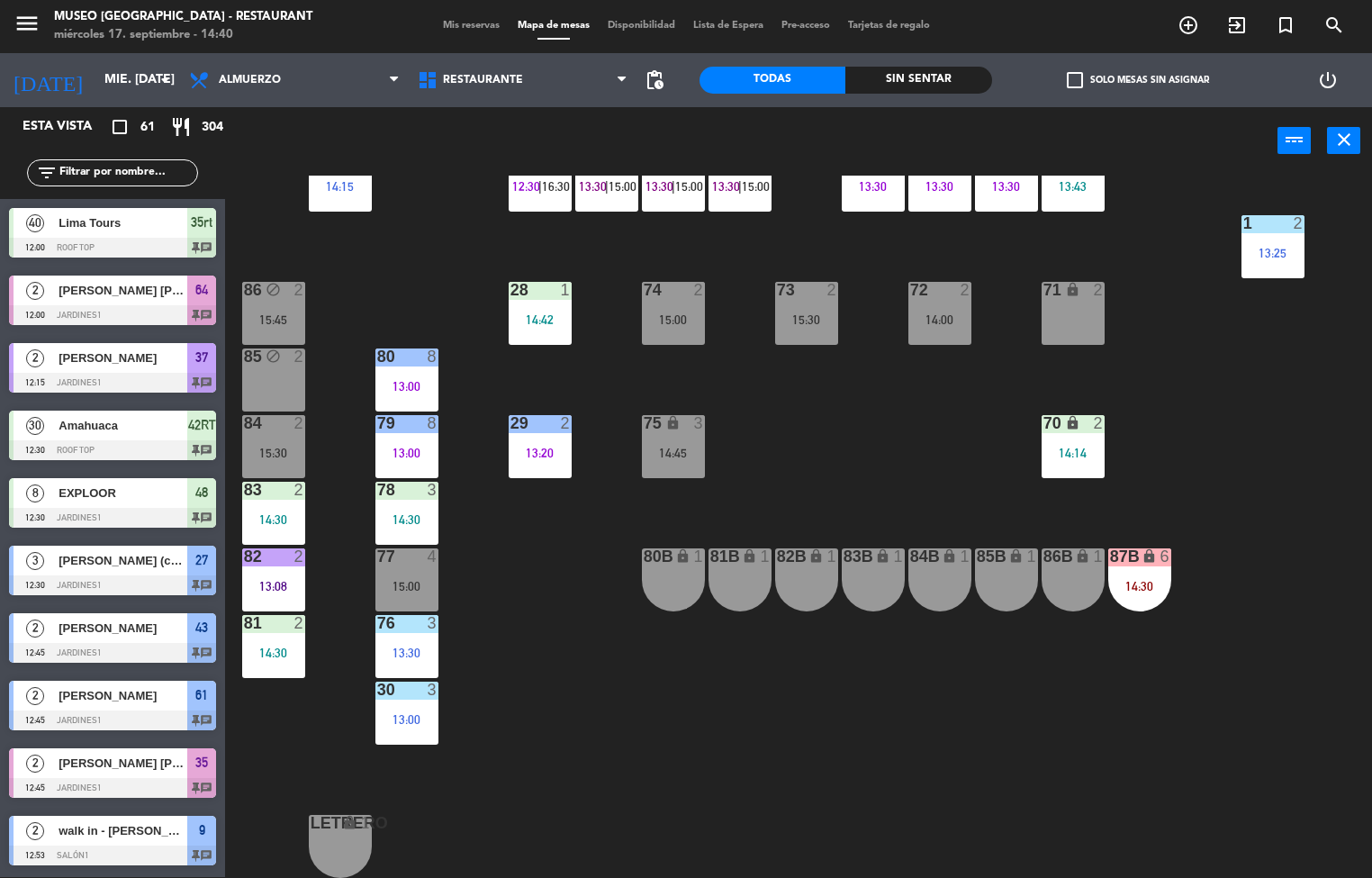
scroll to position [233, 0]
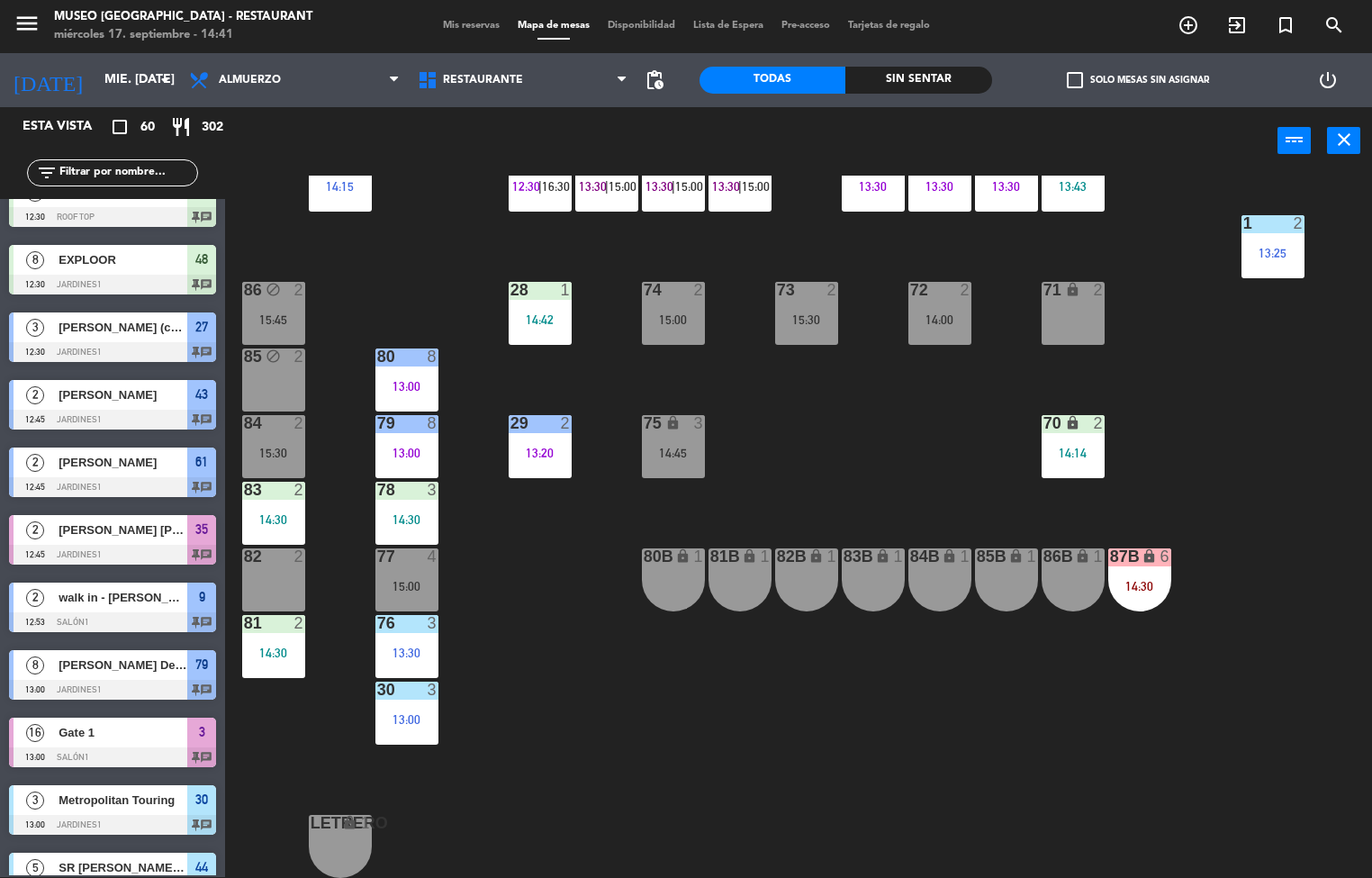
click at [275, 513] on div "14:30" at bounding box center [273, 519] width 63 height 13
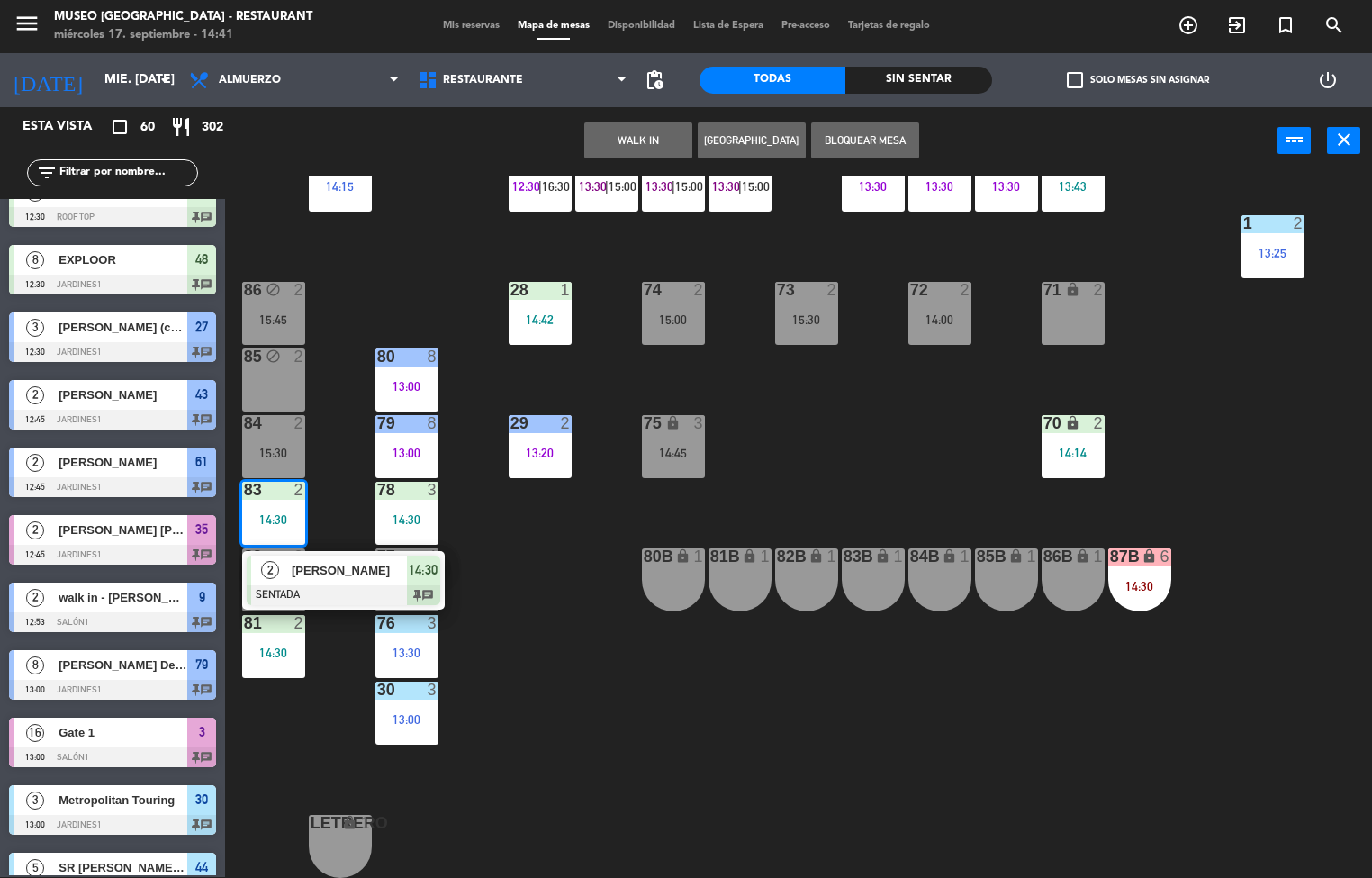
click at [275, 446] on div "15:30" at bounding box center [273, 452] width 63 height 13
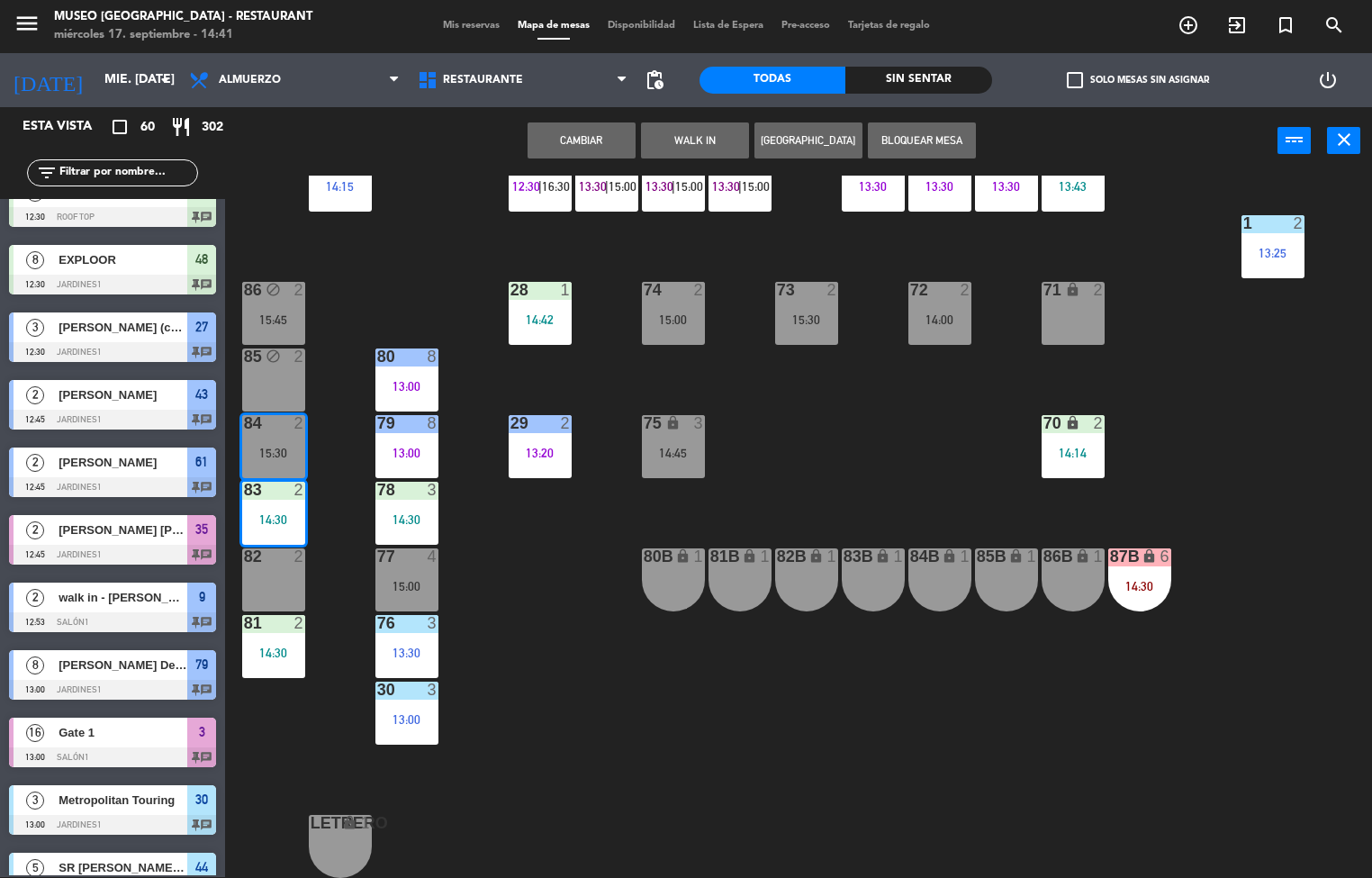
click at [595, 146] on button "Cambiar" at bounding box center [580, 140] width 108 height 36
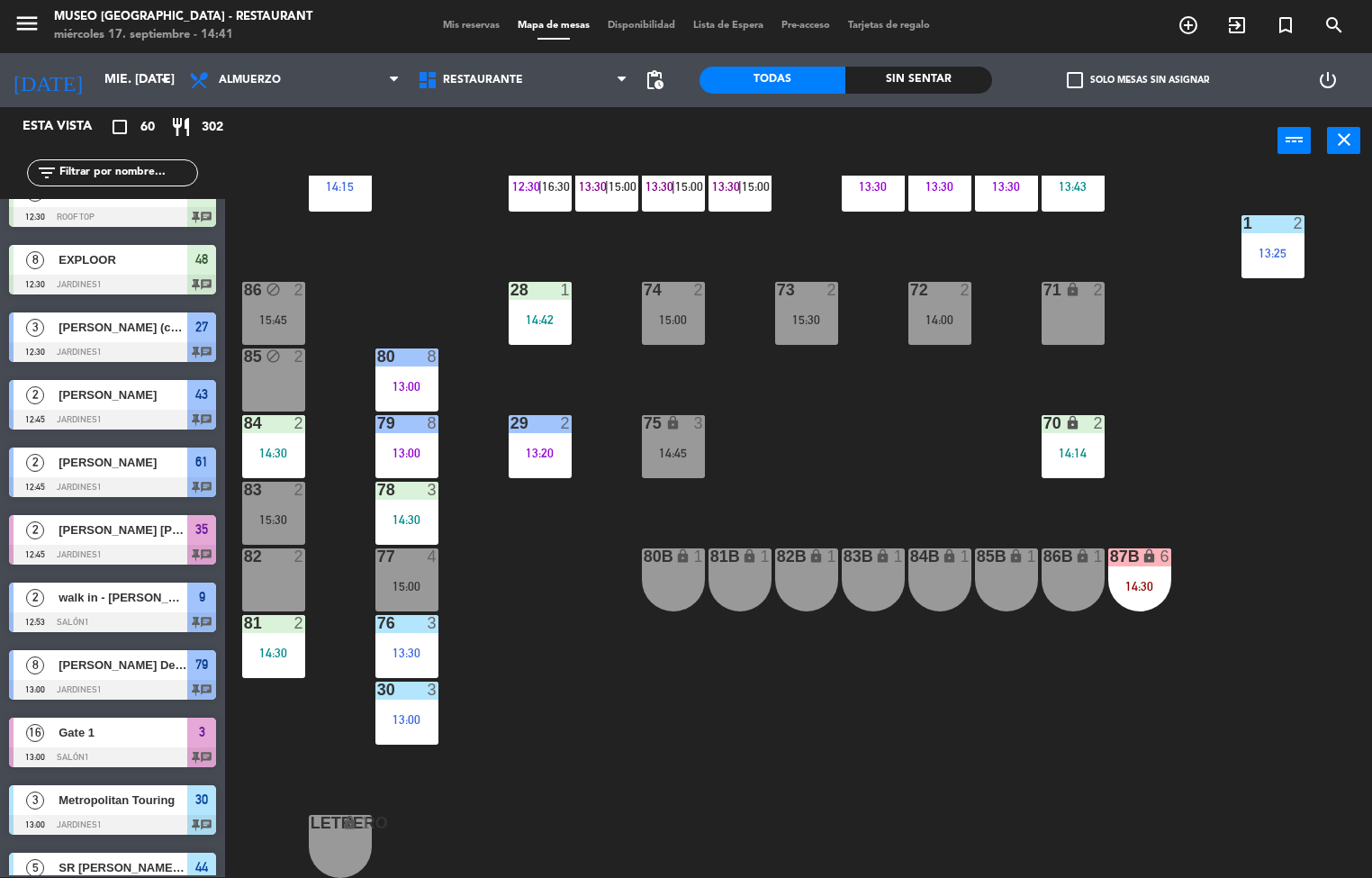
click at [282, 446] on div "14:30" at bounding box center [273, 452] width 63 height 13
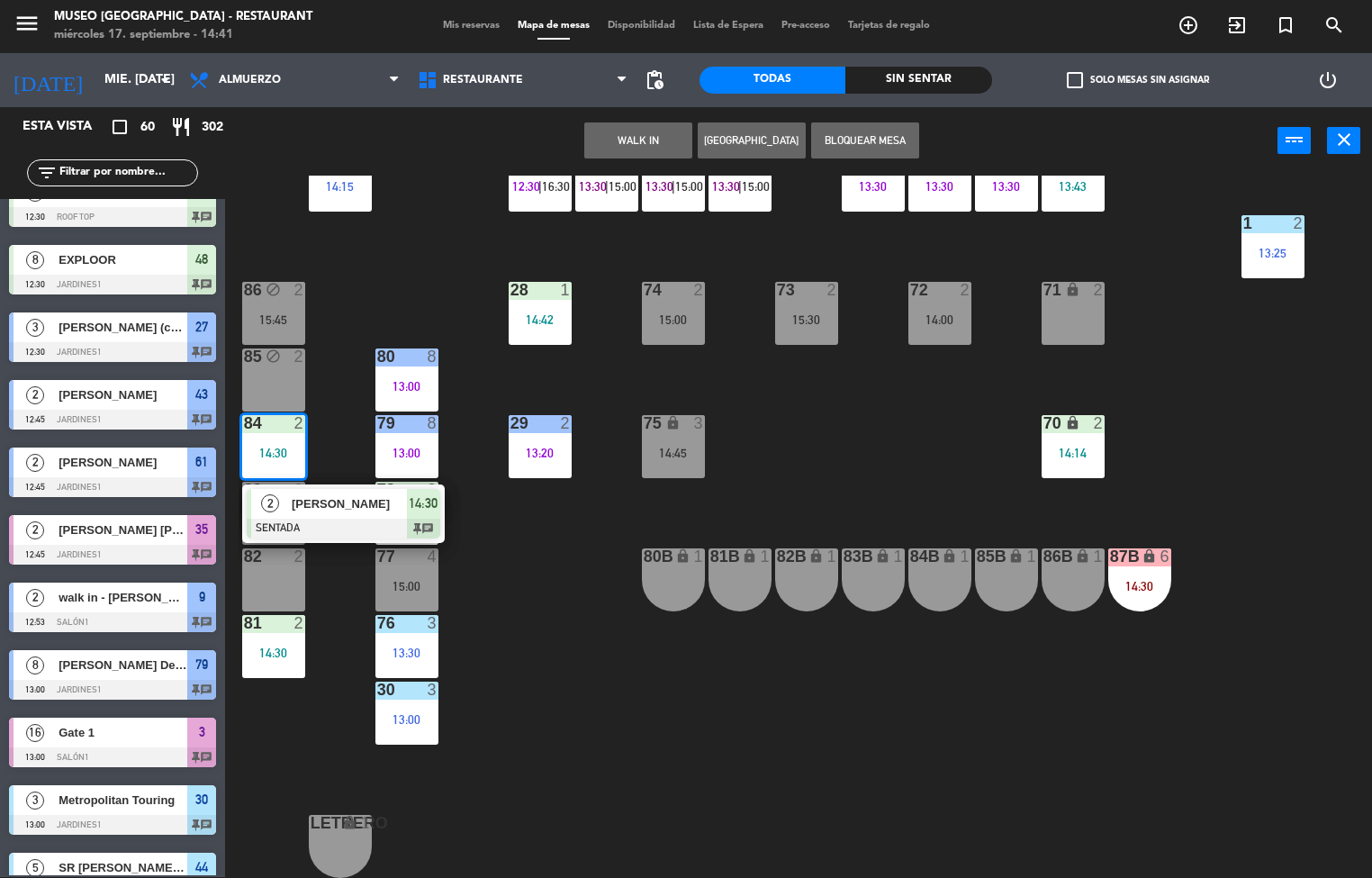
click at [348, 518] on div at bounding box center [343, 528] width 193 height 19
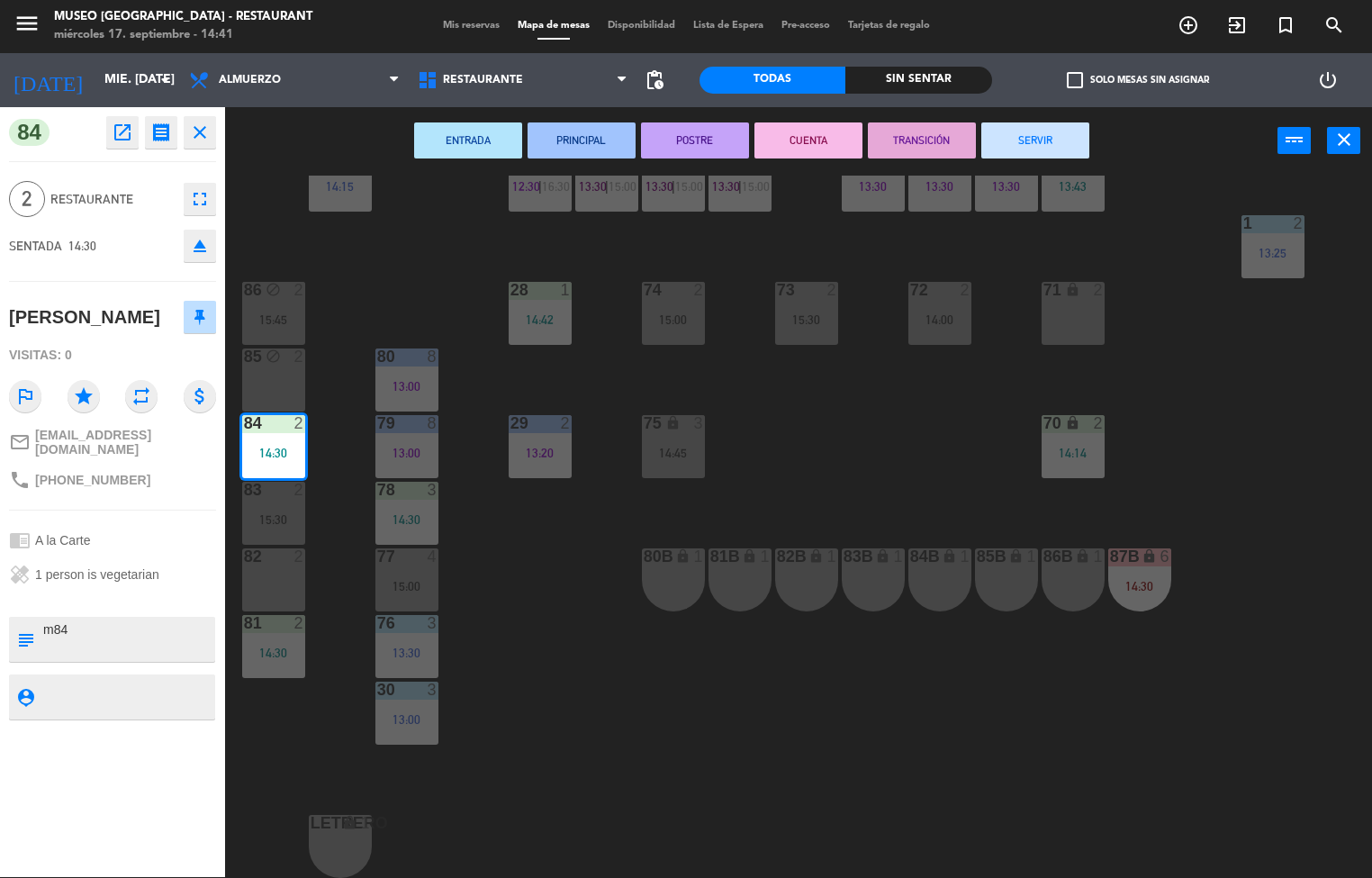
click at [564, 706] on div "44 5 13:00 | 16:00 49 2 14:00 54 5 13:30 64 2 12:00 48 8 12:30 53 8 12:30 | 15:…" at bounding box center [805, 527] width 1134 height 702
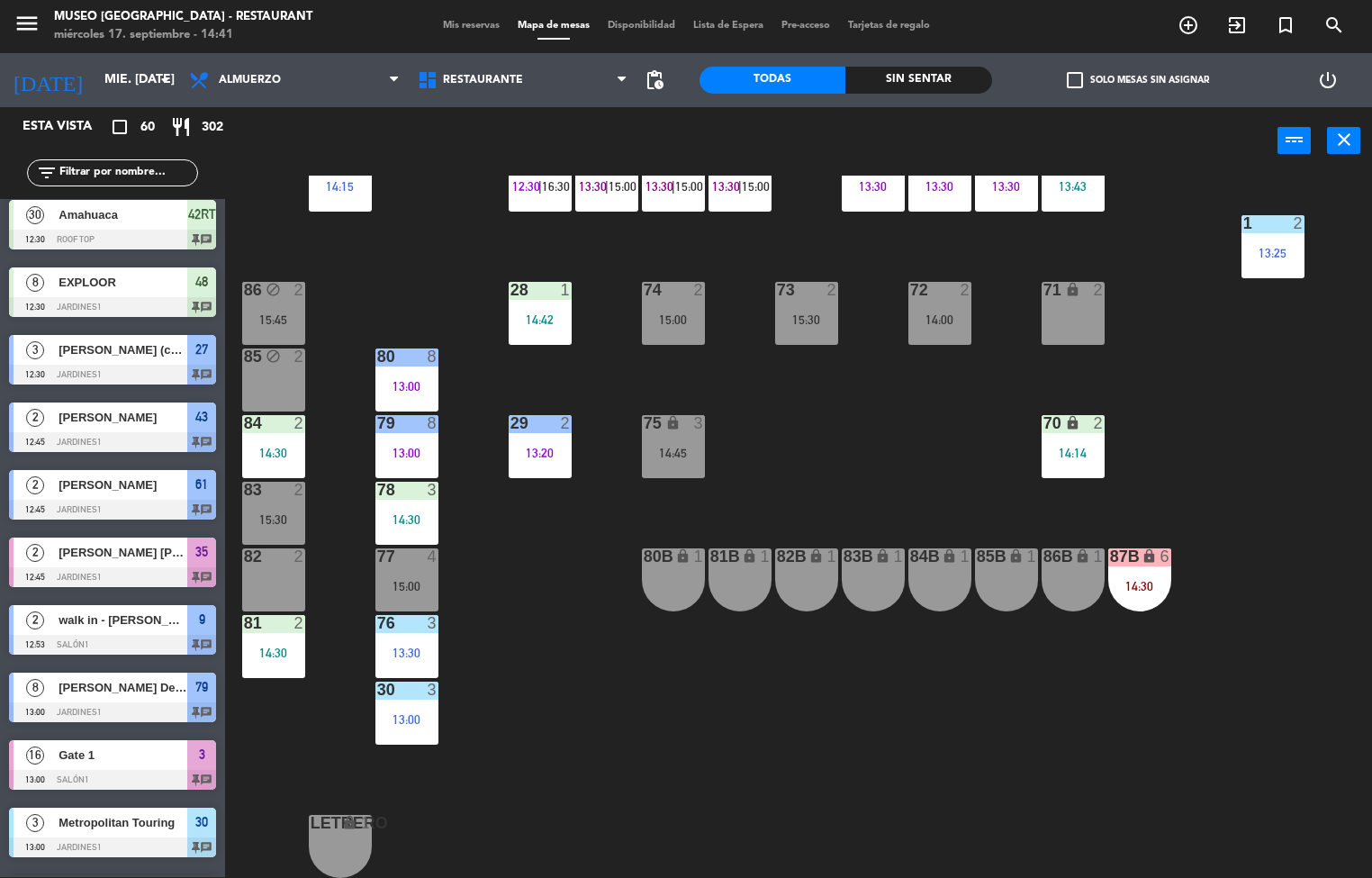
scroll to position [1, 0]
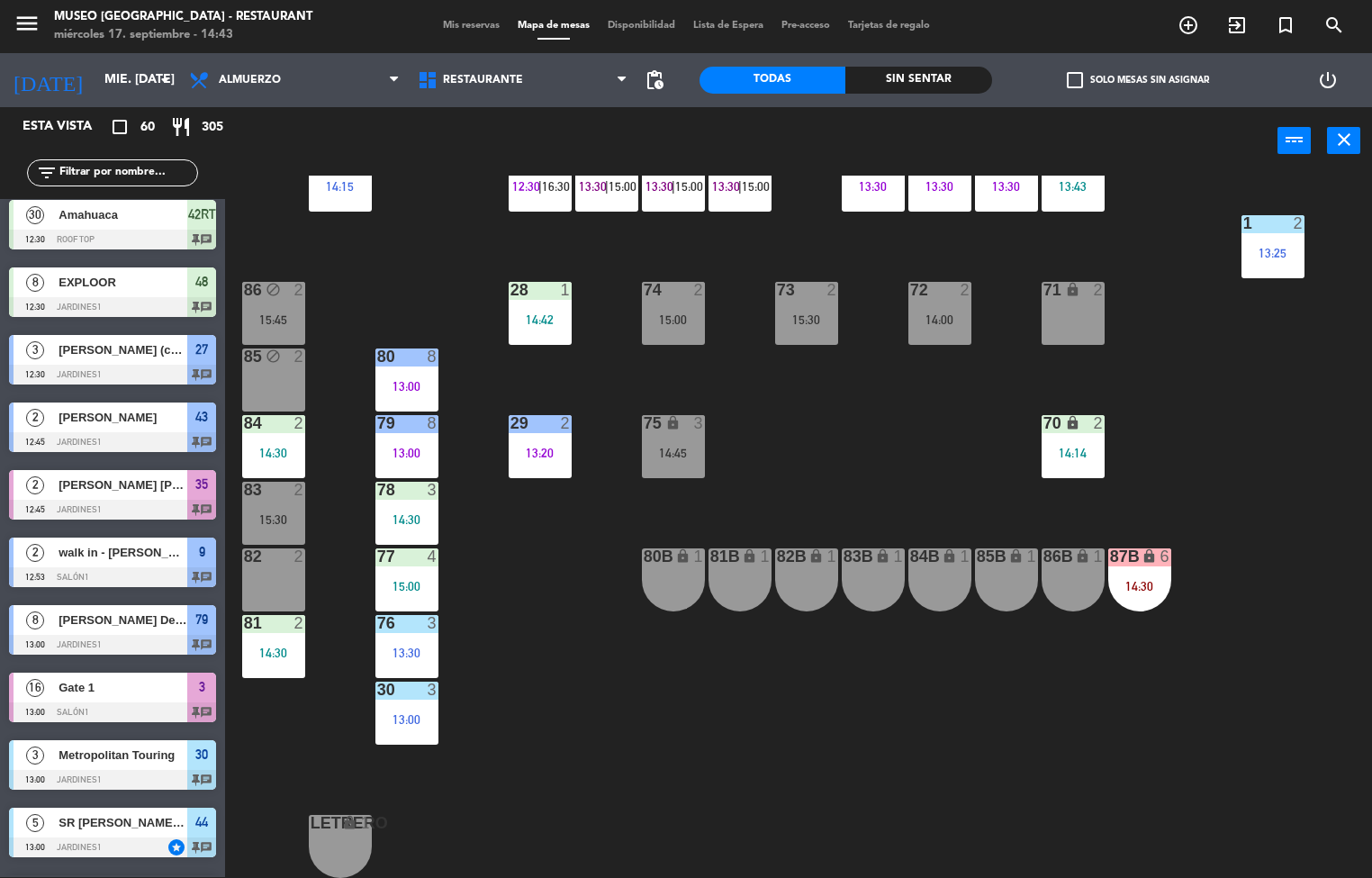
click at [864, 514] on div "44 5 13:00 | 16:00 49 2 14:00 54 5 13:30 64 2 12:00 48 8 12:30 53 8 12:30 | 15:…" at bounding box center [805, 527] width 1134 height 702
click at [1216, 522] on div "44 5 13:00 | 16:00 49 2 14:00 54 5 13:30 64 2 12:00 48 8 12:30 53 8 12:30 | 15:…" at bounding box center [805, 527] width 1134 height 702
click at [1106, 556] on div "87B" at bounding box center [1109, 557] width 30 height 18
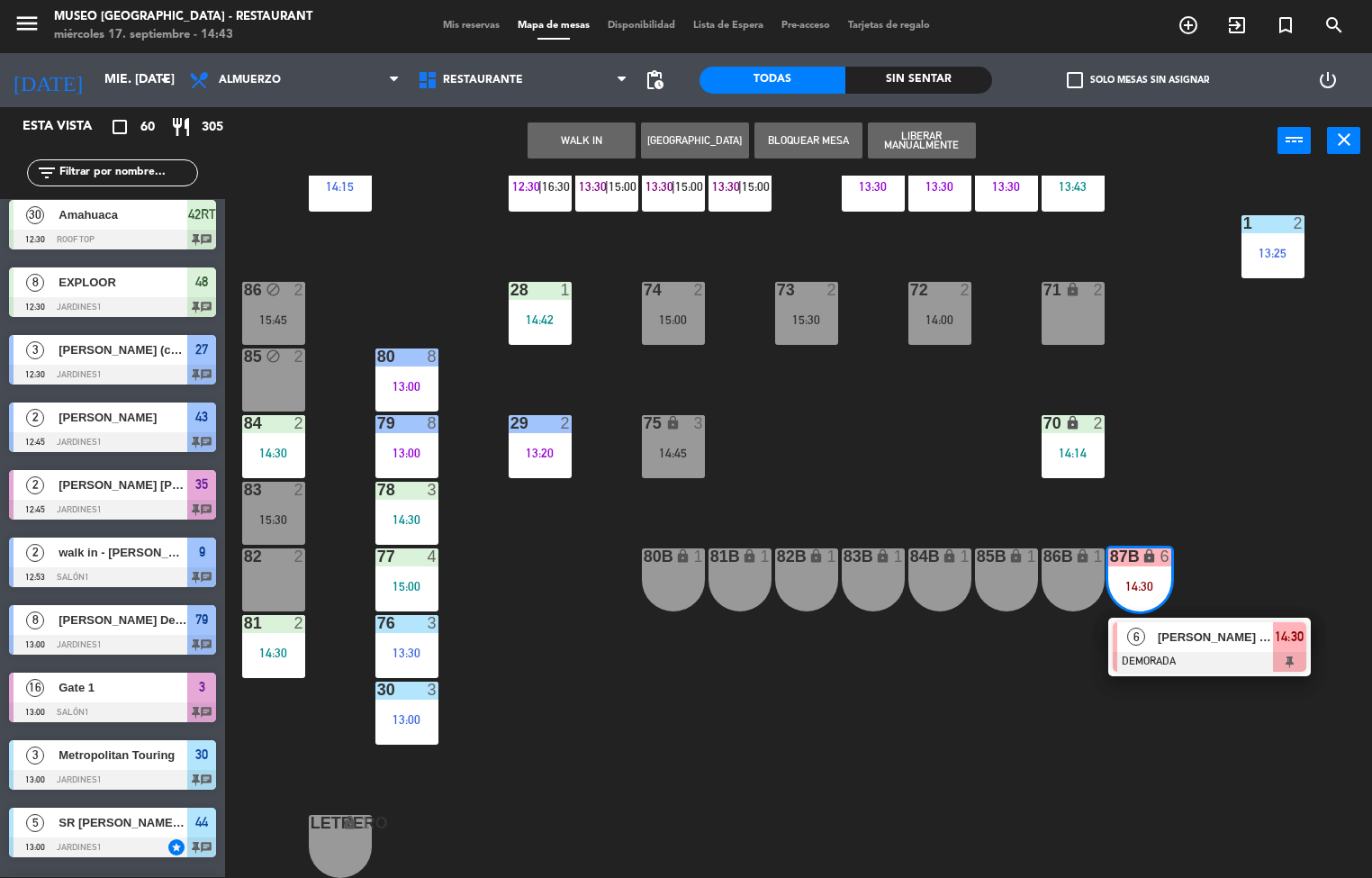
click at [1245, 629] on span "[PERSON_NAME] [PERSON_NAME] quillatupa [PERSON_NAME]" at bounding box center [1215, 636] width 115 height 18
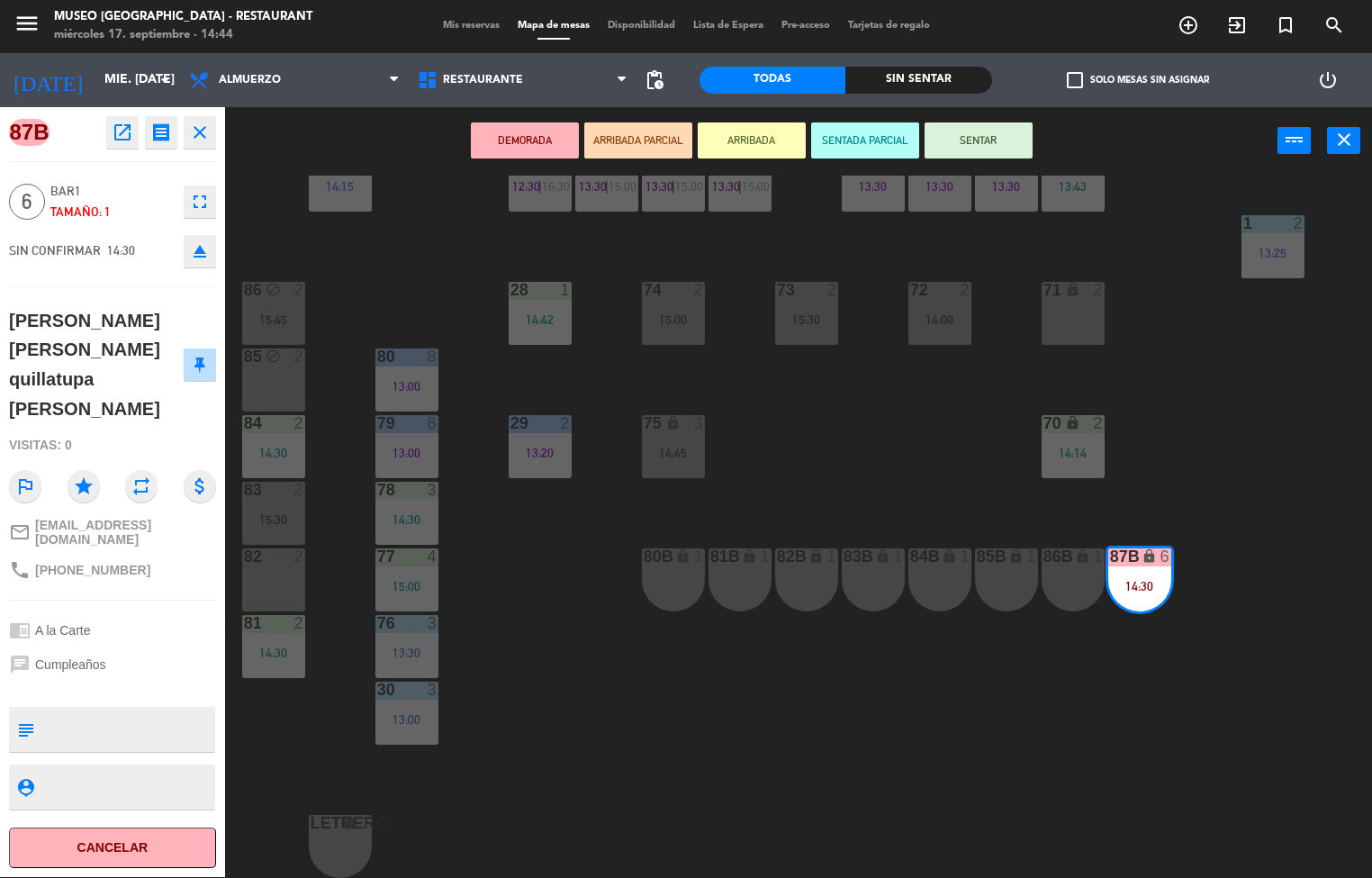
click at [1258, 440] on div "44 5 13:00 | 16:00 49 2 14:00 54 5 13:30 64 2 12:00 48 8 12:30 53 8 12:30 | 15:…" at bounding box center [805, 527] width 1134 height 702
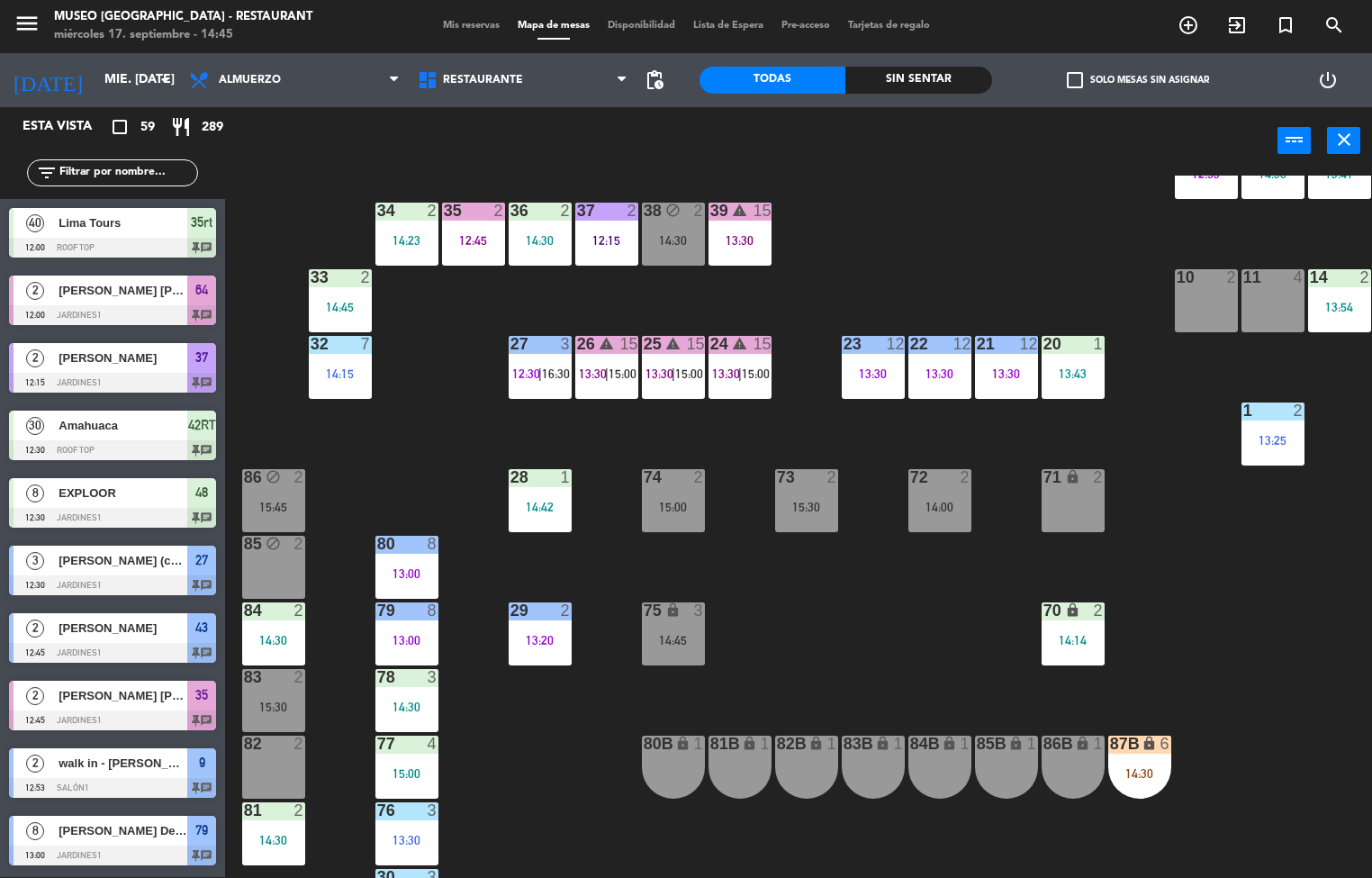
scroll to position [290, 0]
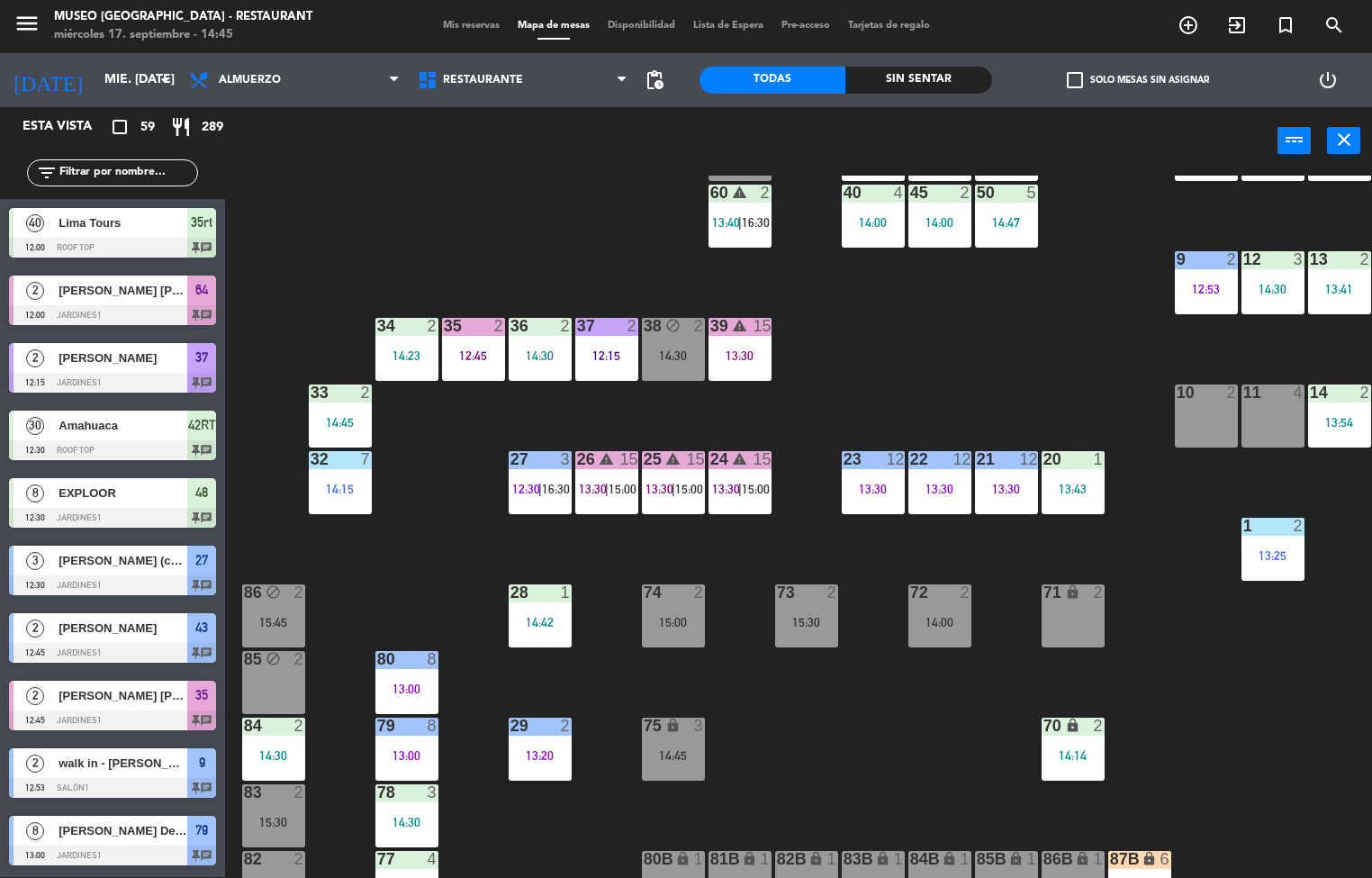
click at [756, 487] on span "15:00" at bounding box center [756, 488] width 28 height 15
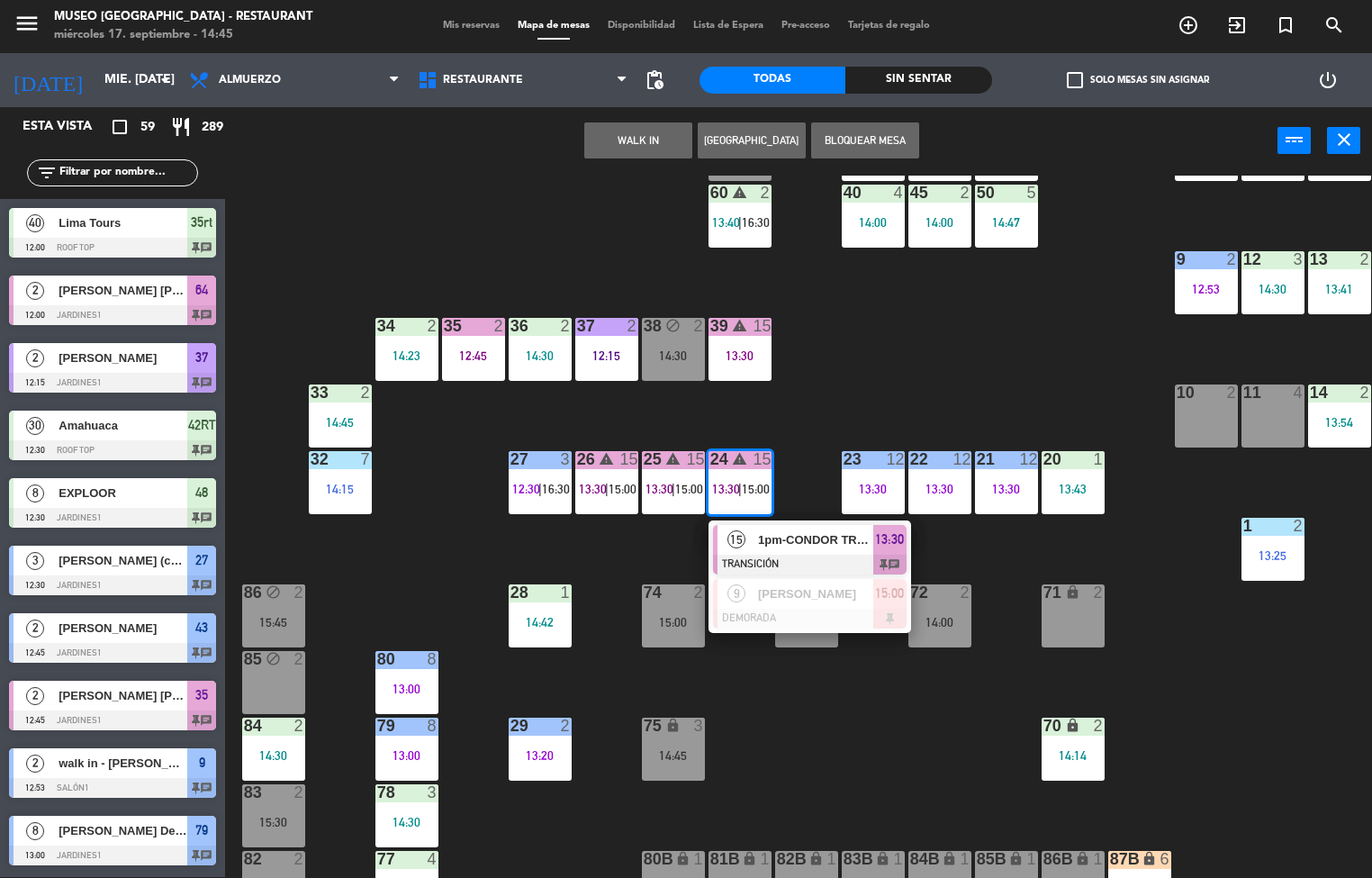
click at [822, 539] on span "1pm-CONDOR TRAVEL" at bounding box center [815, 539] width 115 height 18
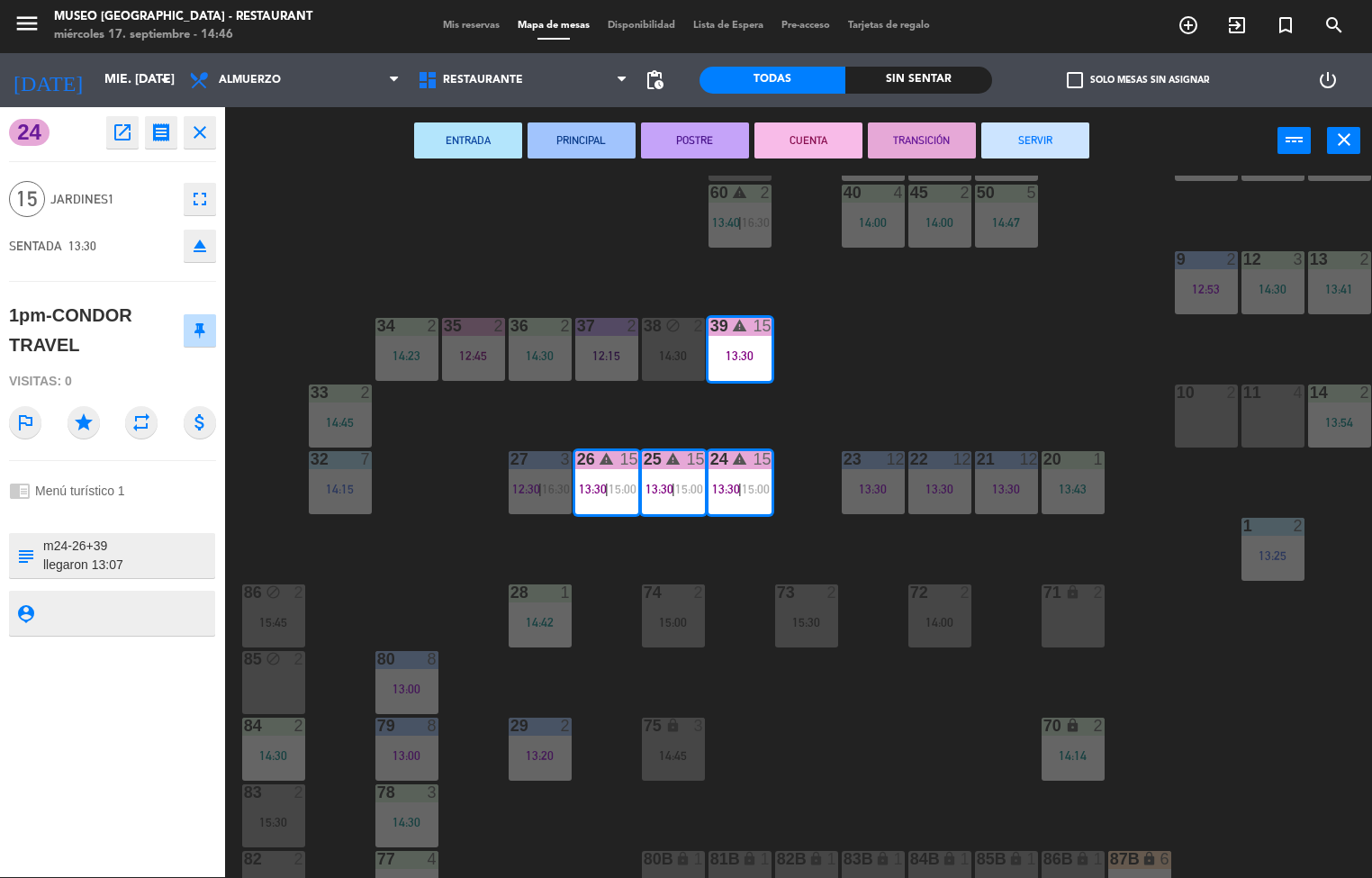
click at [928, 143] on button "TRANSICIÓN" at bounding box center [921, 140] width 108 height 36
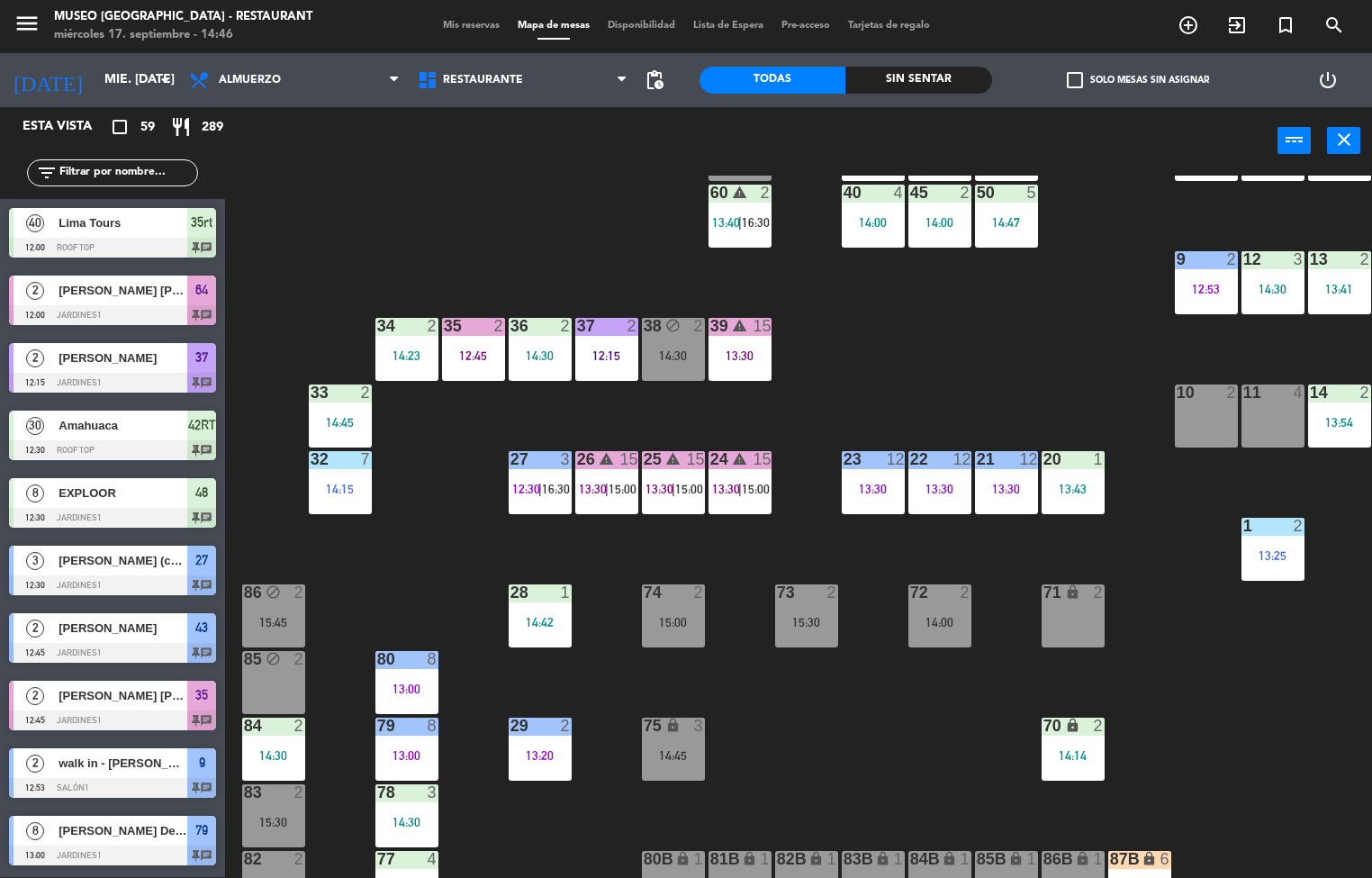
scroll to position [1, 0]
click at [473, 355] on div "12:45" at bounding box center [474, 355] width 63 height 13
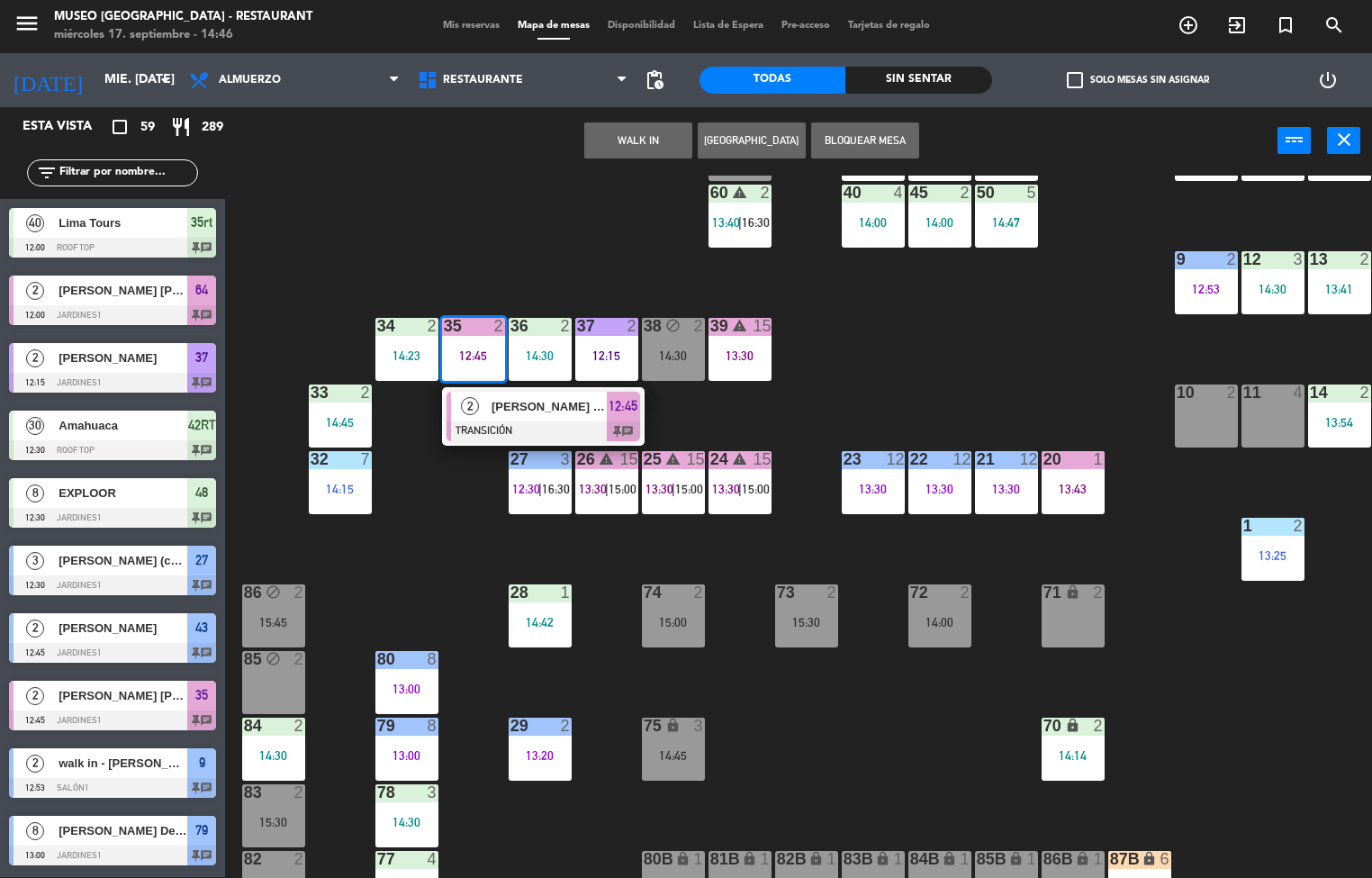
click at [548, 405] on span "[PERSON_NAME] [PERSON_NAME]" at bounding box center [548, 405] width 115 height 18
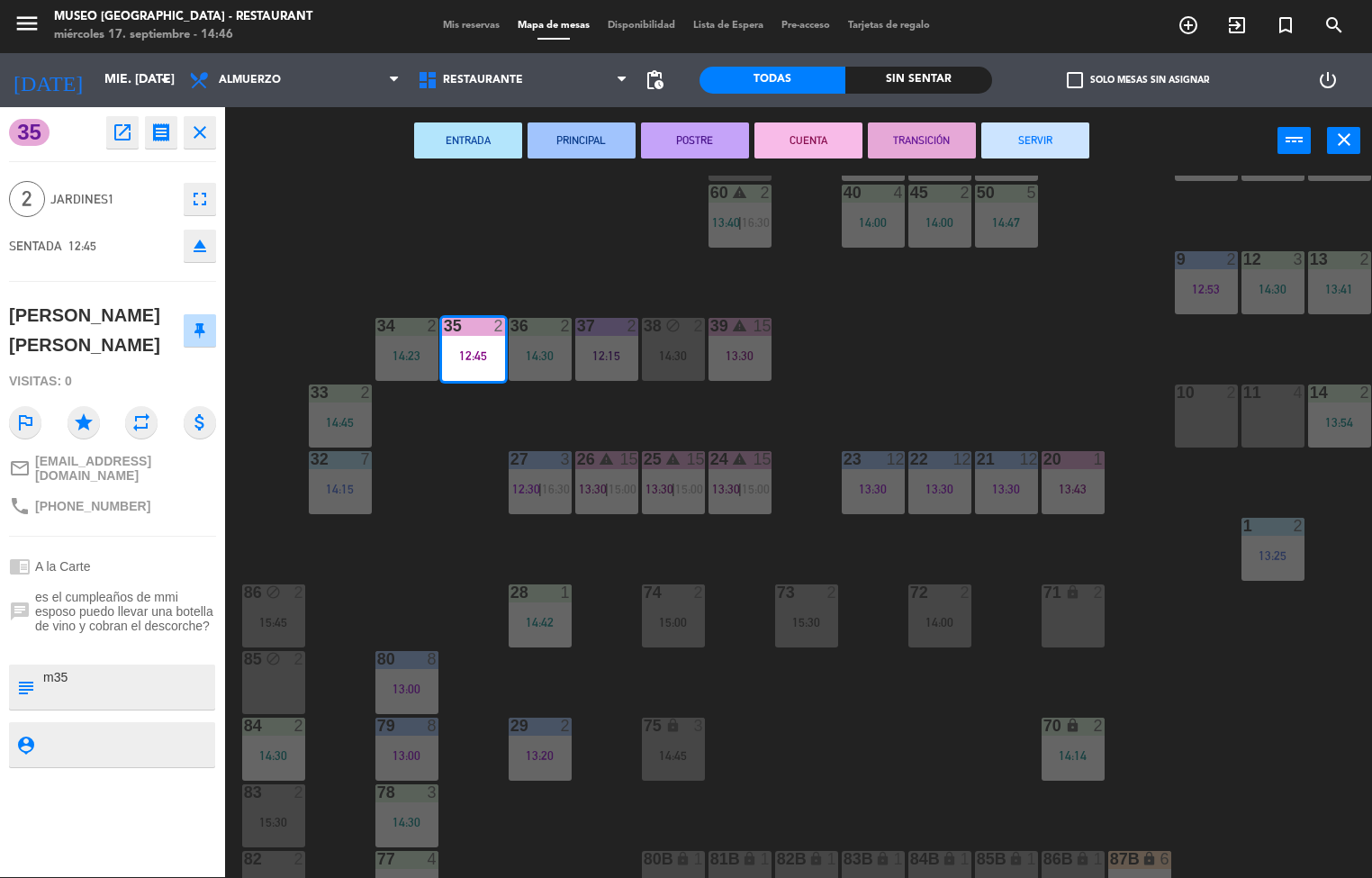
click at [1045, 139] on button "SERVIR" at bounding box center [1035, 140] width 108 height 36
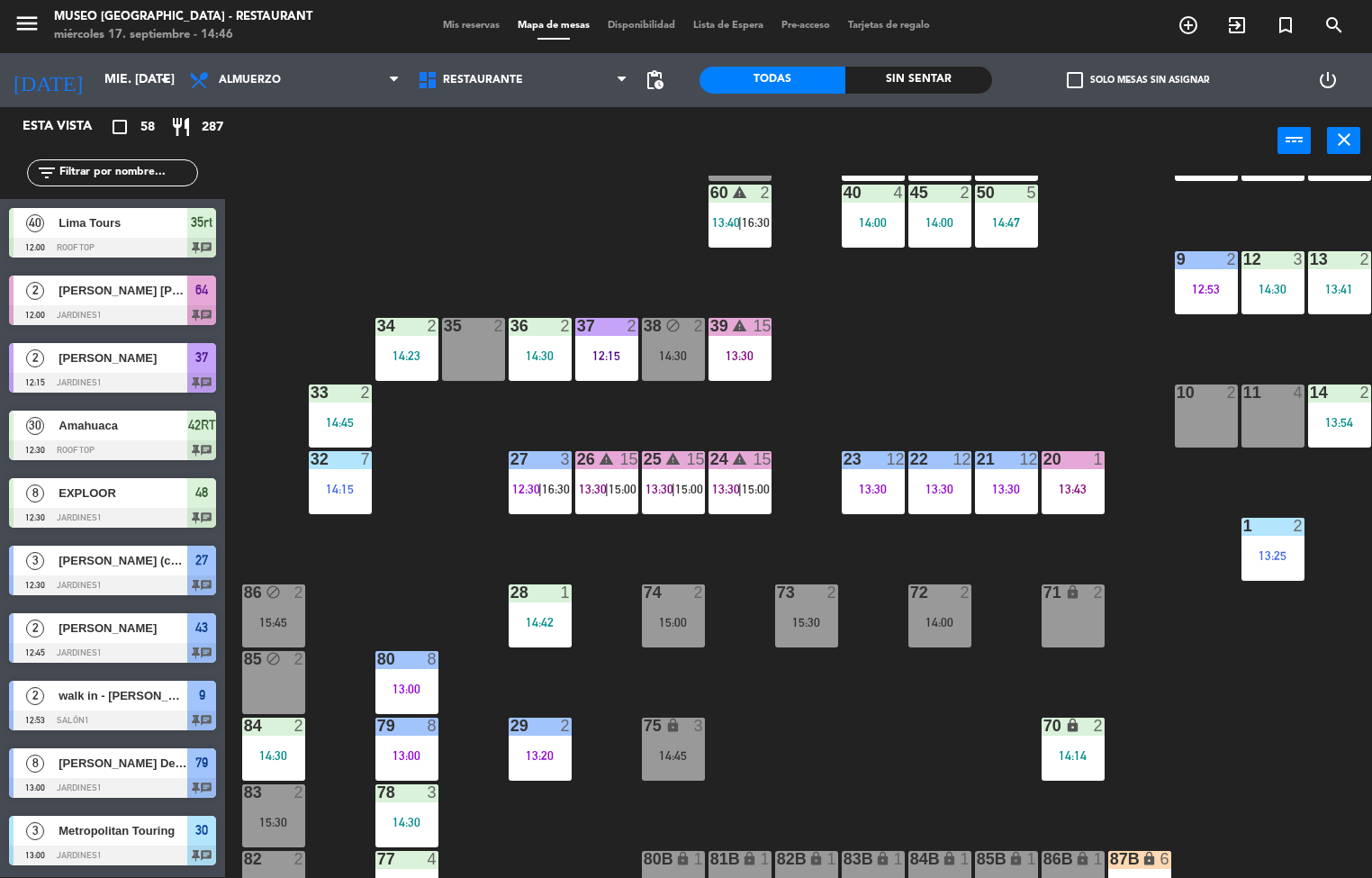
click at [546, 355] on div "14:30" at bounding box center [540, 355] width 63 height 13
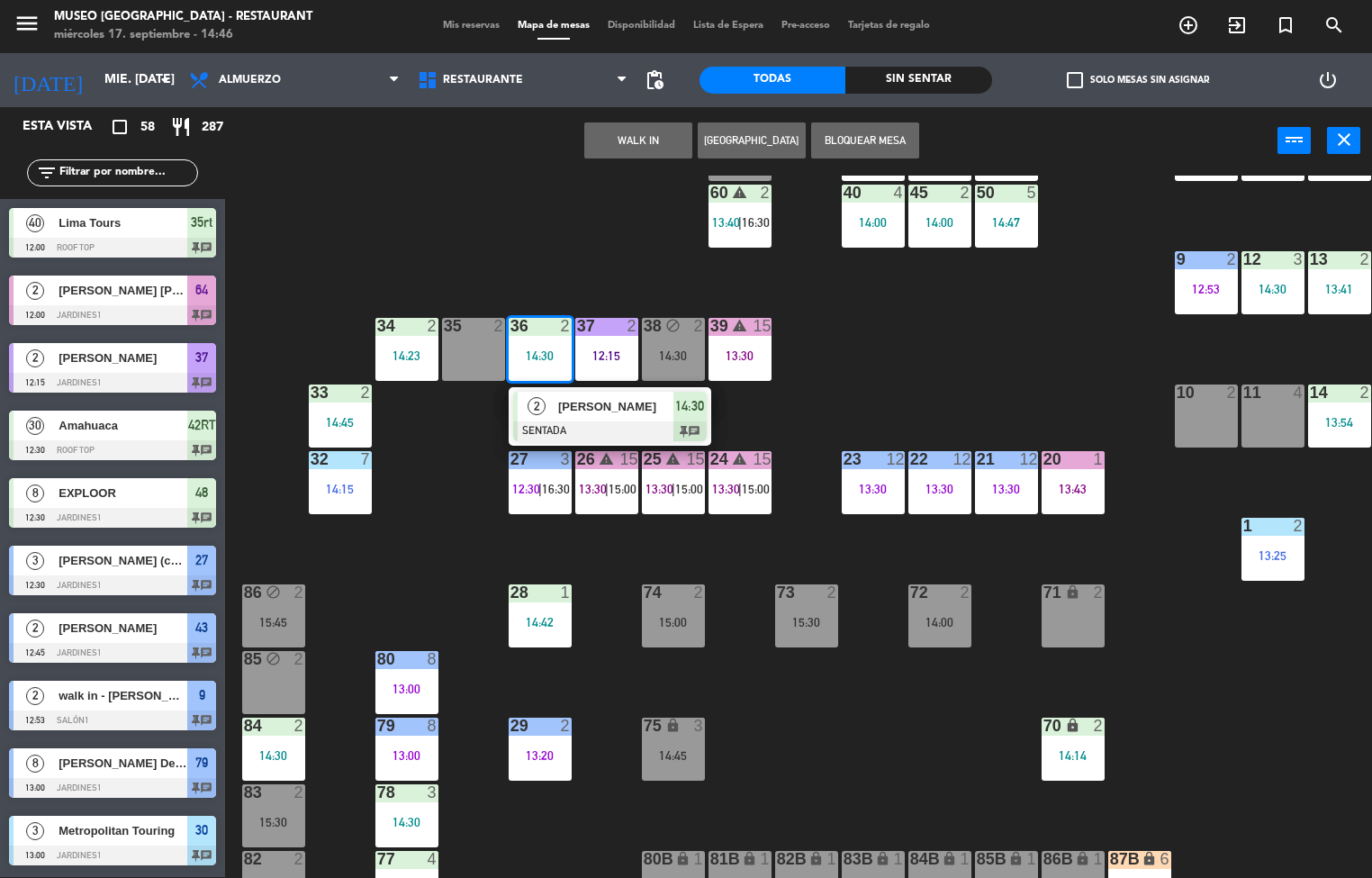
click at [884, 321] on div "44 5 13:00 | 16:00 49 2 14:00 54 5 13:30 64 2 12:00 48 8 12:30 53 8 12:30 | 15:…" at bounding box center [805, 527] width 1134 height 702
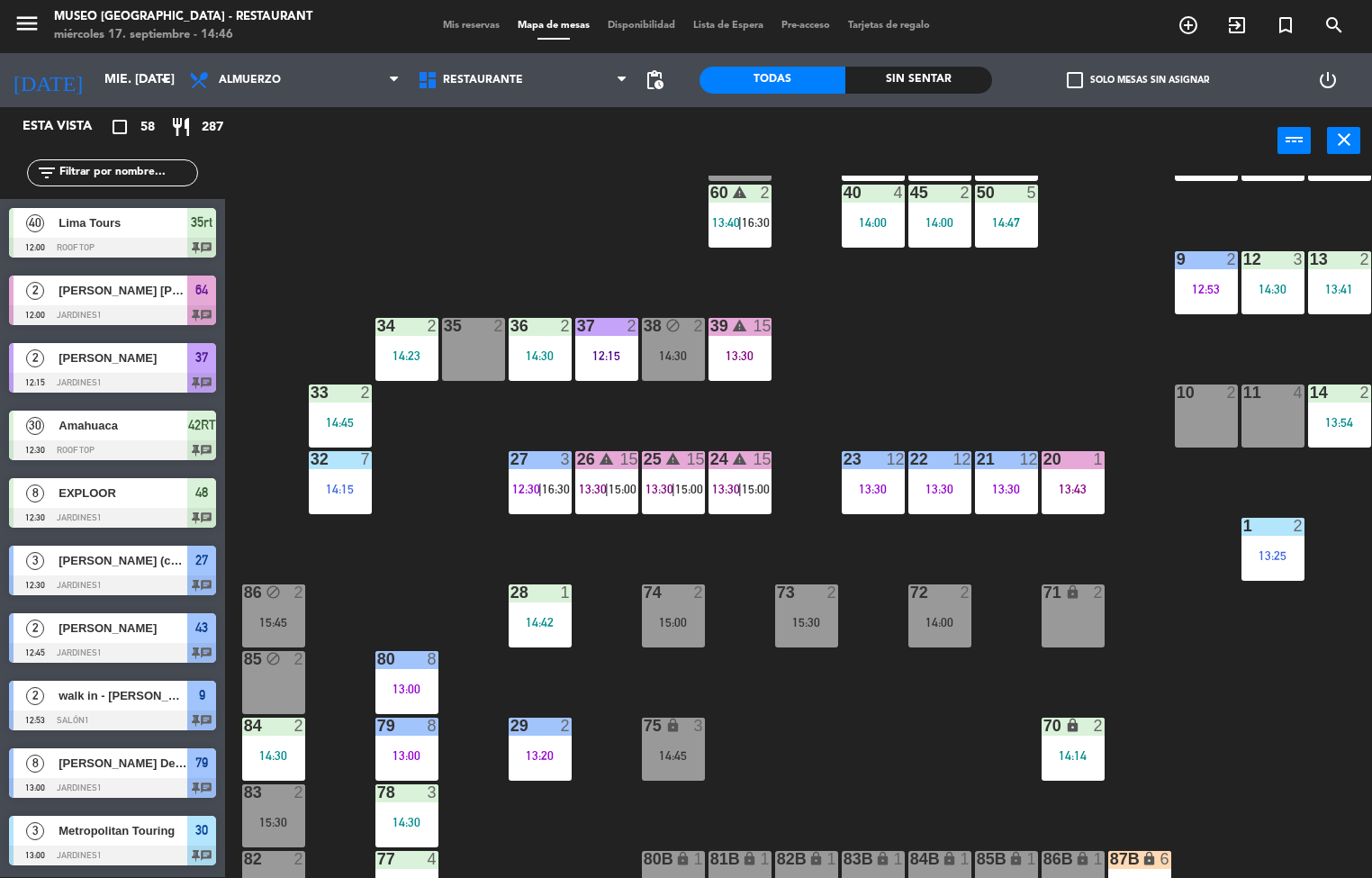
click at [624, 351] on div "12:15" at bounding box center [607, 355] width 63 height 13
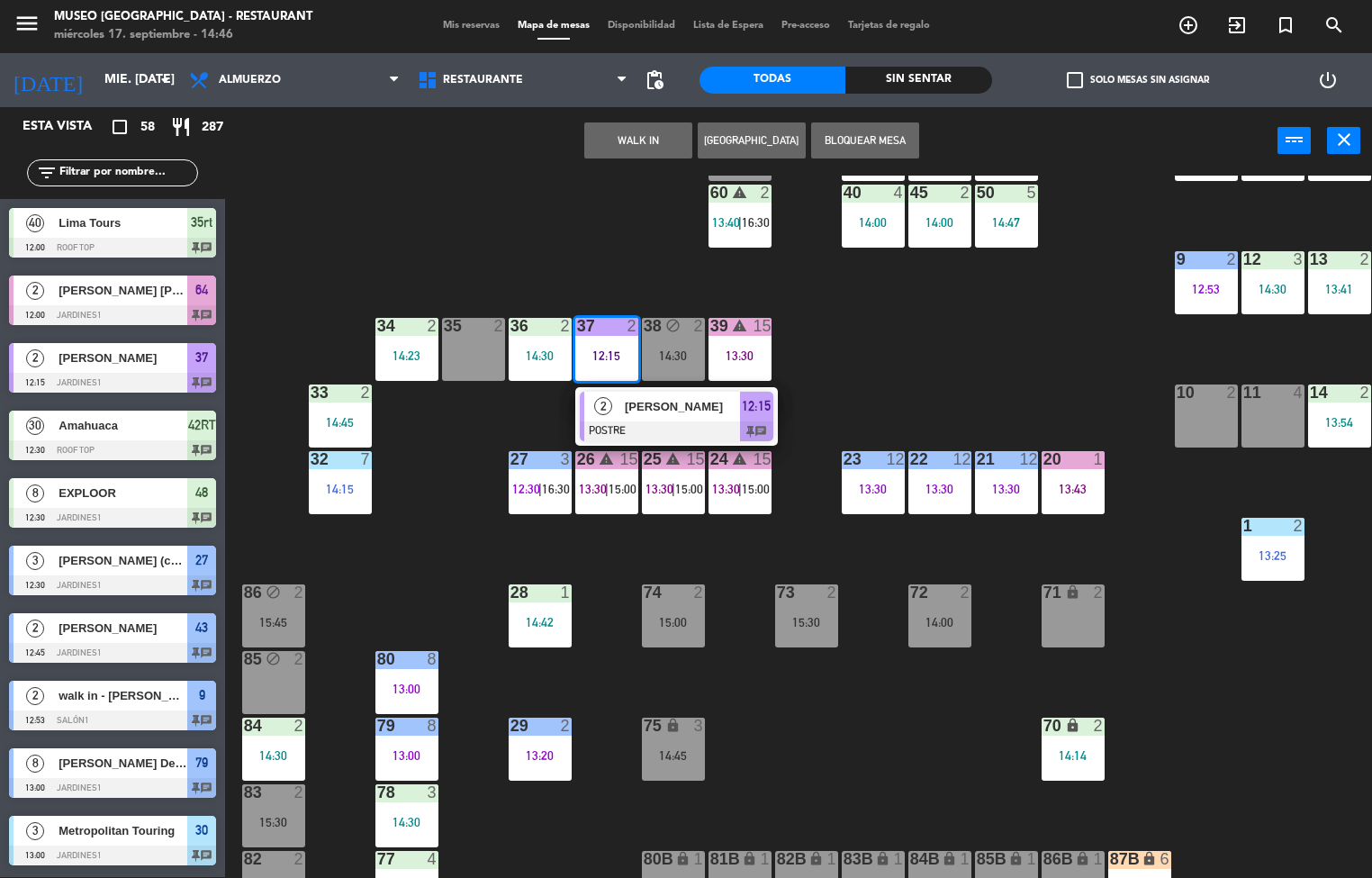
click at [697, 418] on div "[PERSON_NAME]" at bounding box center [682, 406] width 117 height 30
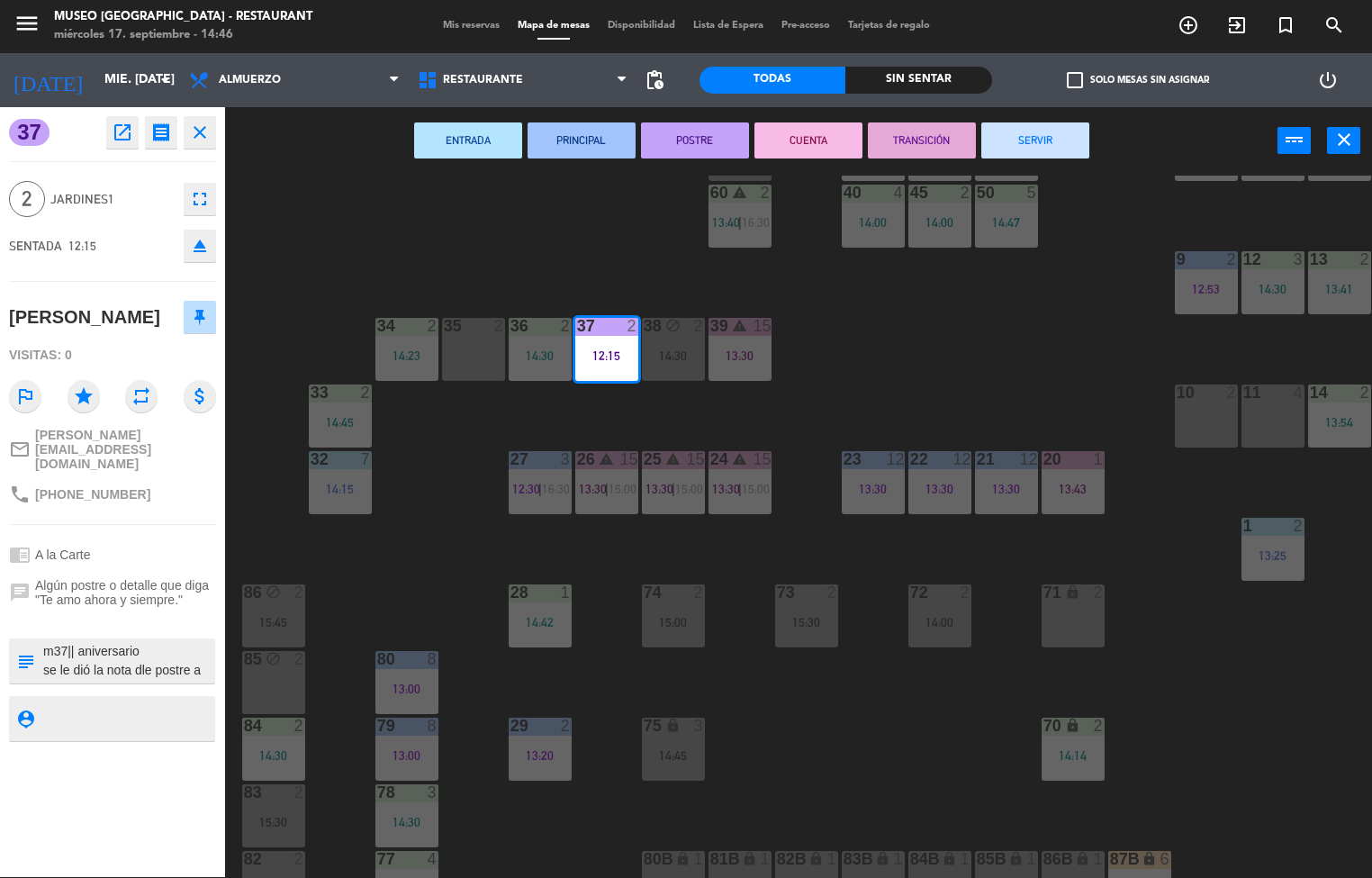
click at [1042, 143] on button "SERVIR" at bounding box center [1035, 140] width 108 height 36
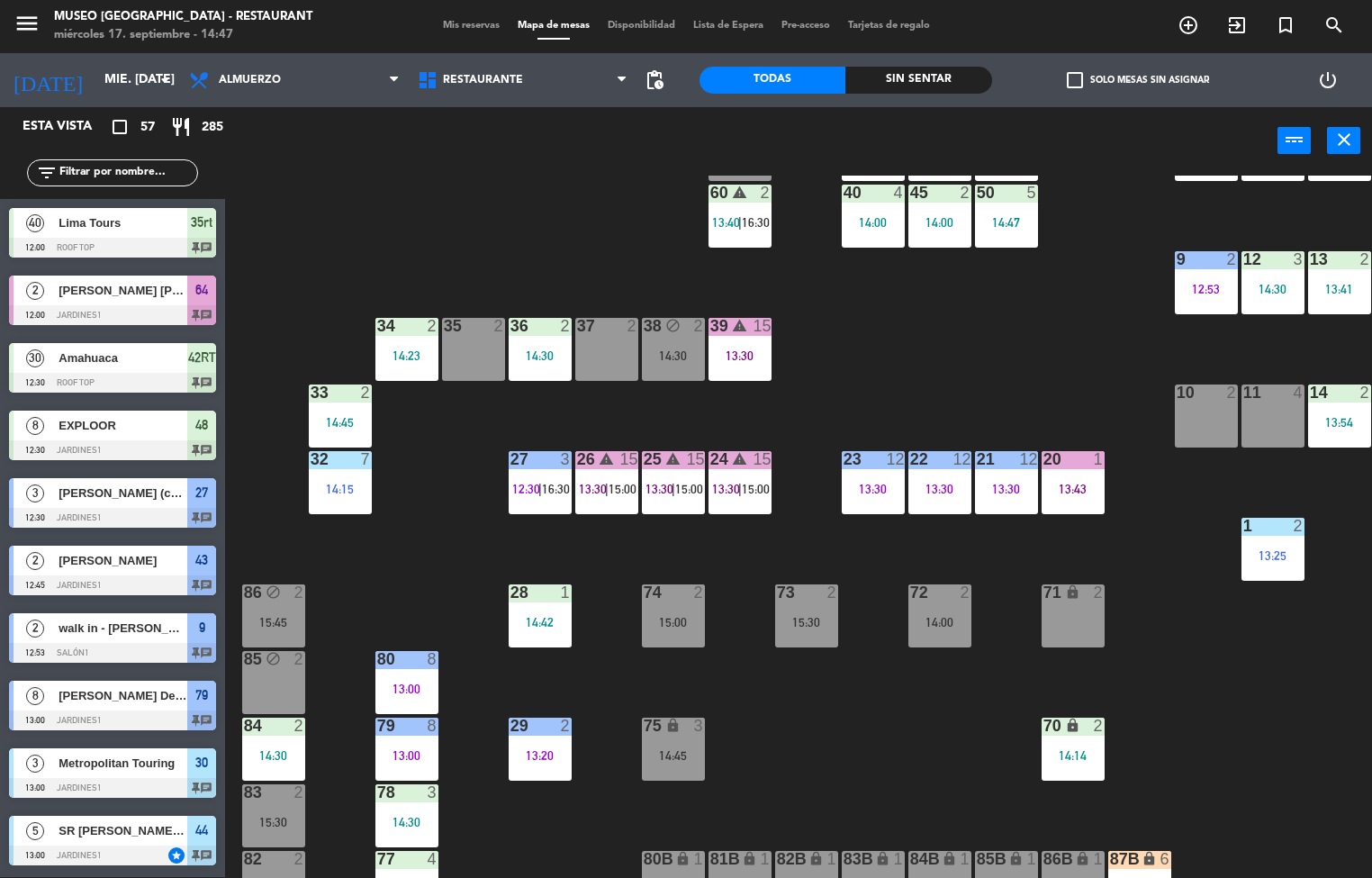
click at [744, 352] on div "13:30" at bounding box center [740, 355] width 63 height 13
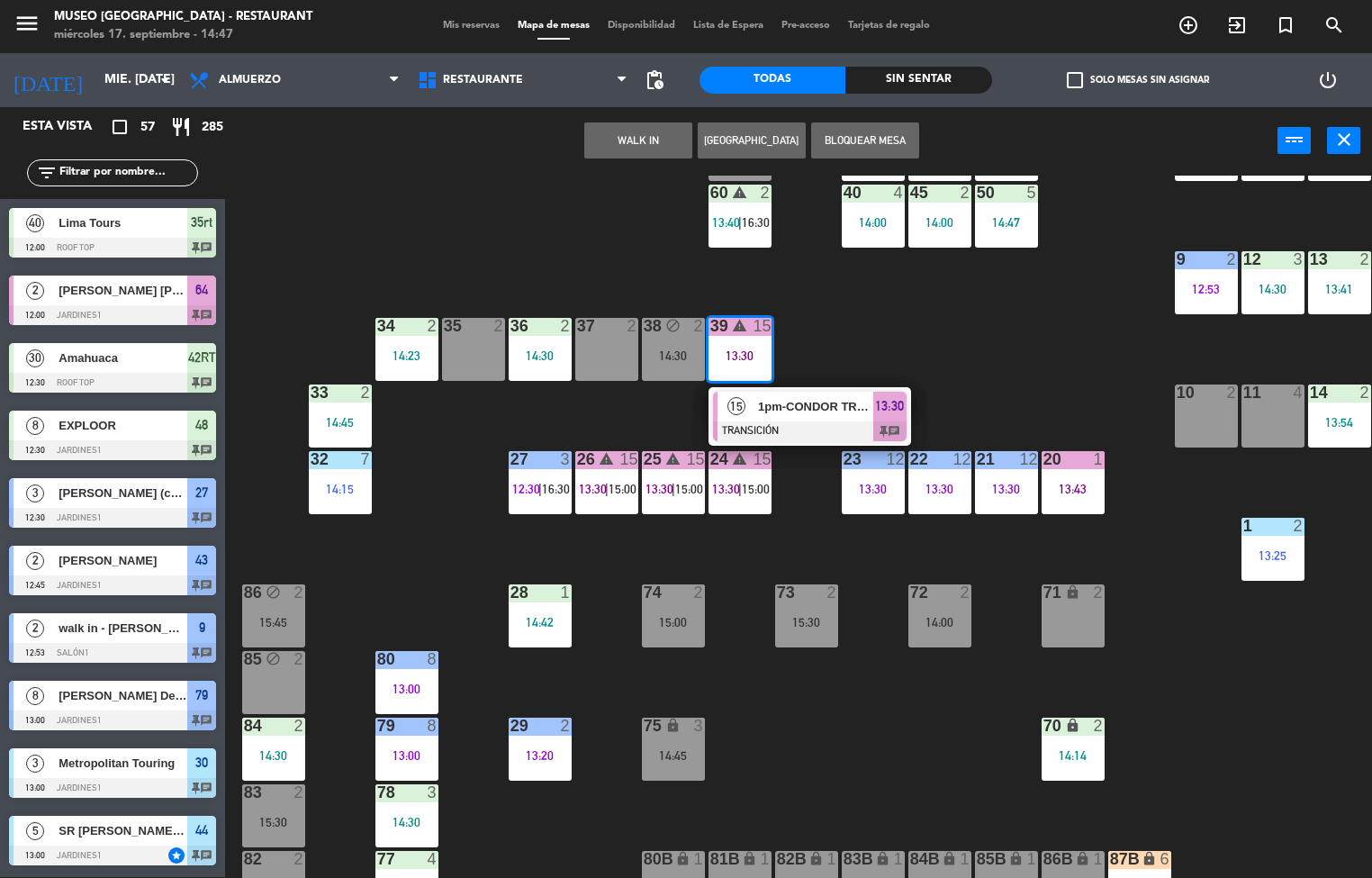
click at [1032, 352] on div "44 5 13:00 | 16:00 49 2 14:00 54 5 13:30 64 2 12:00 48 8 12:30 53 8 12:30 | 15:…" at bounding box center [805, 527] width 1134 height 702
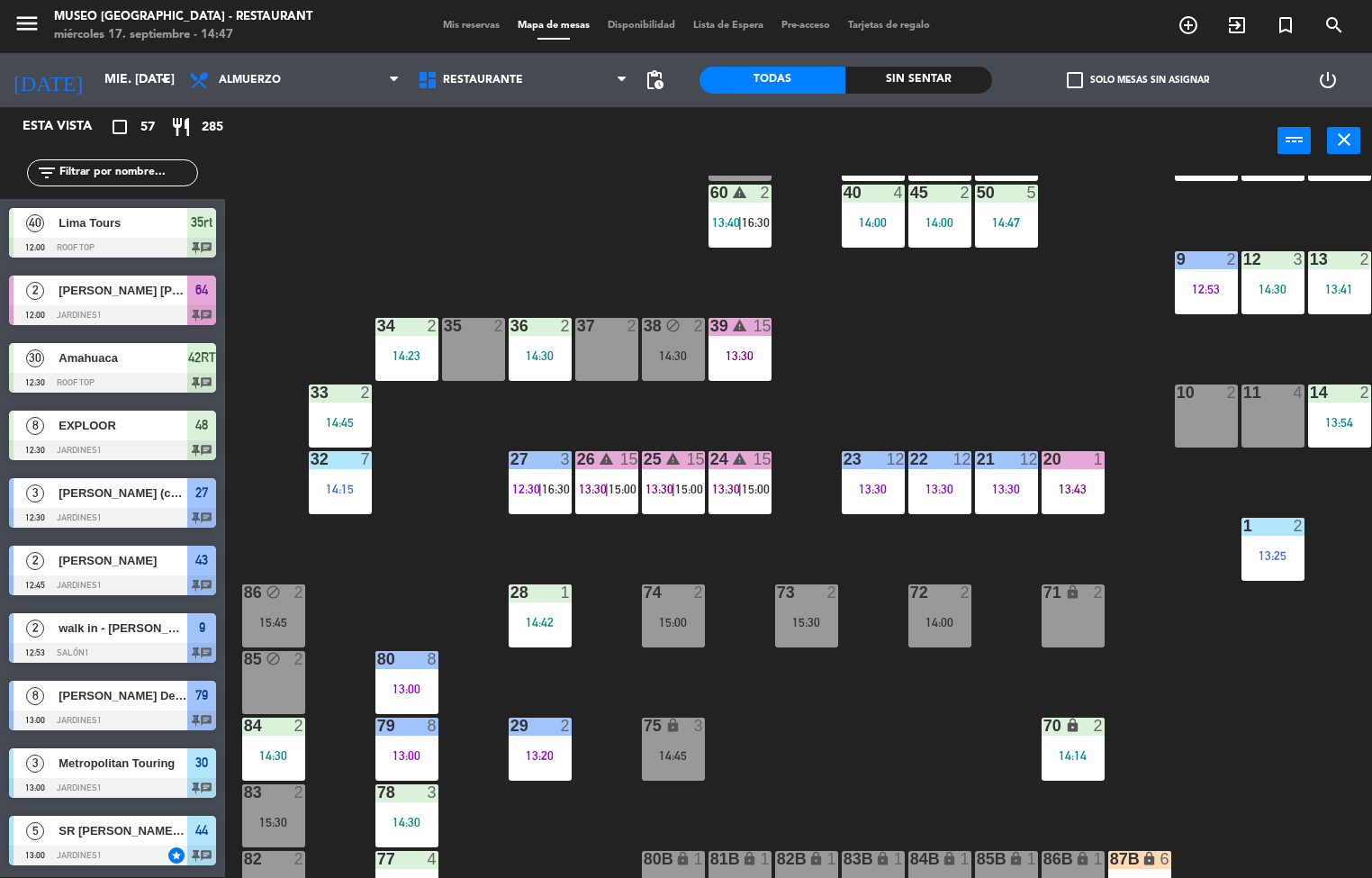
click at [406, 355] on div "14:23" at bounding box center [406, 355] width 63 height 13
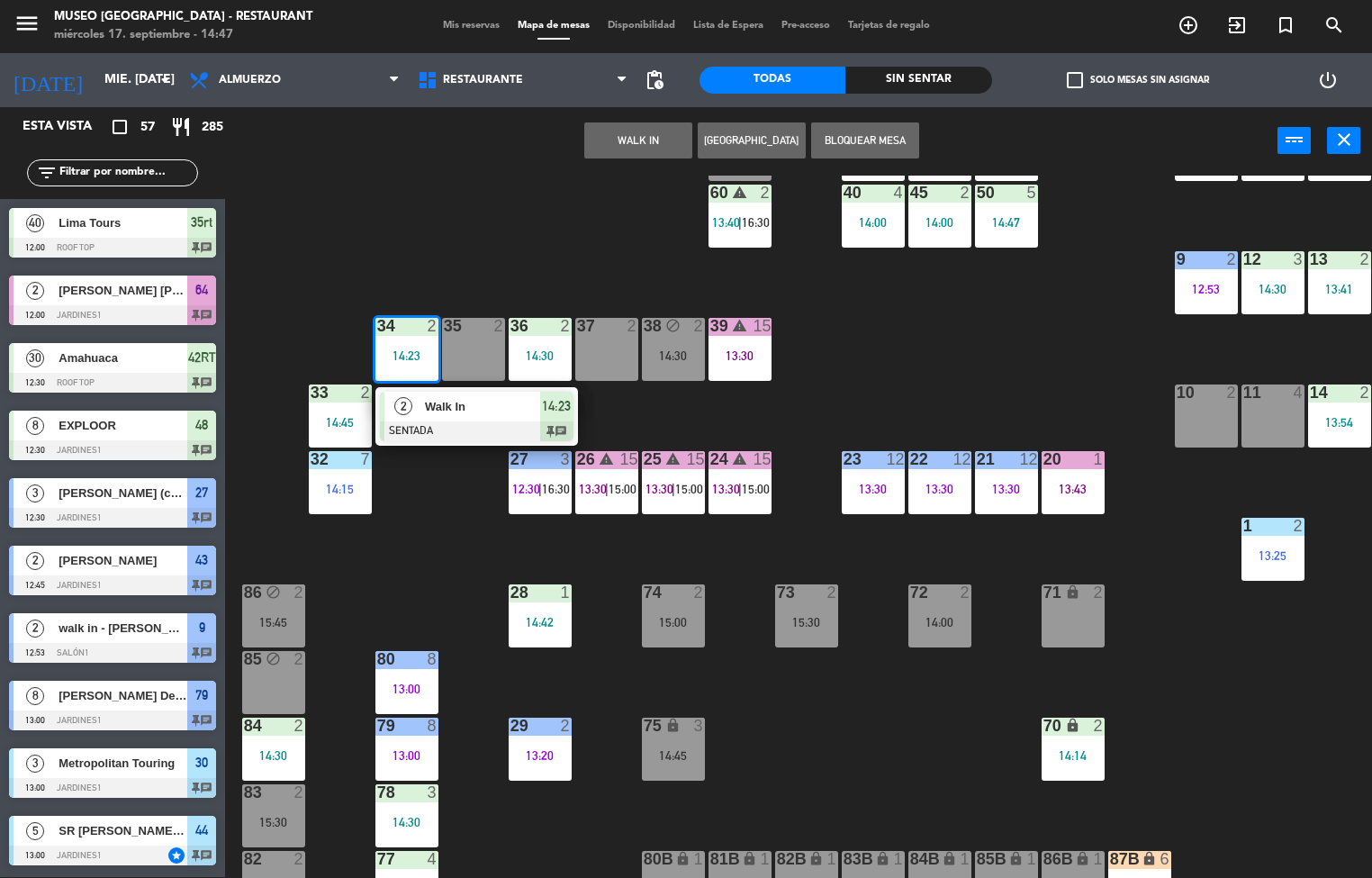
click at [475, 421] on div at bounding box center [476, 431] width 193 height 19
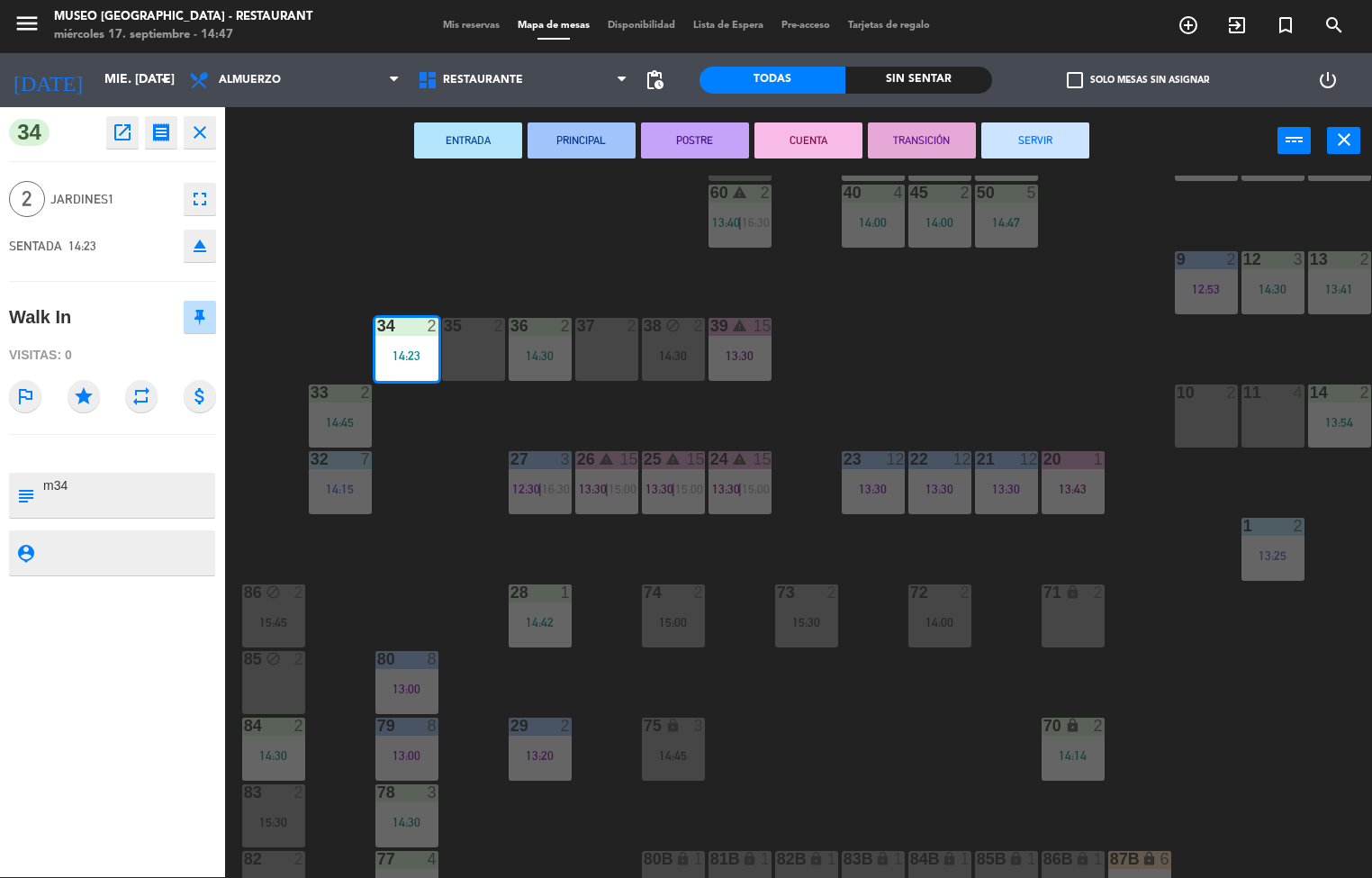
click at [595, 138] on button "PRINCIPAL" at bounding box center [580, 140] width 108 height 36
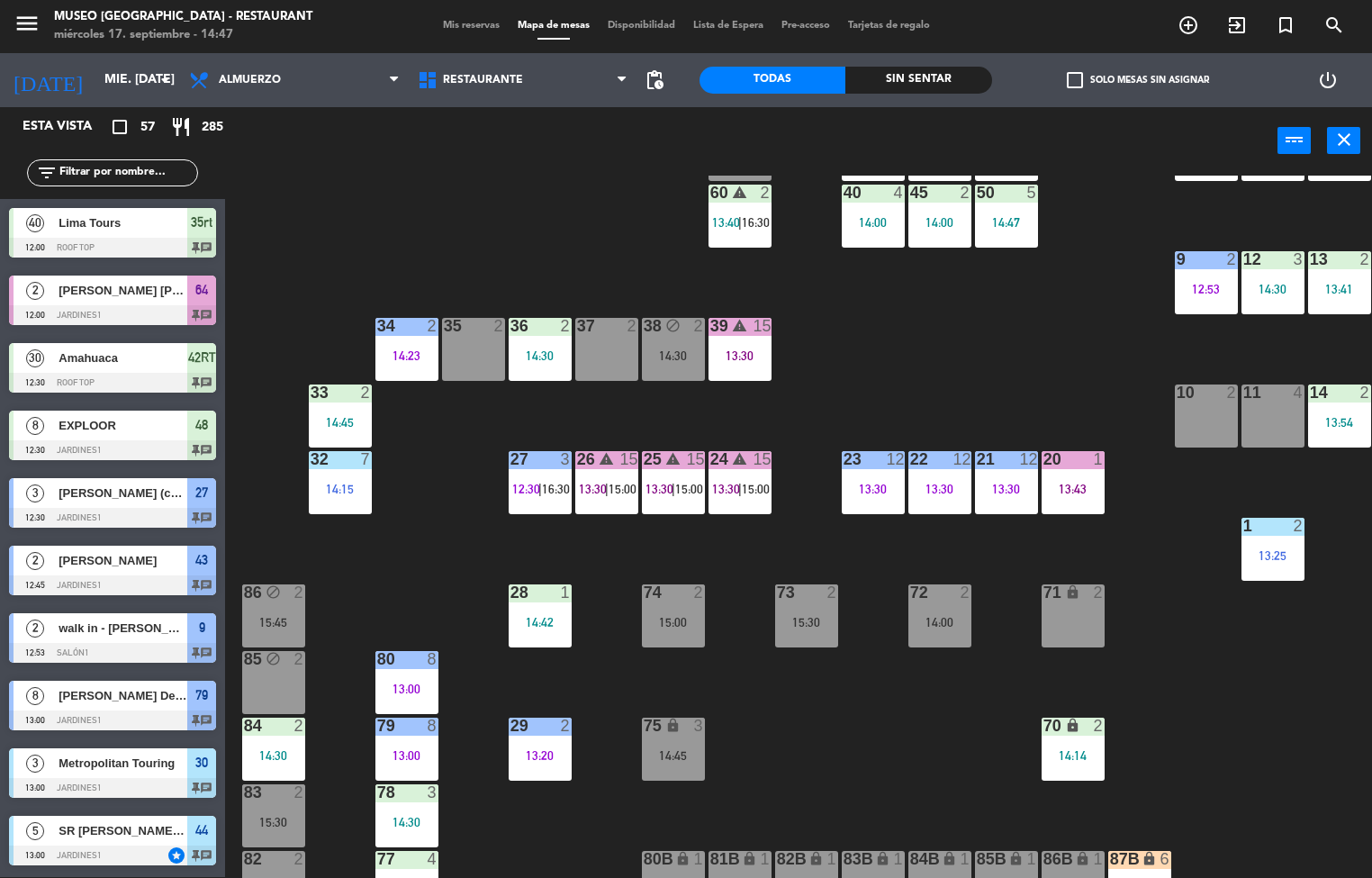
click at [913, 348] on div "44 5 13:00 | 16:00 49 2 14:00 54 5 13:30 64 2 12:00 48 8 12:30 53 8 12:30 | 15:…" at bounding box center [805, 527] width 1134 height 702
click at [865, 482] on div "13:30" at bounding box center [873, 488] width 63 height 13
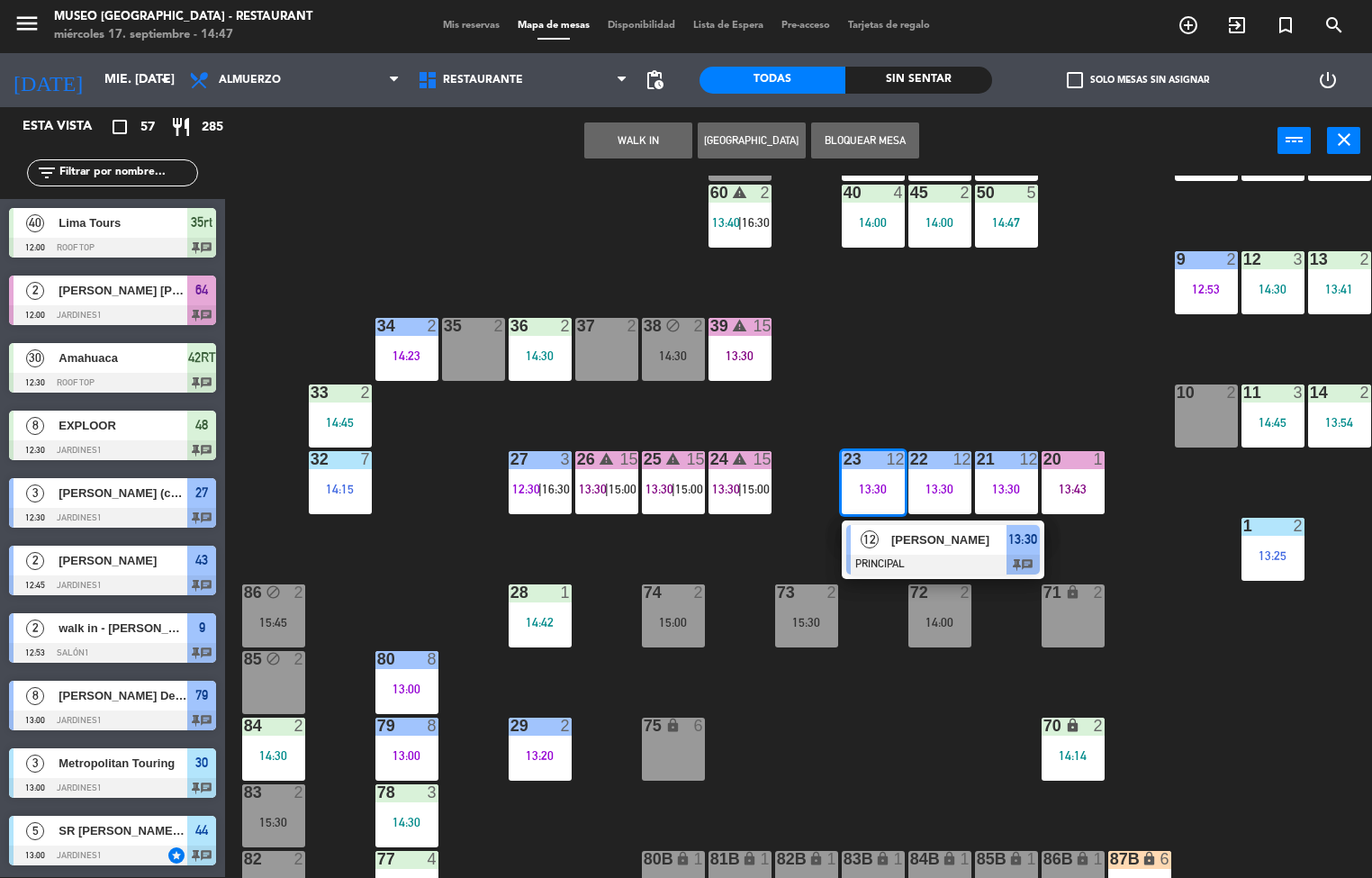
click at [930, 539] on span "[PERSON_NAME]" at bounding box center [948, 539] width 115 height 18
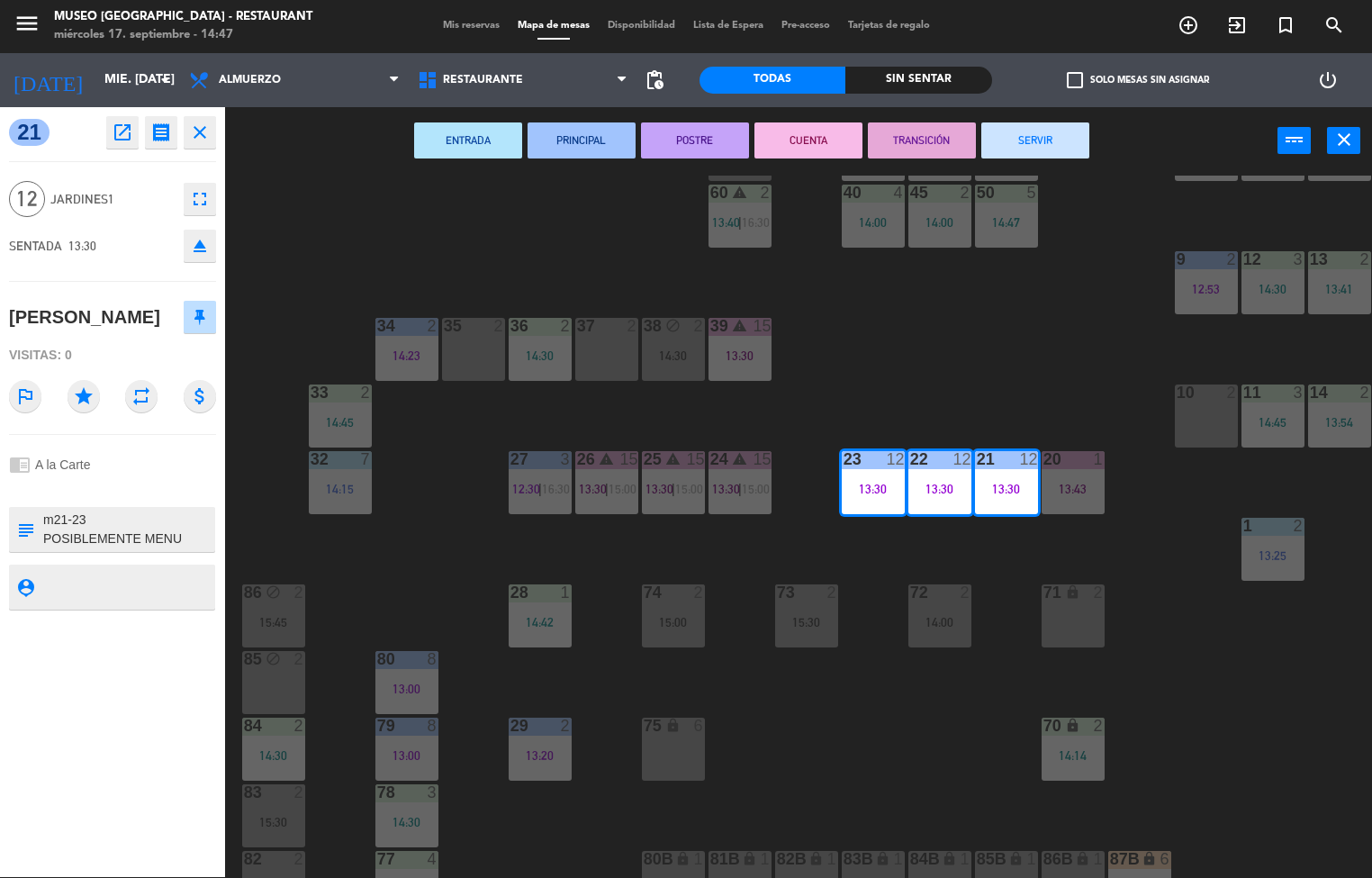
click at [583, 138] on button "PRINCIPAL" at bounding box center [580, 140] width 108 height 36
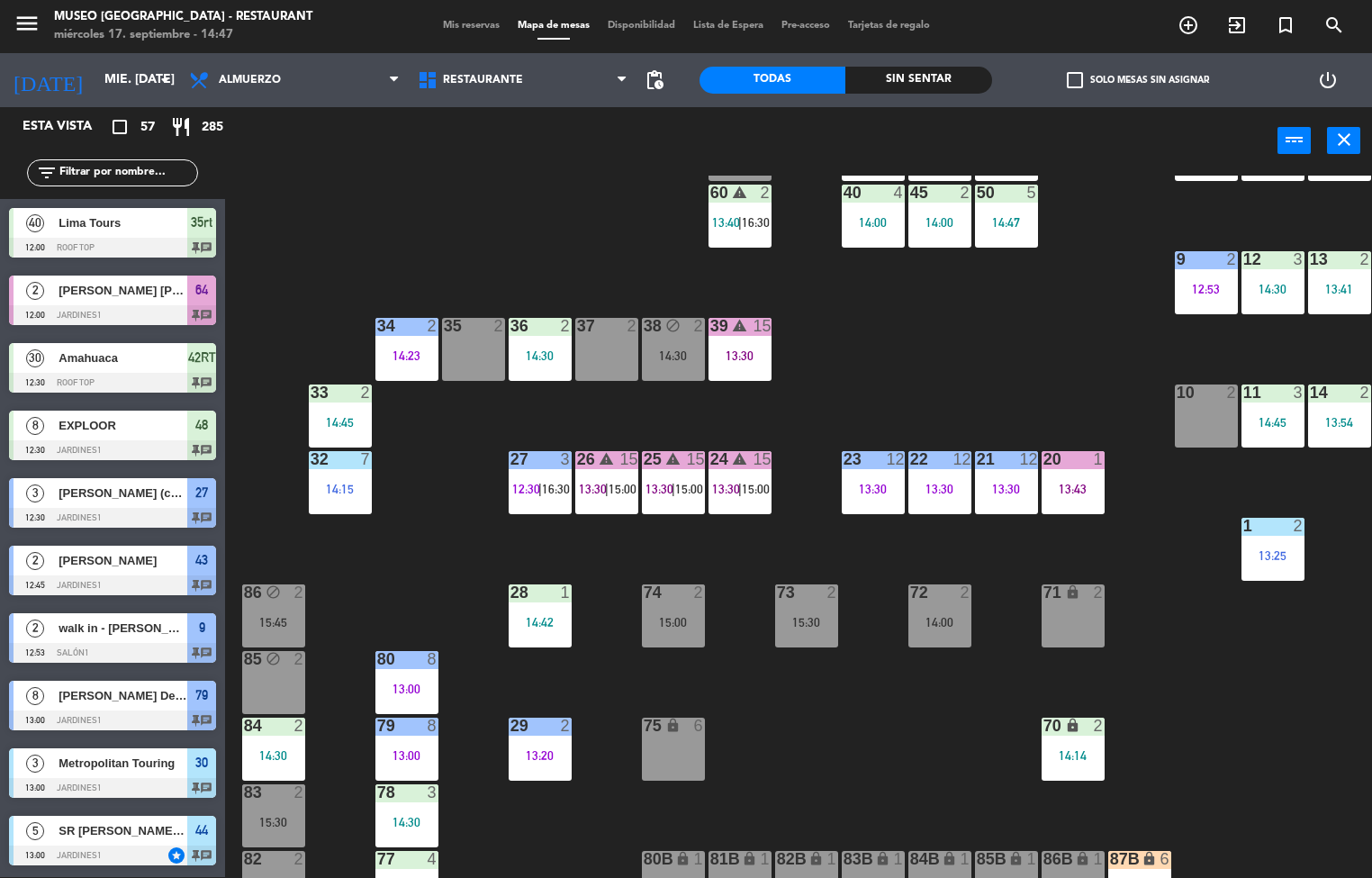
click at [1037, 335] on div "44 5 13:00 | 16:00 49 2 14:00 54 5 13:30 64 2 12:00 48 8 12:30 53 8 12:30 | 15:…" at bounding box center [805, 527] width 1134 height 702
click at [1070, 473] on div "20 1 13:43" at bounding box center [1073, 482] width 63 height 63
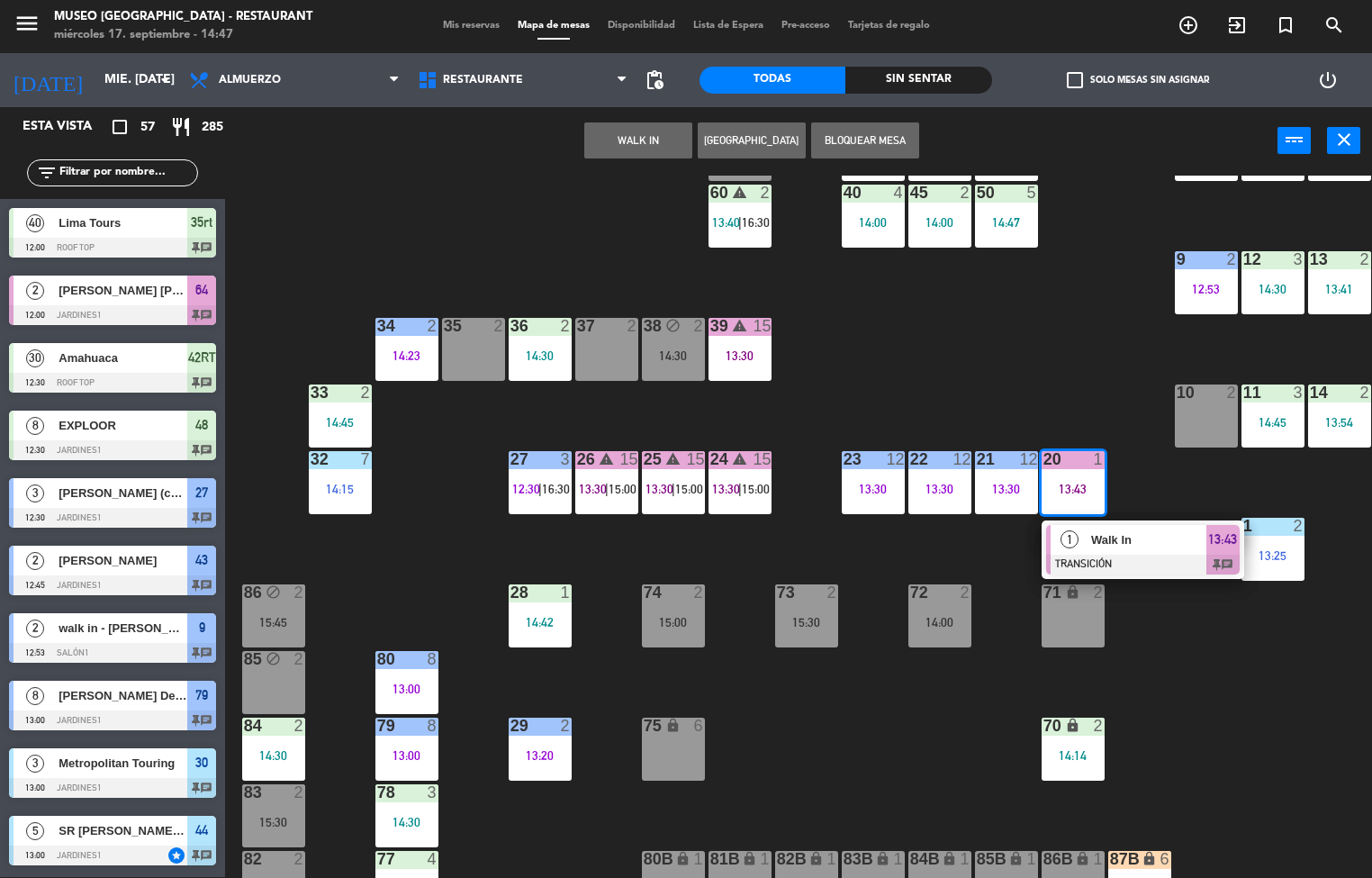
click at [1086, 487] on div "13:43" at bounding box center [1073, 488] width 63 height 13
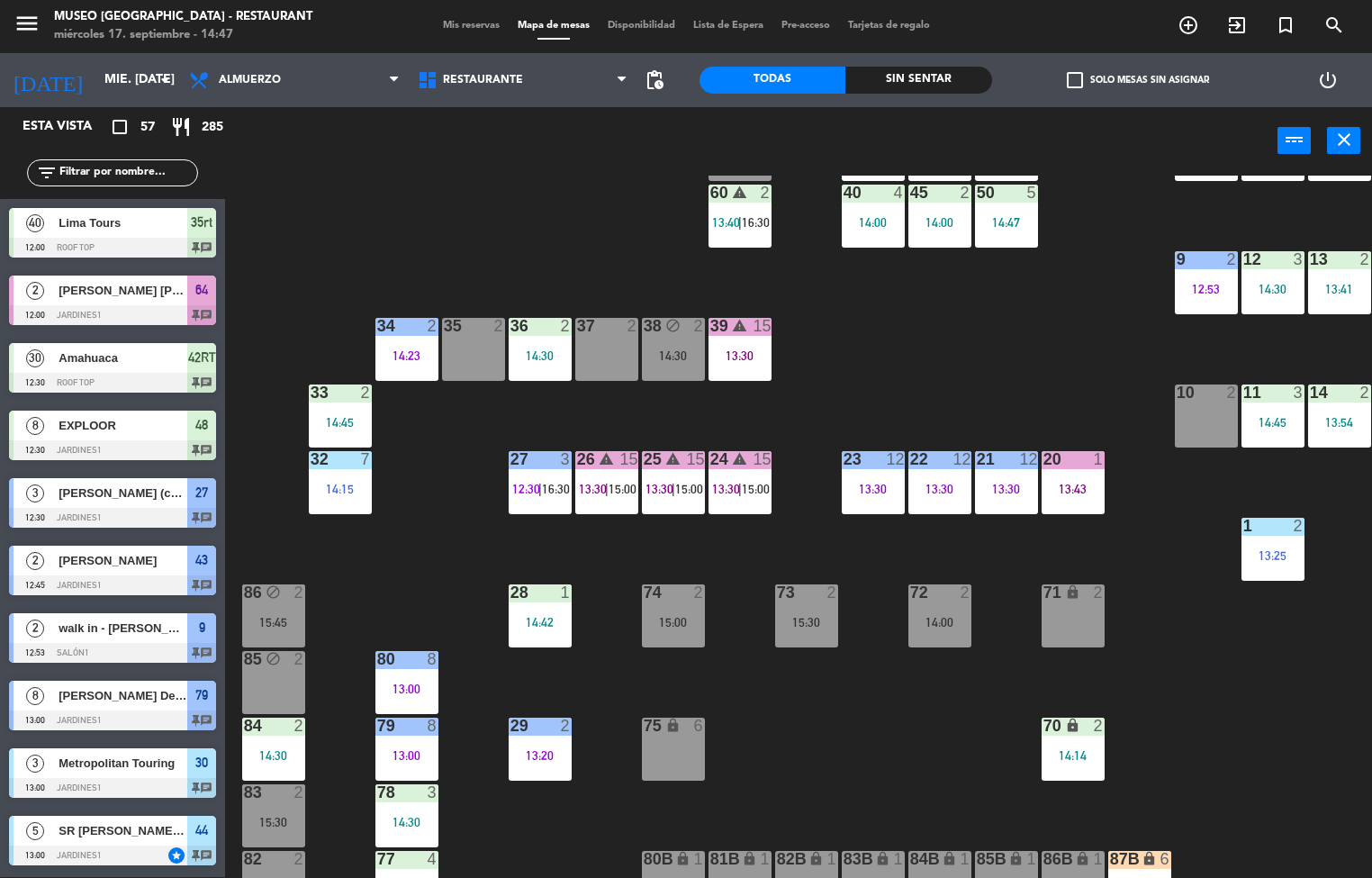
click at [1084, 487] on div "13:43" at bounding box center [1073, 488] width 63 height 13
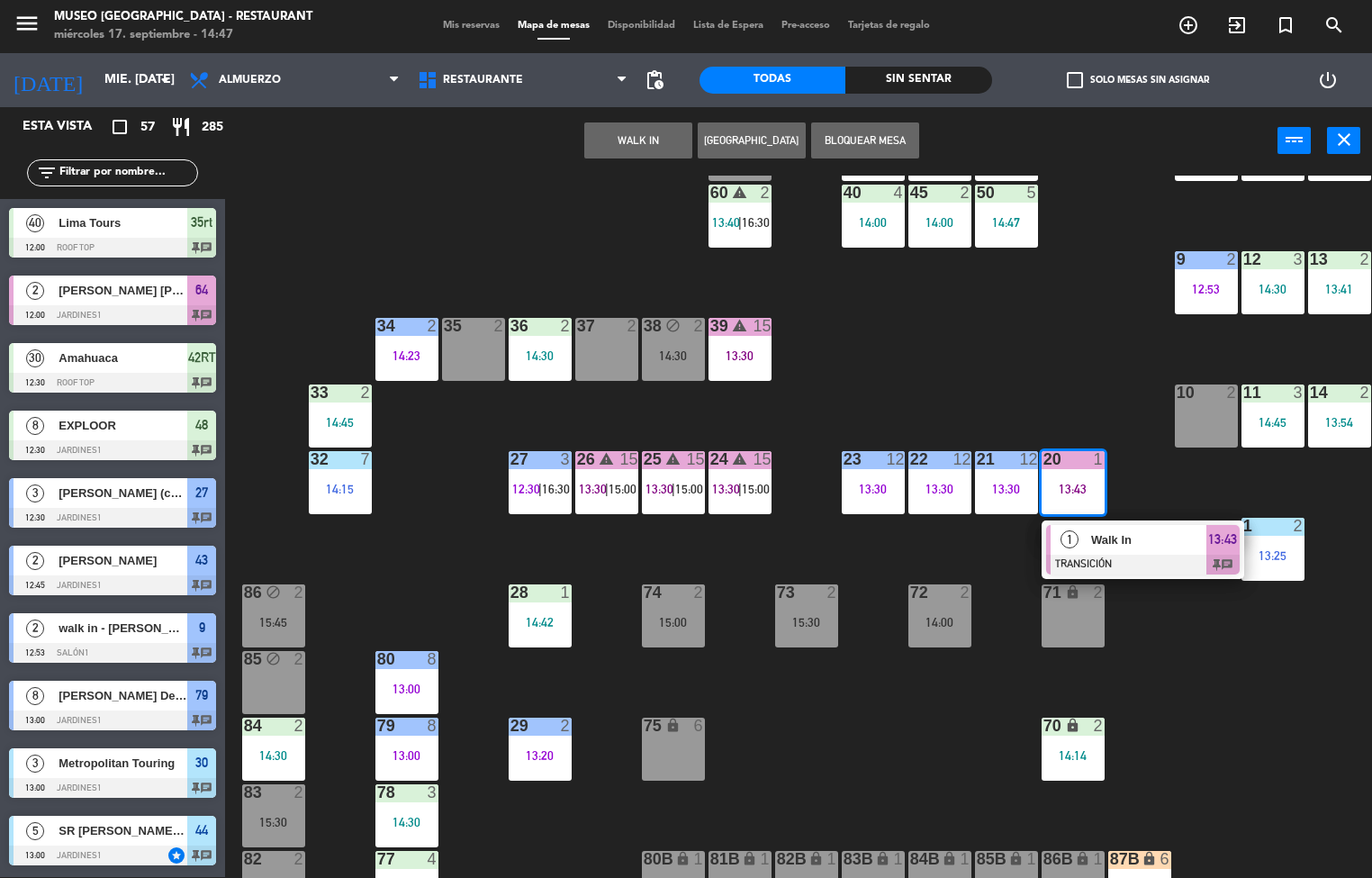
click at [1165, 559] on div at bounding box center [1143, 564] width 193 height 19
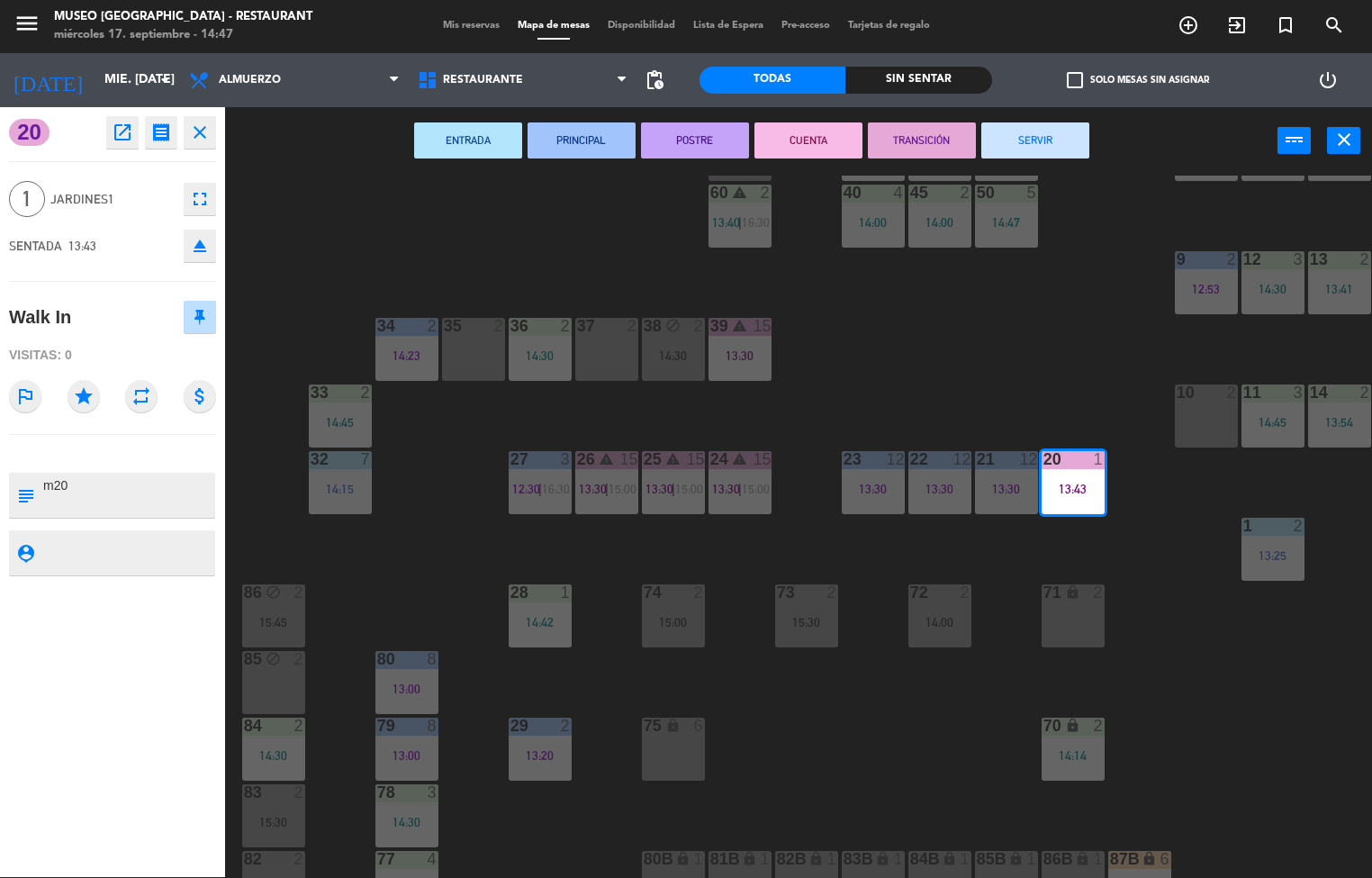
click at [1051, 147] on button "SERVIR" at bounding box center [1035, 140] width 108 height 36
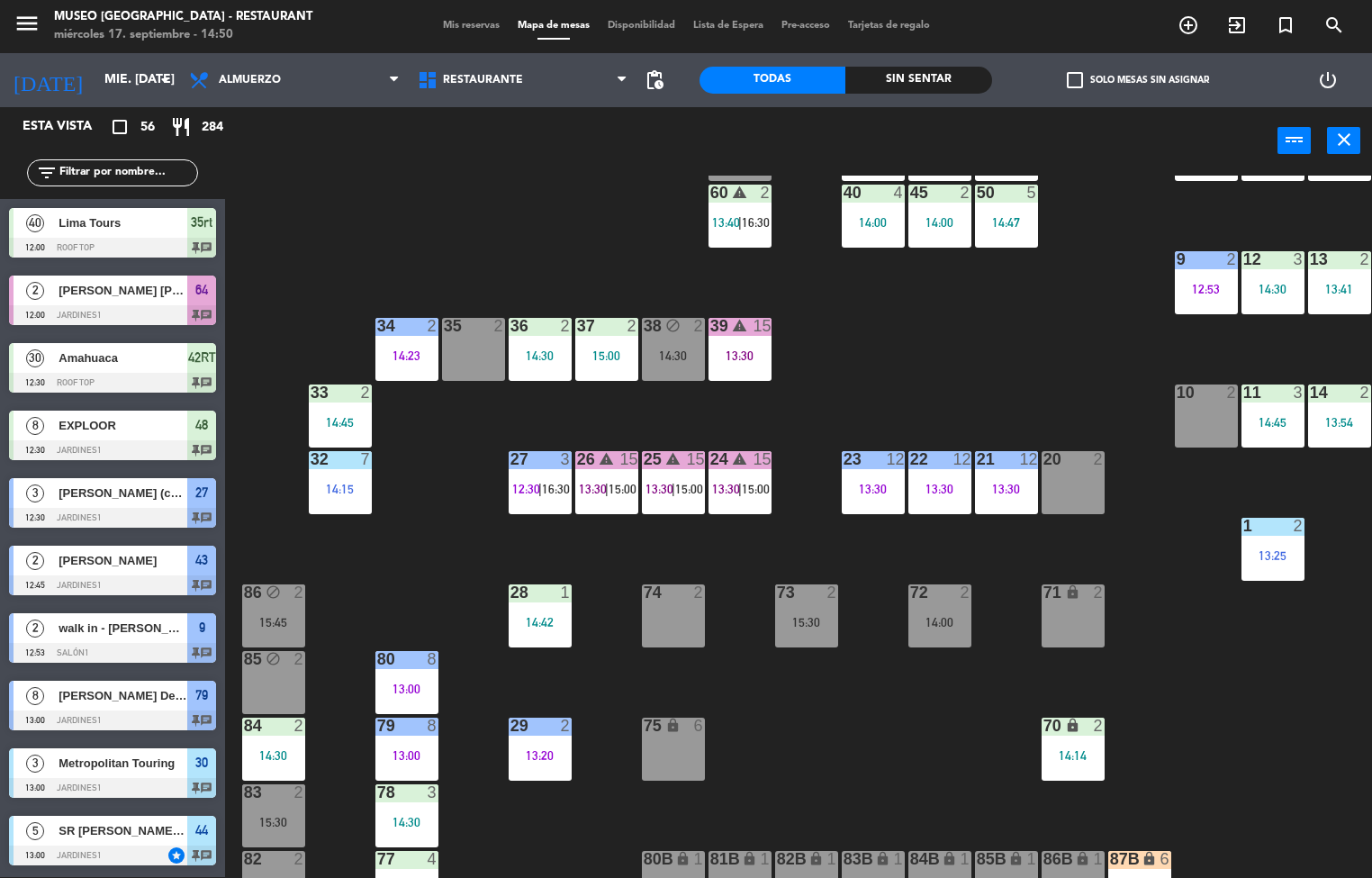
click at [869, 784] on div "44 5 13:00 | 16:00 49 2 14:00 54 5 13:30 64 2 12:00 48 8 12:30 53 8 12:30 | 15:…" at bounding box center [805, 527] width 1134 height 702
click at [355, 425] on div "14:45" at bounding box center [340, 422] width 63 height 13
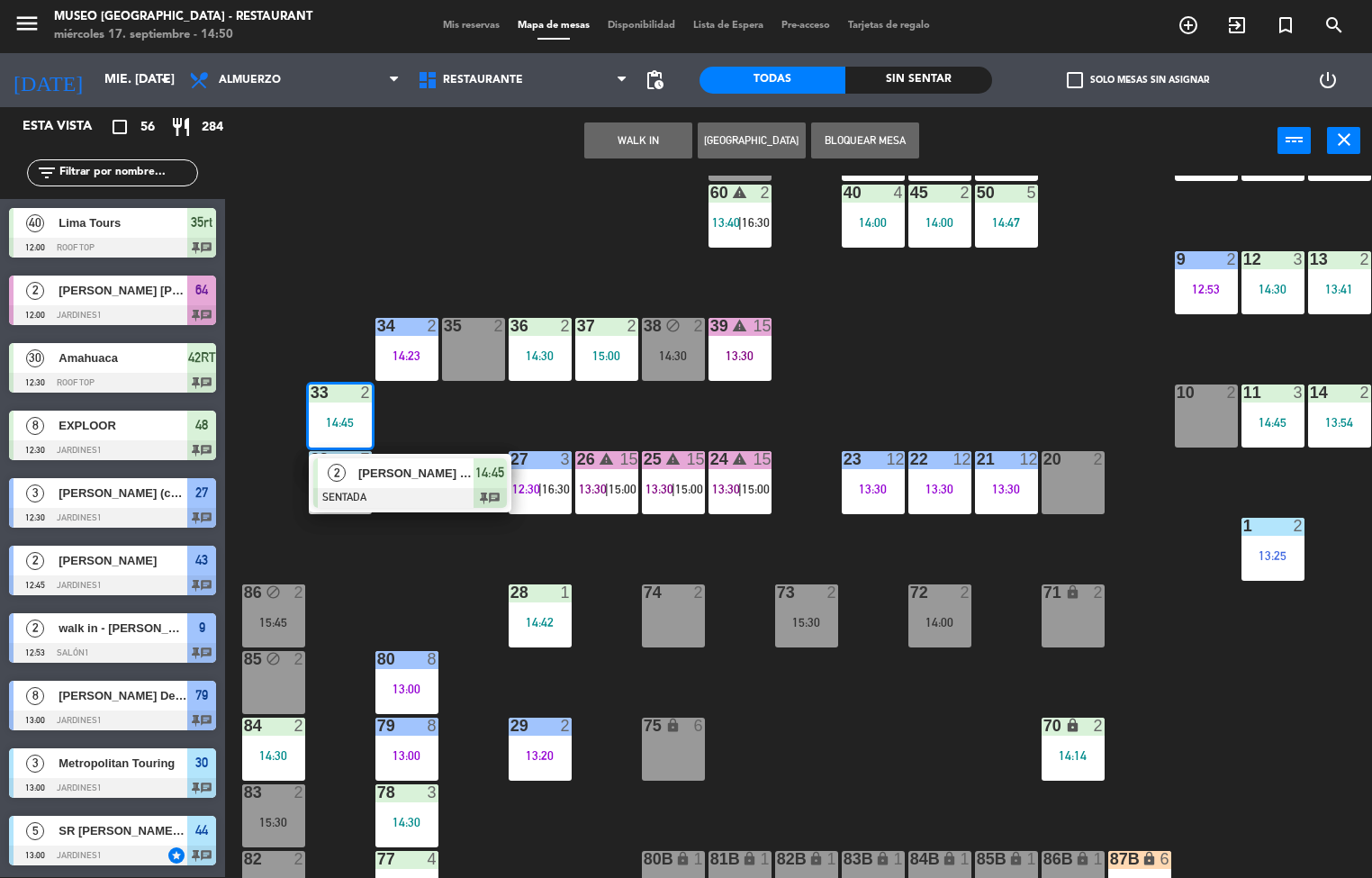
click at [430, 484] on div "[PERSON_NAME] Toledo" at bounding box center [415, 473] width 117 height 30
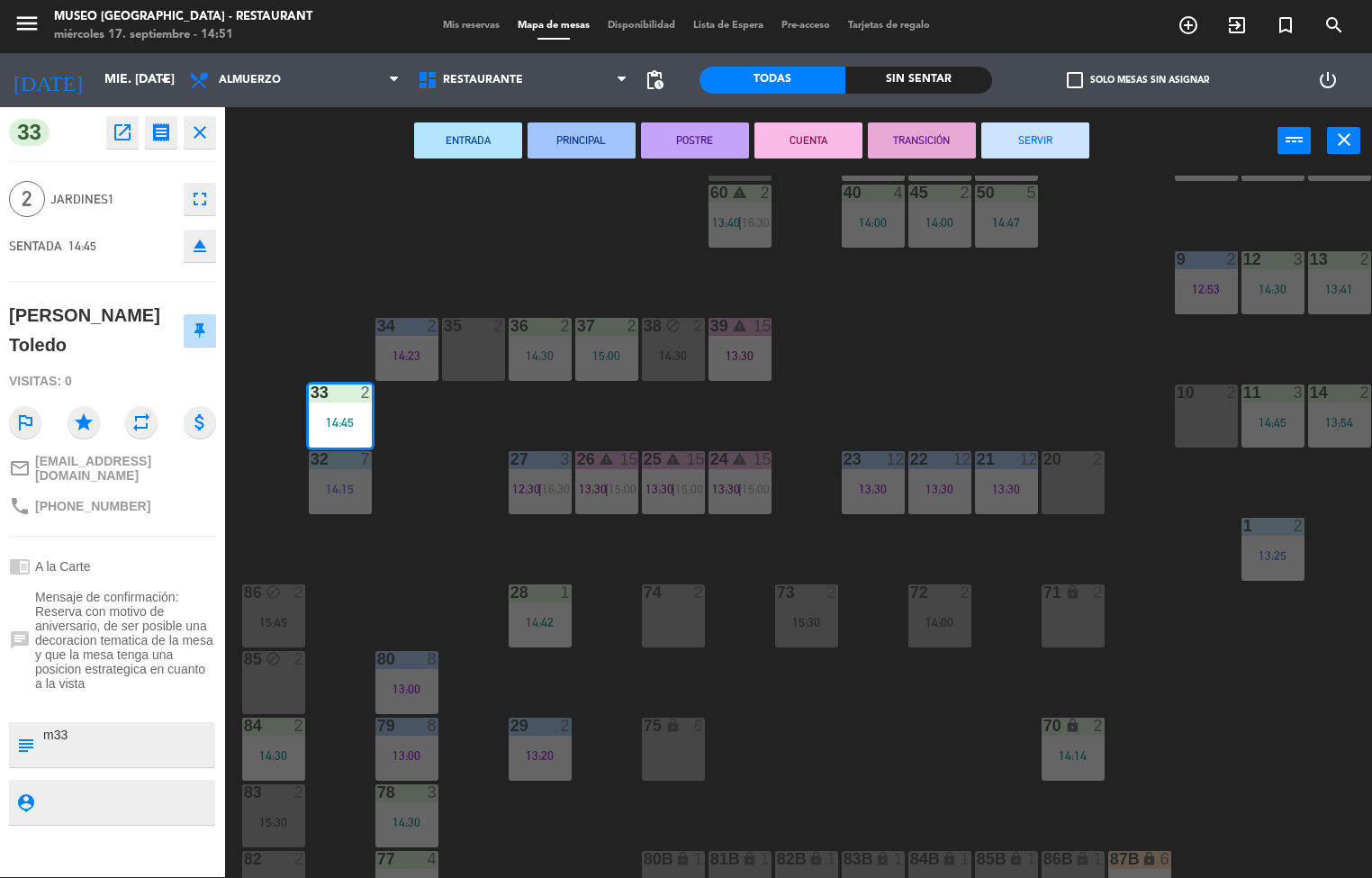
click at [897, 730] on div "menu Museo Larco Café - Restaurant miércoles 17. septiembre - 14:51 Mis reserva…" at bounding box center [686, 439] width 1372 height 878
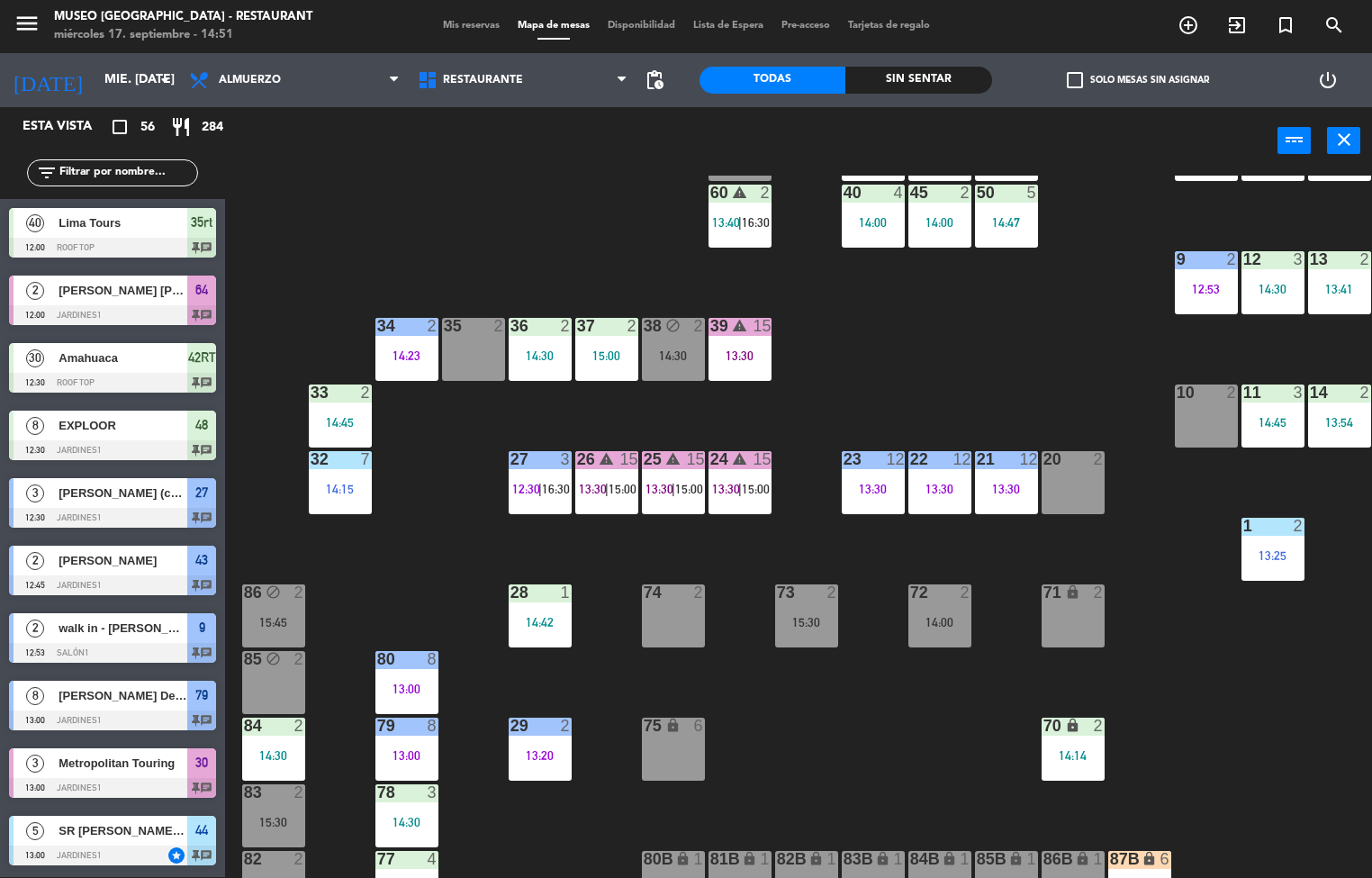
scroll to position [184, 0]
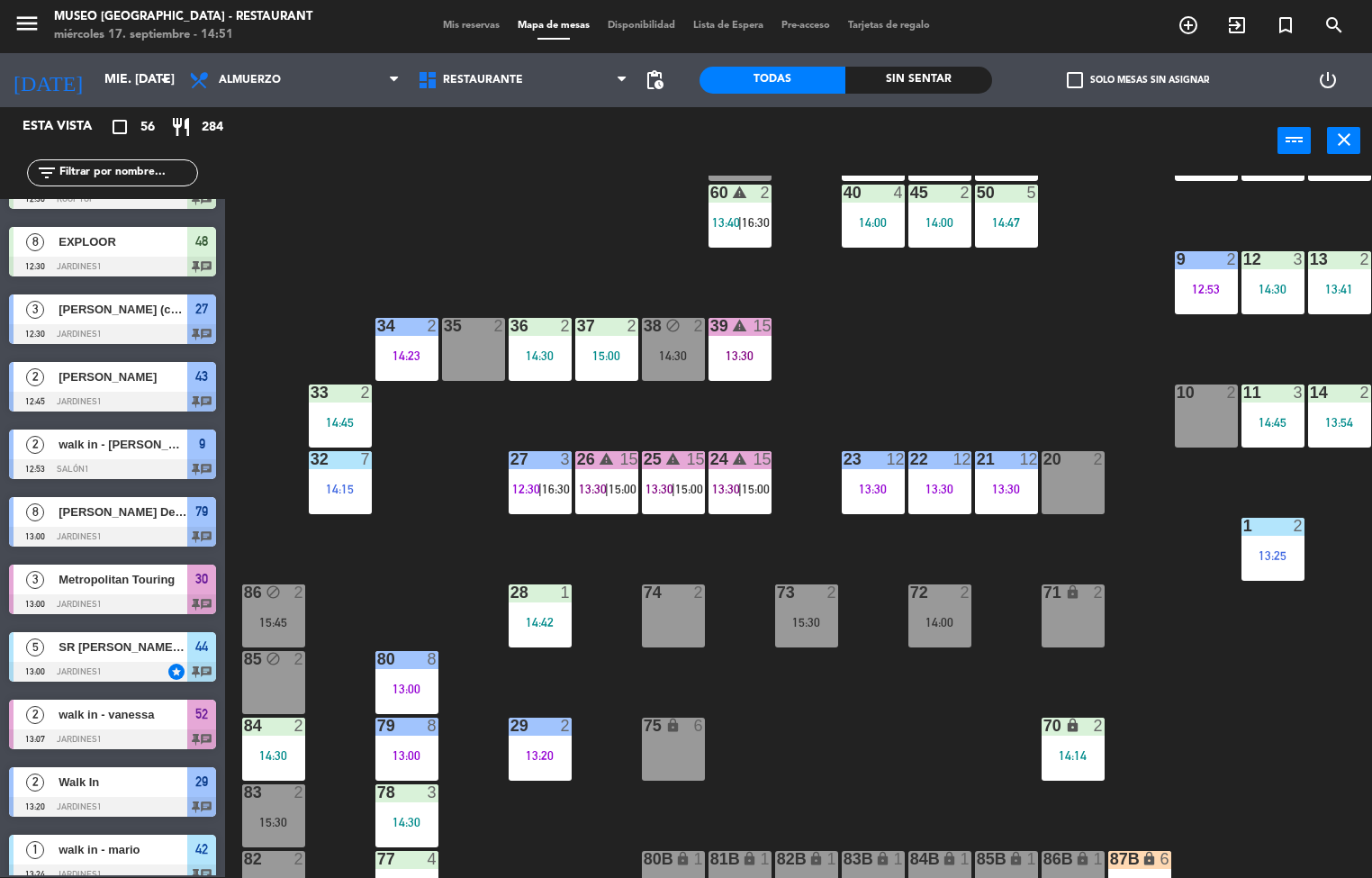
click at [544, 344] on div "36 2 14:30" at bounding box center [540, 349] width 63 height 63
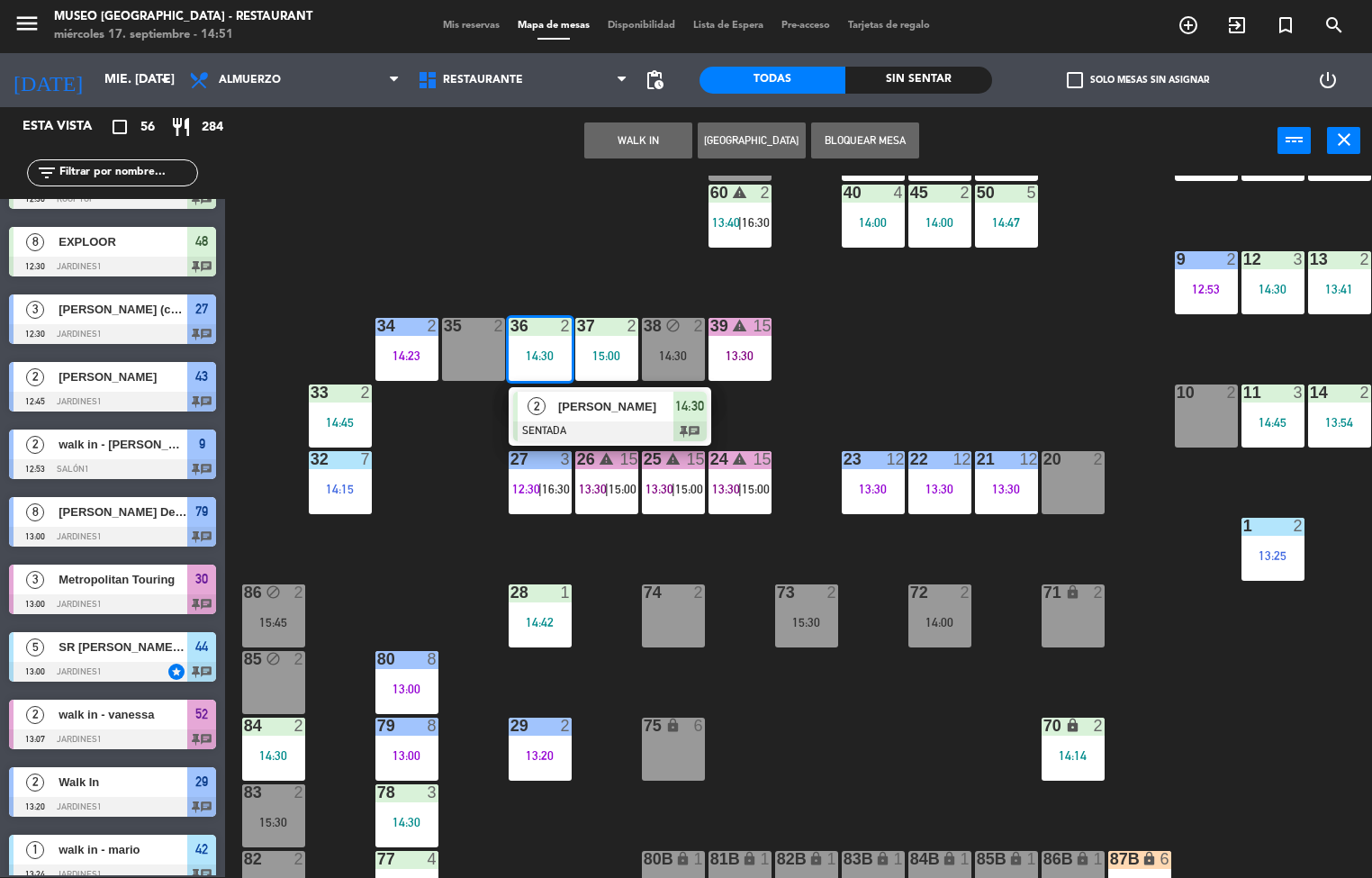
click at [659, 417] on div "[PERSON_NAME]" at bounding box center [615, 406] width 117 height 30
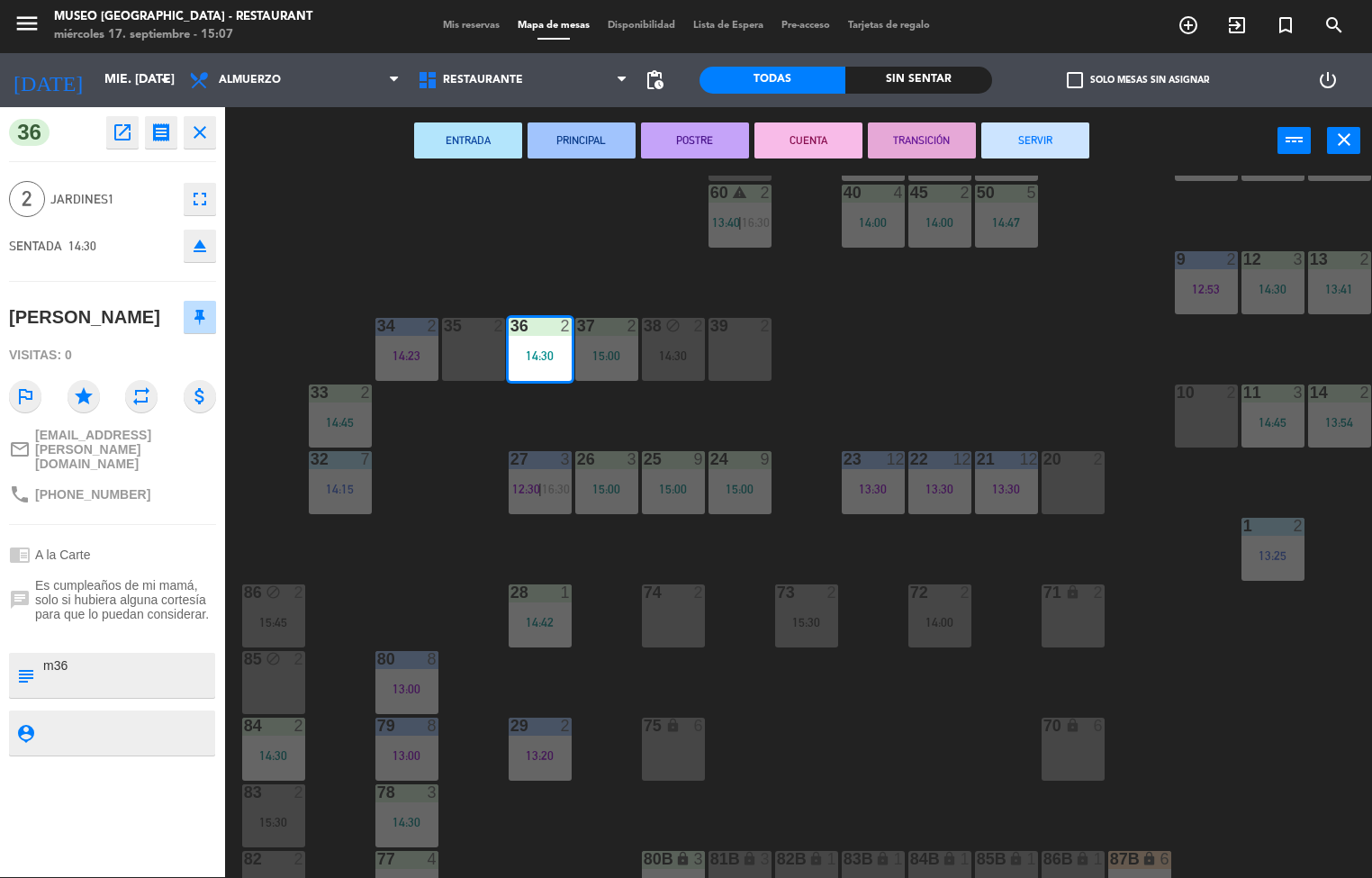
click at [752, 729] on div "44 5 13:00 | 16:00 49 2 14:00 54 5 13:30 64 2 48 8 12:30 53 8 12:30 63 2 15:00 …" at bounding box center [805, 527] width 1134 height 702
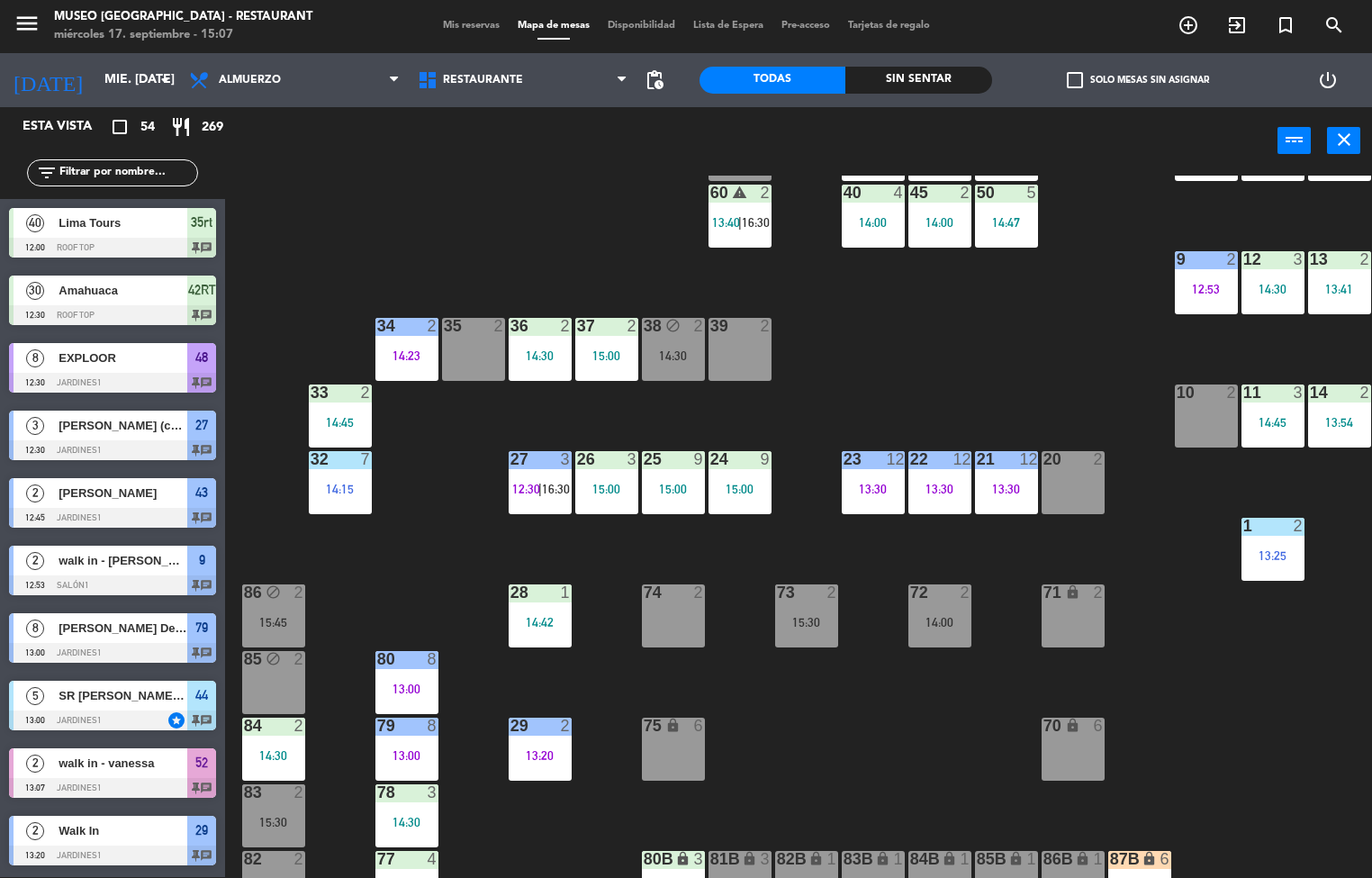
click at [721, 487] on div "15:00" at bounding box center [740, 488] width 63 height 13
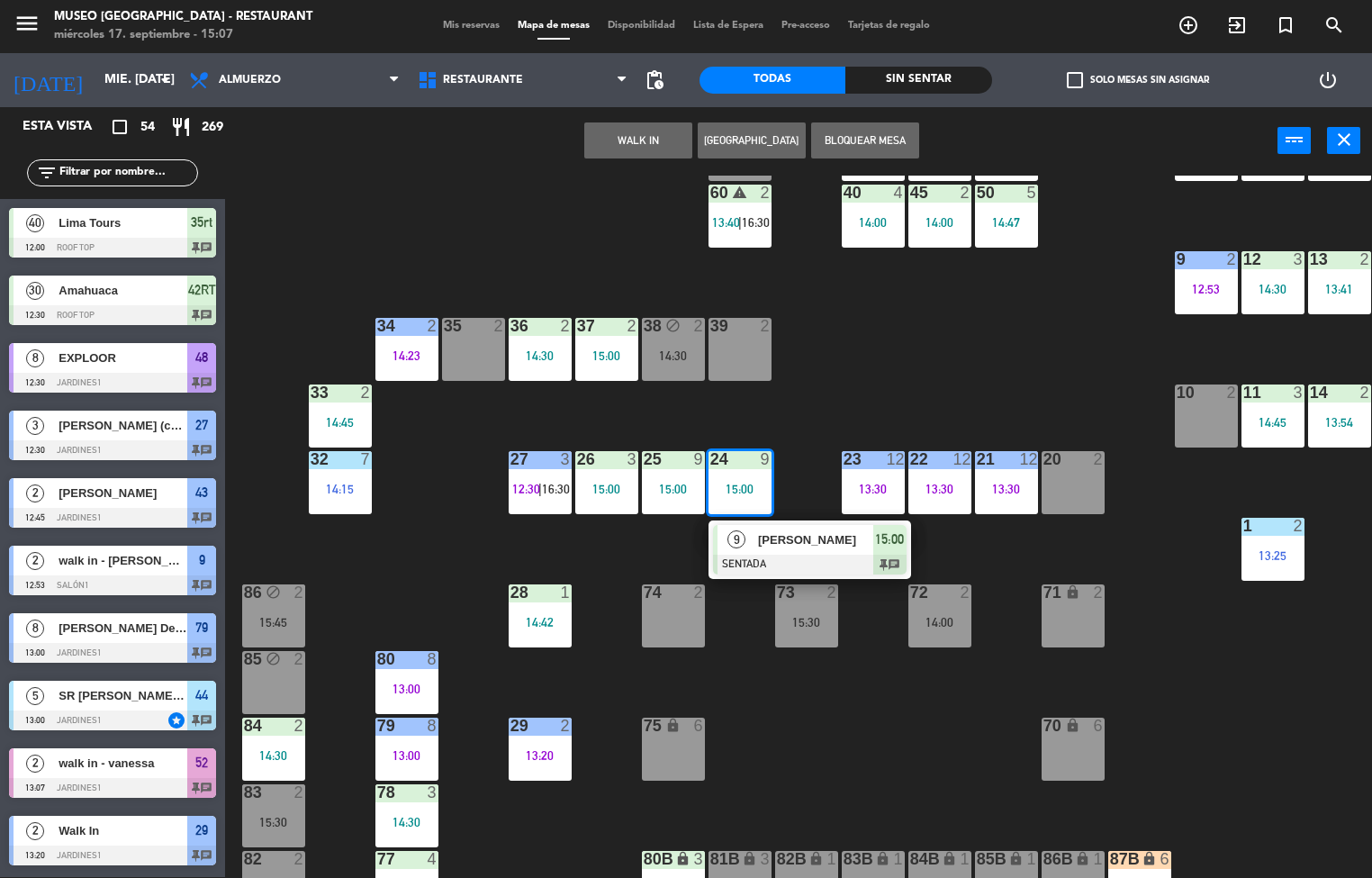
scroll to position [1, 0]
click at [748, 545] on div "9" at bounding box center [737, 540] width 39 height 30
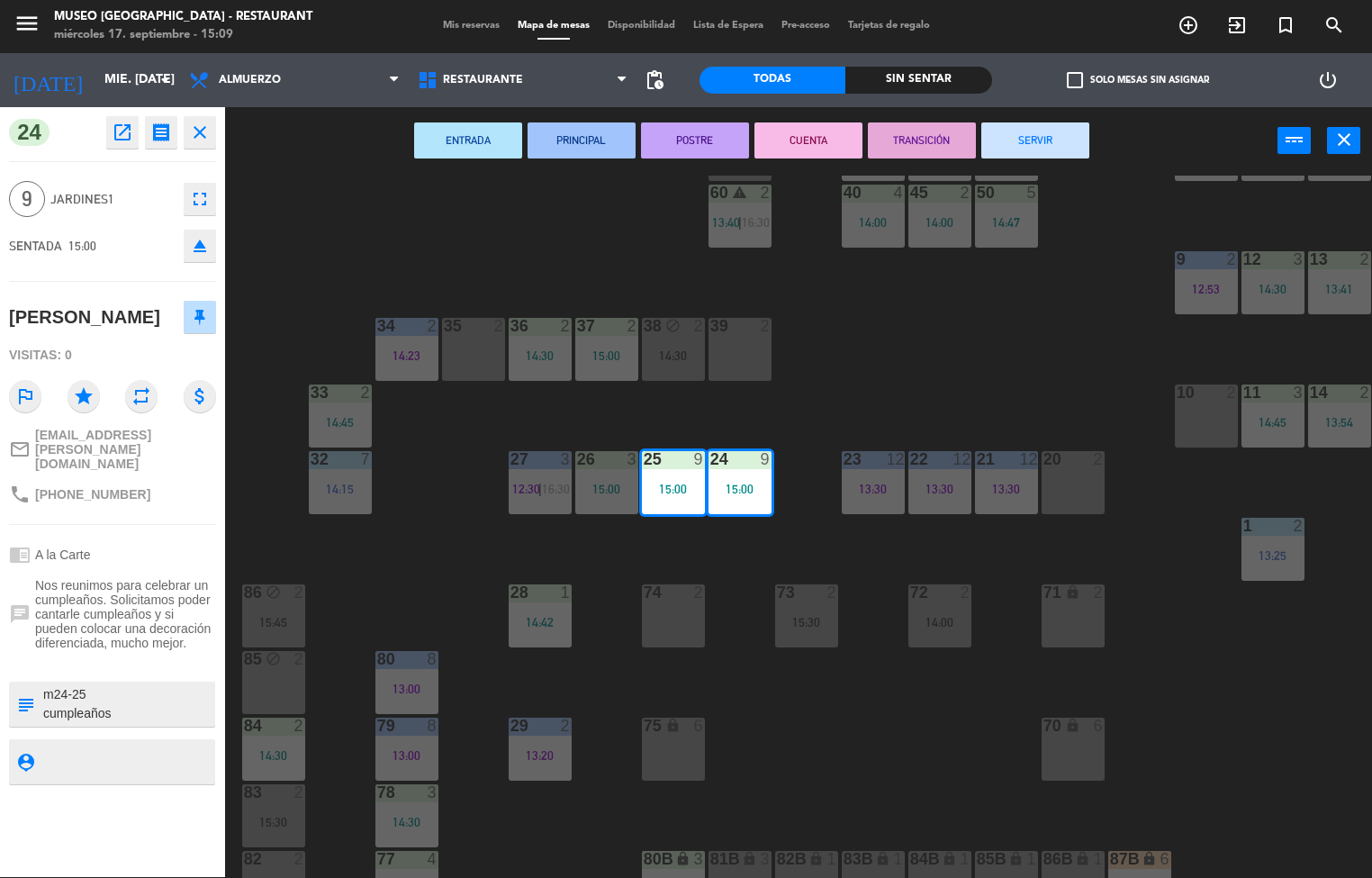
click at [924, 781] on div "44 5 13:00 | 16:00 49 2 14:00 54 5 13:30 64 2 48 8 12:30 53 8 12:30 63 2 15:00 …" at bounding box center [805, 527] width 1134 height 702
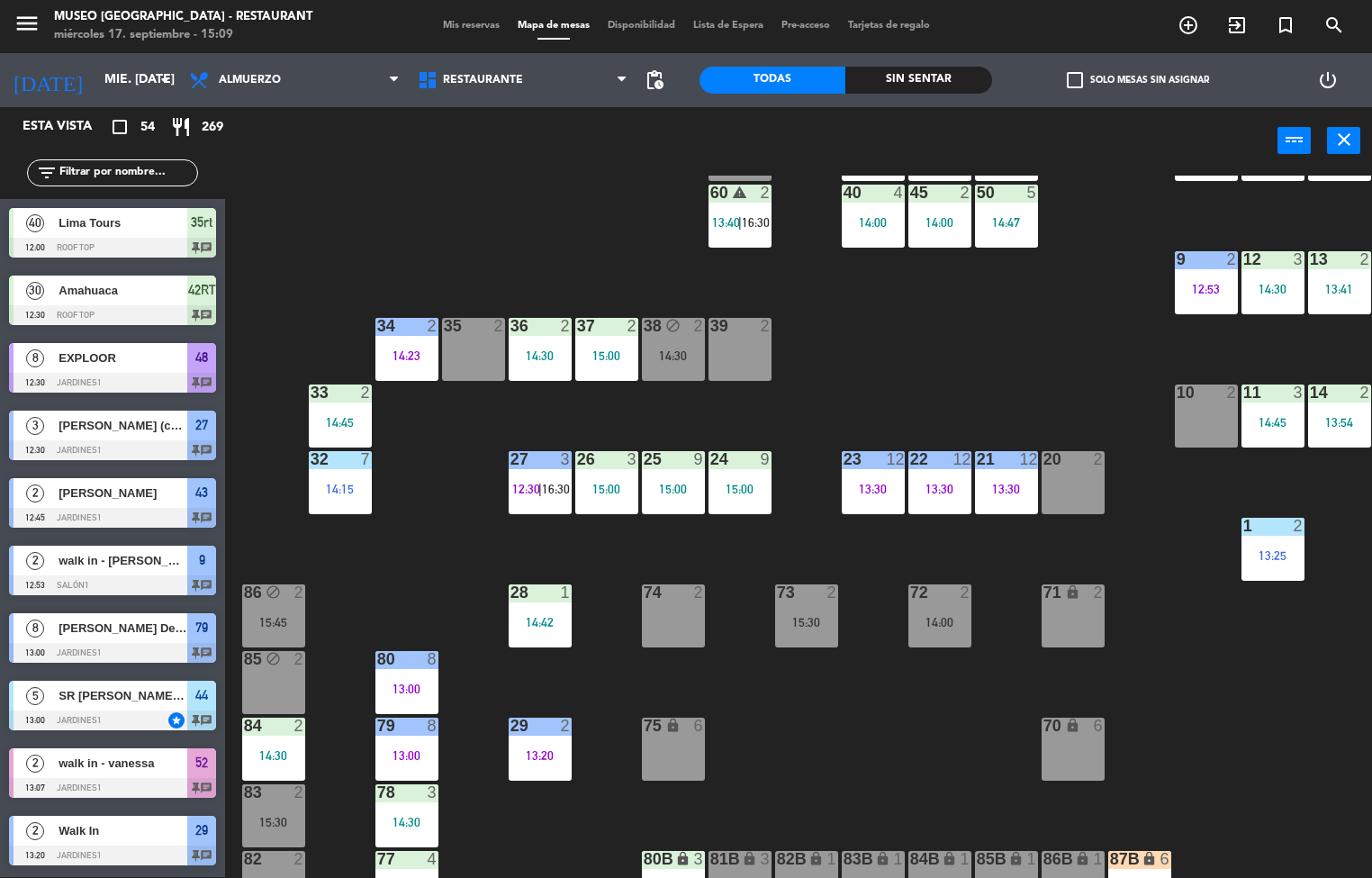
scroll to position [406, 0]
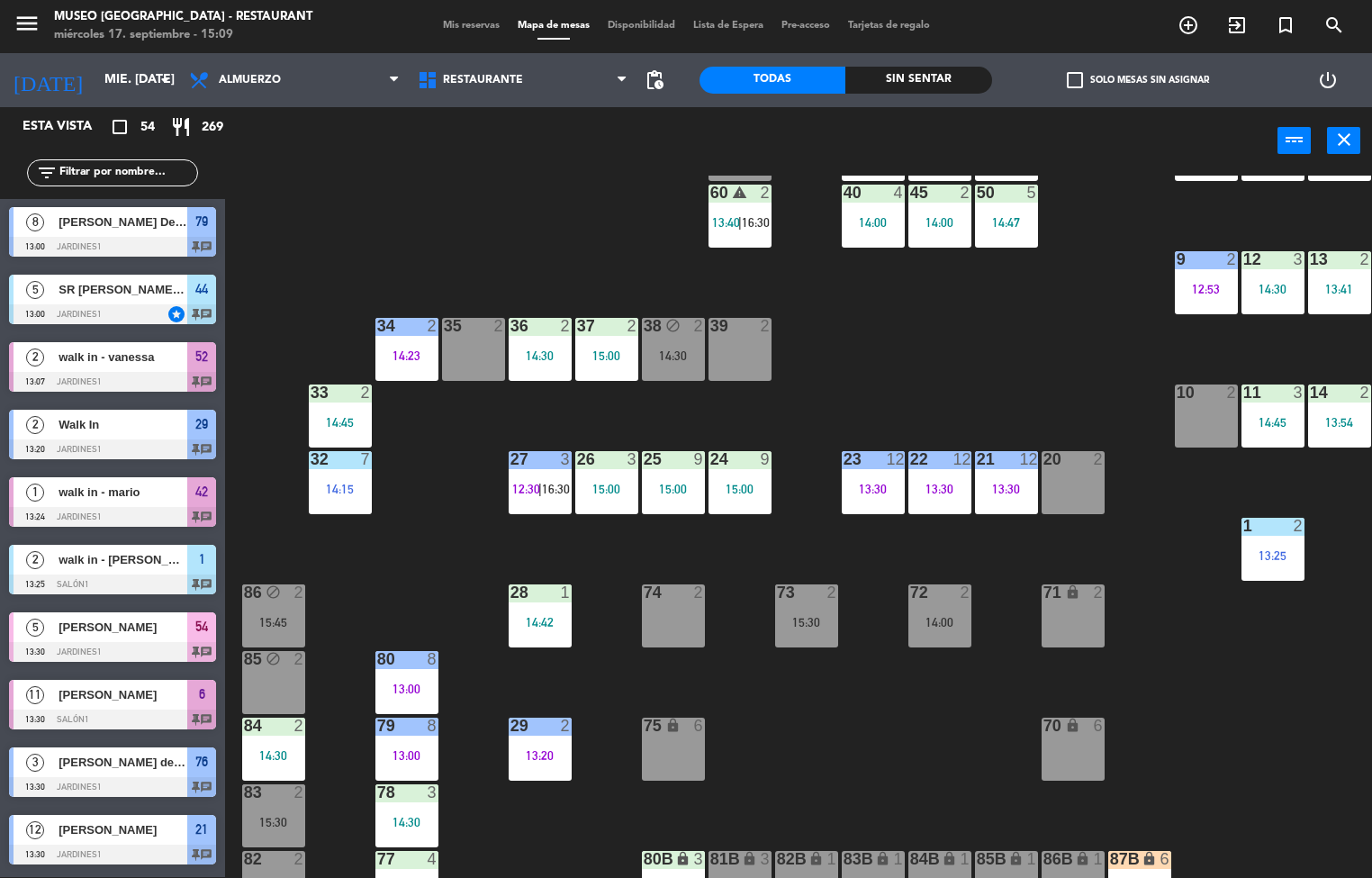
click at [734, 486] on div "15:00" at bounding box center [740, 488] width 63 height 13
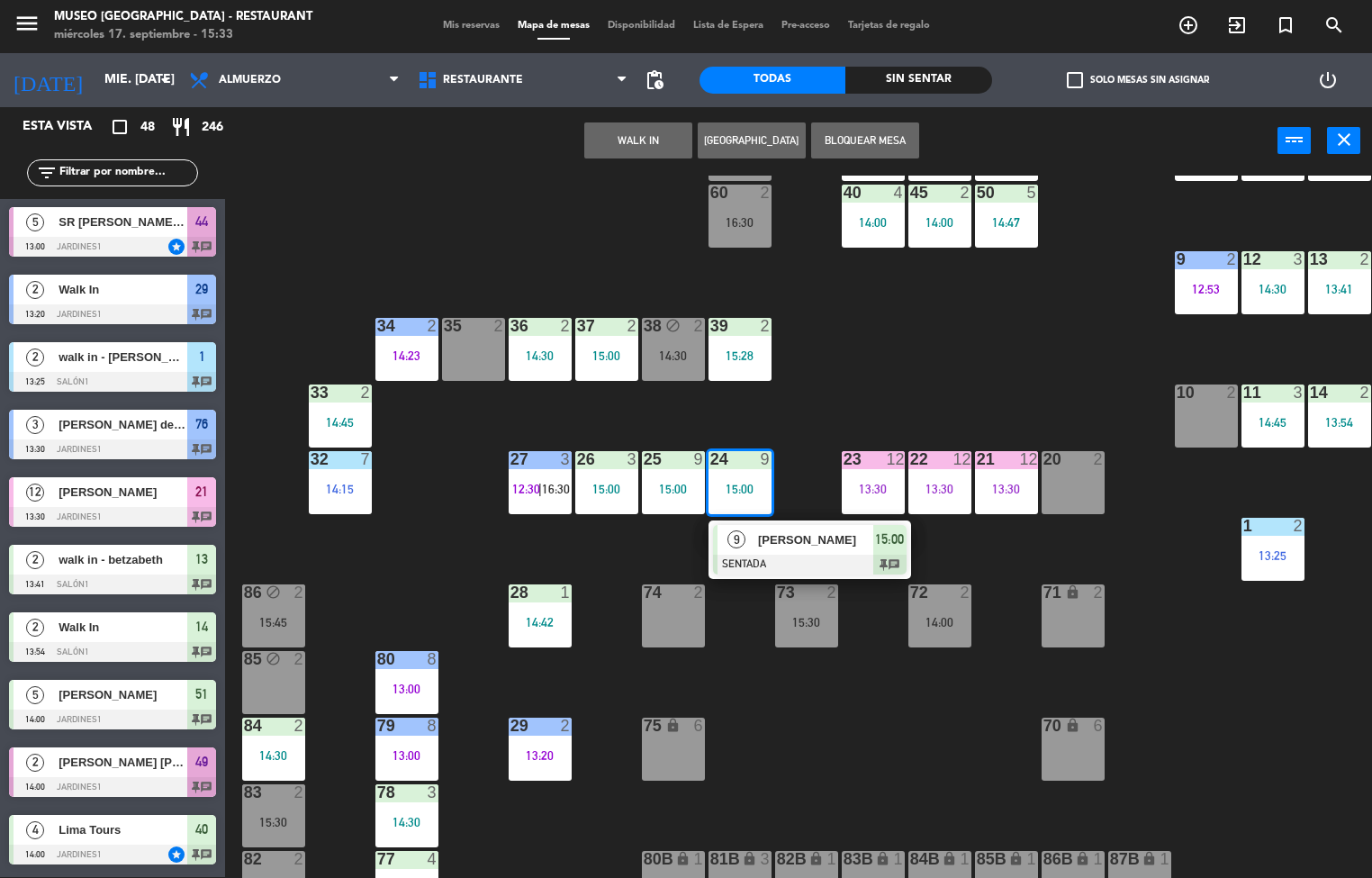
click at [892, 740] on div "44 5 13:00 | 16:00 49 2 14:00 54 5 64 2 48 8 12:30 53 8 12:30 63 2 15:00 43 4 6…" at bounding box center [805, 527] width 1134 height 702
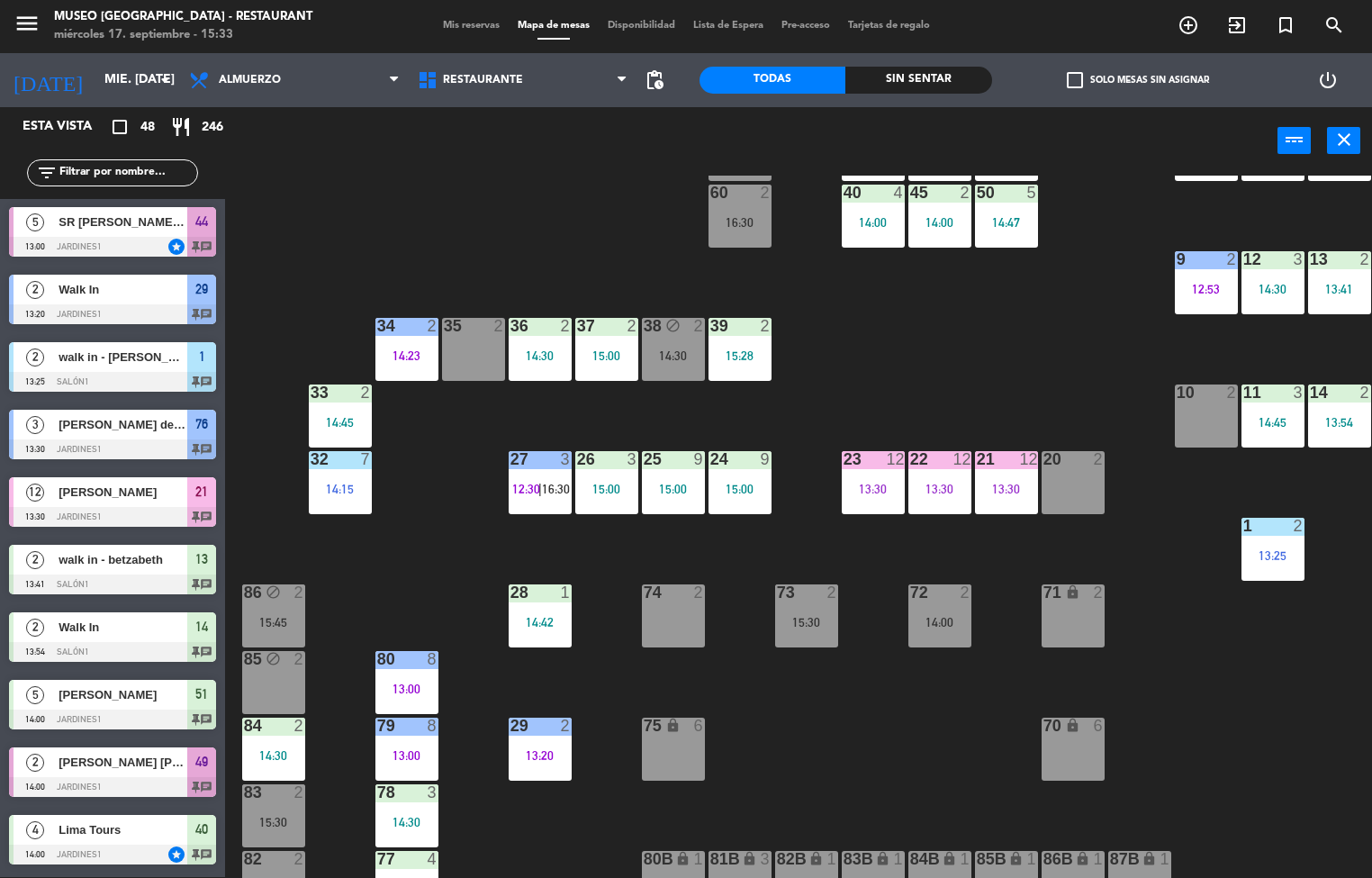
scroll to position [501, 0]
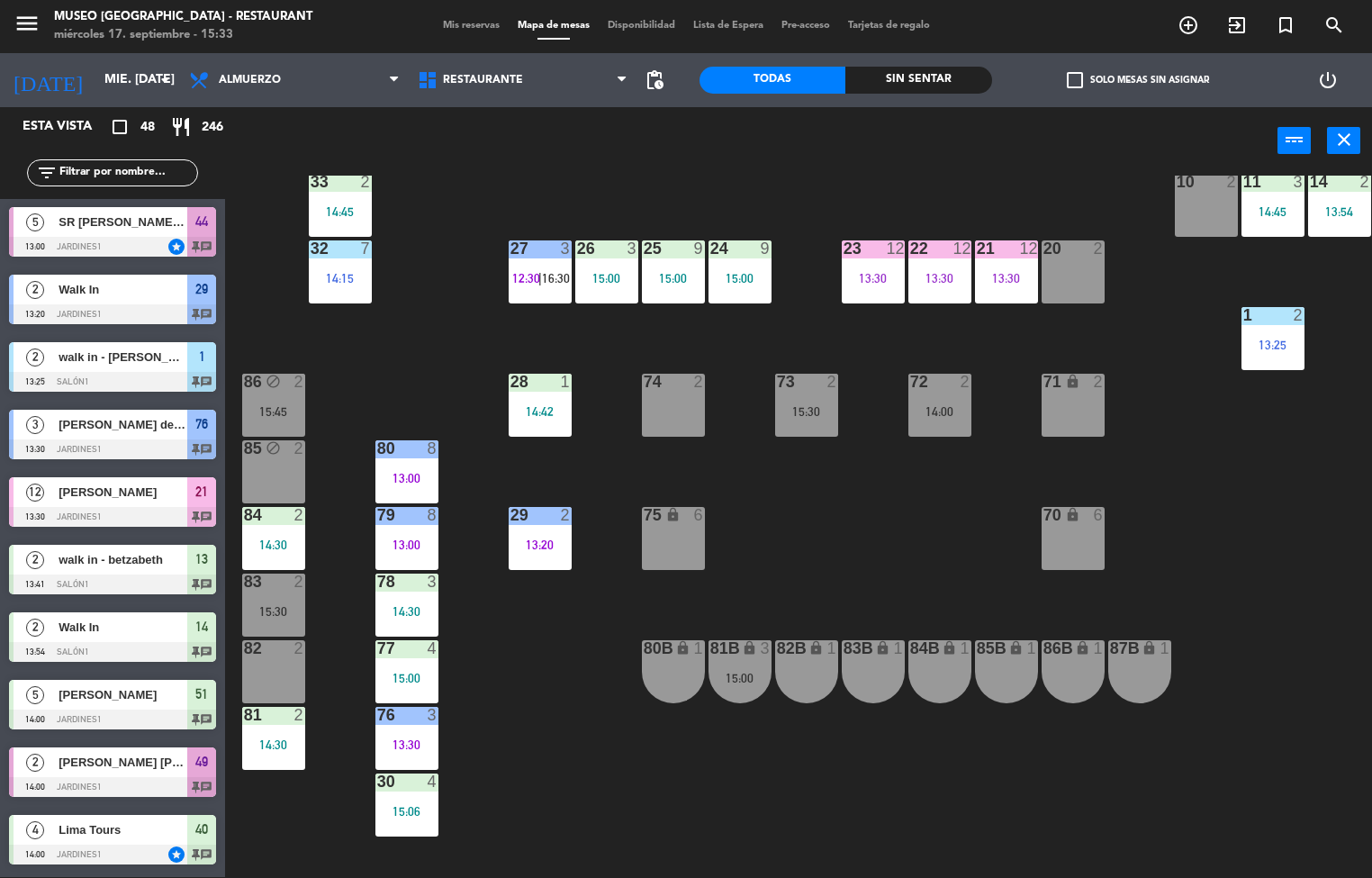
click at [275, 514] on div at bounding box center [273, 514] width 30 height 17
